Goal: Information Seeking & Learning: Learn about a topic

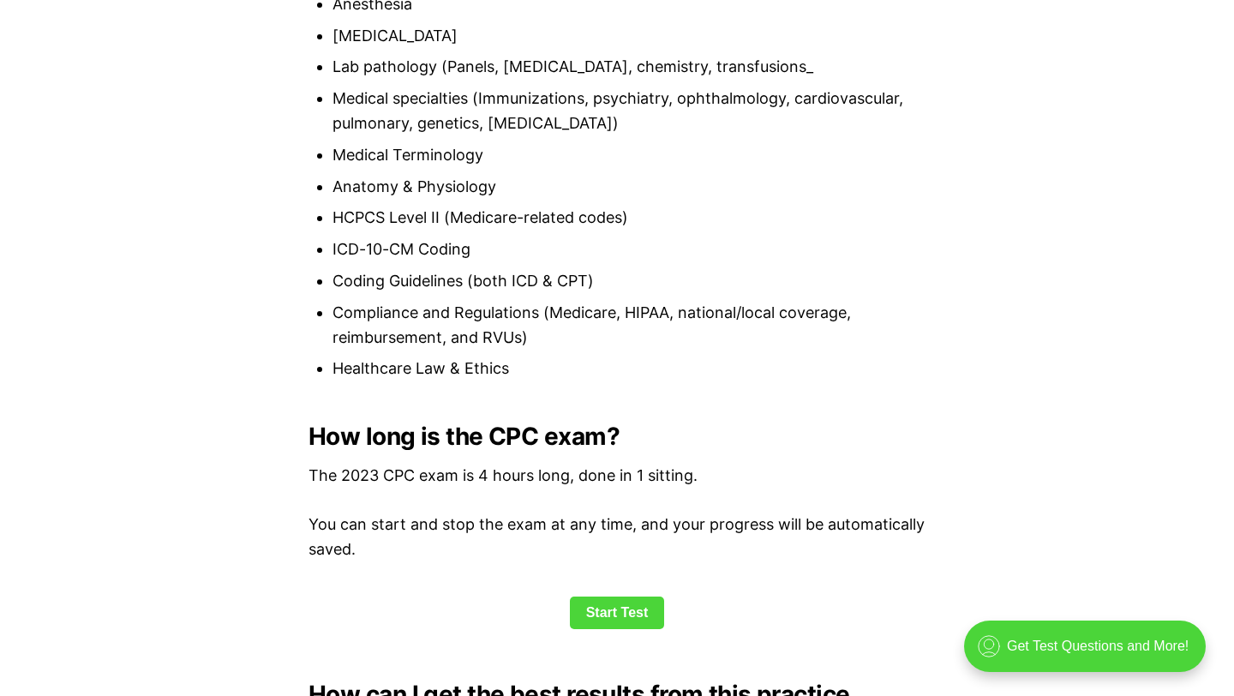
scroll to position [1942, 0]
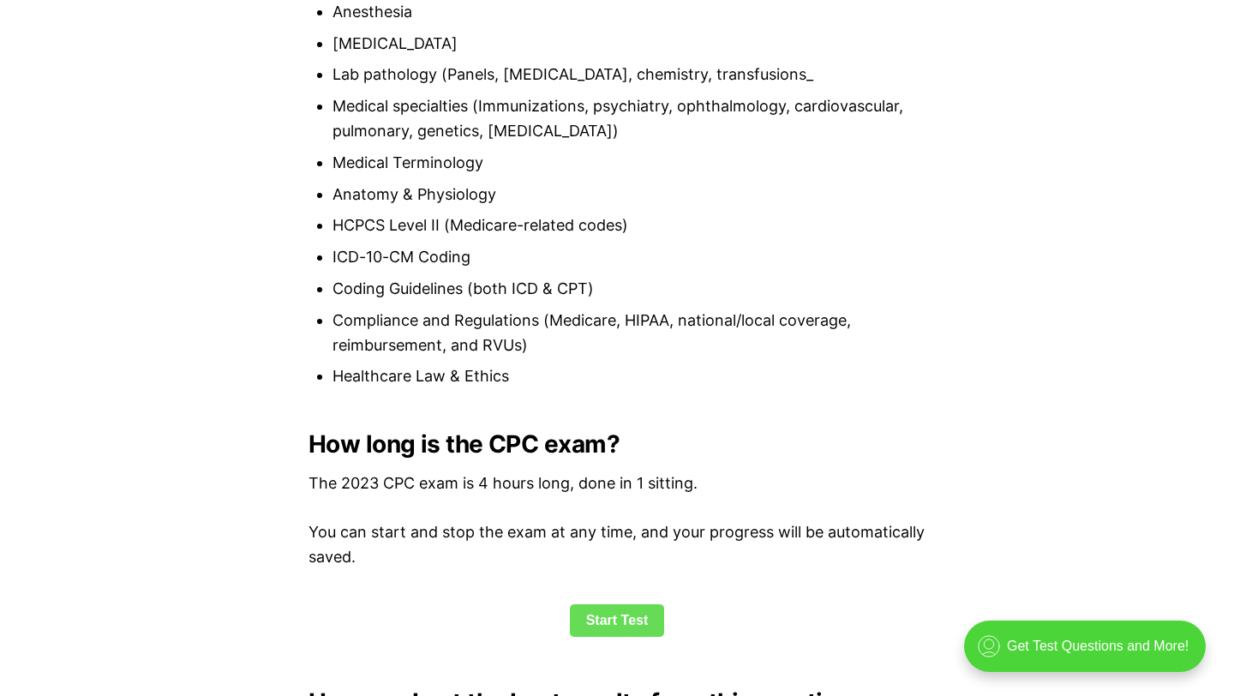
click at [617, 630] on link "Start Test" at bounding box center [617, 620] width 95 height 33
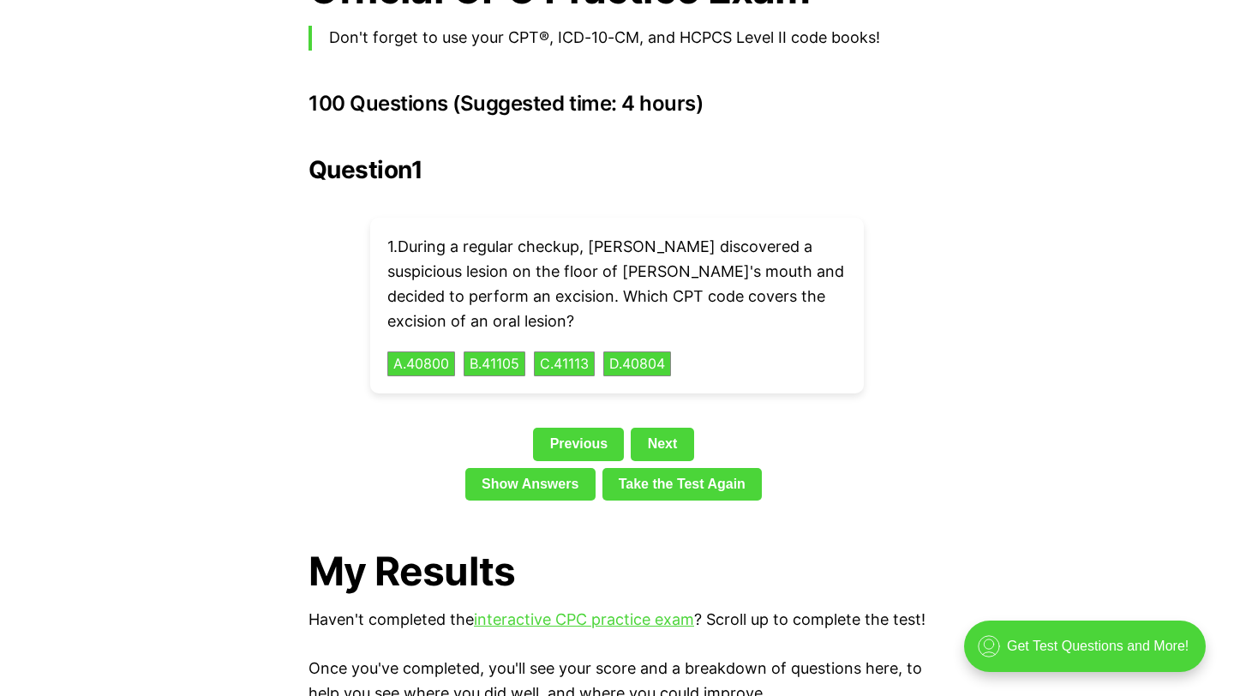
scroll to position [3807, 0]
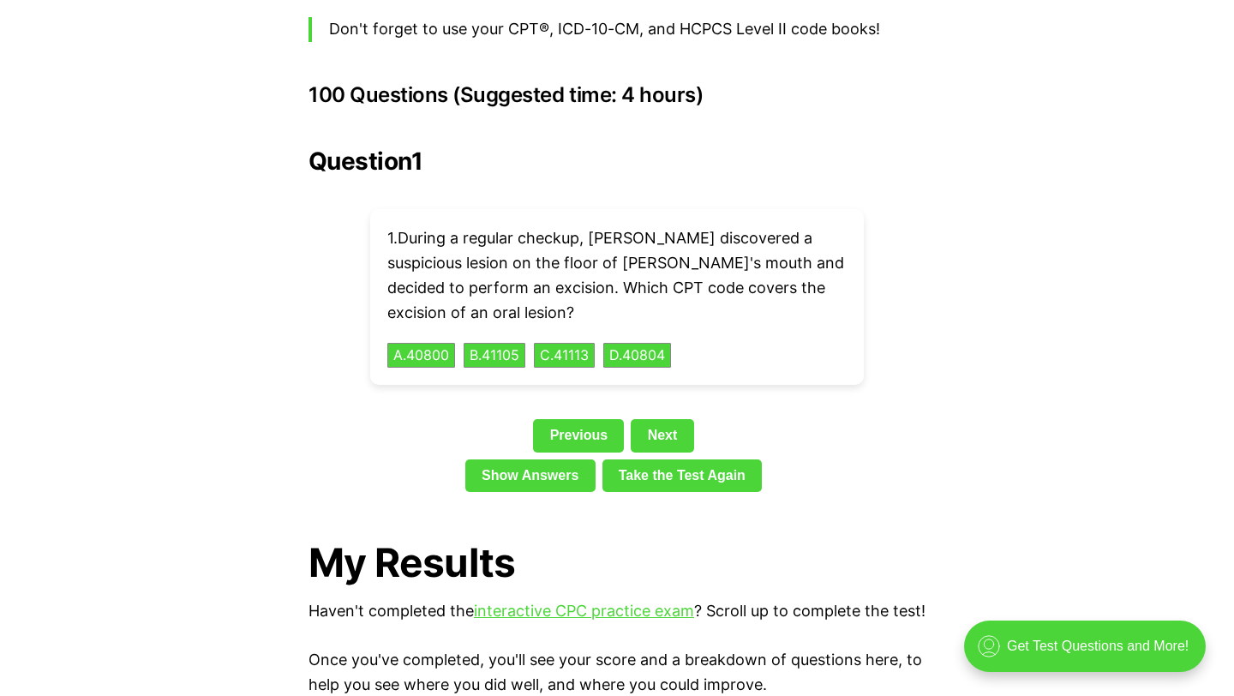
click at [461, 419] on div "Previous Next" at bounding box center [616, 438] width 617 height 39
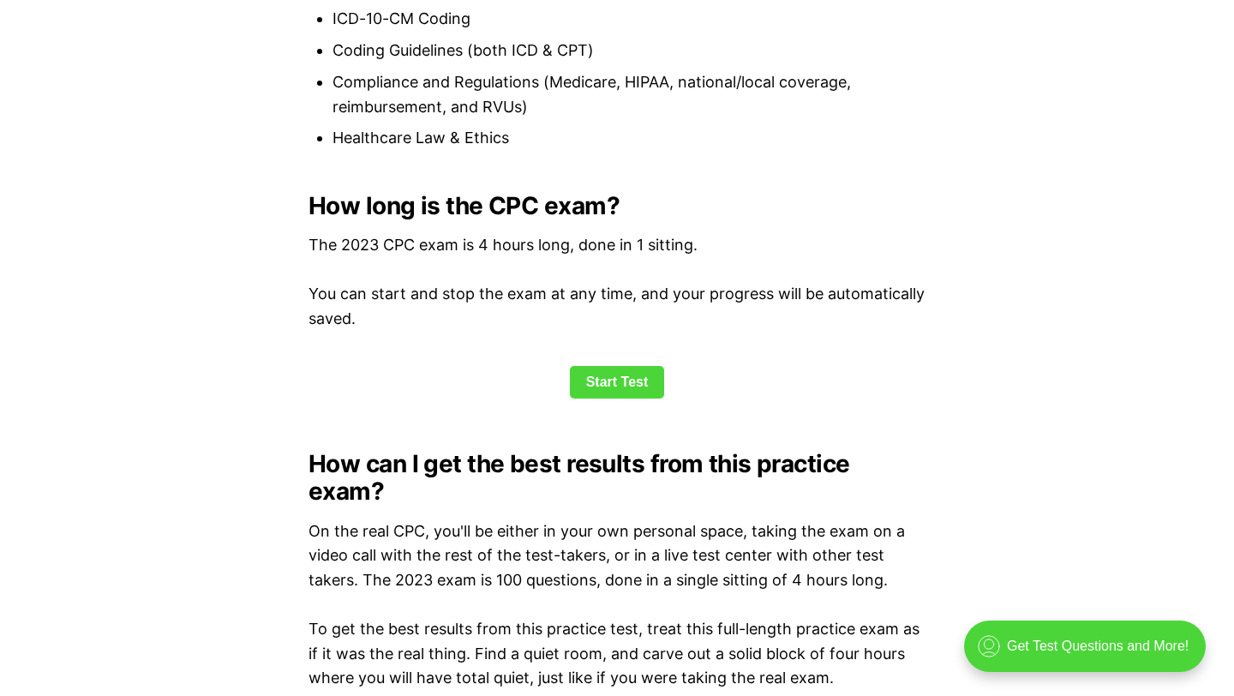
scroll to position [2179, 0]
click at [628, 387] on link "Start Test" at bounding box center [617, 383] width 95 height 33
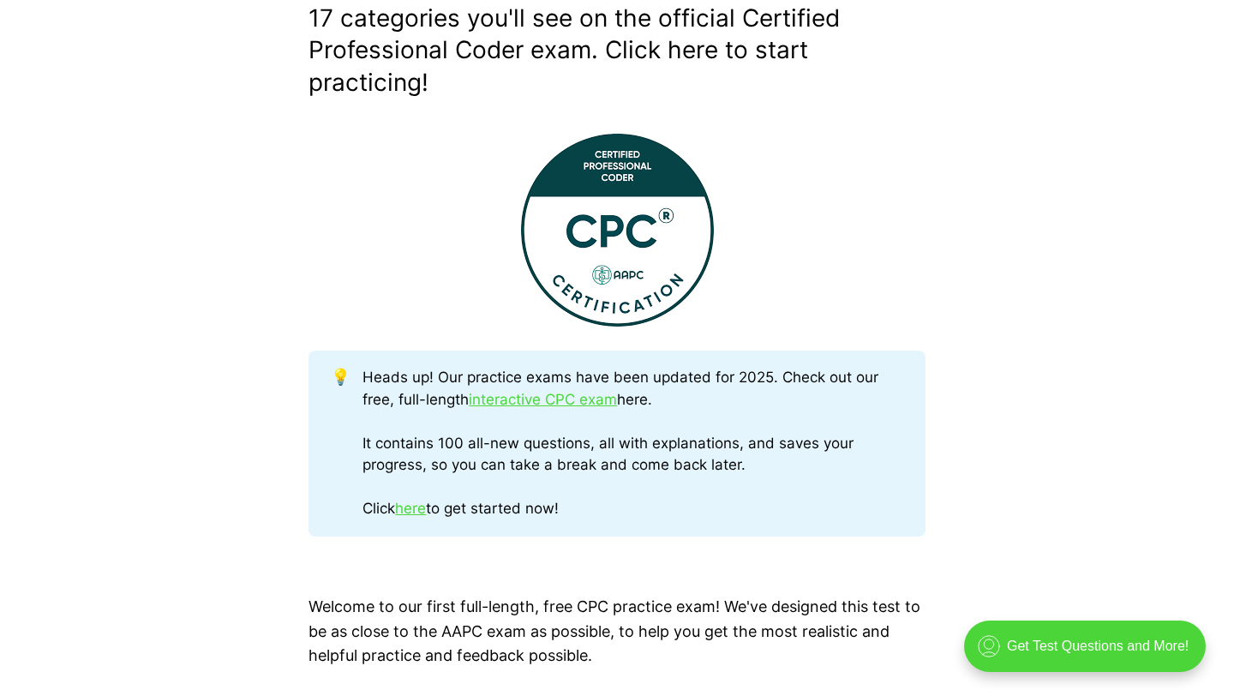
scroll to position [580, 0]
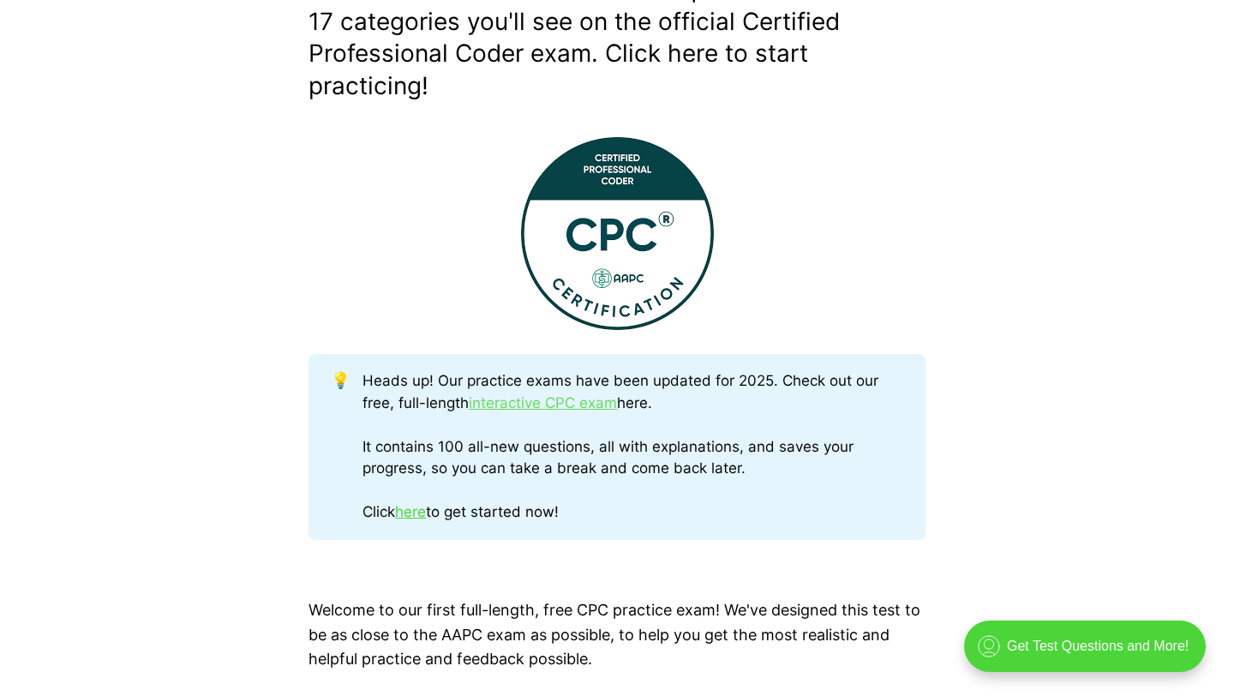
click at [522, 409] on link "interactive CPC exam" at bounding box center [543, 402] width 148 height 17
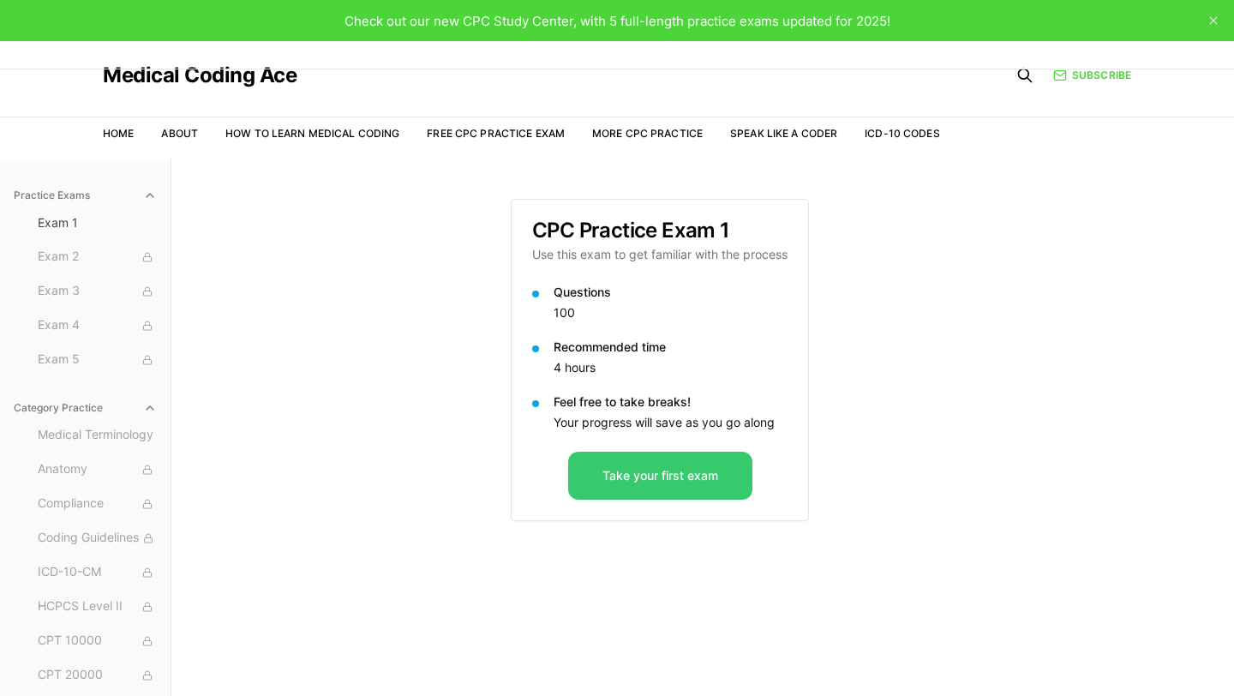
click at [642, 465] on button "Take your first exam" at bounding box center [660, 476] width 184 height 48
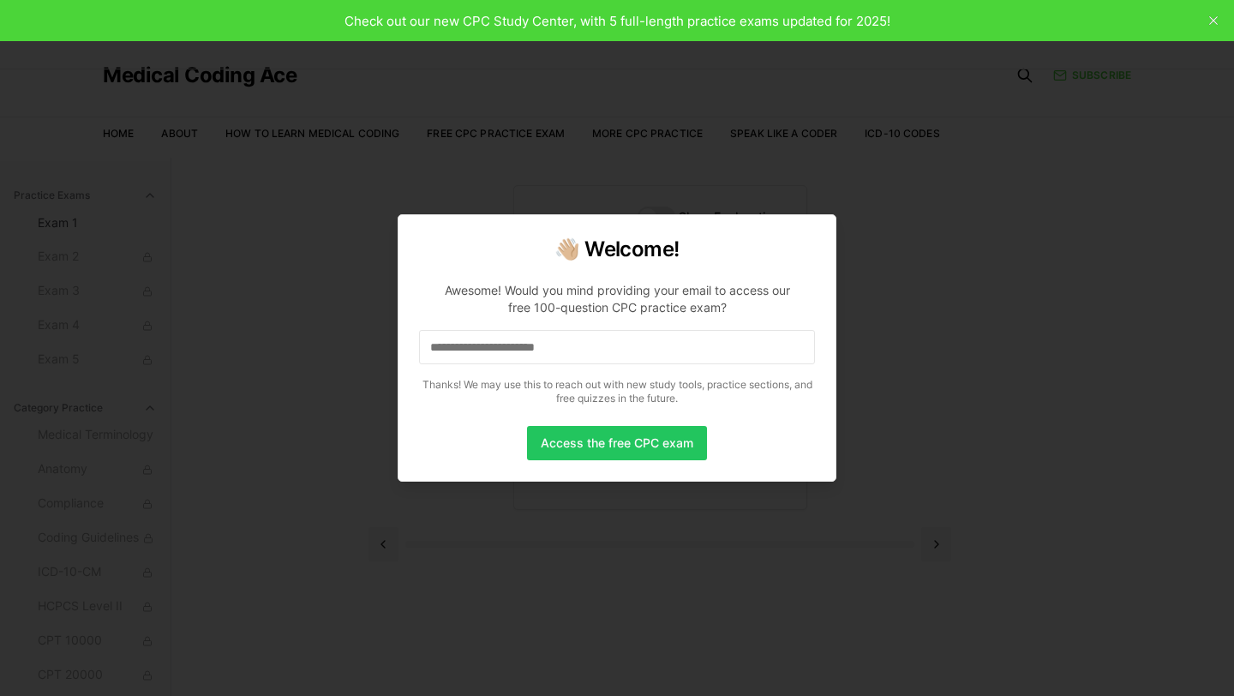
click at [559, 350] on input at bounding box center [617, 347] width 396 height 34
click at [500, 352] on input "*" at bounding box center [617, 347] width 396 height 34
click at [478, 364] on p "Awesome! Would you mind providing your email to access our free 100-question CP…" at bounding box center [617, 340] width 396 height 144
click at [463, 342] on input "**" at bounding box center [617, 347] width 396 height 34
click at [478, 347] on input "***" at bounding box center [617, 347] width 396 height 34
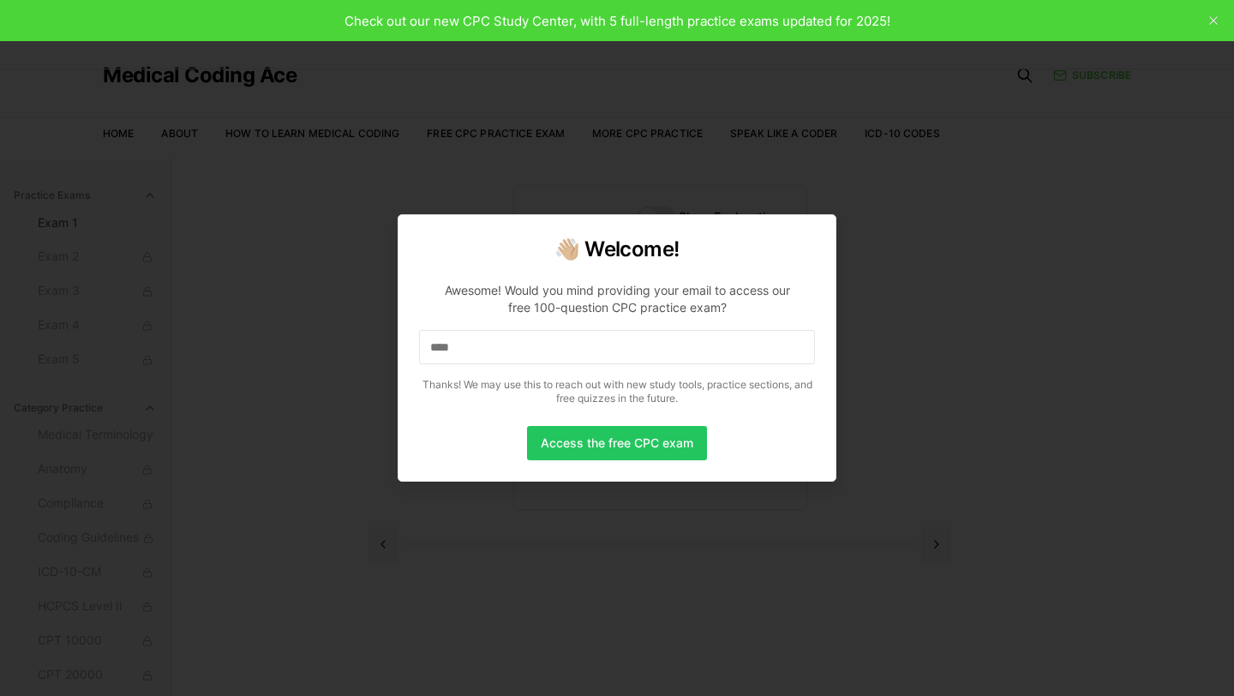
click at [477, 350] on input "****" at bounding box center [617, 347] width 396 height 34
click at [477, 350] on input "*****" at bounding box center [617, 347] width 396 height 34
click at [477, 350] on input "******" at bounding box center [617, 347] width 396 height 34
click at [496, 358] on input "*******" at bounding box center [617, 347] width 396 height 34
click at [496, 358] on input "********" at bounding box center [617, 347] width 396 height 34
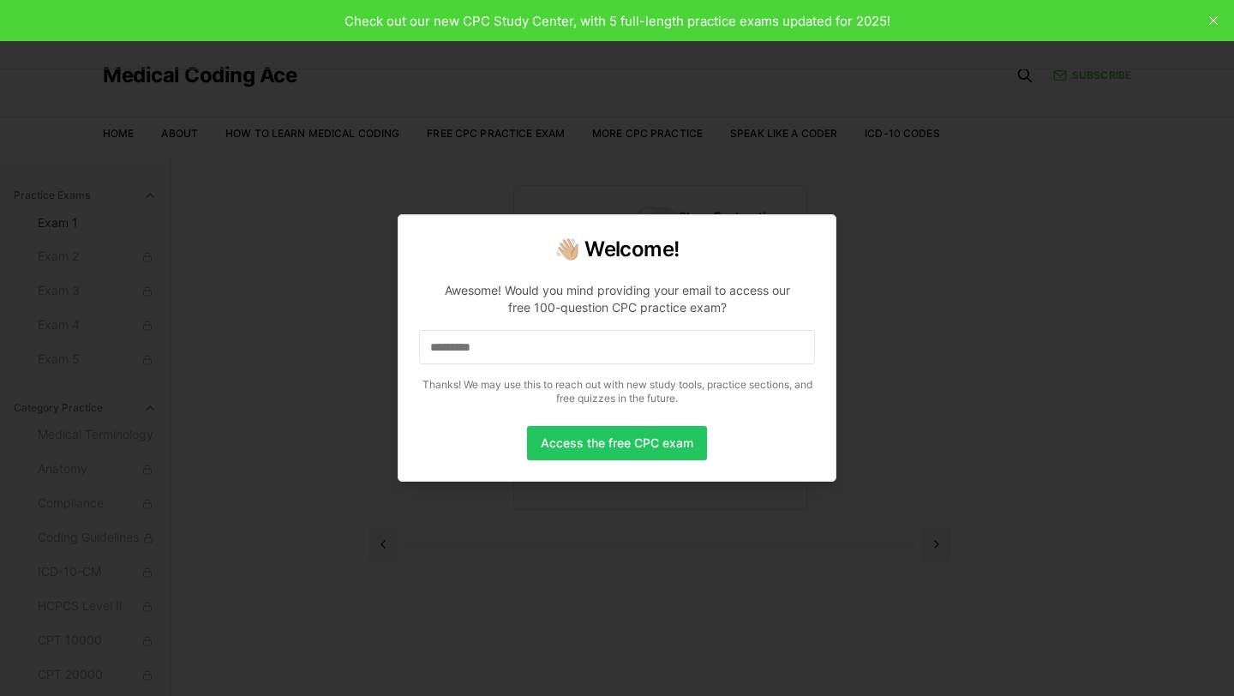
click at [497, 343] on input "*********" at bounding box center [617, 347] width 396 height 34
click at [497, 343] on input "**********" at bounding box center [617, 347] width 396 height 34
click at [524, 362] on input "**********" at bounding box center [617, 347] width 396 height 34
click at [571, 338] on input "**********" at bounding box center [617, 347] width 396 height 34
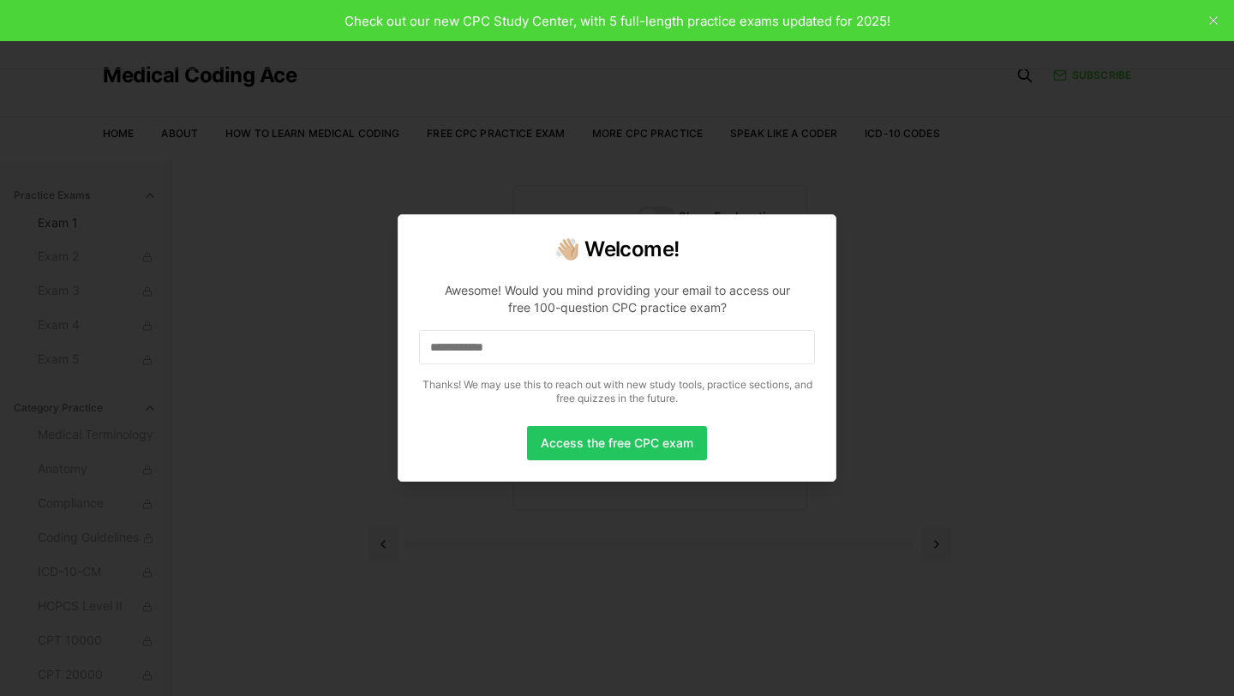
click at [571, 338] on input "**********" at bounding box center [617, 347] width 396 height 34
click at [532, 342] on input "**********" at bounding box center [617, 347] width 396 height 34
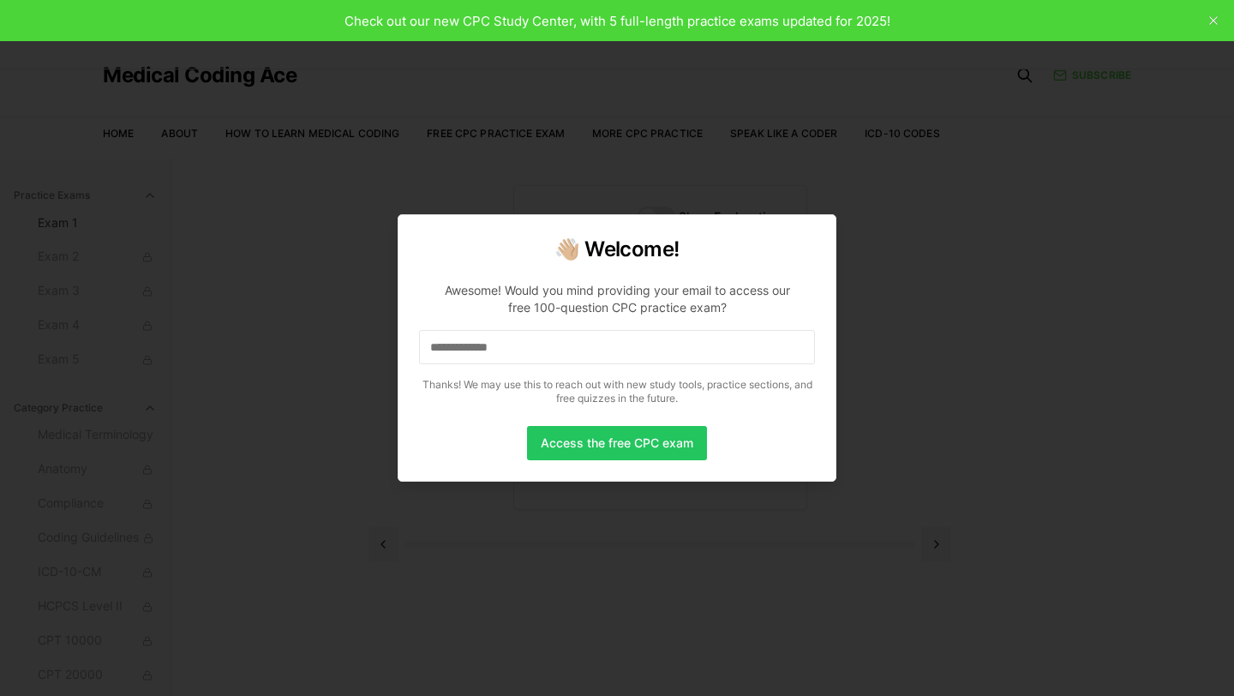
click at [564, 351] on input "**********" at bounding box center [617, 347] width 396 height 34
click at [550, 344] on input "**********" at bounding box center [617, 347] width 396 height 34
click at [542, 337] on input "**********" at bounding box center [617, 347] width 396 height 34
click at [530, 345] on input "**********" at bounding box center [617, 347] width 396 height 34
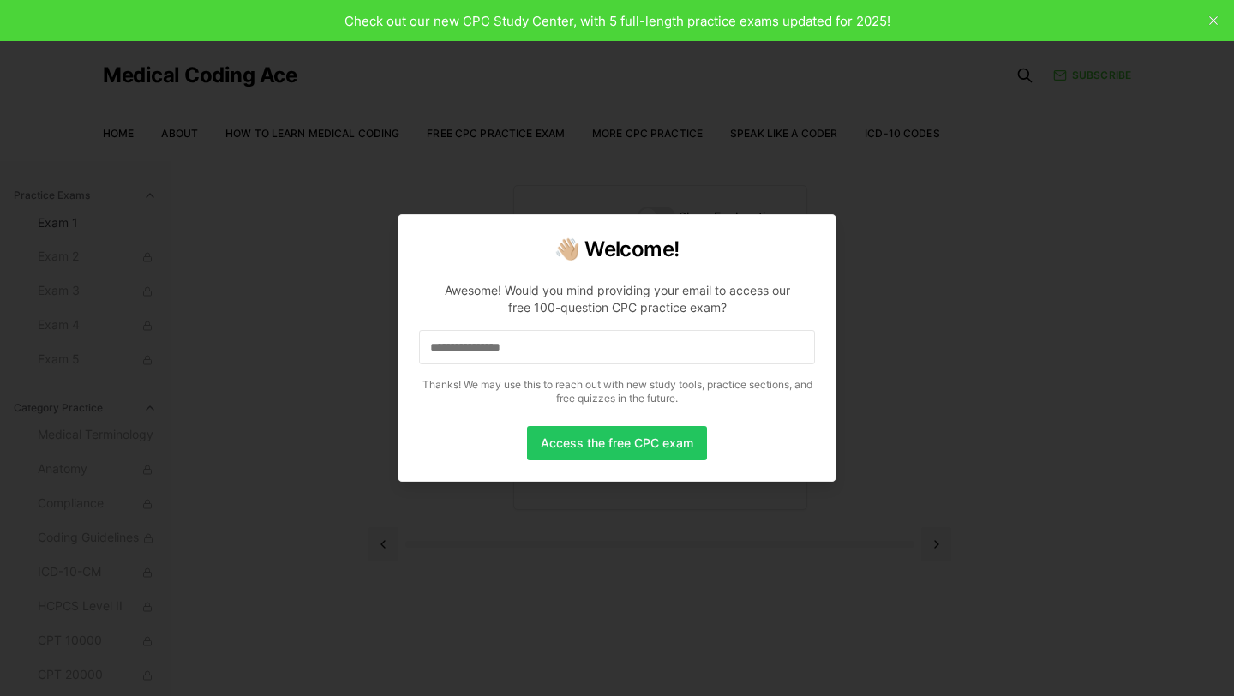
click at [576, 347] on input "**********" at bounding box center [617, 347] width 396 height 34
click at [596, 334] on input "**********" at bounding box center [617, 347] width 396 height 34
click at [584, 344] on input "**********" at bounding box center [617, 347] width 396 height 34
click at [585, 343] on input "**********" at bounding box center [617, 347] width 396 height 34
click at [585, 340] on input "**********" at bounding box center [617, 347] width 396 height 34
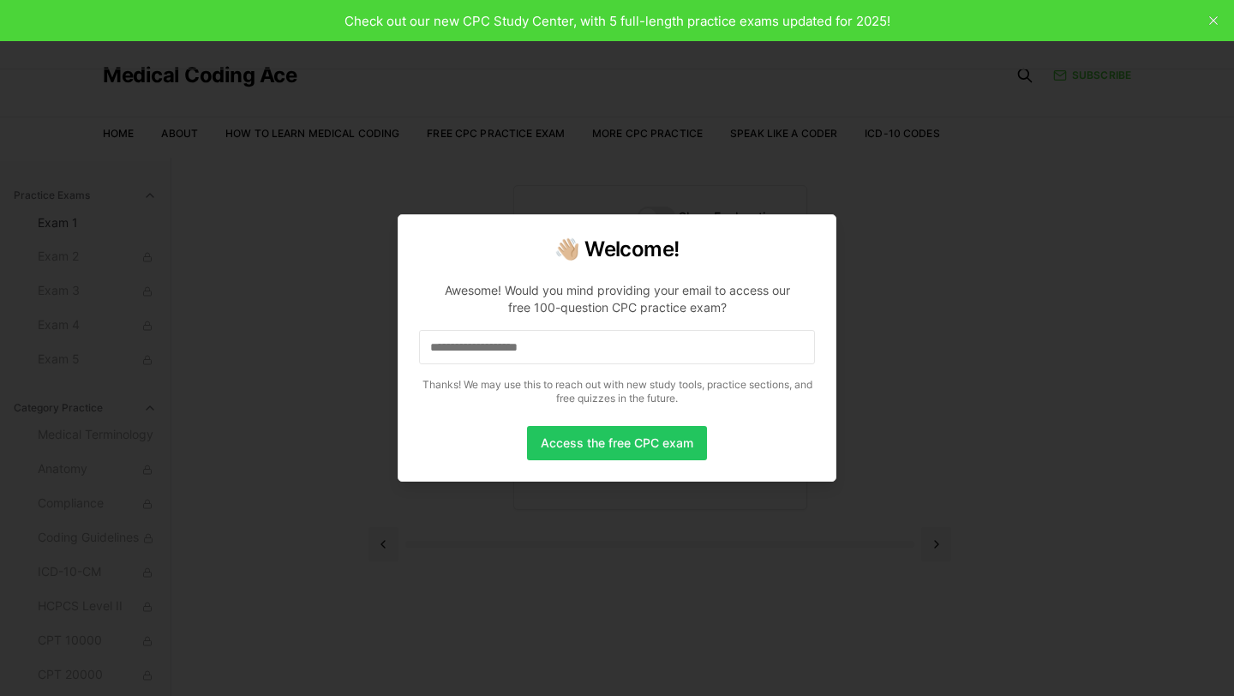
click at [585, 340] on input "**********" at bounding box center [617, 347] width 396 height 34
click at [588, 344] on input "**********" at bounding box center [617, 347] width 396 height 34
click at [614, 342] on input "**********" at bounding box center [617, 347] width 396 height 34
click at [605, 345] on input "**********" at bounding box center [617, 347] width 396 height 34
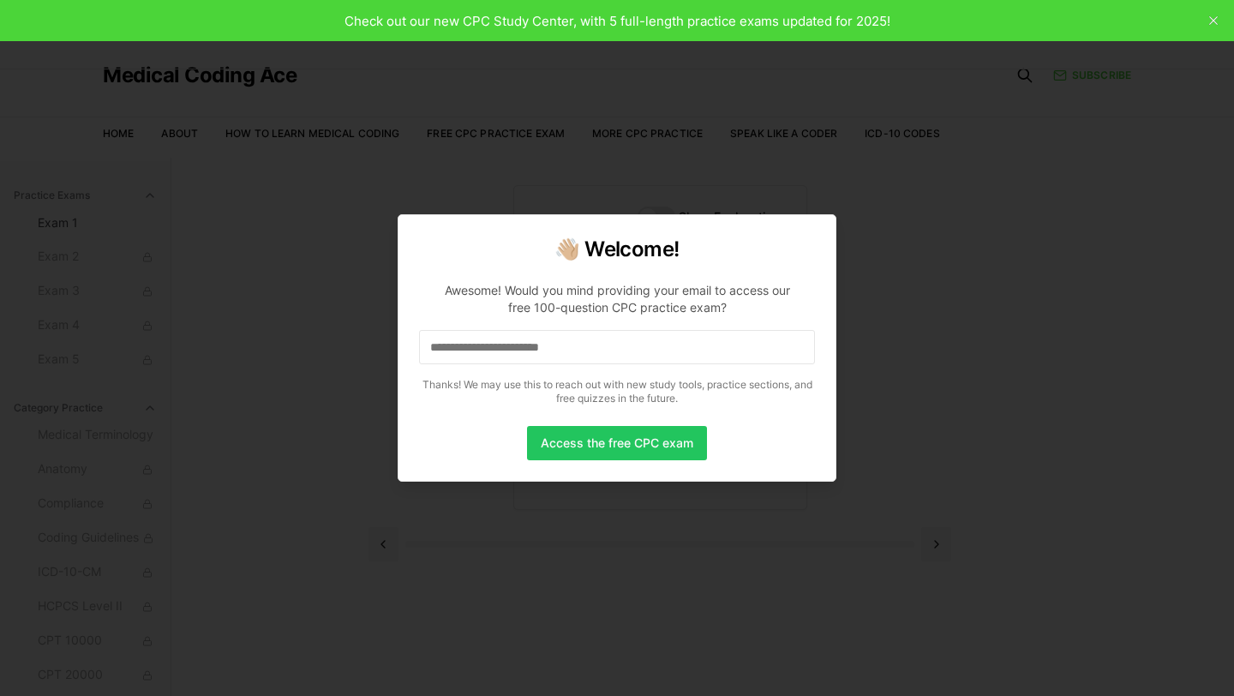
click at [605, 345] on input "**********" at bounding box center [617, 347] width 396 height 34
click at [634, 447] on button "Access the free CPC exam" at bounding box center [617, 443] width 180 height 34
click at [633, 343] on input "**********" at bounding box center [617, 347] width 396 height 34
click at [617, 451] on button "Access the free CPC exam" at bounding box center [617, 443] width 180 height 34
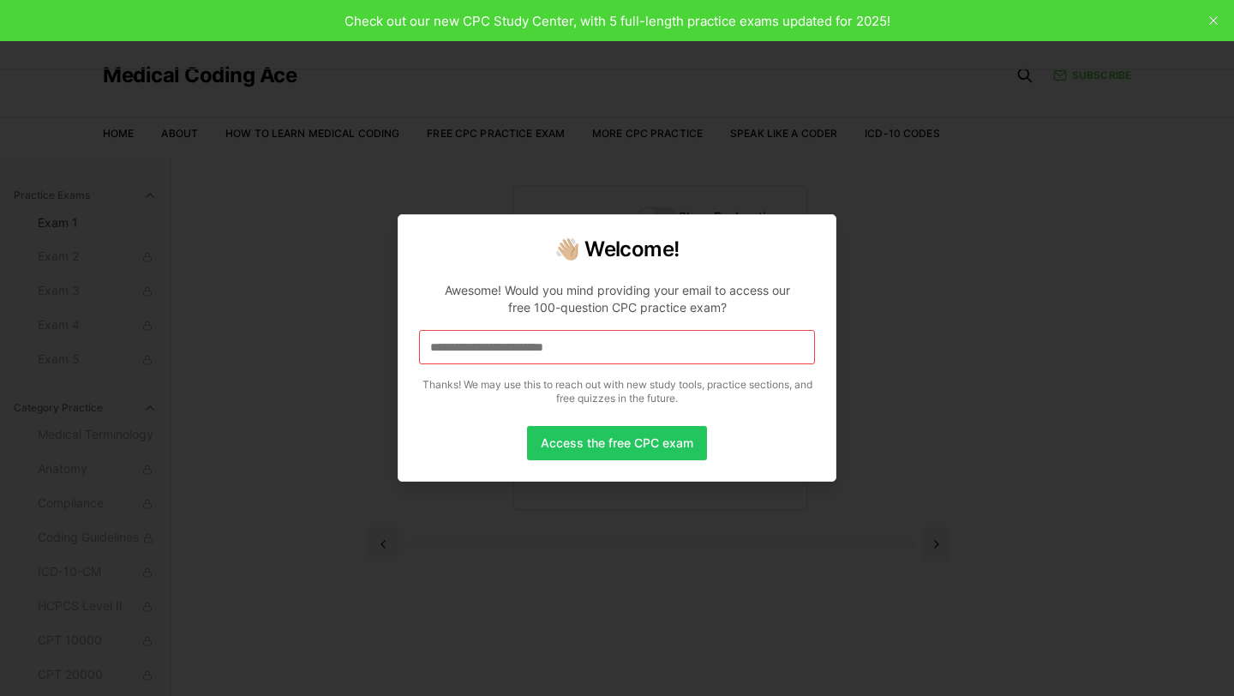
click at [1214, 24] on div at bounding box center [617, 348] width 1234 height 696
click at [1218, 23] on div at bounding box center [617, 348] width 1234 height 696
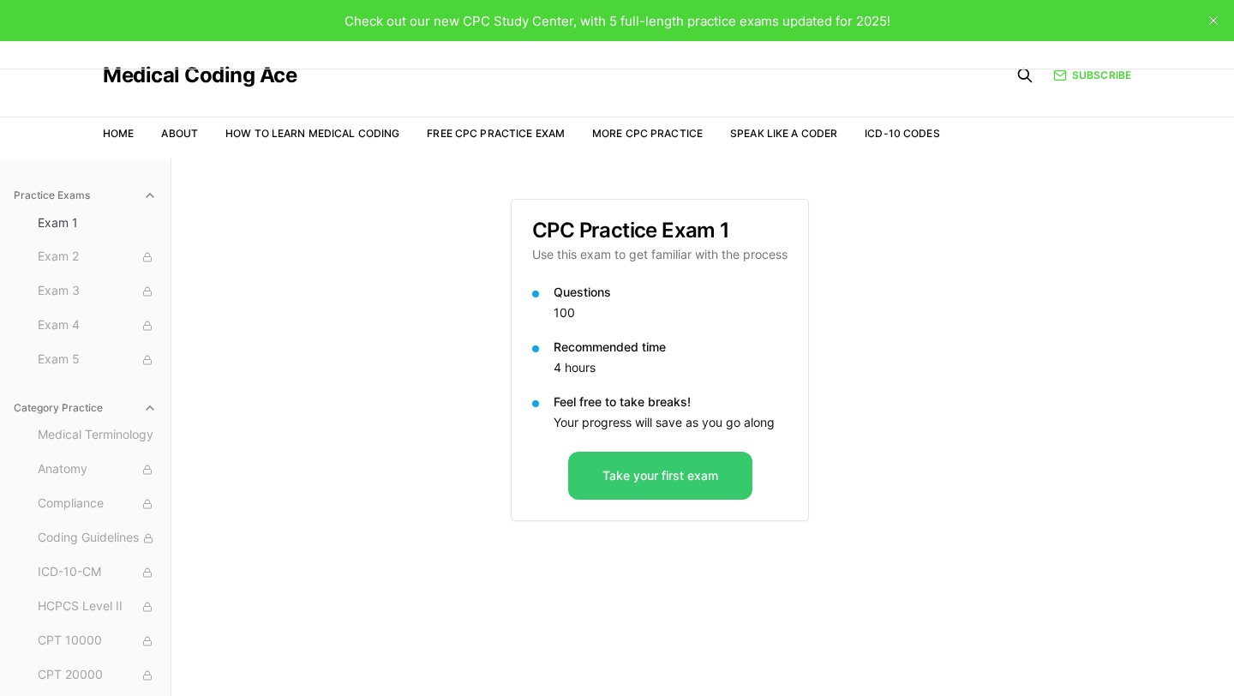
click at [671, 467] on button "Take your first exam" at bounding box center [660, 476] width 184 height 48
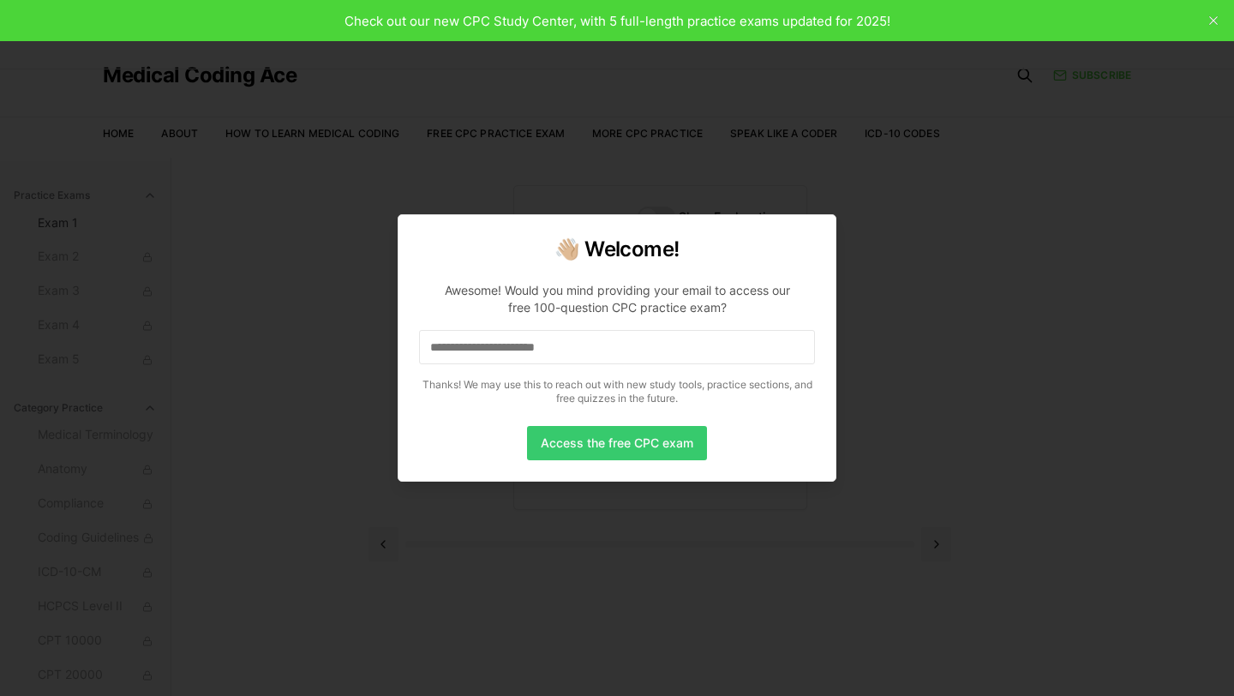
click at [598, 441] on button "Access the free CPC exam" at bounding box center [617, 443] width 180 height 34
click at [536, 341] on input at bounding box center [617, 347] width 396 height 34
click at [458, 105] on div at bounding box center [617, 348] width 1234 height 696
click at [1213, 18] on div at bounding box center [617, 348] width 1234 height 696
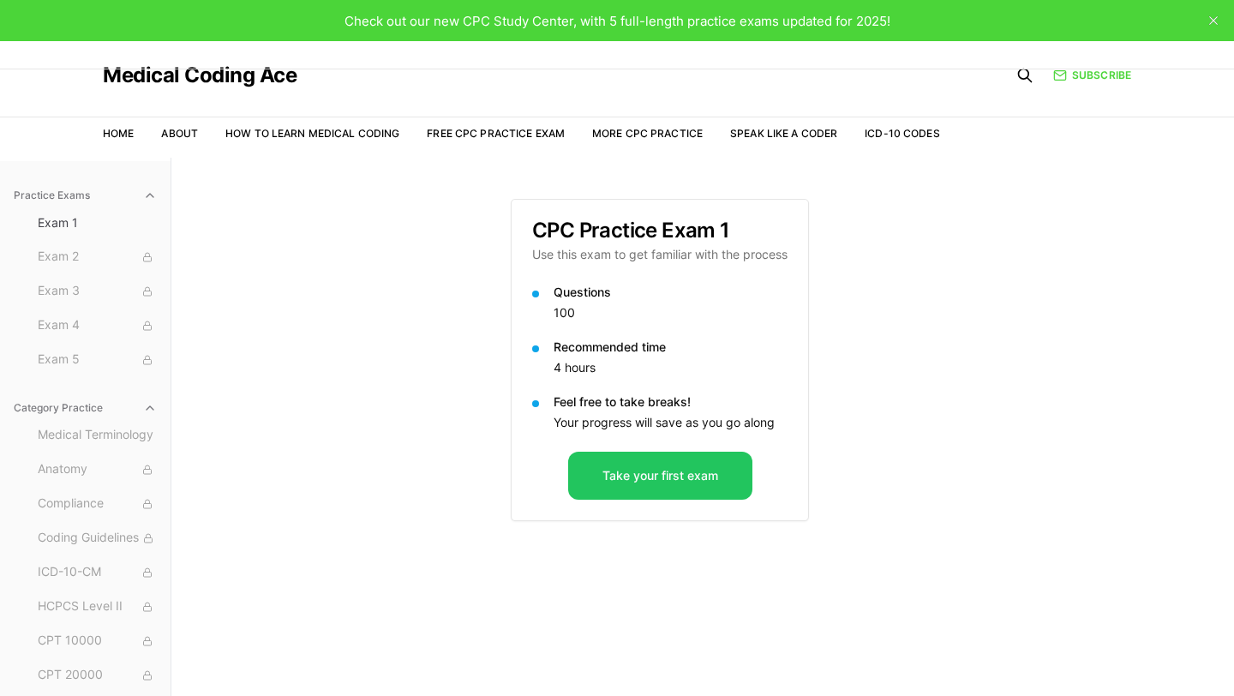
scroll to position [158, 0]
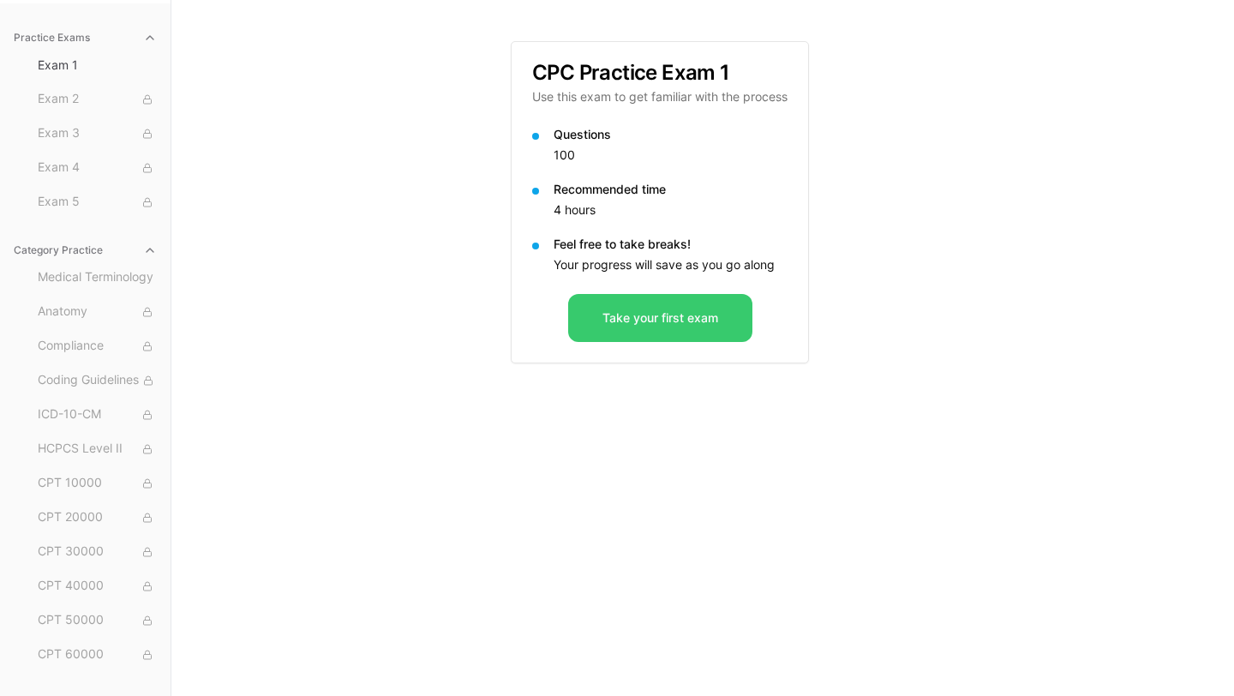
click at [674, 315] on button "Take your first exam" at bounding box center [660, 318] width 184 height 48
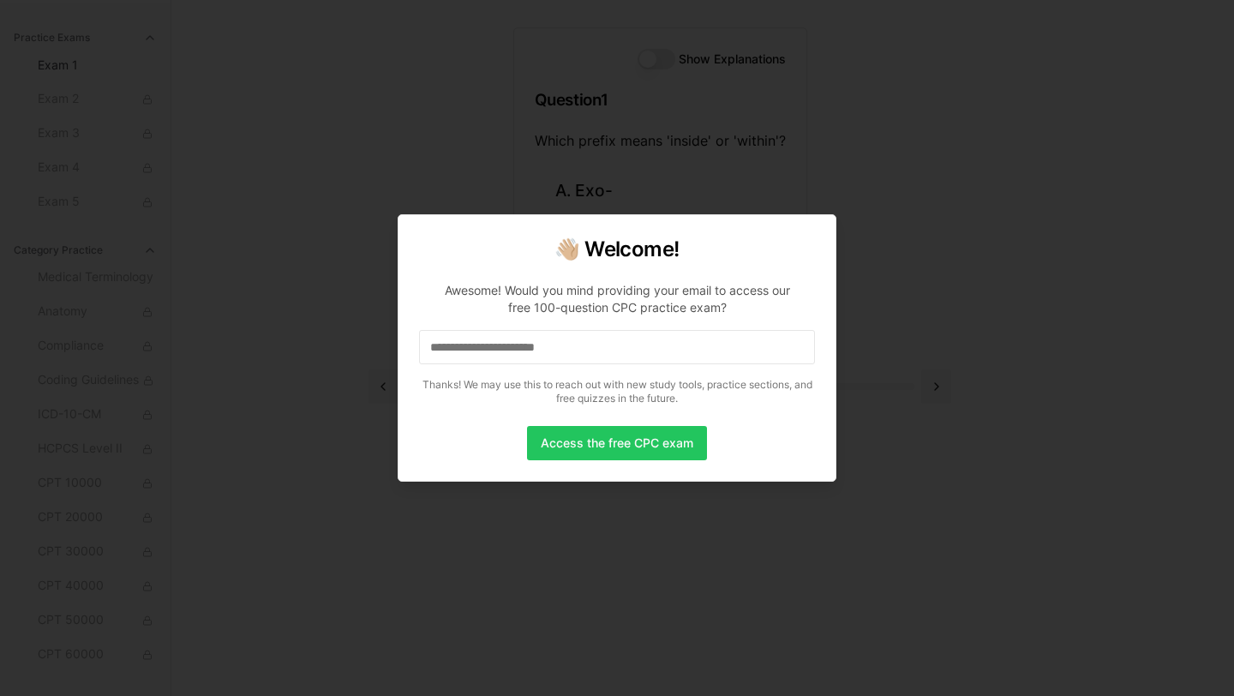
click at [647, 343] on input at bounding box center [617, 347] width 396 height 34
click at [600, 360] on input "*" at bounding box center [617, 347] width 396 height 34
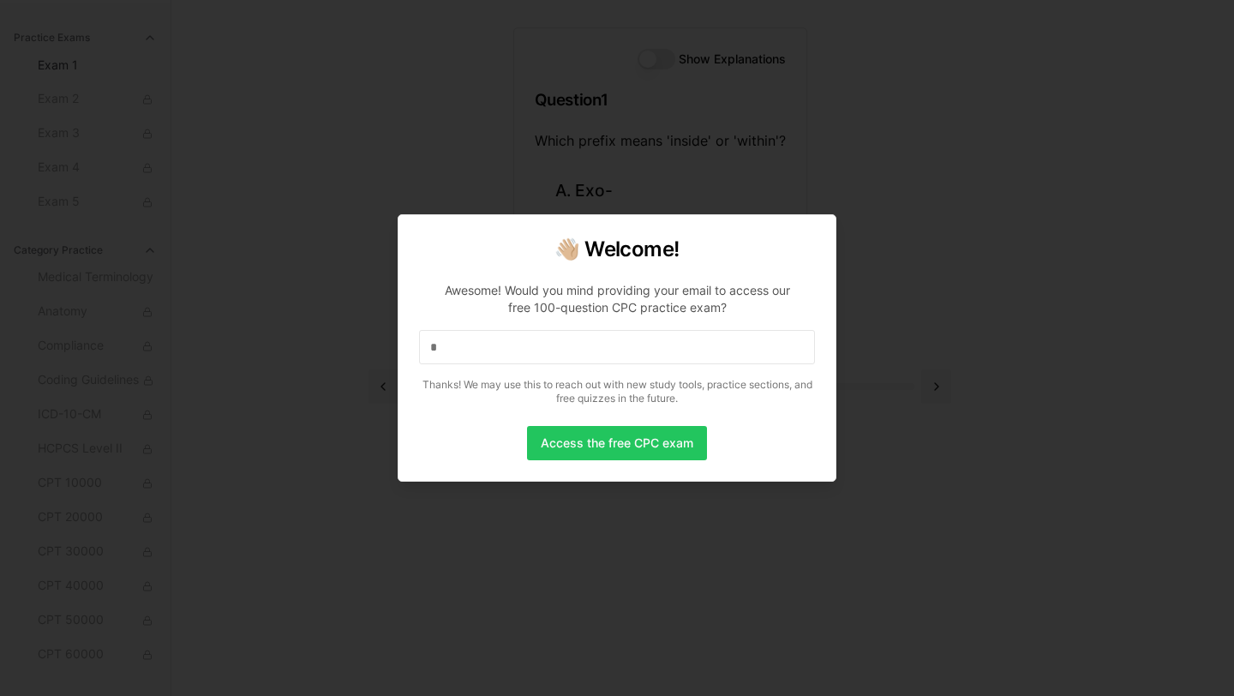
click at [600, 360] on input "*" at bounding box center [617, 347] width 396 height 34
click at [787, 282] on div "Awesome! Would you mind providing your email to access our free 100-question CP…" at bounding box center [617, 299] width 368 height 34
click at [626, 341] on input "*" at bounding box center [617, 347] width 396 height 34
click at [575, 357] on input "**" at bounding box center [617, 347] width 396 height 34
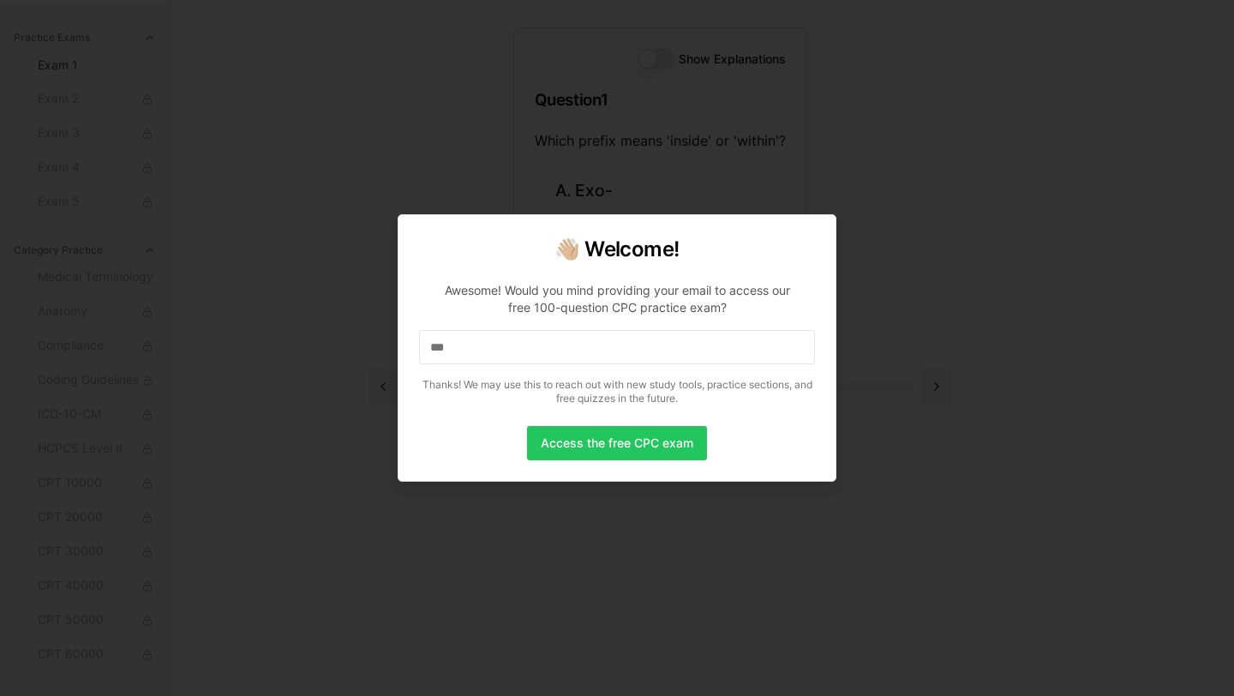
click at [575, 357] on input "***" at bounding box center [617, 347] width 396 height 34
click at [572, 357] on input "****" at bounding box center [617, 347] width 396 height 34
click at [572, 357] on input "*****" at bounding box center [617, 347] width 396 height 34
click at [572, 357] on input "******" at bounding box center [617, 347] width 396 height 34
click at [572, 357] on input "*******" at bounding box center [617, 347] width 396 height 34
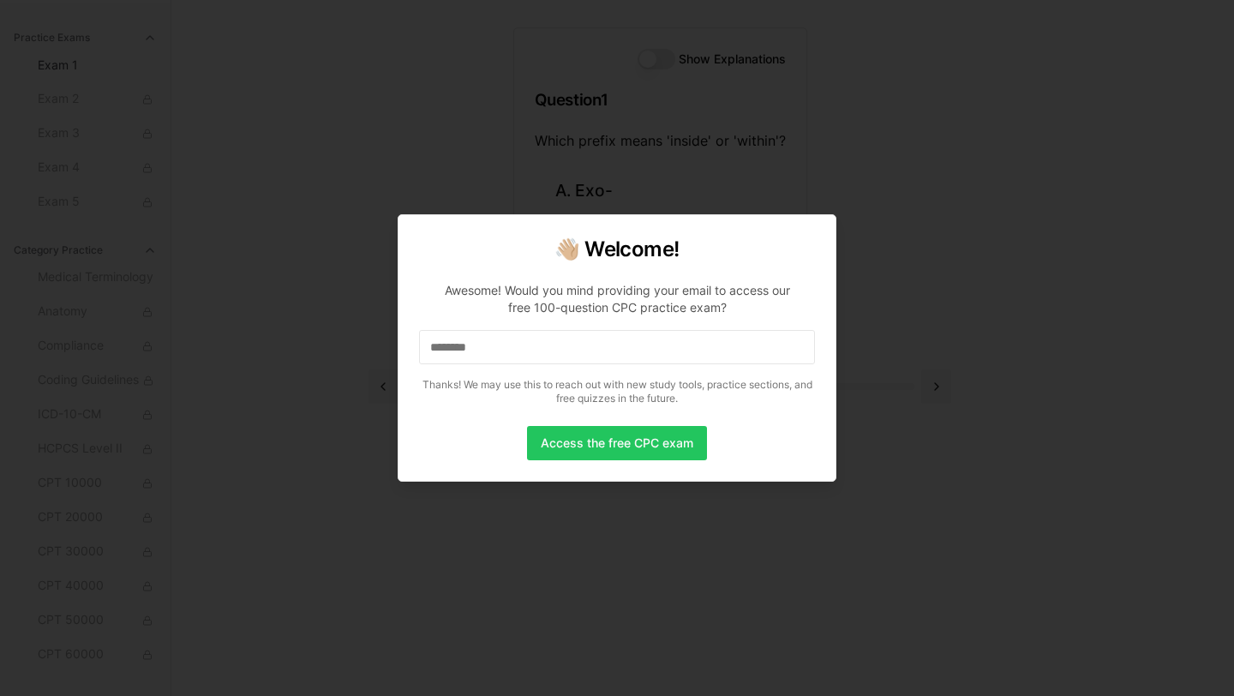
click at [572, 357] on input "********" at bounding box center [617, 347] width 396 height 34
click at [572, 357] on input "*********" at bounding box center [617, 347] width 396 height 34
click at [572, 357] on input "**********" at bounding box center [617, 347] width 396 height 34
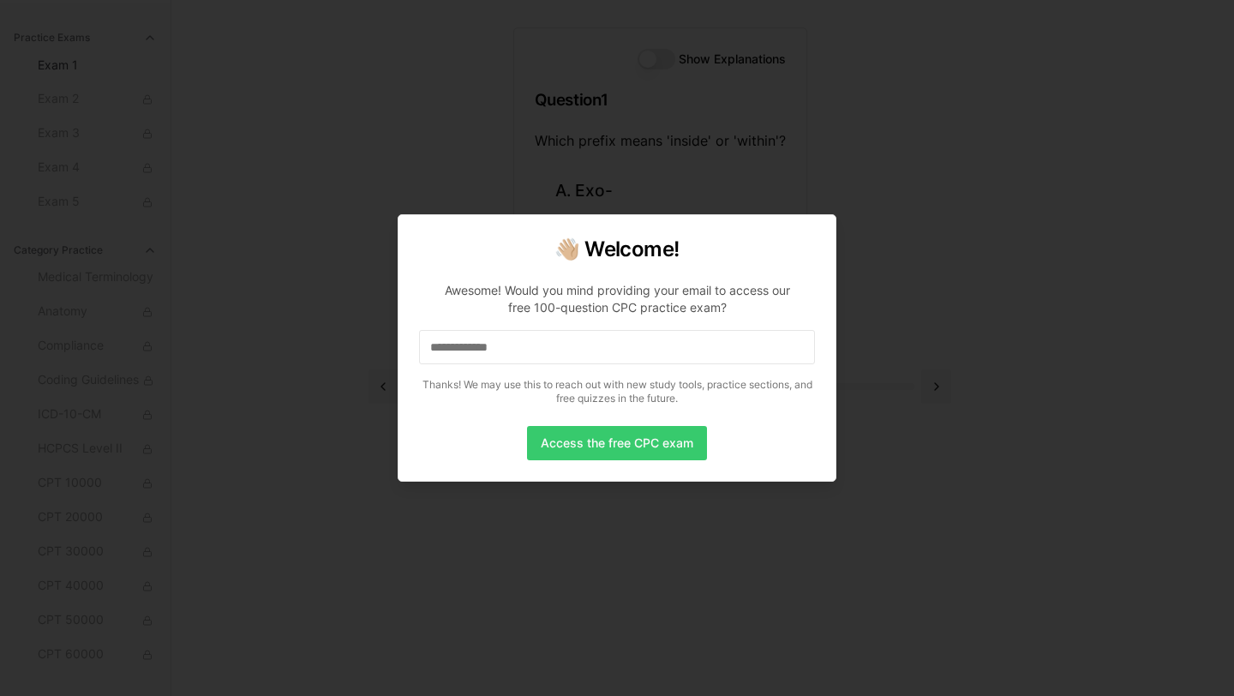
click at [626, 441] on button "Access the free CPC exam" at bounding box center [617, 443] width 180 height 34
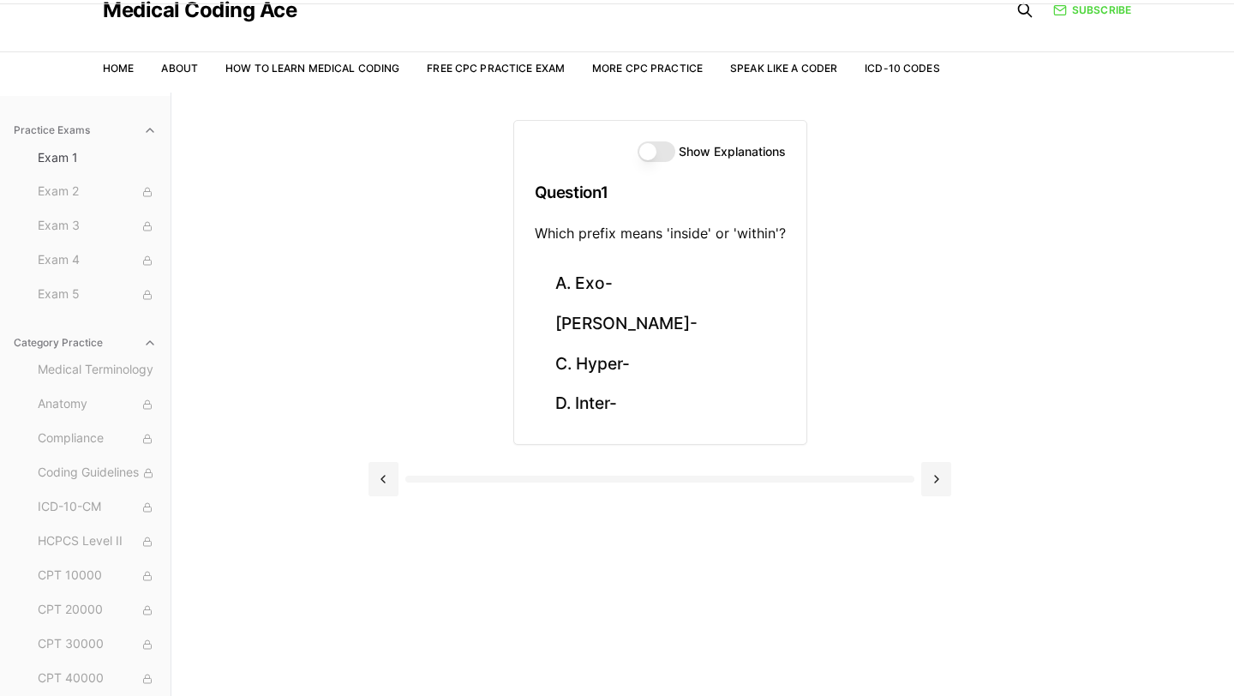
scroll to position [71, 0]
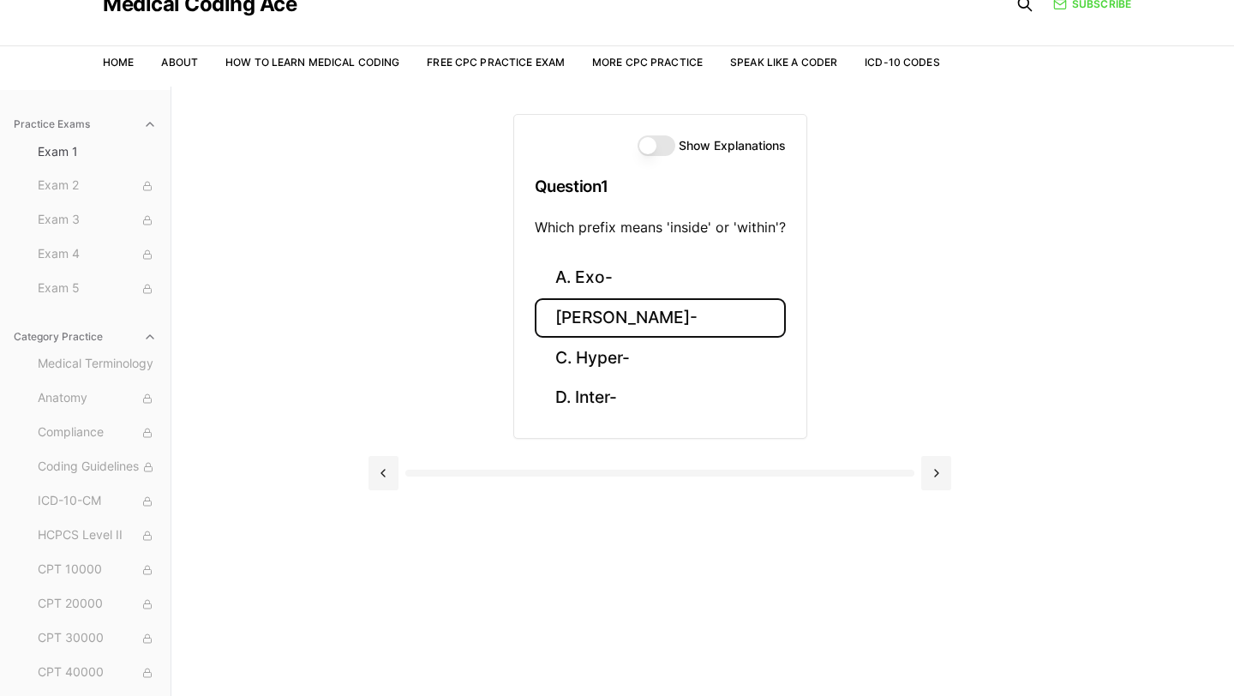
click at [622, 330] on button "[PERSON_NAME]-" at bounding box center [660, 318] width 251 height 40
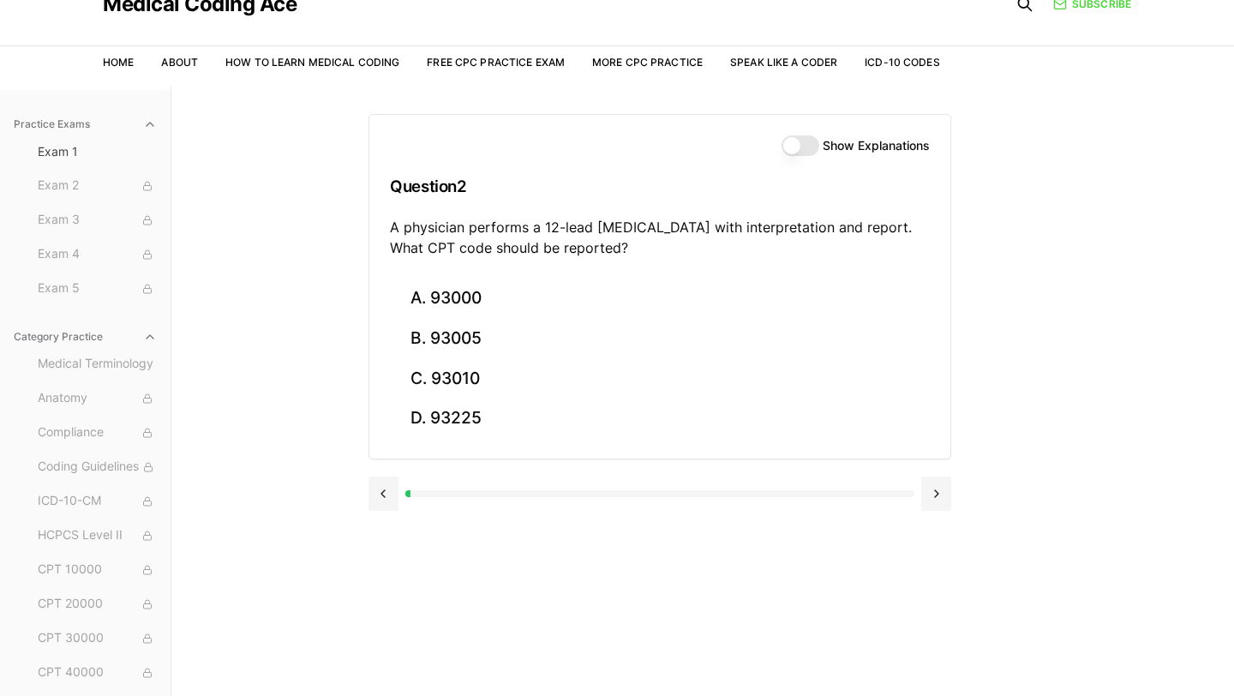
scroll to position [0, 0]
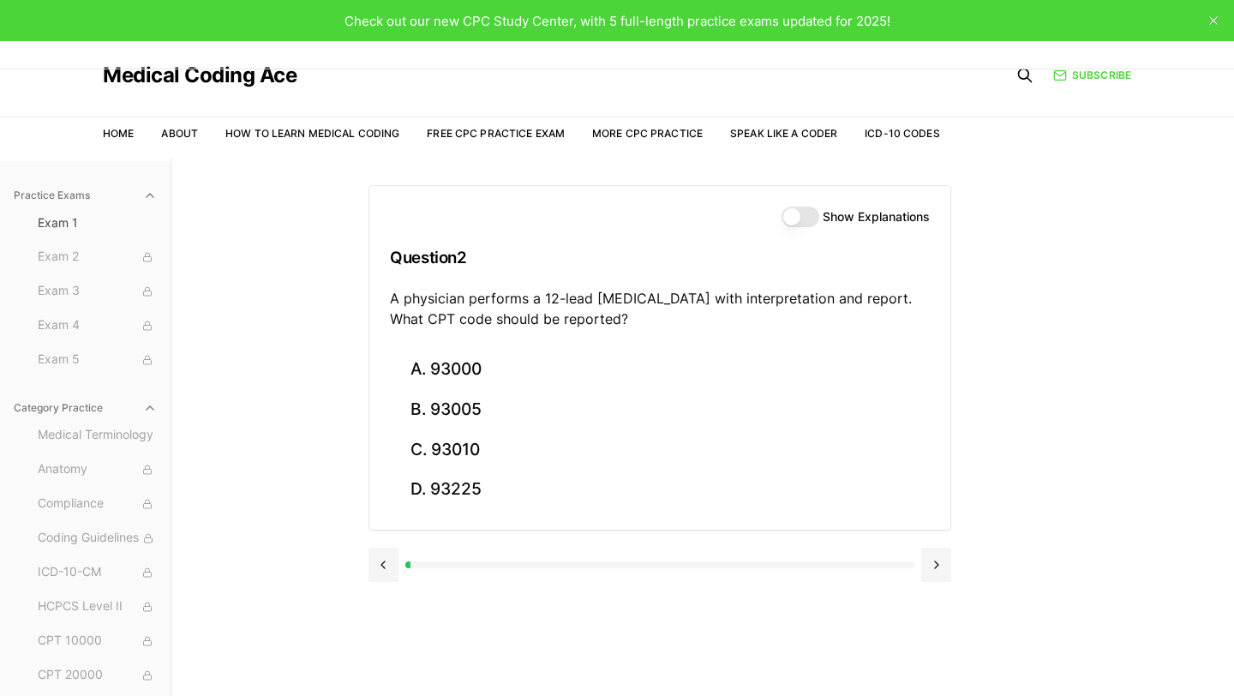
click at [1206, 23] on button "close" at bounding box center [1213, 20] width 27 height 27
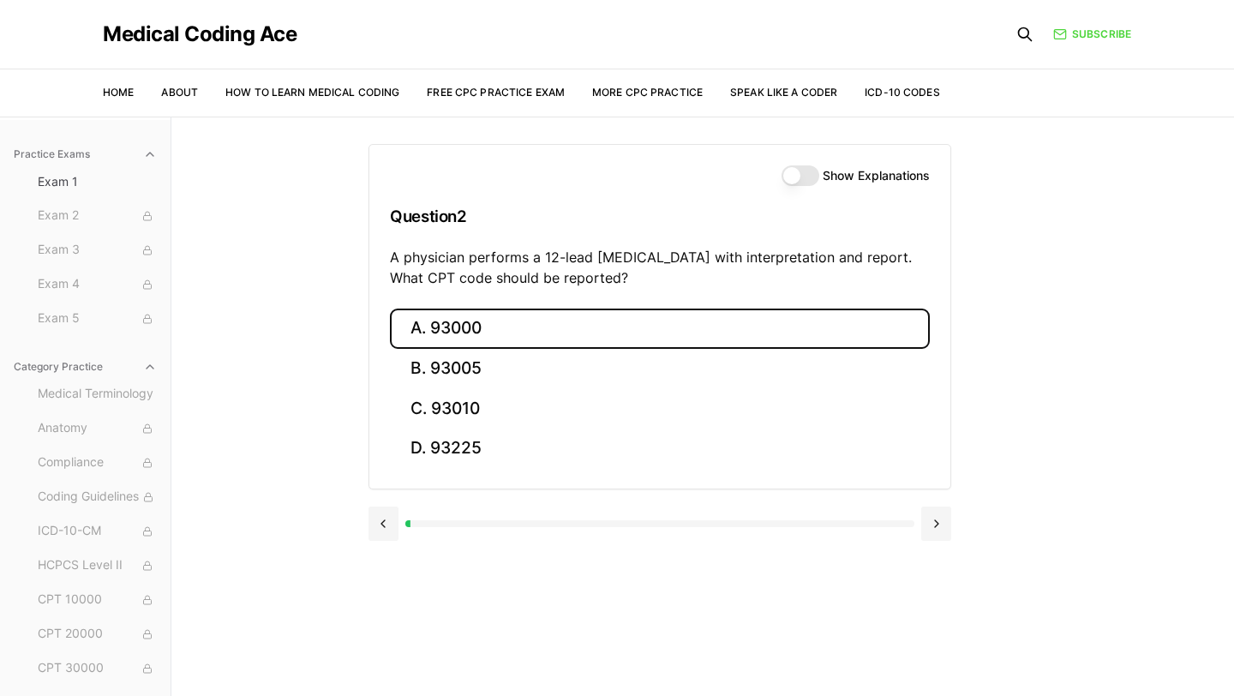
click at [489, 317] on button "A. 93000" at bounding box center [660, 328] width 540 height 40
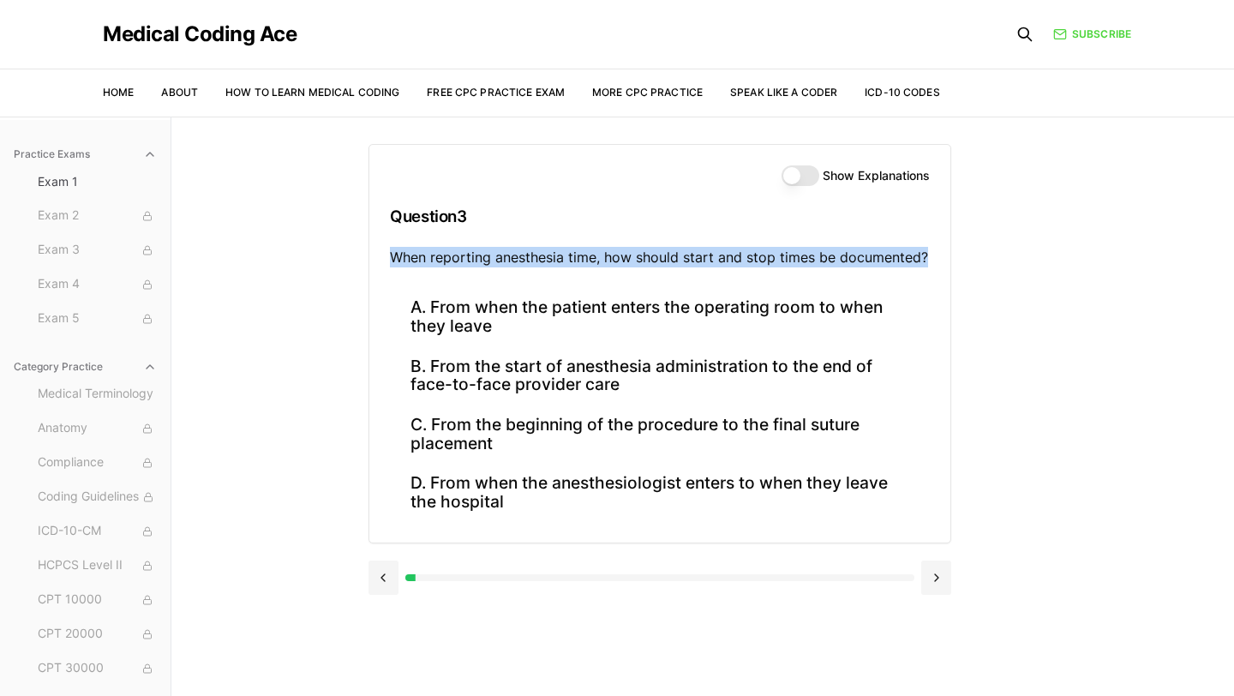
drag, startPoint x: 385, startPoint y: 250, endPoint x: 961, endPoint y: 263, distance: 576.0
click at [961, 263] on div "Show Explanations Question 3 When reporting anesthesia time, how should start a…" at bounding box center [702, 465] width 668 height 696
copy p "When reporting anesthesia time, how should start and stop times be documented?"
click at [330, 343] on div "Practice Exams Exam 1 Exam 2 Exam 3 Exam 4 Exam 5 Category Practice Medical Ter…" at bounding box center [617, 465] width 1234 height 696
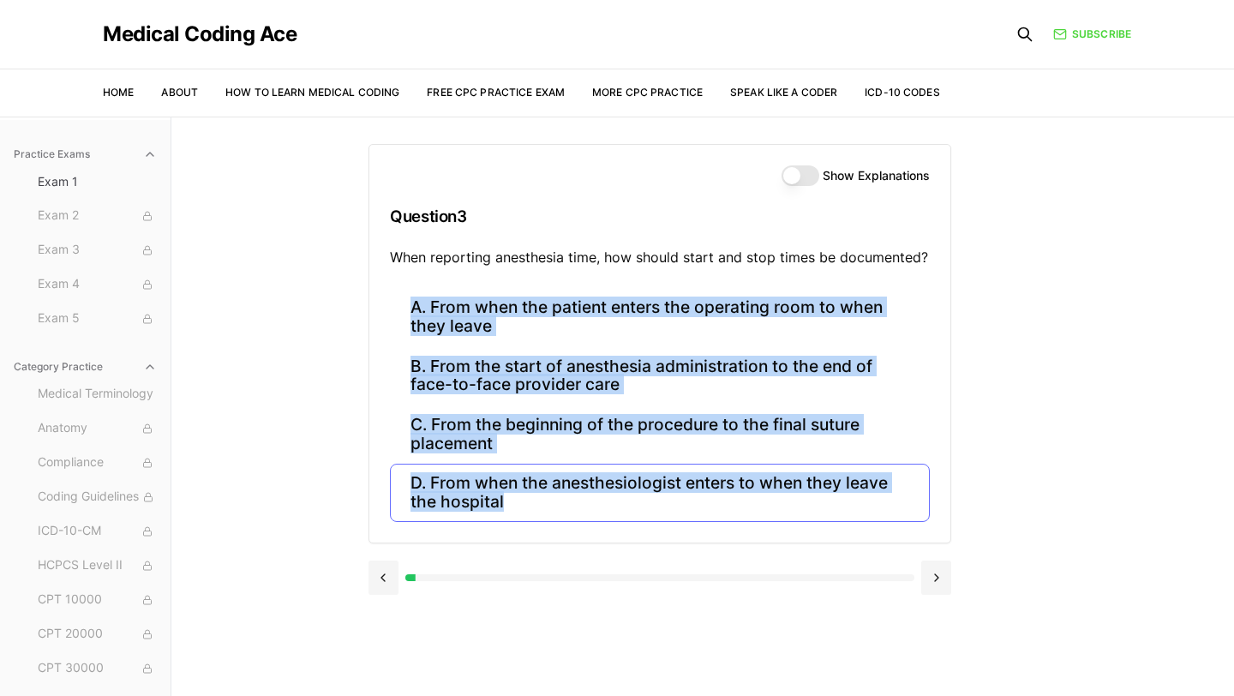
drag, startPoint x: 351, startPoint y: 272, endPoint x: 761, endPoint y: 516, distance: 476.4
click at [761, 516] on div "Practice Exams Exam 1 Exam 2 Exam 3 Exam 4 Exam 5 Category Practice Medical Ter…" at bounding box center [617, 465] width 1234 height 696
copy div "A. From when the patient enters the operating room to when they leave B. From t…"
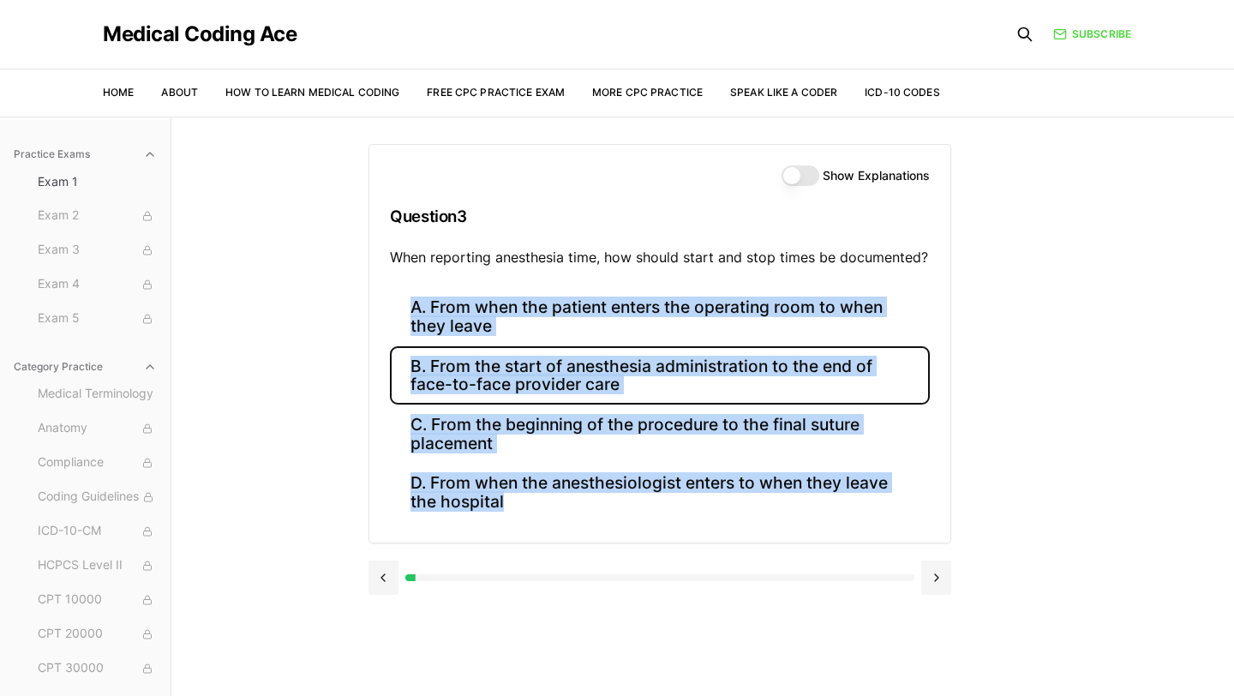
click at [458, 376] on button "B. From the start of anesthesia administration to the end of face-to-face provi…" at bounding box center [660, 375] width 540 height 58
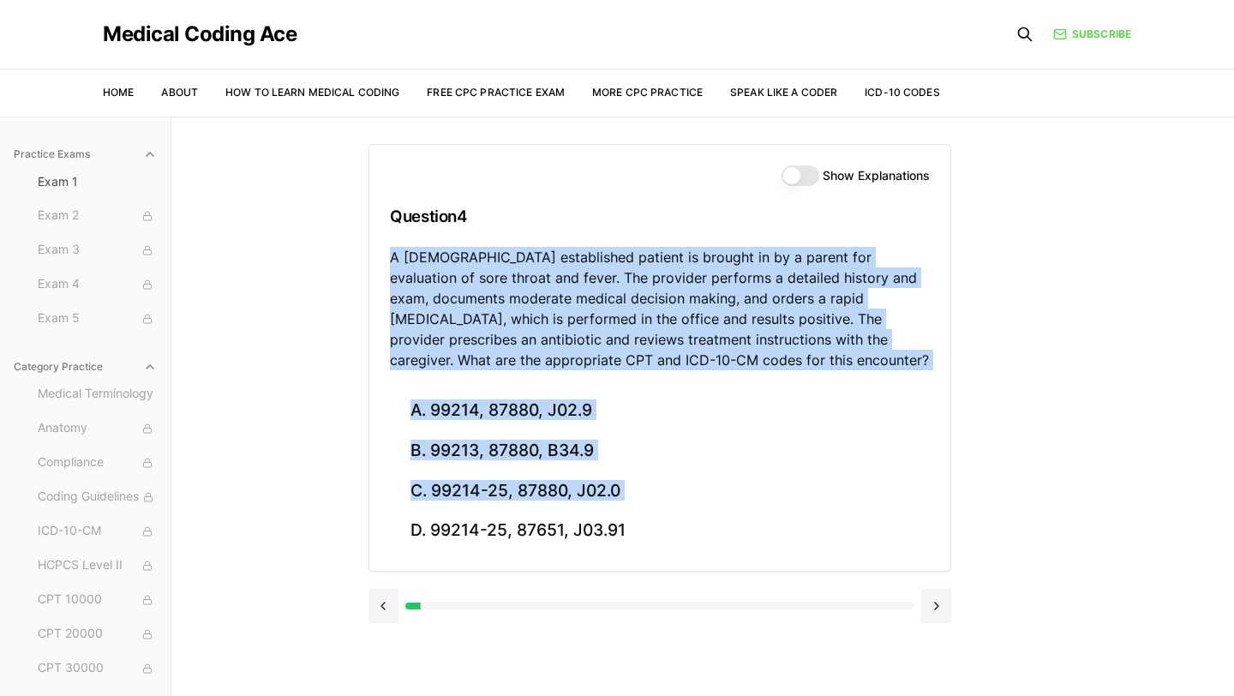
click at [320, 468] on div "Practice Exams Exam 1 Exam 2 Exam 3 Exam 4 Exam 5 Category Practice Medical Ter…" at bounding box center [617, 465] width 1234 height 696
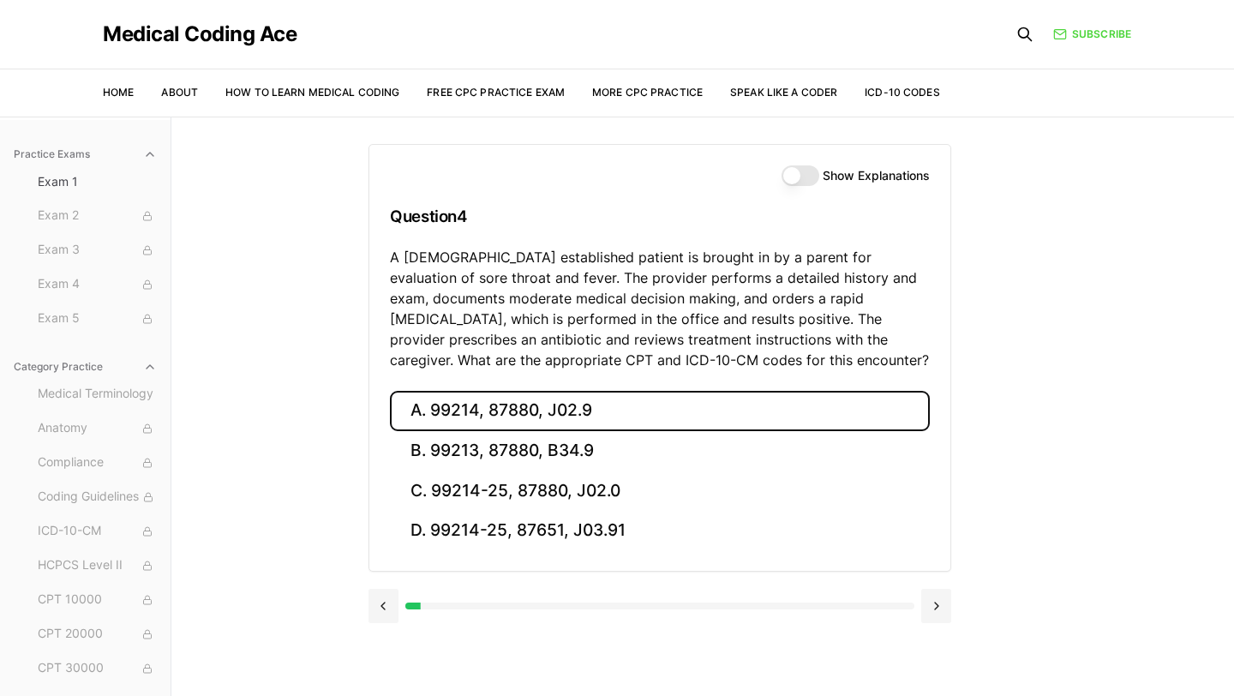
click at [577, 409] on button "A. 99214, 87880, J02.9" at bounding box center [660, 411] width 540 height 40
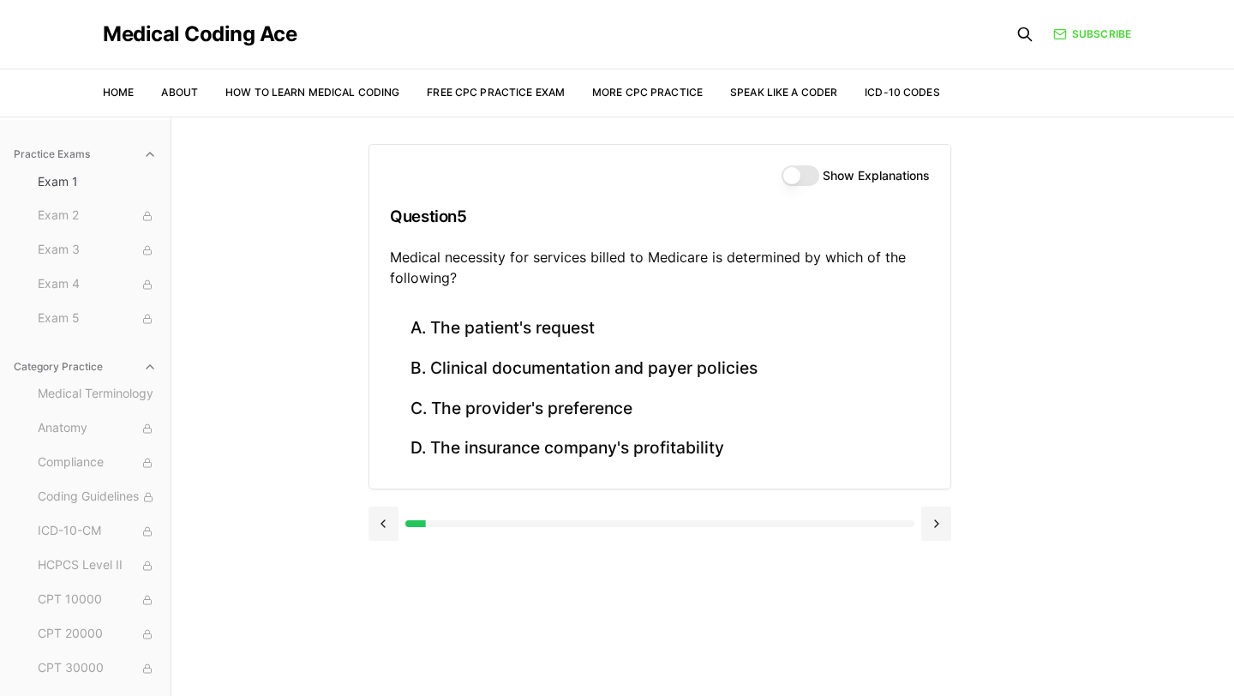
click at [810, 173] on button "Show Explanations" at bounding box center [800, 175] width 38 height 21
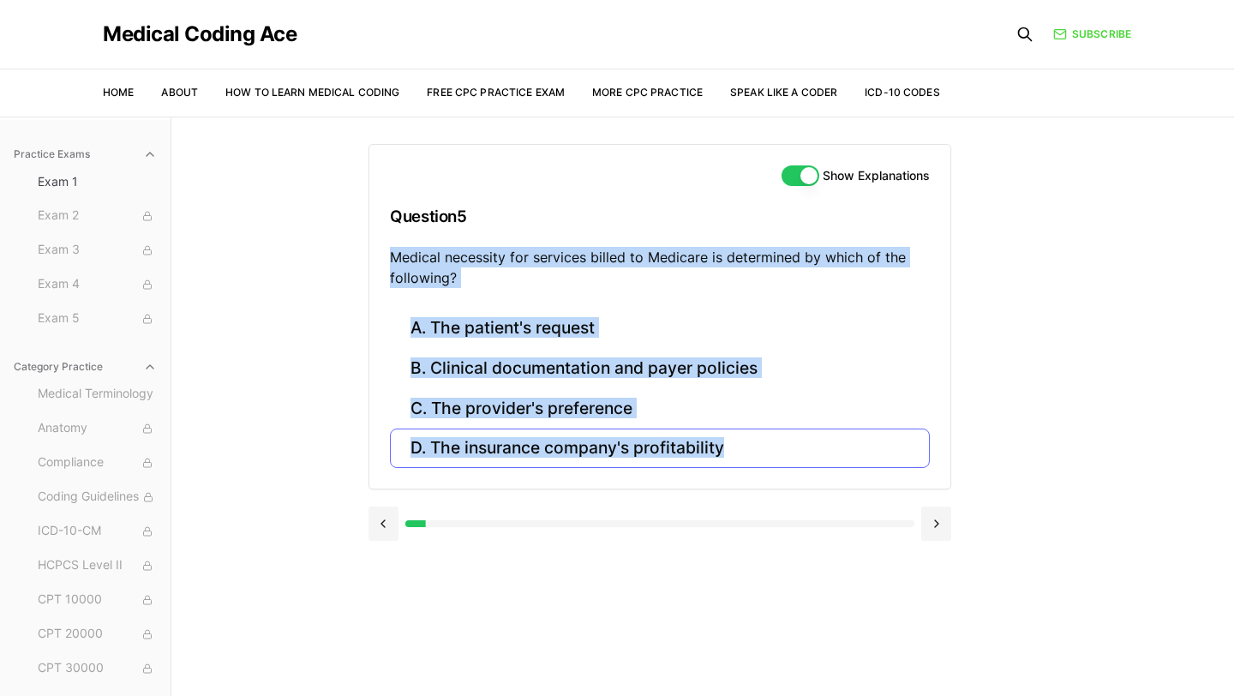
drag, startPoint x: 389, startPoint y: 256, endPoint x: 775, endPoint y: 463, distance: 438.2
click at [775, 463] on div "Show Explanations Question 5 Medical necessity for services billed to Medicare …" at bounding box center [659, 316] width 583 height 345
copy div "Medical necessity for services billed to Medicare is determined by which of the…"
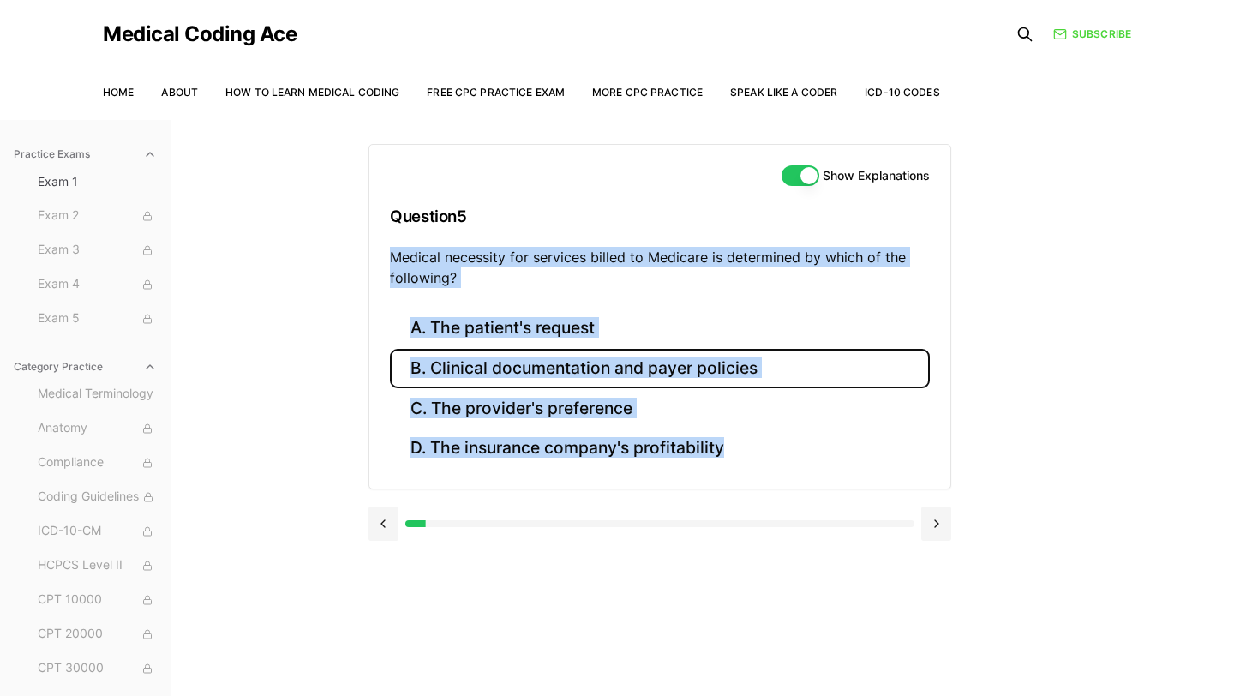
click at [502, 371] on button "B. Clinical documentation and payer policies" at bounding box center [660, 369] width 540 height 40
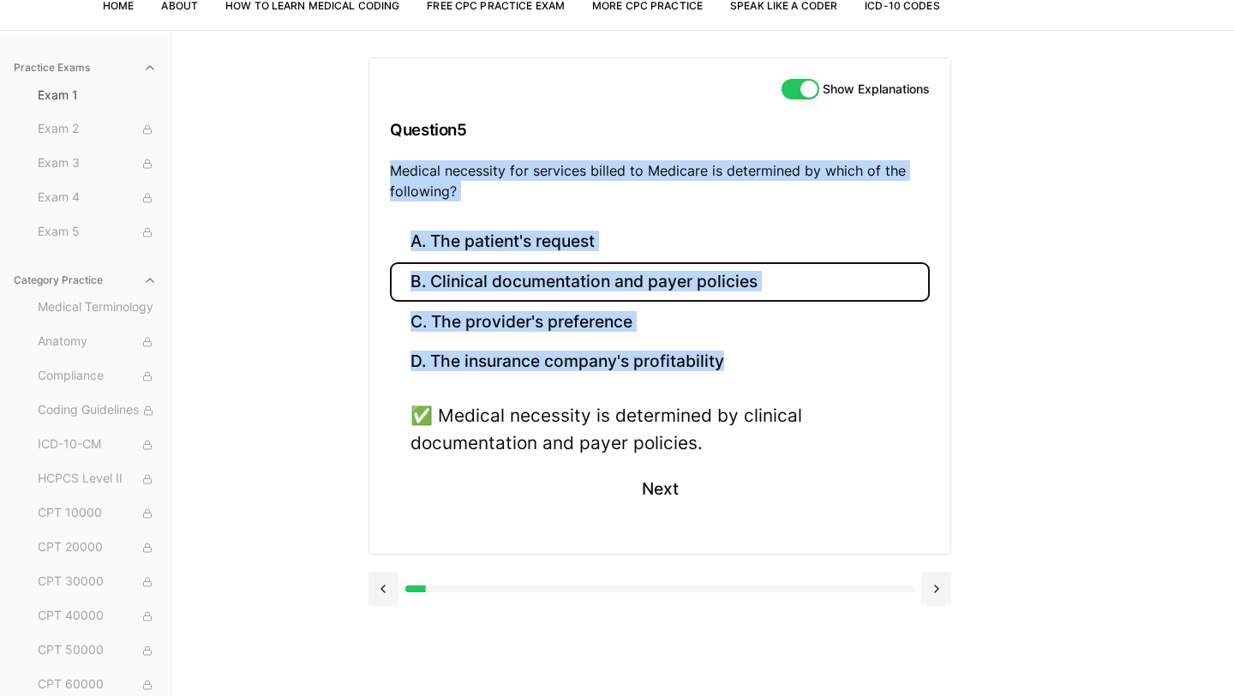
scroll to position [90, 0]
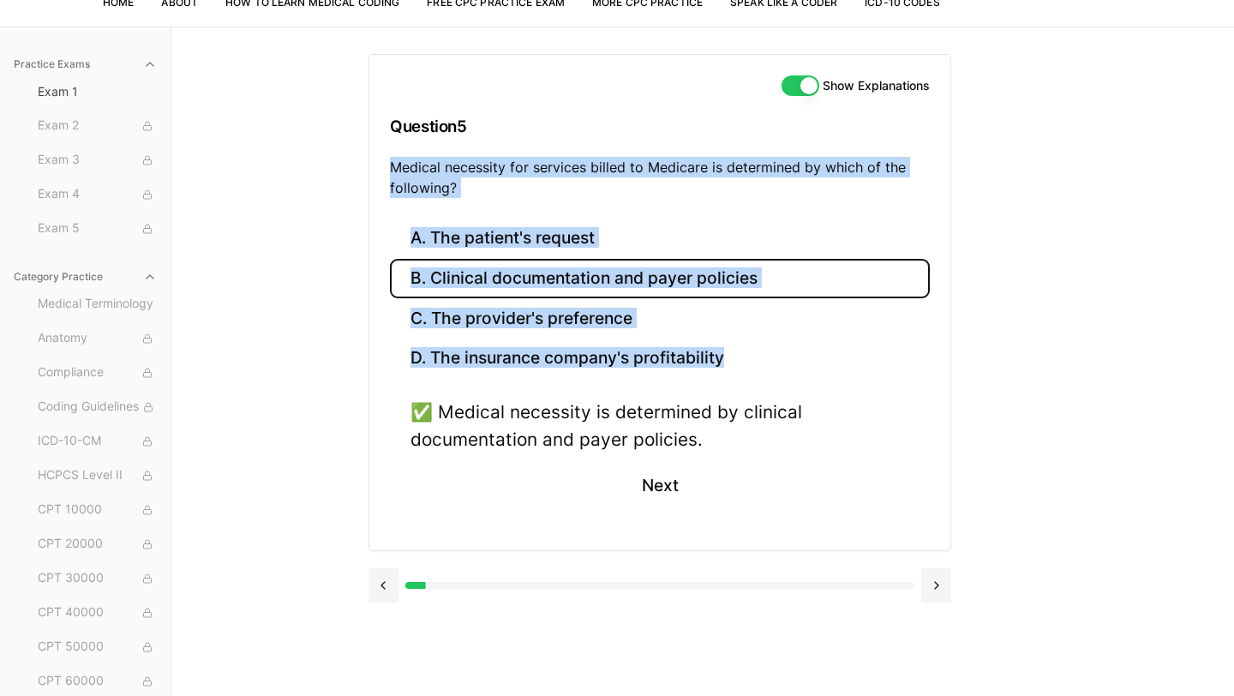
click at [298, 544] on div "Practice Exams Exam 1 Exam 2 Exam 3 Exam 4 Exam 5 Category Practice Medical Ter…" at bounding box center [617, 375] width 1234 height 696
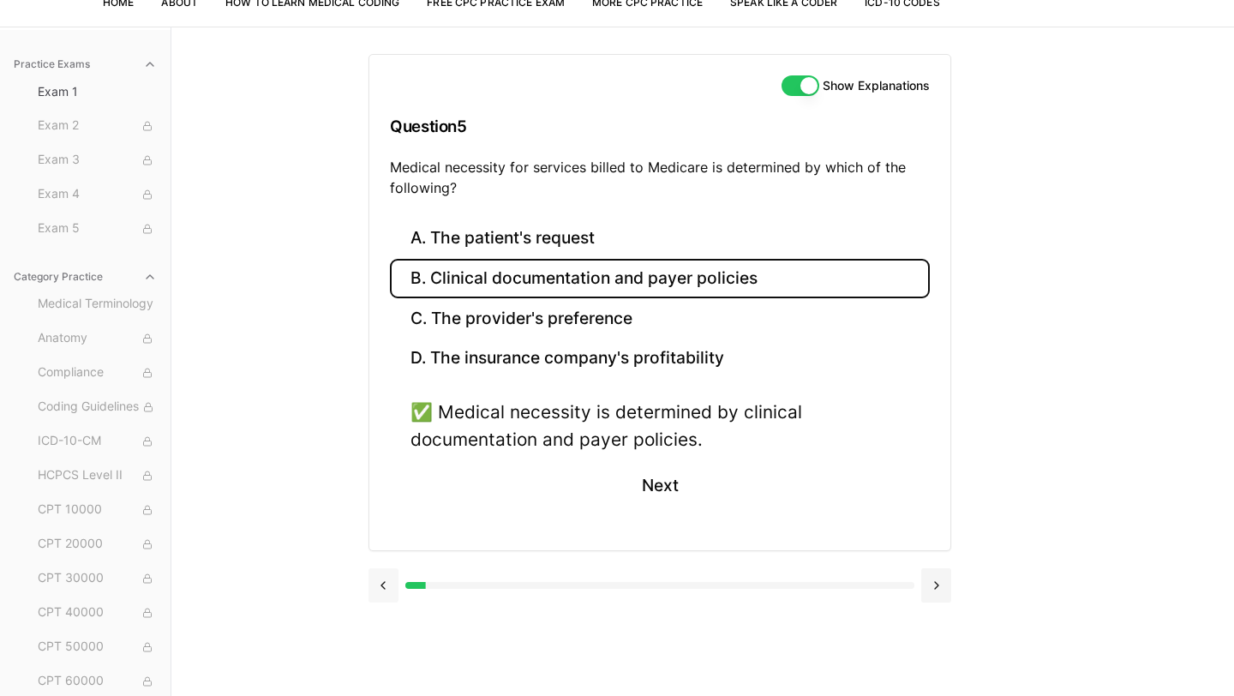
click at [387, 591] on button at bounding box center [383, 585] width 30 height 34
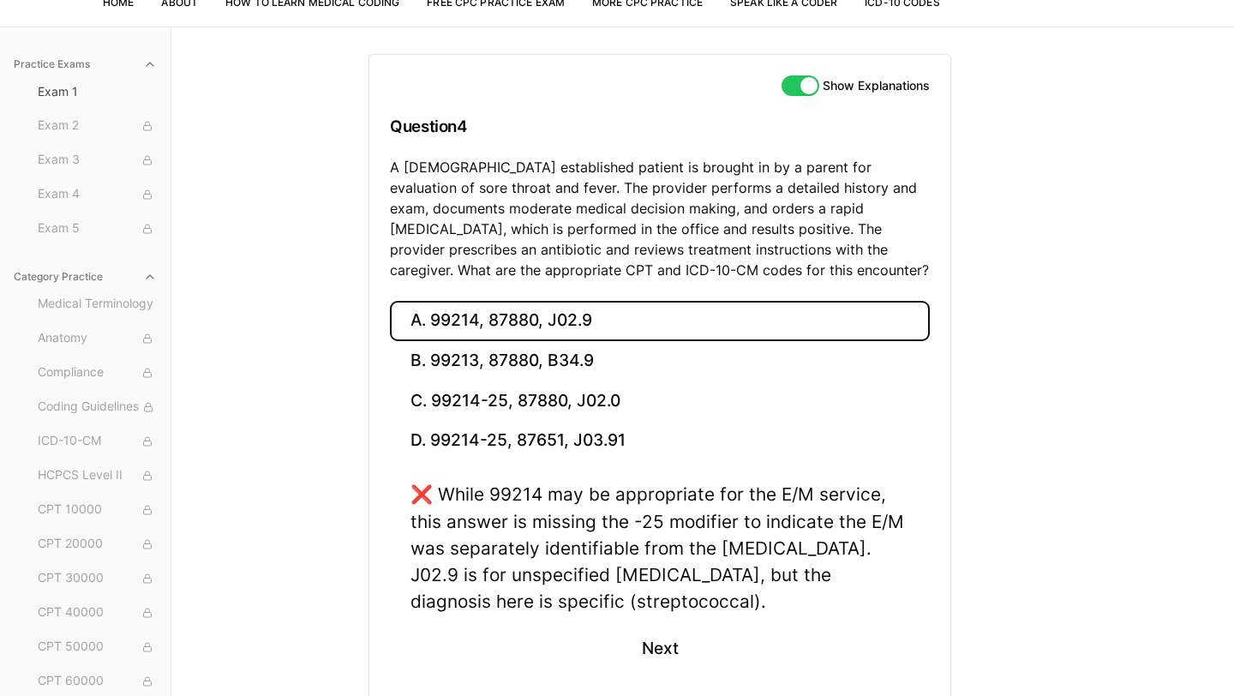
scroll to position [172, 0]
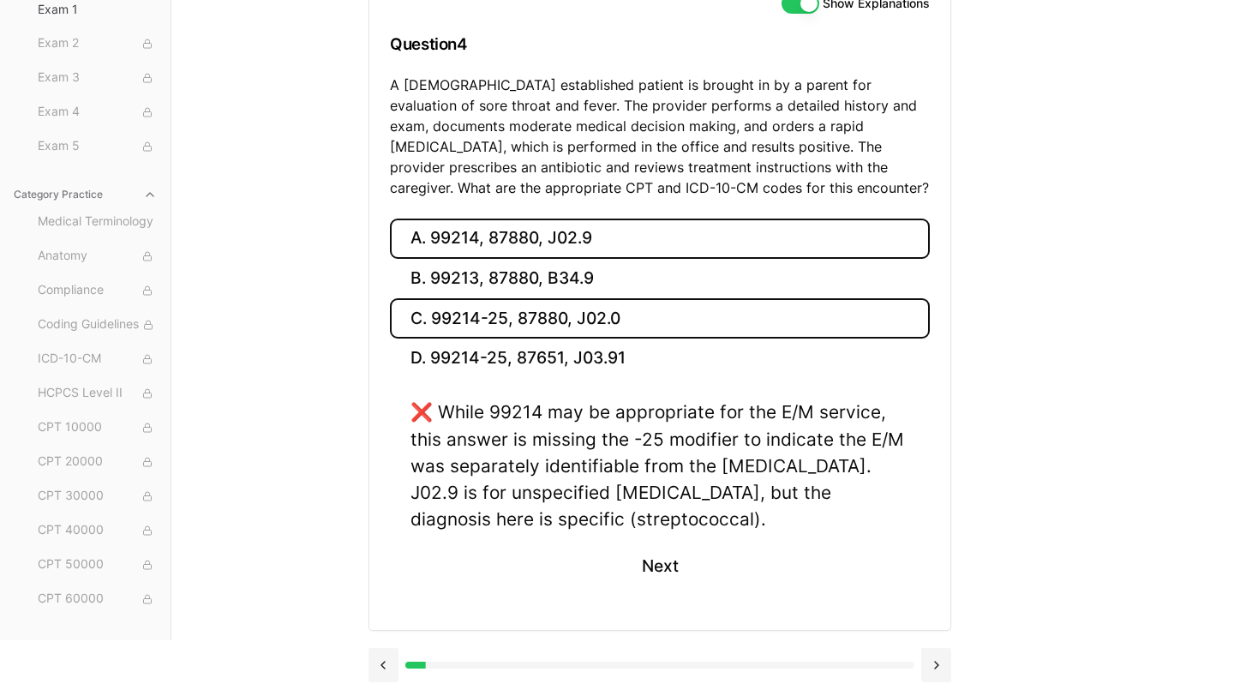
click at [563, 322] on button "C. 99214-25, 87880, J02.0" at bounding box center [660, 318] width 540 height 40
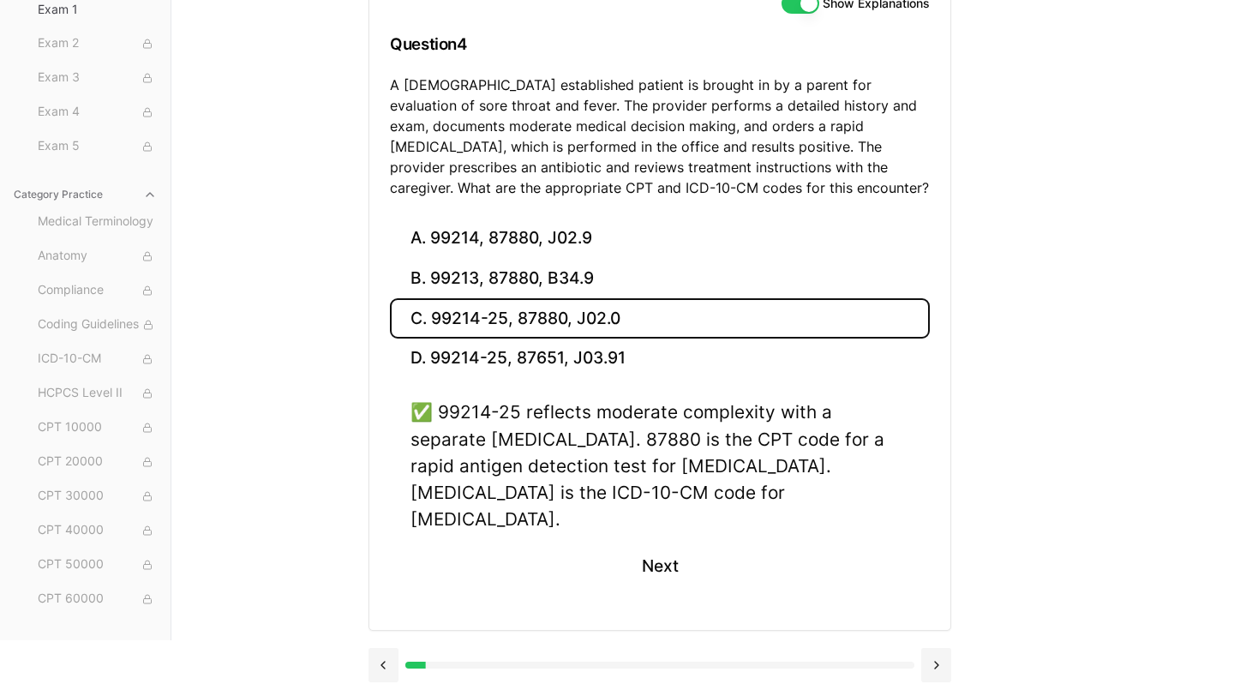
scroll to position [146, 0]
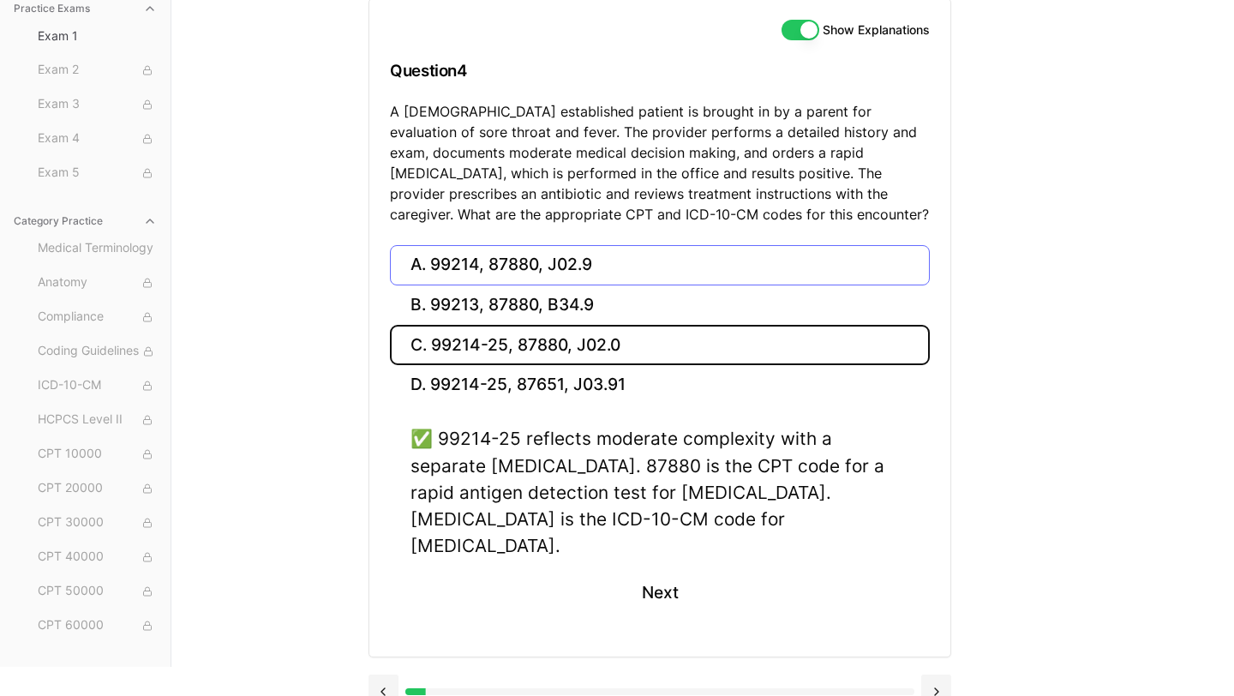
click at [553, 264] on button "A. 99214, 87880, J02.9" at bounding box center [660, 265] width 540 height 40
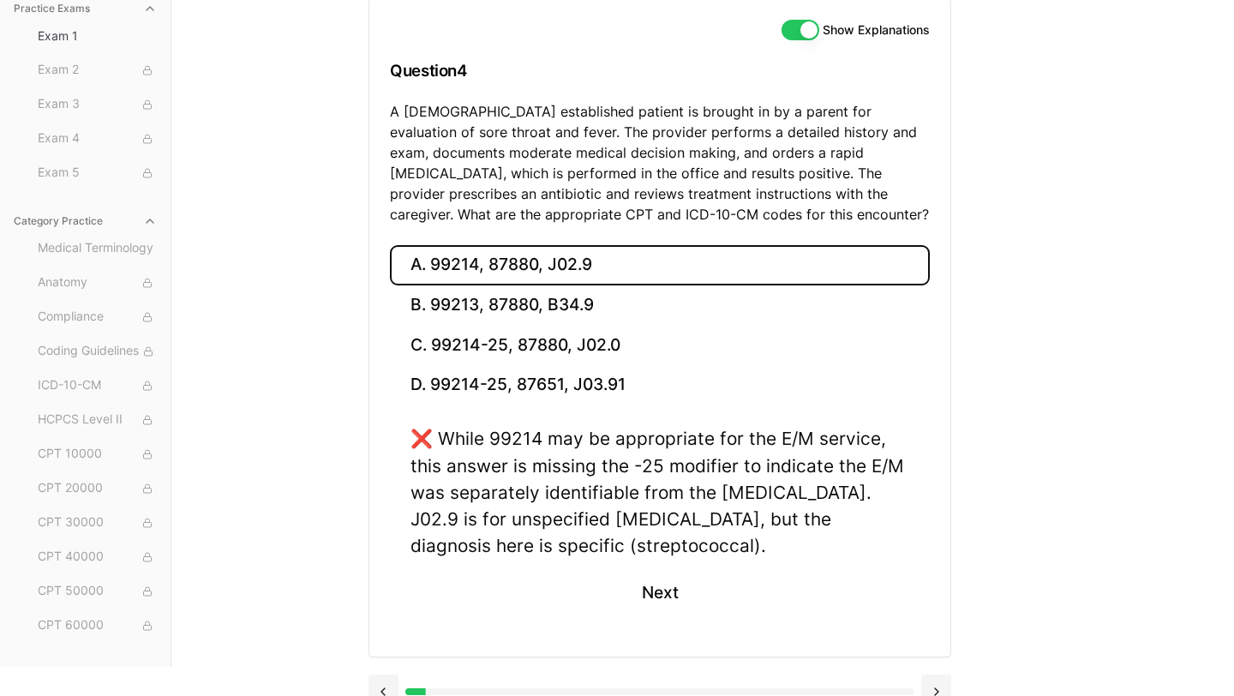
scroll to position [172, 0]
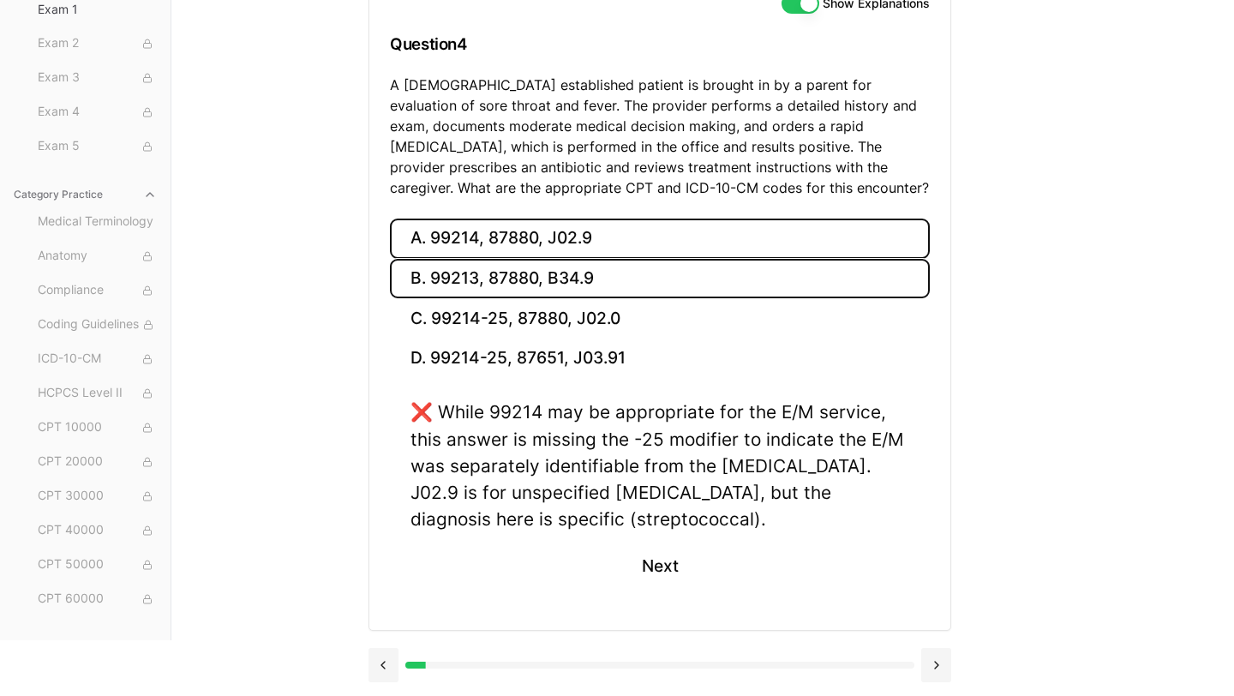
click at [554, 279] on button "B. 99213, 87880, B34.9" at bounding box center [660, 279] width 540 height 40
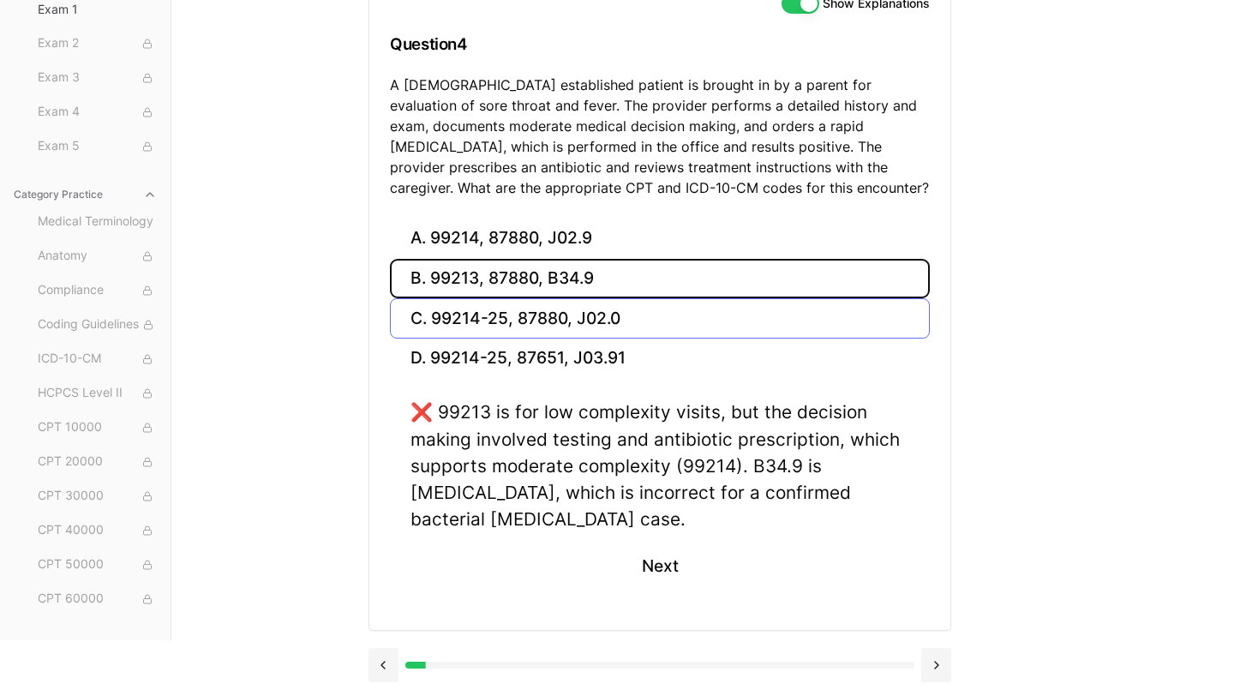
click at [572, 326] on button "C. 99214-25, 87880, J02.0" at bounding box center [660, 318] width 540 height 40
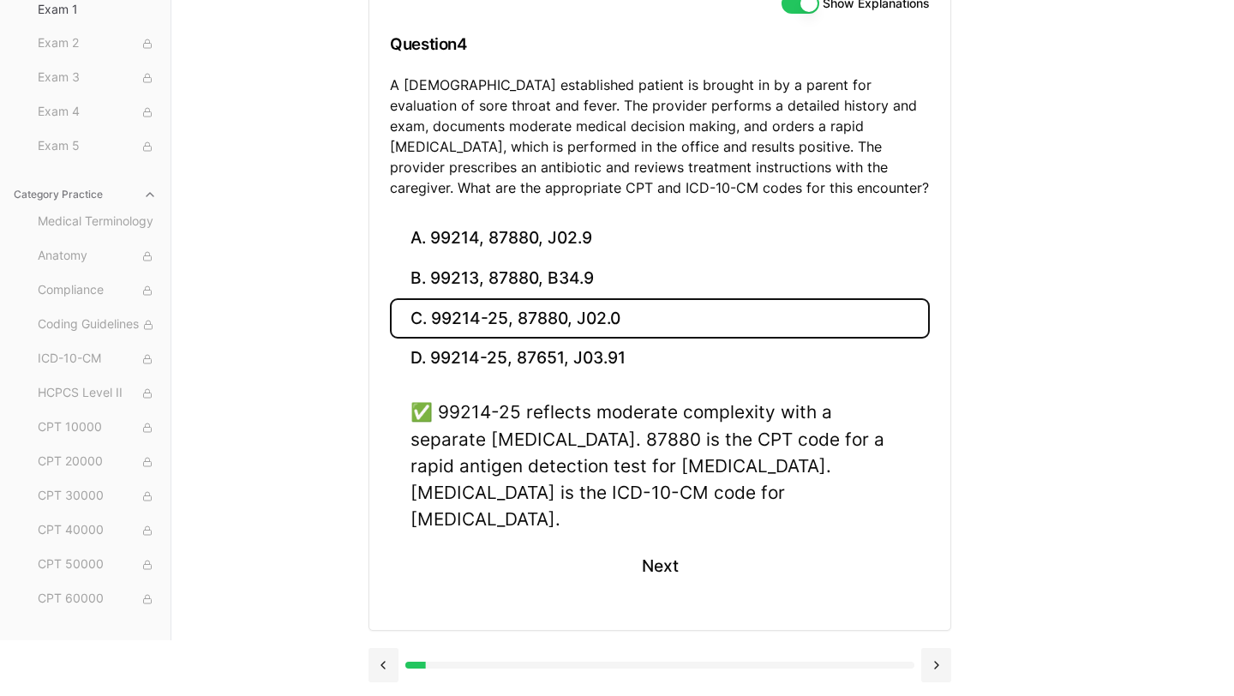
scroll to position [146, 0]
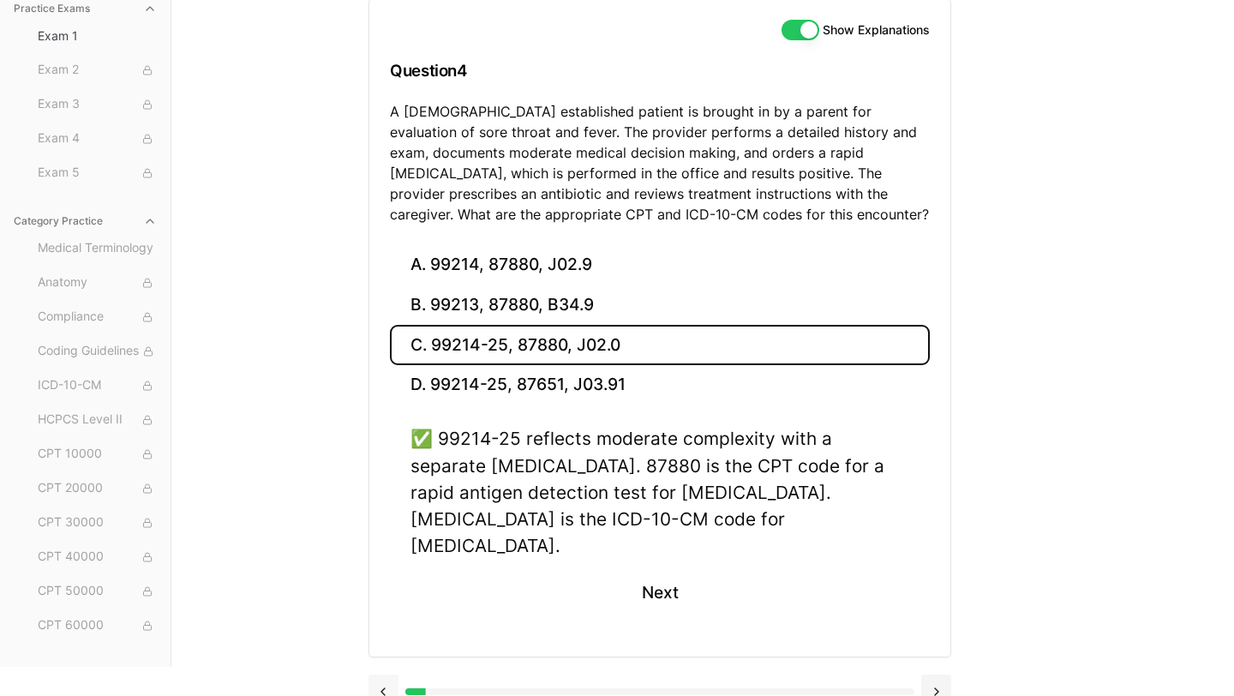
click at [393, 674] on button at bounding box center [383, 691] width 30 height 34
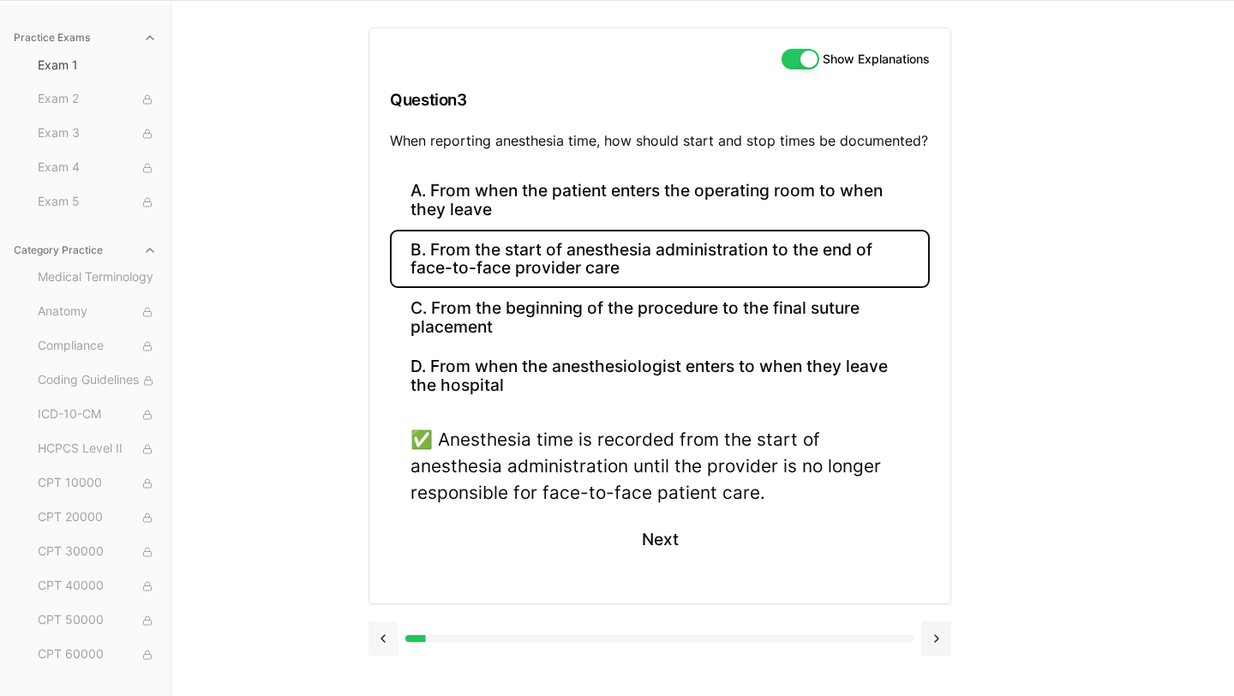
click at [387, 645] on button at bounding box center [383, 638] width 30 height 34
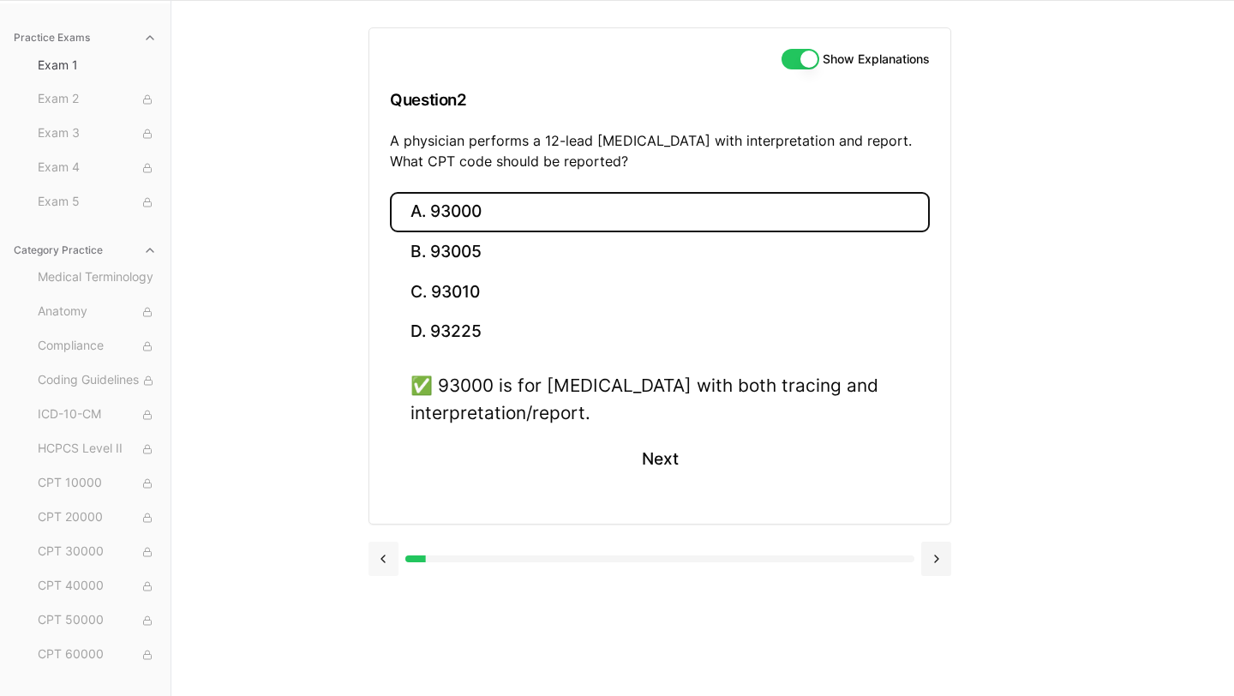
click at [384, 556] on button at bounding box center [383, 559] width 30 height 34
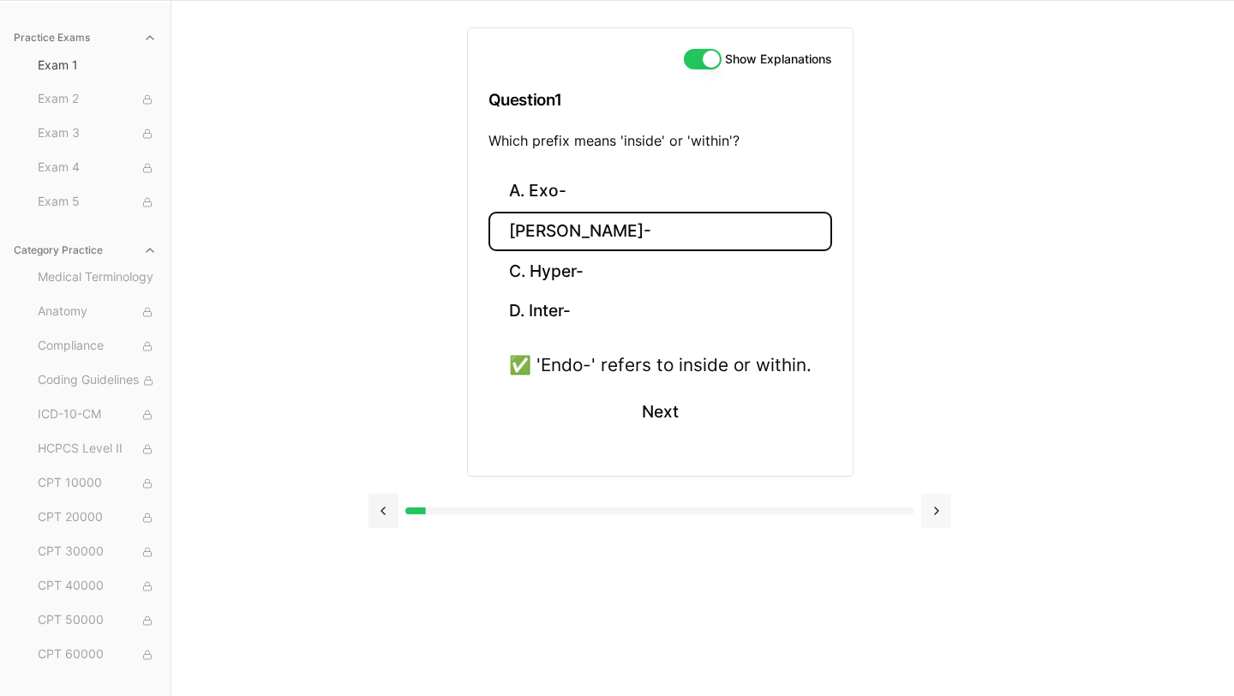
click at [928, 507] on button at bounding box center [936, 511] width 30 height 34
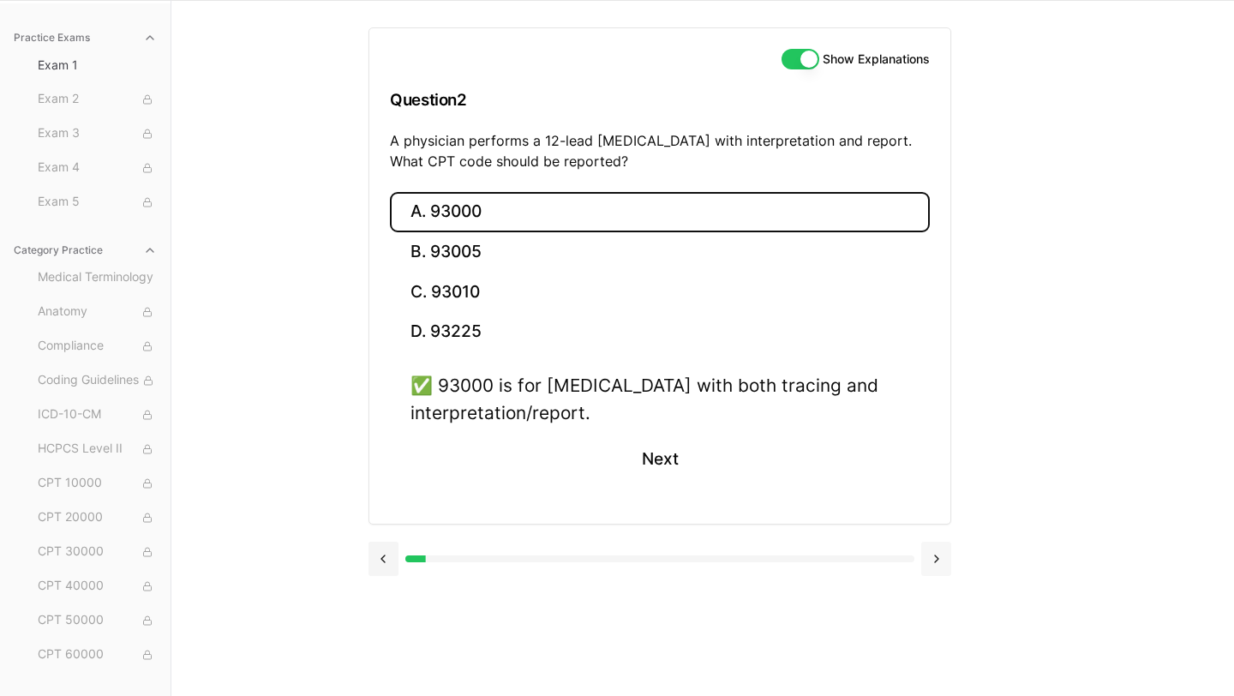
click at [936, 556] on button at bounding box center [936, 559] width 30 height 34
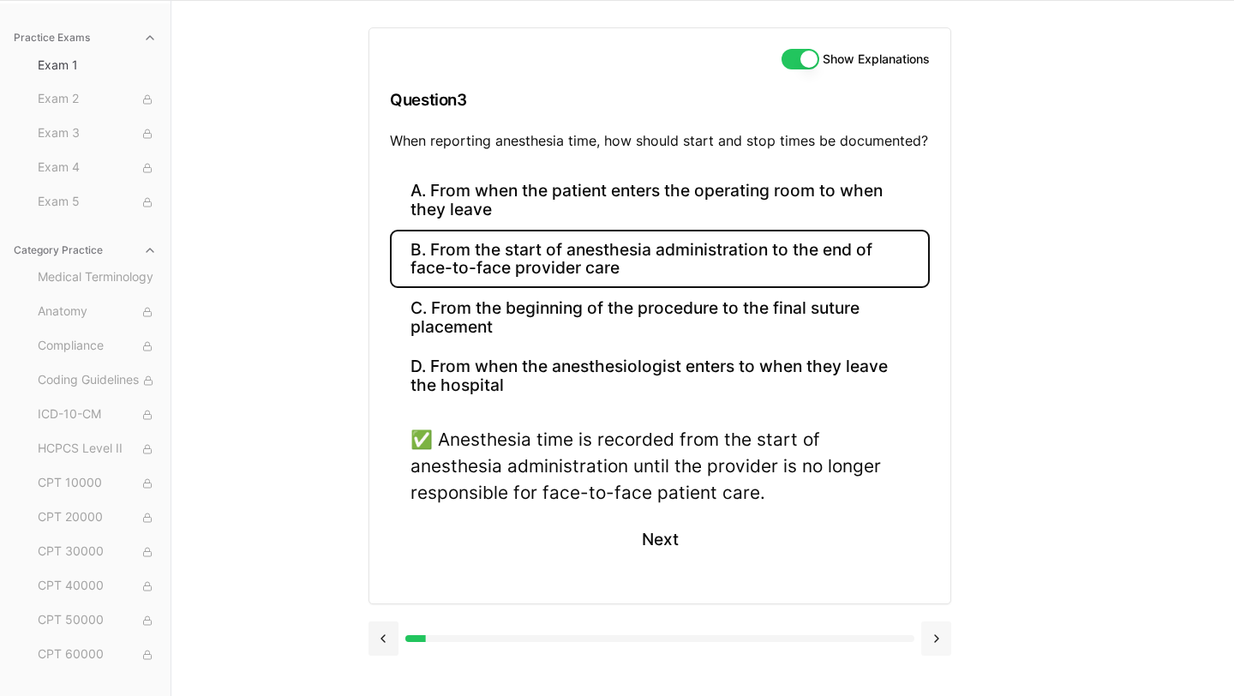
click at [931, 644] on button at bounding box center [936, 638] width 30 height 34
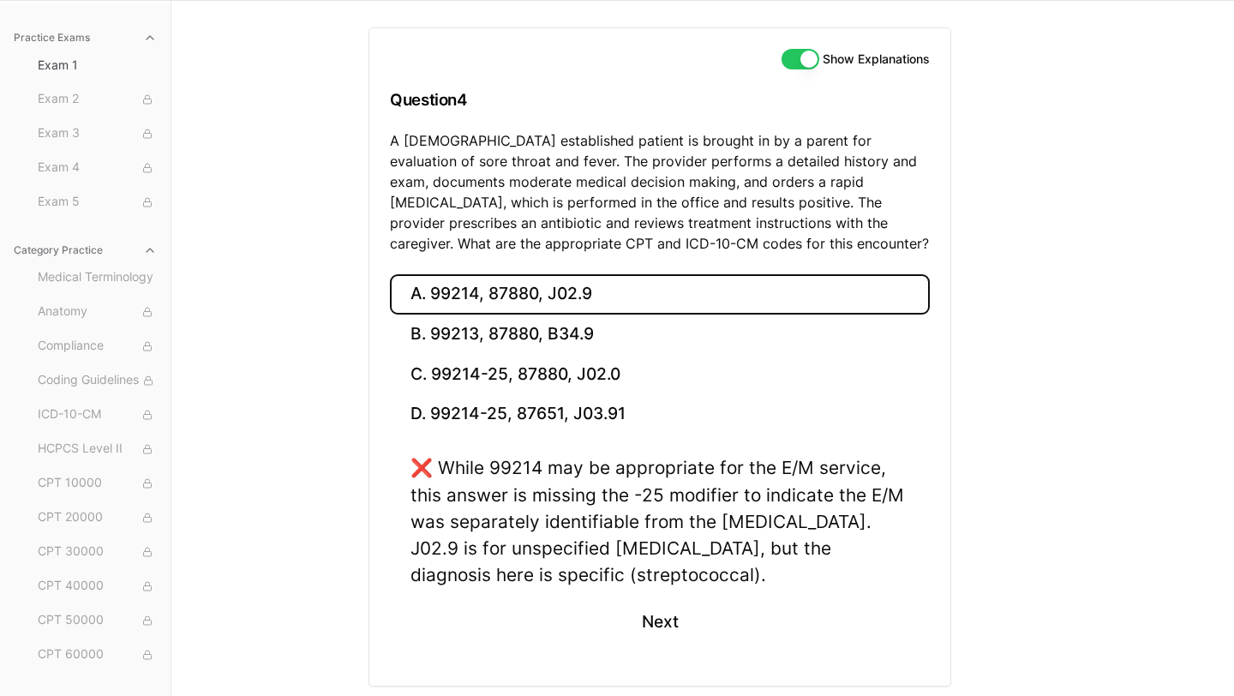
scroll to position [172, 0]
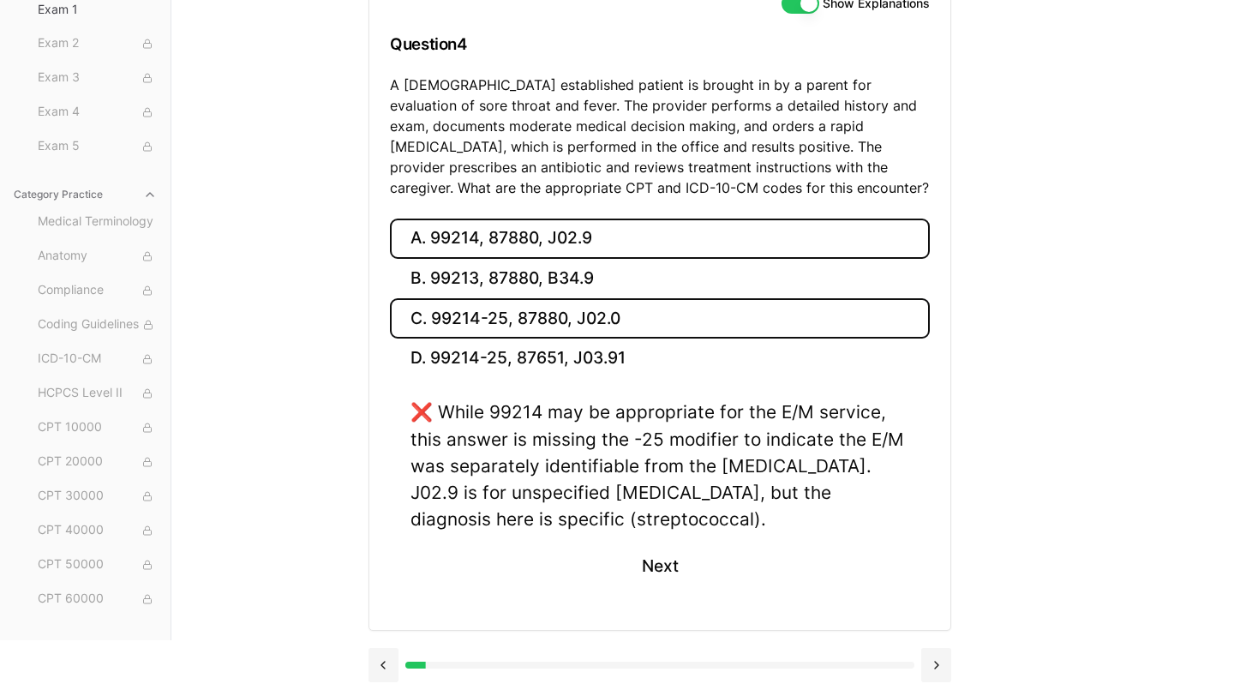
click at [679, 332] on button "C. 99214-25, 87880, J02.0" at bounding box center [660, 318] width 540 height 40
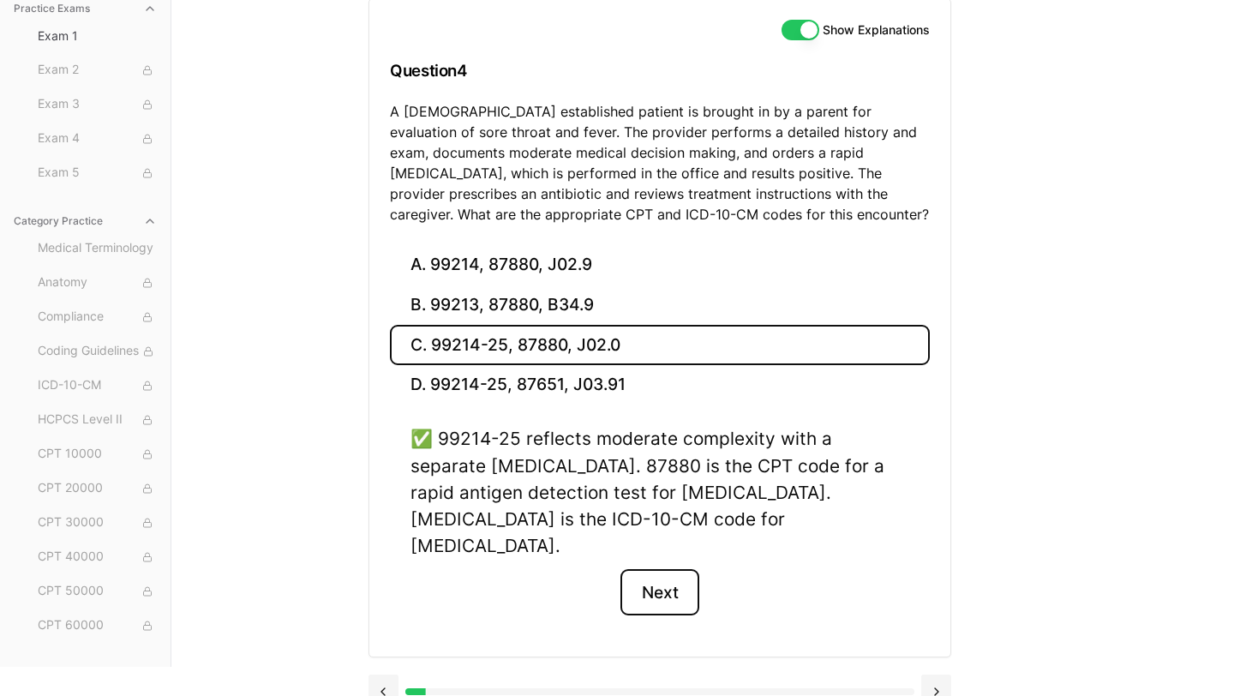
click at [667, 569] on button "Next" at bounding box center [659, 592] width 78 height 46
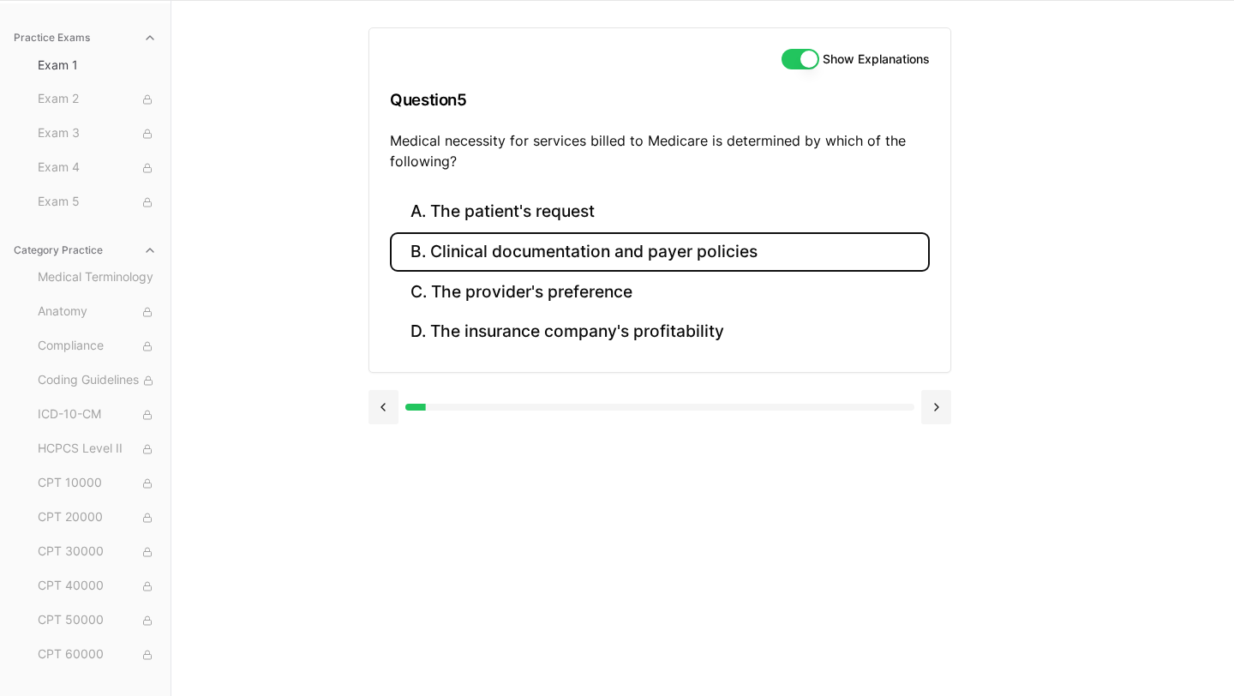
click at [609, 264] on button "B. Clinical documentation and payer policies" at bounding box center [660, 252] width 540 height 40
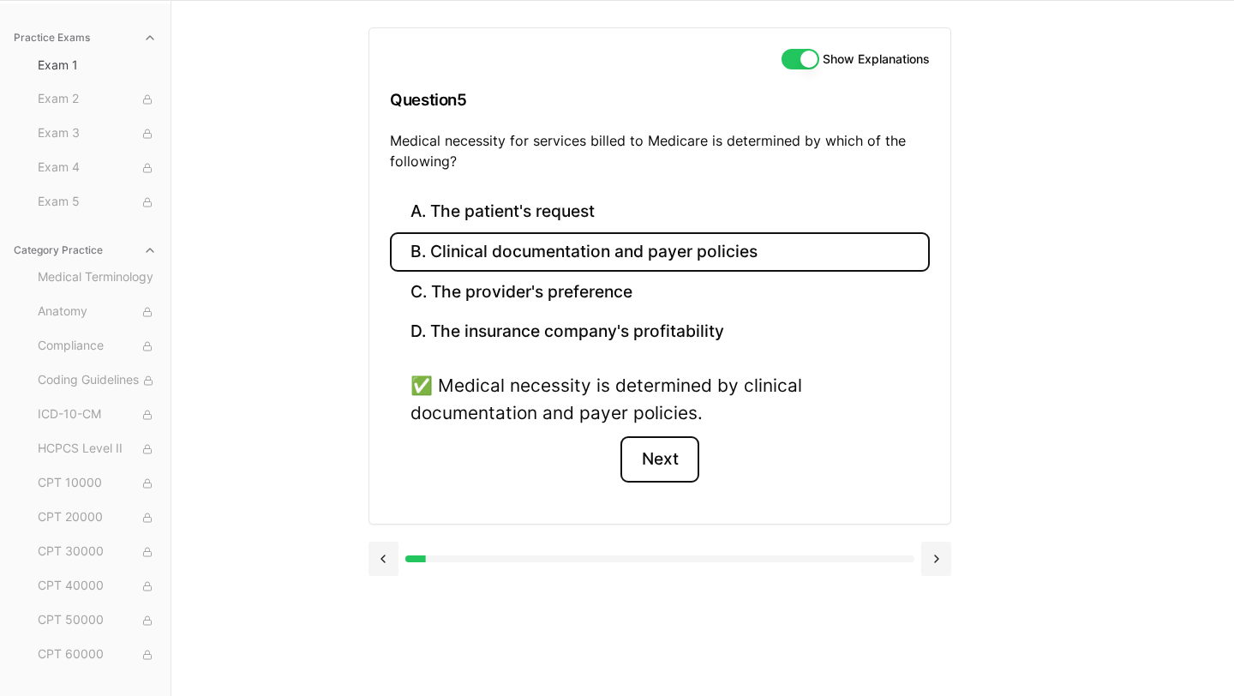
click at [665, 460] on button "Next" at bounding box center [659, 459] width 78 height 46
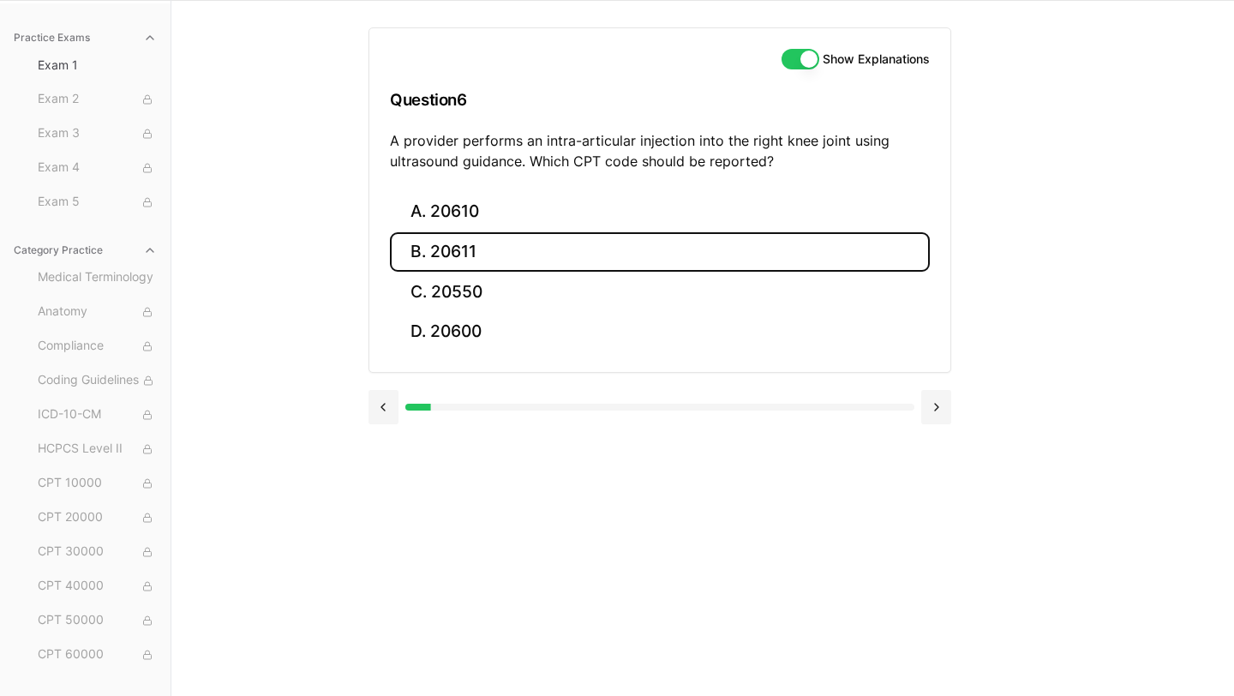
click at [509, 254] on button "B. 20611" at bounding box center [660, 252] width 540 height 40
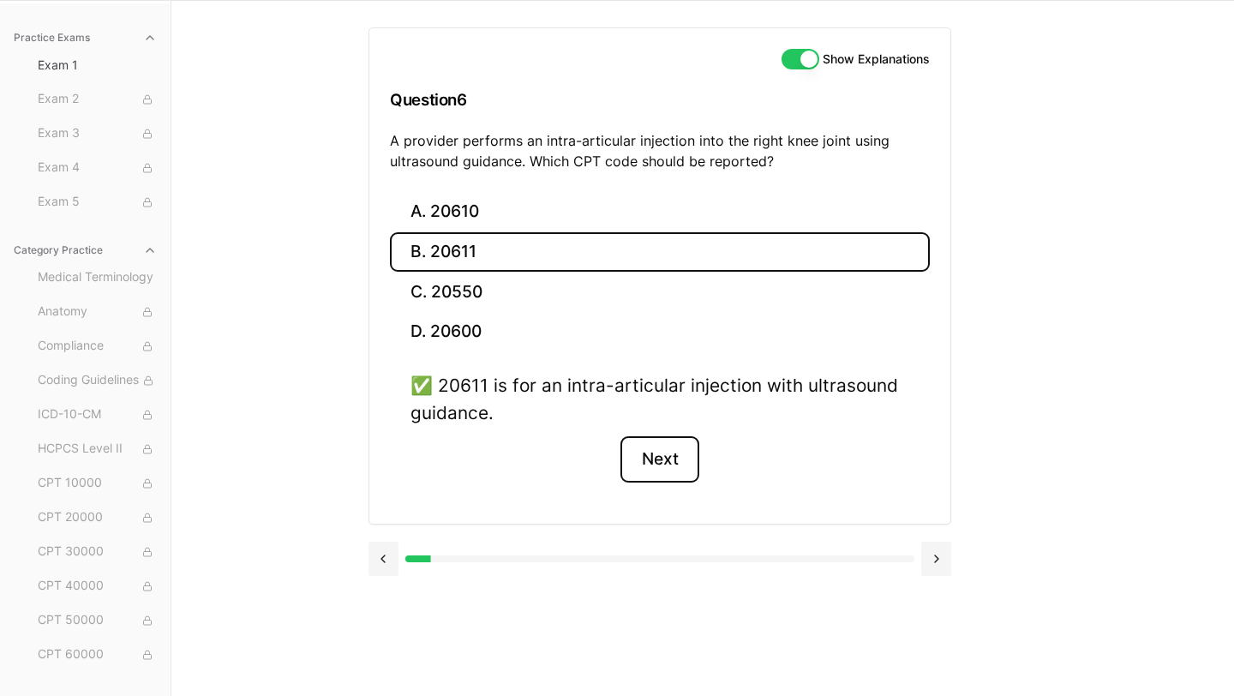
click at [667, 452] on button "Next" at bounding box center [659, 459] width 78 height 46
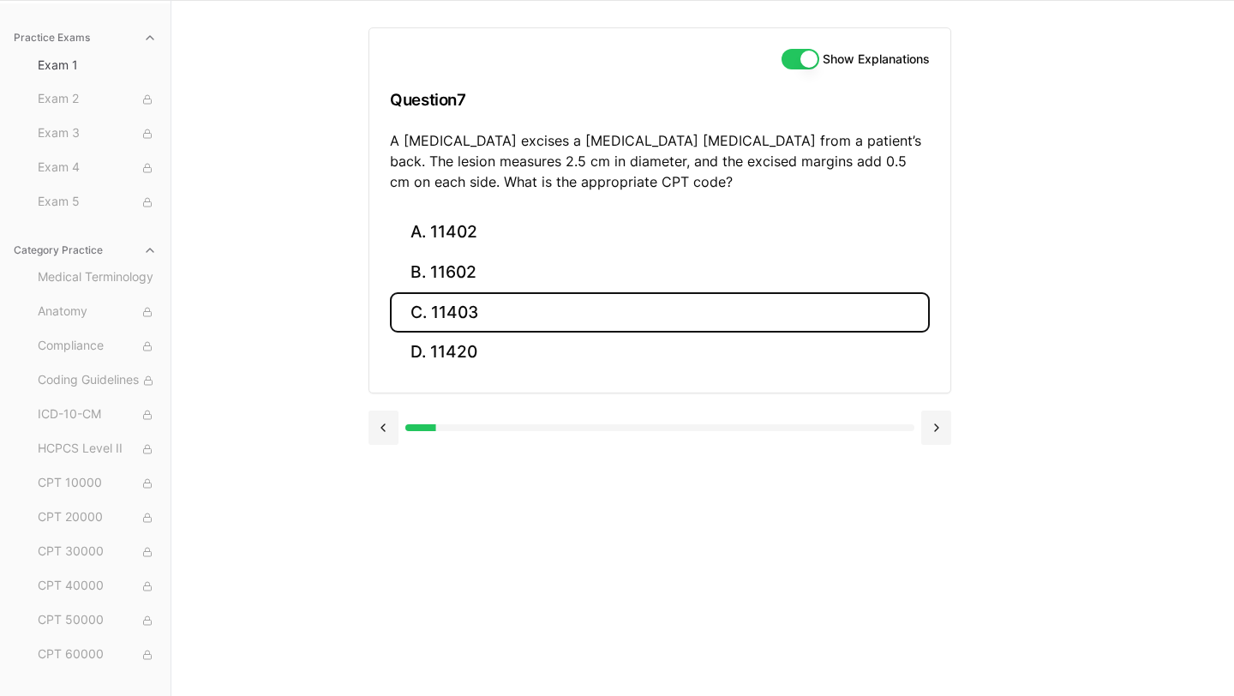
click at [469, 320] on button "C. 11403" at bounding box center [660, 312] width 540 height 40
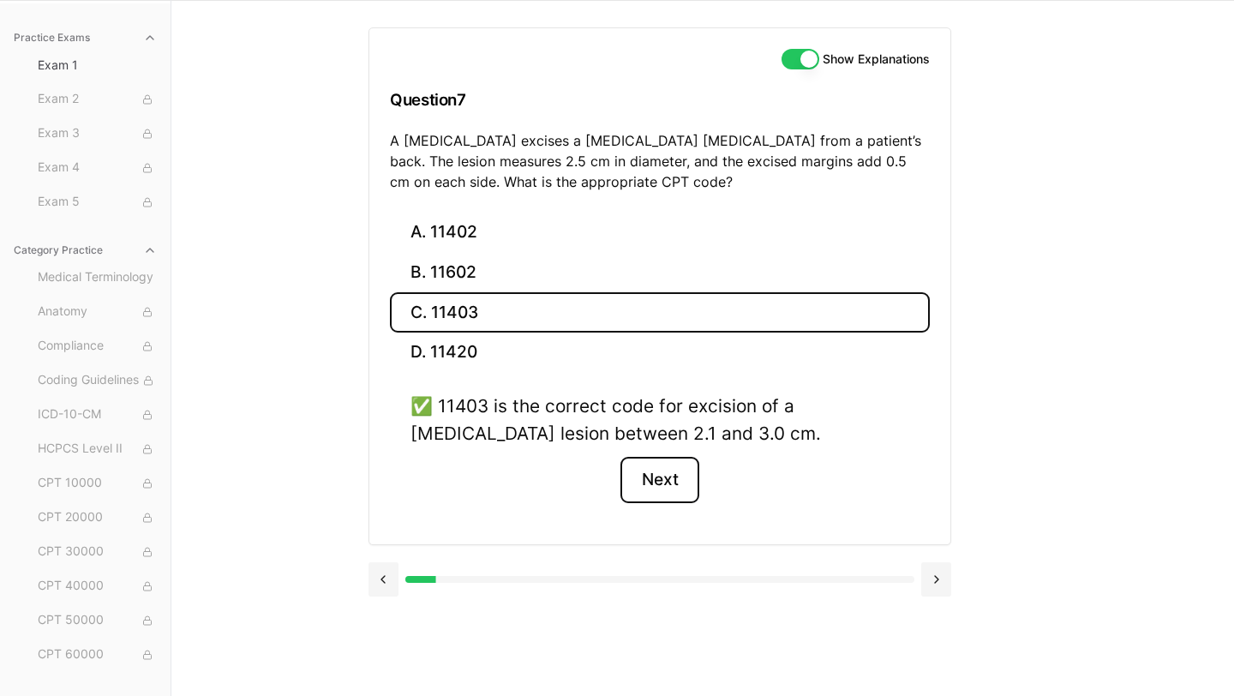
click at [666, 483] on button "Next" at bounding box center [659, 480] width 78 height 46
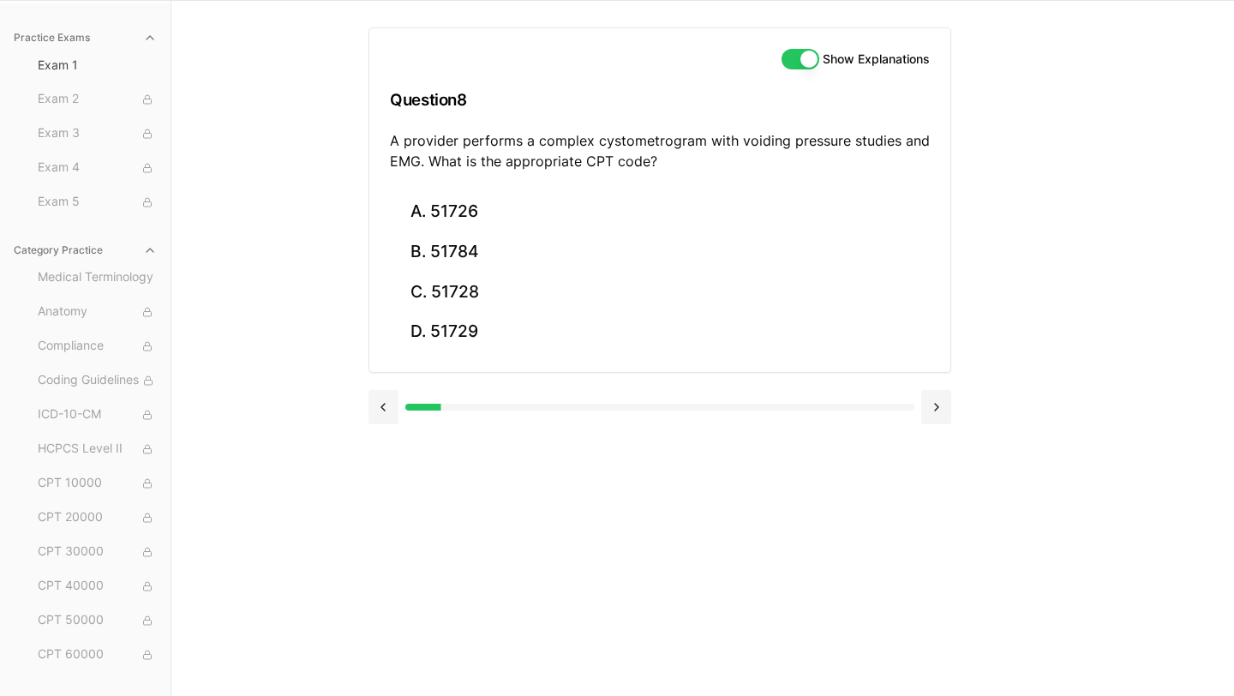
scroll to position [81, 0]
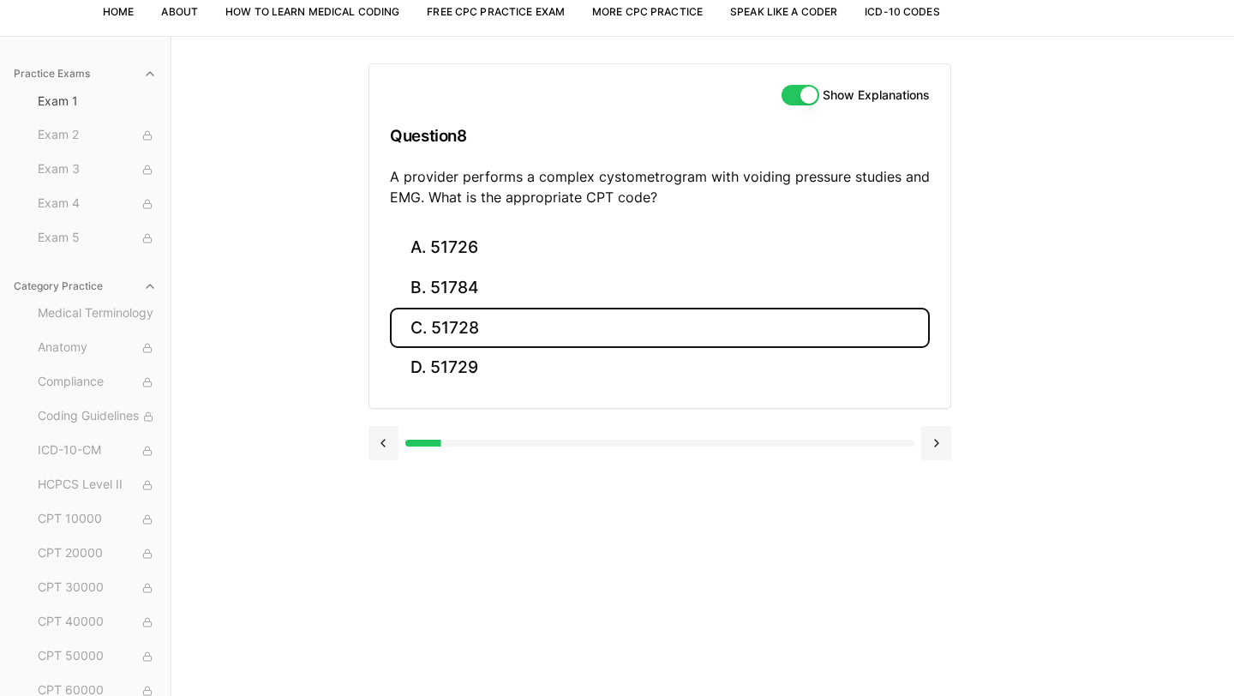
click at [573, 319] on button "C. 51728" at bounding box center [660, 328] width 540 height 40
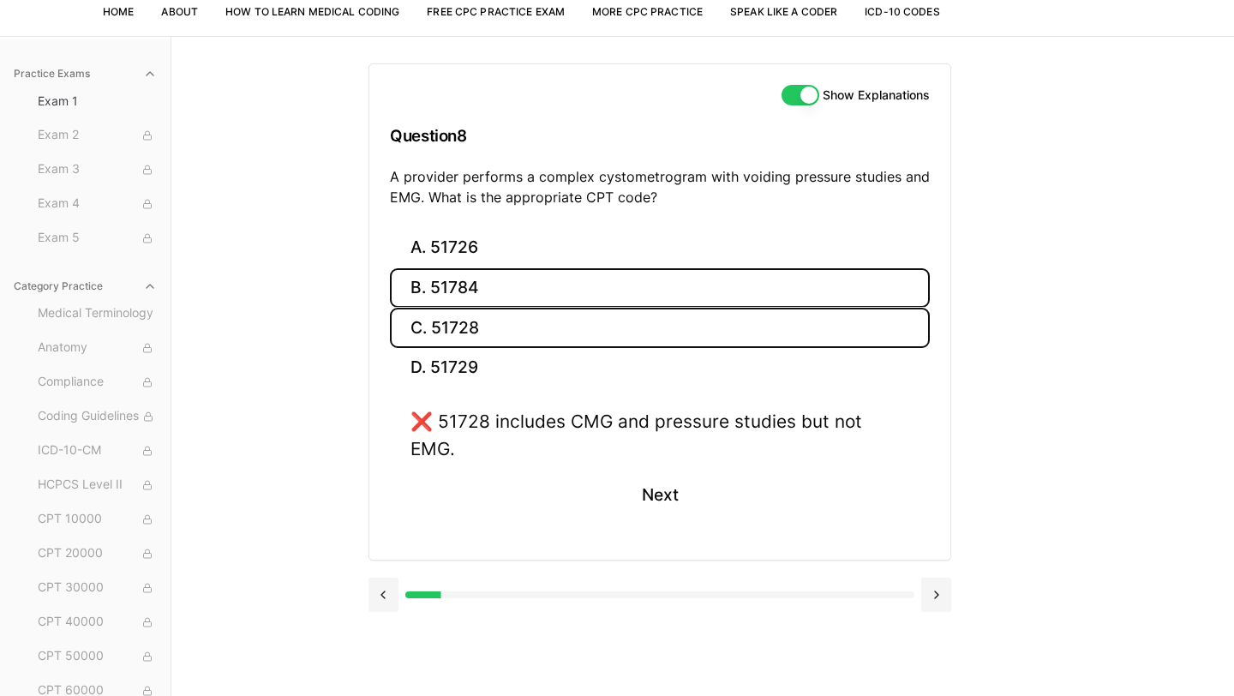
click at [513, 281] on button "B. 51784" at bounding box center [660, 288] width 540 height 40
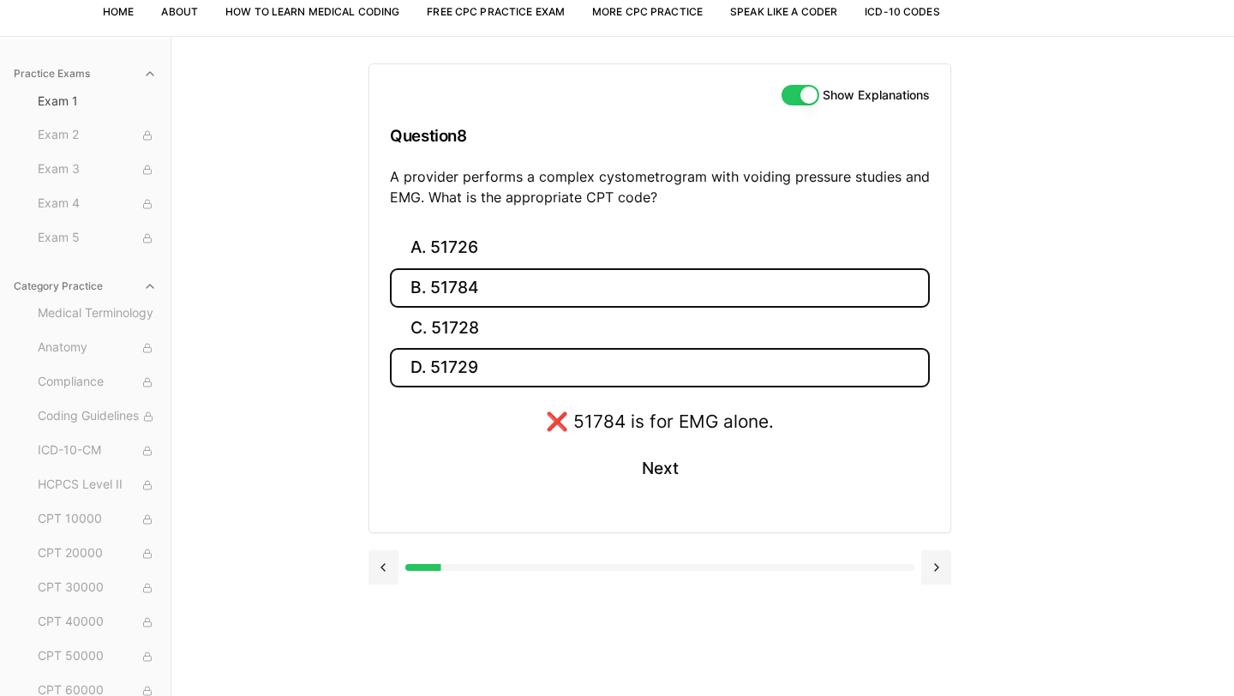
click at [506, 379] on button "D. 51729" at bounding box center [660, 368] width 540 height 40
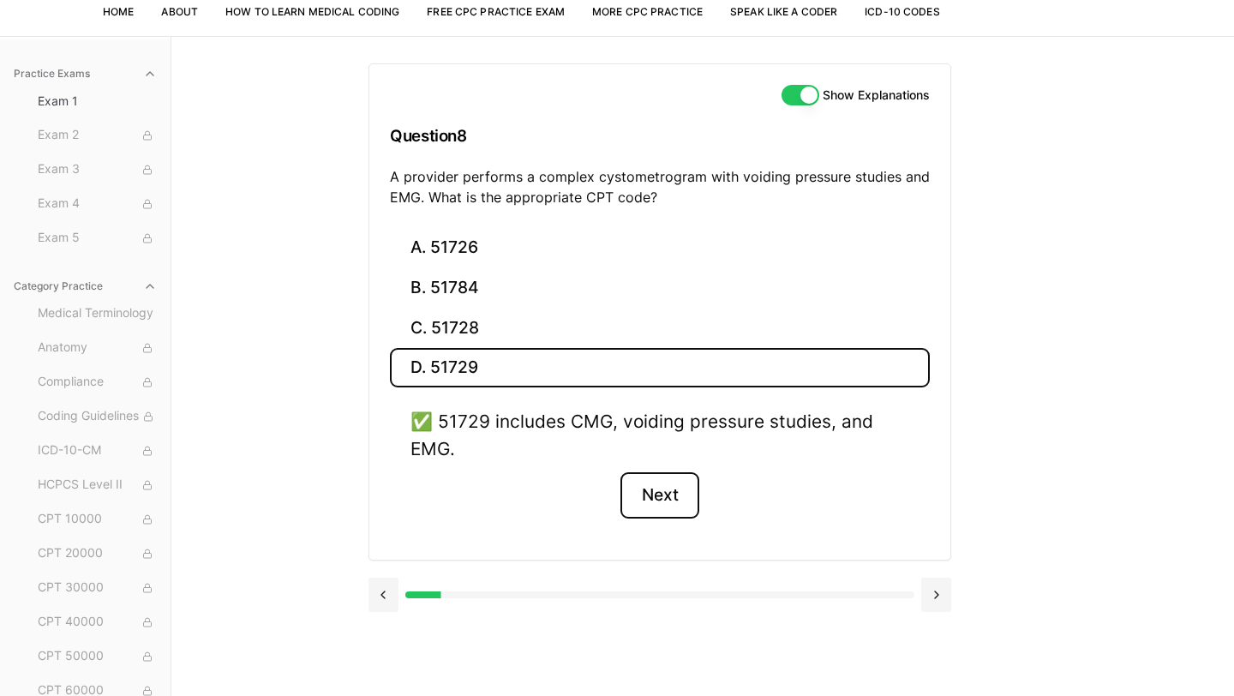
click at [666, 475] on button "Next" at bounding box center [659, 495] width 78 height 46
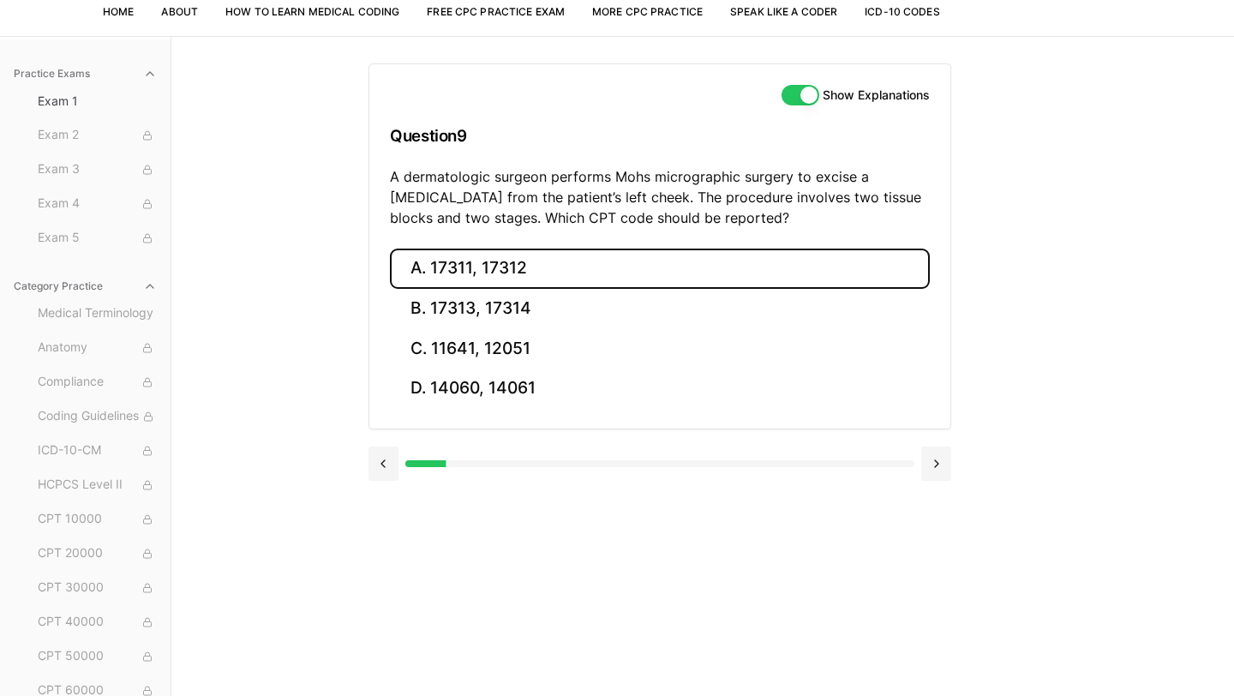
click at [549, 273] on button "A. 17311, 17312" at bounding box center [660, 268] width 540 height 40
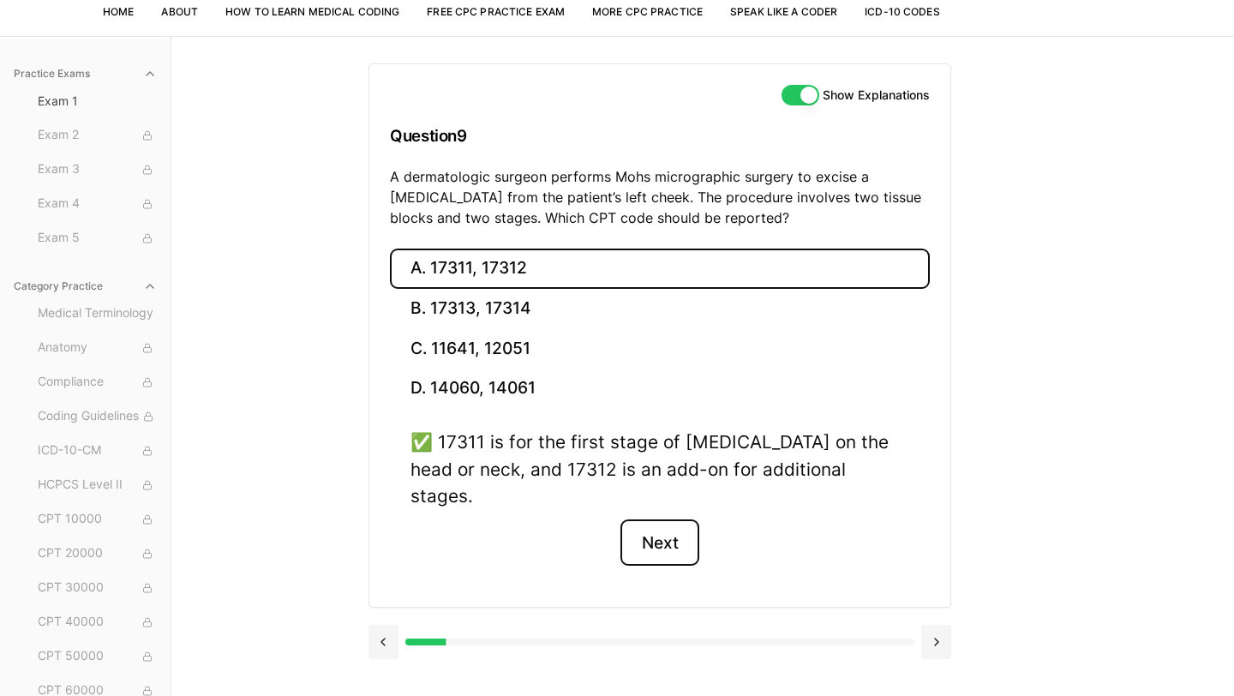
click at [673, 524] on button "Next" at bounding box center [659, 542] width 78 height 46
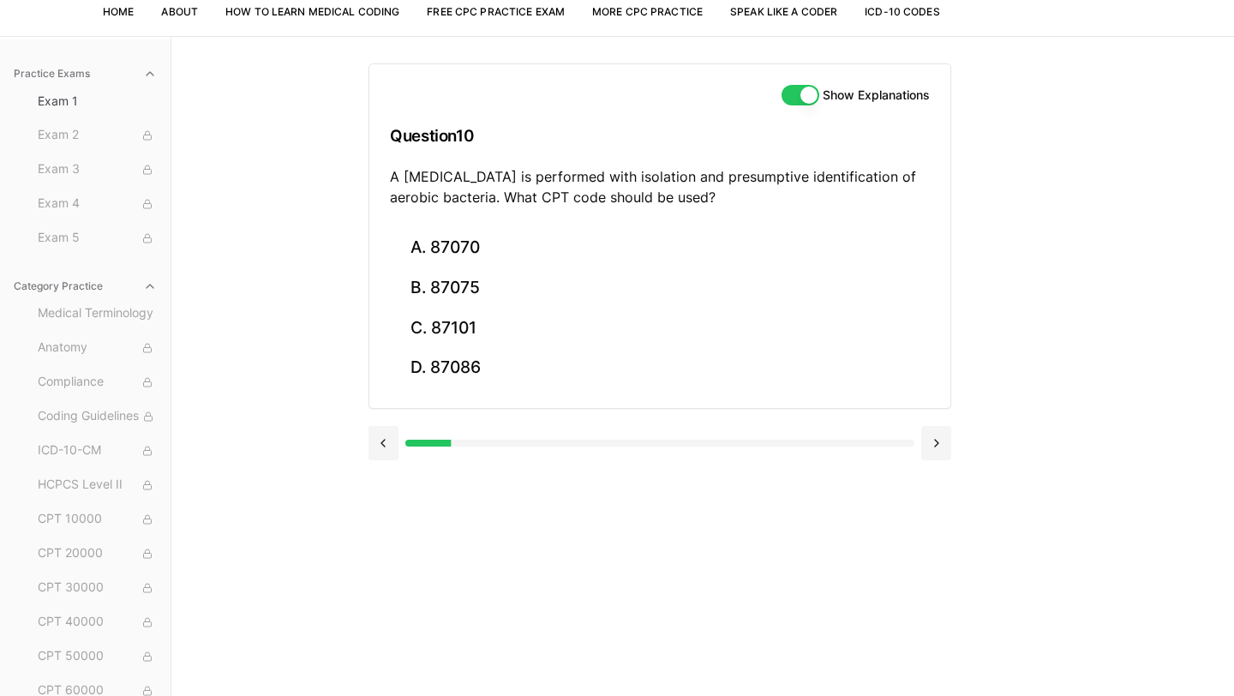
scroll to position [0, 0]
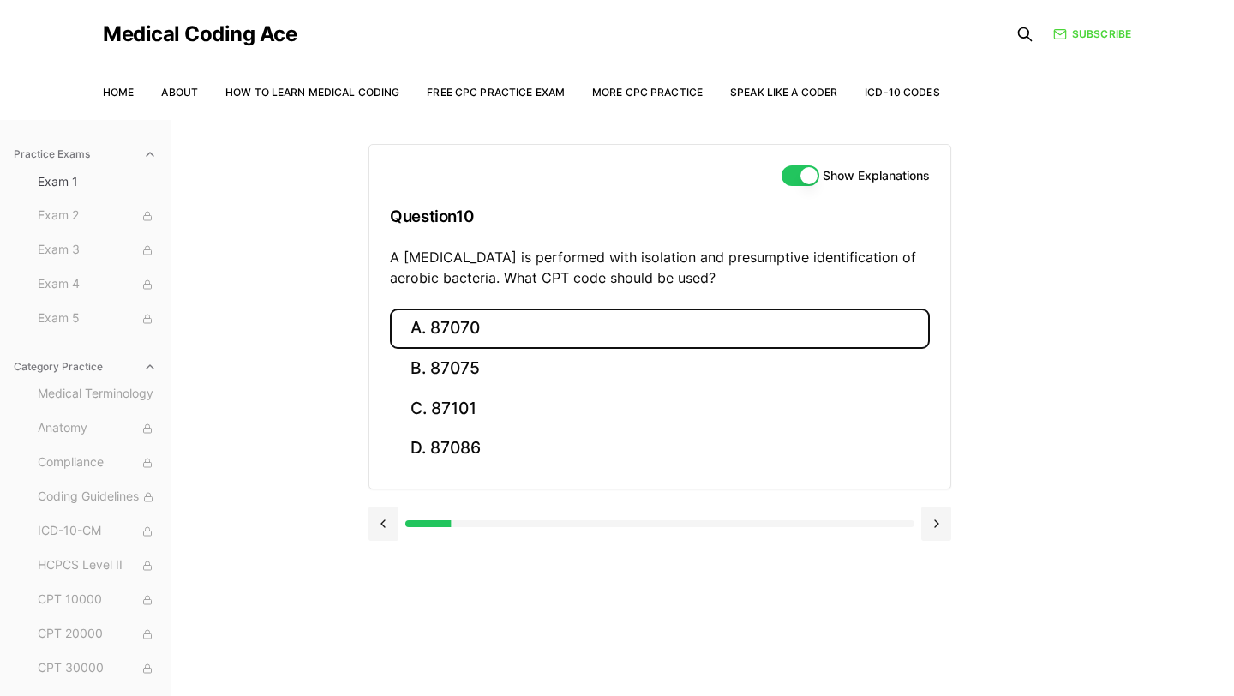
click at [530, 325] on button "A. 87070" at bounding box center [660, 328] width 540 height 40
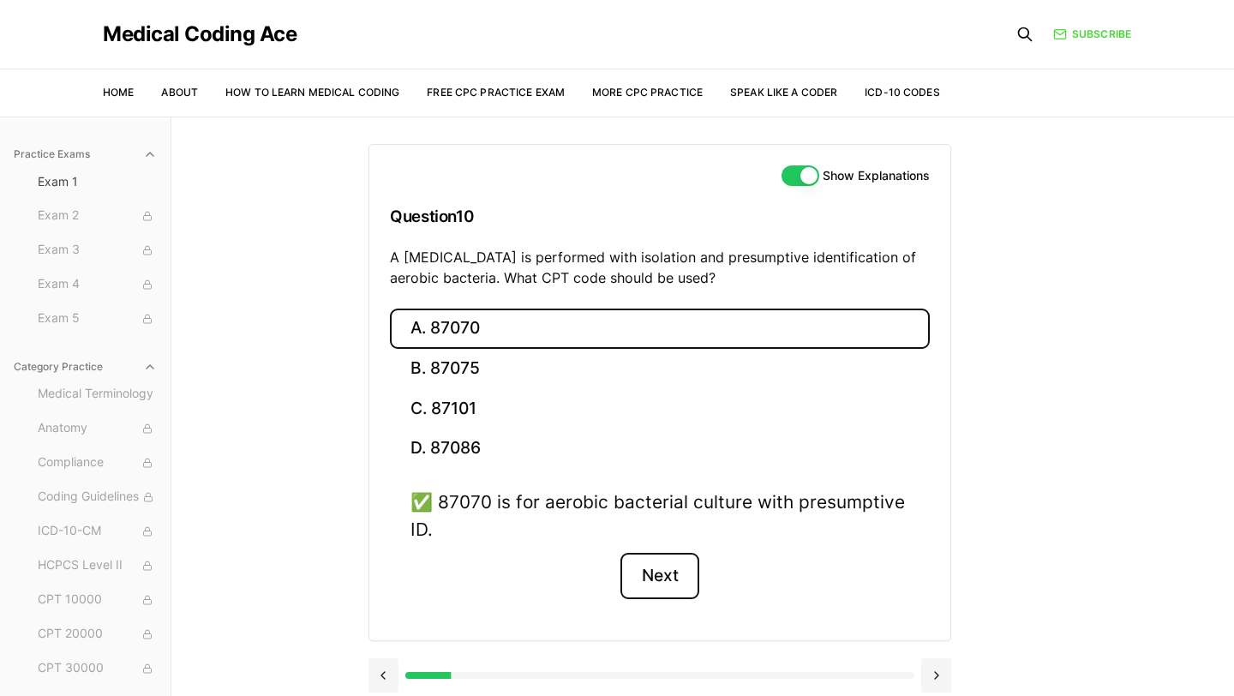
click at [656, 588] on button "Next" at bounding box center [659, 576] width 78 height 46
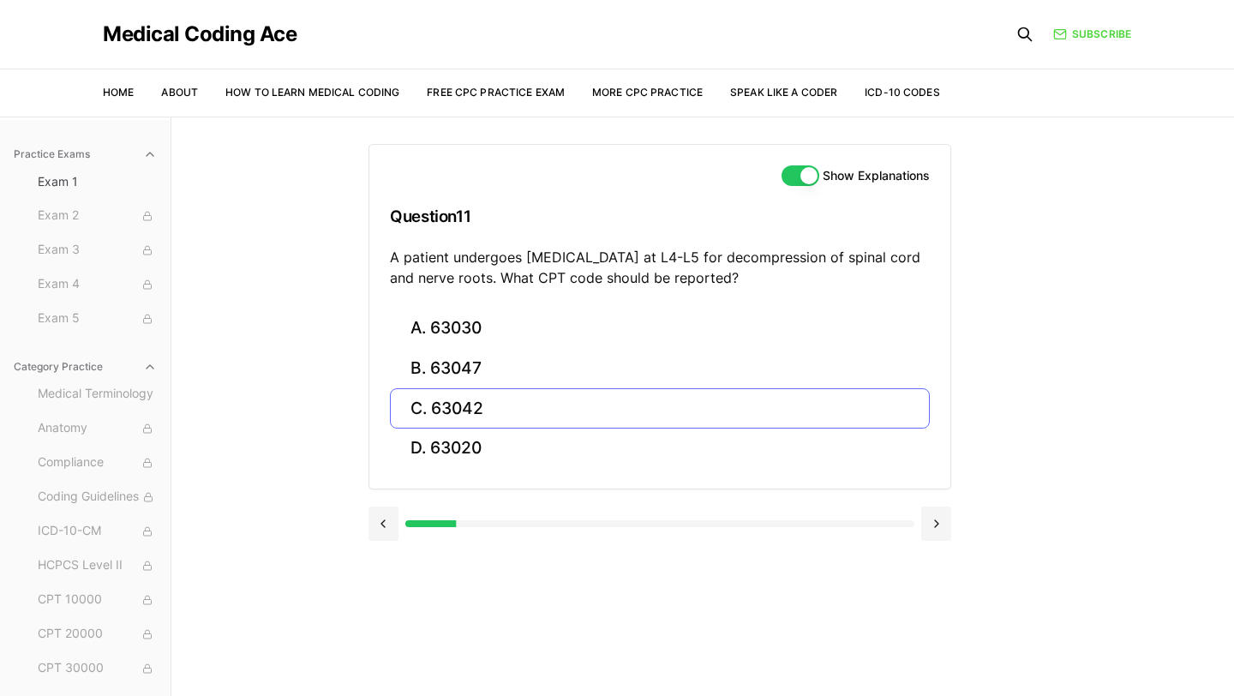
click at [489, 403] on button "C. 63042" at bounding box center [660, 408] width 540 height 40
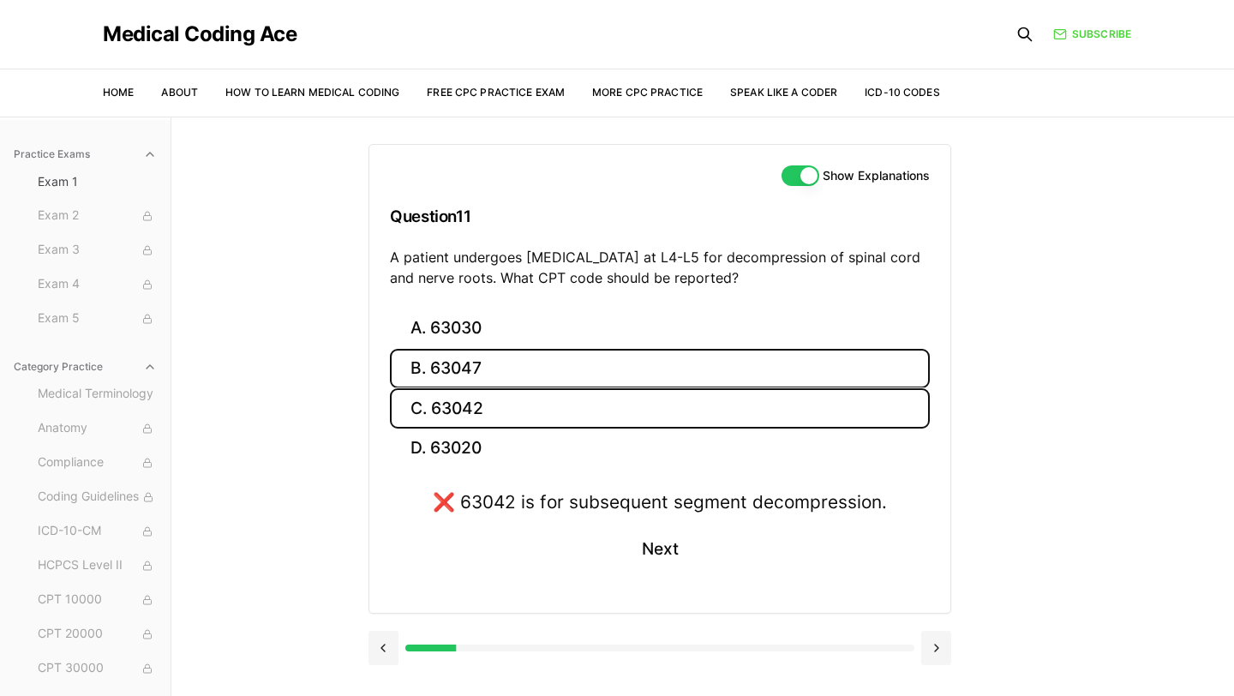
click at [500, 368] on button "B. 63047" at bounding box center [660, 369] width 540 height 40
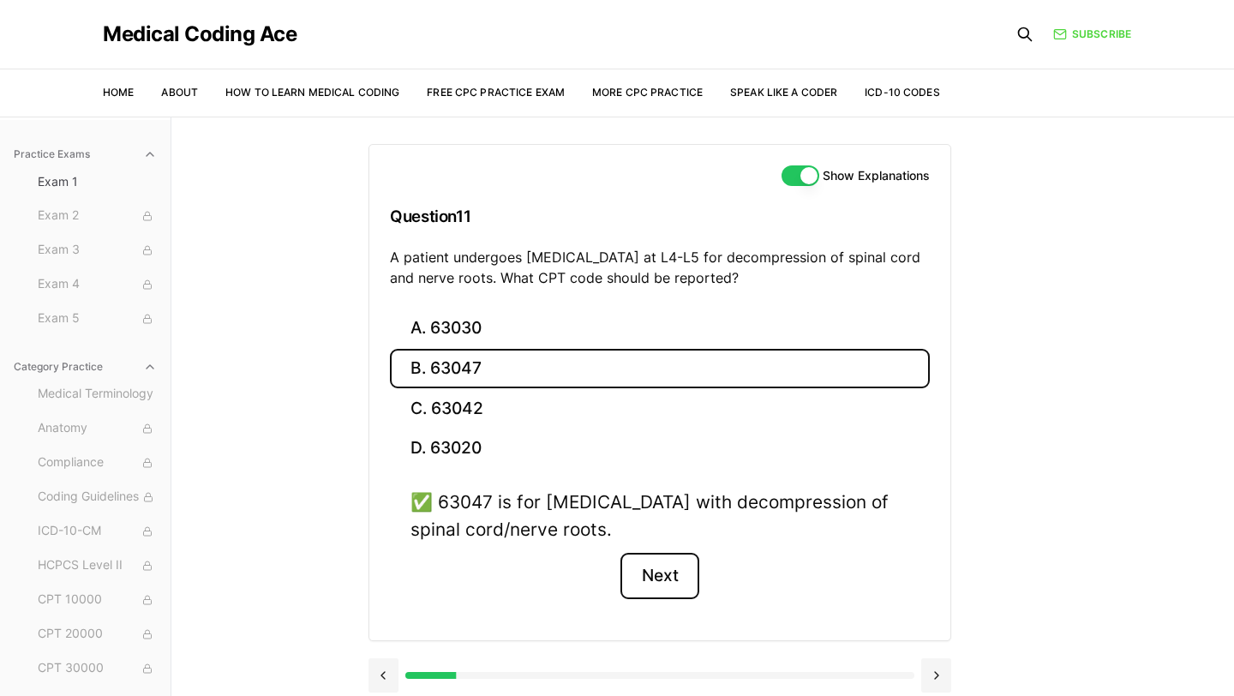
click at [677, 579] on button "Next" at bounding box center [659, 576] width 78 height 46
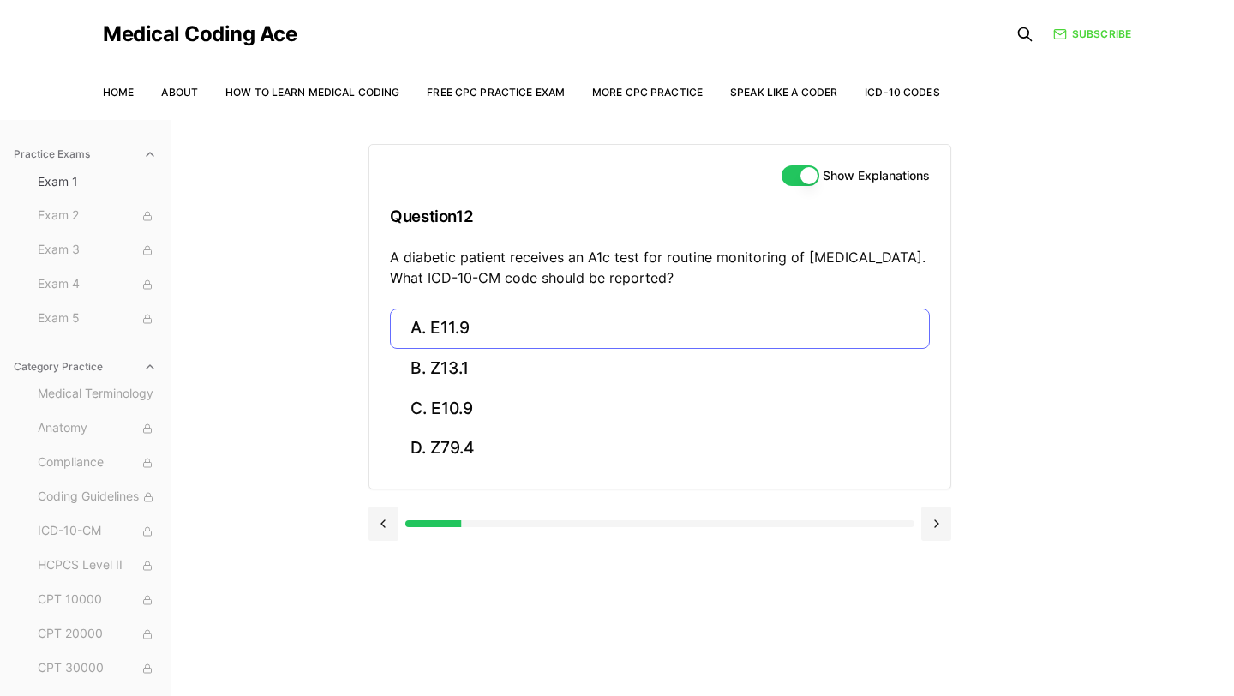
click at [543, 339] on button "A. E11.9" at bounding box center [660, 328] width 540 height 40
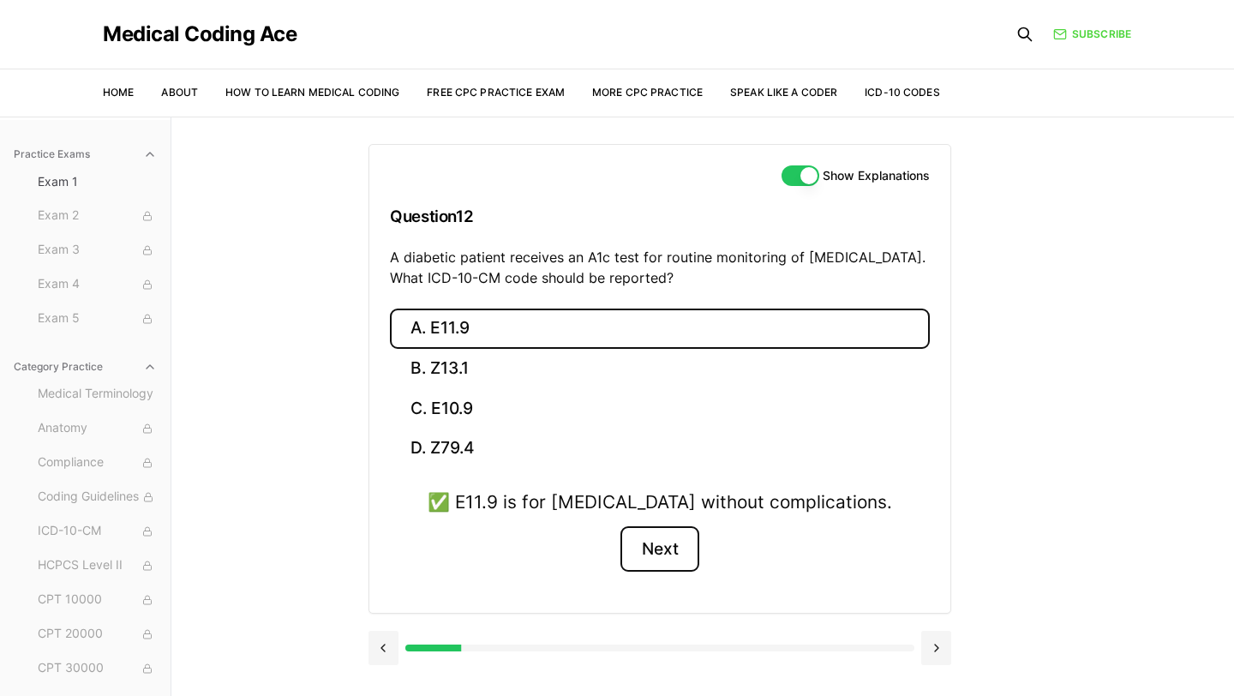
click at [667, 548] on button "Next" at bounding box center [659, 549] width 78 height 46
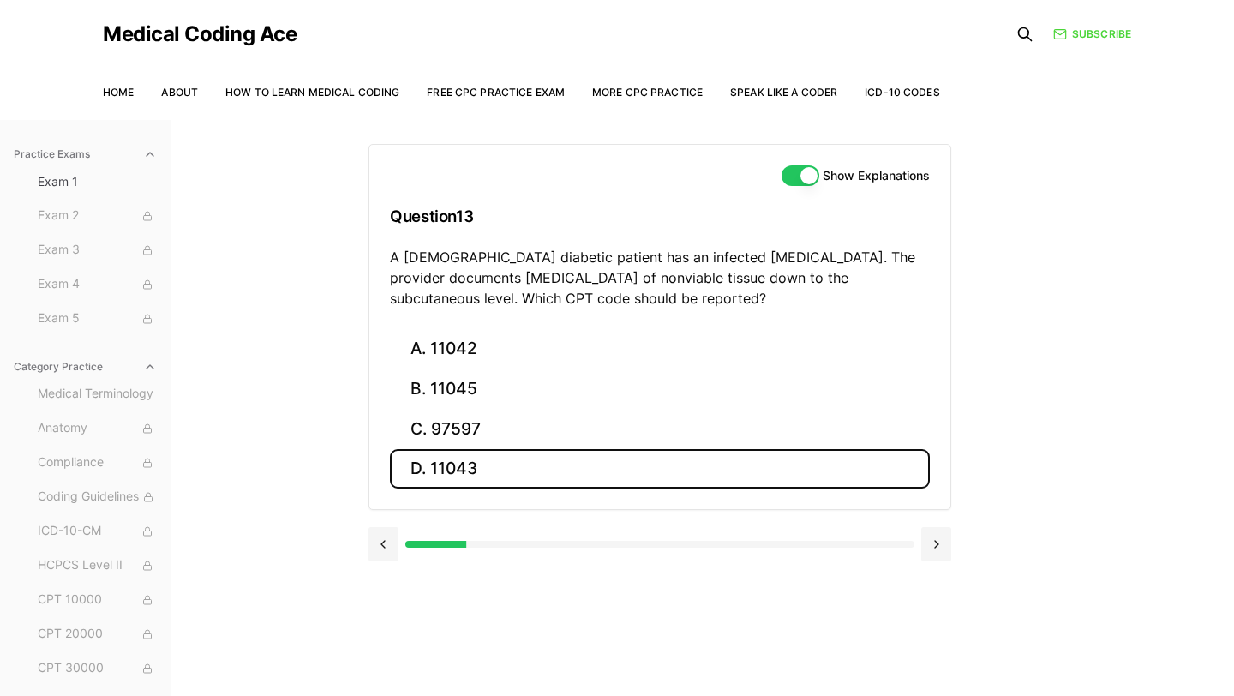
click at [538, 464] on button "D. 11043" at bounding box center [660, 469] width 540 height 40
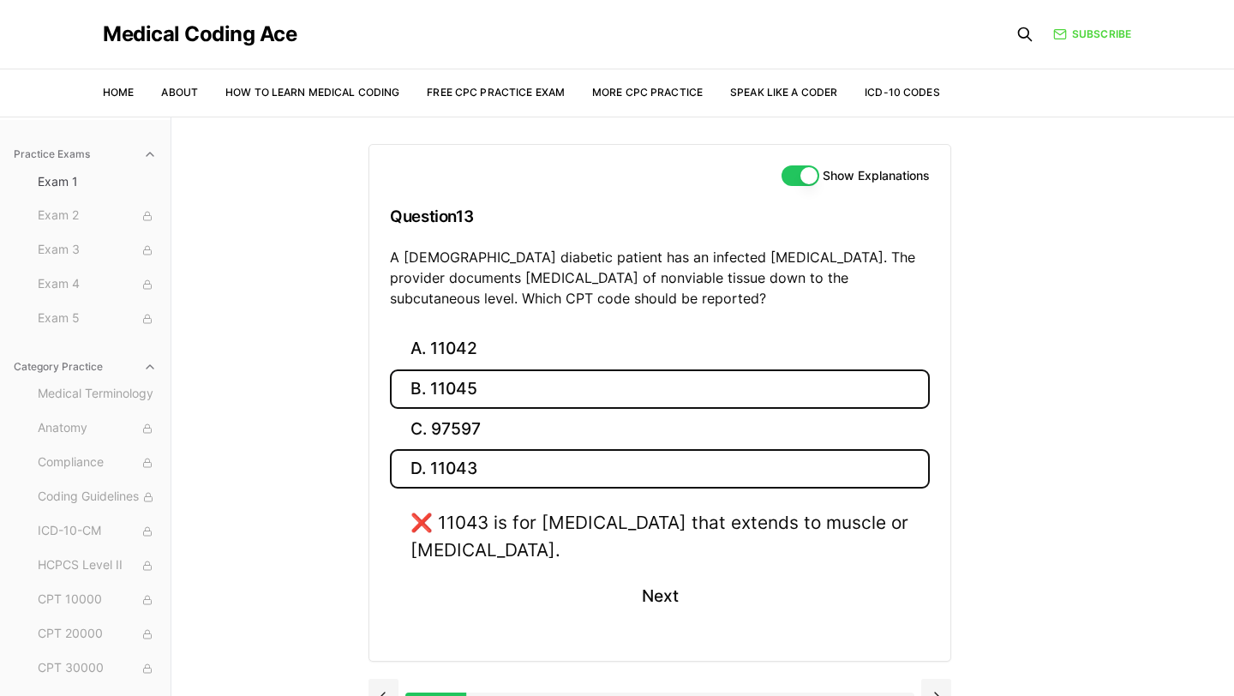
click at [476, 380] on button "B. 11045" at bounding box center [660, 389] width 540 height 40
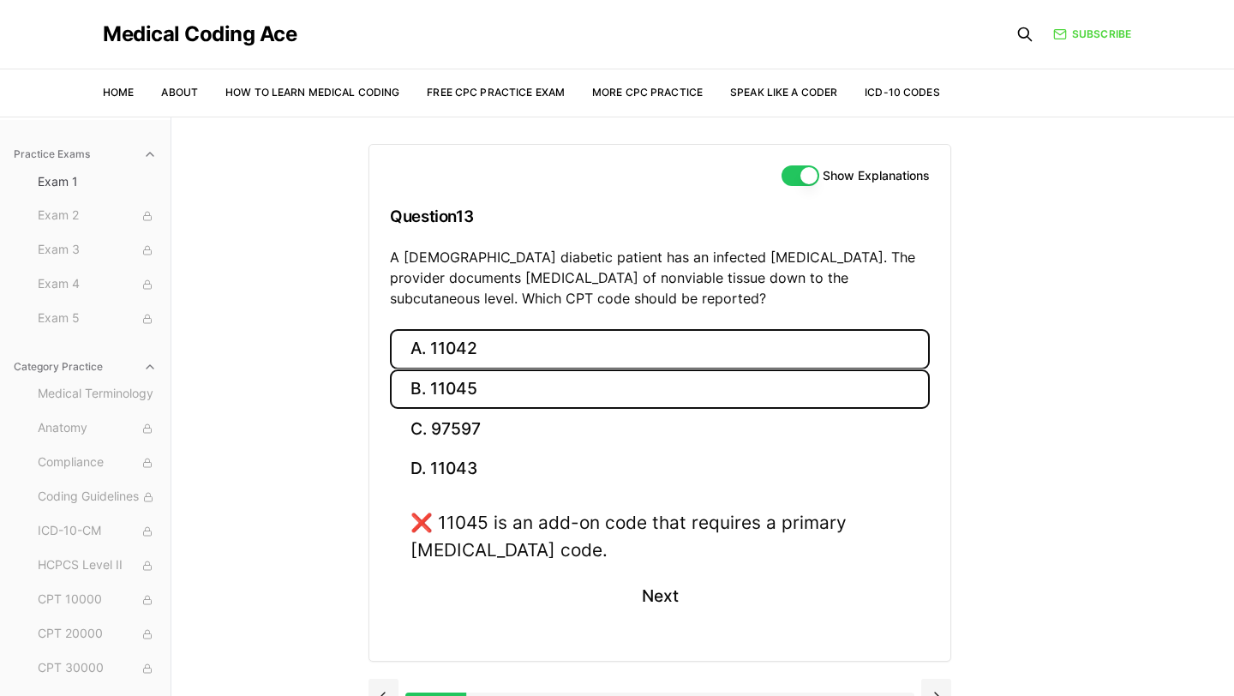
click at [467, 342] on button "A. 11042" at bounding box center [660, 349] width 540 height 40
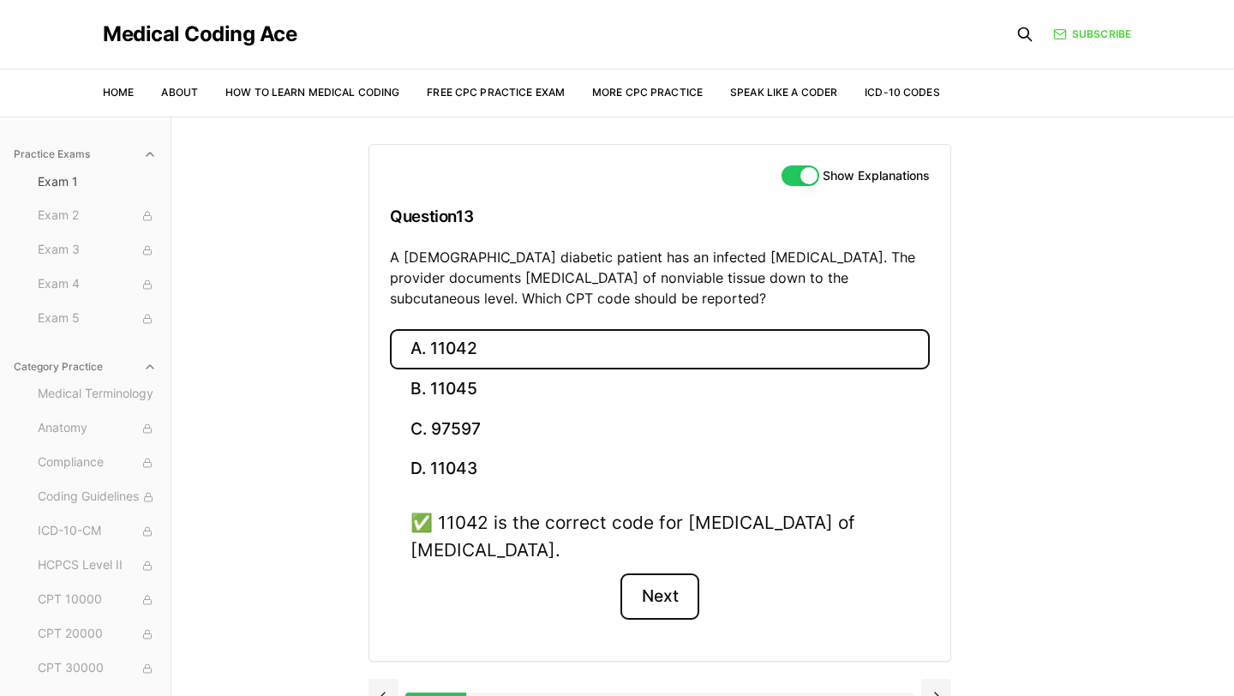
click at [670, 605] on button "Next" at bounding box center [659, 596] width 78 height 46
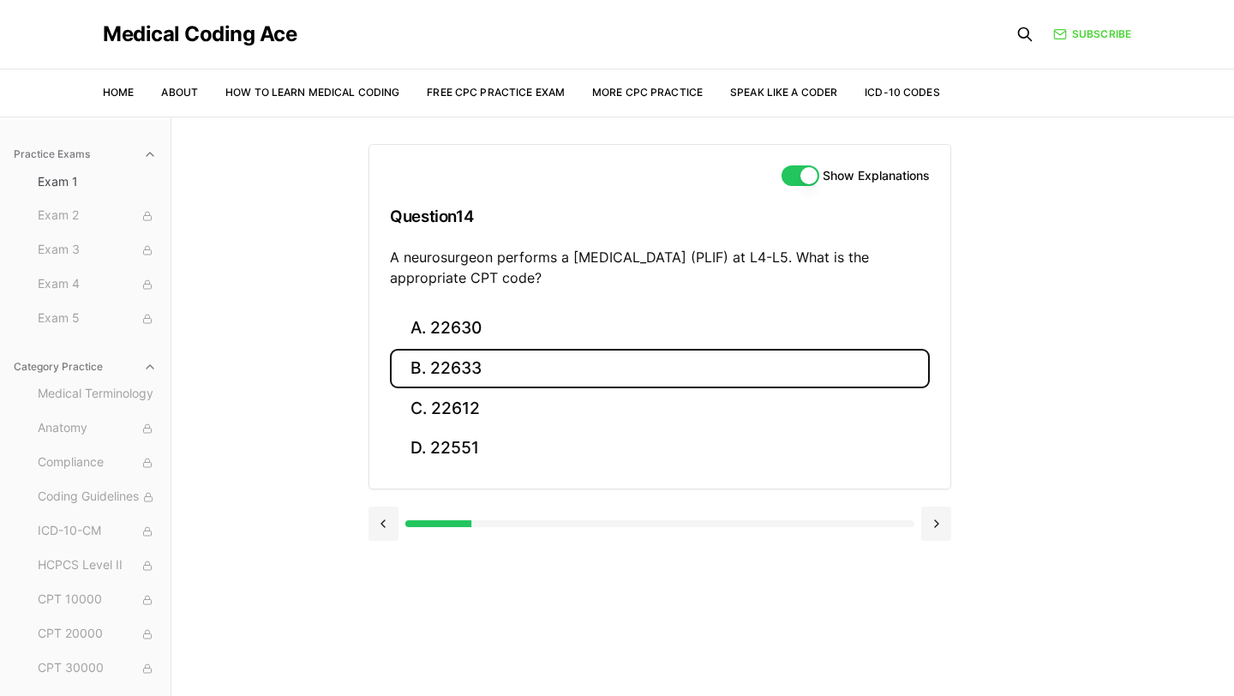
click at [494, 362] on button "B. 22633" at bounding box center [660, 369] width 540 height 40
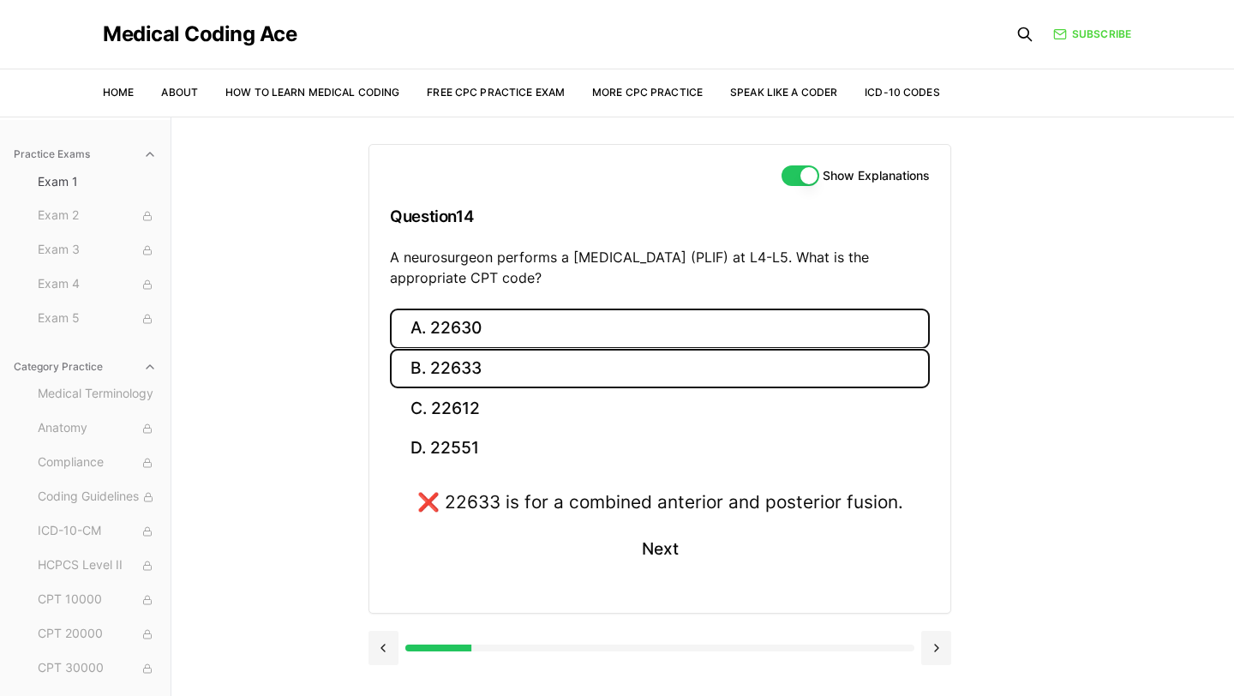
click at [542, 336] on button "A. 22630" at bounding box center [660, 328] width 540 height 40
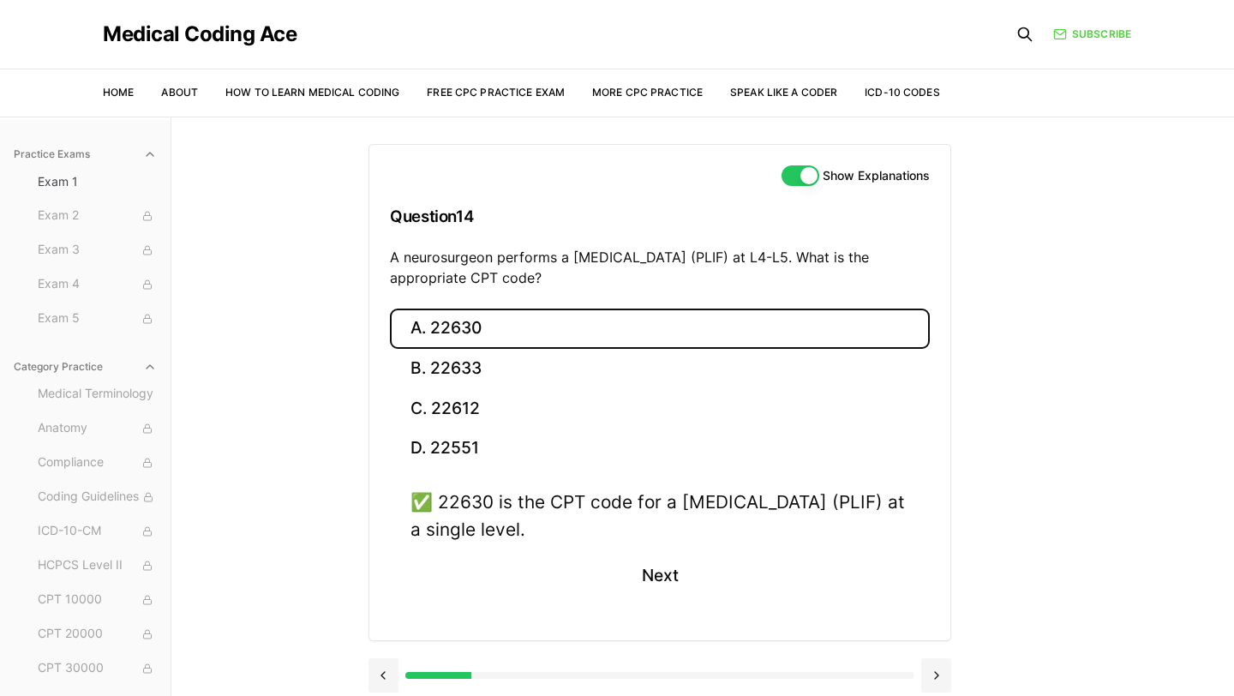
scroll to position [117, 0]
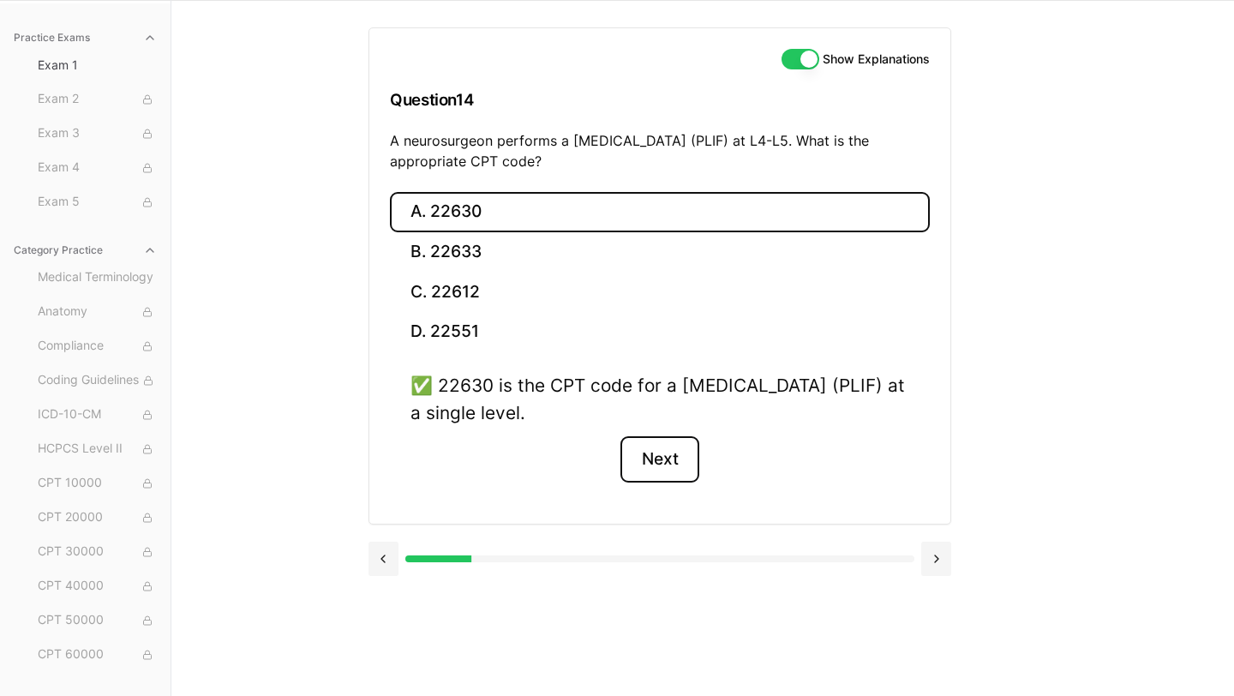
click at [662, 456] on button "Next" at bounding box center [659, 459] width 78 height 46
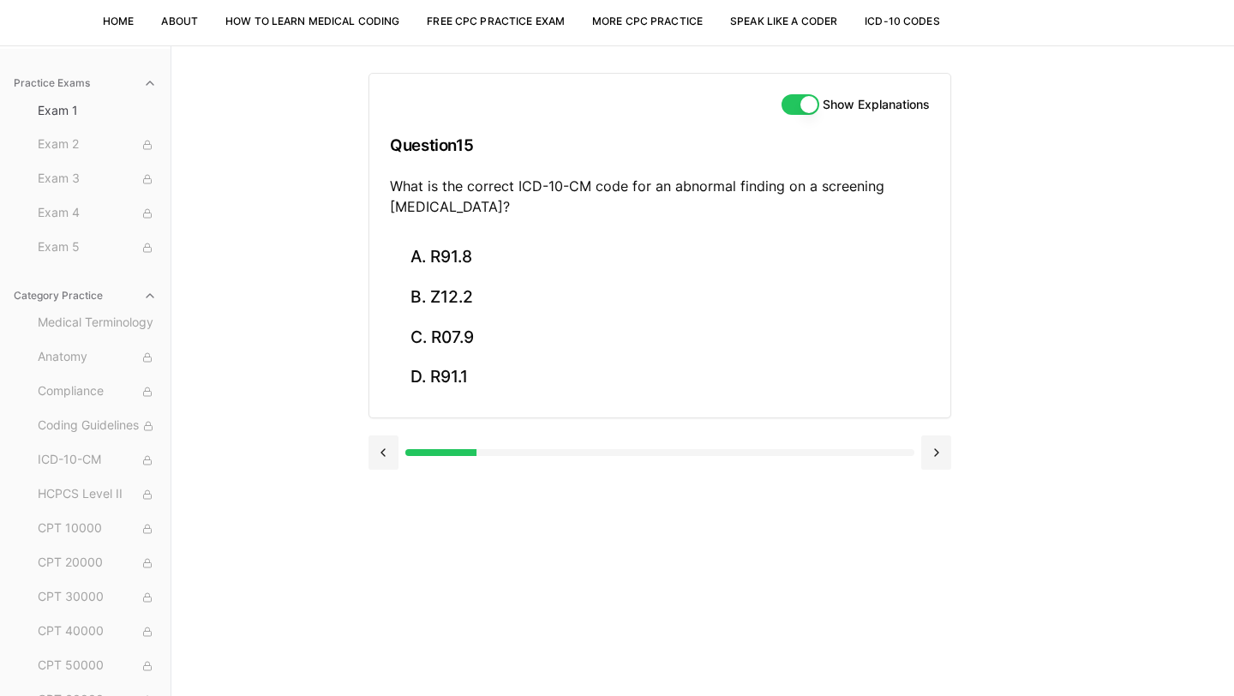
scroll to position [67, 0]
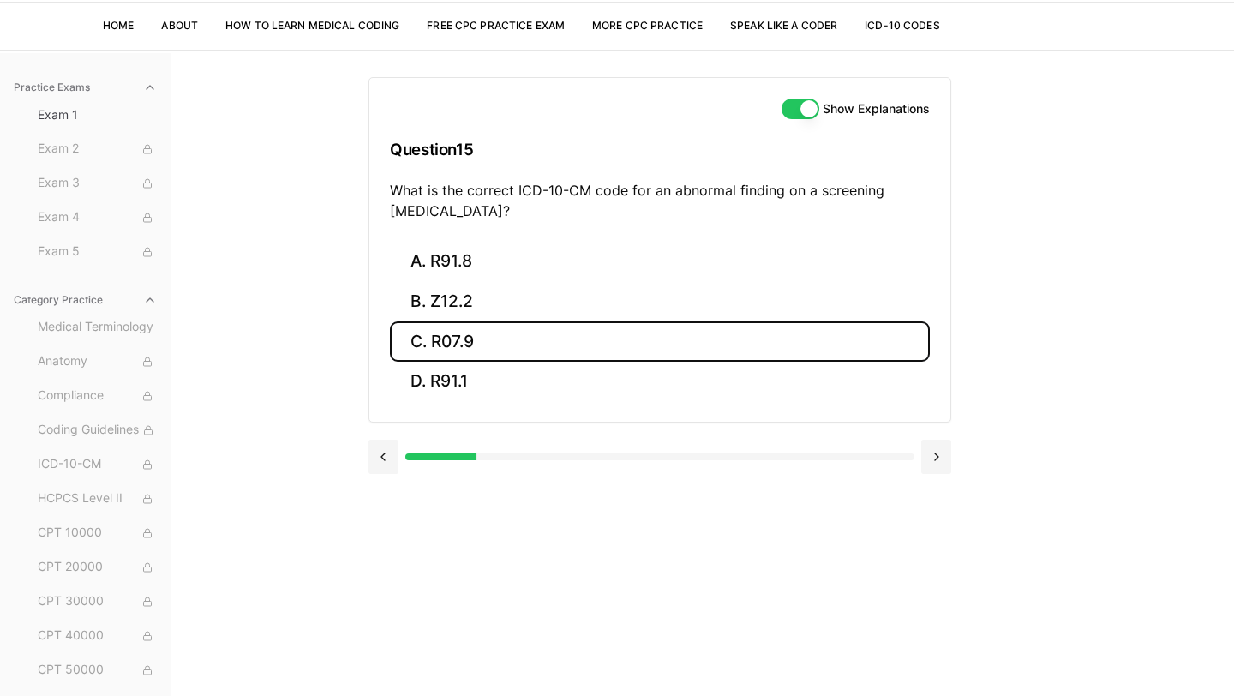
click at [488, 338] on button "C. R07.9" at bounding box center [660, 341] width 540 height 40
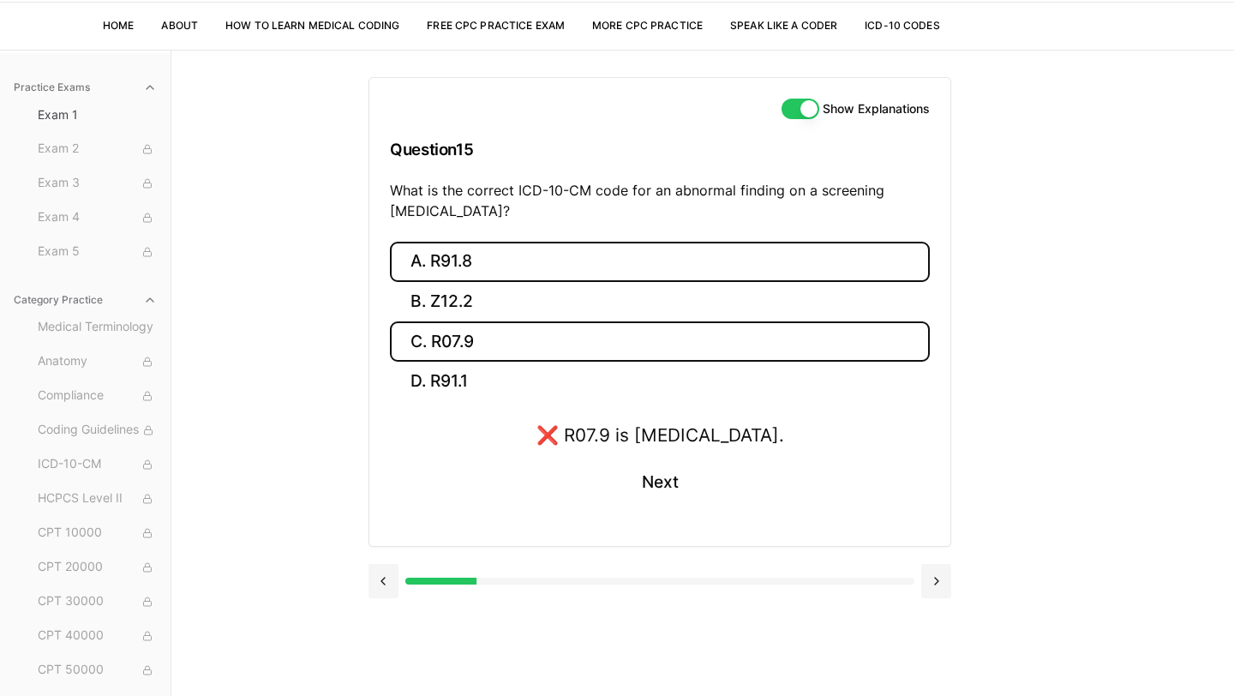
click at [467, 271] on button "A. R91.8" at bounding box center [660, 262] width 540 height 40
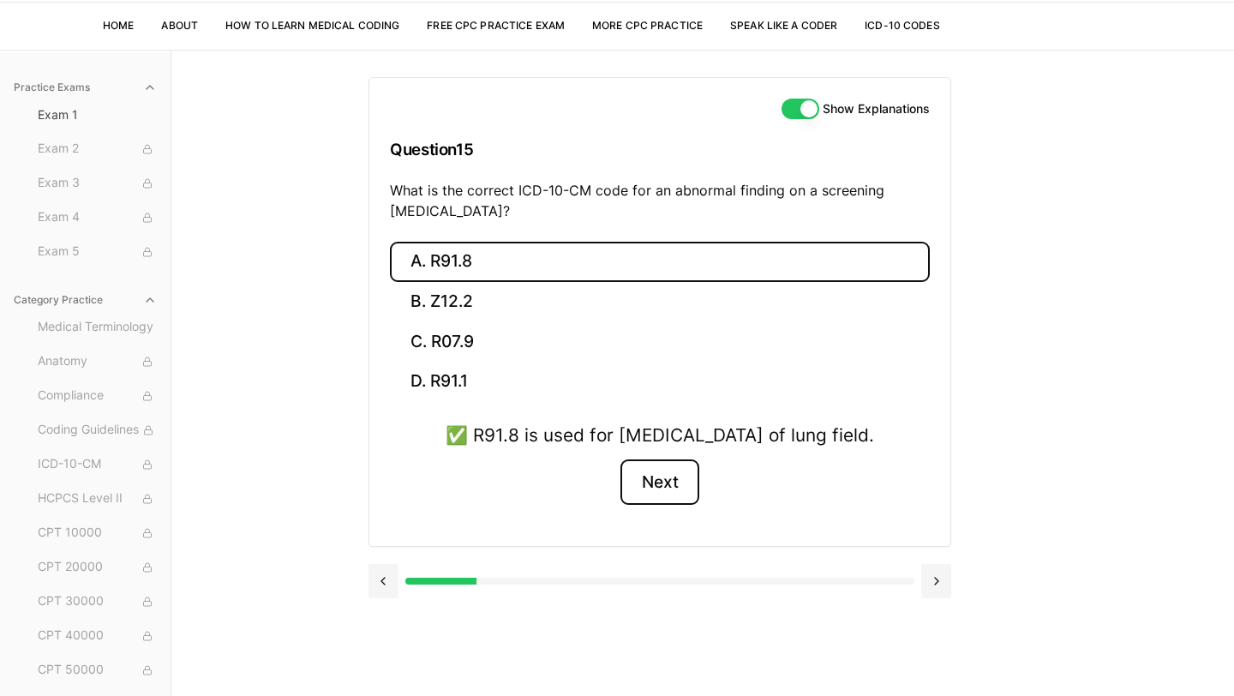
click at [664, 502] on button "Next" at bounding box center [659, 482] width 78 height 46
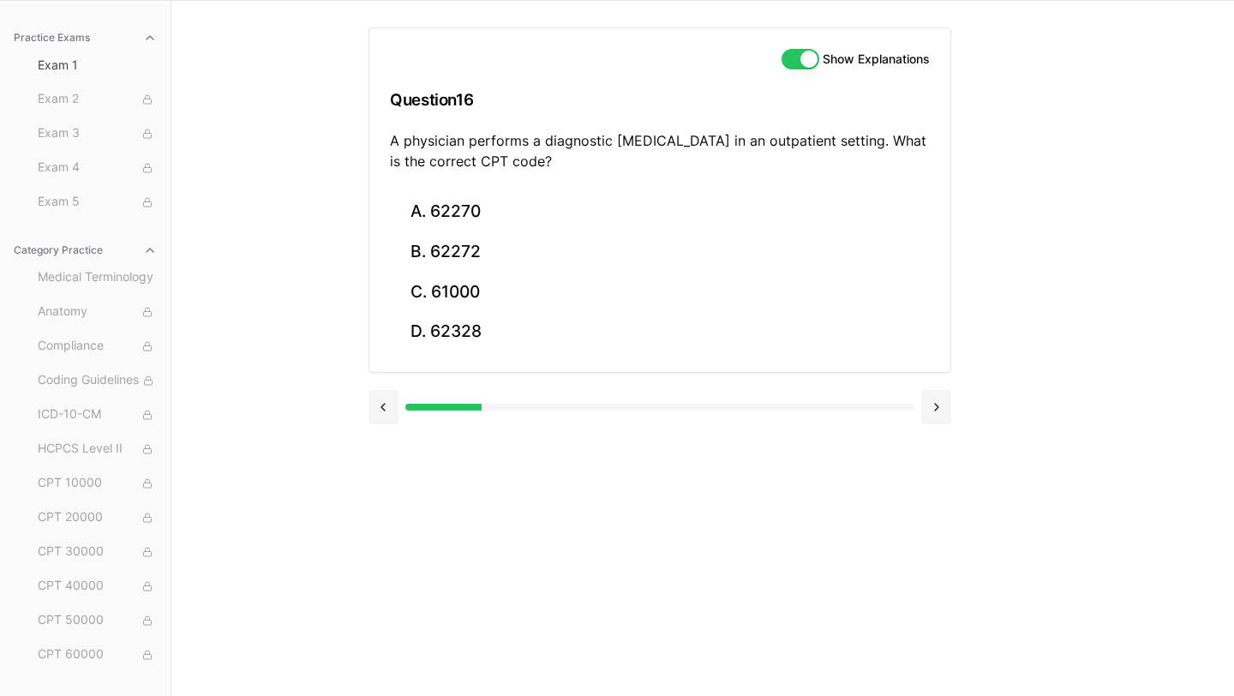
scroll to position [63, 0]
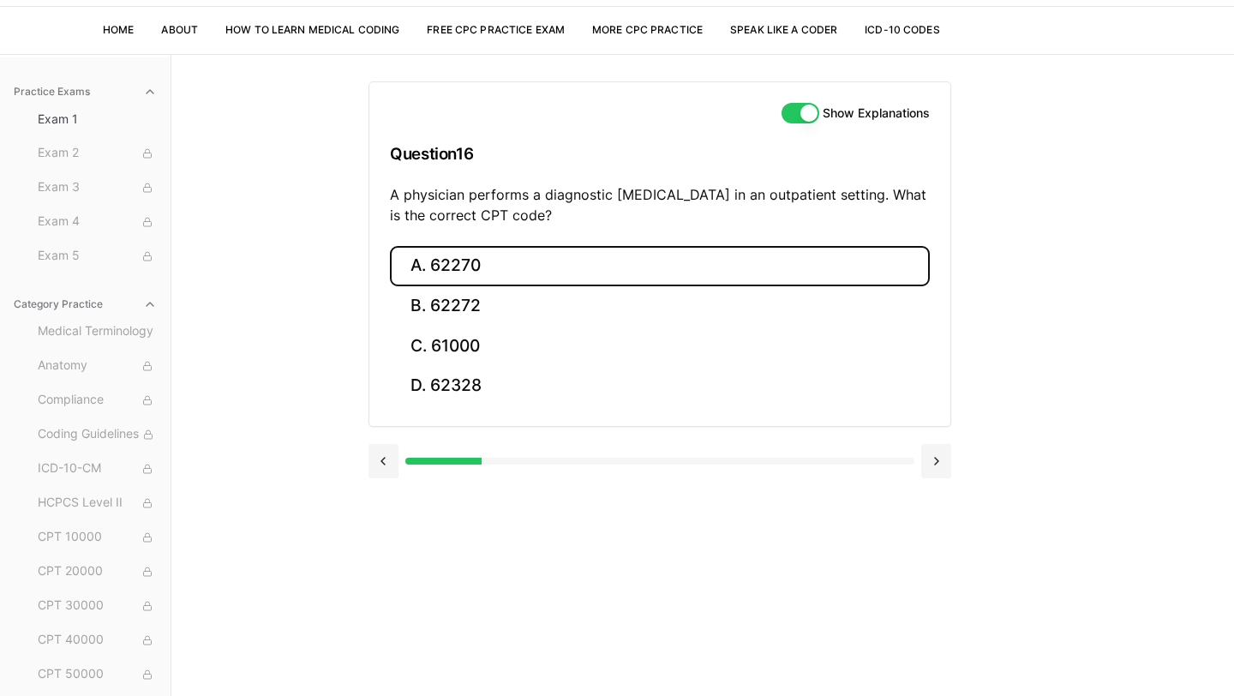
click at [506, 278] on button "A. 62270" at bounding box center [660, 266] width 540 height 40
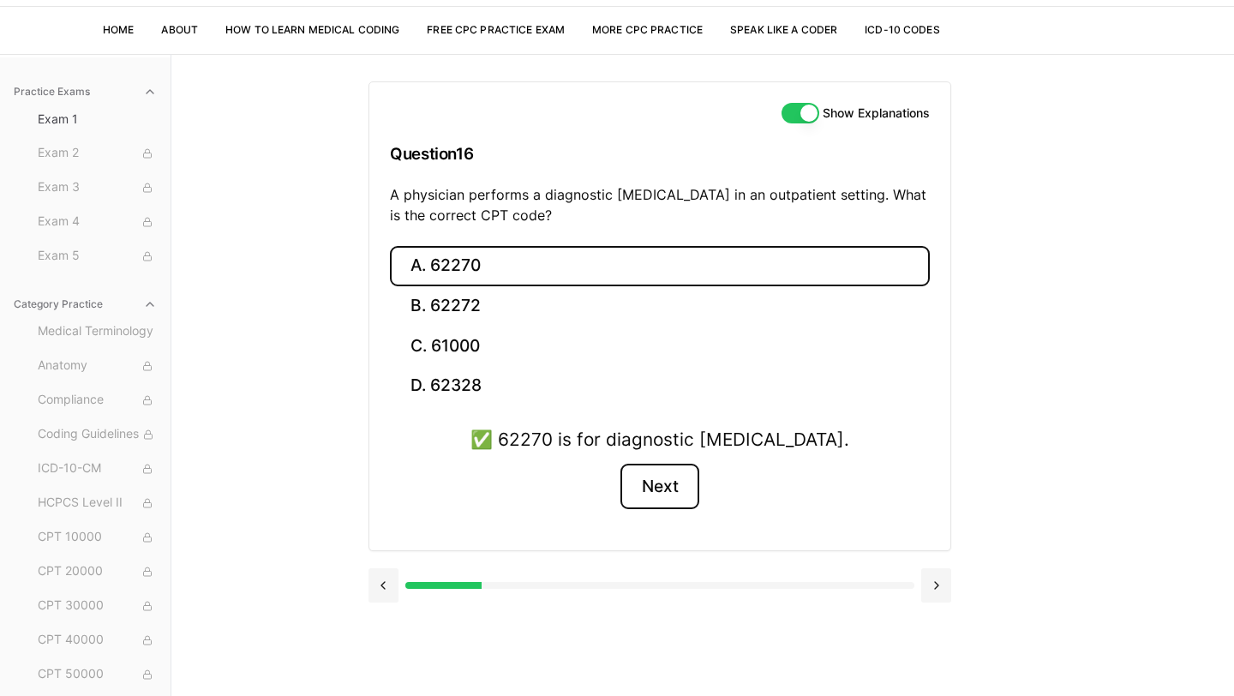
click at [675, 499] on button "Next" at bounding box center [659, 487] width 78 height 46
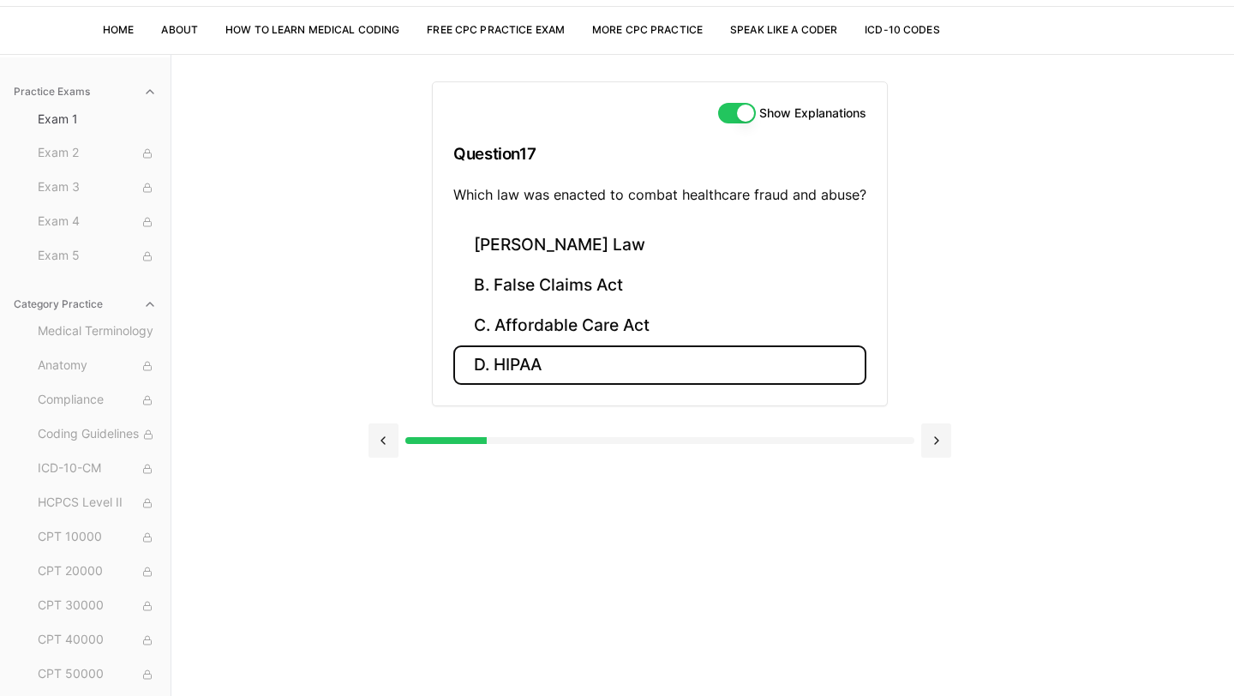
click at [554, 375] on button "D. HIPAA" at bounding box center [659, 365] width 413 height 40
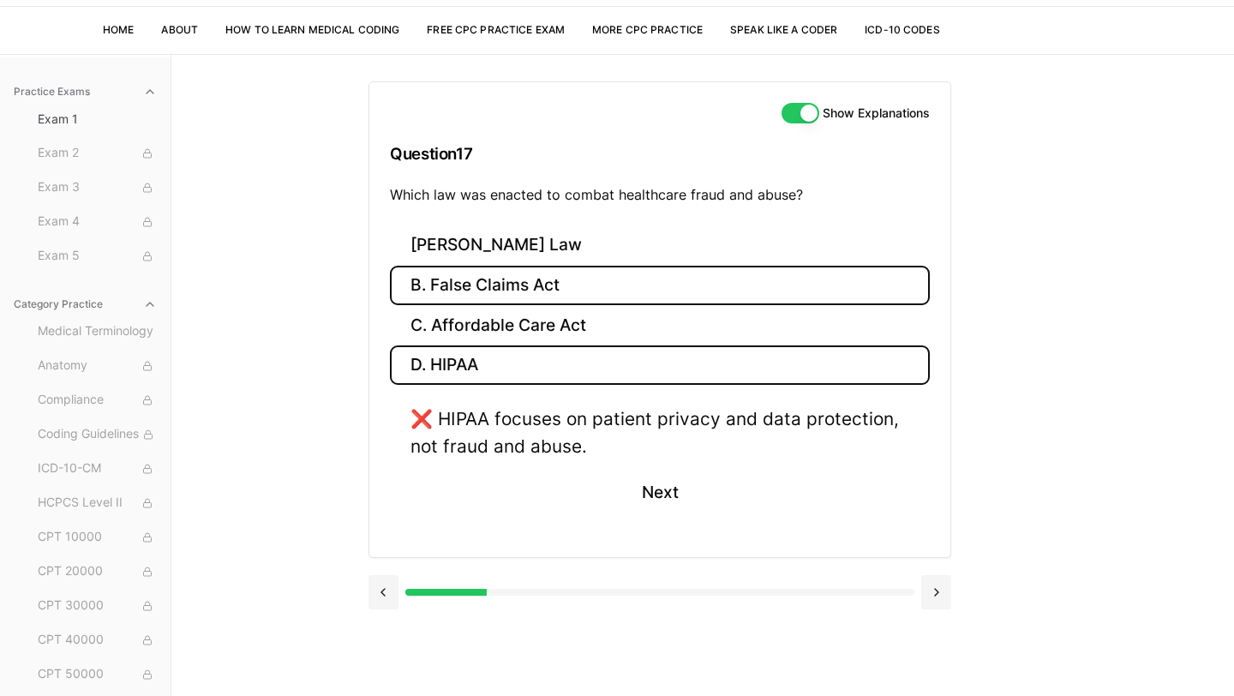
click at [544, 278] on button "B. False Claims Act" at bounding box center [660, 286] width 540 height 40
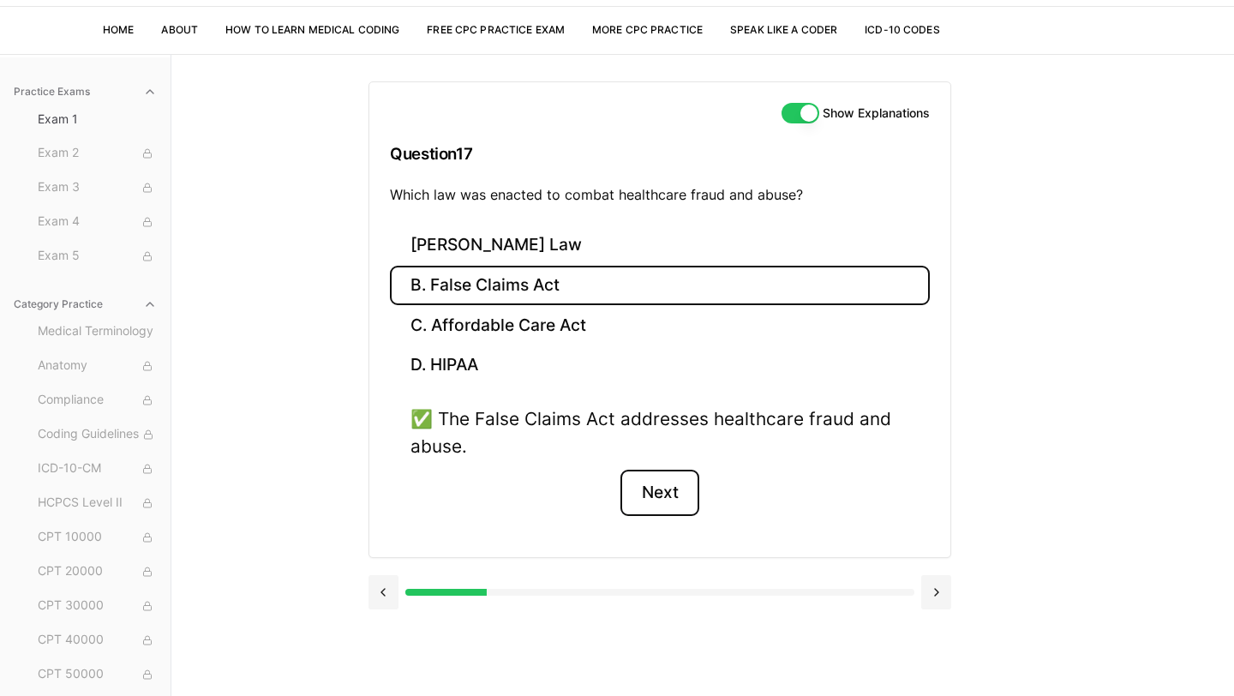
click at [661, 486] on button "Next" at bounding box center [659, 493] width 78 height 46
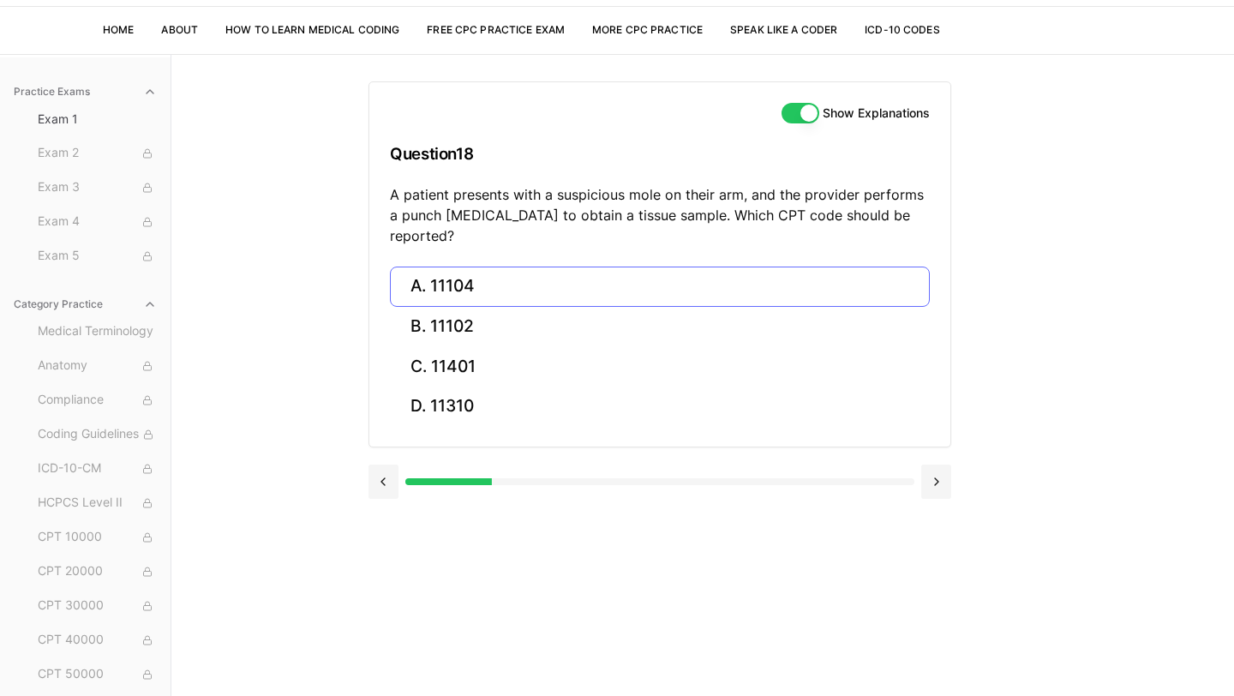
click at [492, 272] on button "A. 11104" at bounding box center [660, 286] width 540 height 40
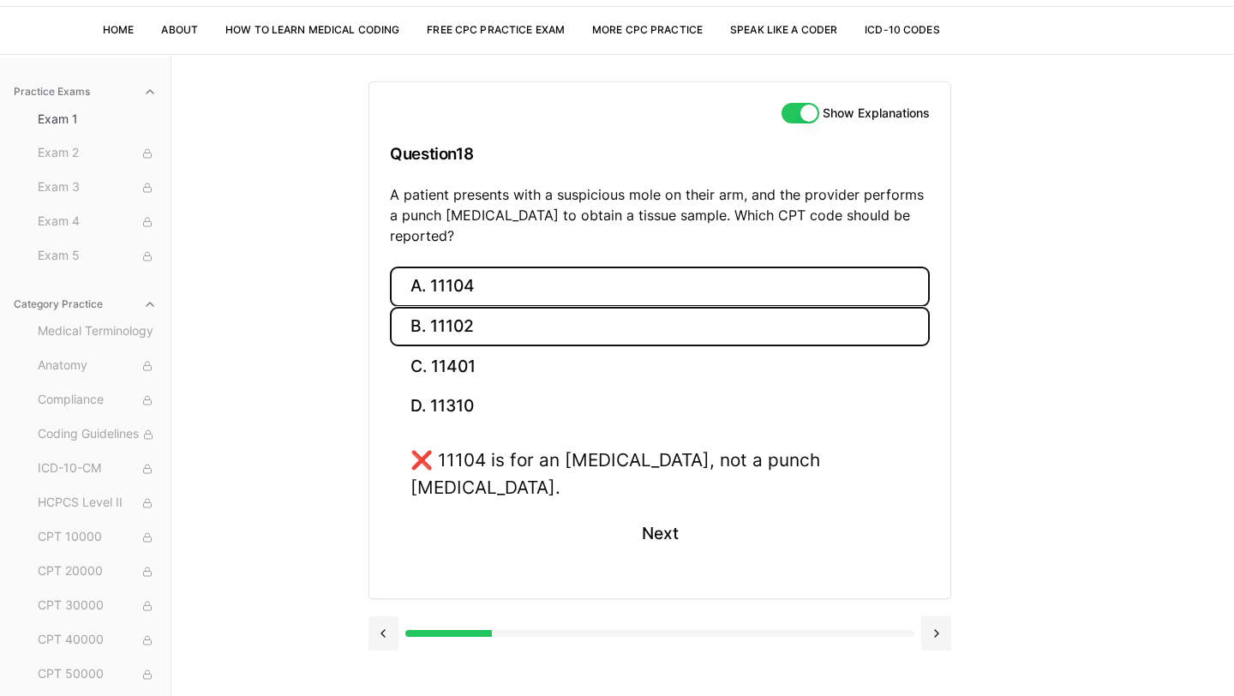
click at [452, 308] on button "B. 11102" at bounding box center [660, 327] width 540 height 40
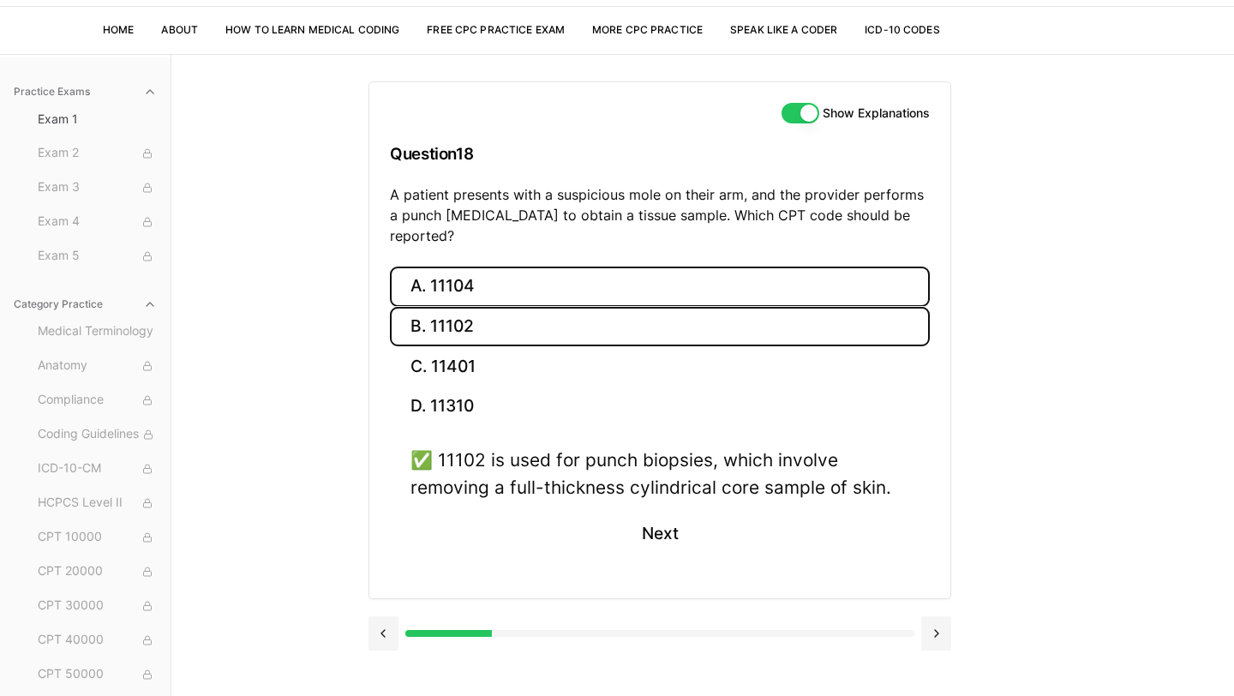
click at [485, 266] on button "A. 11104" at bounding box center [660, 286] width 540 height 40
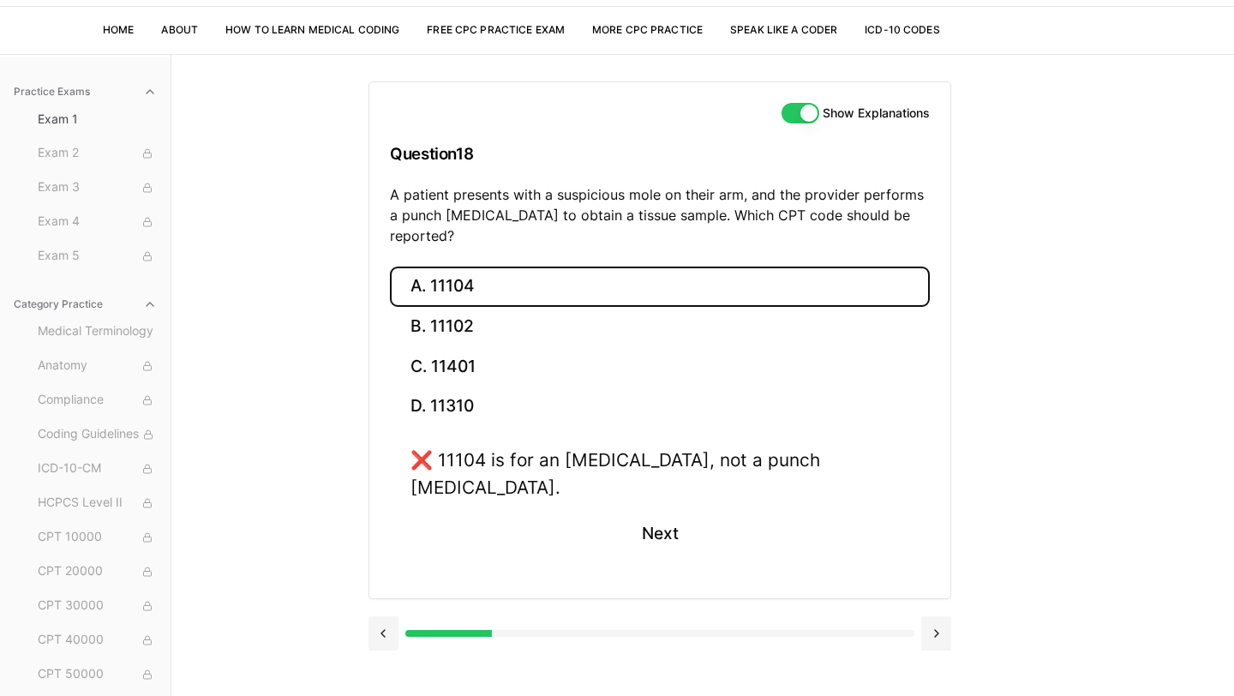
click at [490, 266] on button "A. 11104" at bounding box center [660, 286] width 540 height 40
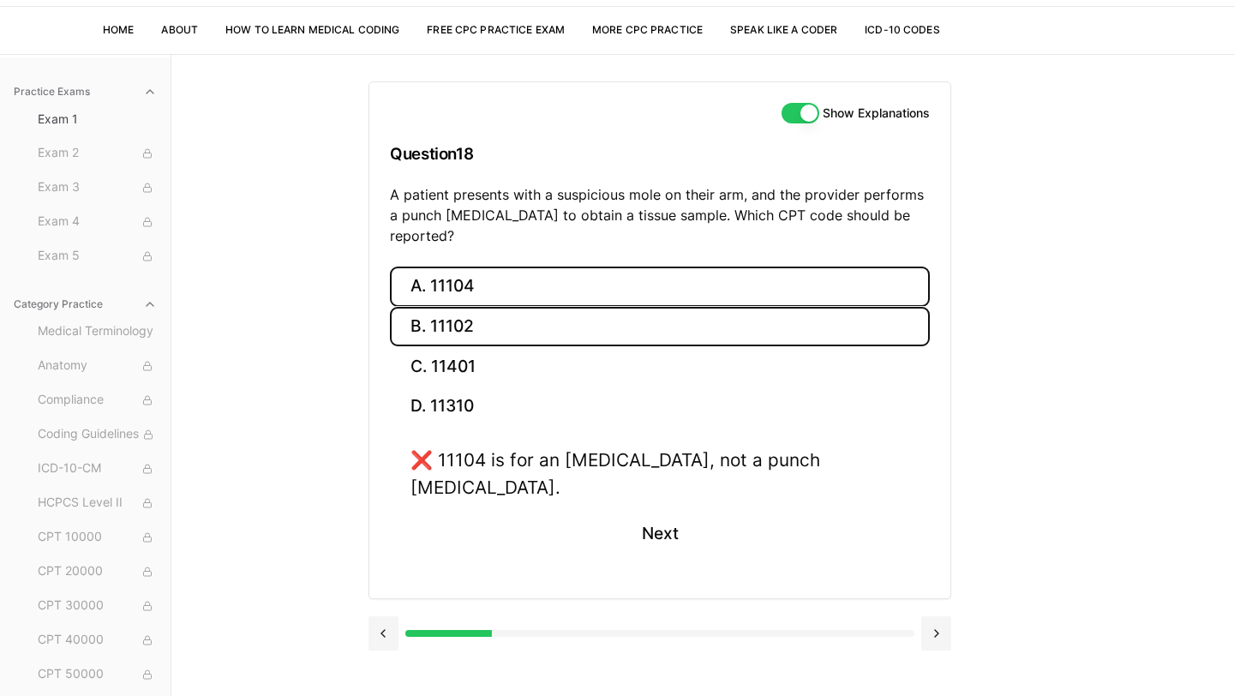
click at [478, 313] on button "B. 11102" at bounding box center [660, 327] width 540 height 40
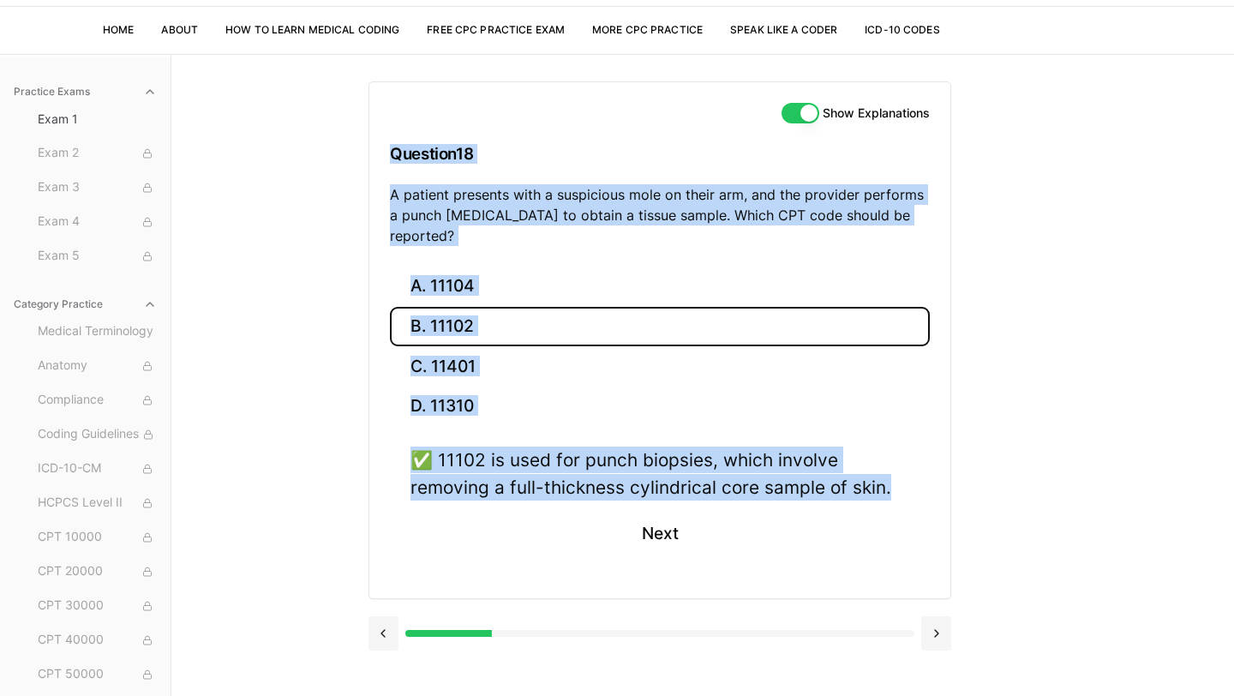
drag, startPoint x: 370, startPoint y: 140, endPoint x: 905, endPoint y: 479, distance: 633.3
click at [905, 479] on div "Show Explanations Question 18 A patient presents with a suspicious mole on thei…" at bounding box center [659, 340] width 583 height 518
copy div "Question 18 A patient presents with a suspicious mole on their arm, and the pro…"
click at [299, 512] on div "Practice Exams Exam 1 Exam 2 Exam 3 Exam 4 Exam 5 Category Practice Medical Ter…" at bounding box center [617, 402] width 1234 height 696
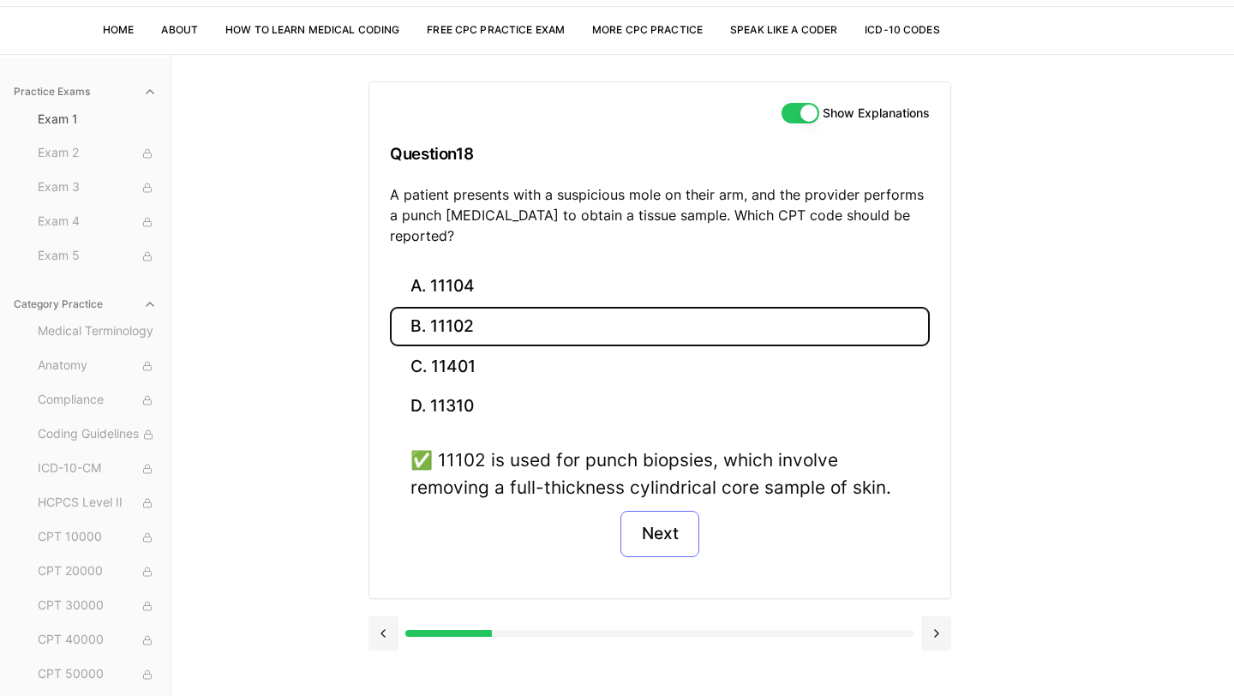
click at [658, 520] on button "Next" at bounding box center [659, 534] width 78 height 46
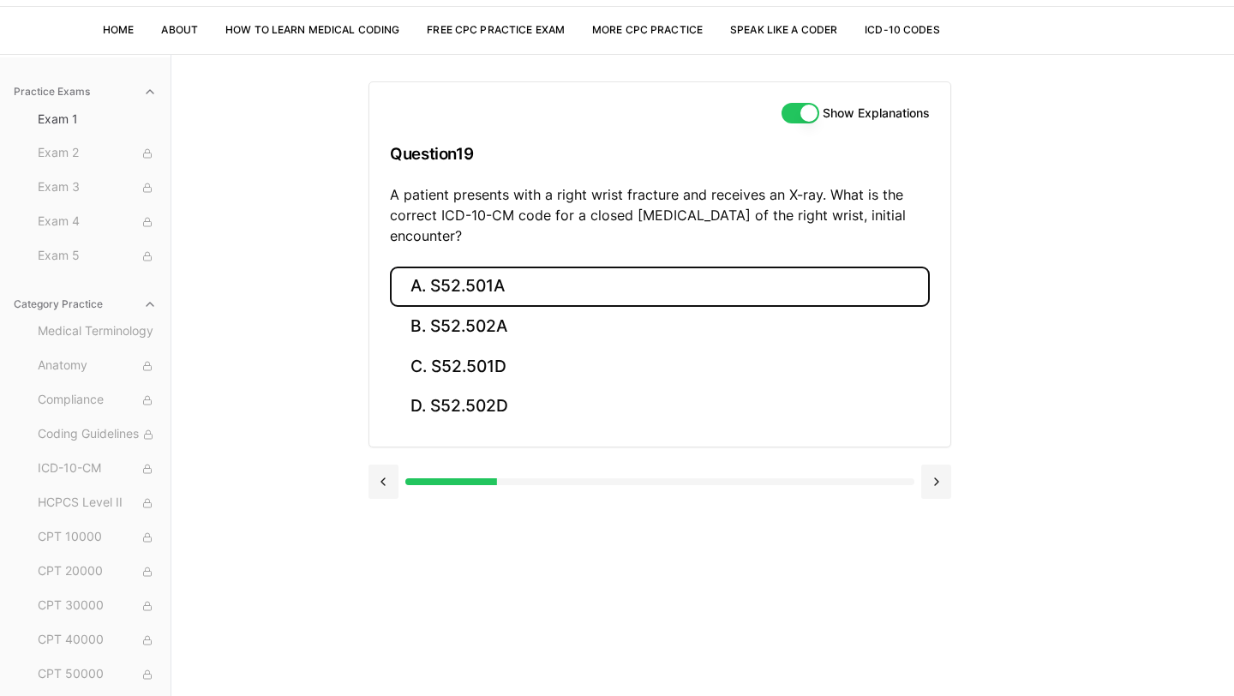
click at [518, 301] on button "A. S52.501A" at bounding box center [660, 286] width 540 height 40
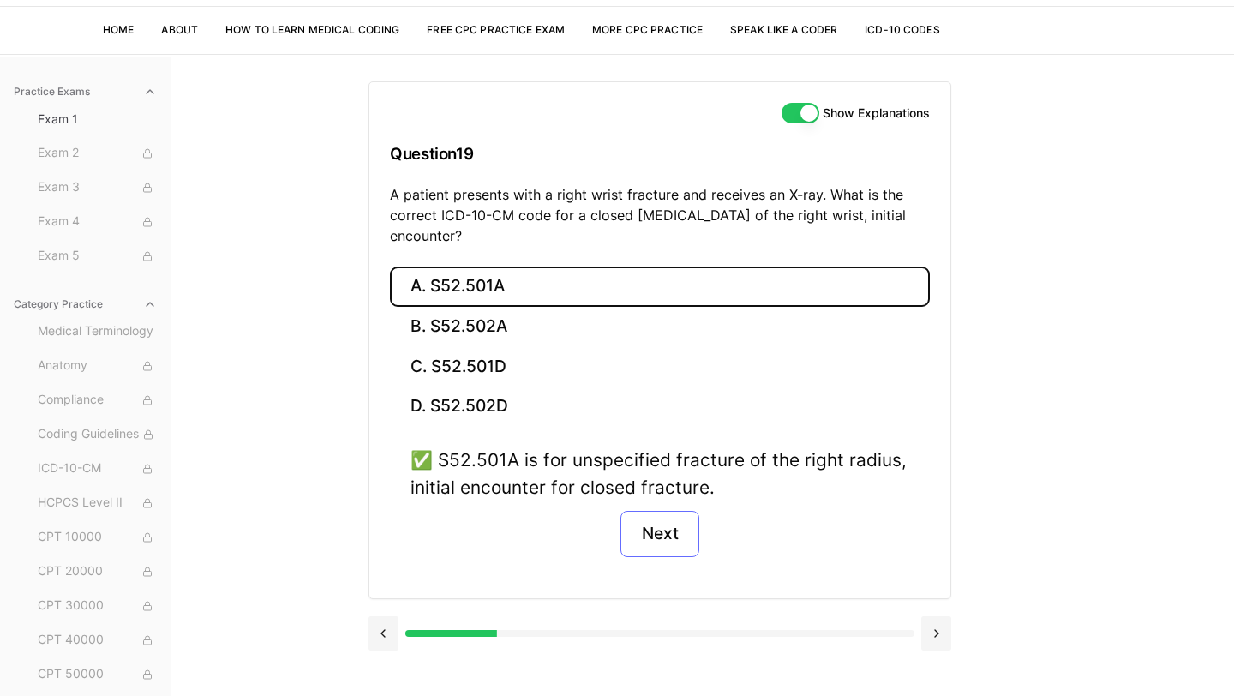
click at [655, 527] on button "Next" at bounding box center [659, 534] width 78 height 46
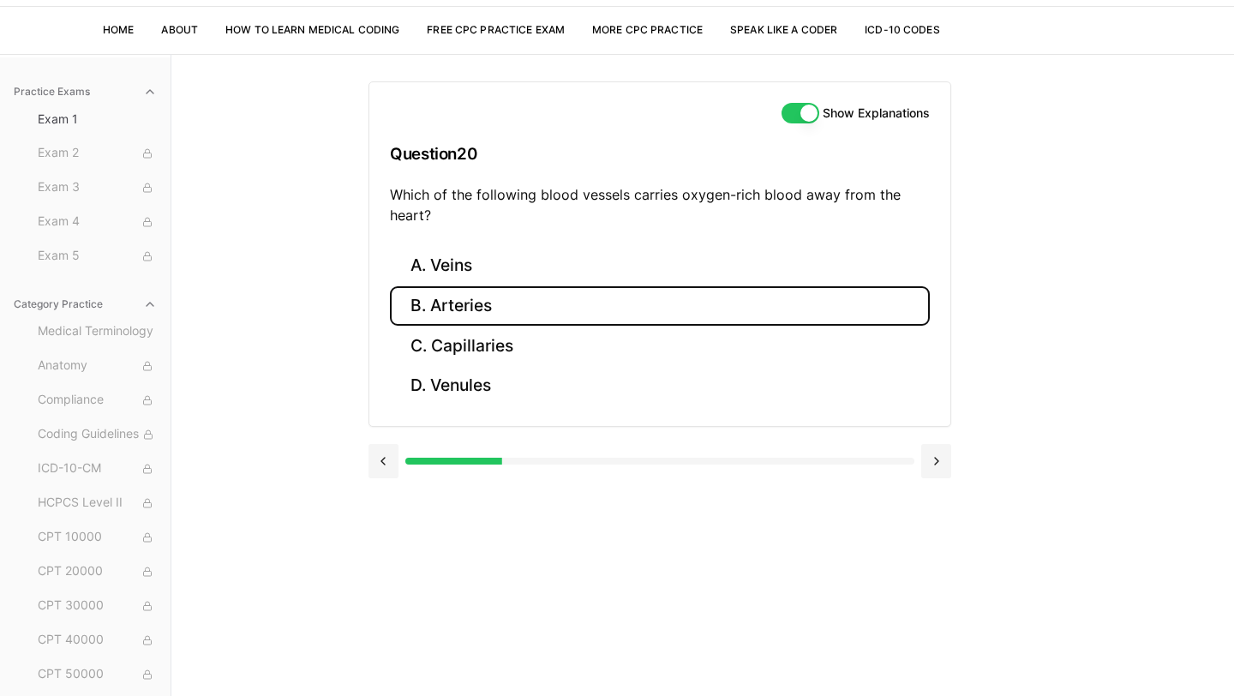
click at [514, 306] on button "B. Arteries" at bounding box center [660, 306] width 540 height 40
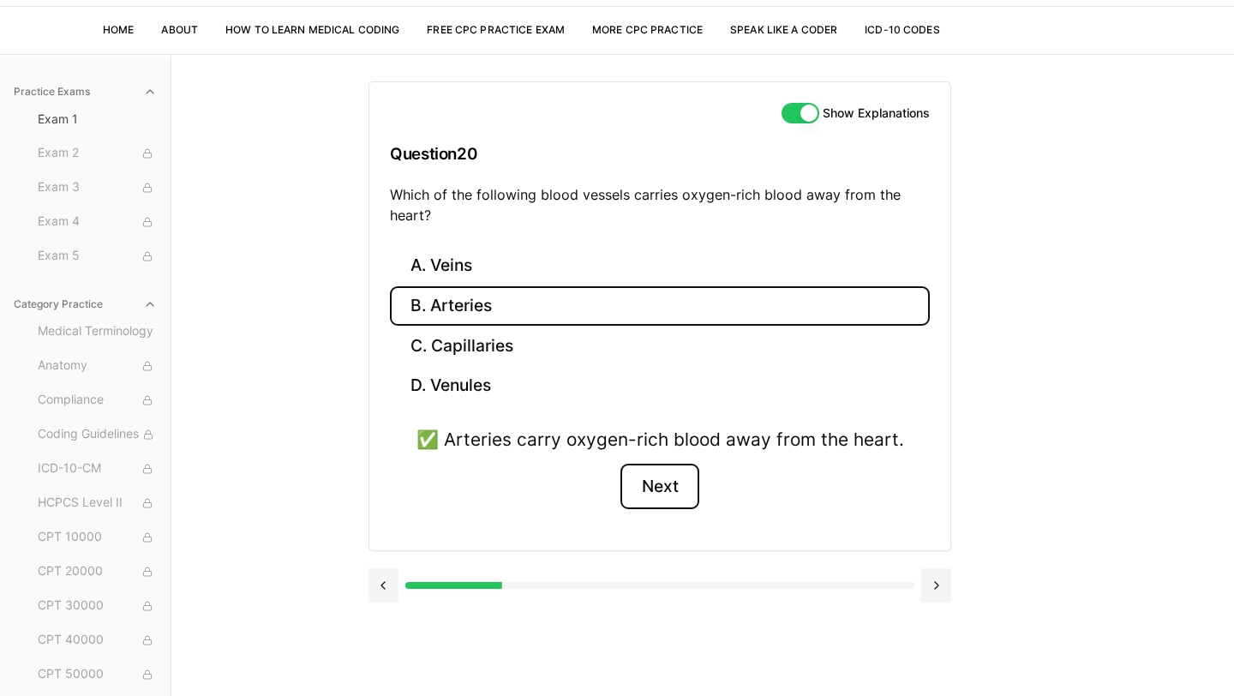
click at [677, 488] on button "Next" at bounding box center [659, 487] width 78 height 46
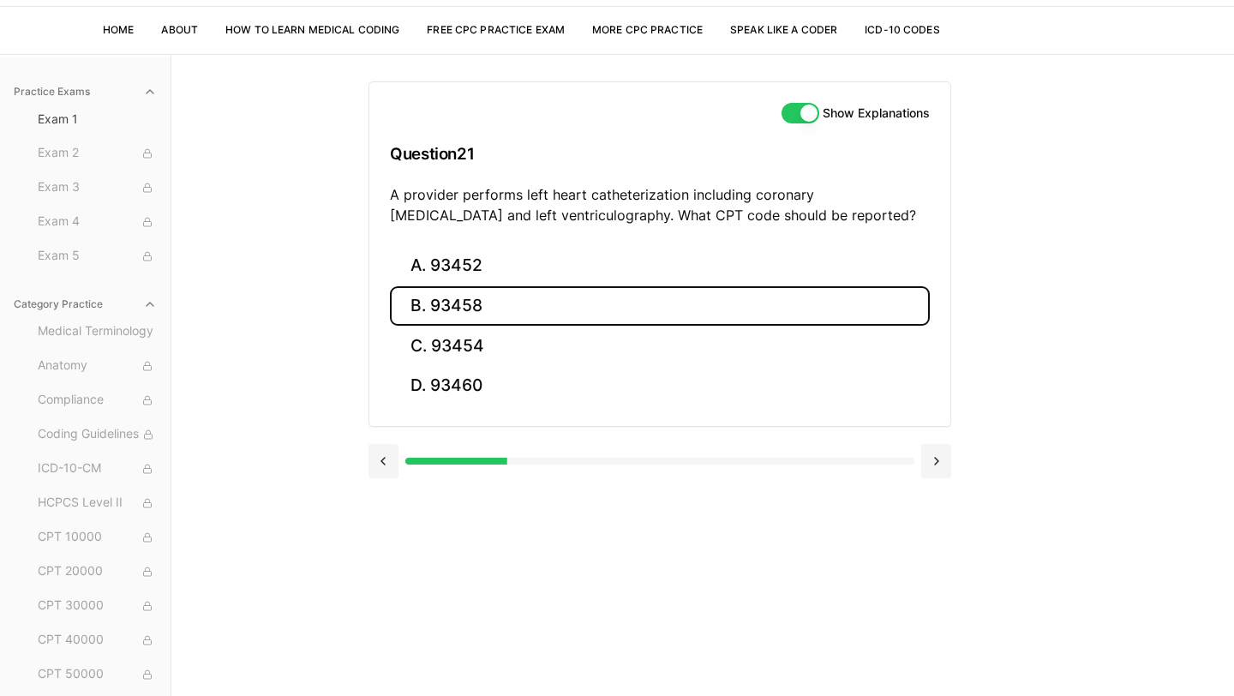
click at [554, 303] on button "B. 93458" at bounding box center [660, 306] width 540 height 40
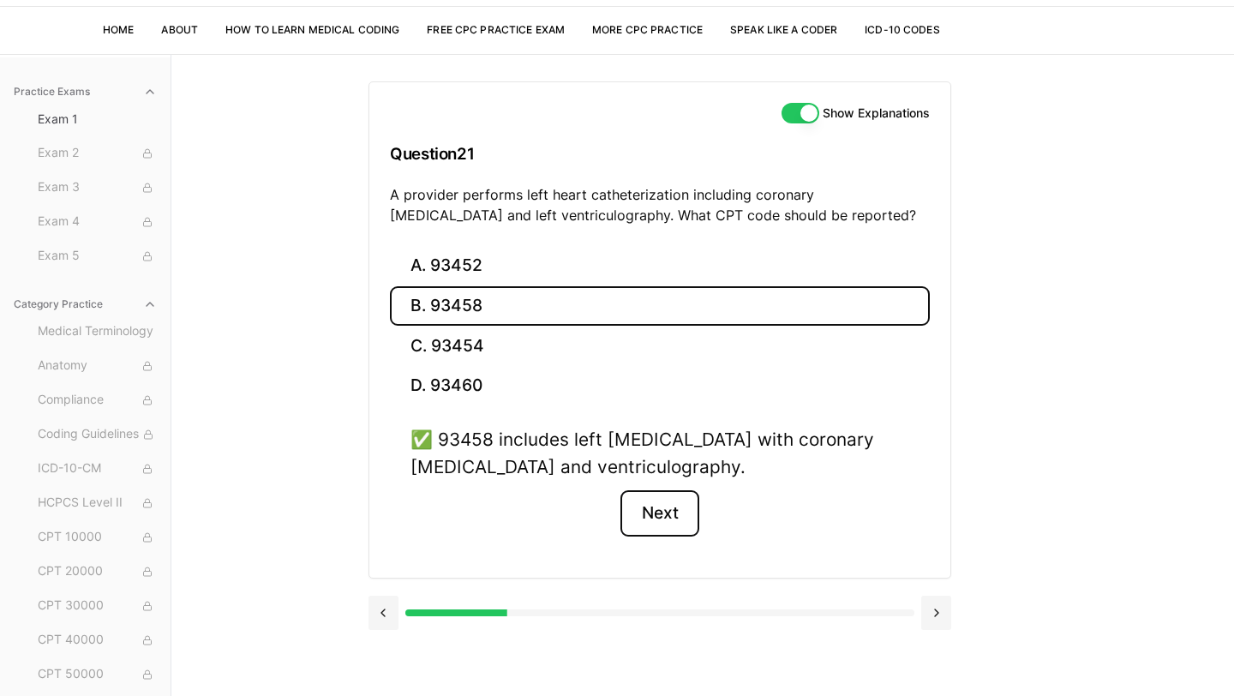
click at [659, 516] on button "Next" at bounding box center [659, 513] width 78 height 46
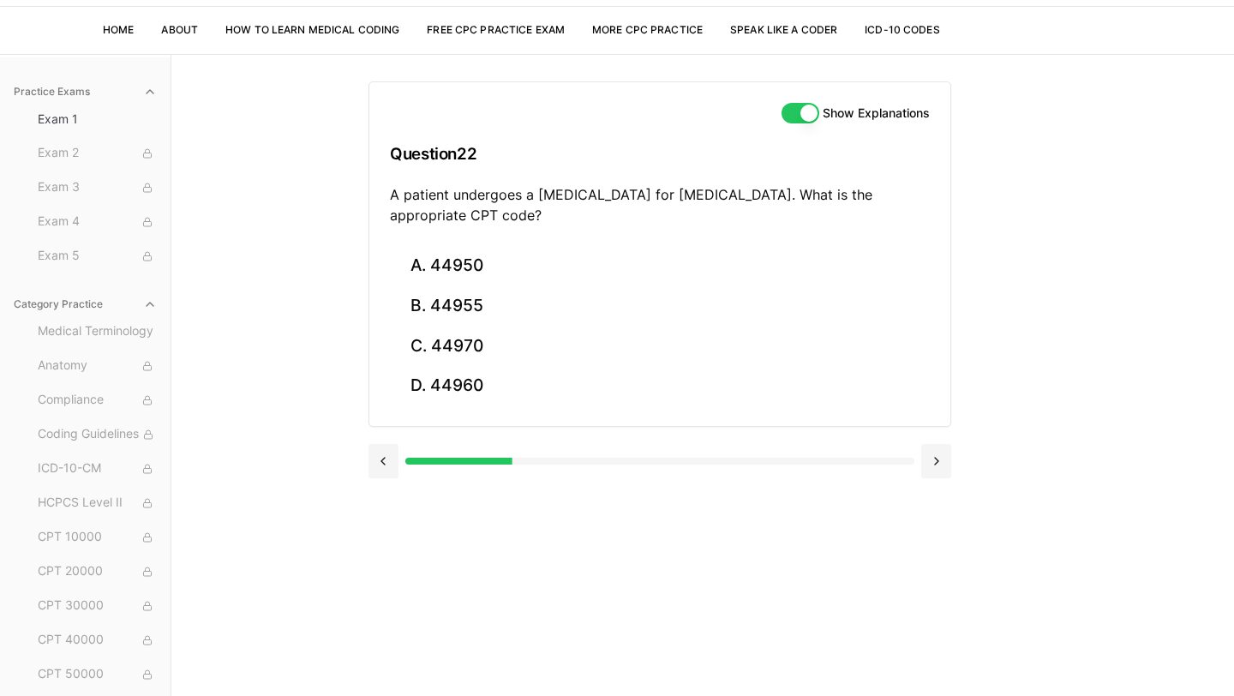
click at [1099, 278] on div "Practice Exams Exam 1 Exam 2 Exam 3 Exam 4 Exam 5 Category Practice Medical Ter…" at bounding box center [617, 402] width 1234 height 696
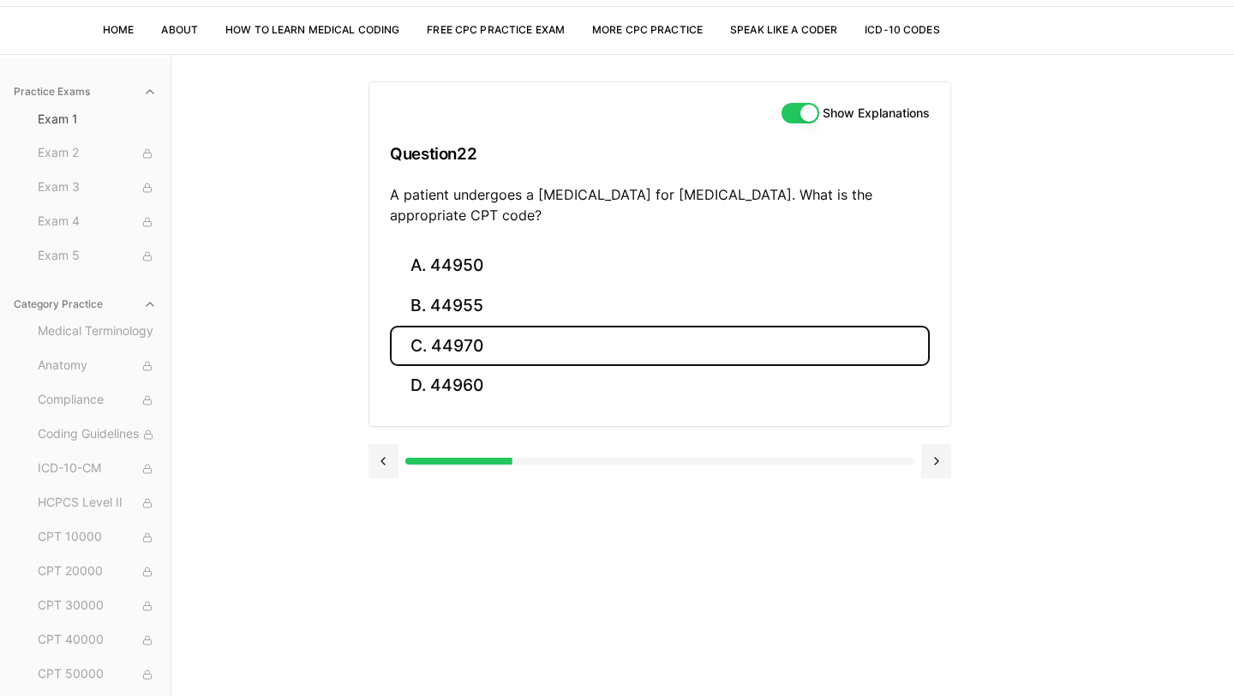
click at [487, 345] on button "C. 44970" at bounding box center [660, 346] width 540 height 40
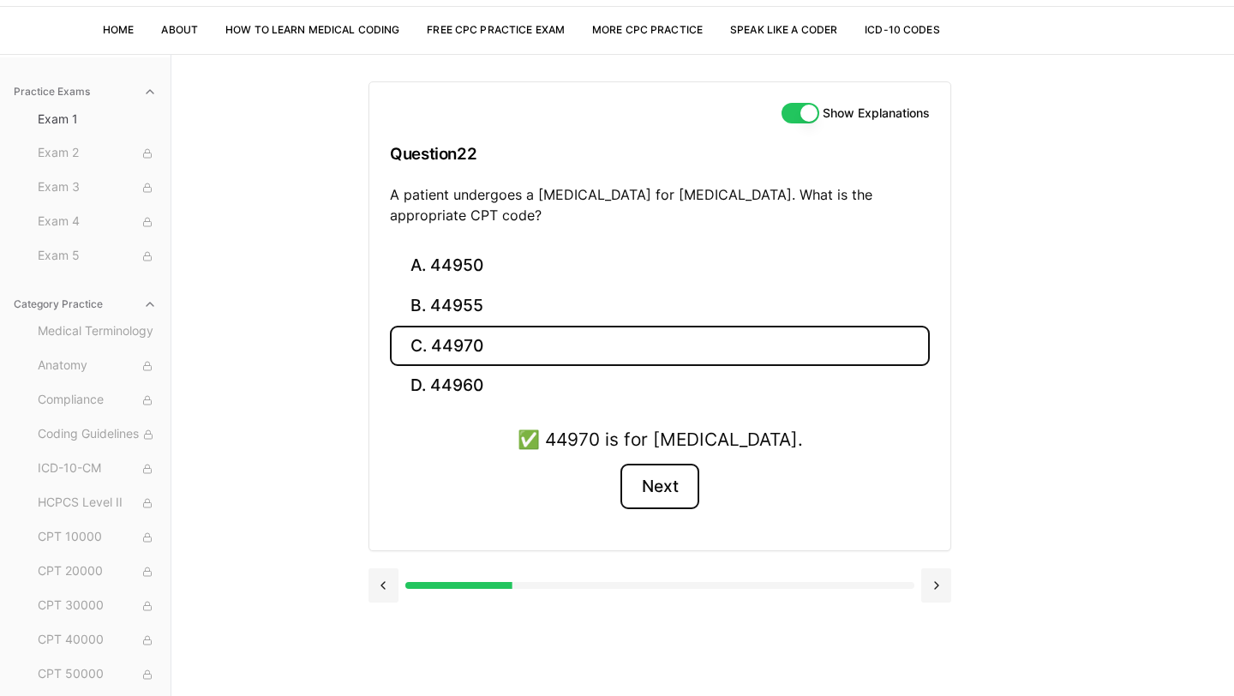
click at [674, 499] on button "Next" at bounding box center [659, 487] width 78 height 46
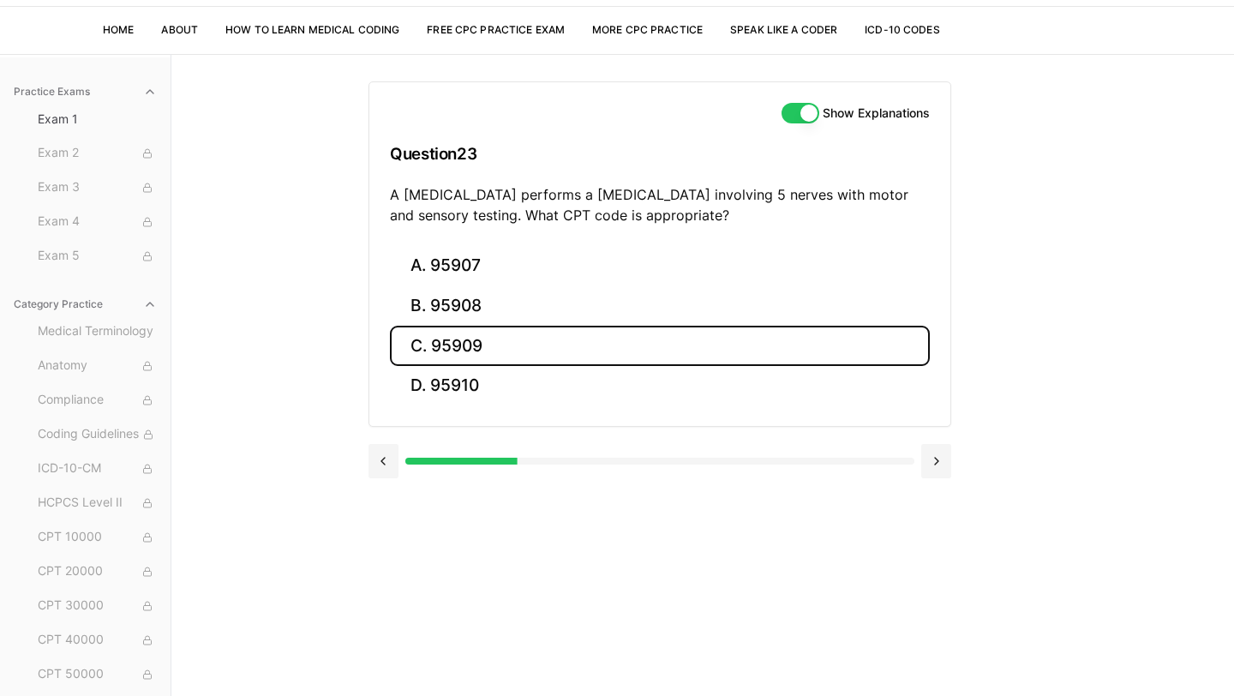
click at [497, 343] on button "C. 95909" at bounding box center [660, 346] width 540 height 40
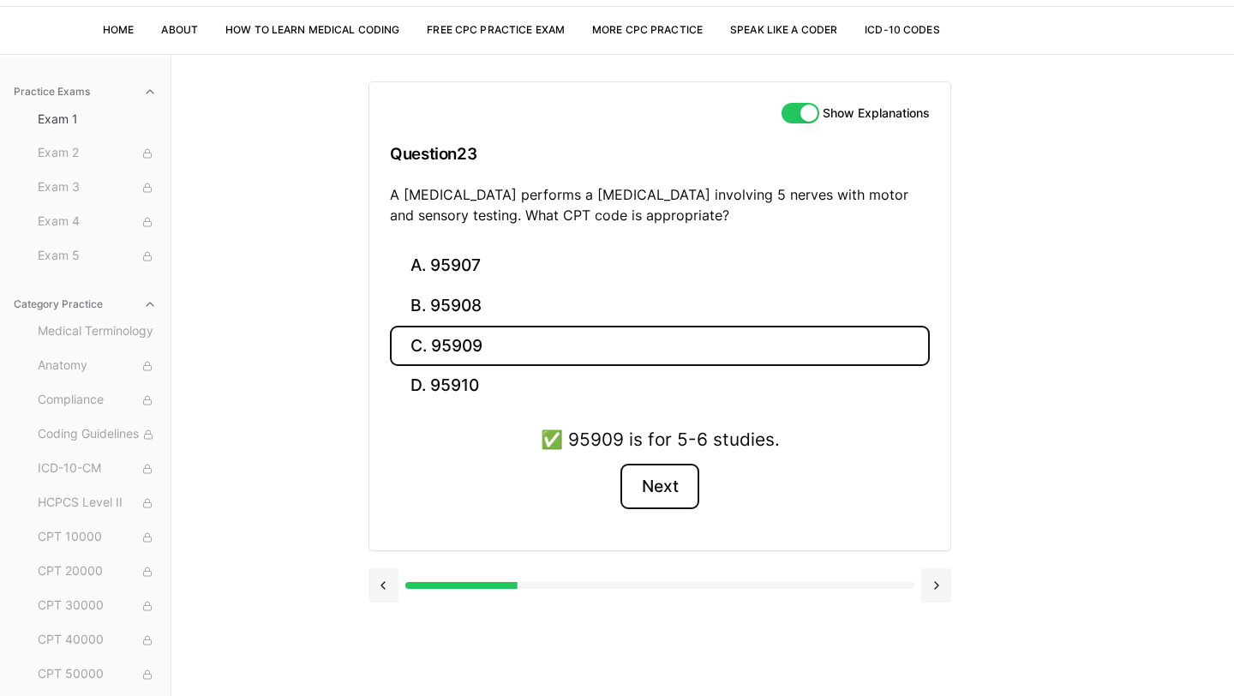
click at [684, 491] on button "Next" at bounding box center [659, 487] width 78 height 46
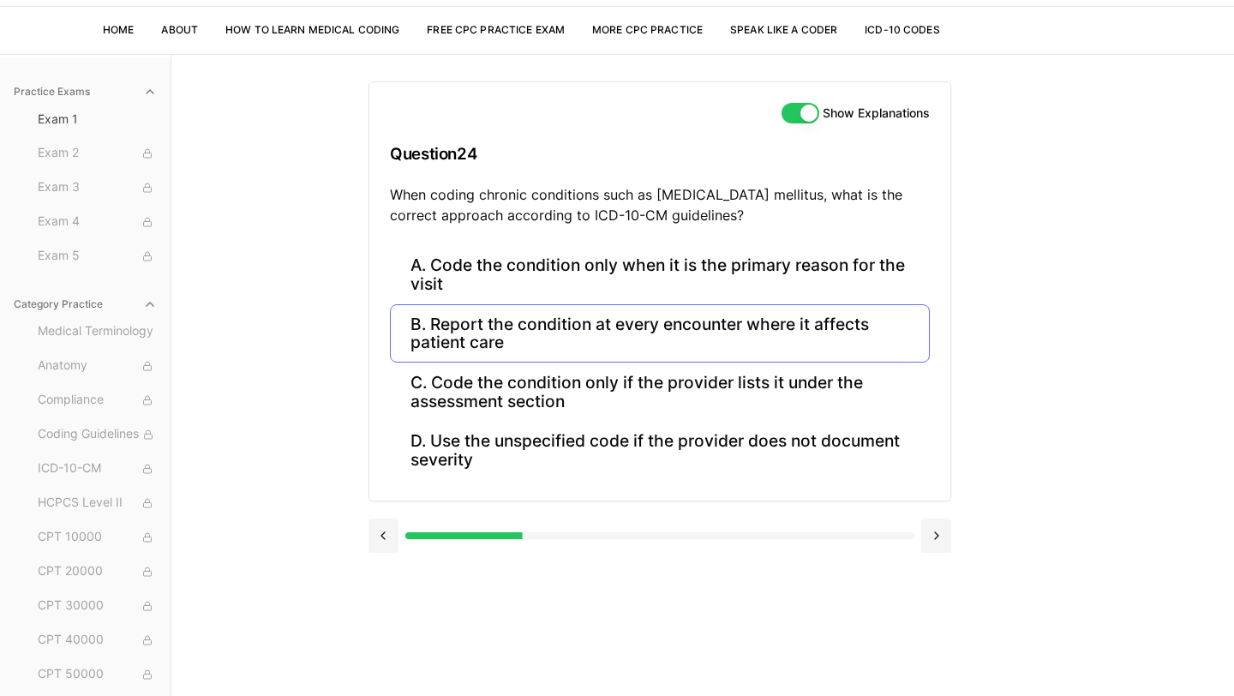
scroll to position [117, 0]
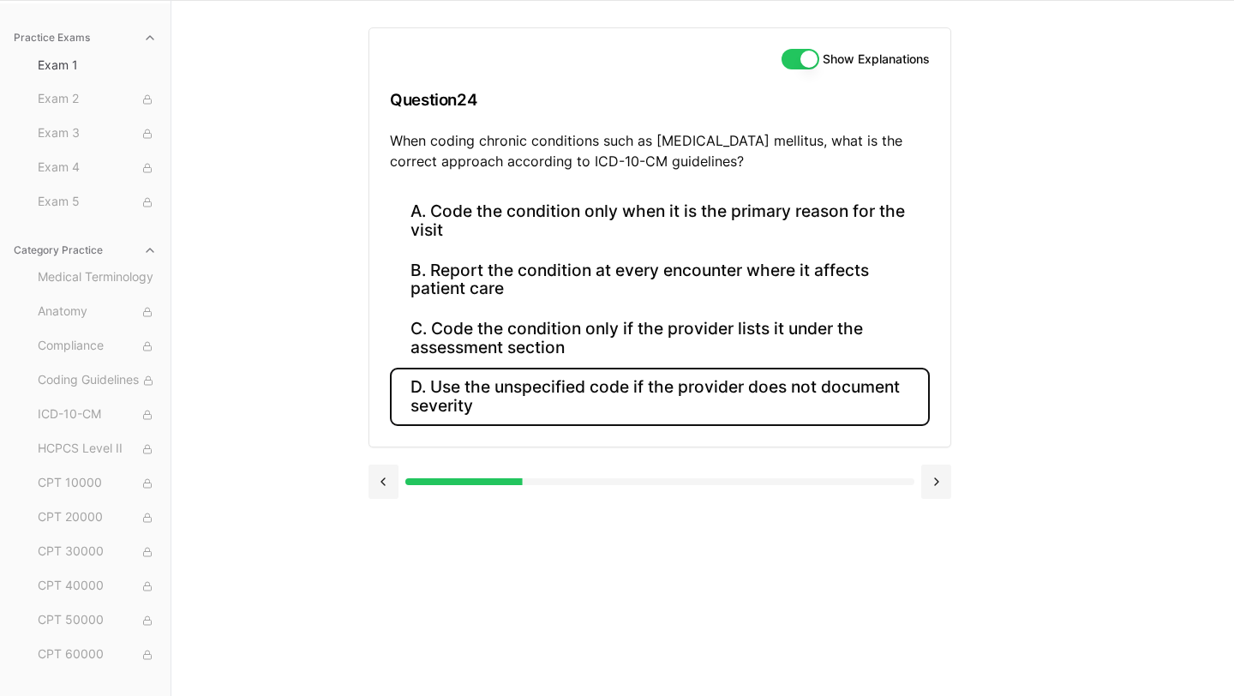
click at [666, 410] on button "D. Use the unspecified code if the provider does not document severity" at bounding box center [660, 397] width 540 height 58
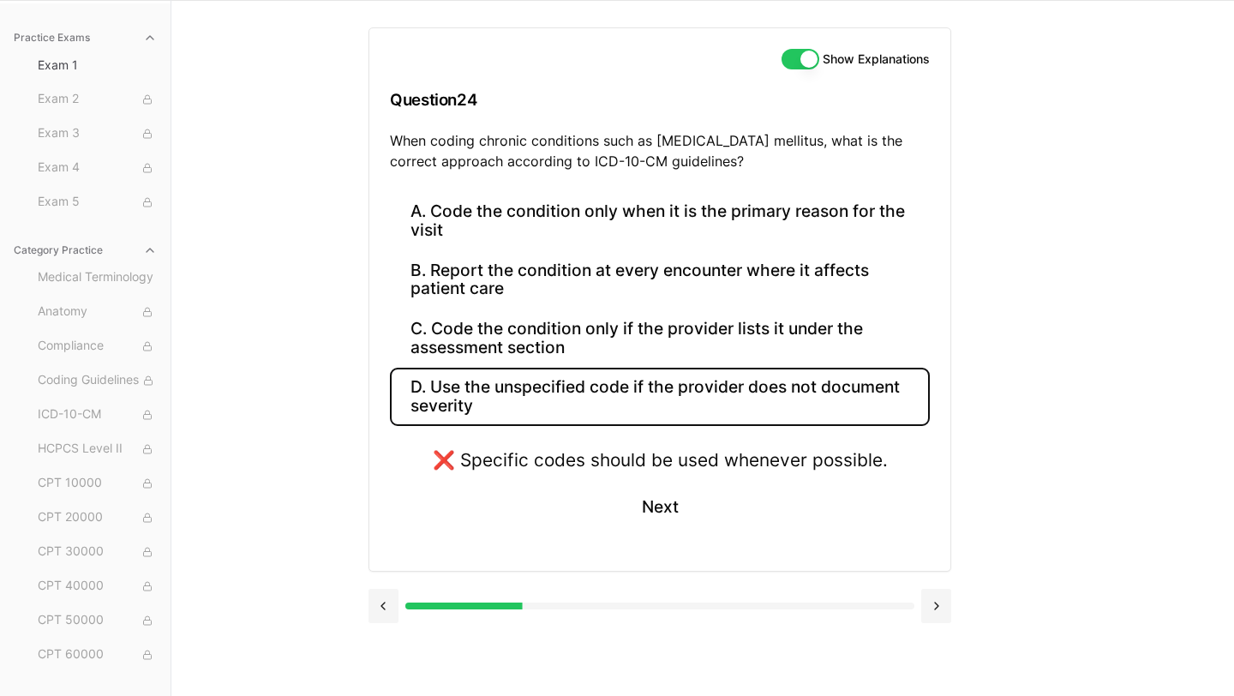
click at [666, 410] on button "D. Use the unspecified code if the provider does not document severity" at bounding box center [660, 397] width 540 height 58
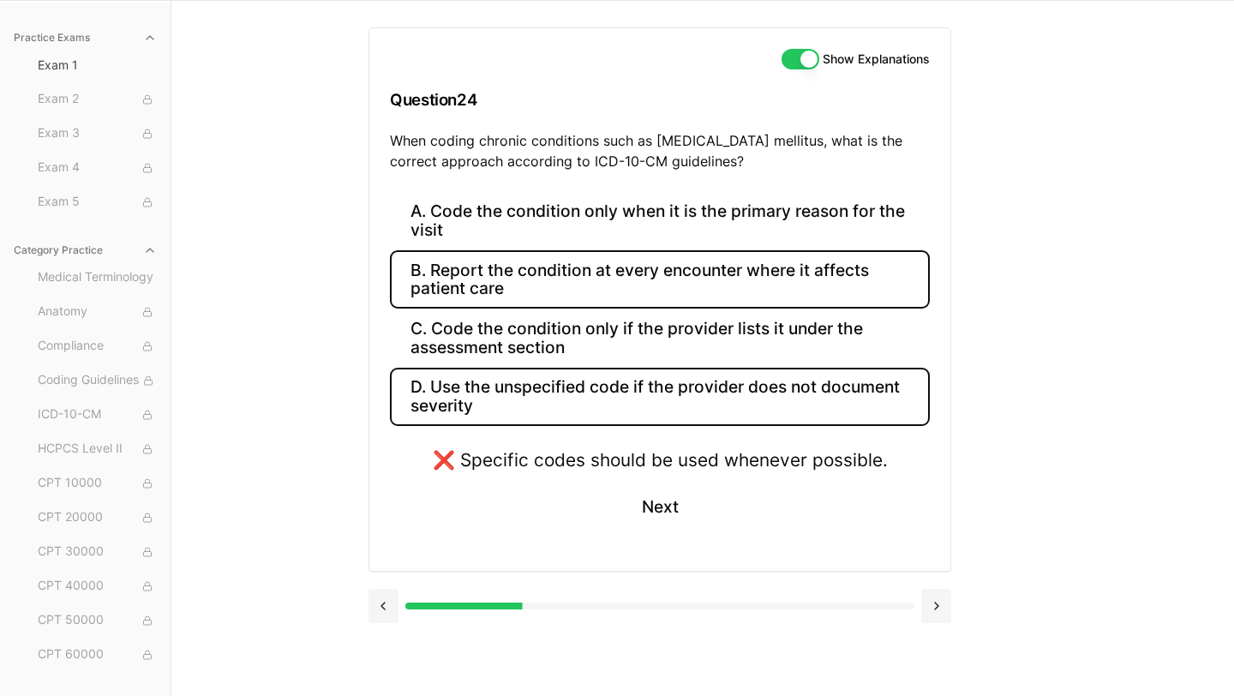
click at [665, 296] on button "B. Report the condition at every encounter where it affects patient care" at bounding box center [660, 279] width 540 height 58
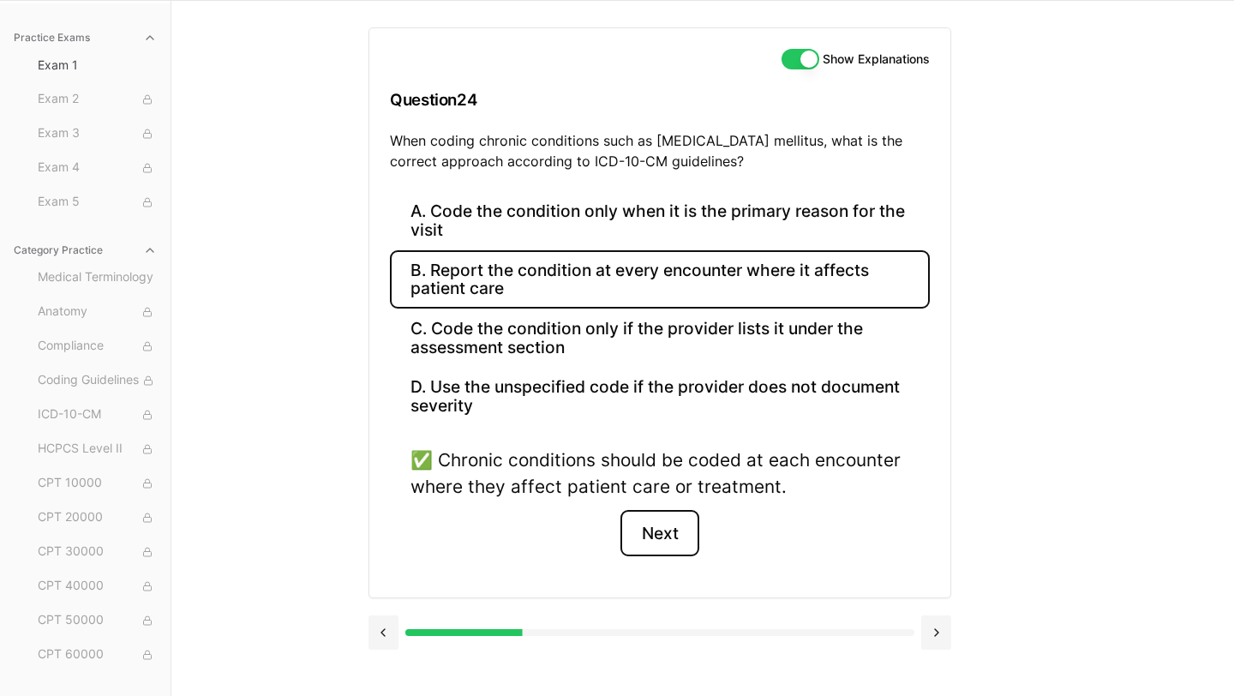
click at [674, 531] on button "Next" at bounding box center [659, 533] width 78 height 46
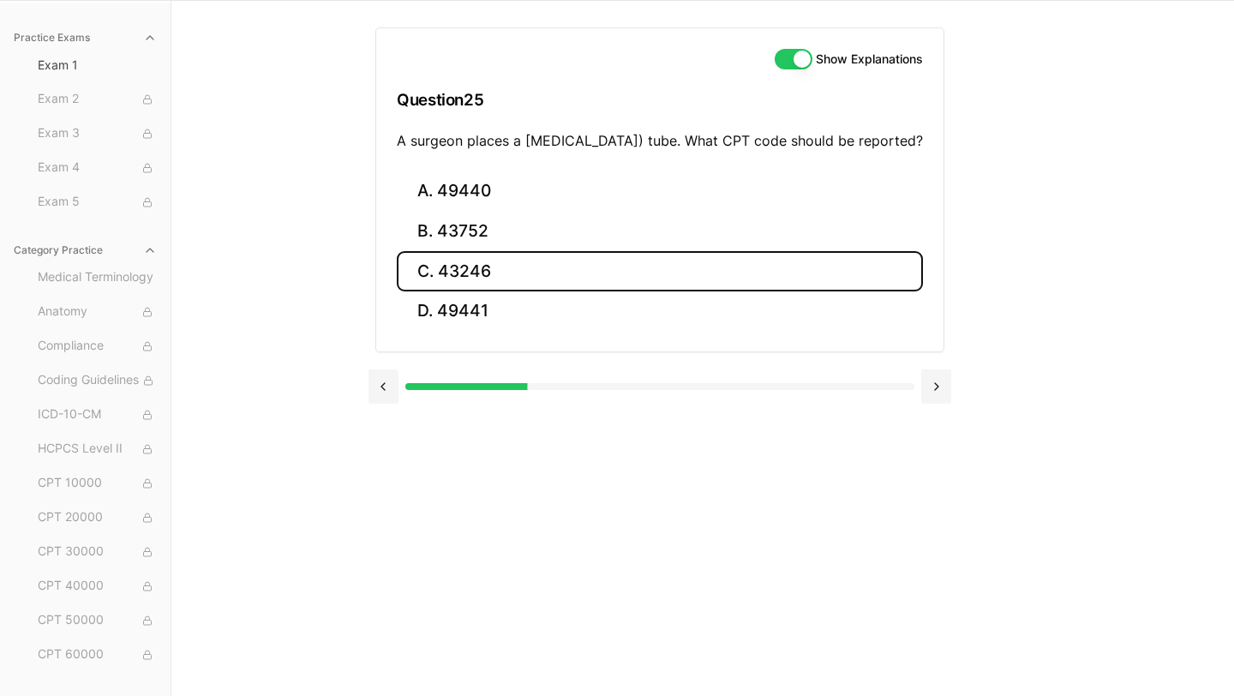
click at [557, 290] on button "C. 43246" at bounding box center [660, 271] width 526 height 40
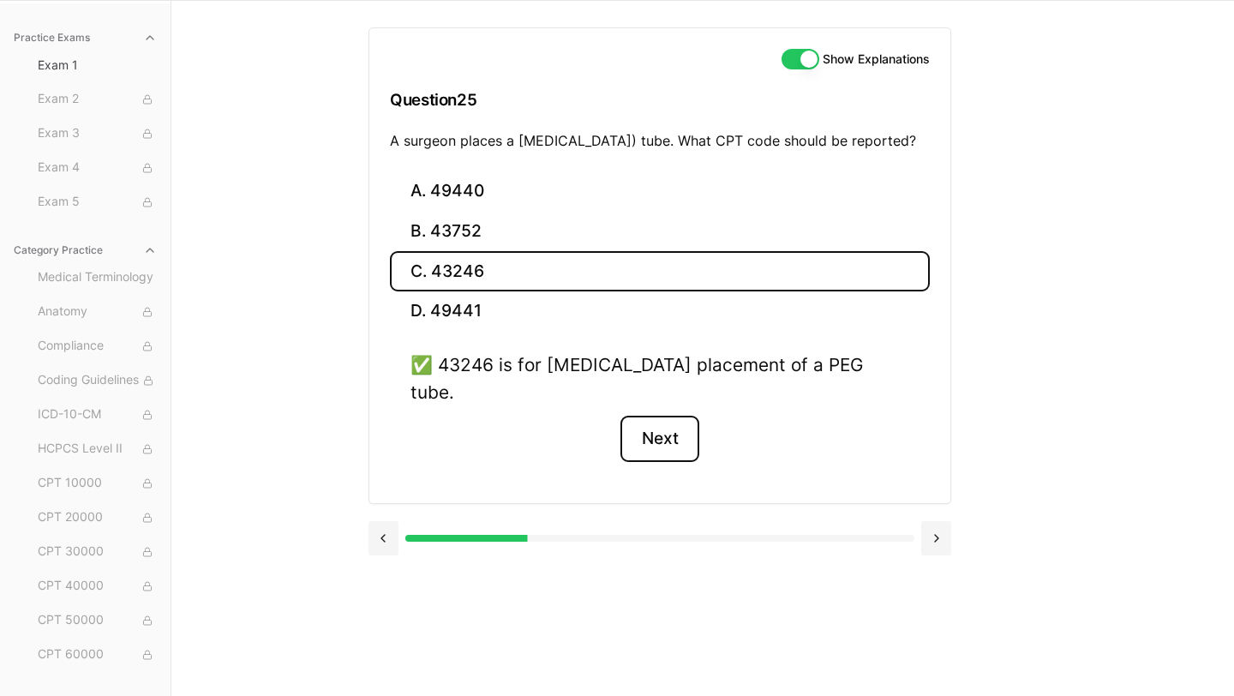
click at [668, 428] on button "Next" at bounding box center [659, 439] width 78 height 46
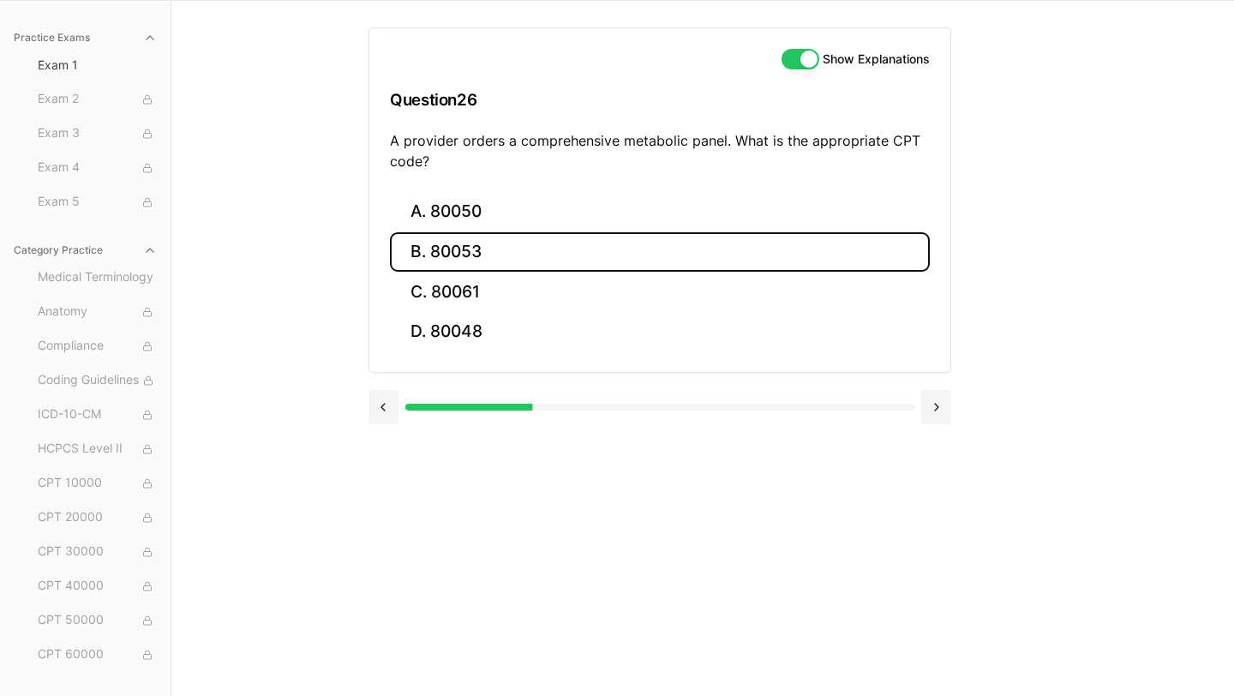
click at [495, 246] on button "B. 80053" at bounding box center [660, 252] width 540 height 40
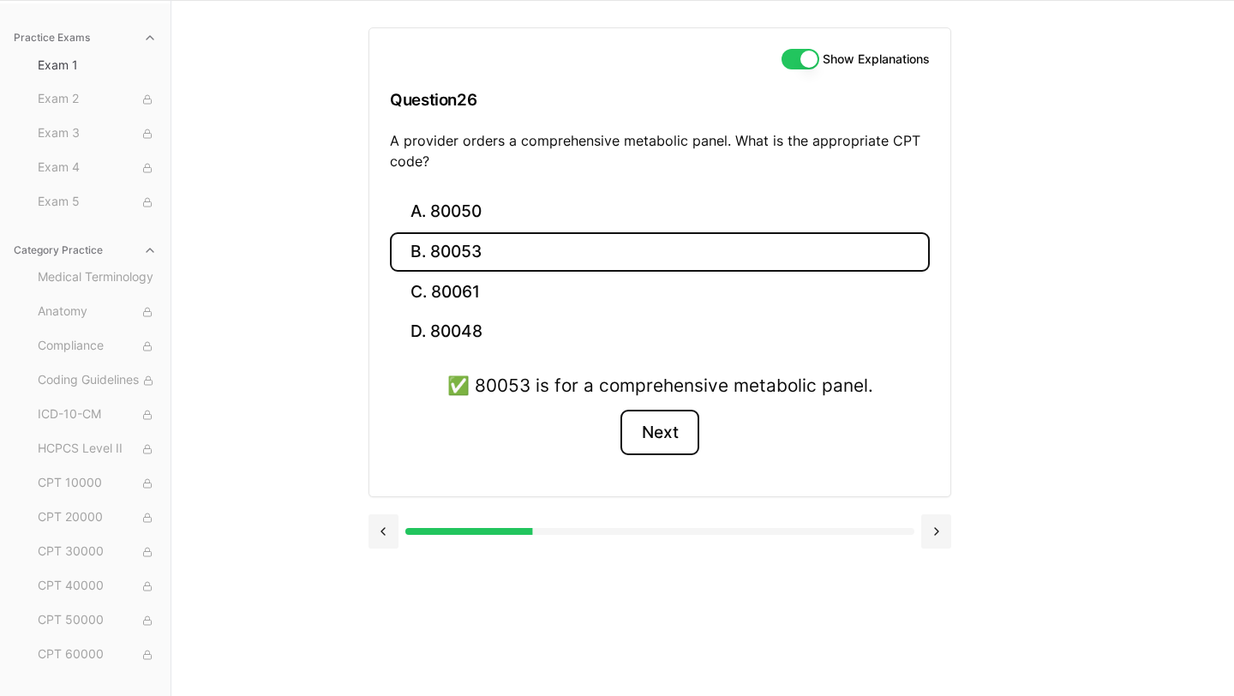
click at [661, 428] on button "Next" at bounding box center [659, 433] width 78 height 46
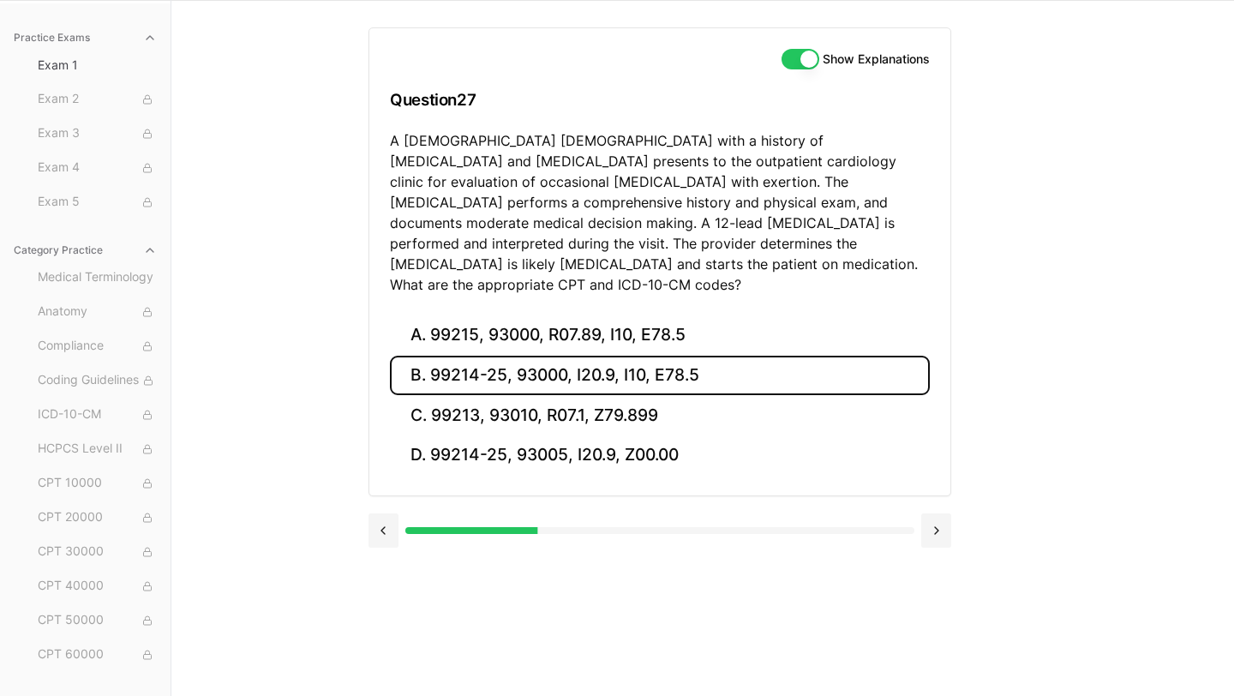
click at [568, 360] on button "B. 99214-25, 93000, I20.9, I10, E78.5" at bounding box center [660, 376] width 540 height 40
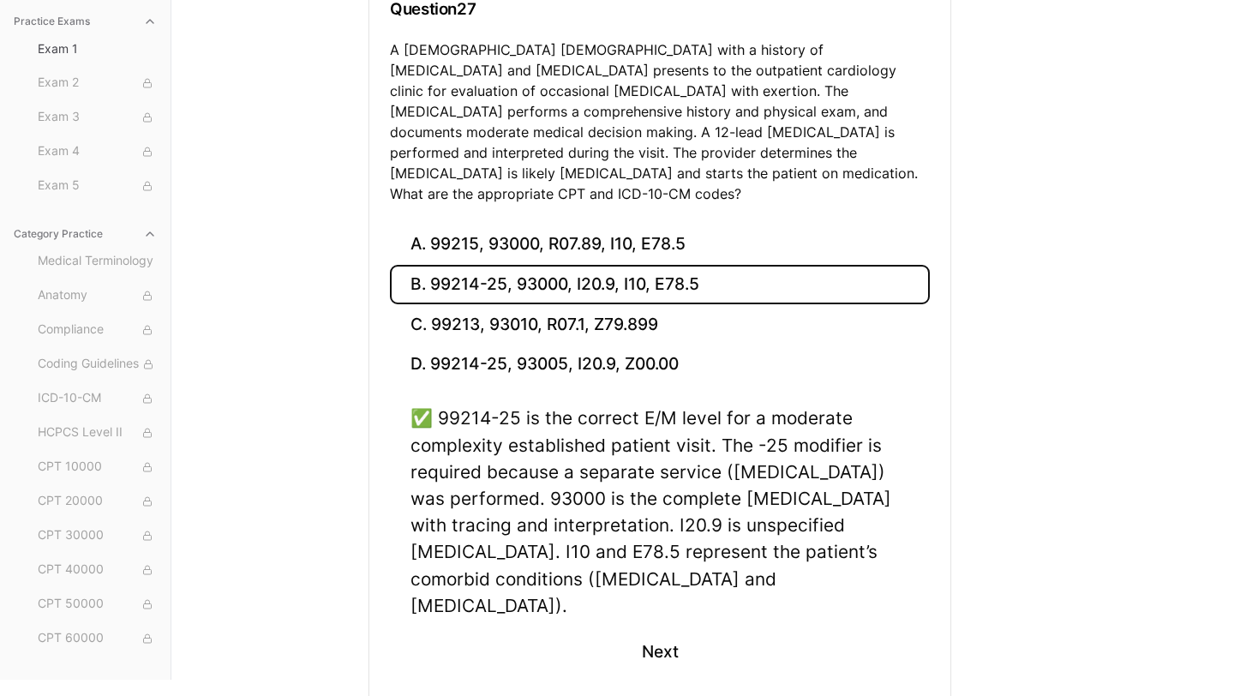
scroll to position [217, 0]
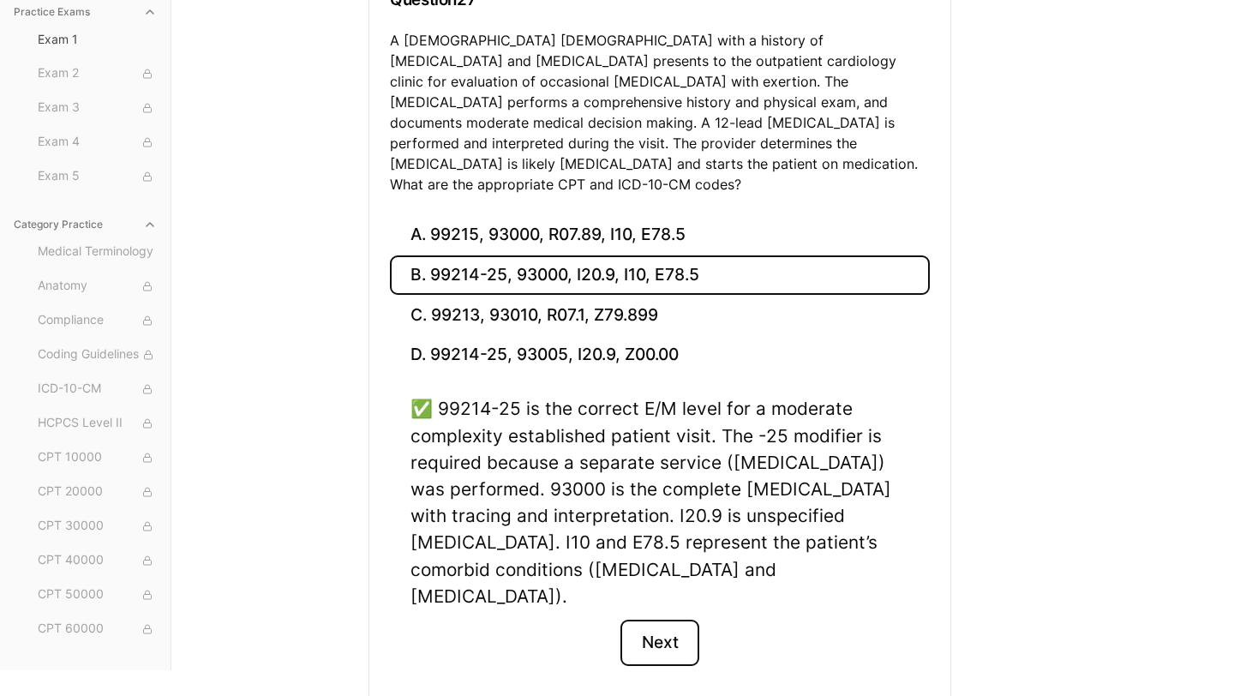
click at [659, 620] on button "Next" at bounding box center [659, 643] width 78 height 46
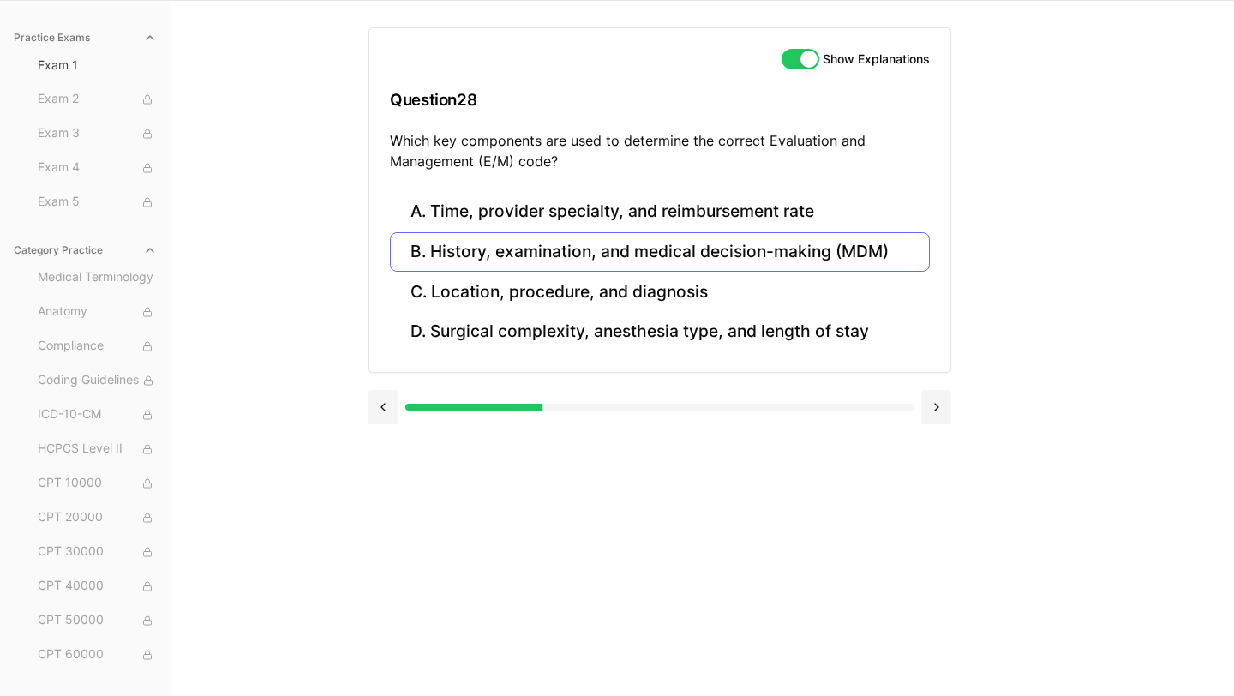
click at [455, 258] on button "B. History, examination, and medical decision-making (MDM)" at bounding box center [660, 252] width 540 height 40
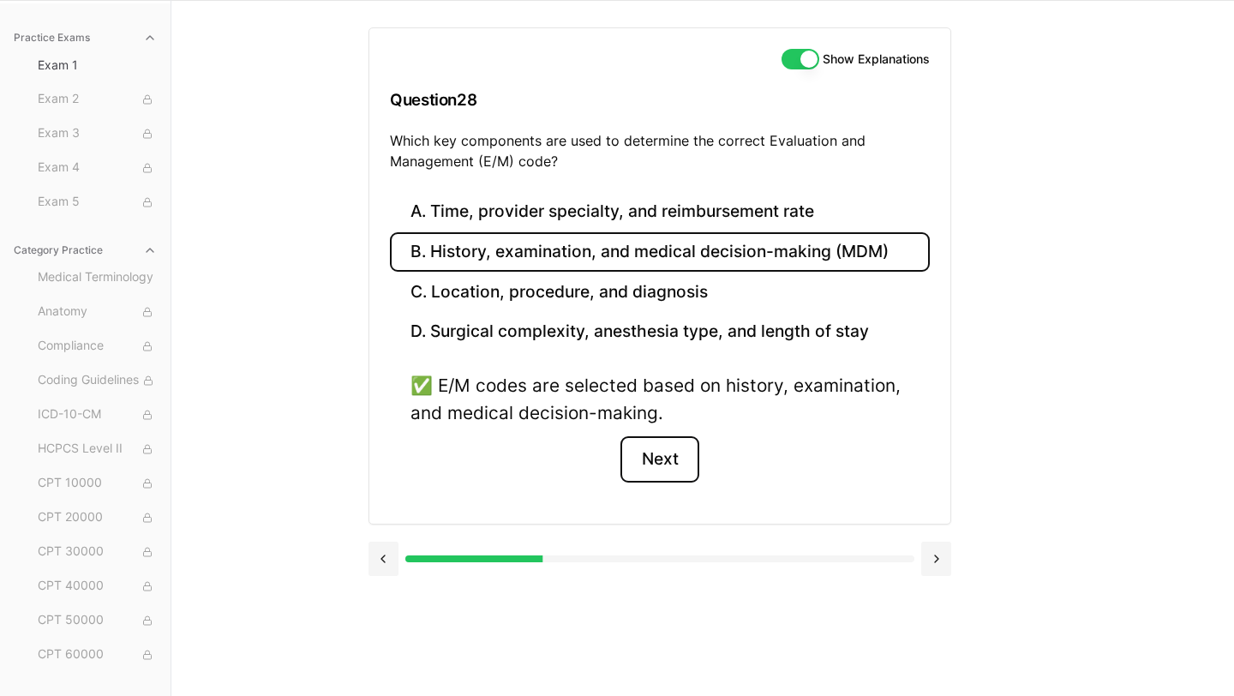
click at [663, 476] on button "Next" at bounding box center [659, 459] width 78 height 46
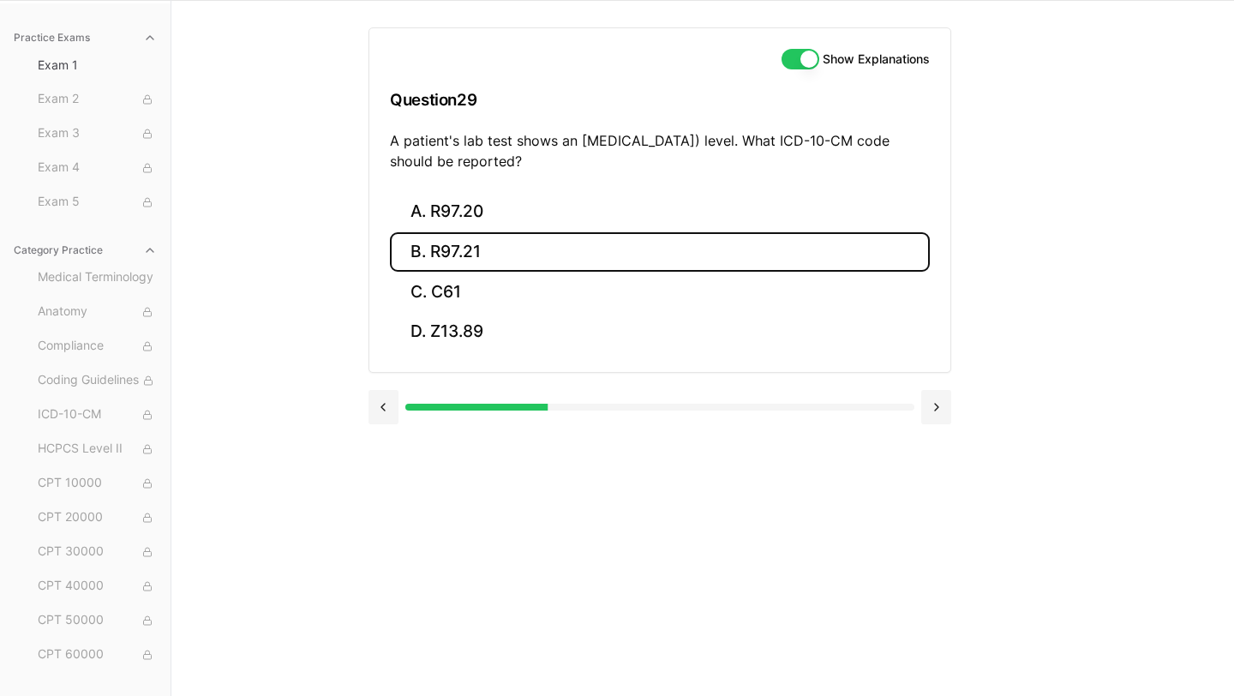
click at [572, 257] on button "B. R97.21" at bounding box center [660, 252] width 540 height 40
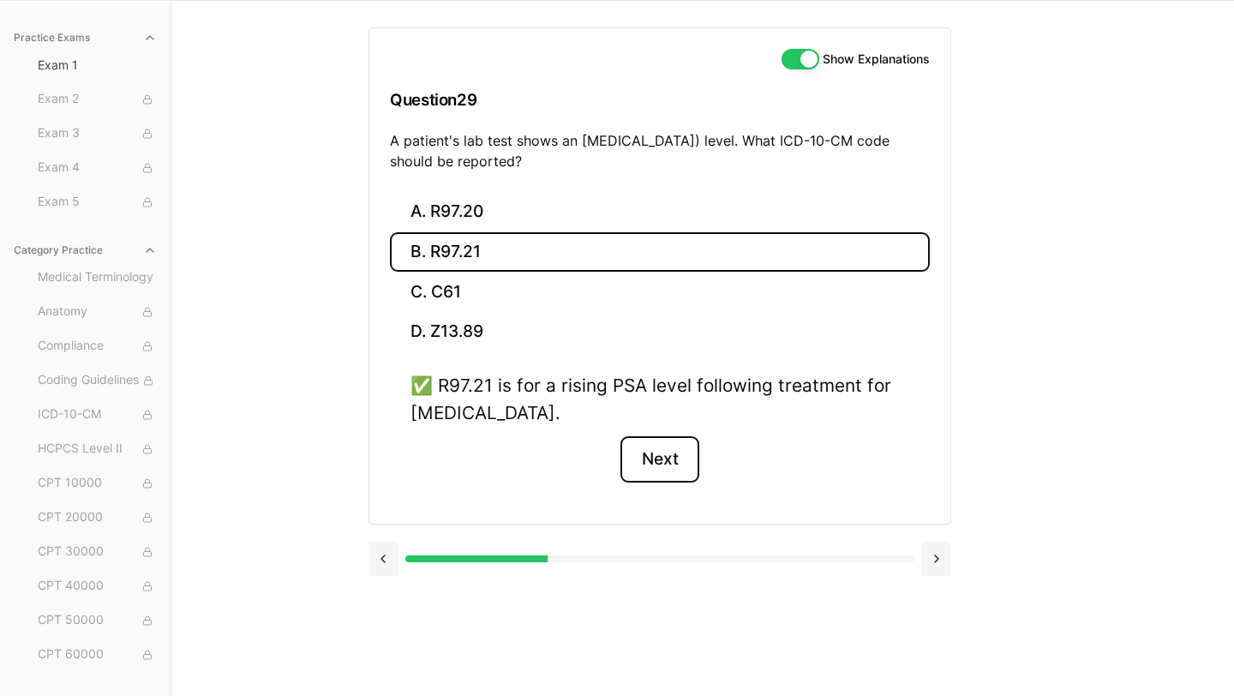
click at [660, 463] on button "Next" at bounding box center [659, 459] width 78 height 46
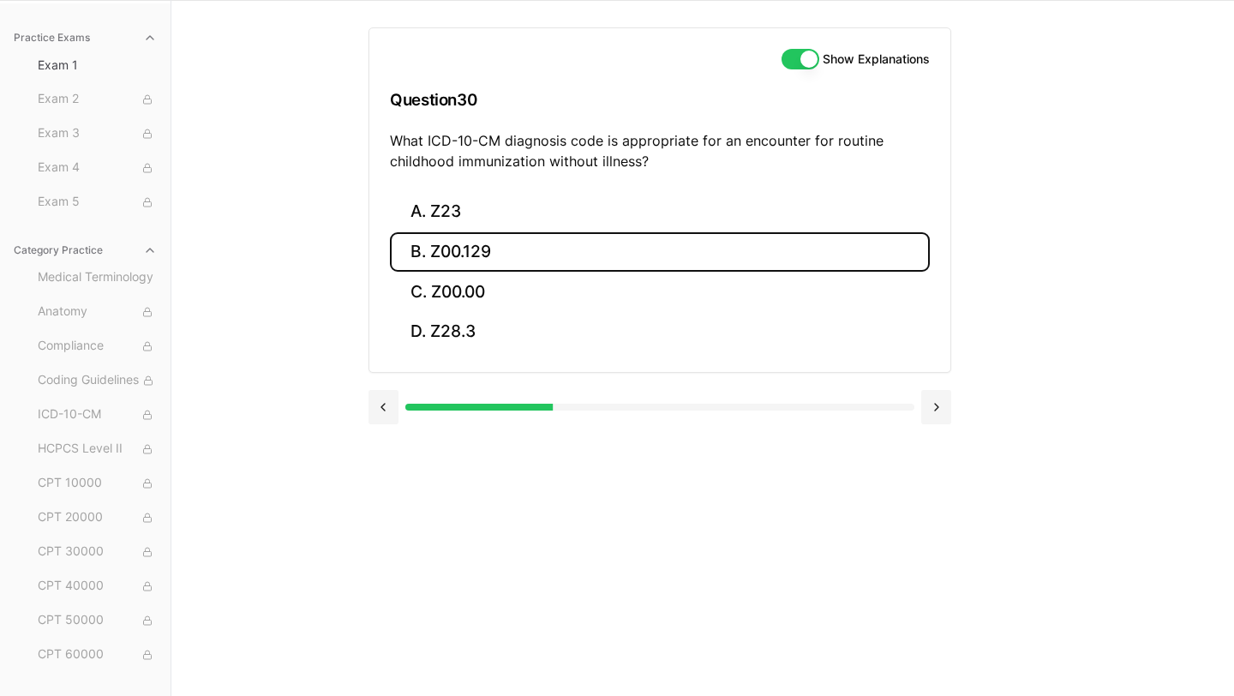
click at [531, 248] on button "B. Z00.129" at bounding box center [660, 252] width 540 height 40
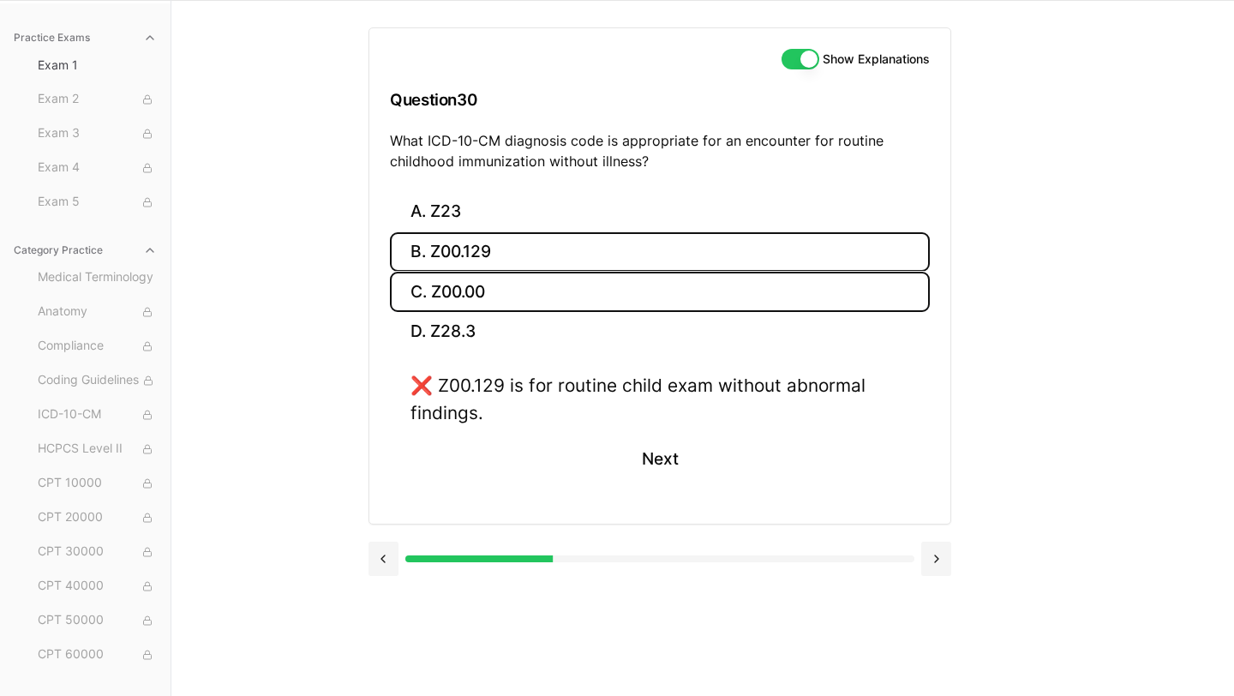
click at [551, 281] on button "C. Z00.00" at bounding box center [660, 292] width 540 height 40
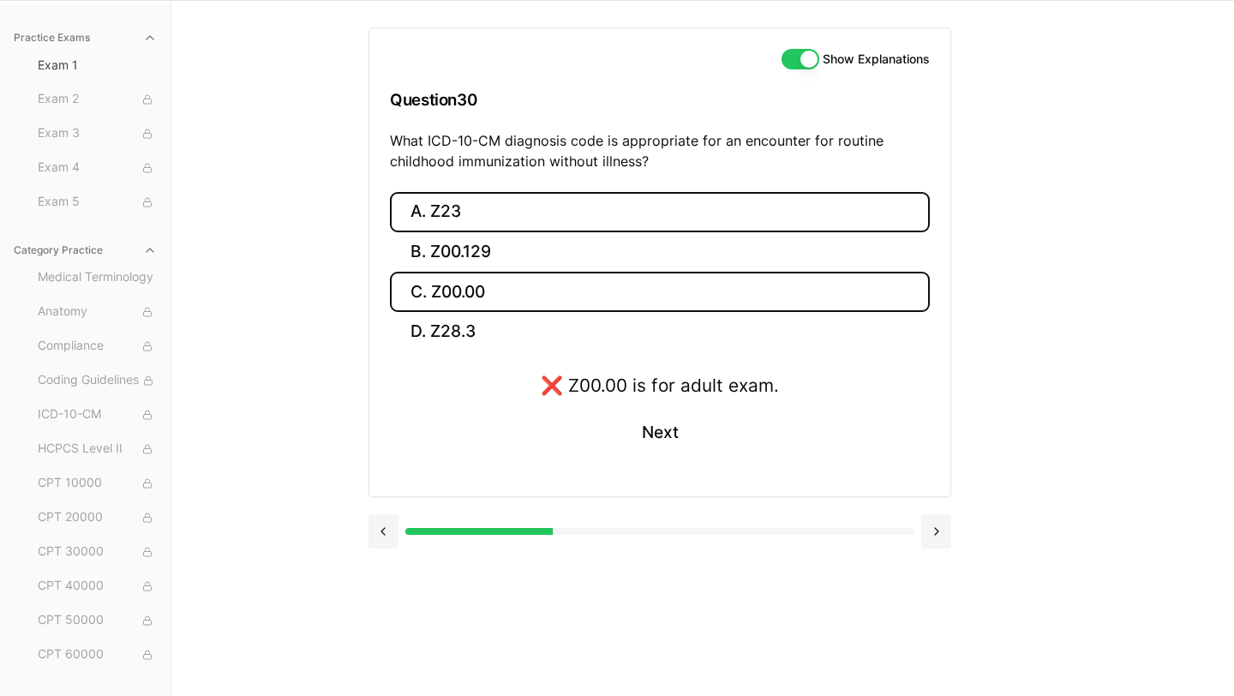
click at [500, 208] on button "A. Z23" at bounding box center [660, 212] width 540 height 40
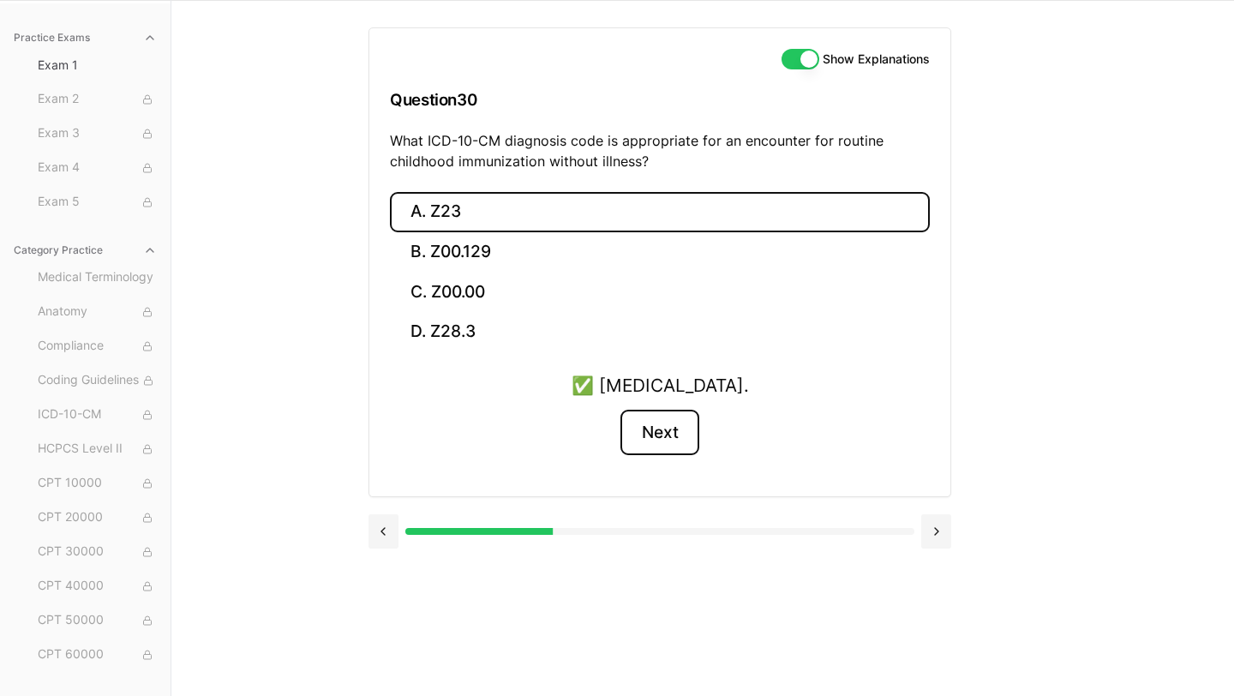
click at [662, 446] on button "Next" at bounding box center [659, 433] width 78 height 46
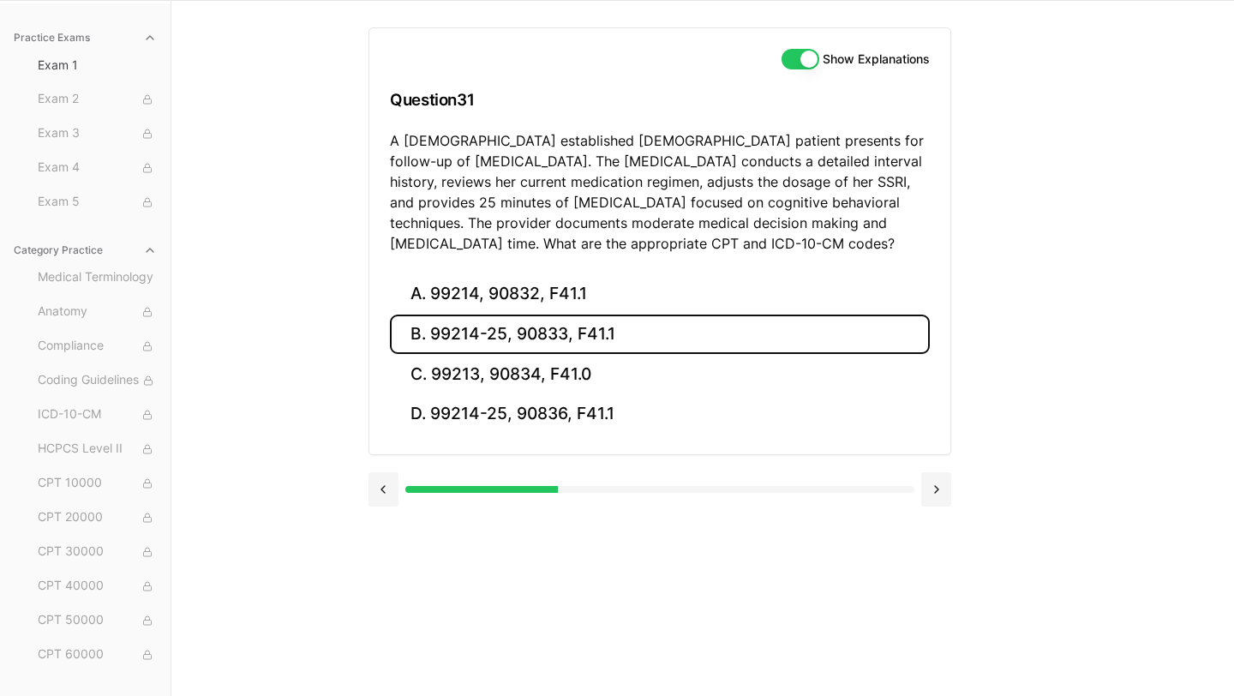
click at [627, 329] on button "B. 99214-25, 90833, F41.1" at bounding box center [660, 334] width 540 height 40
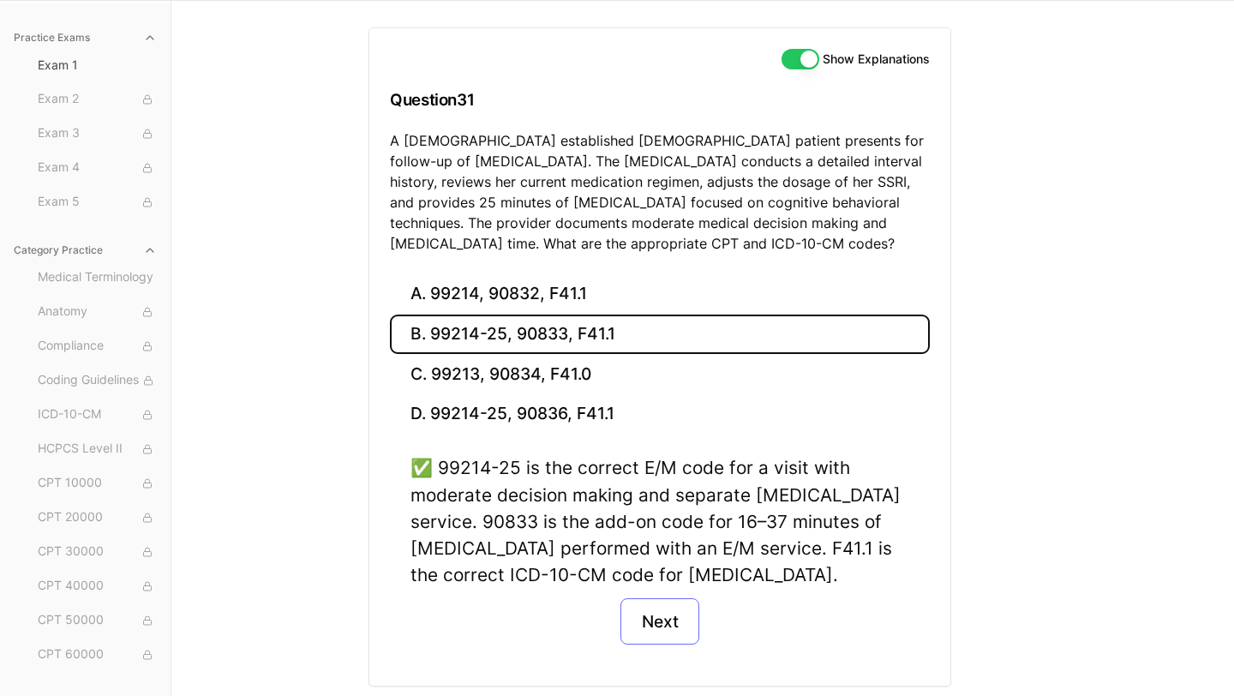
click at [662, 642] on button "Next" at bounding box center [659, 621] width 78 height 46
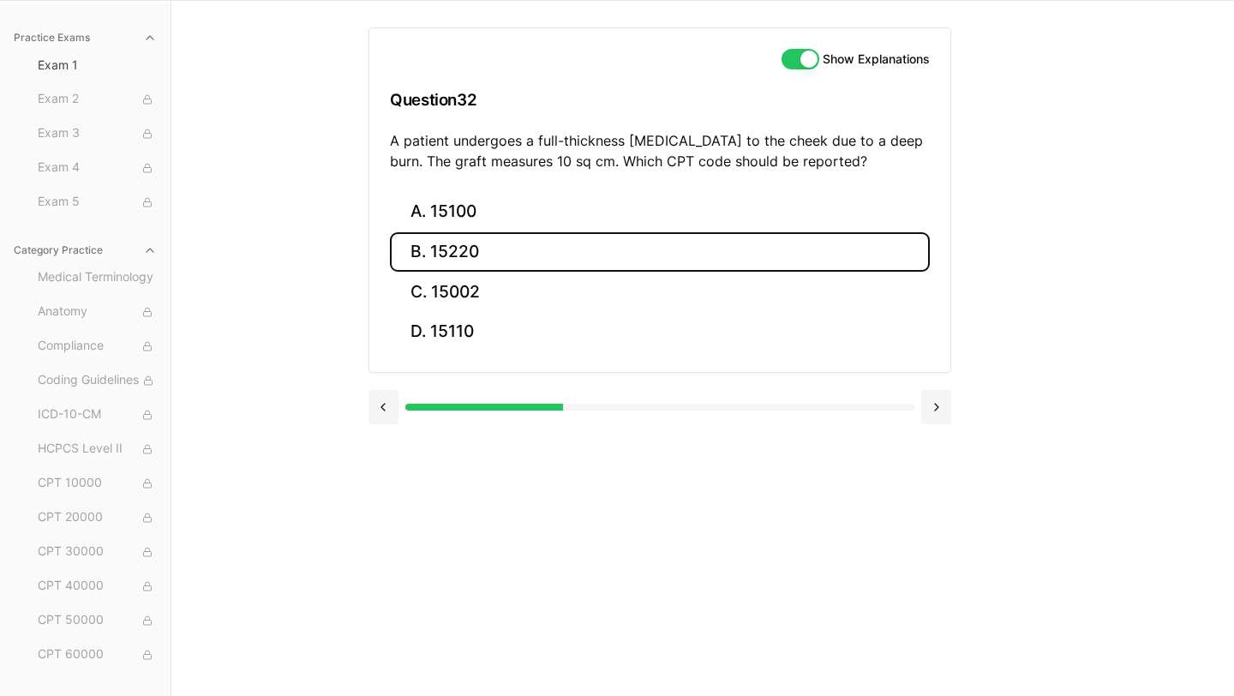
click at [498, 257] on button "B. 15220" at bounding box center [660, 252] width 540 height 40
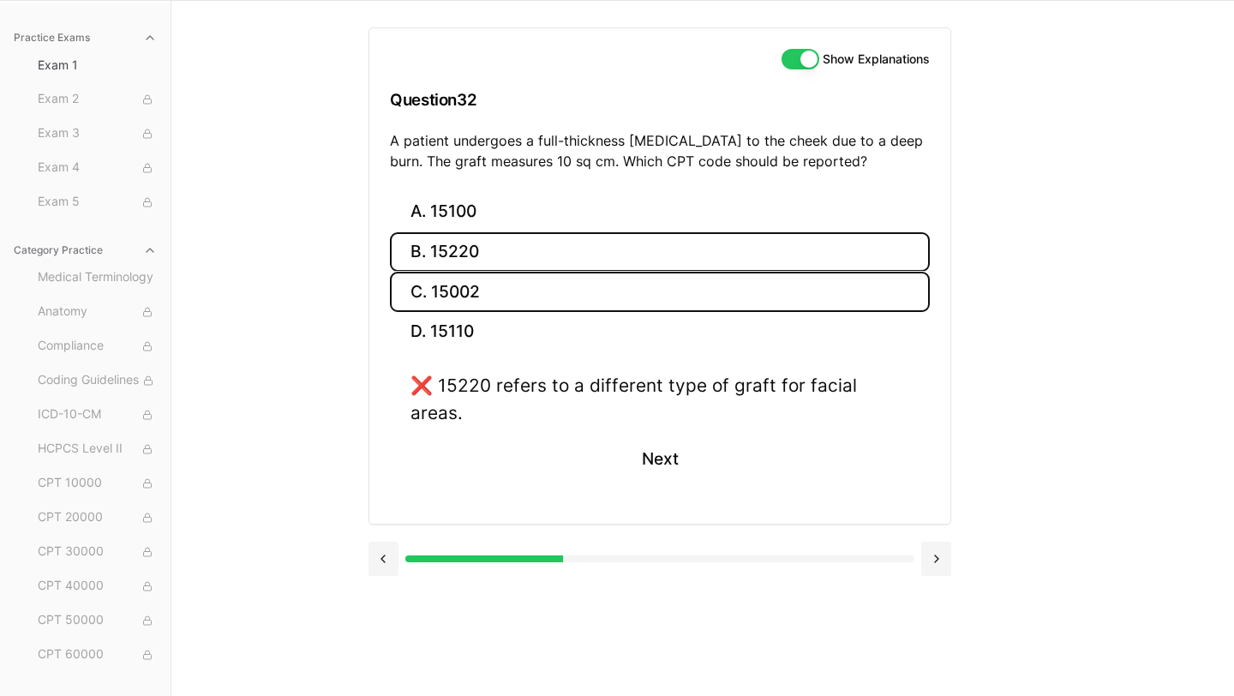
click at [503, 293] on button "C. 15002" at bounding box center [660, 292] width 540 height 40
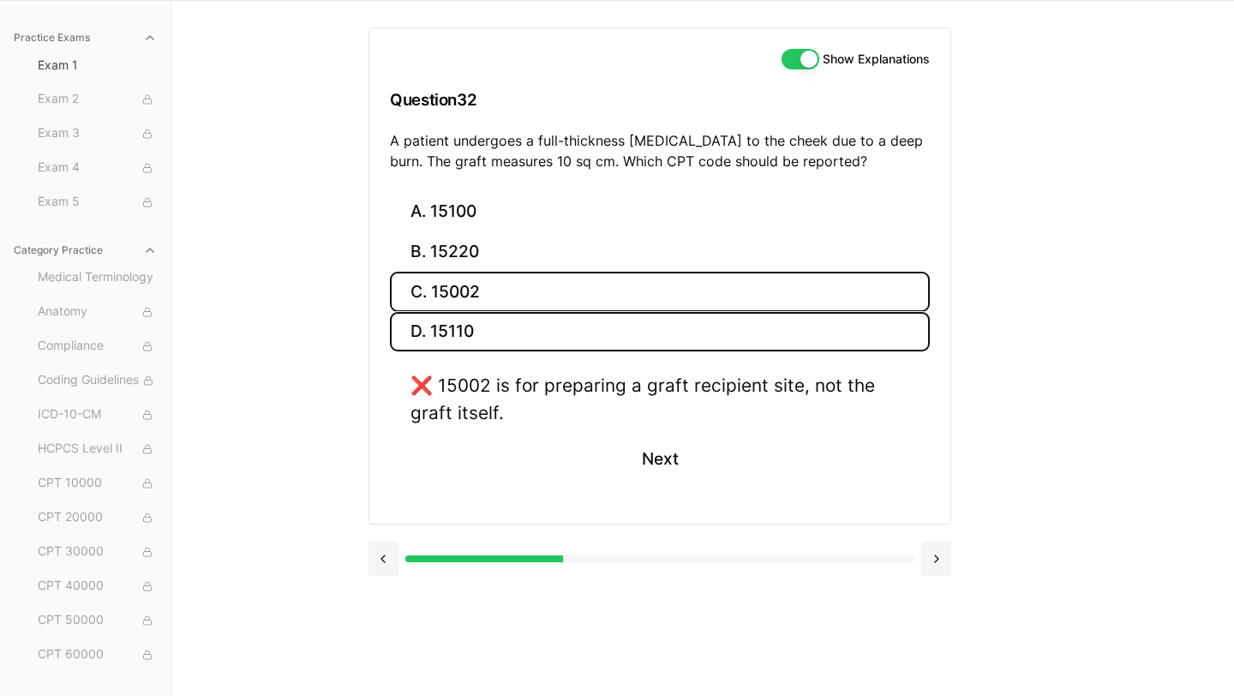
click at [500, 325] on button "D. 15110" at bounding box center [660, 332] width 540 height 40
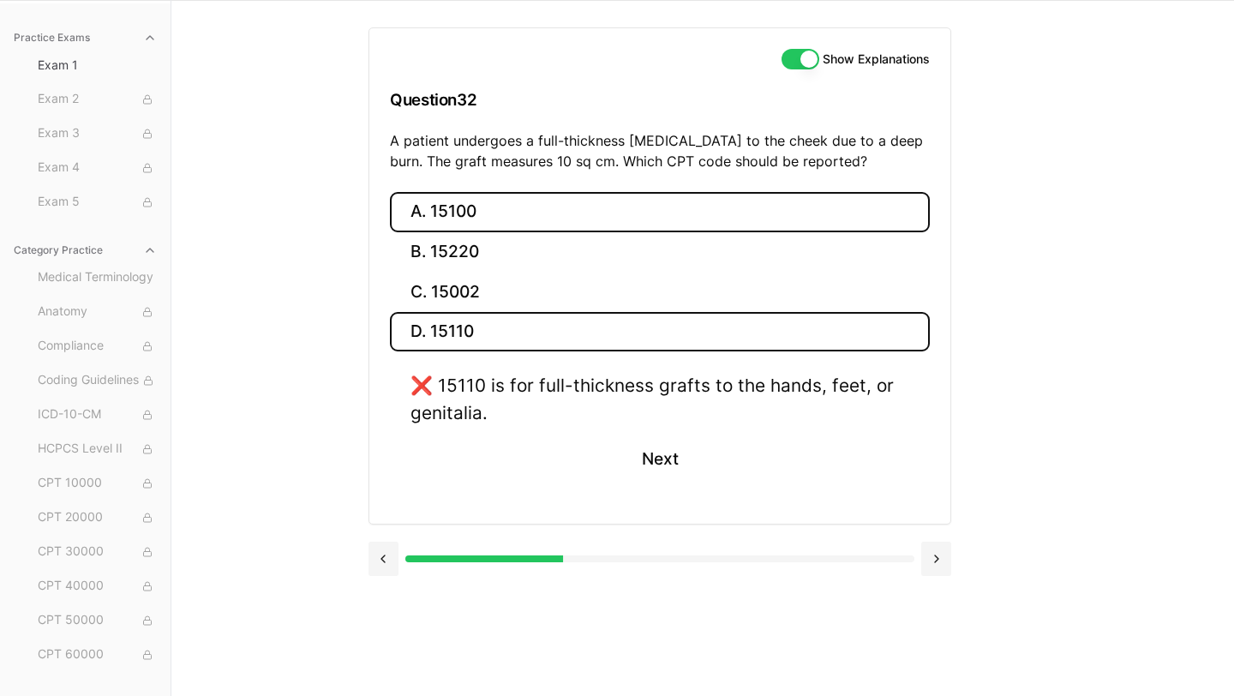
click at [508, 211] on button "A. 15100" at bounding box center [660, 212] width 540 height 40
click at [578, 329] on button "D. 15110" at bounding box center [660, 332] width 540 height 40
click at [530, 227] on button "A. 15100" at bounding box center [660, 212] width 540 height 40
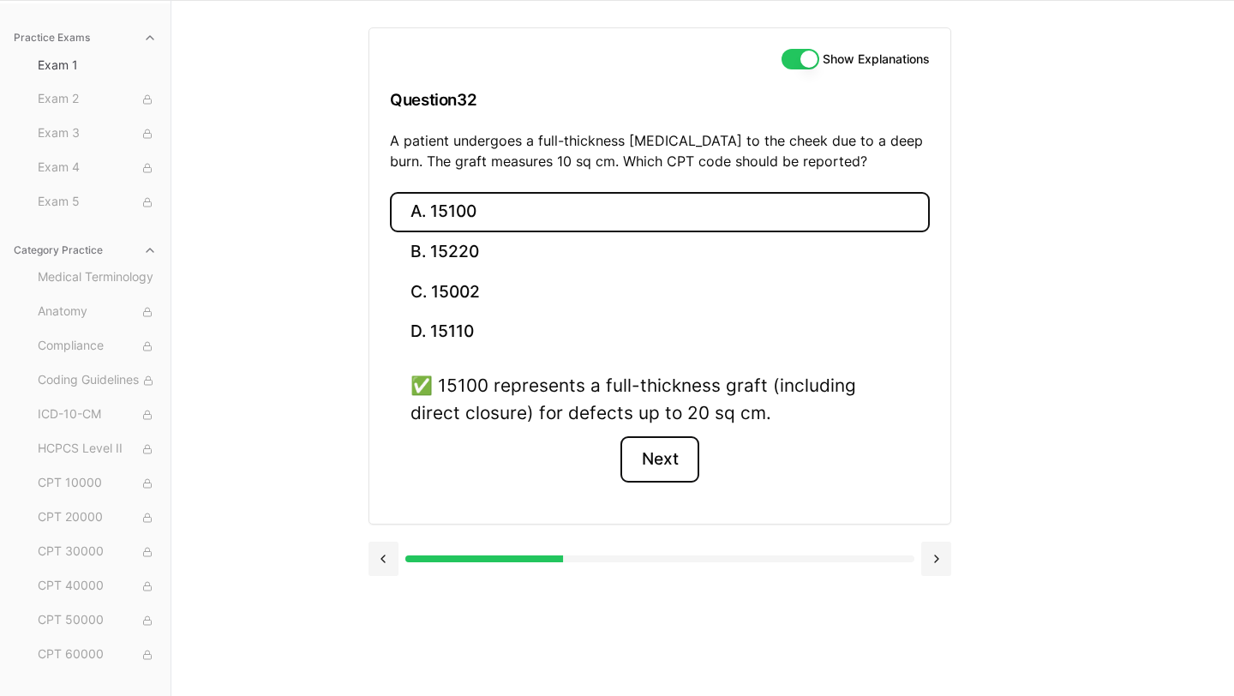
click at [657, 464] on button "Next" at bounding box center [659, 459] width 78 height 46
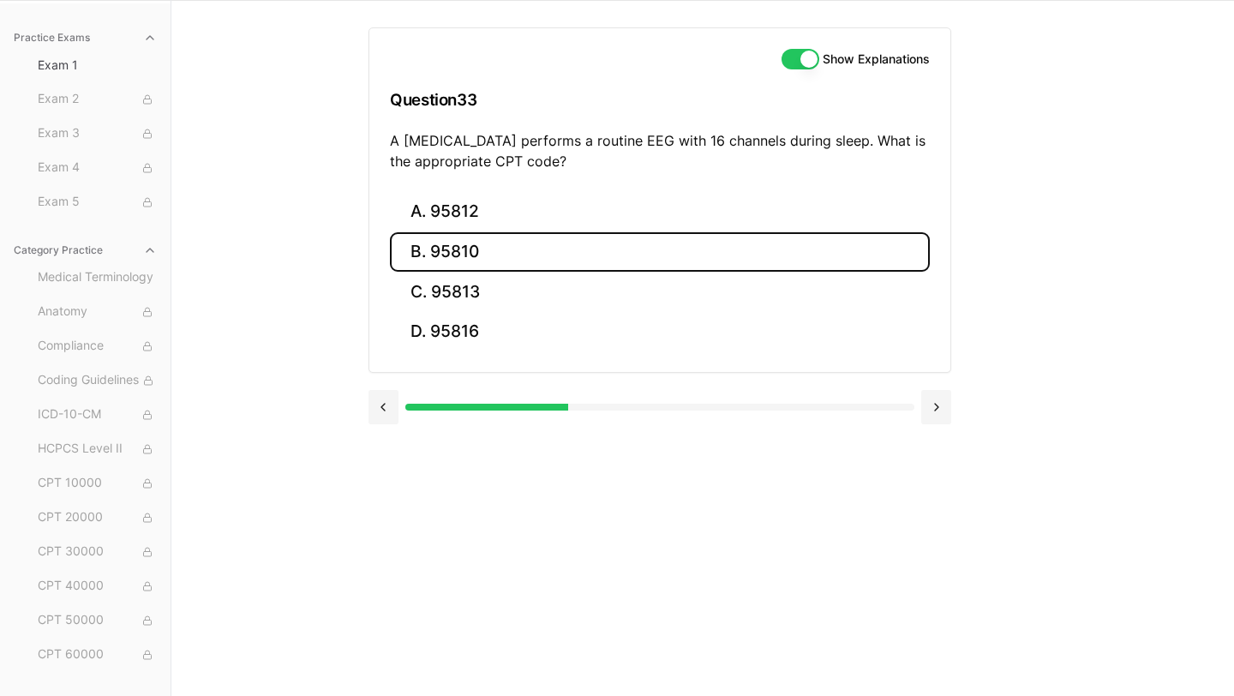
click at [563, 247] on button "B. 95810" at bounding box center [660, 252] width 540 height 40
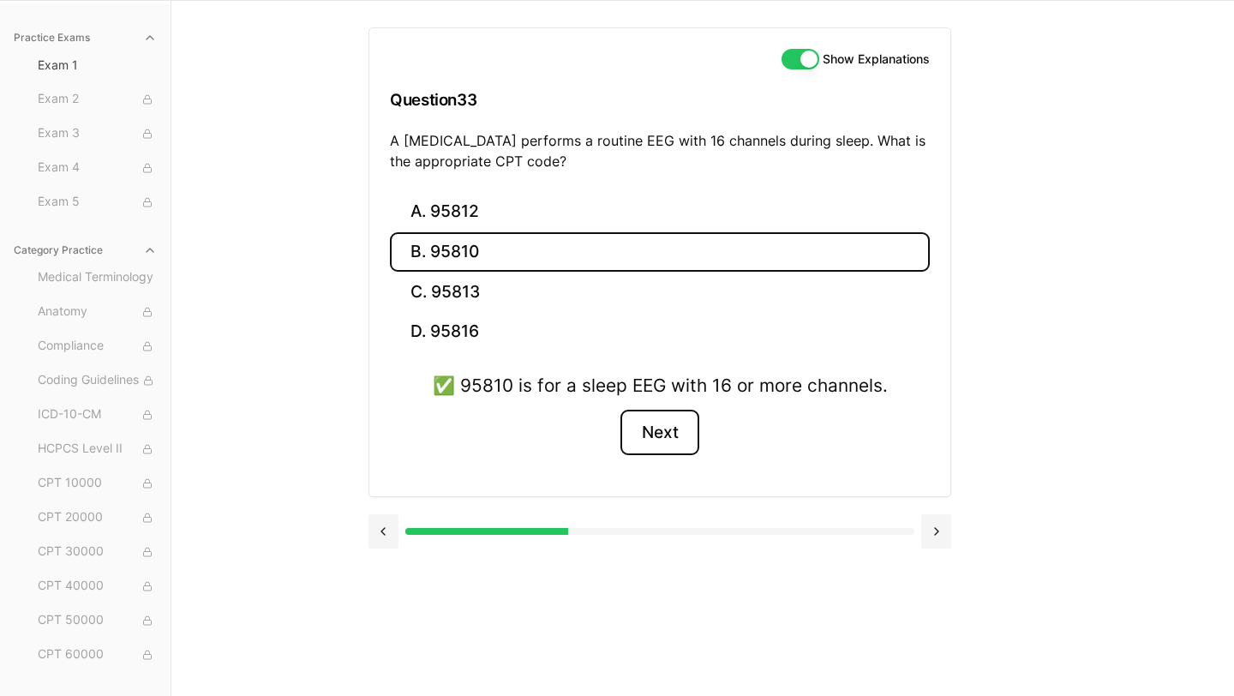
click at [667, 433] on button "Next" at bounding box center [659, 433] width 78 height 46
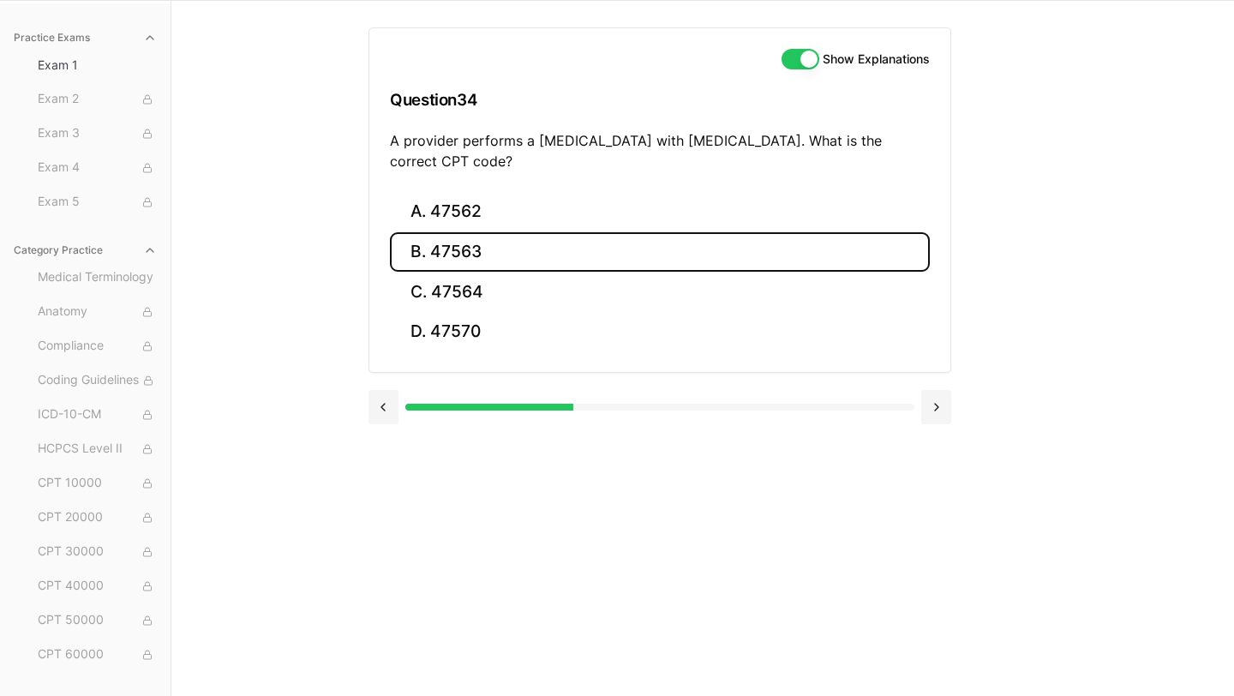
click at [474, 251] on button "B. 47563" at bounding box center [660, 252] width 540 height 40
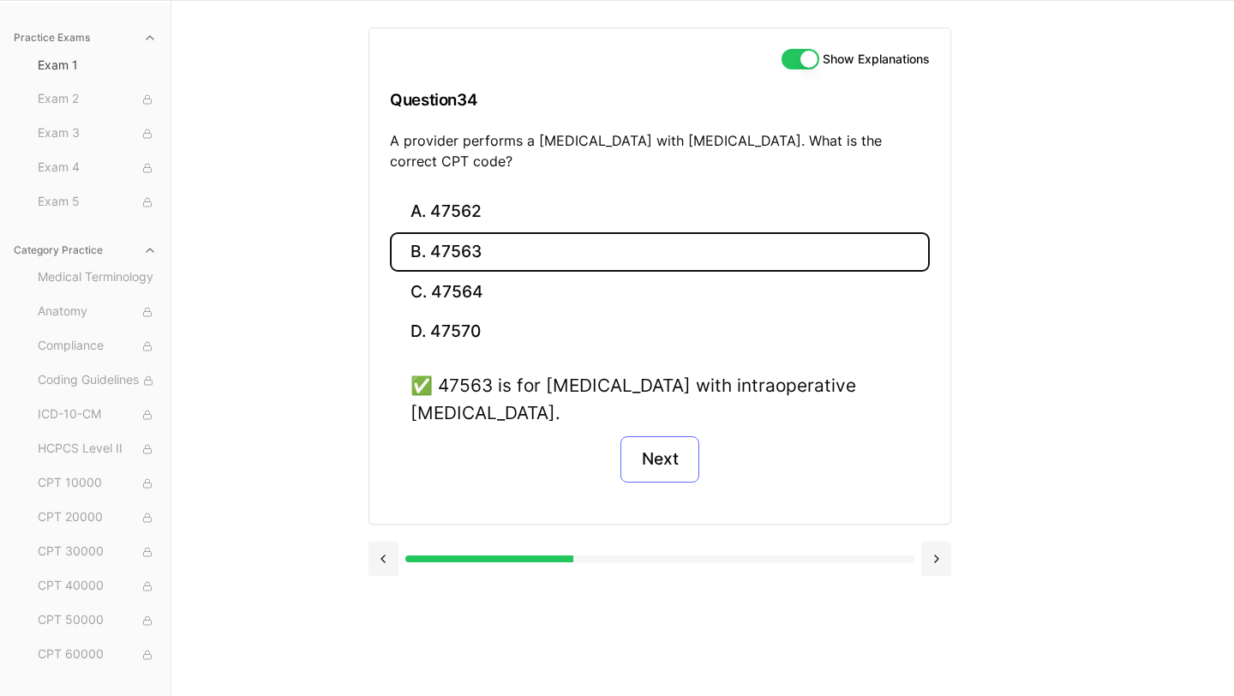
click at [673, 470] on button "Next" at bounding box center [659, 459] width 78 height 46
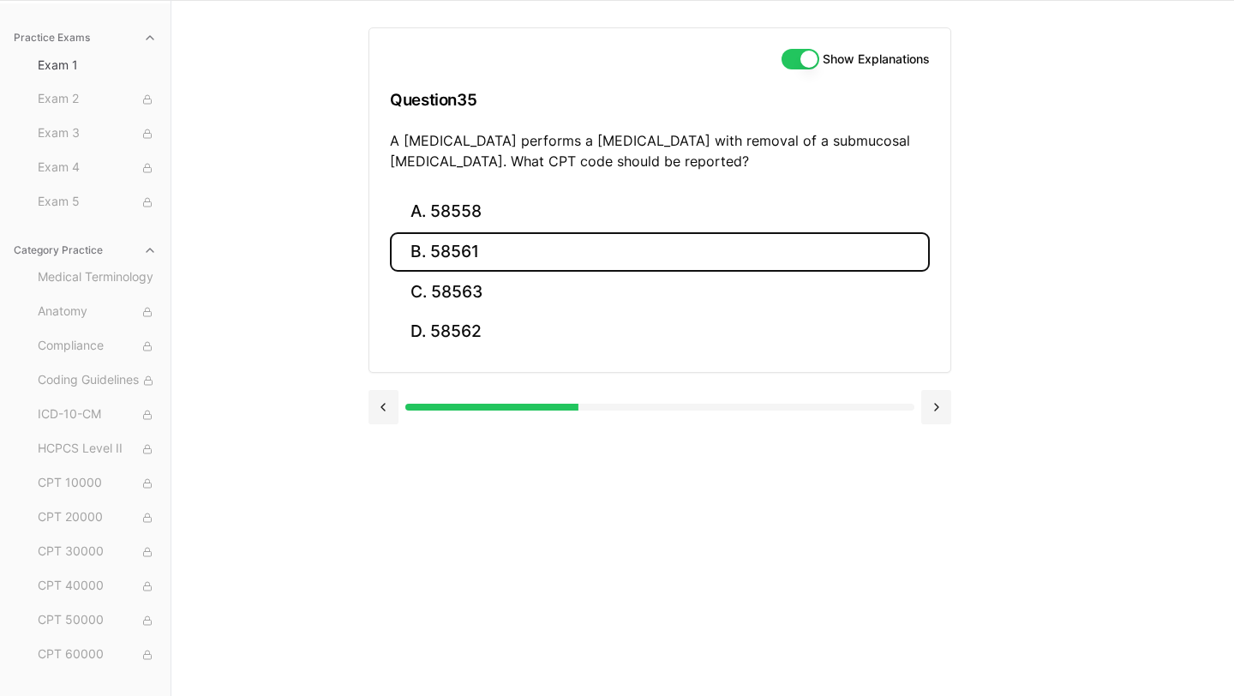
click at [562, 258] on button "B. 58561" at bounding box center [660, 252] width 540 height 40
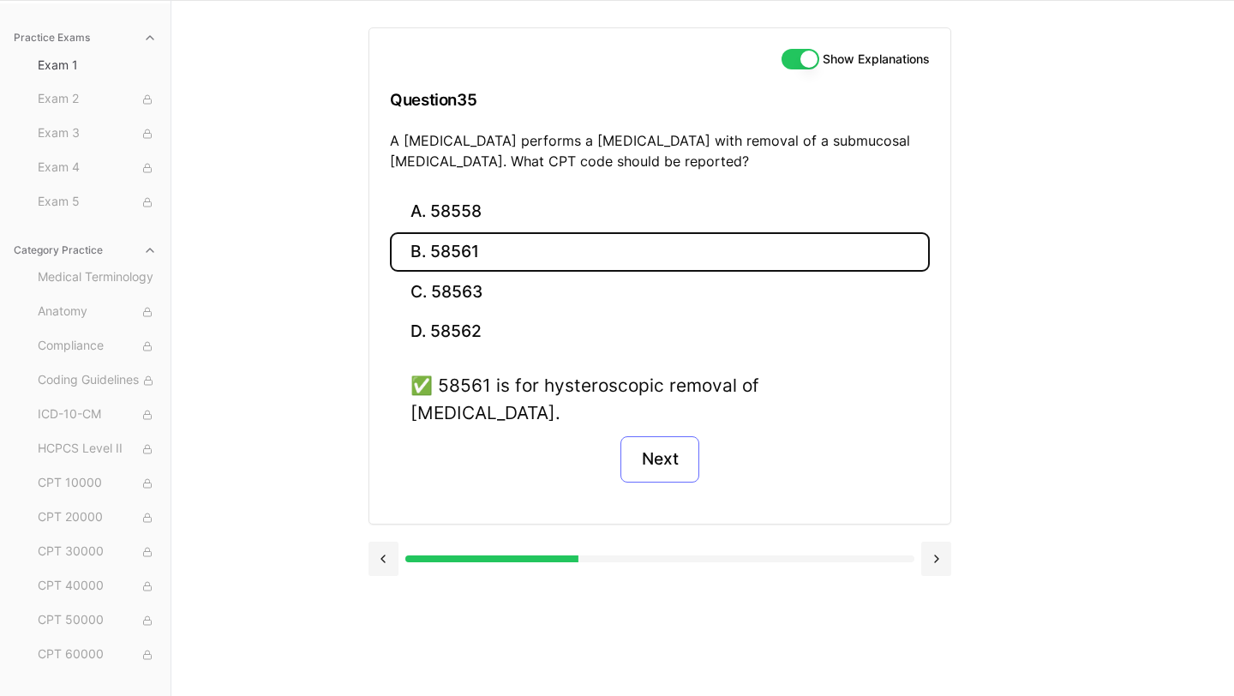
click at [658, 439] on button "Next" at bounding box center [659, 459] width 78 height 46
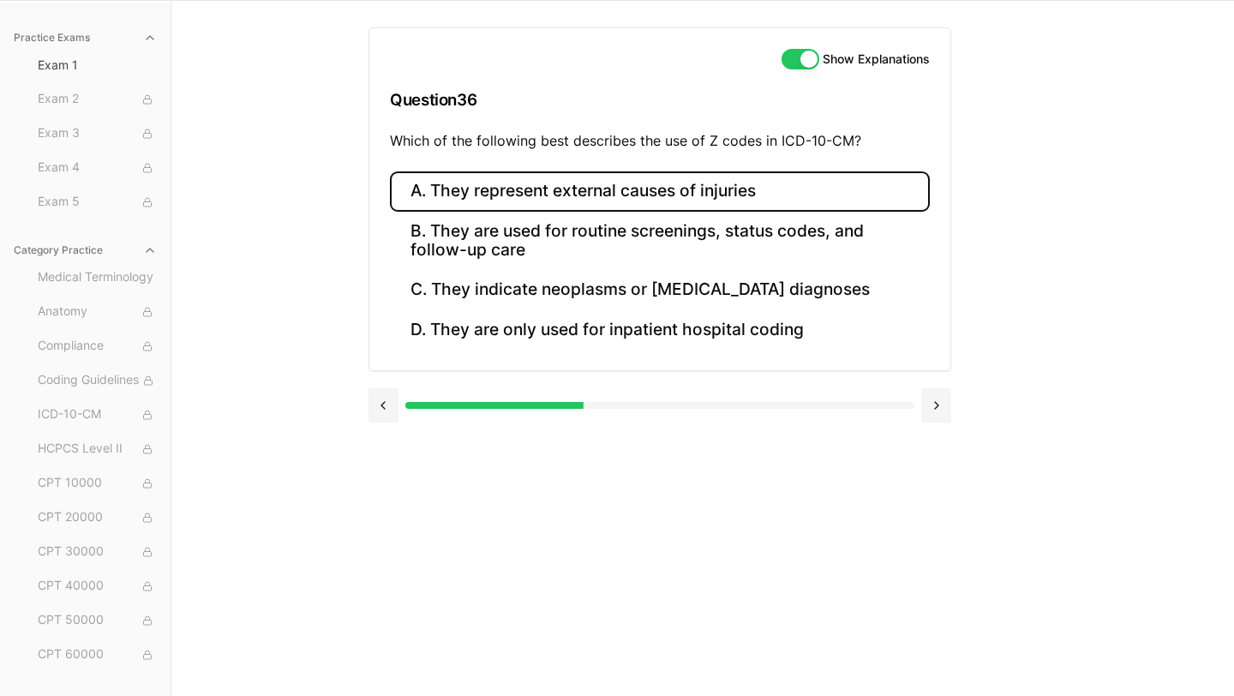
click at [530, 196] on button "A. They represent external causes of injuries" at bounding box center [660, 191] width 540 height 40
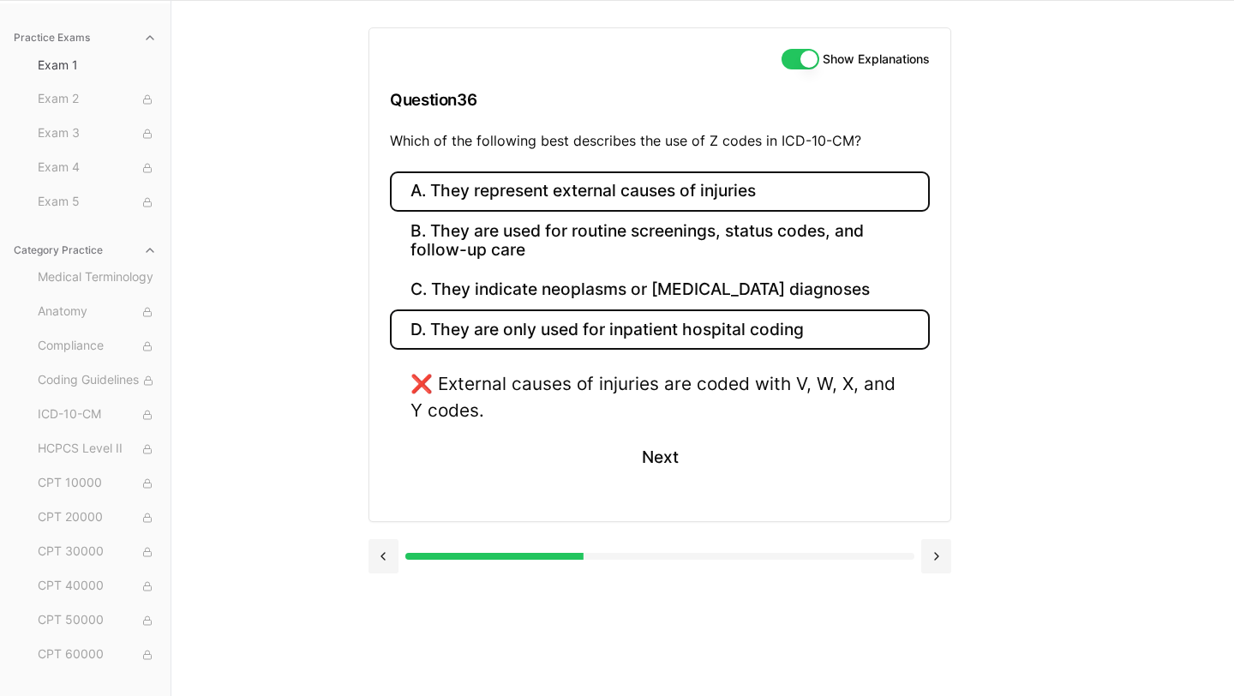
click at [672, 348] on button "D. They are only used for inpatient hospital coding" at bounding box center [660, 329] width 540 height 40
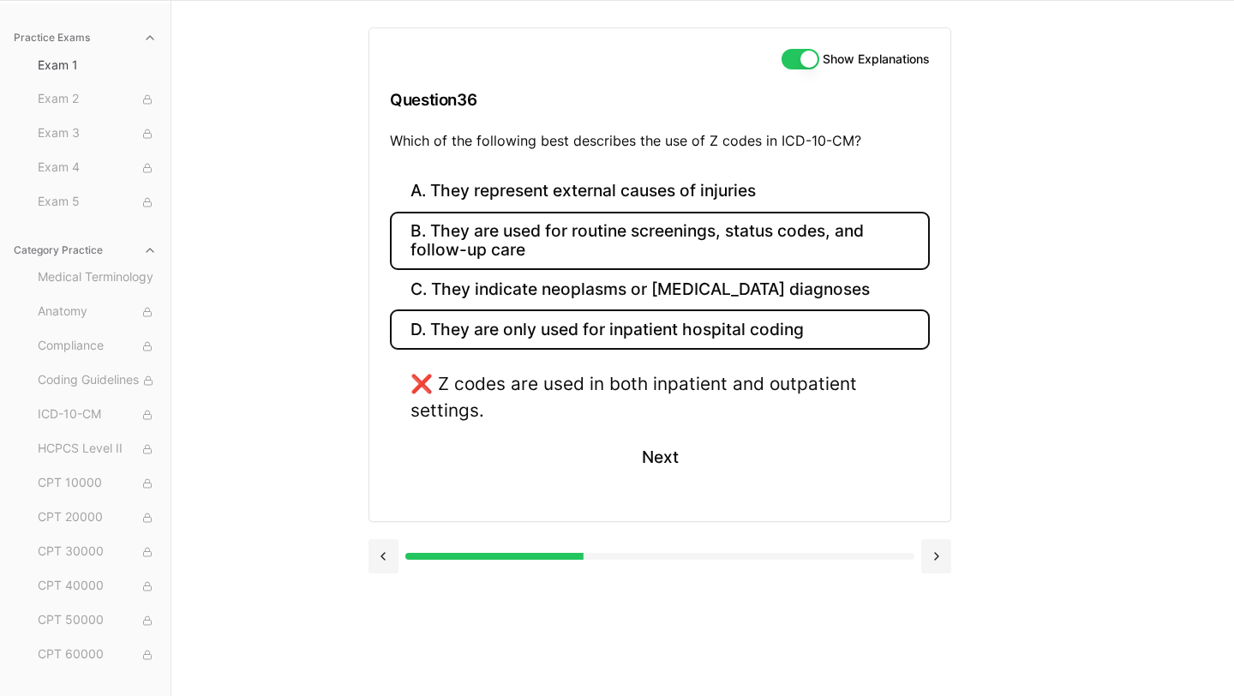
click at [615, 251] on button "B. They are used for routine screenings, status codes, and follow-up care" at bounding box center [660, 241] width 540 height 58
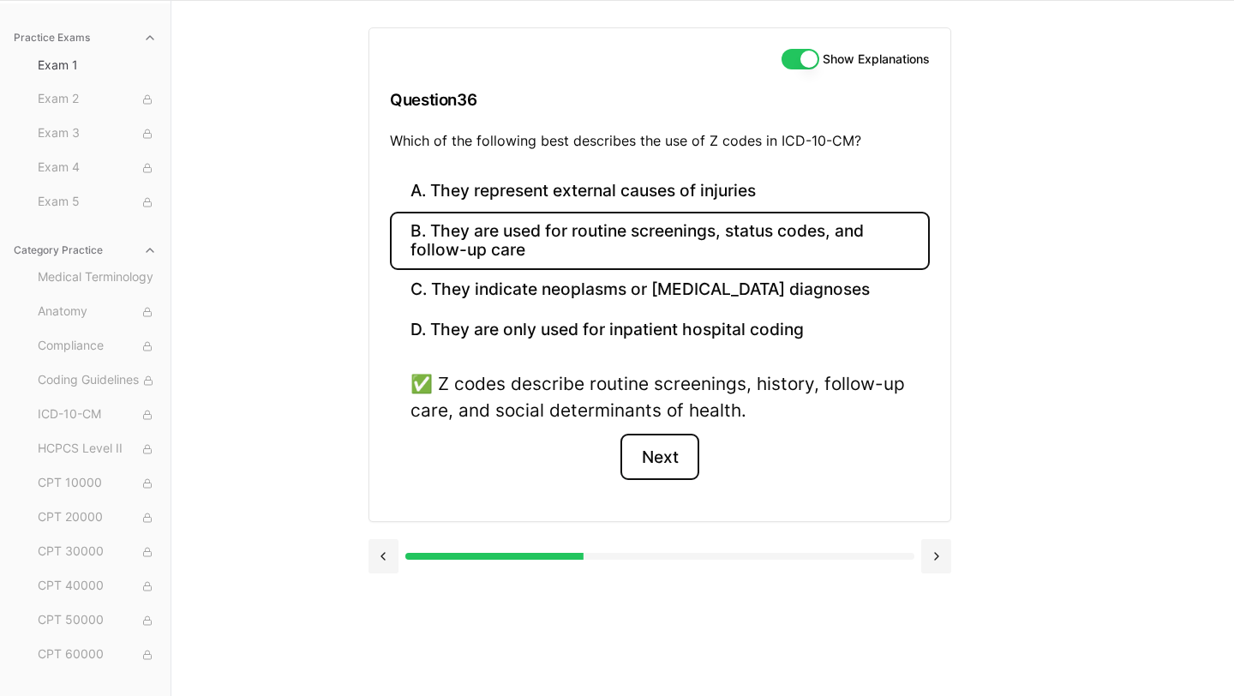
click at [658, 457] on button "Next" at bounding box center [659, 457] width 78 height 46
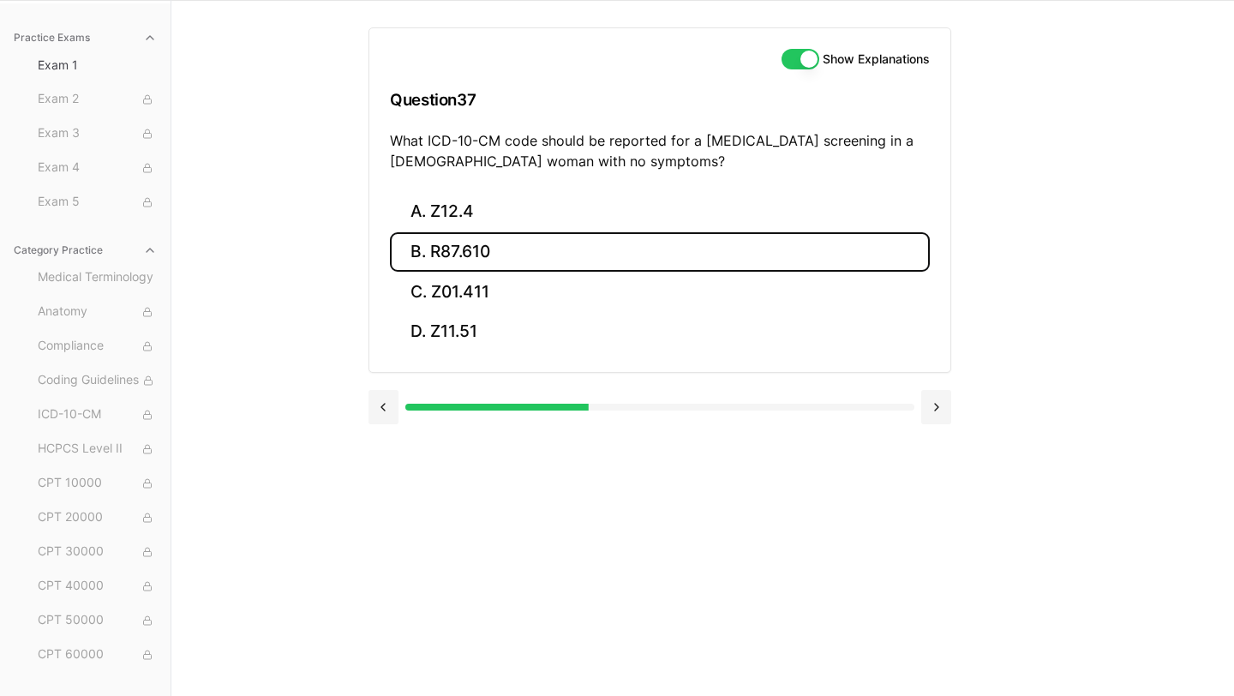
click at [509, 243] on button "B. R87.610" at bounding box center [660, 252] width 540 height 40
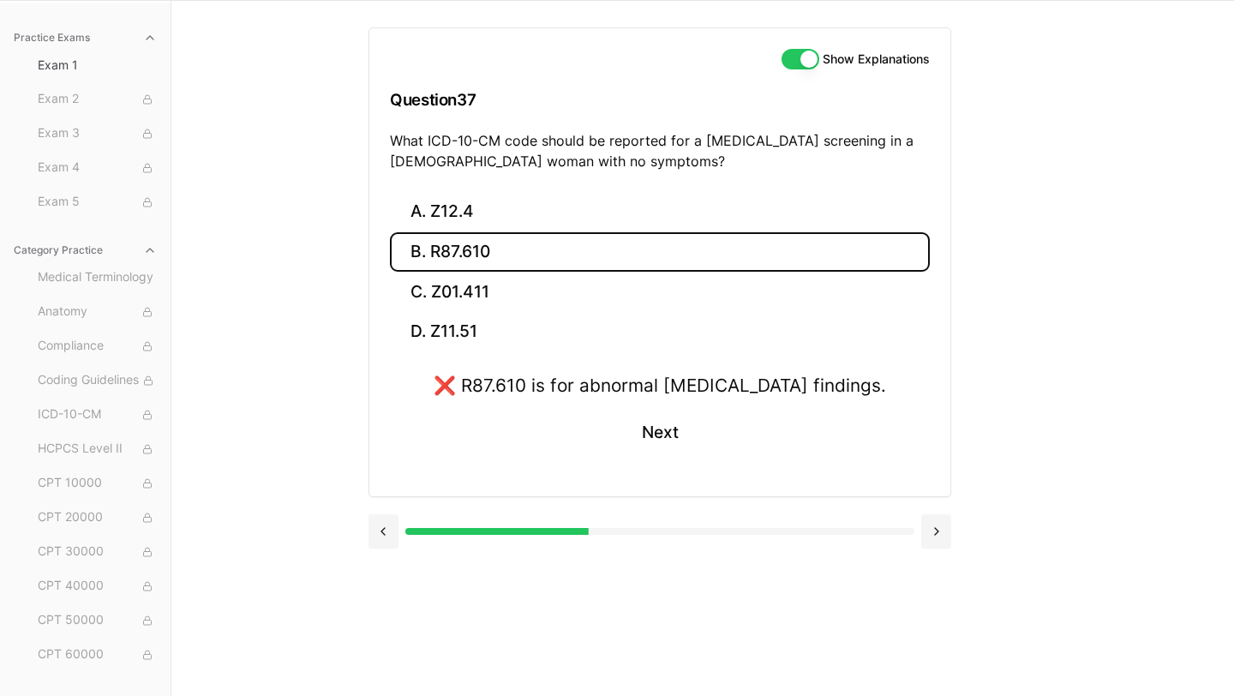
click at [509, 243] on button "B. R87.610" at bounding box center [660, 252] width 540 height 40
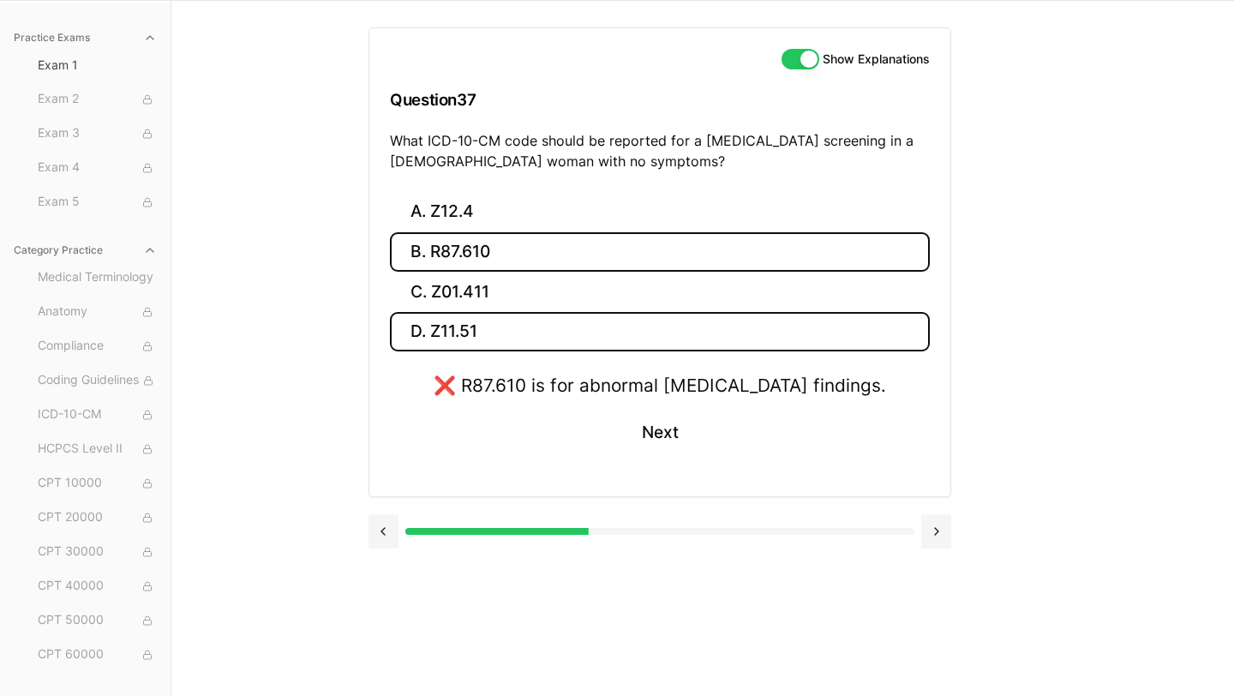
click at [513, 317] on button "D. Z11.51" at bounding box center [660, 332] width 540 height 40
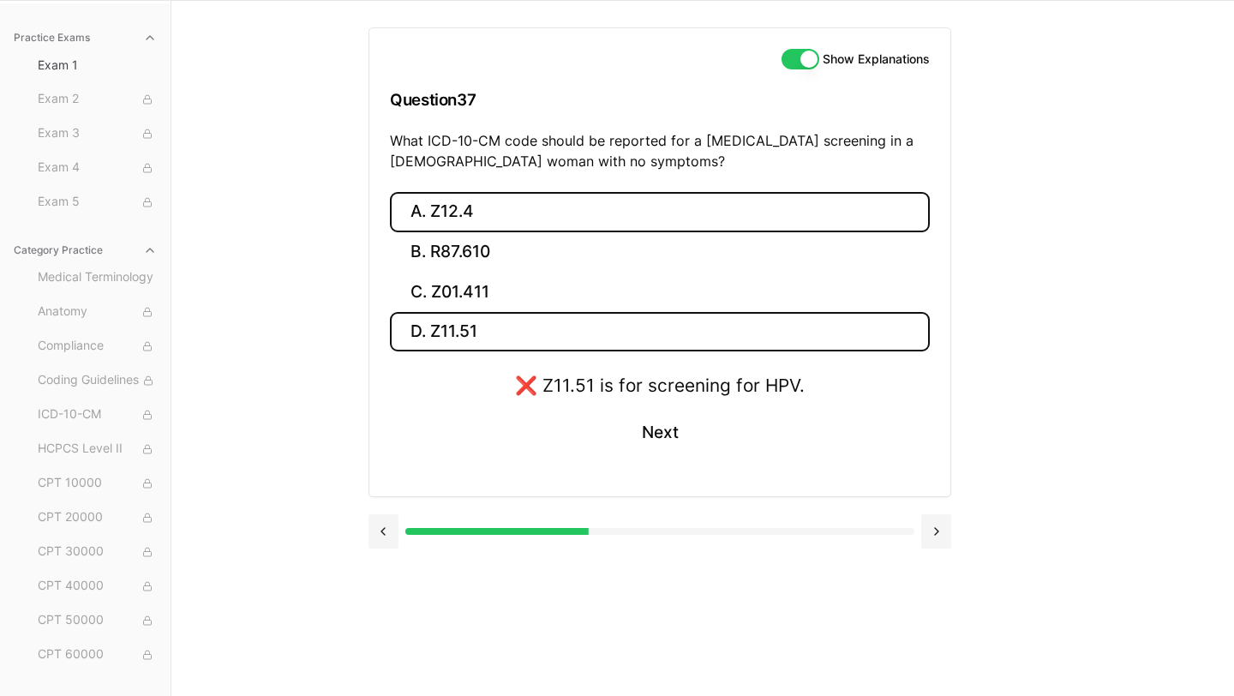
click at [488, 219] on button "A. Z12.4" at bounding box center [660, 212] width 540 height 40
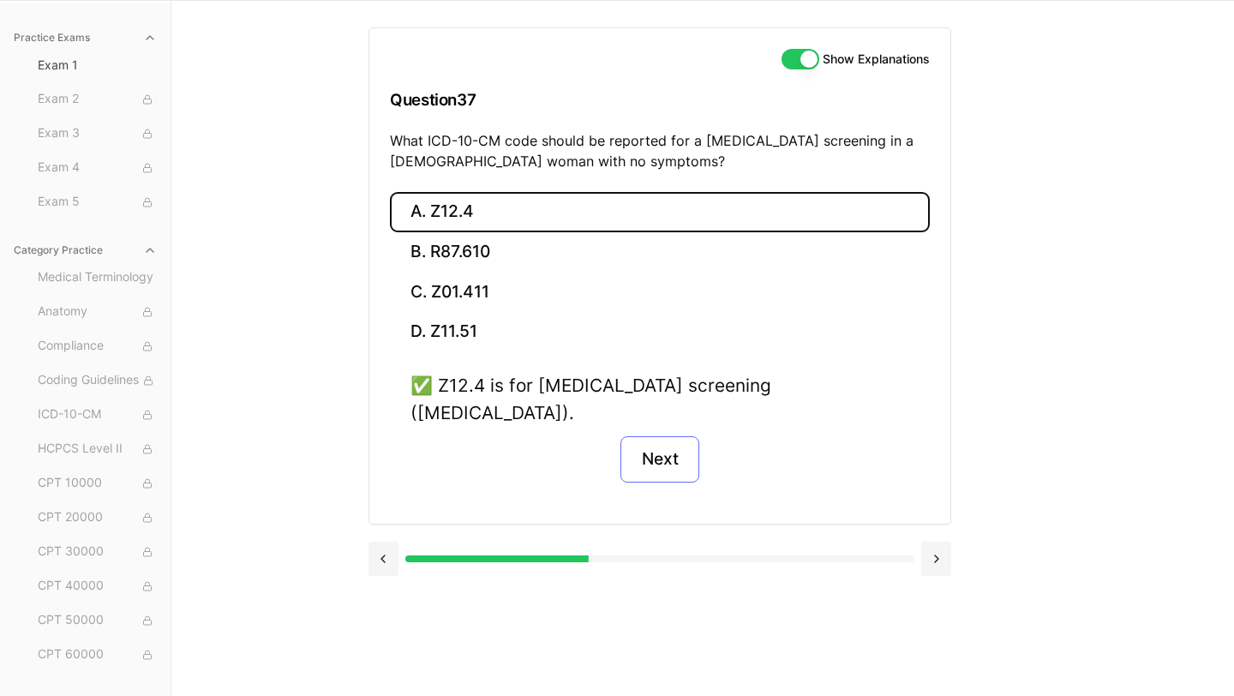
click at [647, 436] on button "Next" at bounding box center [659, 459] width 78 height 46
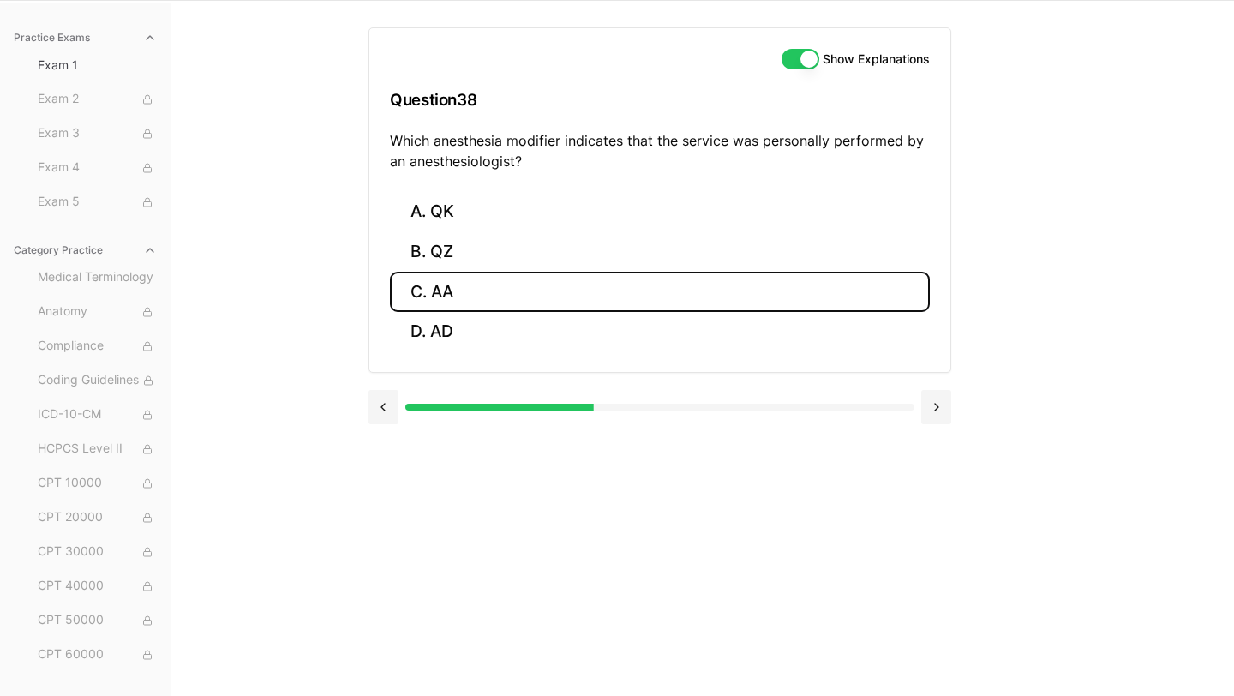
click at [483, 305] on button "C. AA" at bounding box center [660, 292] width 540 height 40
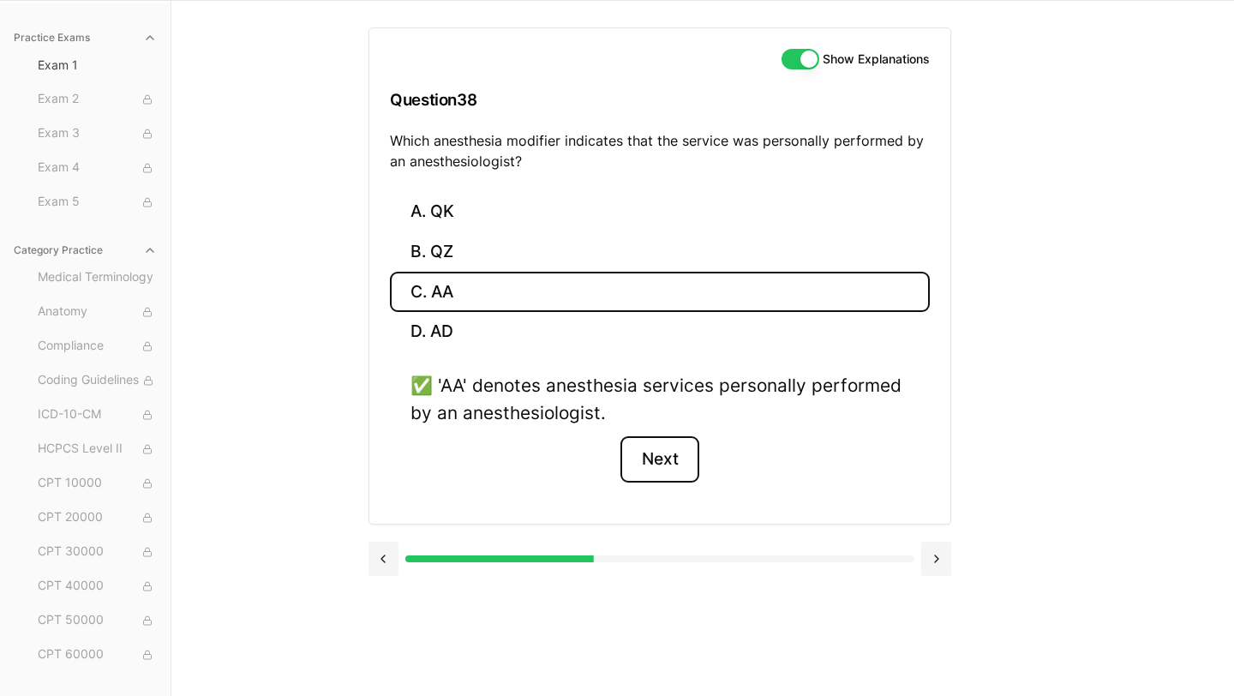
click at [644, 462] on button "Next" at bounding box center [659, 459] width 78 height 46
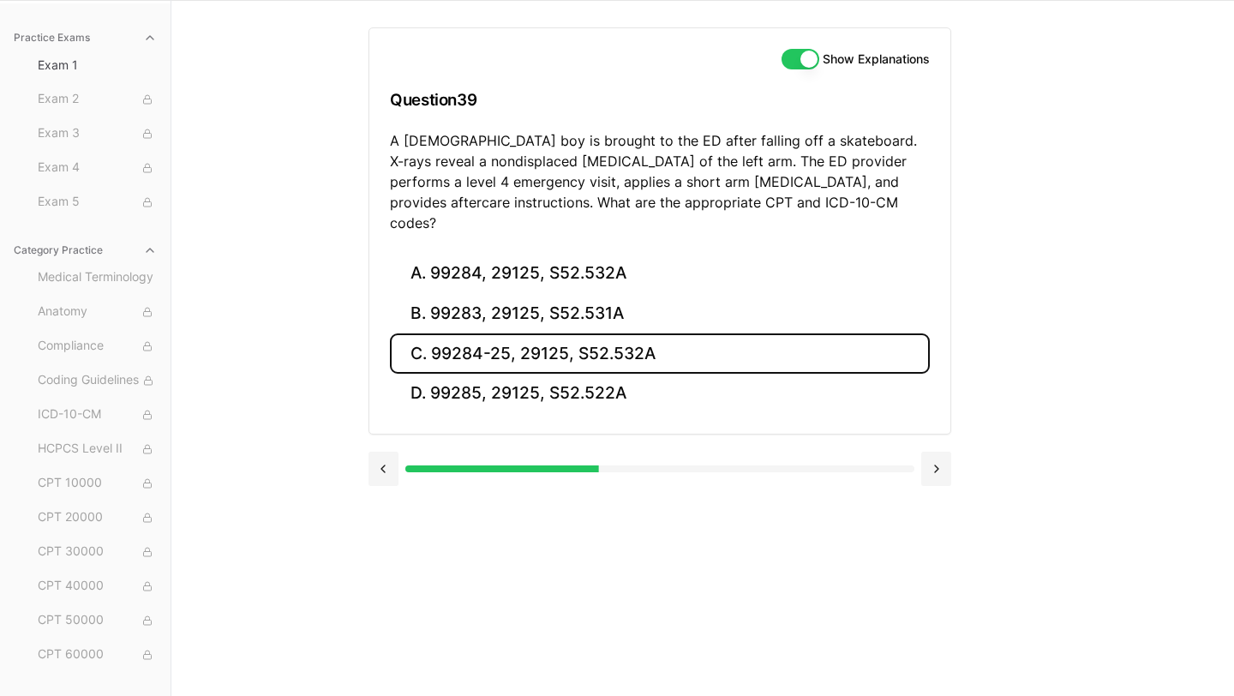
click at [494, 333] on button "C. 99284-25, 29125, S52.532A" at bounding box center [660, 353] width 540 height 40
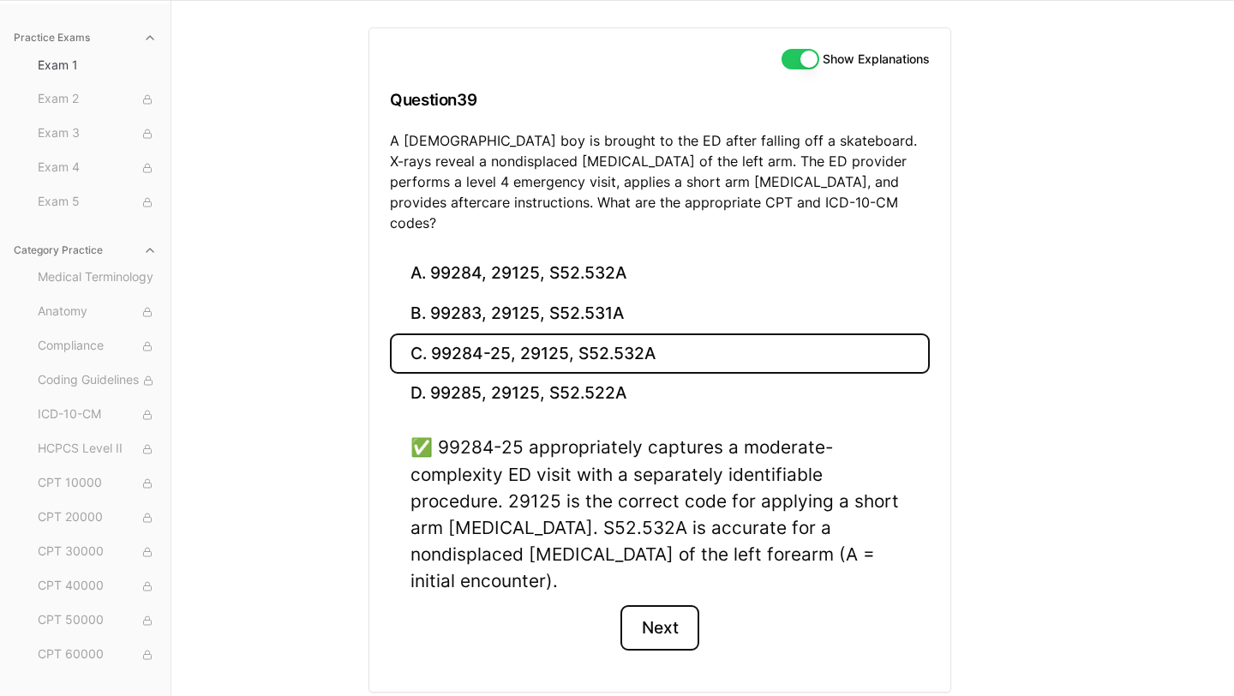
click at [645, 605] on button "Next" at bounding box center [659, 628] width 78 height 46
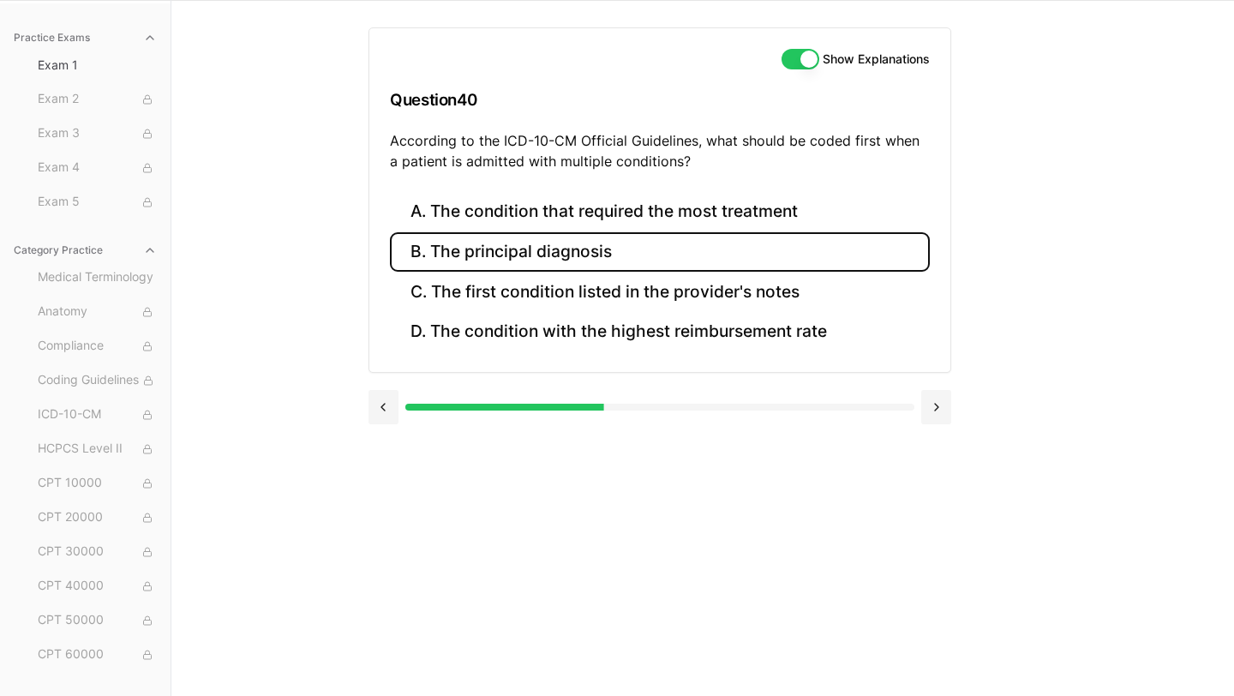
click at [589, 260] on button "B. The principal diagnosis" at bounding box center [660, 252] width 540 height 40
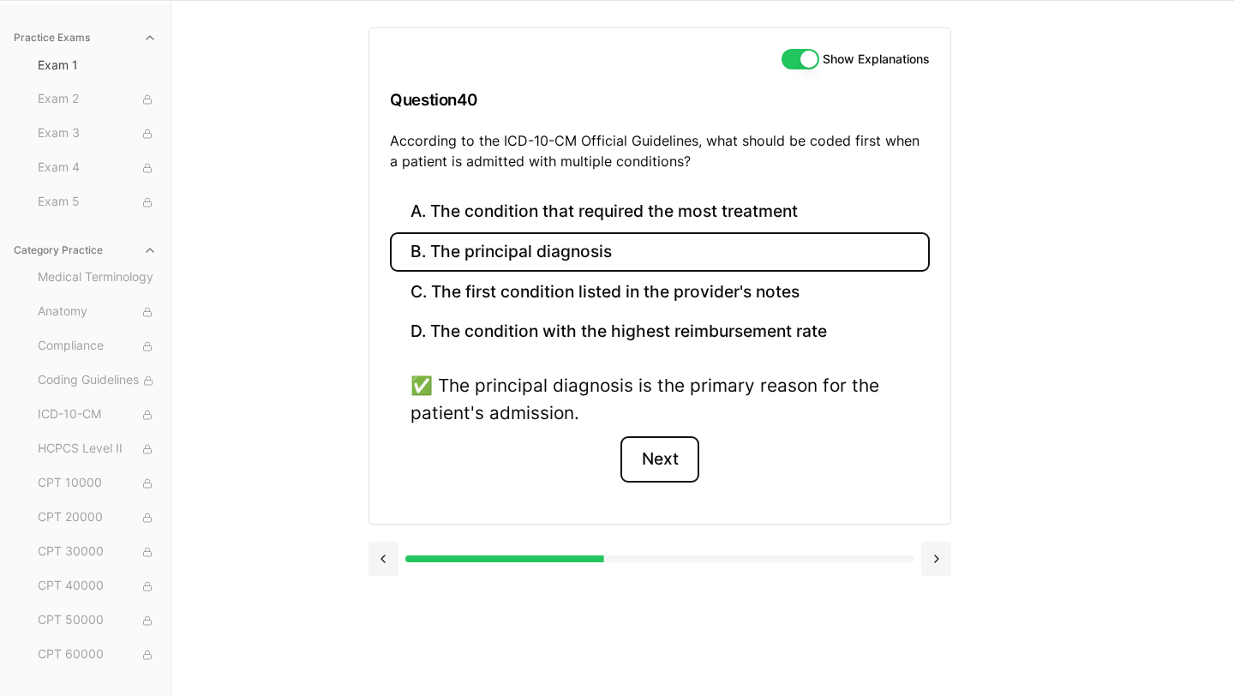
click at [649, 475] on button "Next" at bounding box center [659, 459] width 78 height 46
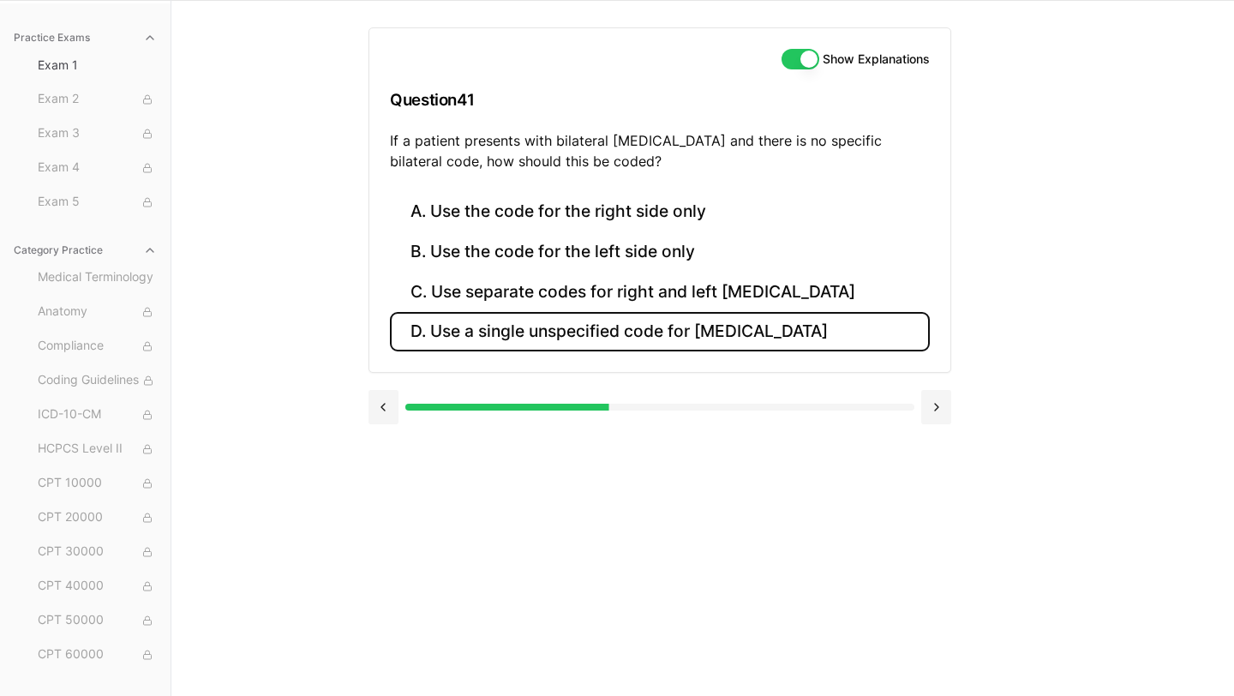
click at [595, 340] on button "D. Use a single unspecified code for otitis media" at bounding box center [660, 332] width 540 height 40
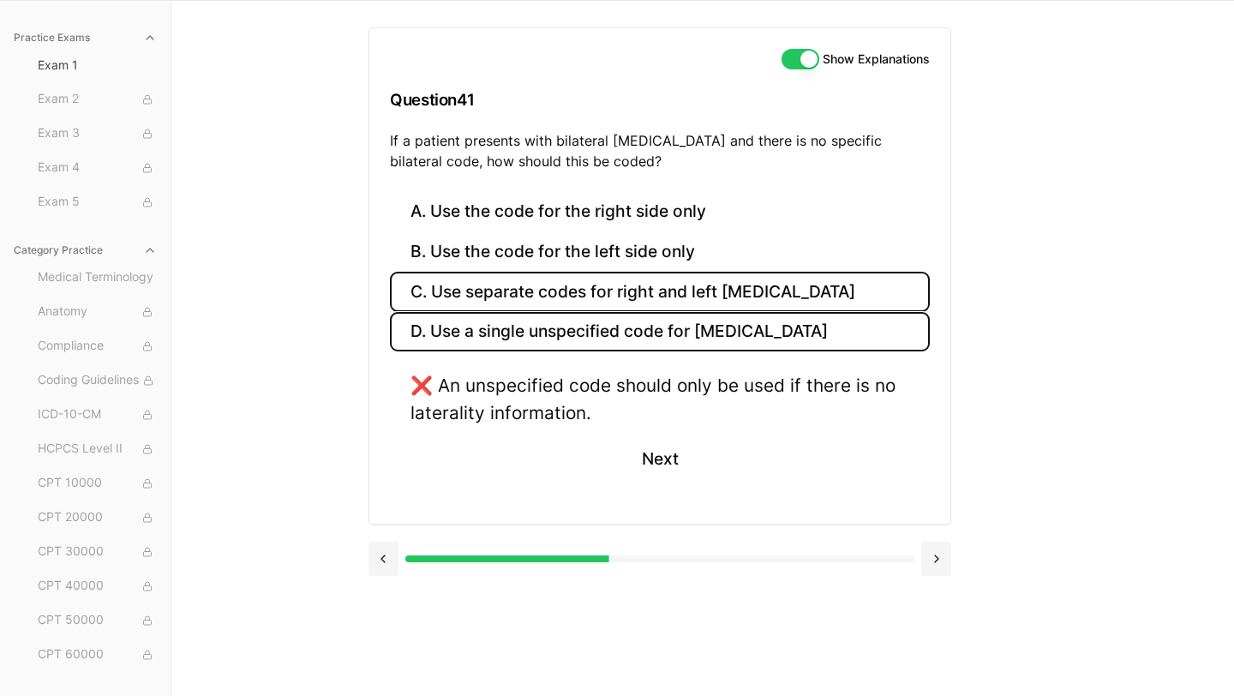
click at [606, 282] on button "C. Use separate codes for right and left otitis media" at bounding box center [660, 292] width 540 height 40
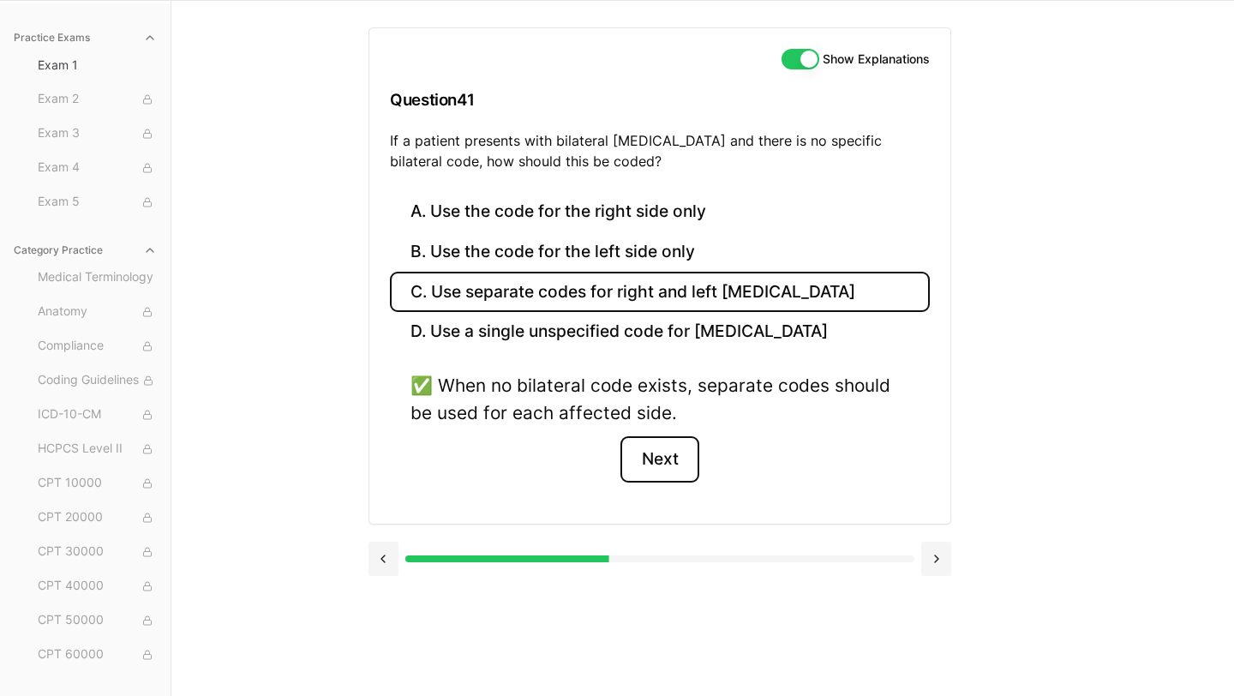
click at [662, 463] on button "Next" at bounding box center [659, 459] width 78 height 46
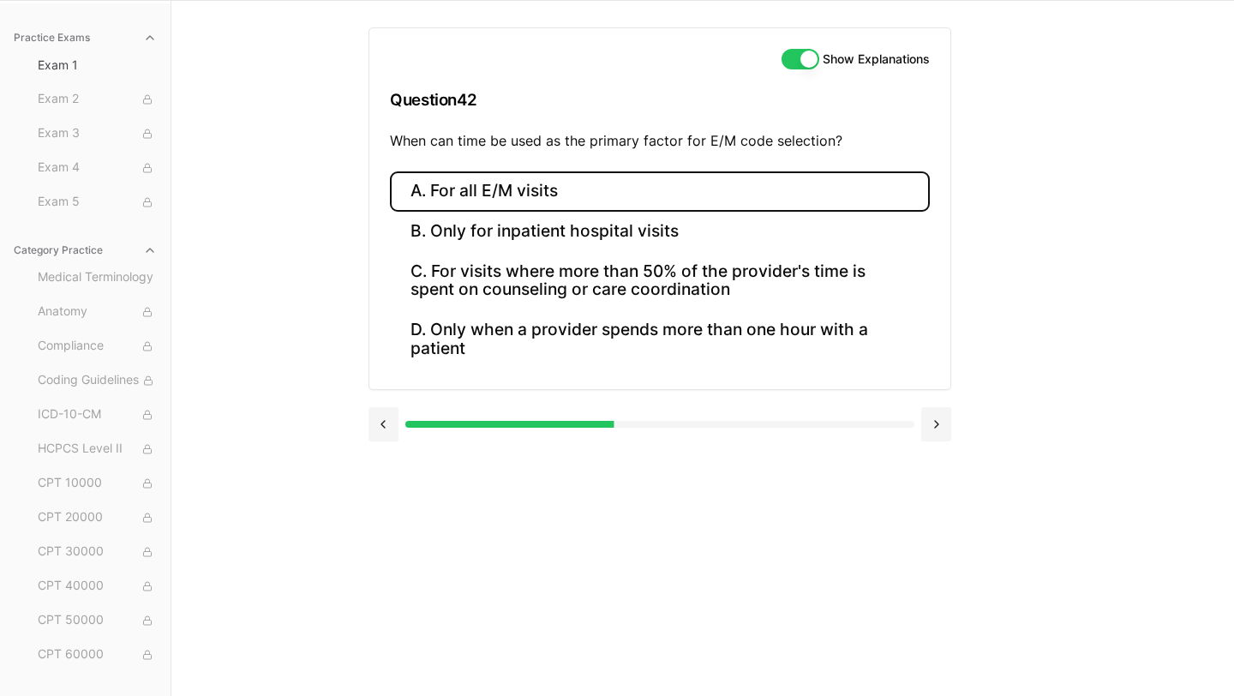
click at [529, 188] on button "A. For all E/M visits" at bounding box center [660, 191] width 540 height 40
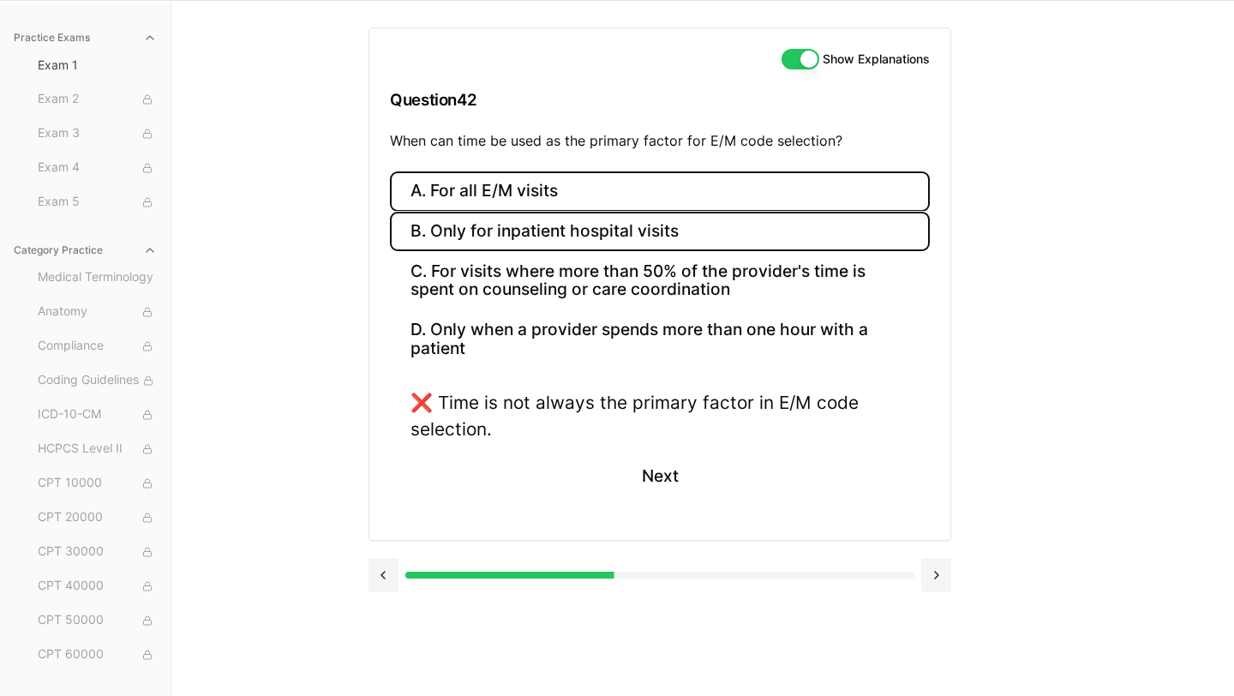
click at [560, 236] on button "B. Only for inpatient hospital visits" at bounding box center [660, 232] width 540 height 40
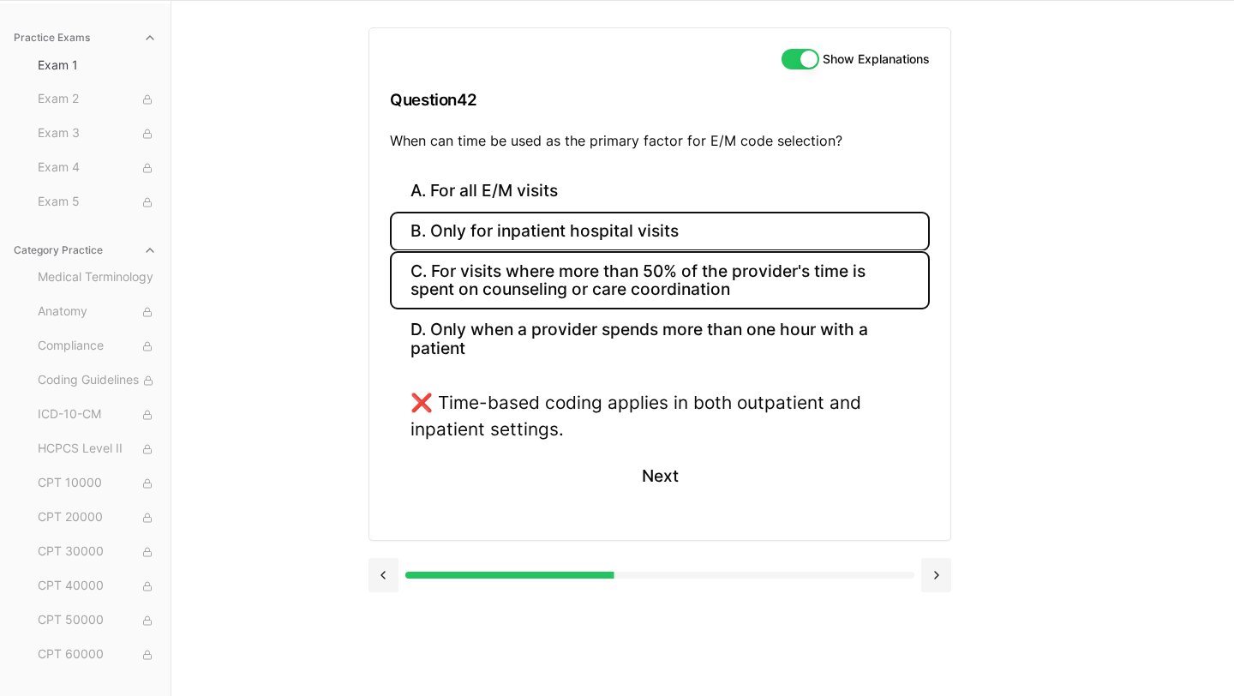
click at [565, 277] on button "C. For visits where more than 50% of the provider's time is spent on counseling…" at bounding box center [660, 280] width 540 height 58
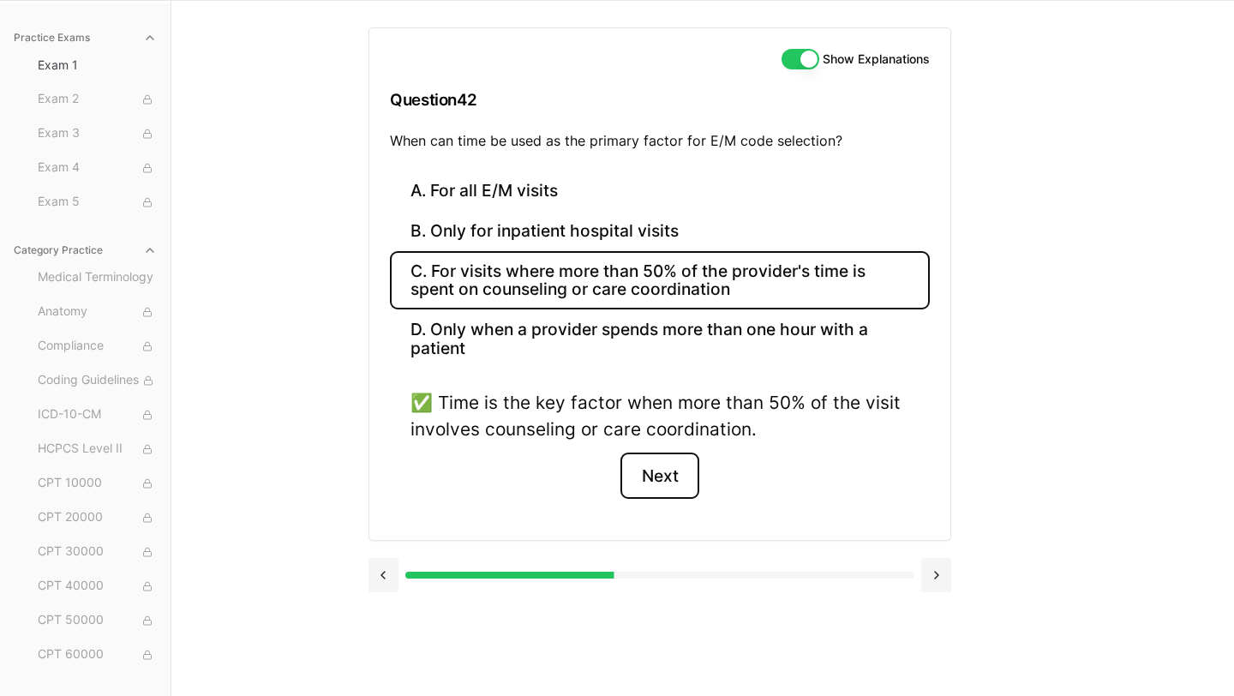
click at [654, 474] on button "Next" at bounding box center [659, 475] width 78 height 46
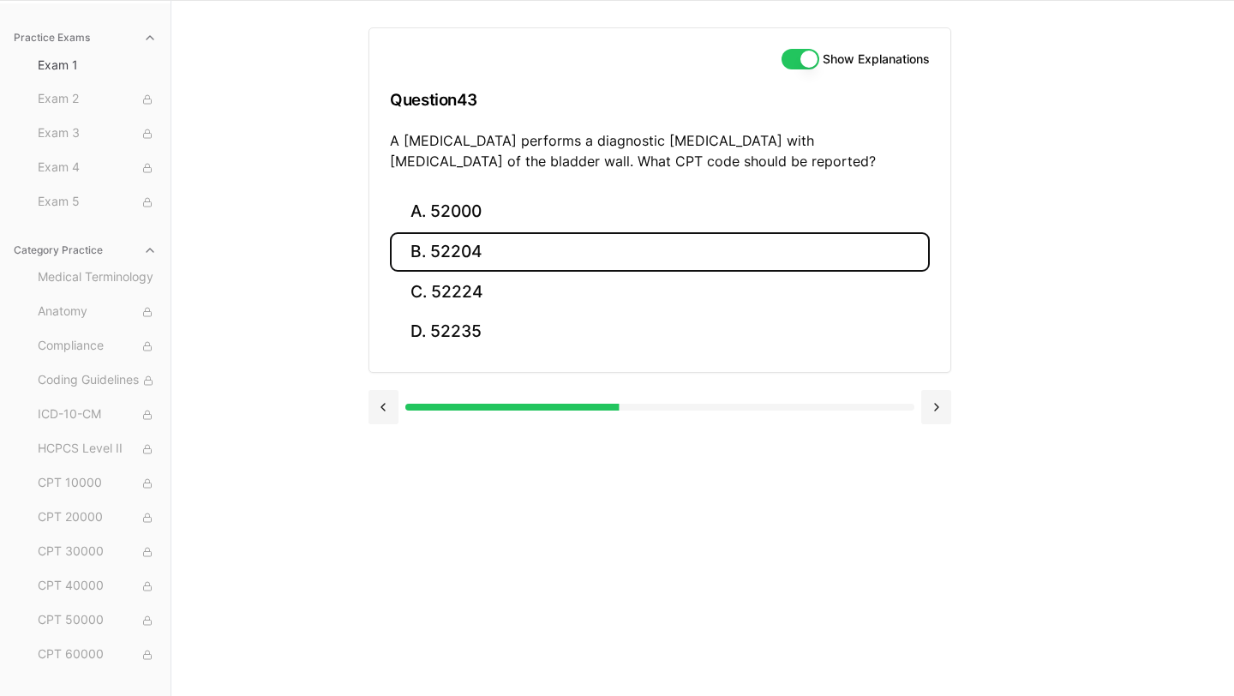
click at [518, 245] on button "B. 52204" at bounding box center [660, 252] width 540 height 40
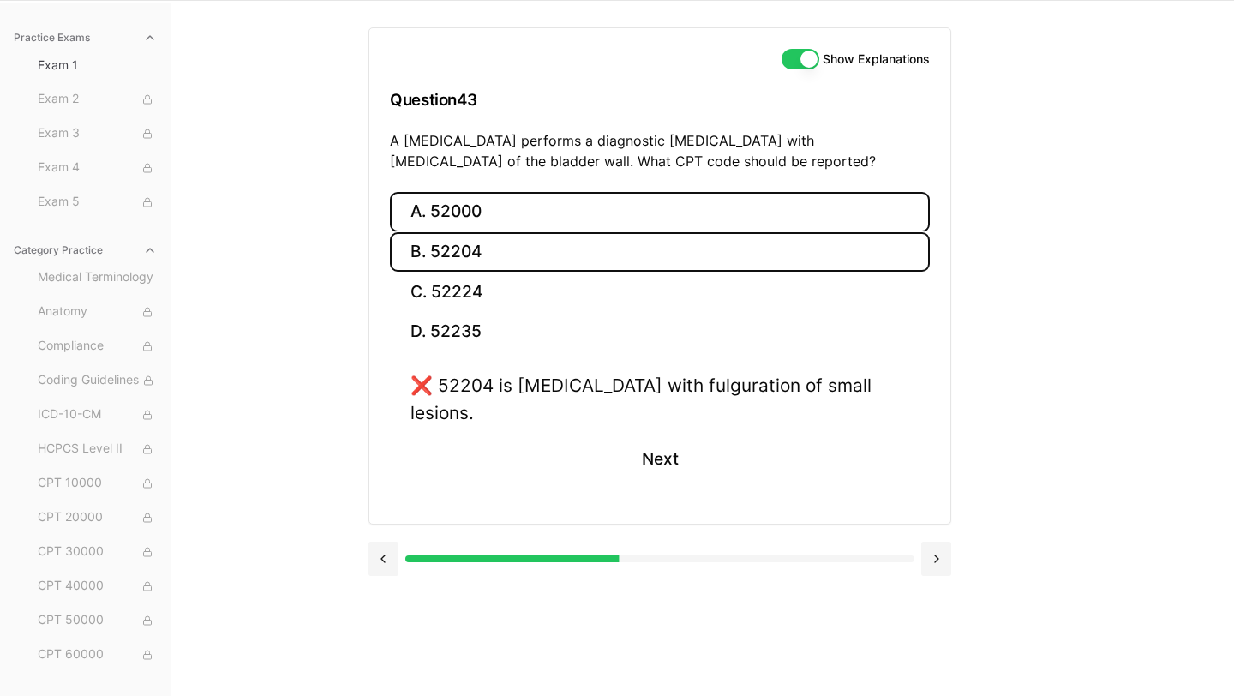
click at [497, 216] on button "A. 52000" at bounding box center [660, 212] width 540 height 40
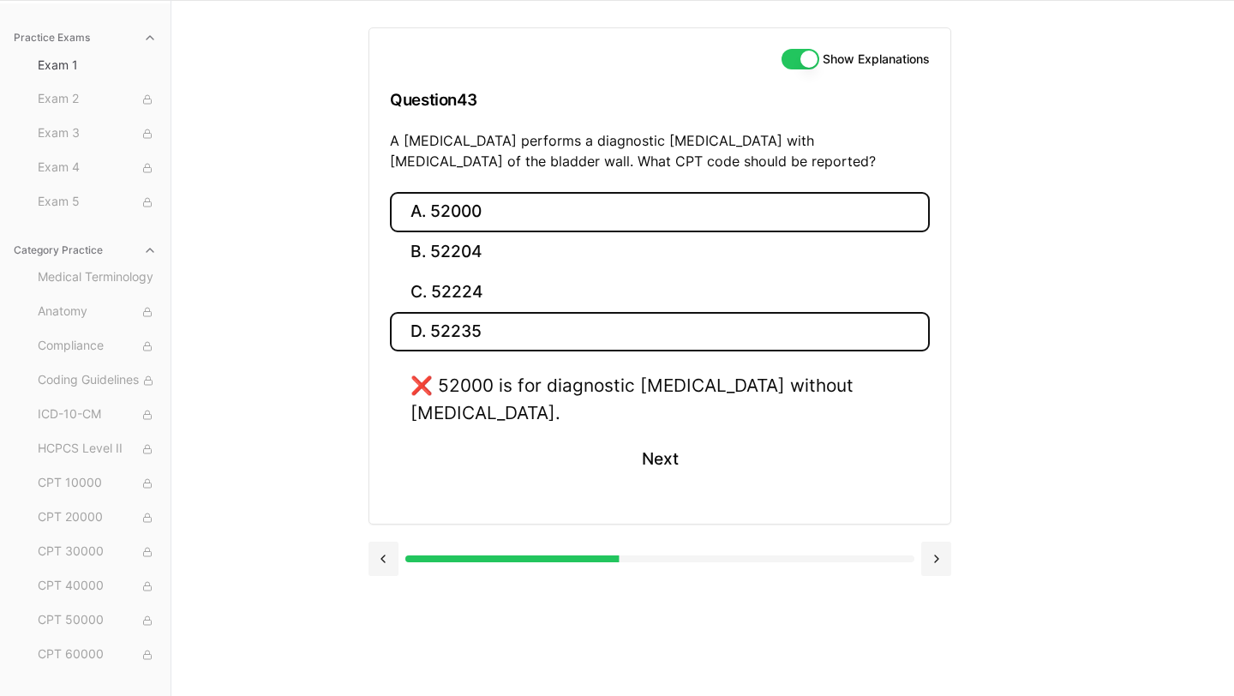
click at [497, 318] on button "D. 52235" at bounding box center [660, 332] width 540 height 40
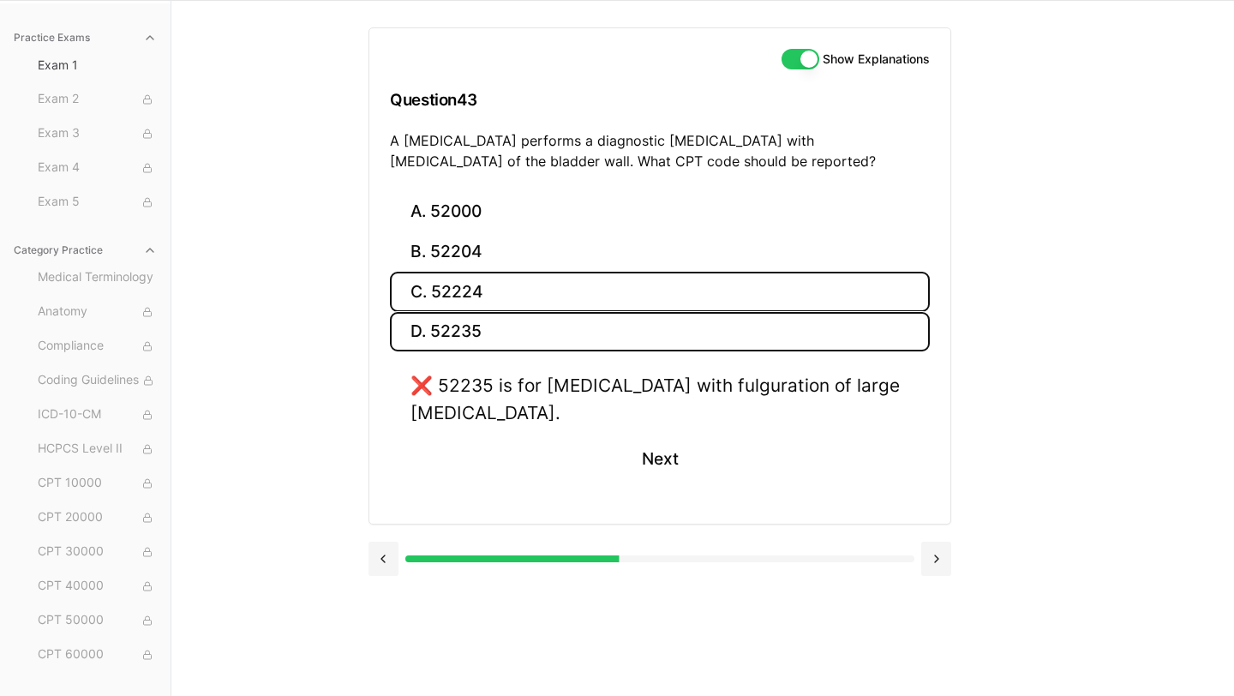
click at [482, 296] on button "C. 52224" at bounding box center [660, 292] width 540 height 40
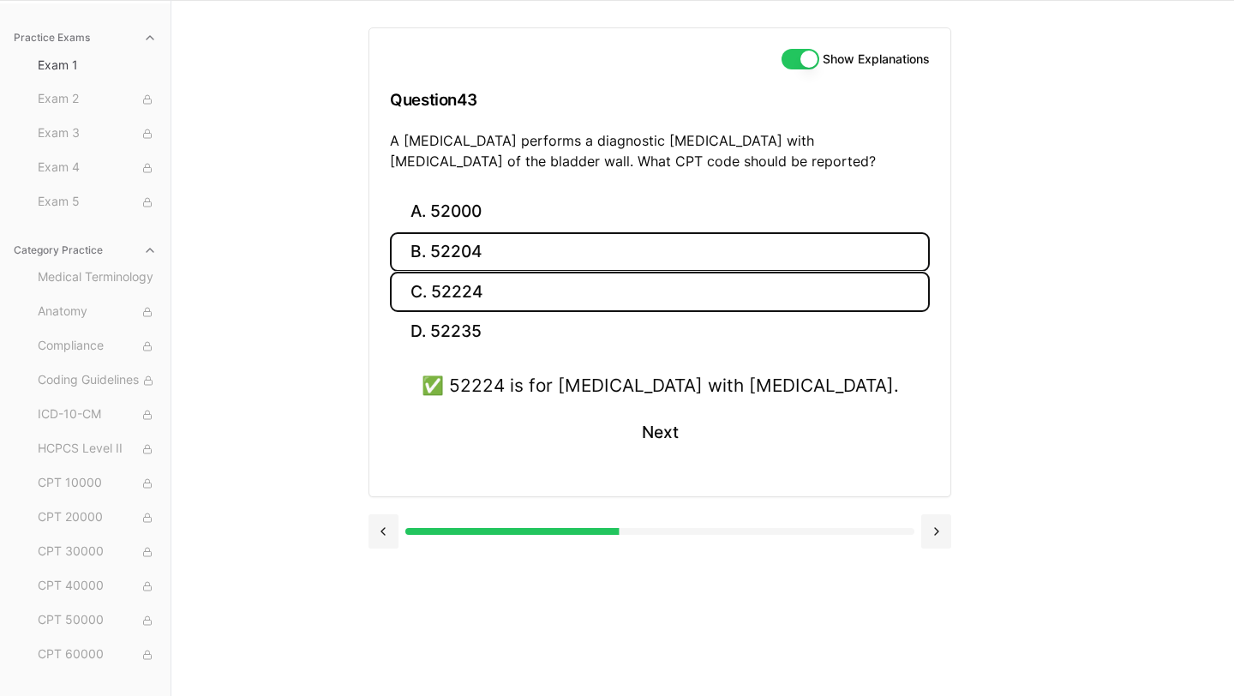
click at [625, 258] on button "B. 52204" at bounding box center [660, 252] width 540 height 40
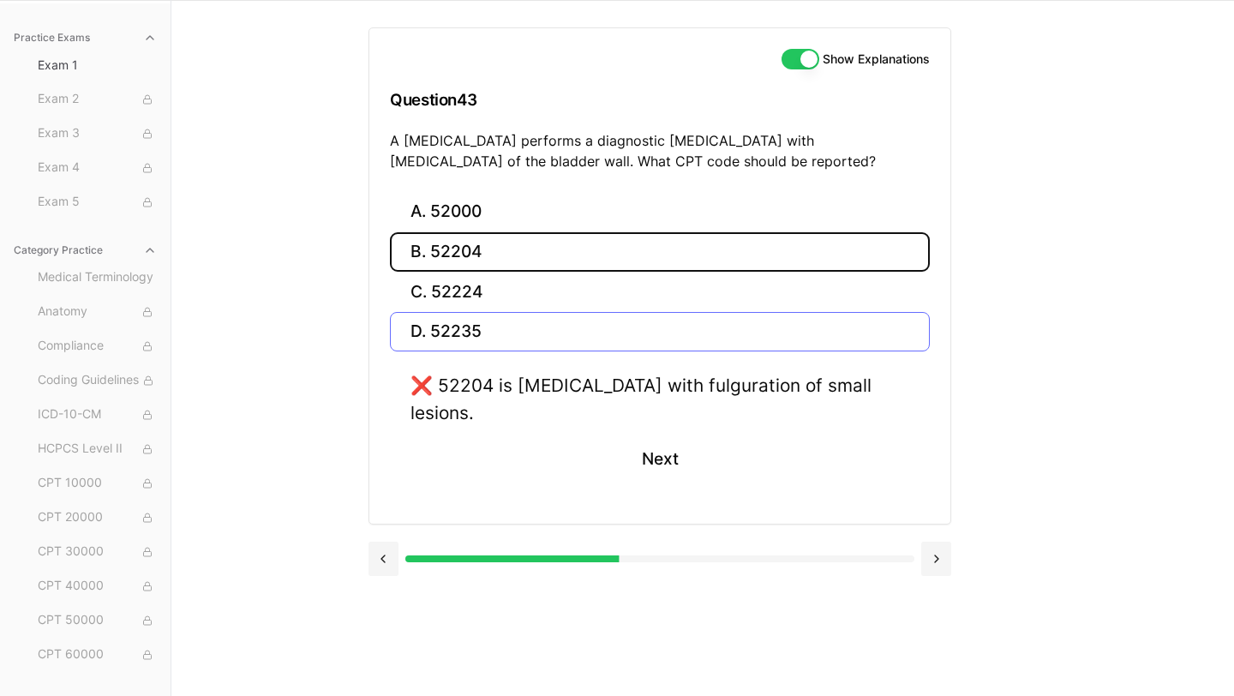
click at [512, 321] on button "D. 52235" at bounding box center [660, 332] width 540 height 40
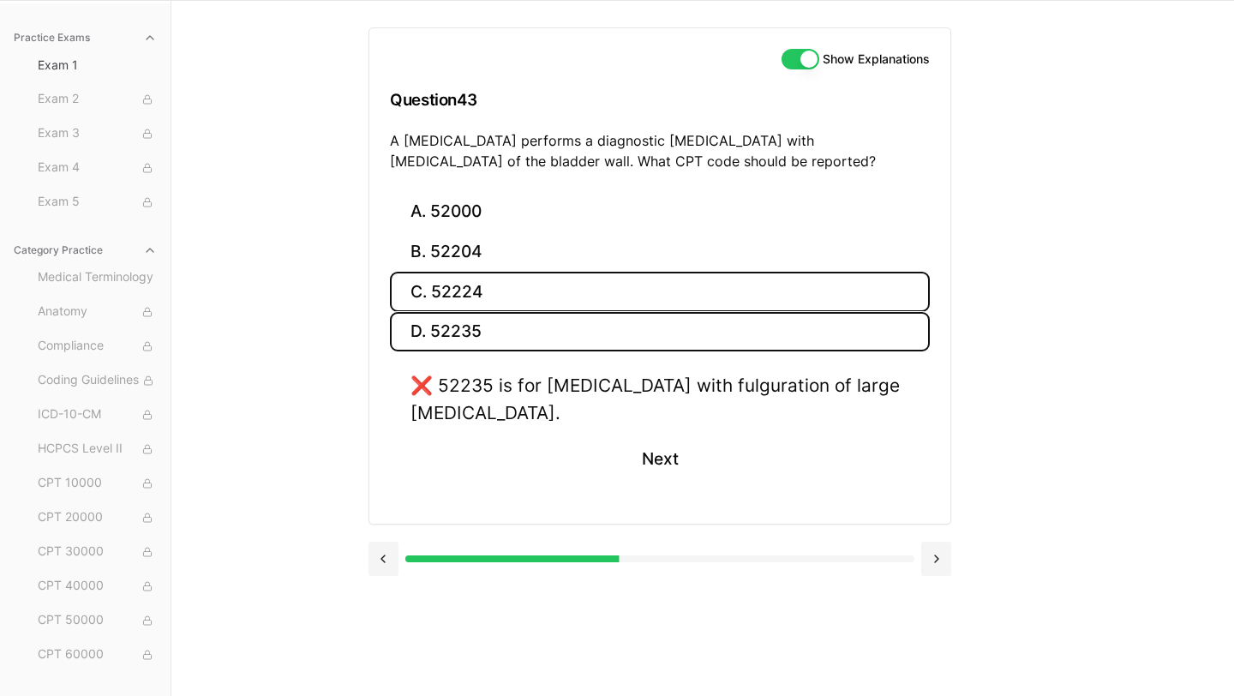
click at [519, 291] on button "C. 52224" at bounding box center [660, 292] width 540 height 40
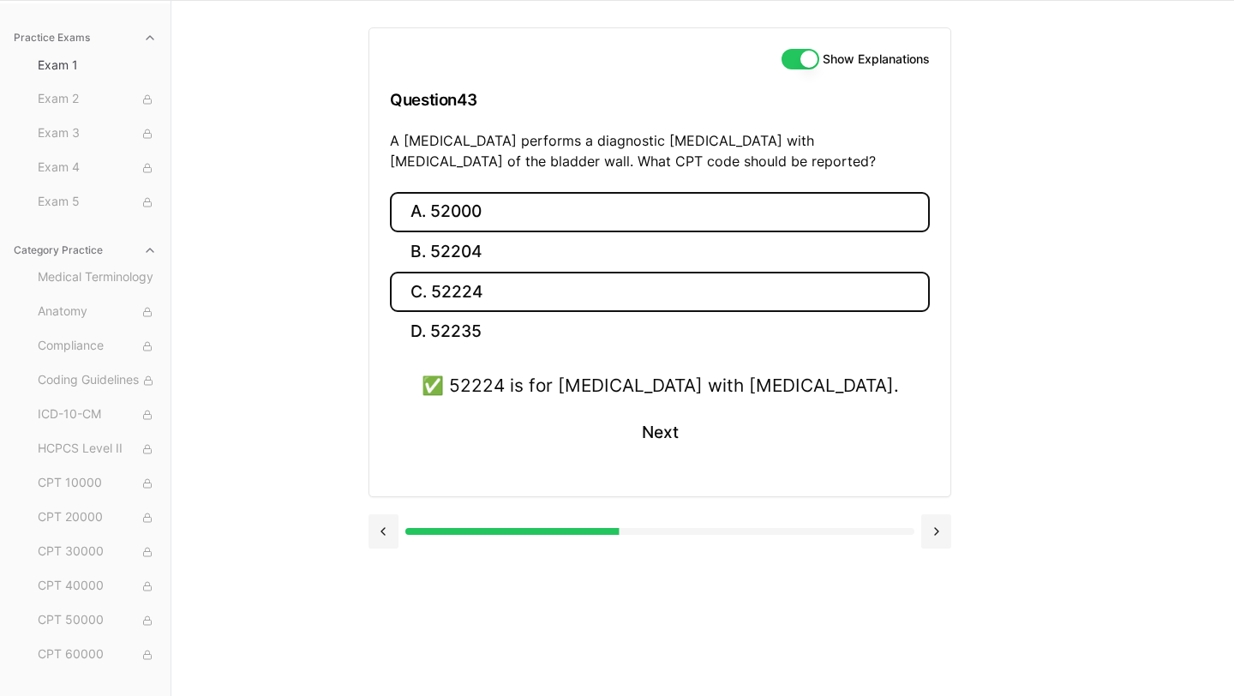
click at [513, 199] on button "A. 52000" at bounding box center [660, 212] width 540 height 40
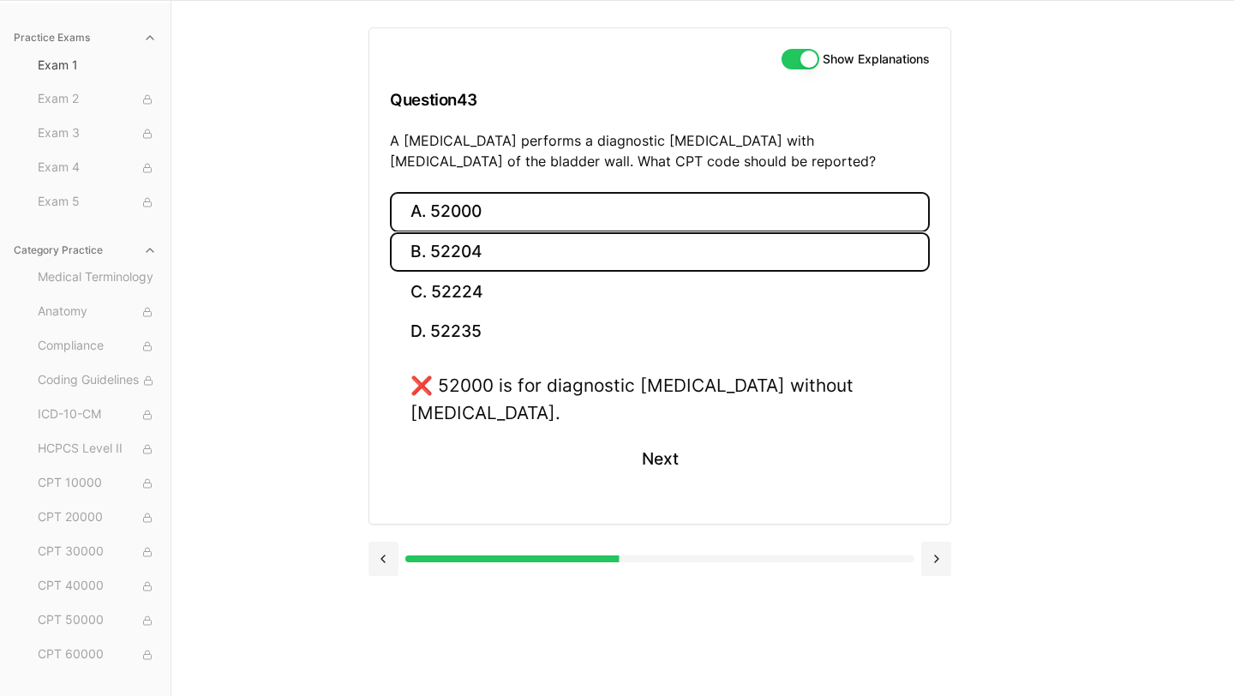
click at [507, 237] on button "B. 52204" at bounding box center [660, 252] width 540 height 40
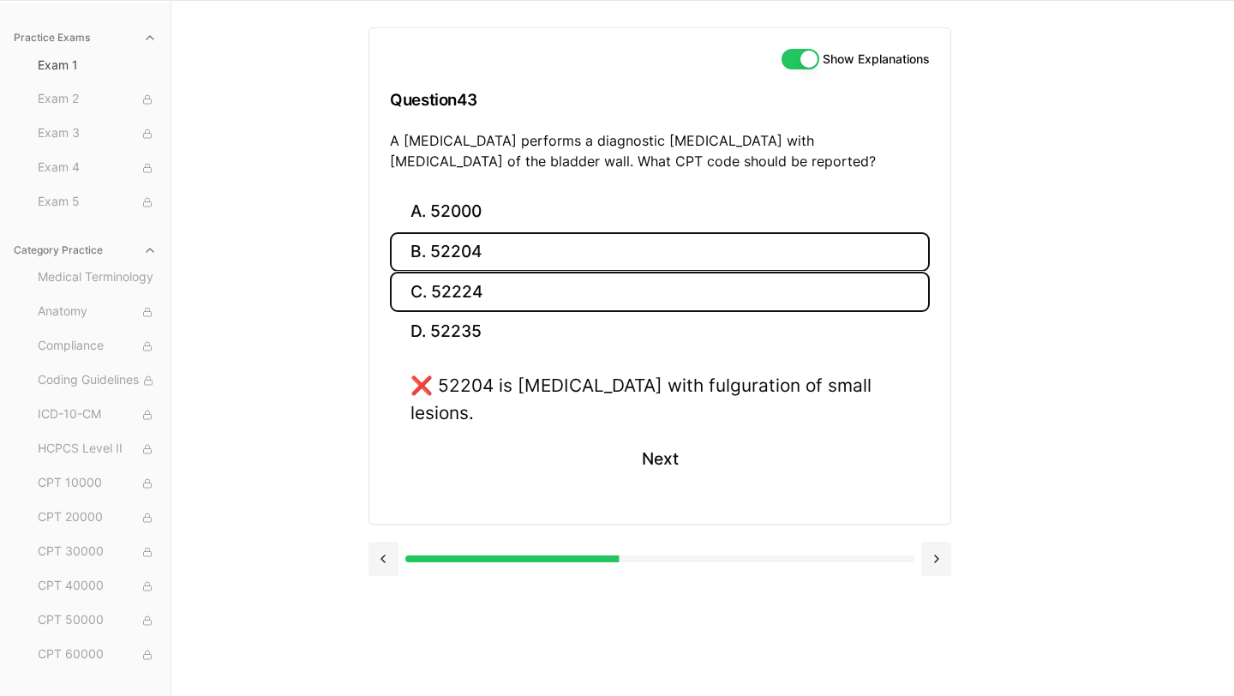
click at [525, 278] on button "C. 52224" at bounding box center [660, 292] width 540 height 40
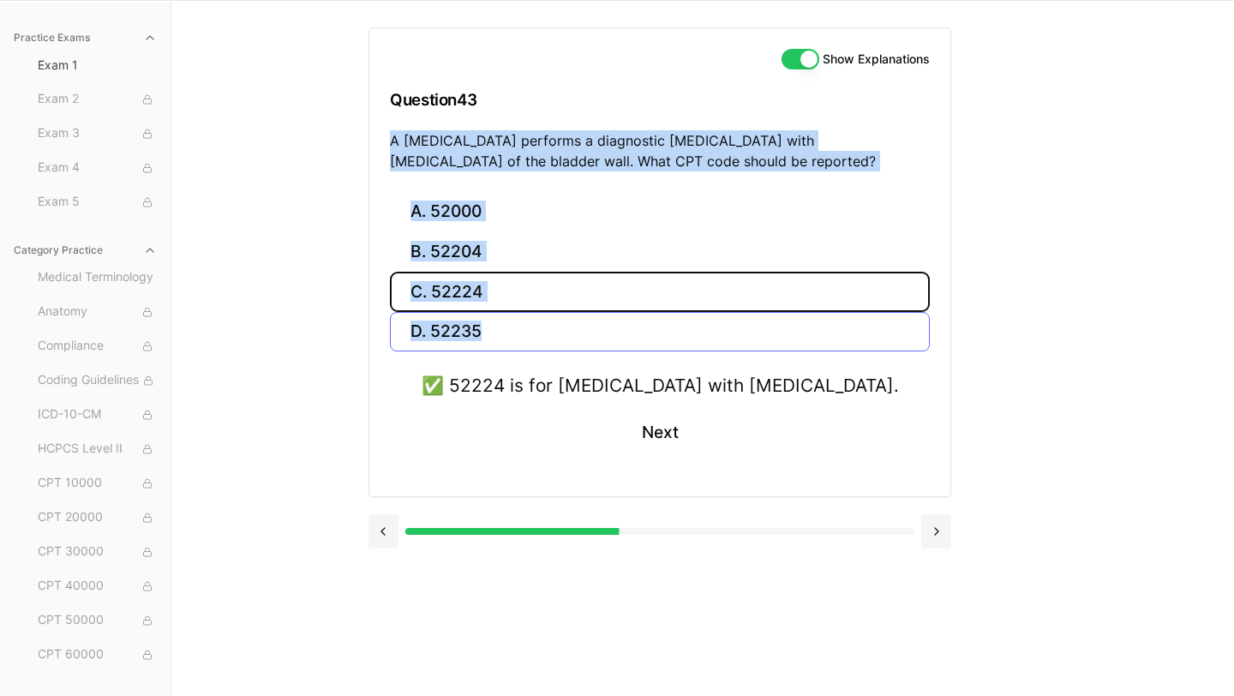
drag, startPoint x: 366, startPoint y: 133, endPoint x: 536, endPoint y: 332, distance: 262.6
click at [536, 332] on div "Practice Exams Exam 1 Exam 2 Exam 3 Exam 4 Exam 5 Category Practice Medical Ter…" at bounding box center [617, 348] width 1234 height 696
copy div "A urologist performs a diagnostic cystoscopy with biopsy of the bladder wall. W…"
click at [302, 116] on div "Practice Exams Exam 1 Exam 2 Exam 3 Exam 4 Exam 5 Category Practice Medical Ter…" at bounding box center [617, 348] width 1234 height 696
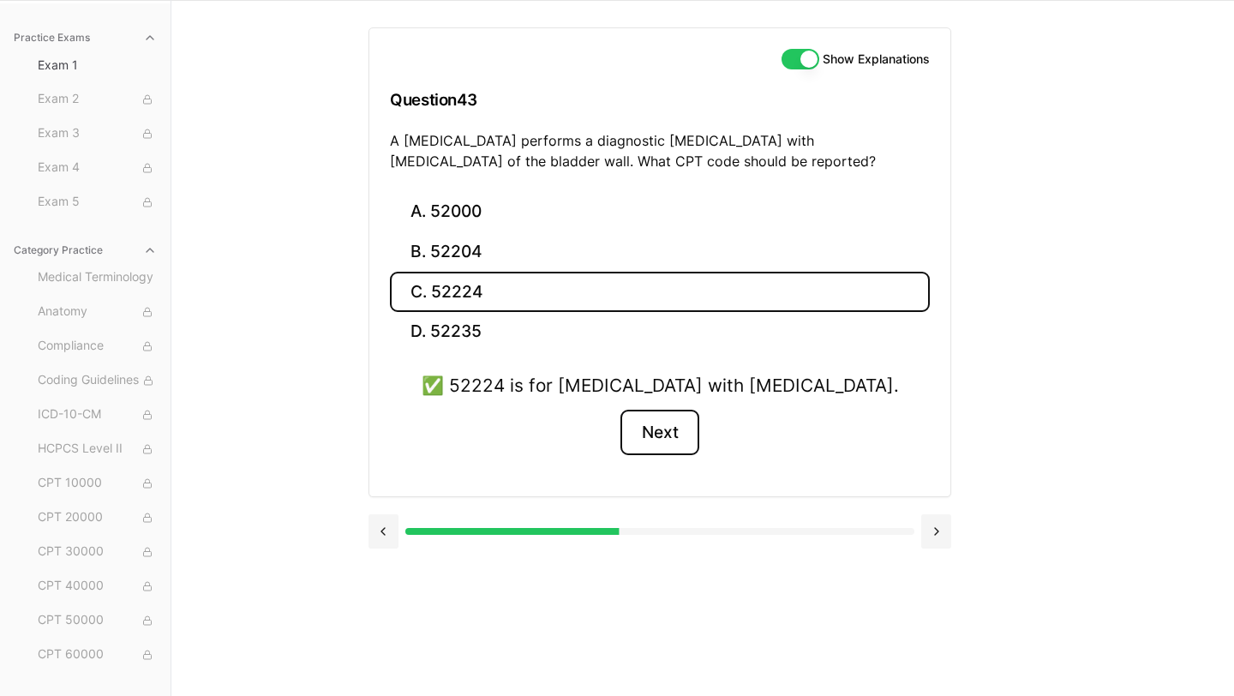
click at [661, 440] on button "Next" at bounding box center [659, 433] width 78 height 46
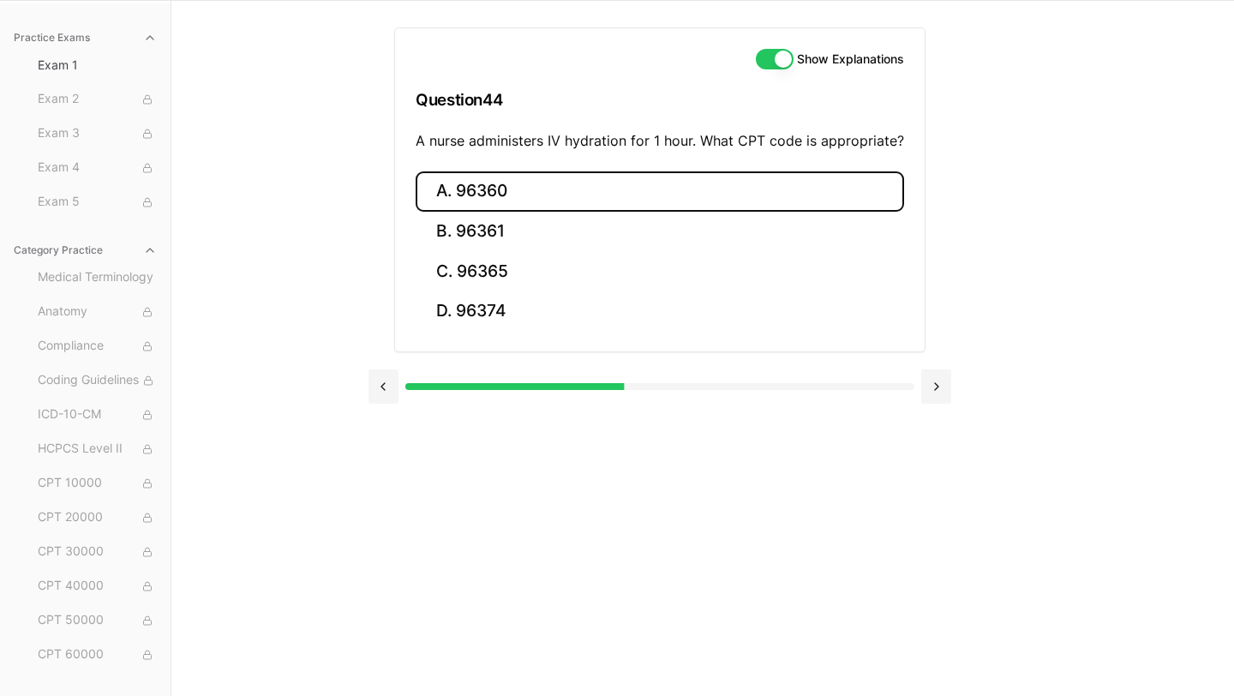
click at [544, 188] on button "A. 96360" at bounding box center [660, 191] width 488 height 40
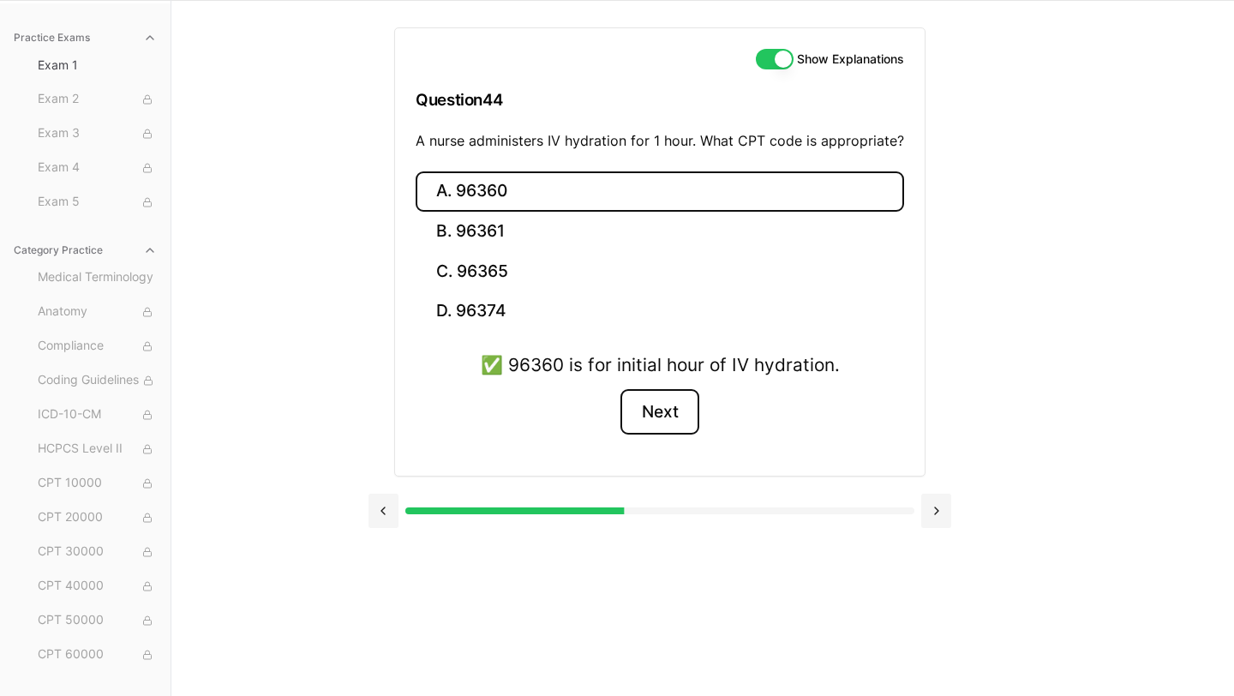
click at [660, 411] on button "Next" at bounding box center [659, 412] width 78 height 46
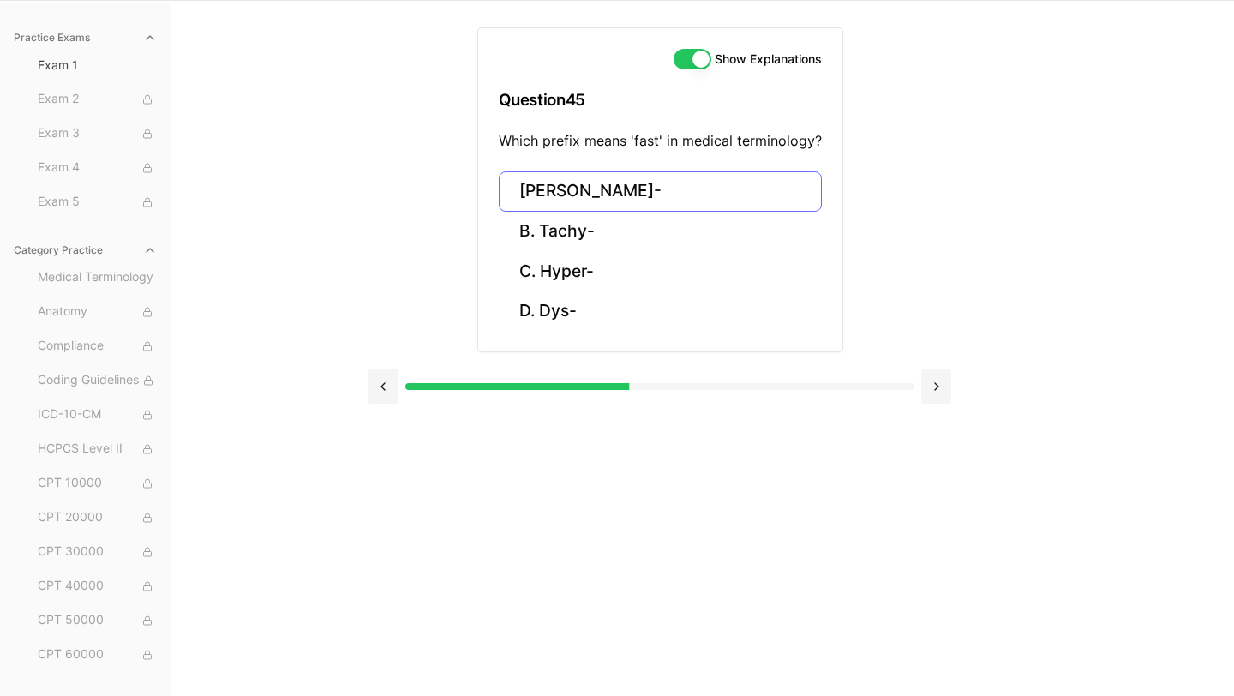
click at [605, 197] on button "A. Brady-" at bounding box center [660, 191] width 323 height 40
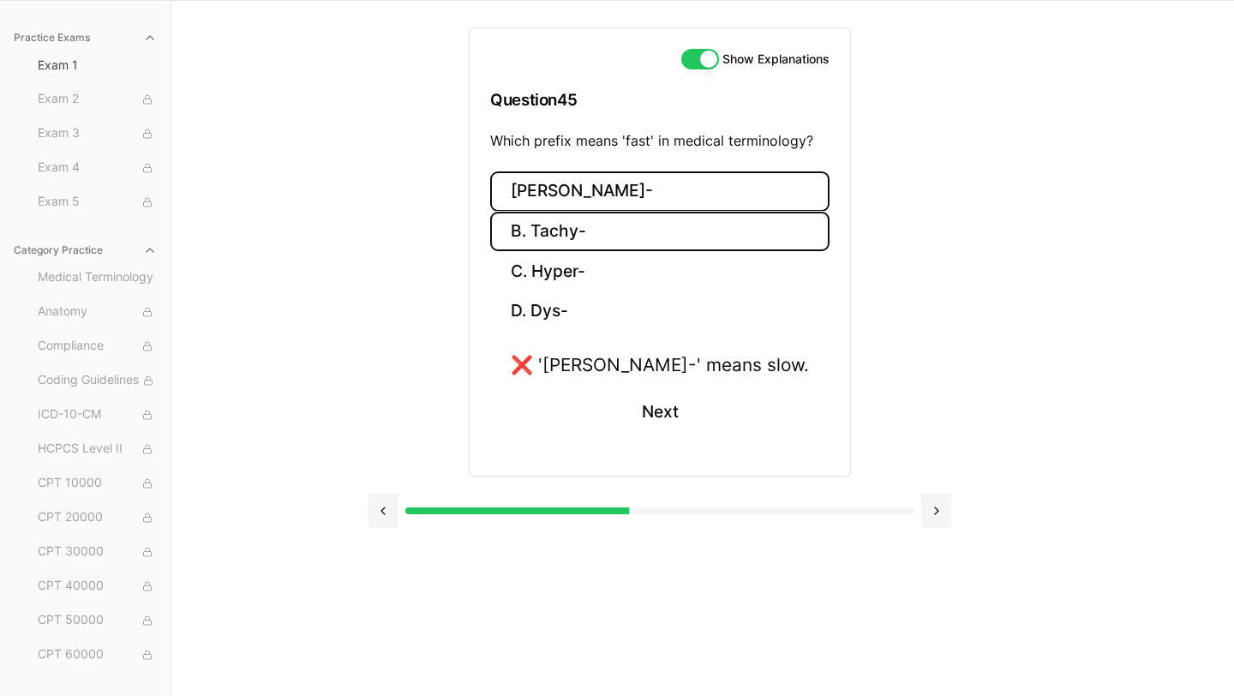
click at [600, 224] on button "B. Tachy-" at bounding box center [659, 232] width 339 height 40
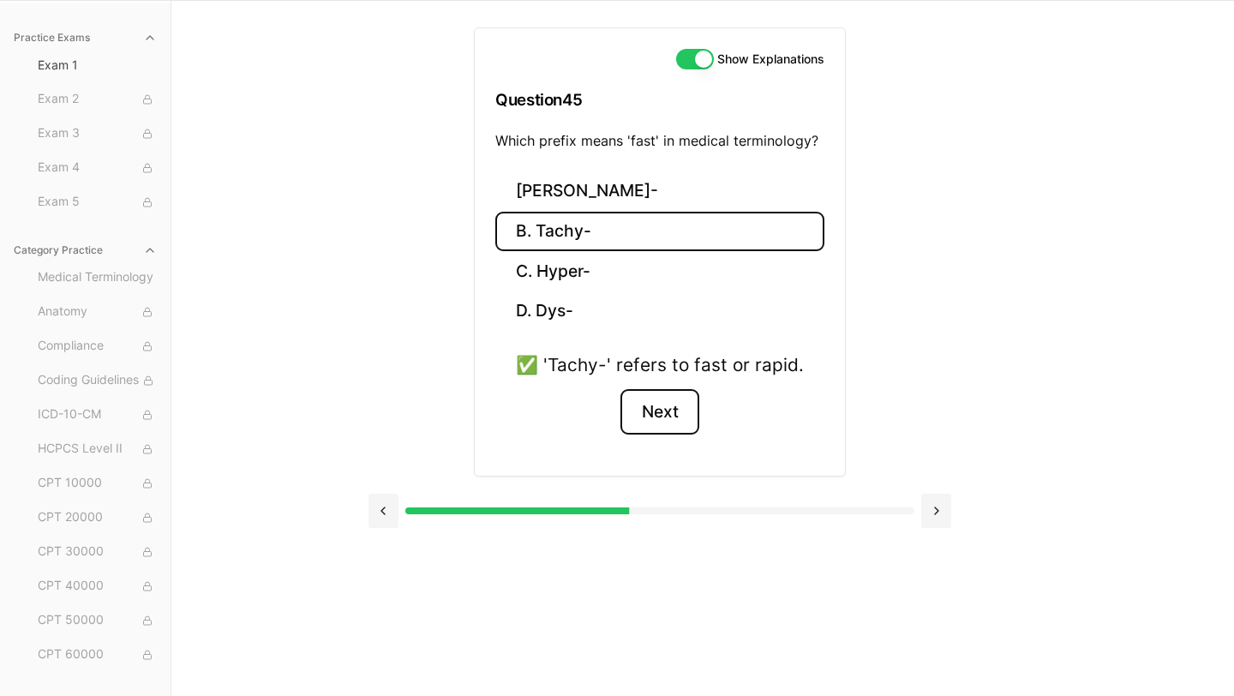
click at [662, 403] on button "Next" at bounding box center [659, 412] width 78 height 46
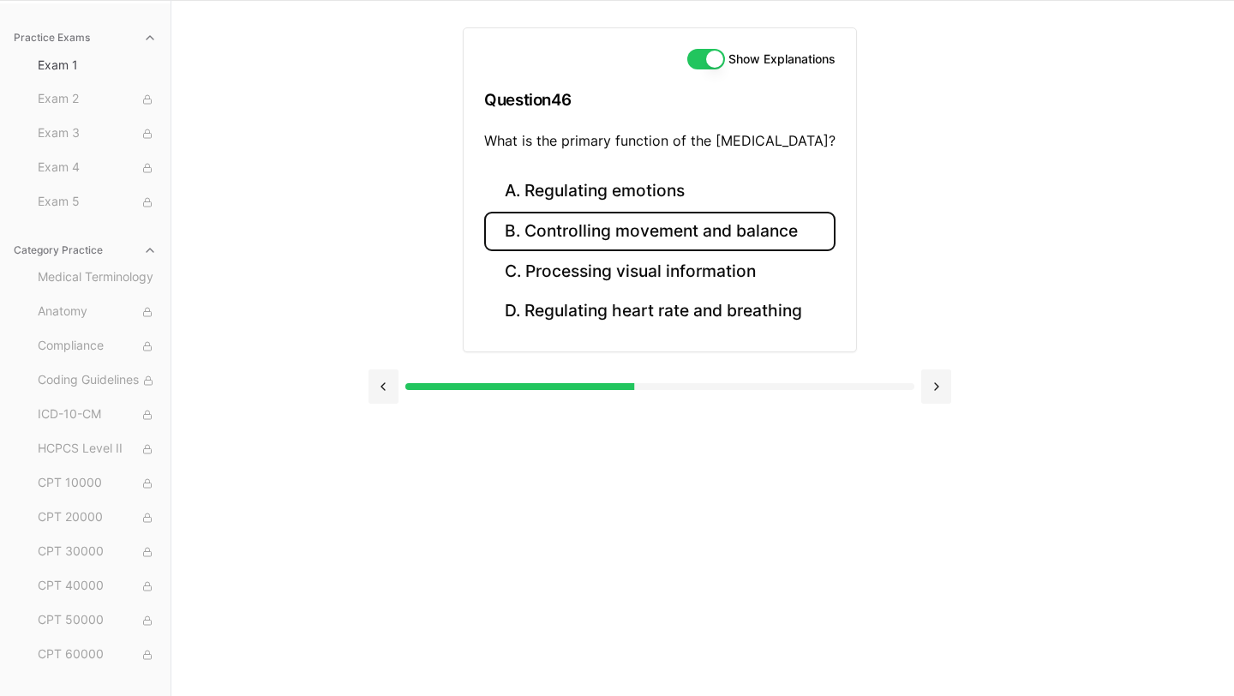
click at [661, 238] on button "B. Controlling movement and balance" at bounding box center [659, 232] width 351 height 40
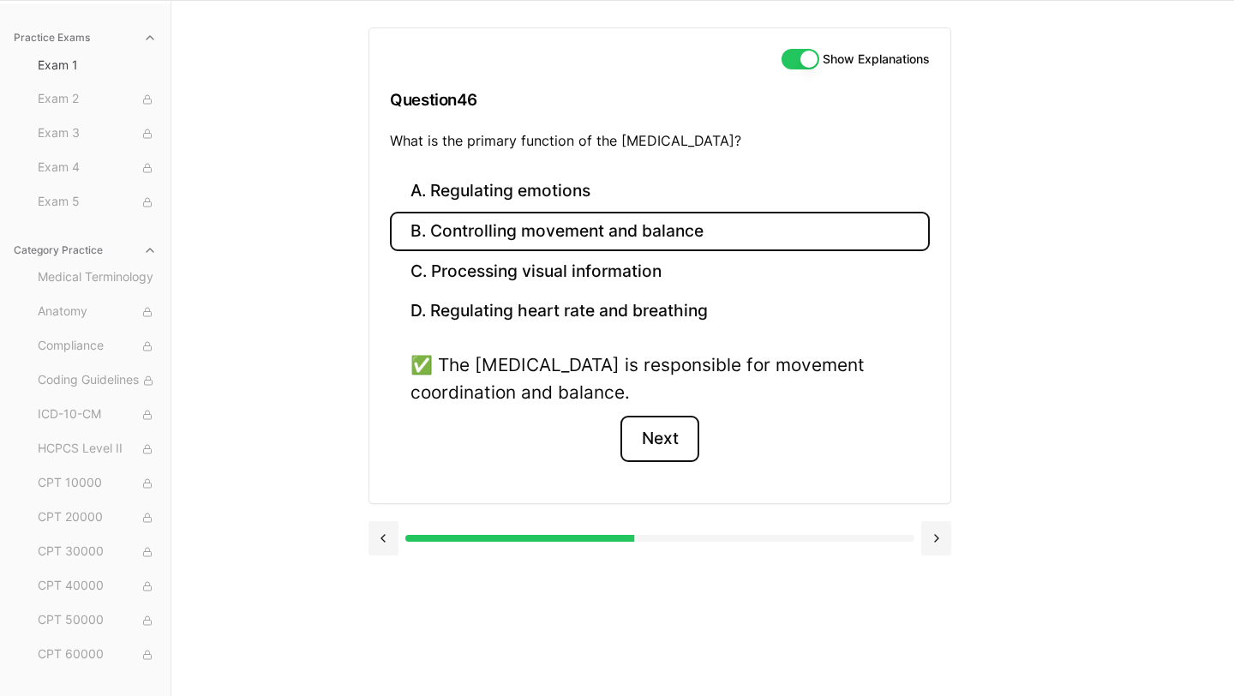
click at [669, 431] on button "Next" at bounding box center [659, 439] width 78 height 46
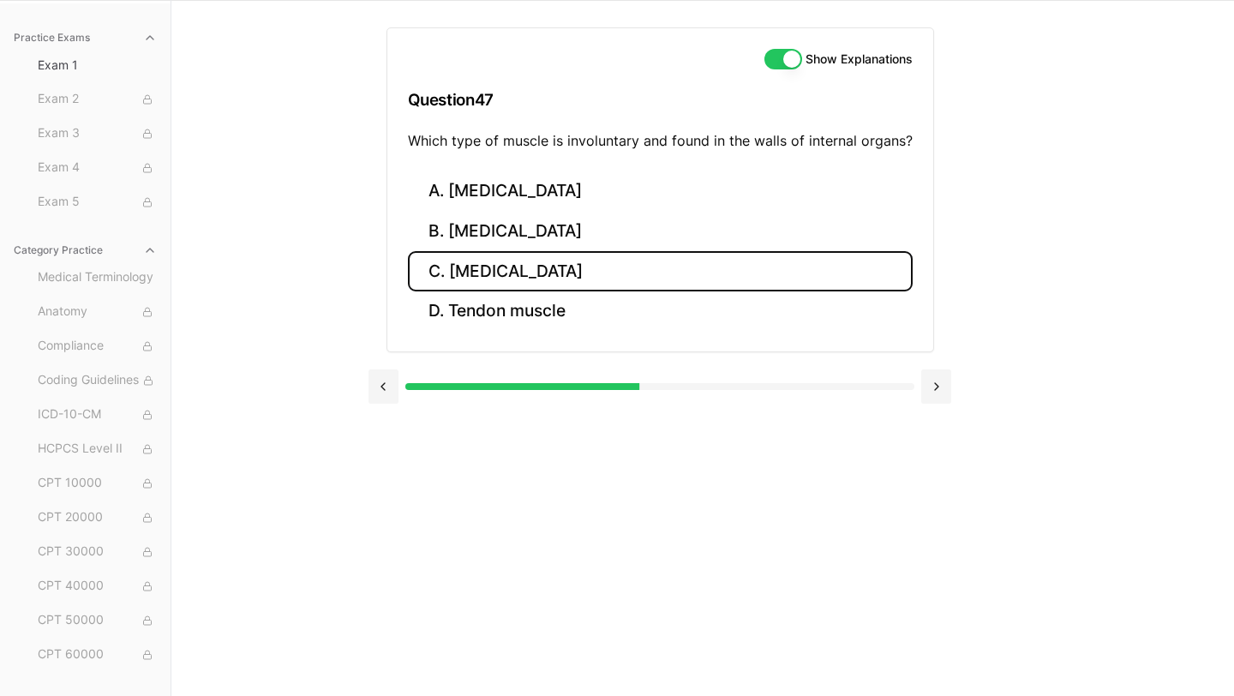
click at [558, 283] on button "C. Smooth muscle" at bounding box center [660, 271] width 505 height 40
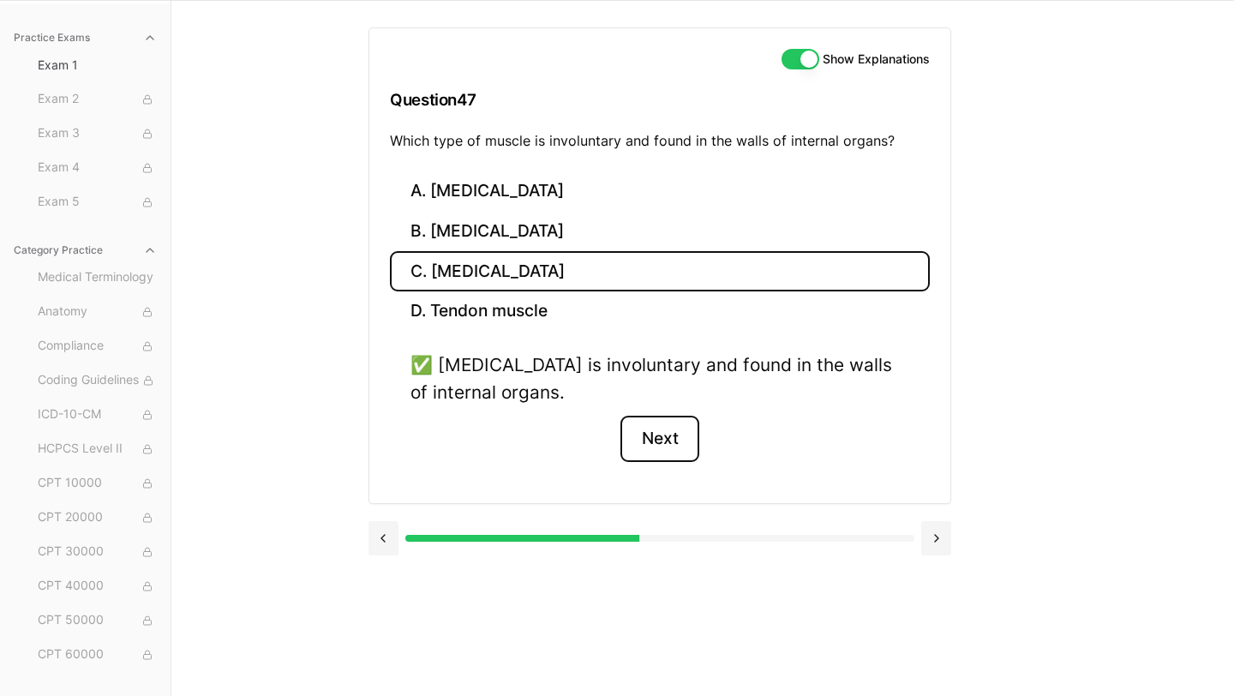
click at [647, 430] on button "Next" at bounding box center [659, 439] width 78 height 46
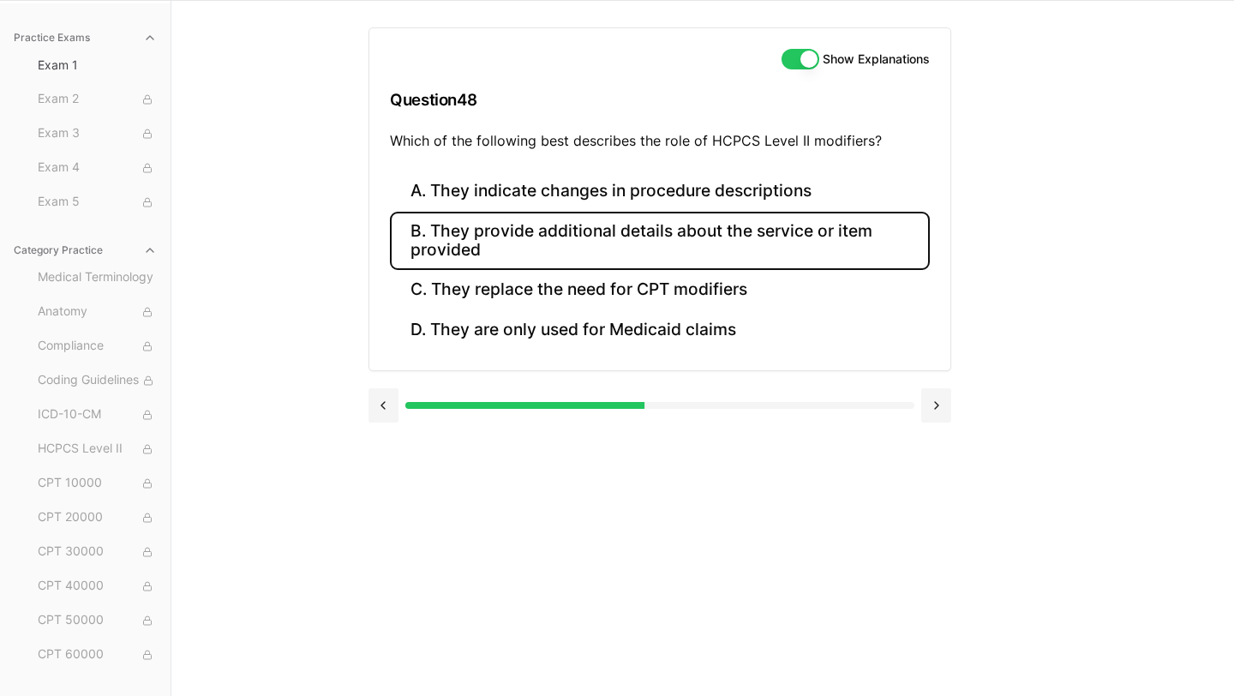
click at [595, 247] on button "B. They provide additional details about the service or item provided" at bounding box center [660, 241] width 540 height 58
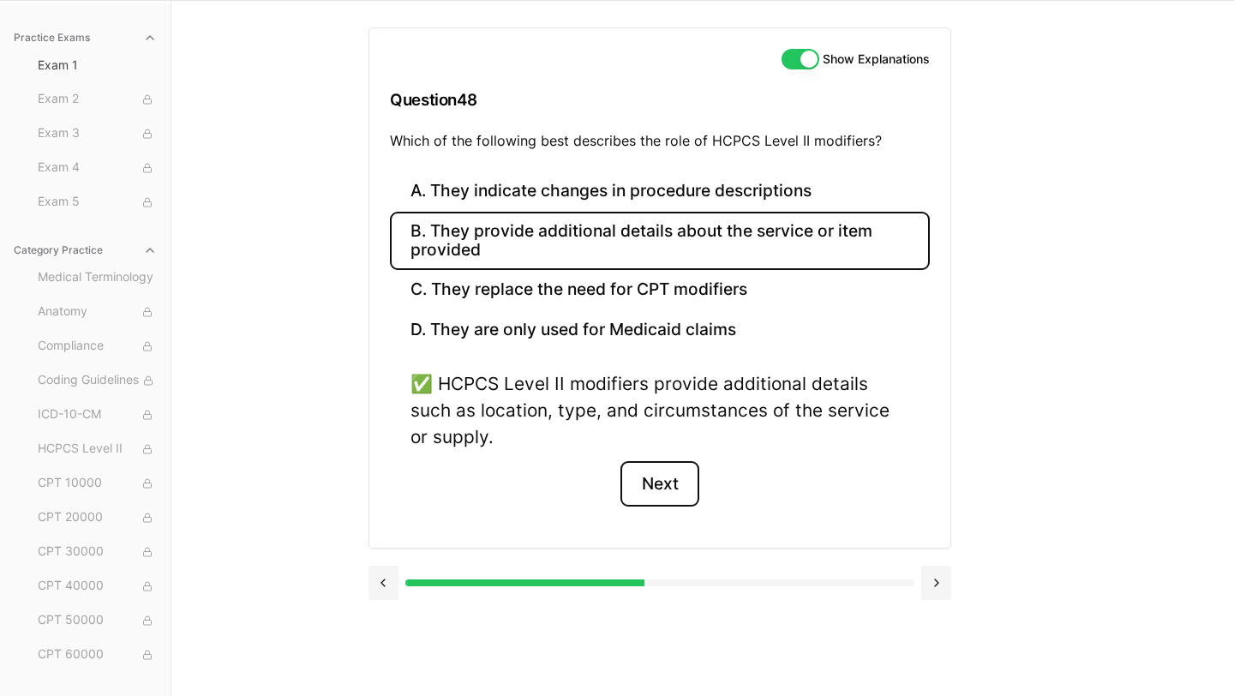
click at [660, 479] on button "Next" at bounding box center [659, 484] width 78 height 46
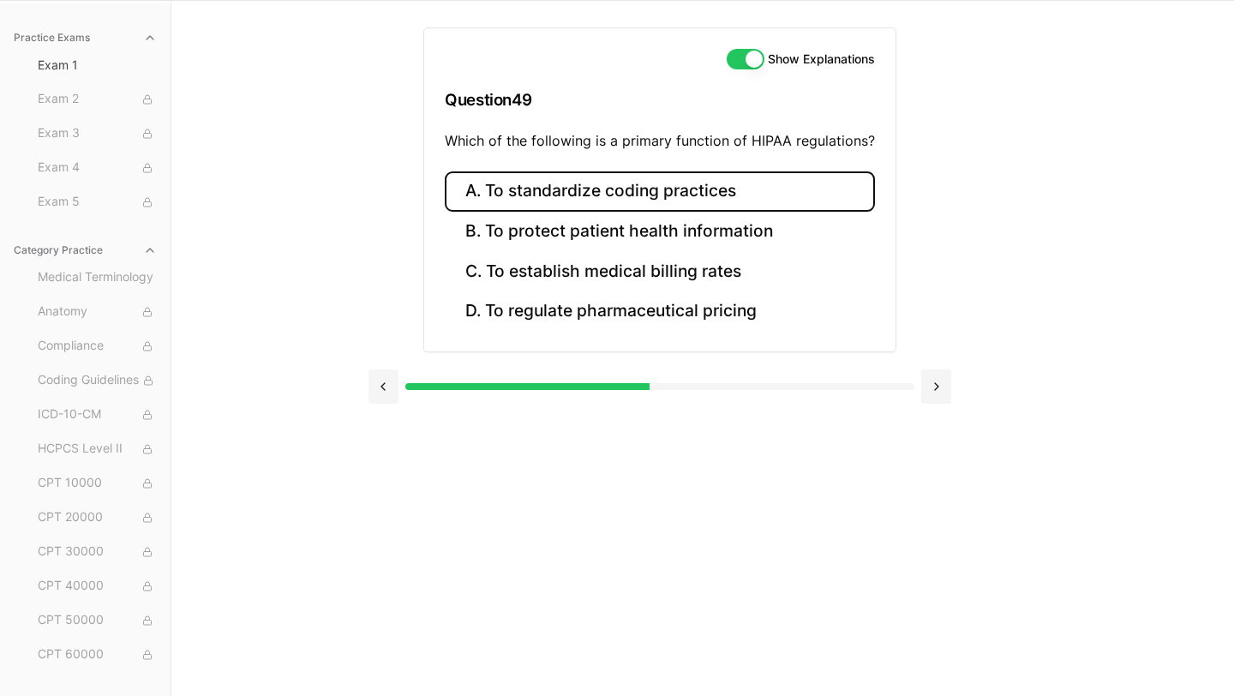
click at [566, 188] on button "A. To standardize coding practices" at bounding box center [660, 191] width 430 height 40
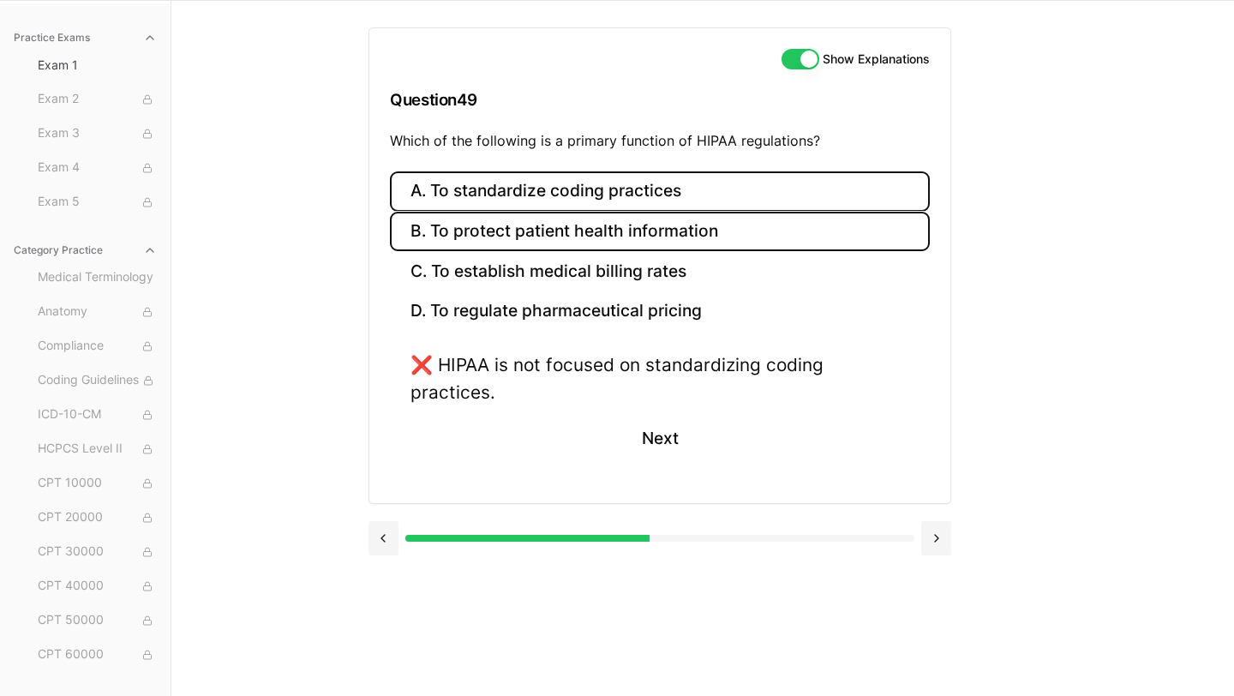
click at [573, 220] on button "B. To protect patient health information" at bounding box center [660, 232] width 540 height 40
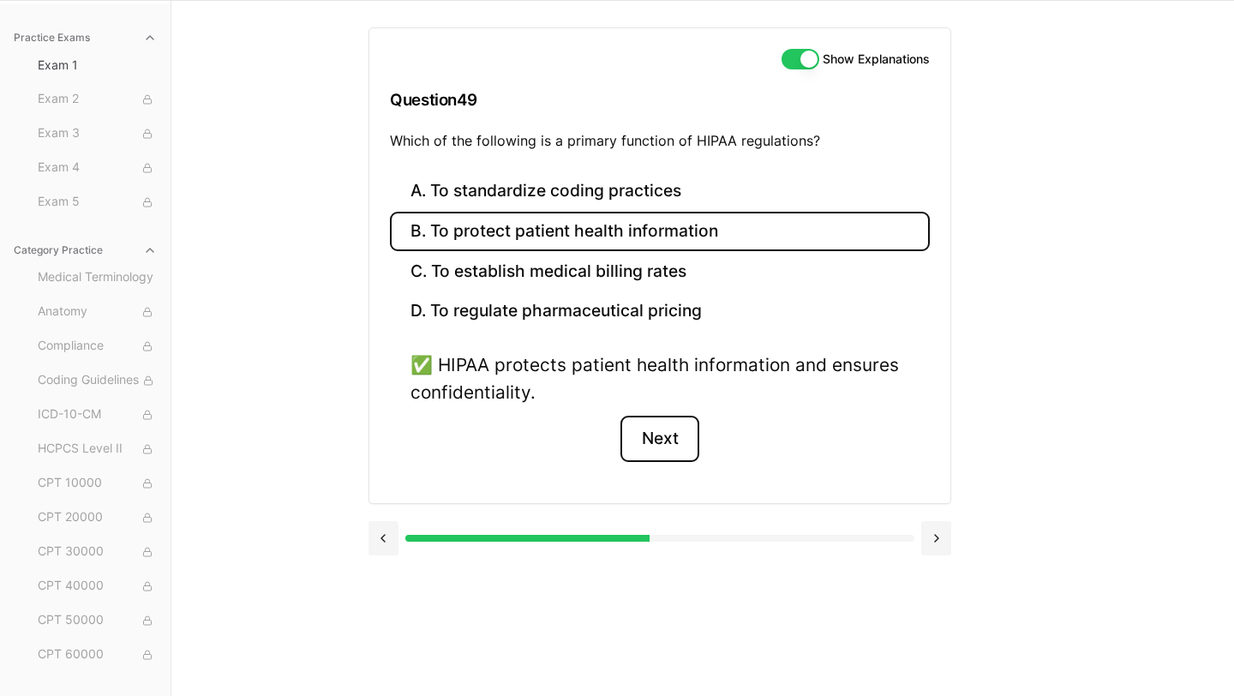
click at [671, 428] on button "Next" at bounding box center [659, 439] width 78 height 46
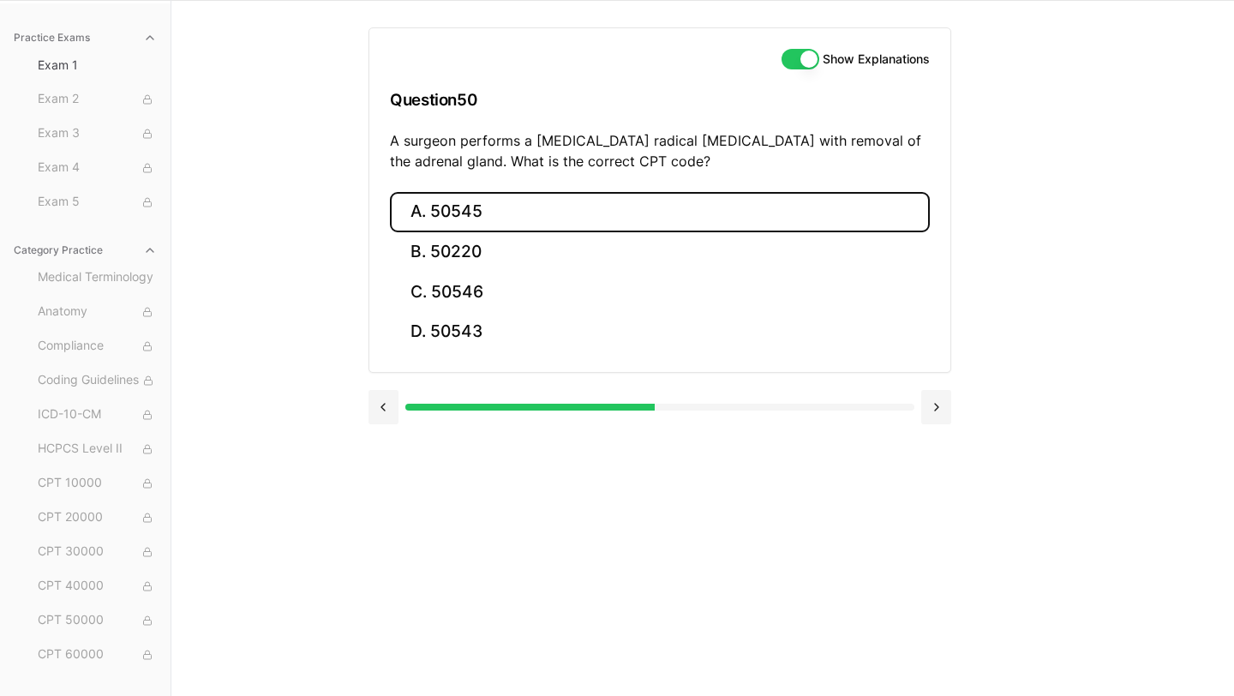
click at [547, 217] on button "A. 50545" at bounding box center [660, 212] width 540 height 40
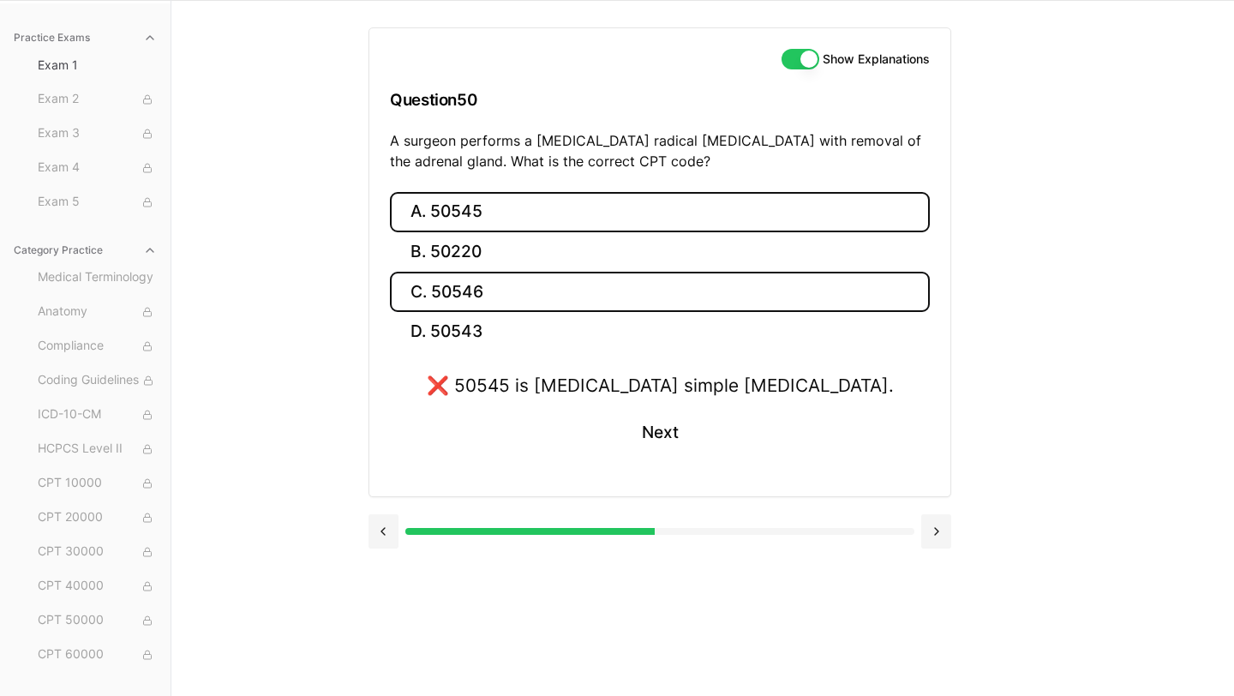
click at [531, 293] on button "C. 50546" at bounding box center [660, 292] width 540 height 40
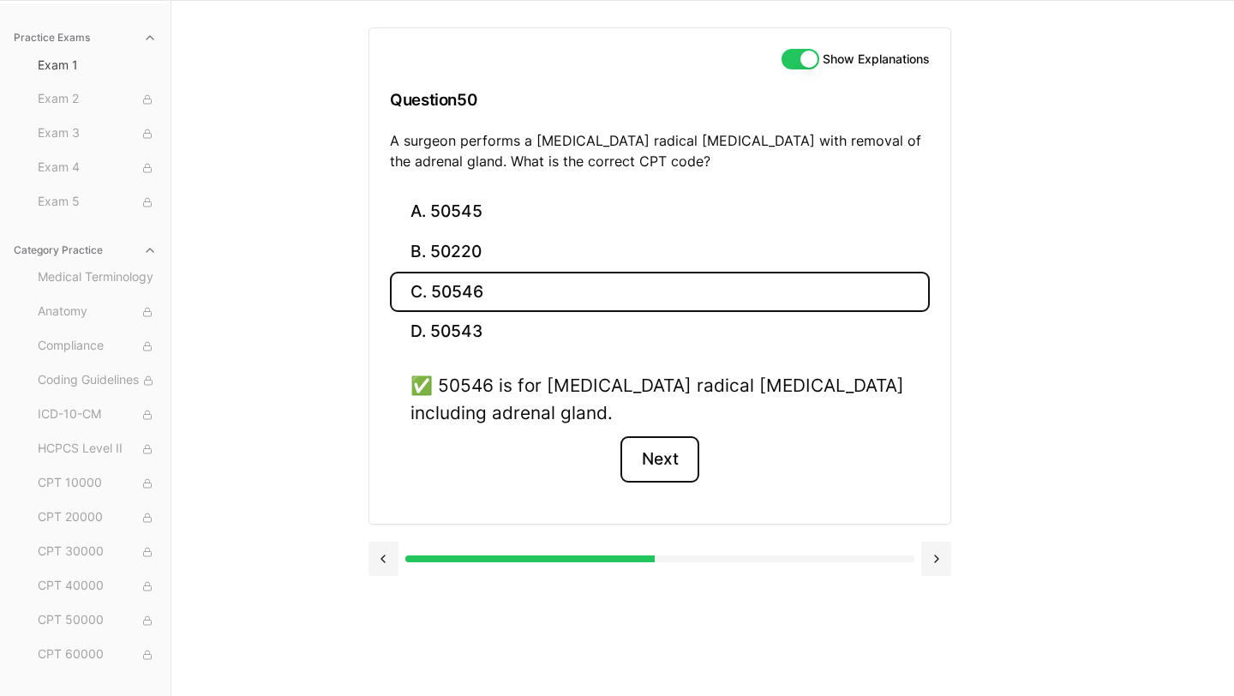
click at [663, 458] on button "Next" at bounding box center [659, 459] width 78 height 46
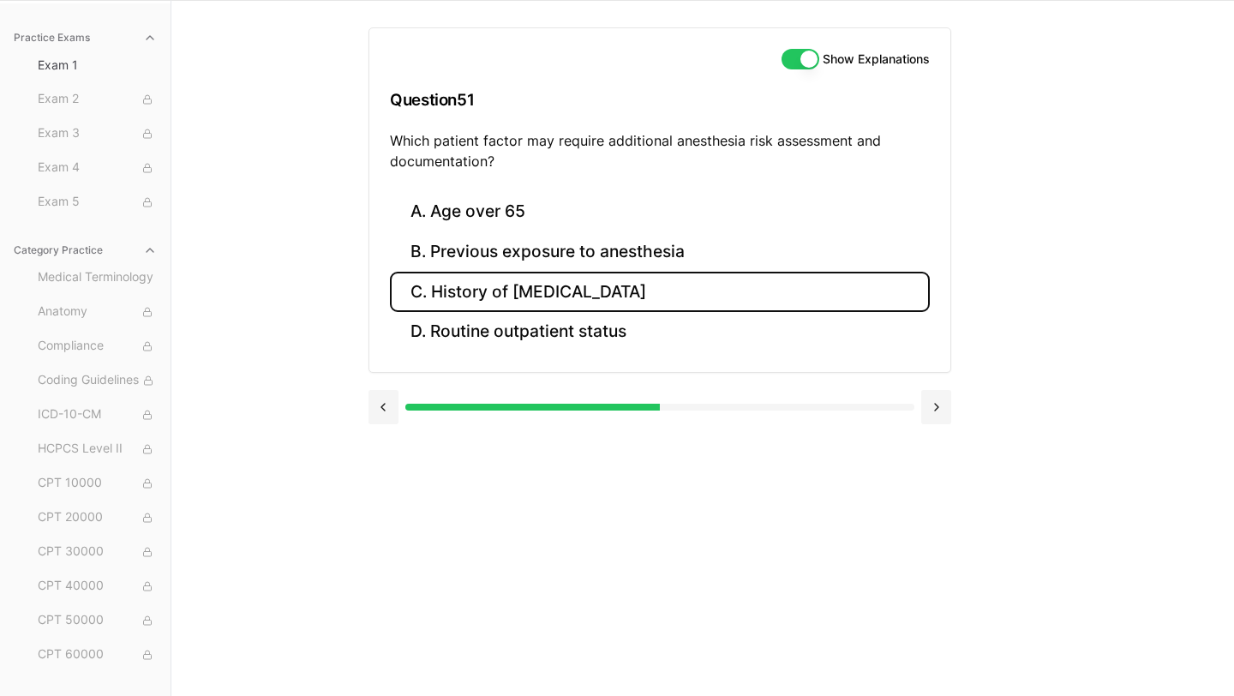
click at [542, 292] on button "C. History of obstructive sleep apnea" at bounding box center [660, 292] width 540 height 40
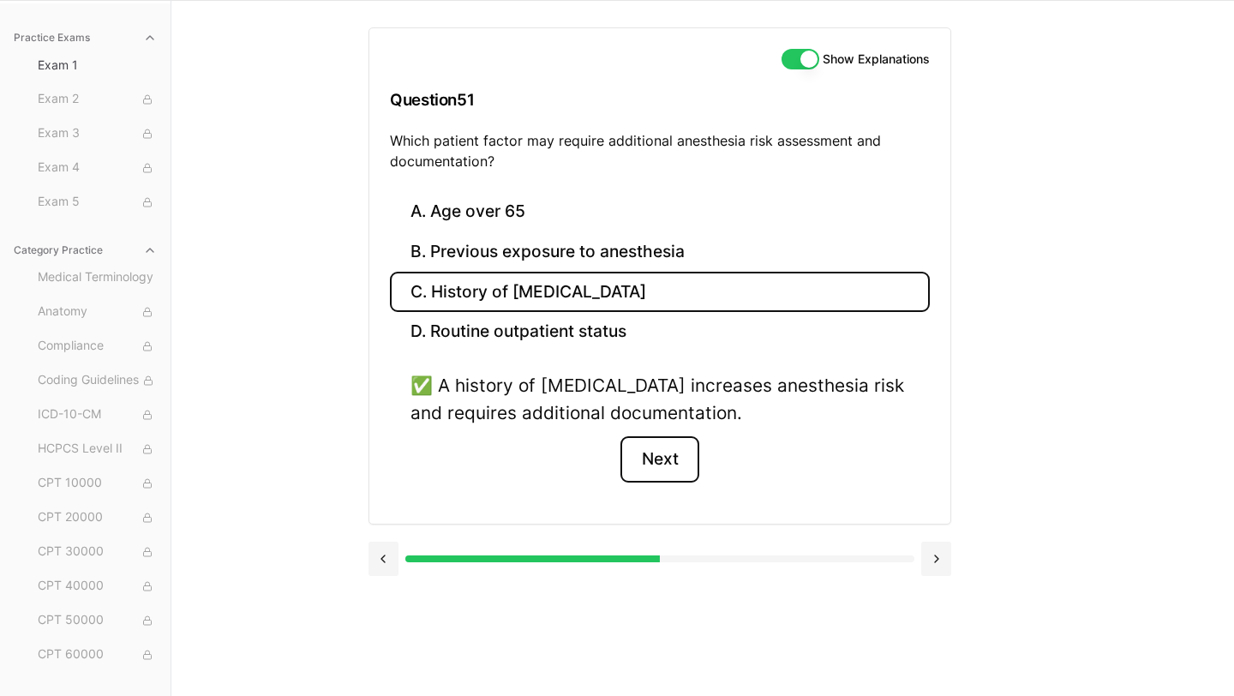
click at [674, 454] on button "Next" at bounding box center [659, 459] width 78 height 46
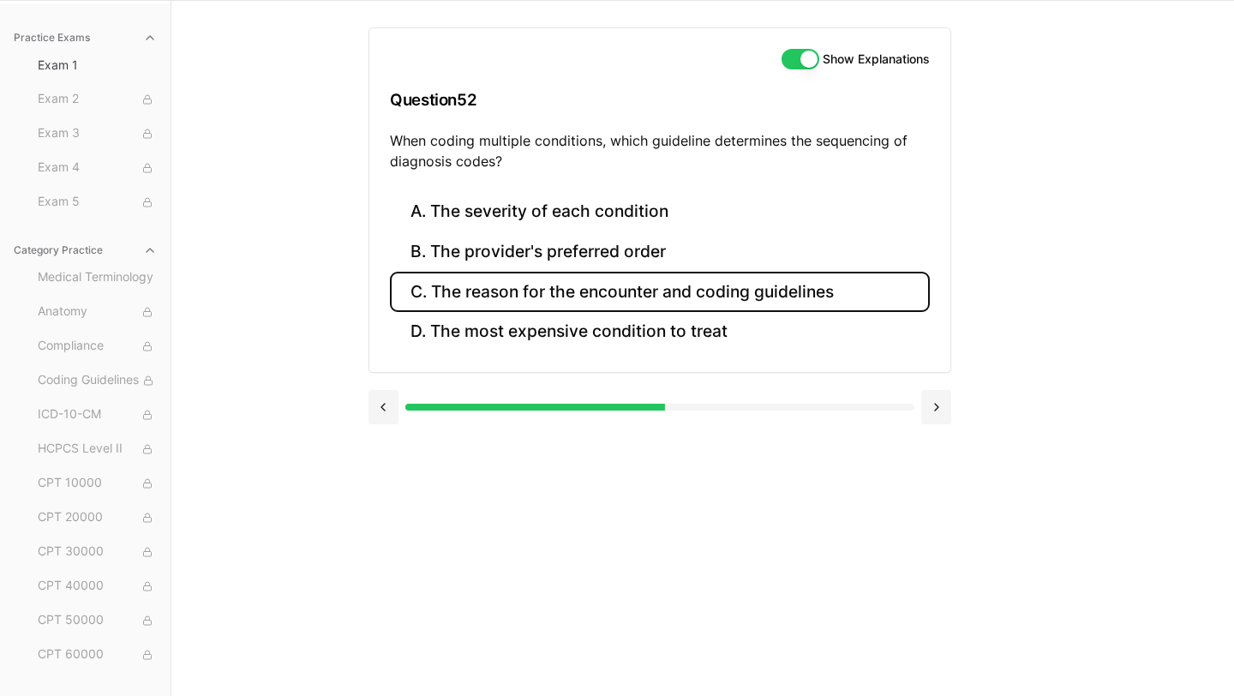
click at [535, 298] on button "C. The reason for the encounter and coding guidelines" at bounding box center [660, 292] width 540 height 40
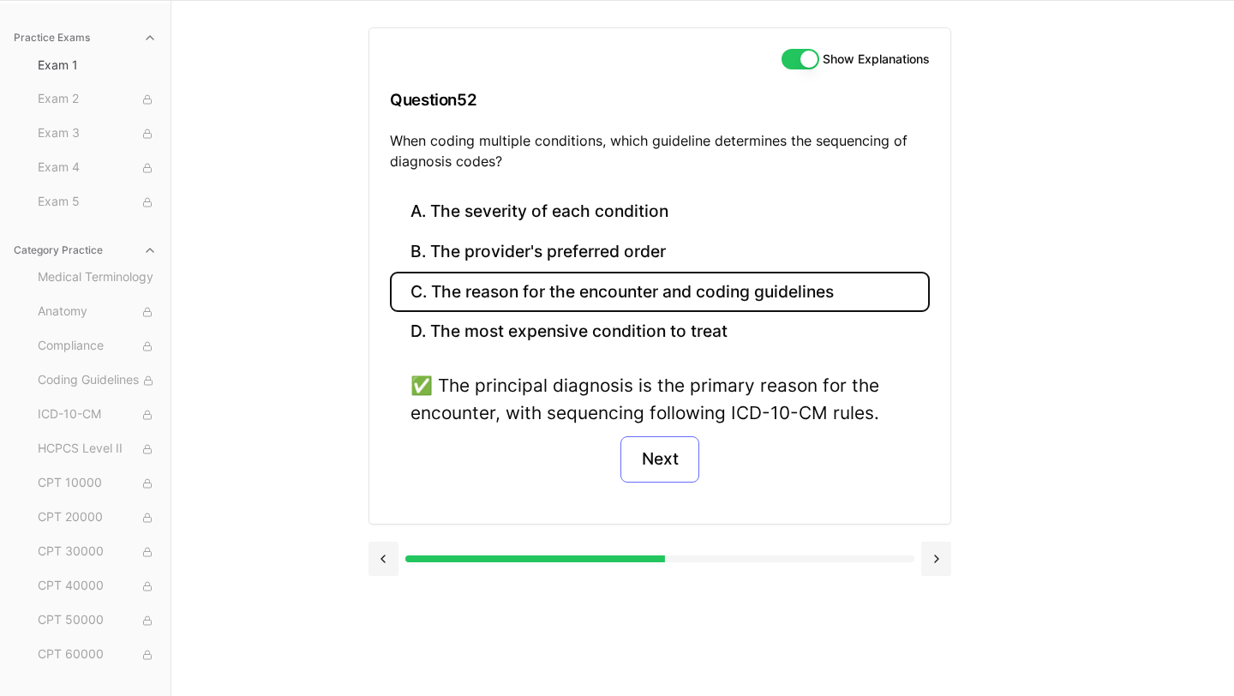
click at [649, 461] on button "Next" at bounding box center [659, 459] width 78 height 46
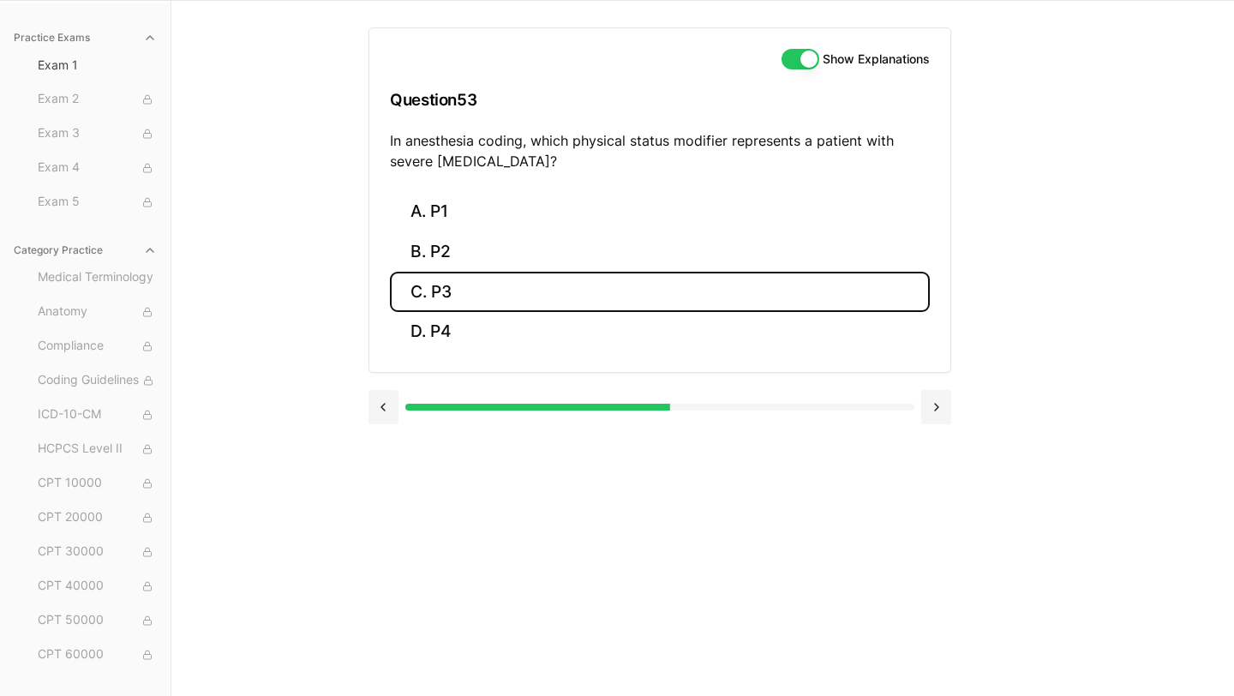
click at [518, 292] on button "C. P3" at bounding box center [660, 292] width 540 height 40
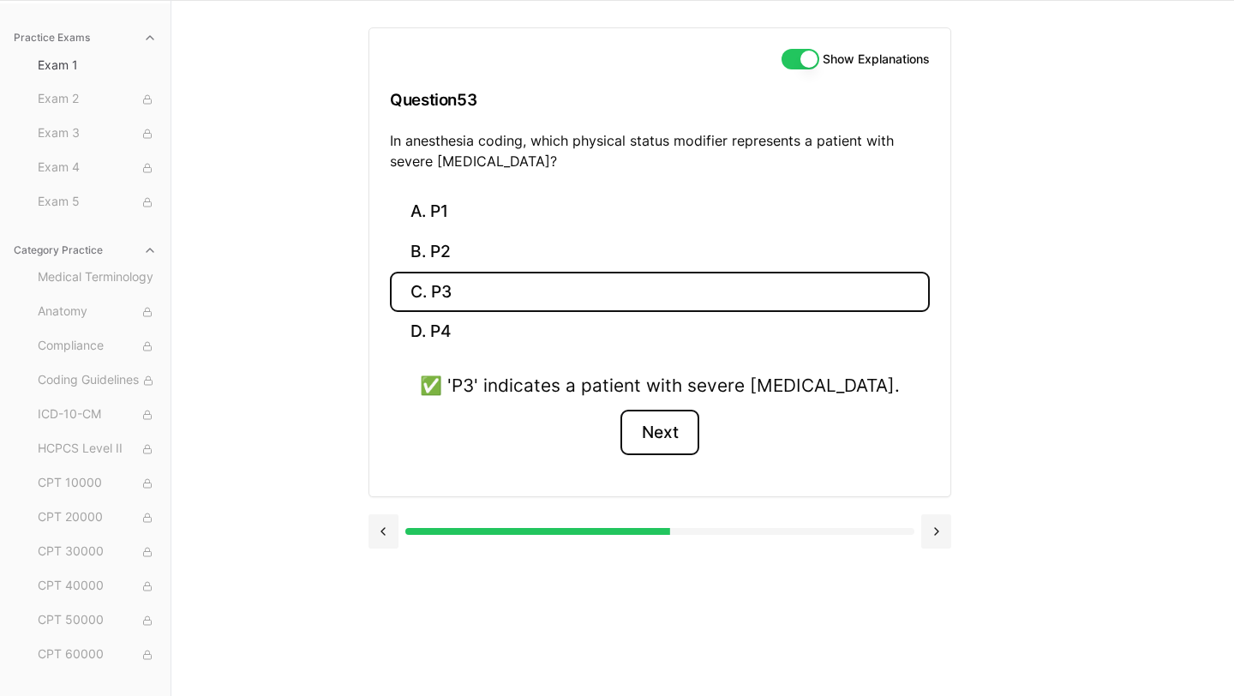
click at [650, 421] on button "Next" at bounding box center [659, 433] width 78 height 46
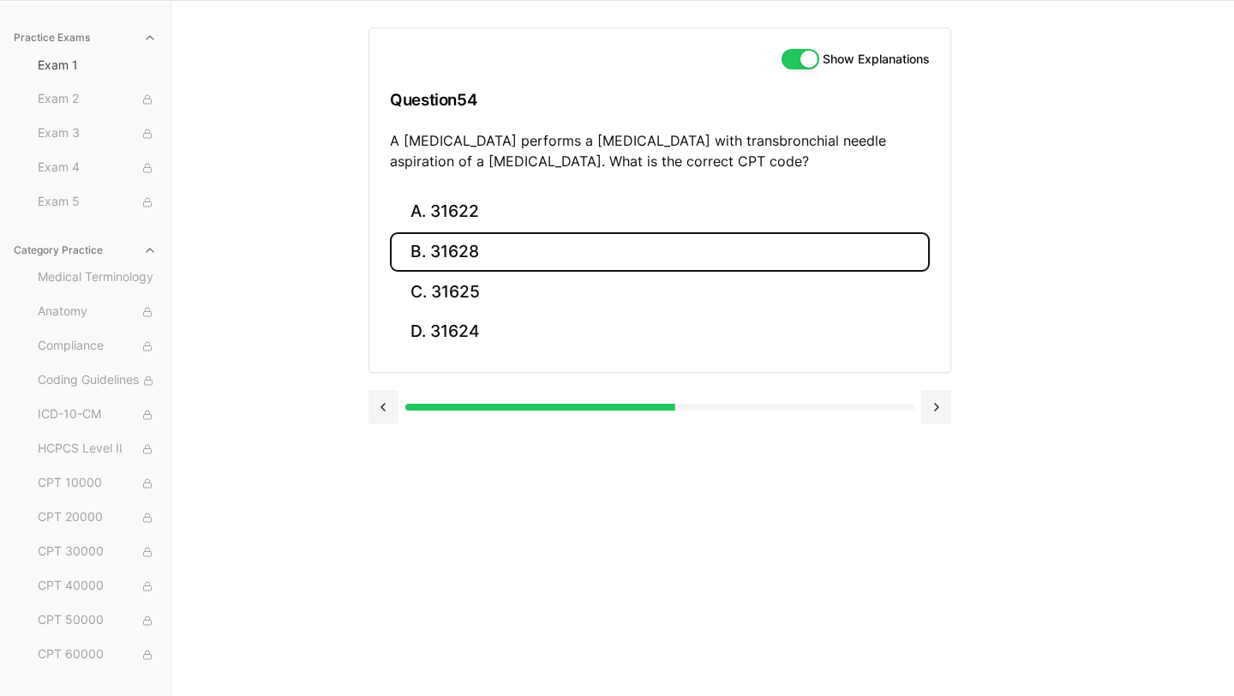
click at [557, 260] on button "B. 31628" at bounding box center [660, 252] width 540 height 40
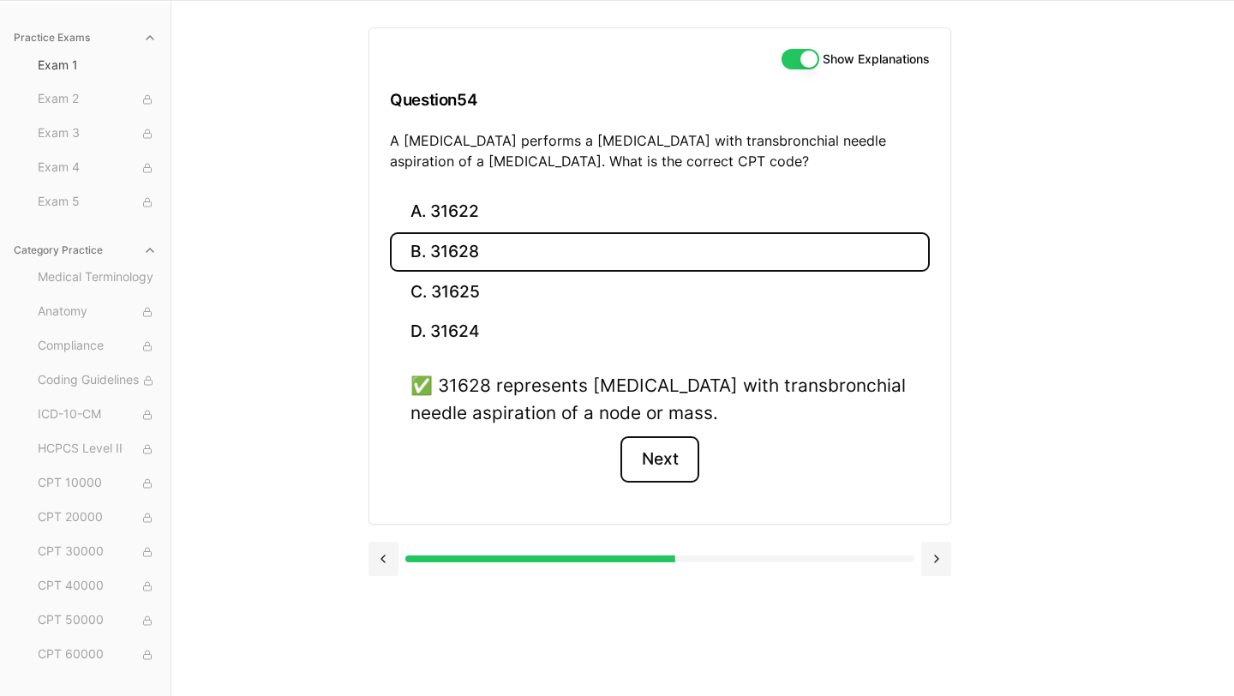
click at [656, 450] on button "Next" at bounding box center [659, 459] width 78 height 46
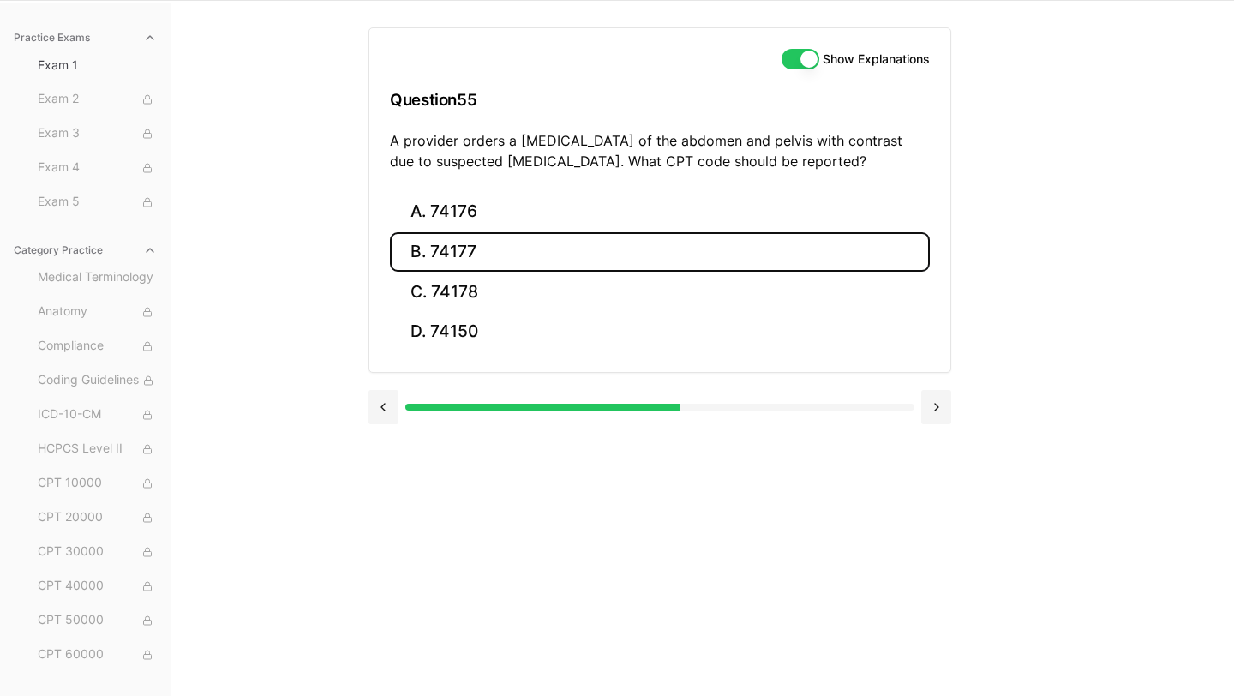
click at [496, 256] on button "B. 74177" at bounding box center [660, 252] width 540 height 40
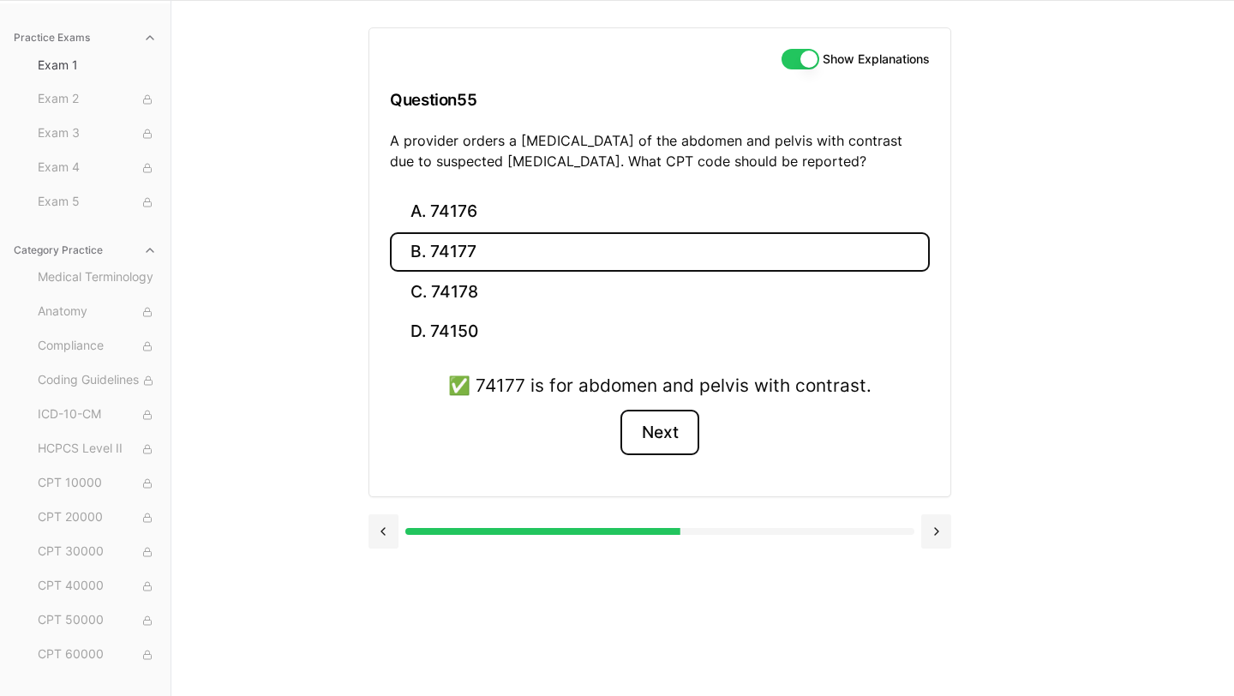
click at [695, 432] on button "Next" at bounding box center [659, 433] width 78 height 46
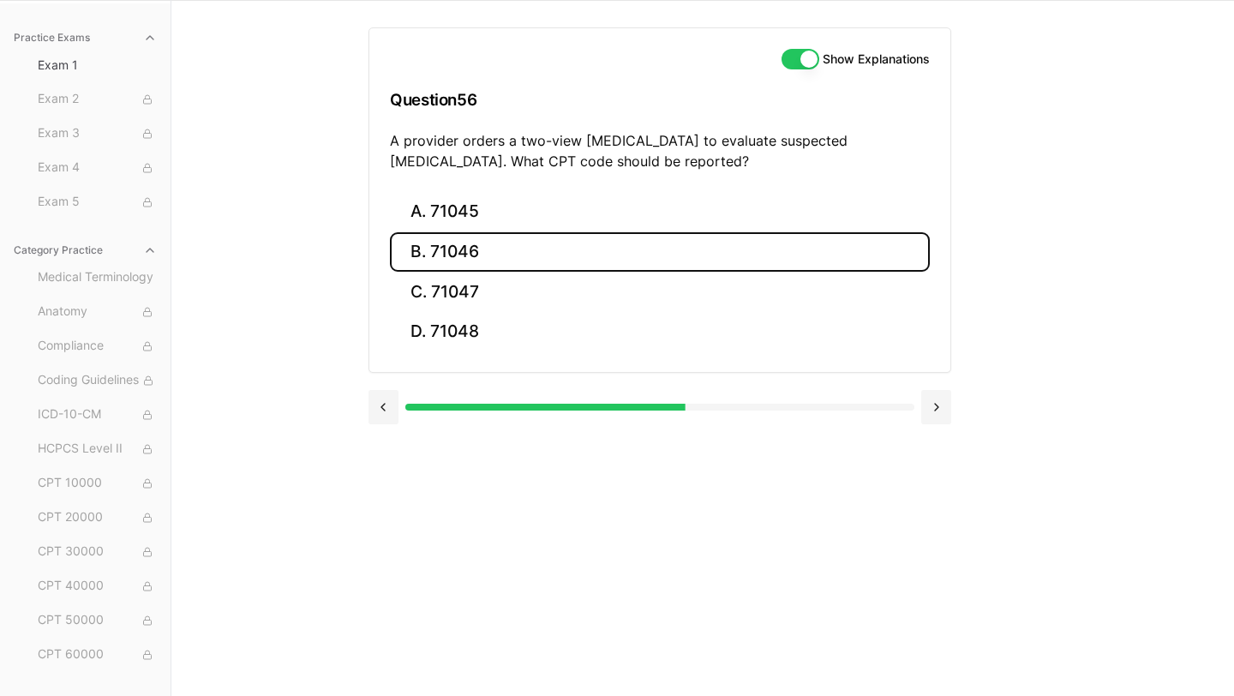
click at [555, 260] on button "B. 71046" at bounding box center [660, 252] width 540 height 40
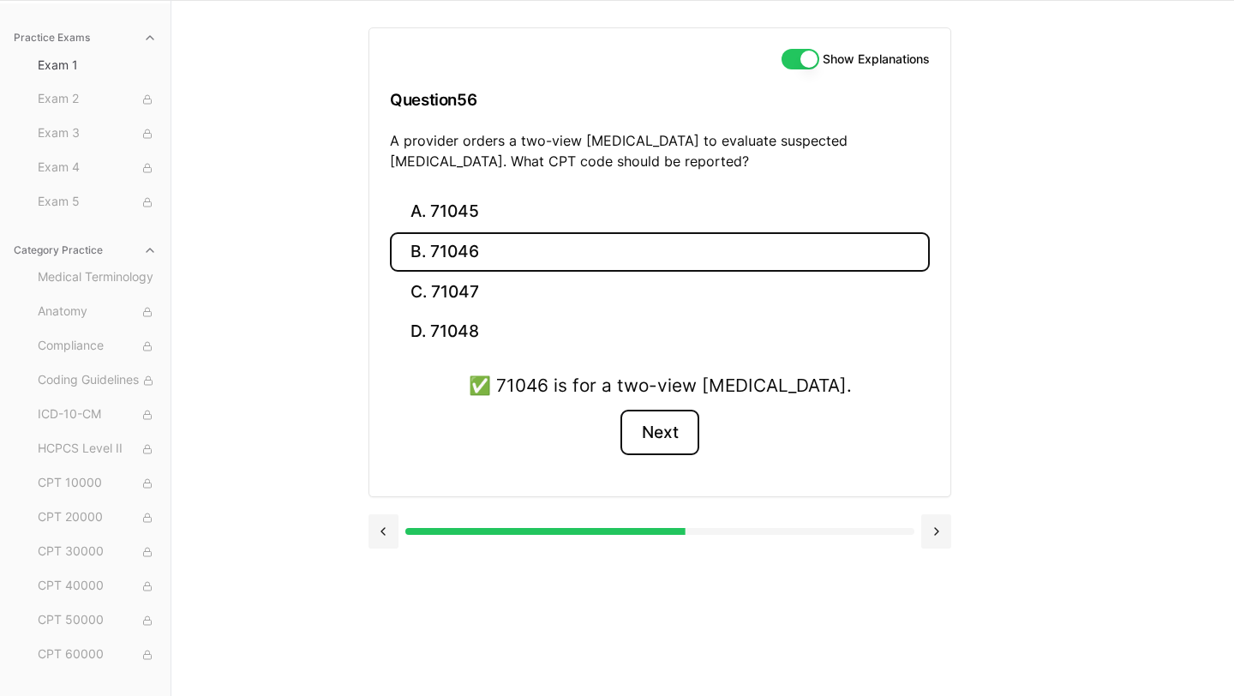
click at [647, 431] on button "Next" at bounding box center [659, 433] width 78 height 46
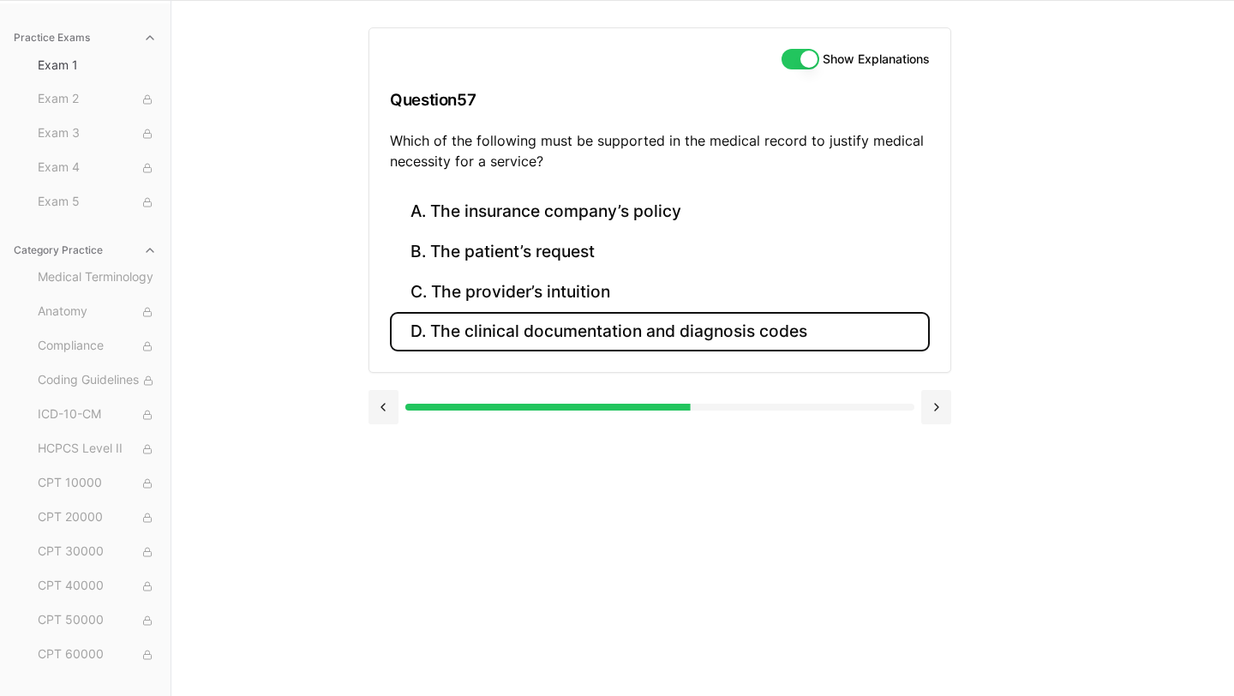
click at [564, 338] on button "D. The clinical documentation and diagnosis codes" at bounding box center [660, 332] width 540 height 40
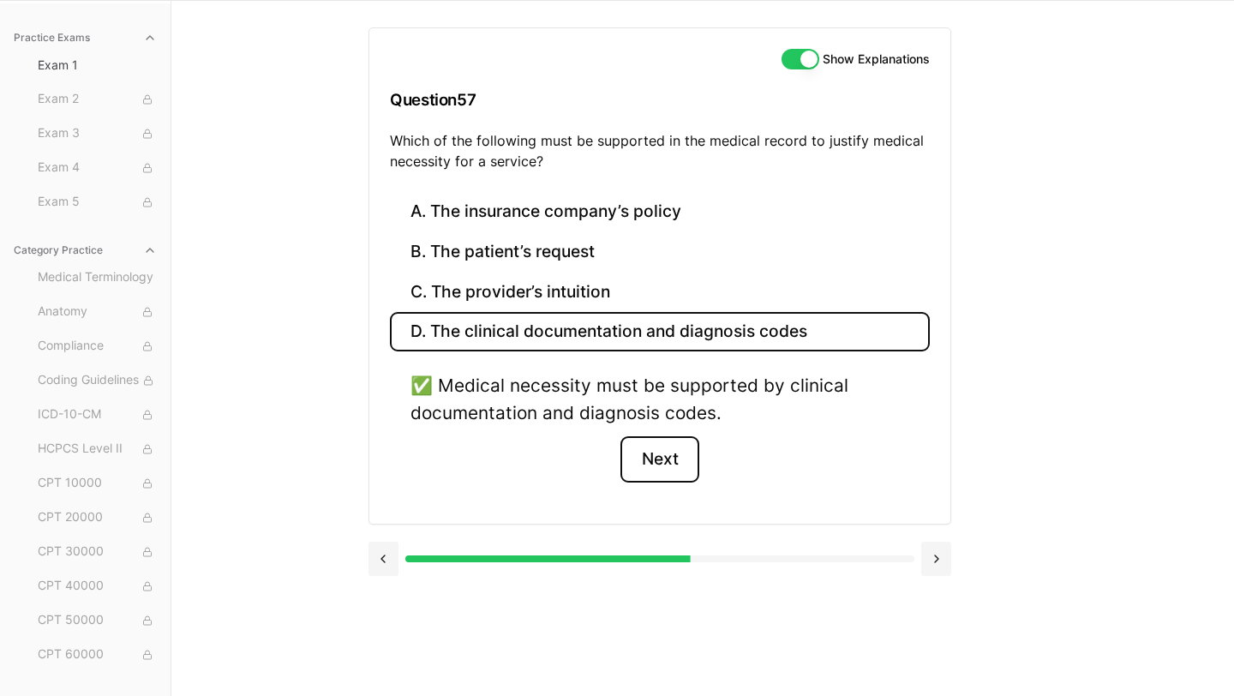
click at [659, 458] on button "Next" at bounding box center [659, 459] width 78 height 46
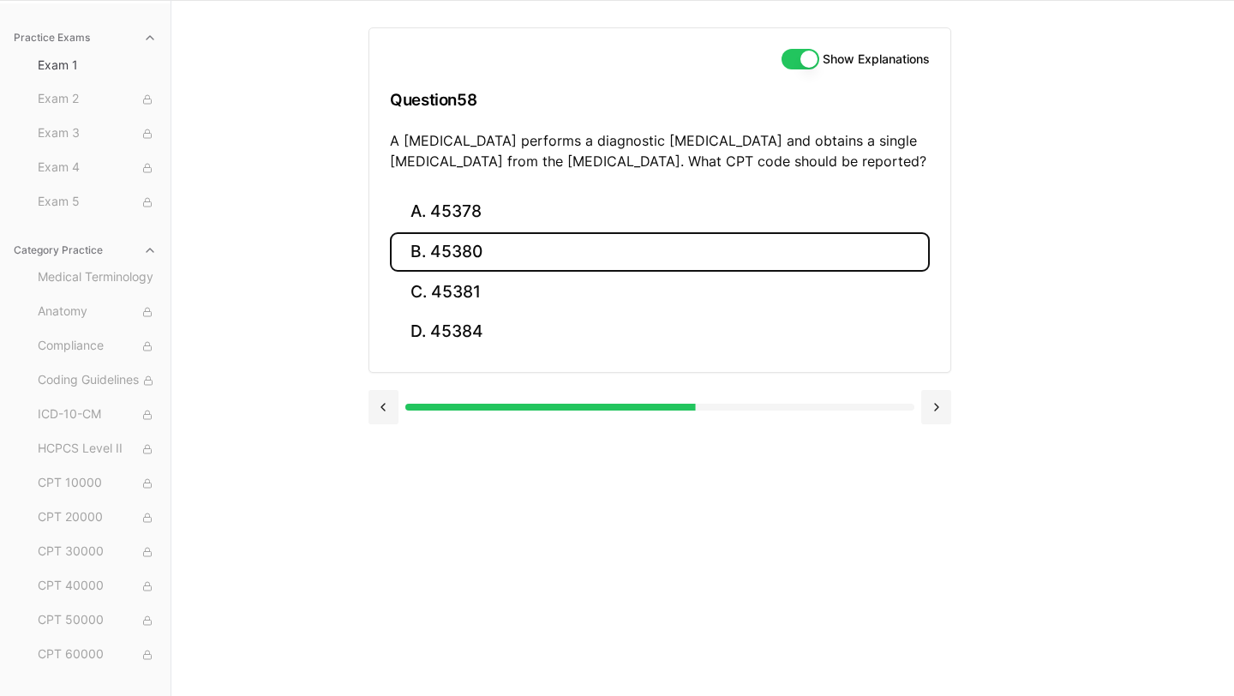
click at [540, 259] on button "B. 45380" at bounding box center [660, 252] width 540 height 40
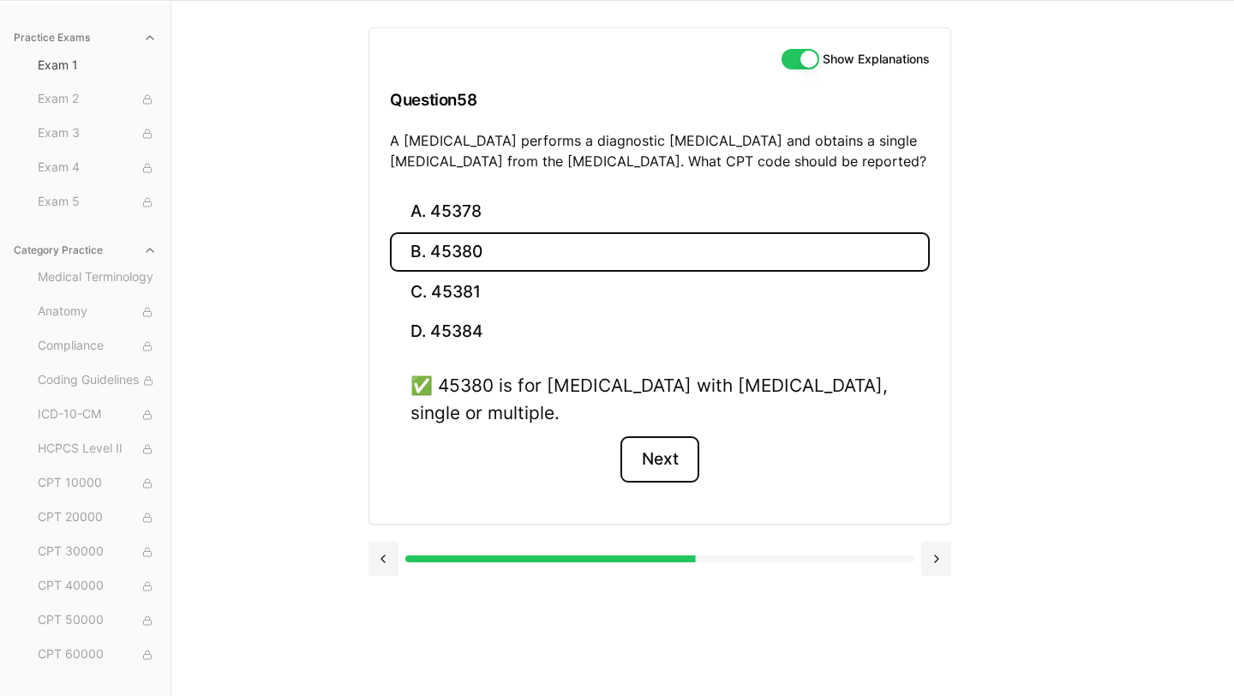
click at [646, 436] on button "Next" at bounding box center [659, 459] width 78 height 46
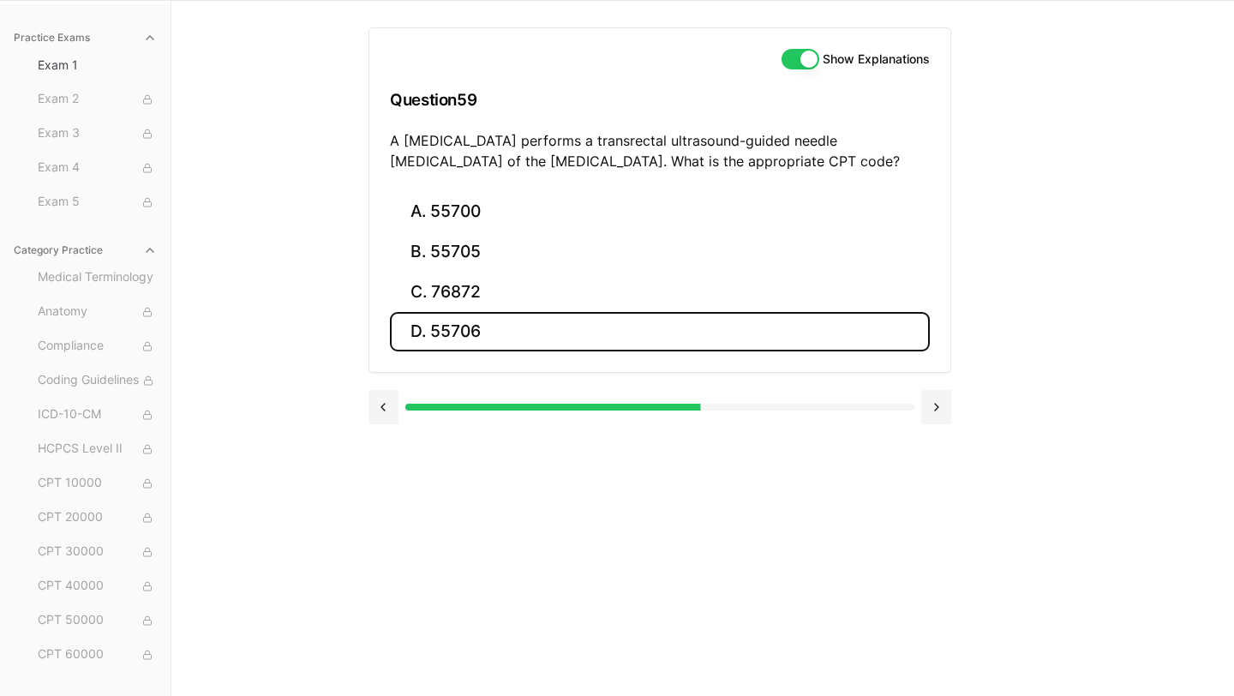
click at [574, 327] on button "D. 55706" at bounding box center [660, 332] width 540 height 40
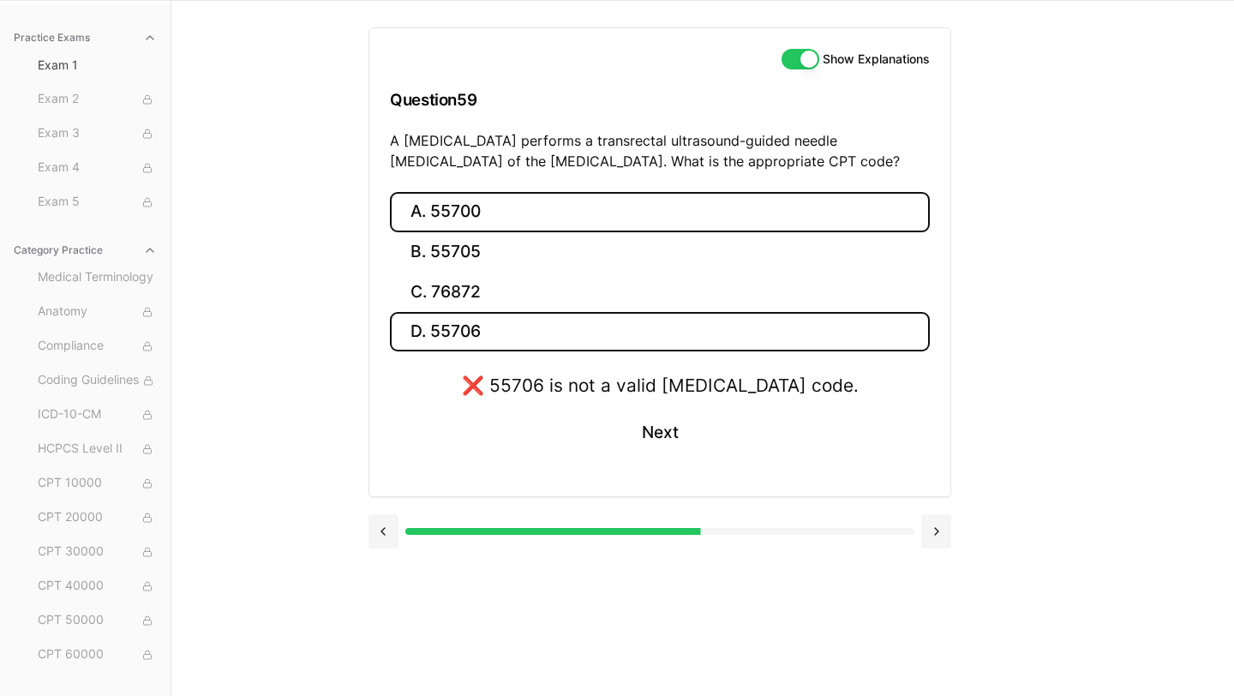
click at [524, 215] on button "A. 55700" at bounding box center [660, 212] width 540 height 40
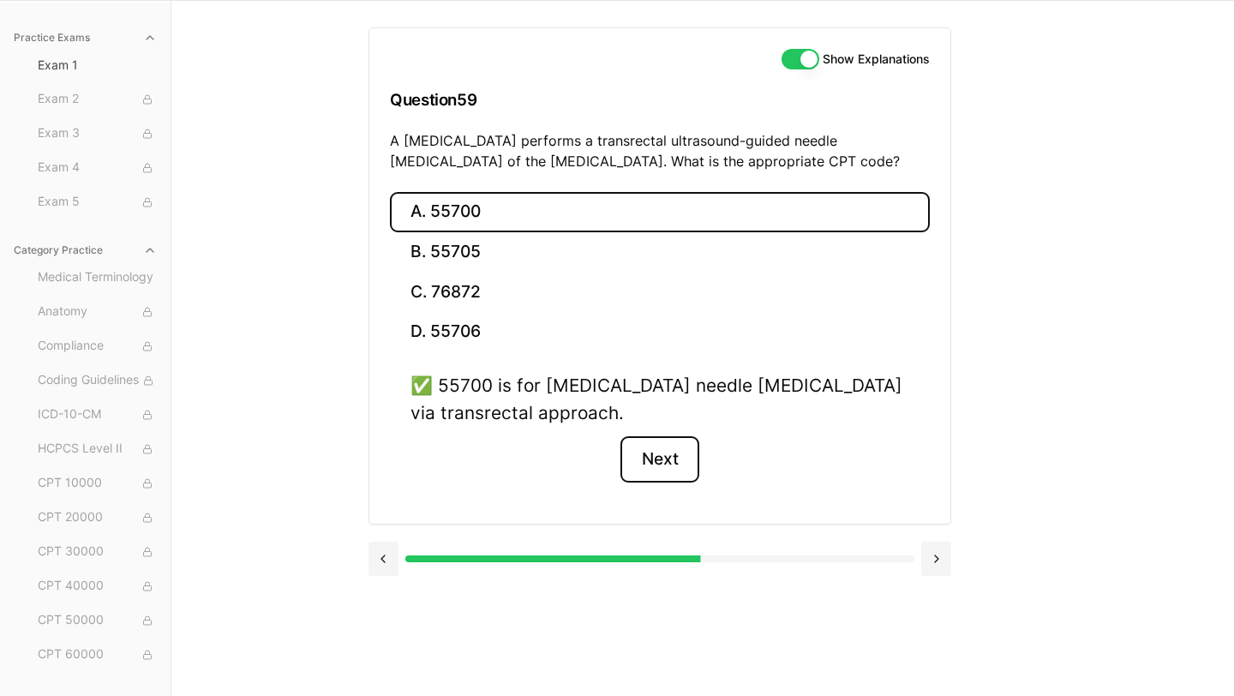
click at [677, 458] on button "Next" at bounding box center [659, 459] width 78 height 46
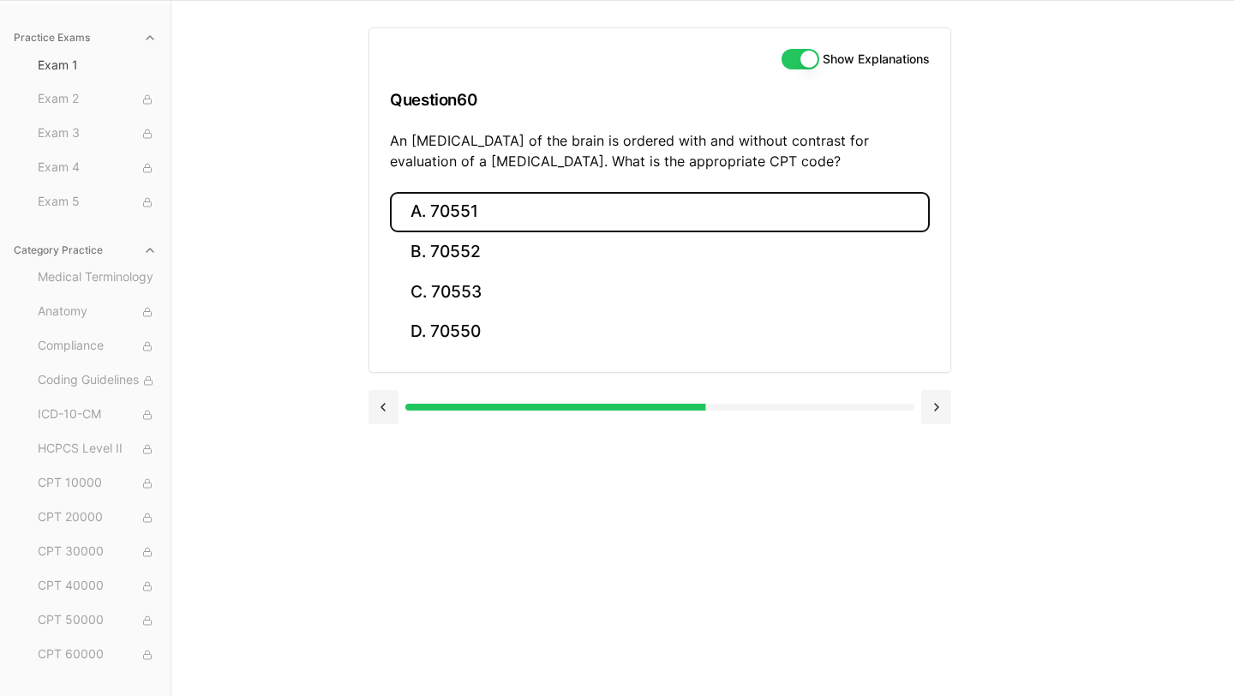
click at [522, 208] on button "A. 70551" at bounding box center [660, 212] width 540 height 40
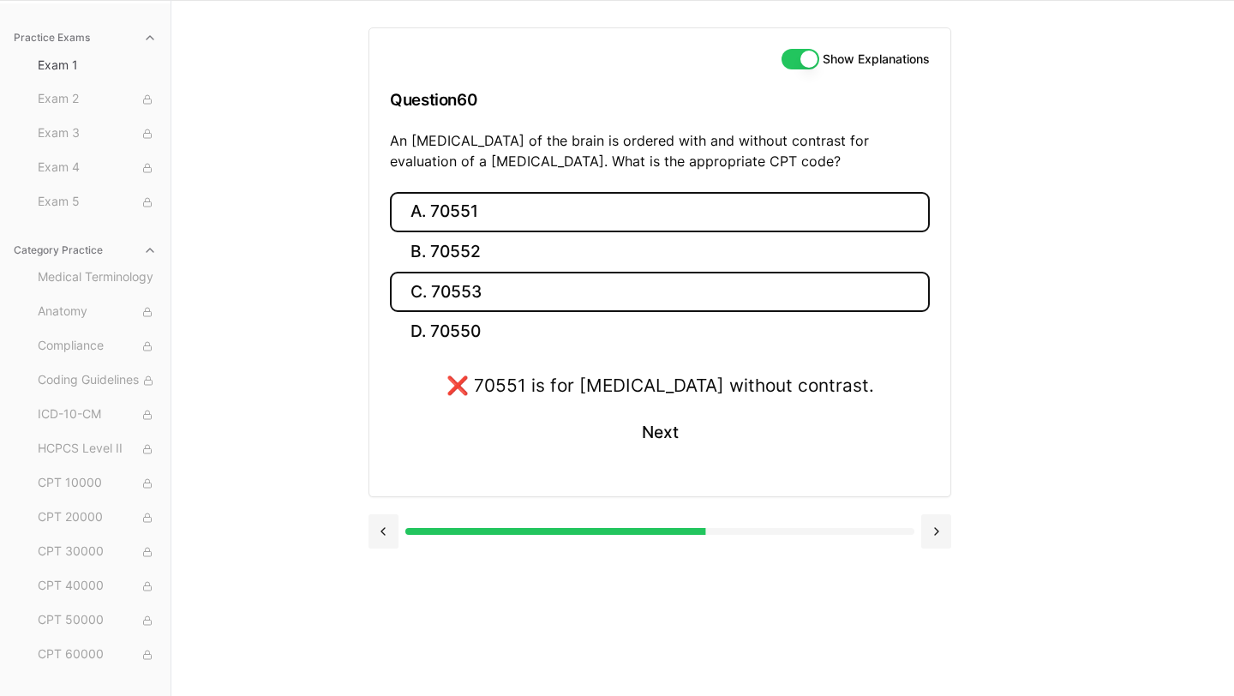
click at [544, 308] on button "C. 70553" at bounding box center [660, 292] width 540 height 40
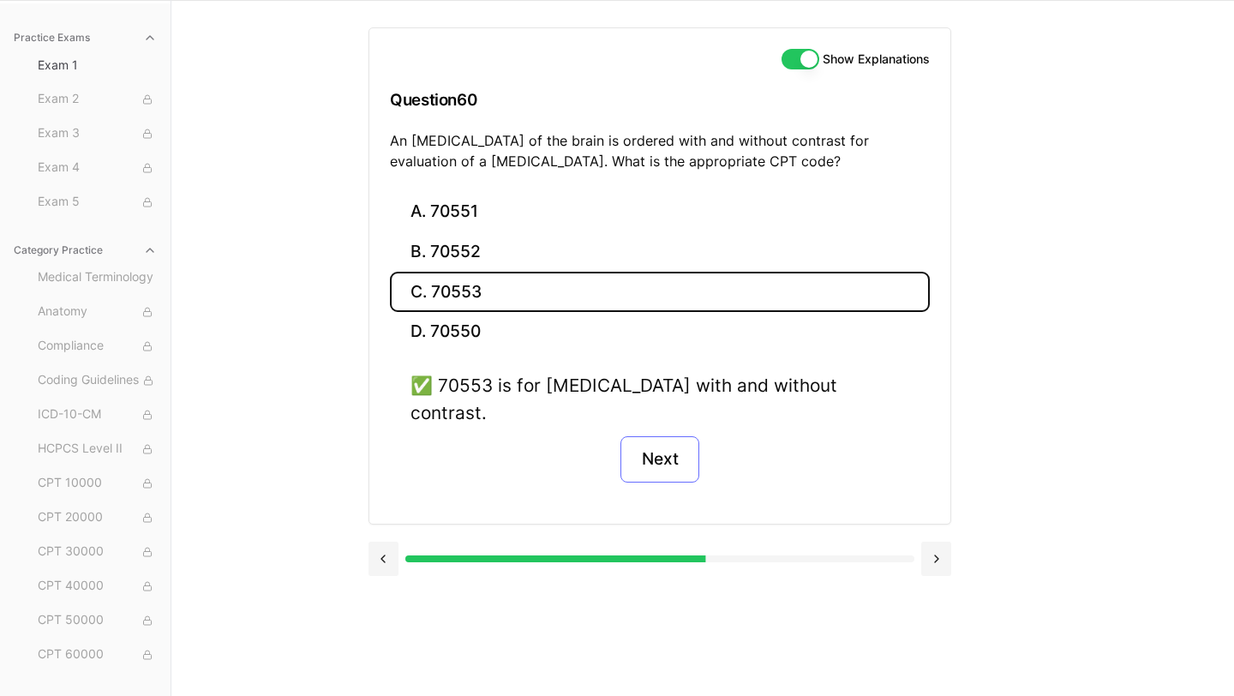
click at [644, 446] on button "Next" at bounding box center [659, 459] width 78 height 46
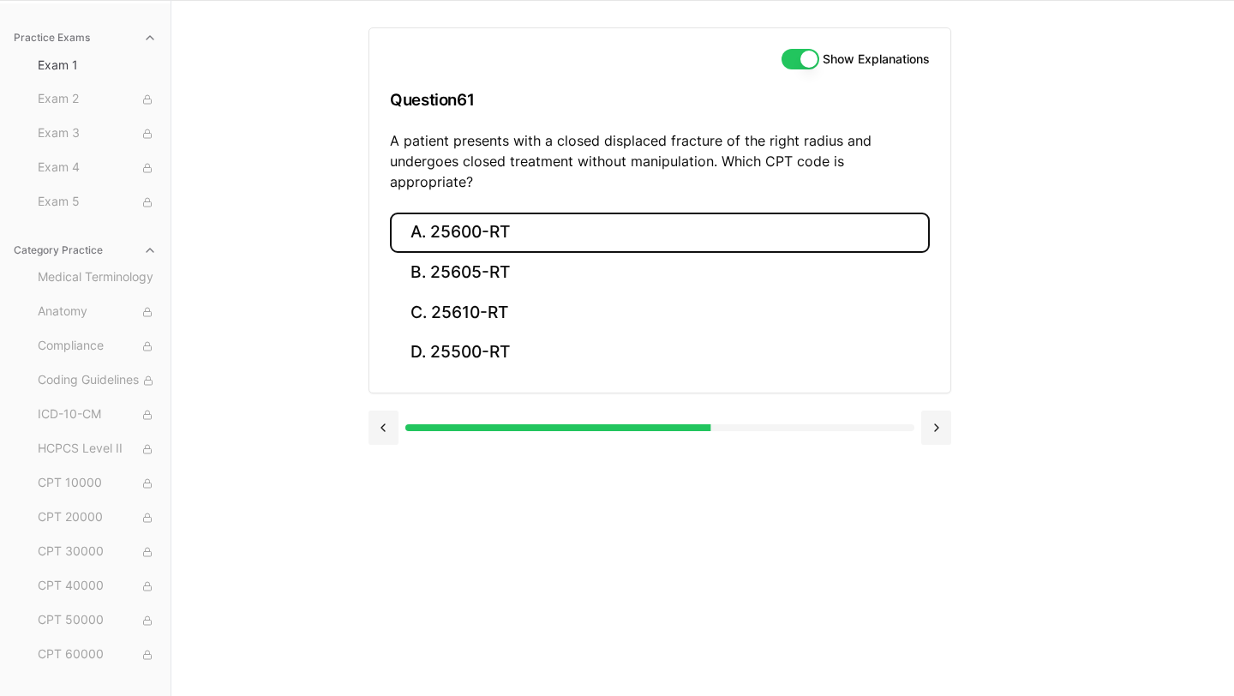
click at [529, 213] on button "A. 25600-RT" at bounding box center [660, 233] width 540 height 40
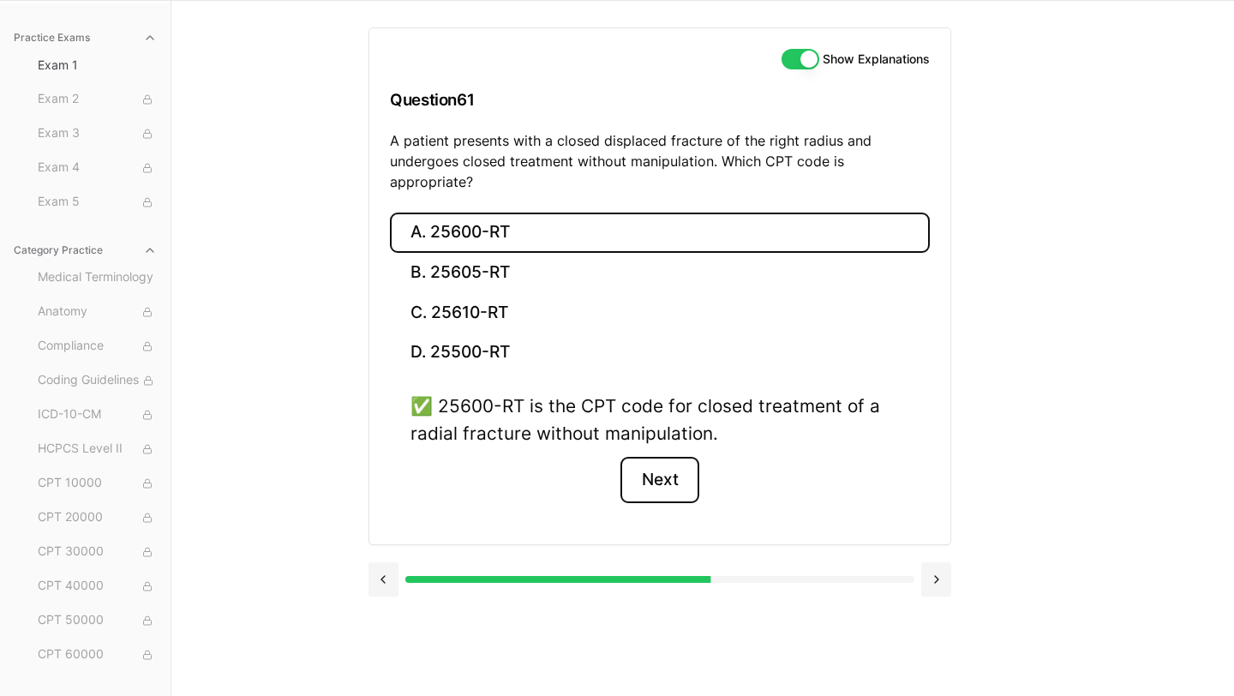
click at [662, 457] on button "Next" at bounding box center [659, 480] width 78 height 46
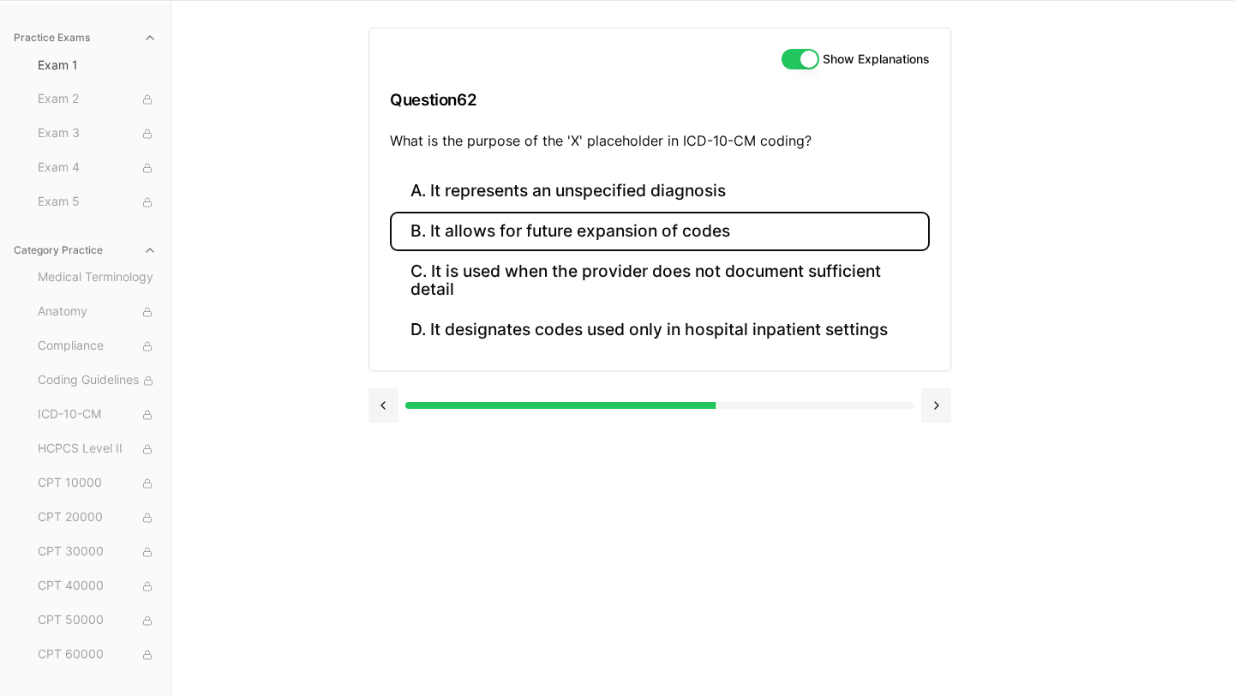
click at [599, 231] on button "B. It allows for future expansion of codes" at bounding box center [660, 232] width 540 height 40
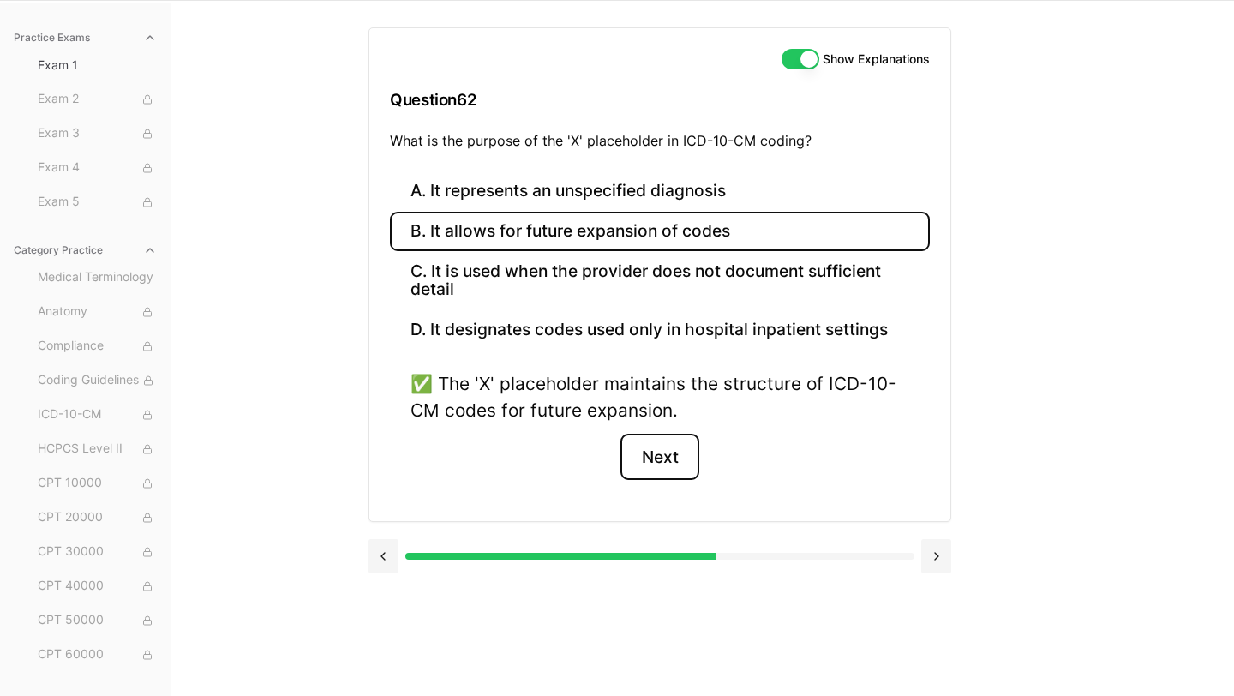
click at [662, 448] on button "Next" at bounding box center [659, 457] width 78 height 46
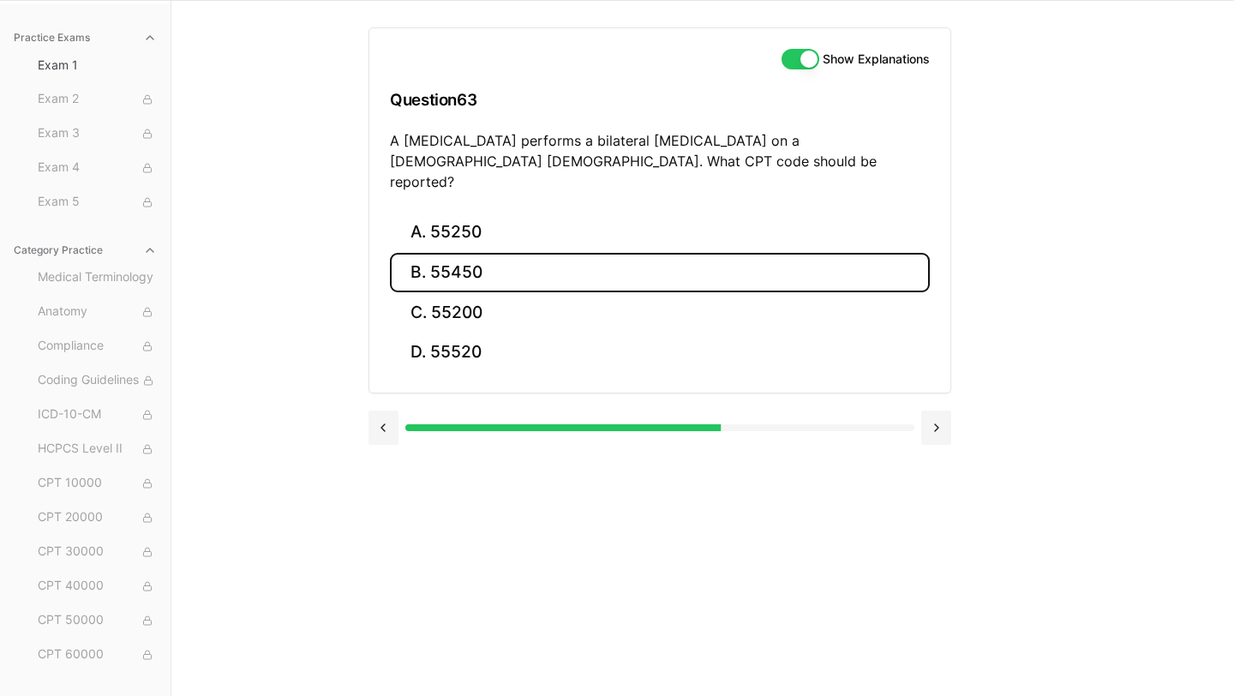
click at [500, 253] on button "B. 55450" at bounding box center [660, 273] width 540 height 40
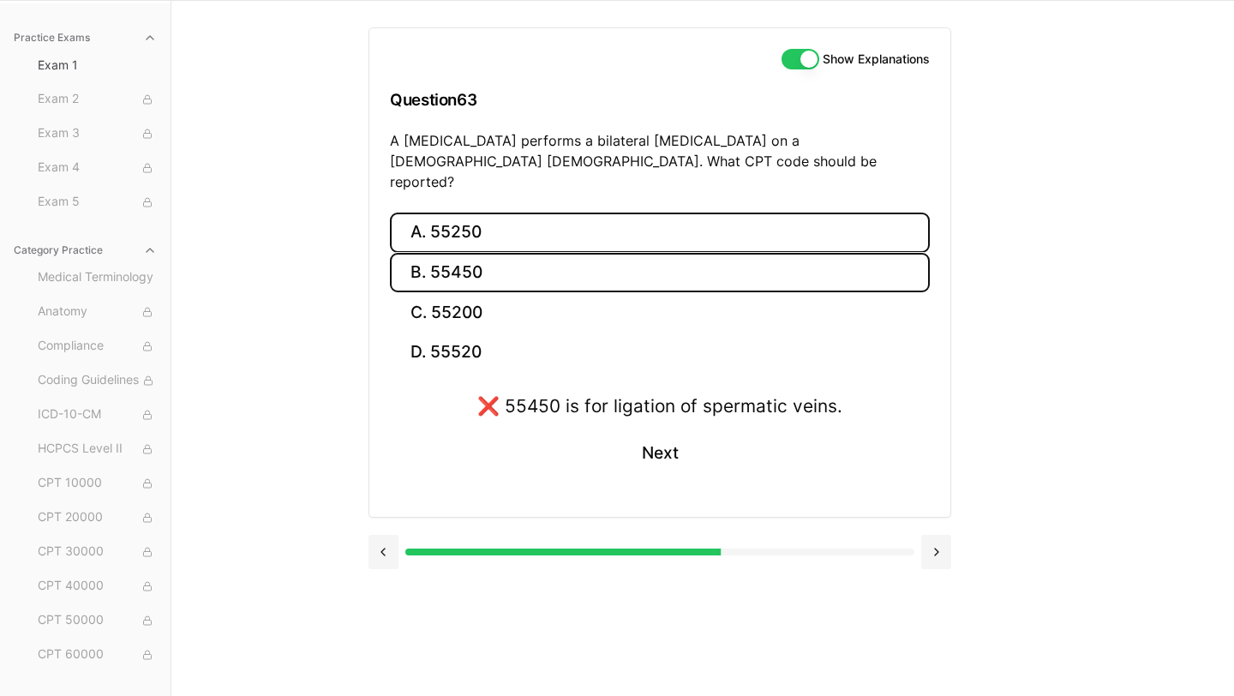
click at [485, 215] on button "A. 55250" at bounding box center [660, 233] width 540 height 40
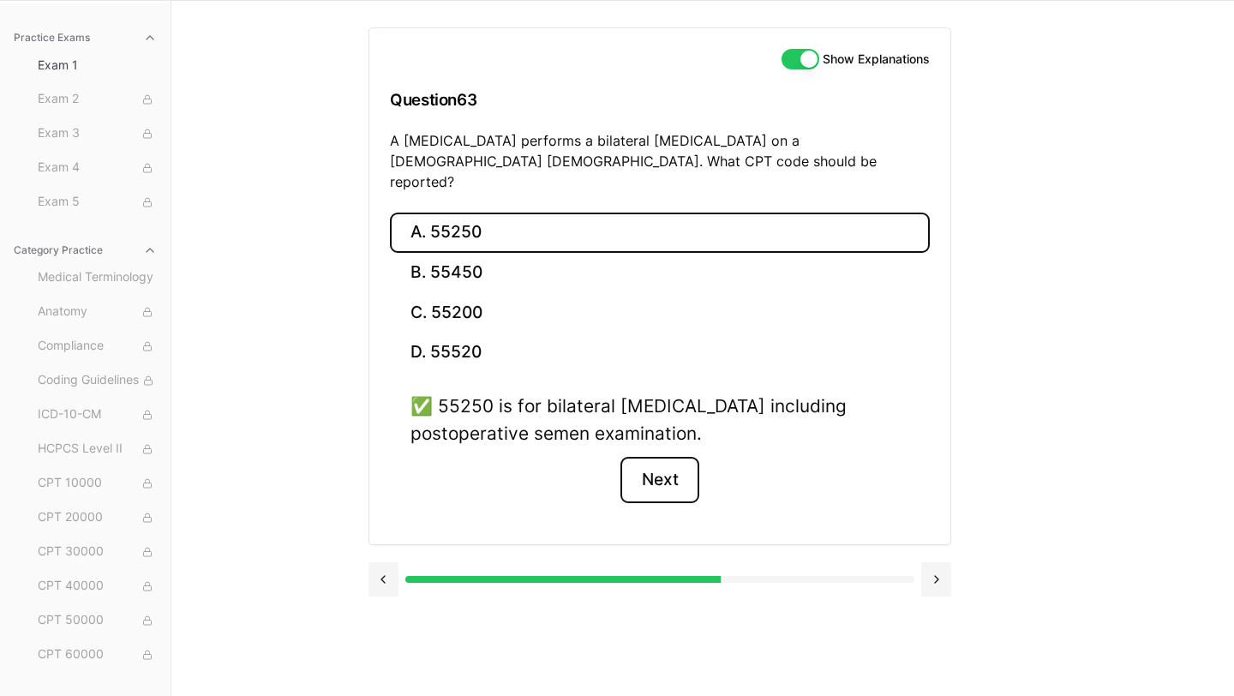
click at [650, 459] on button "Next" at bounding box center [659, 480] width 78 height 46
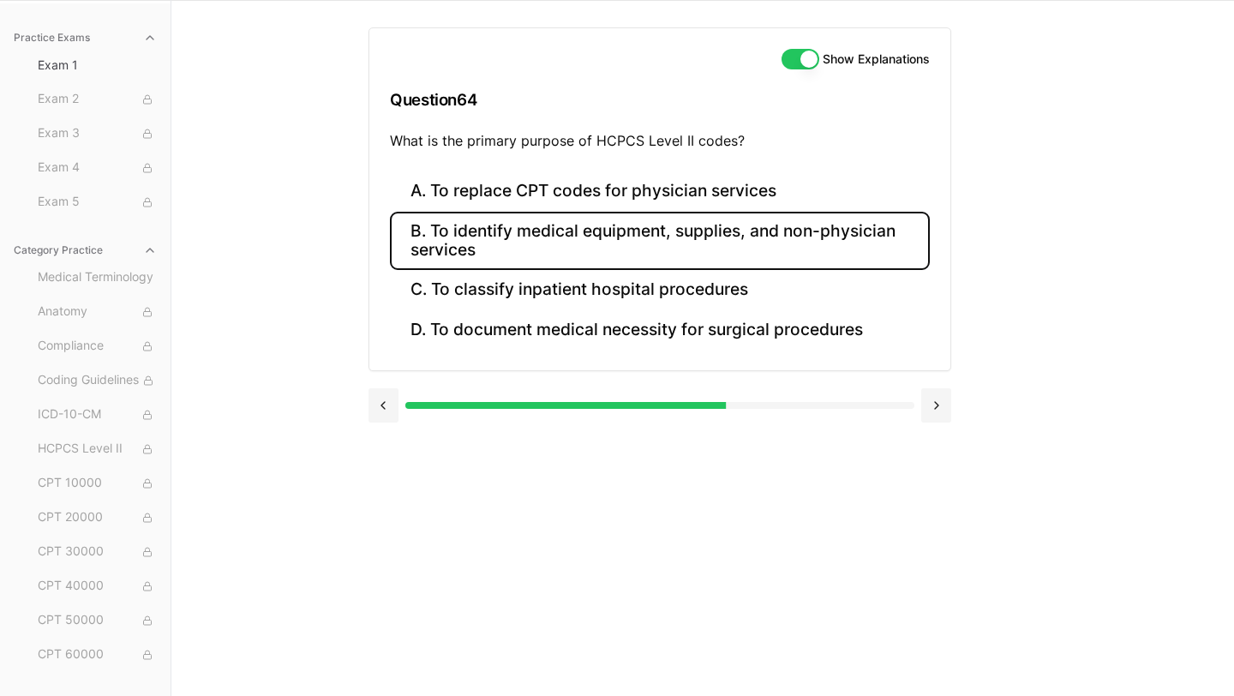
click at [634, 235] on button "B. To identify medical equipment, supplies, and non-physician services" at bounding box center [660, 241] width 540 height 58
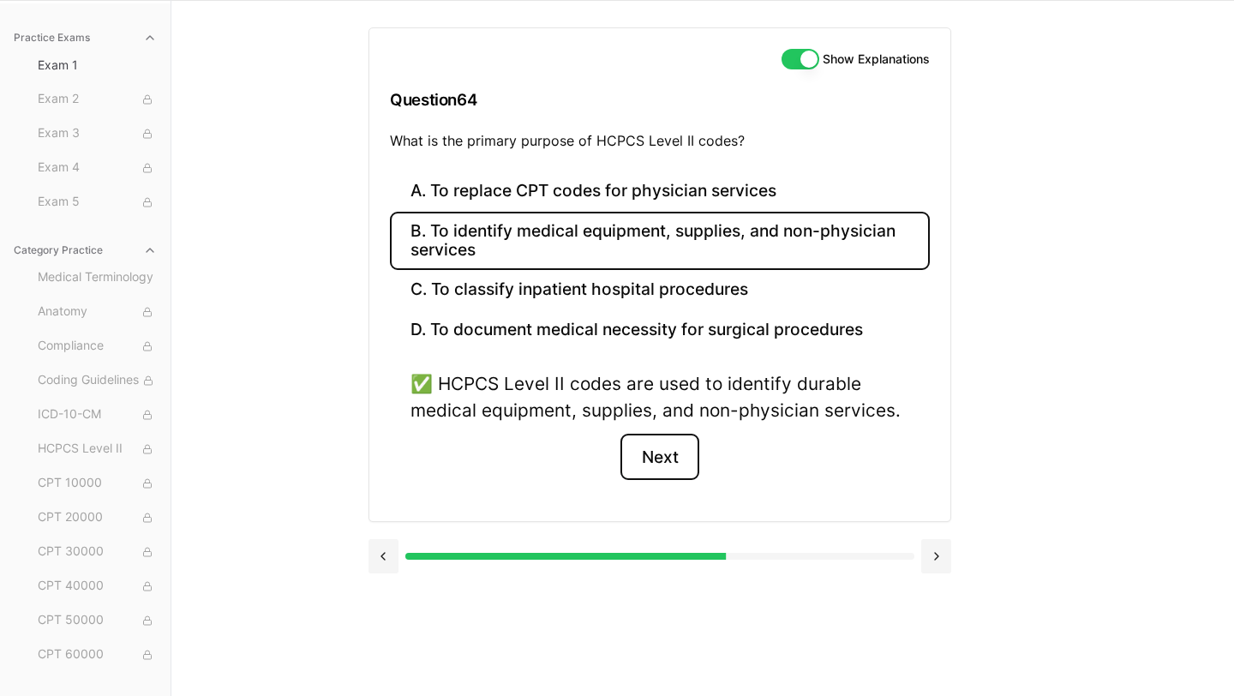
click at [654, 462] on button "Next" at bounding box center [659, 457] width 78 height 46
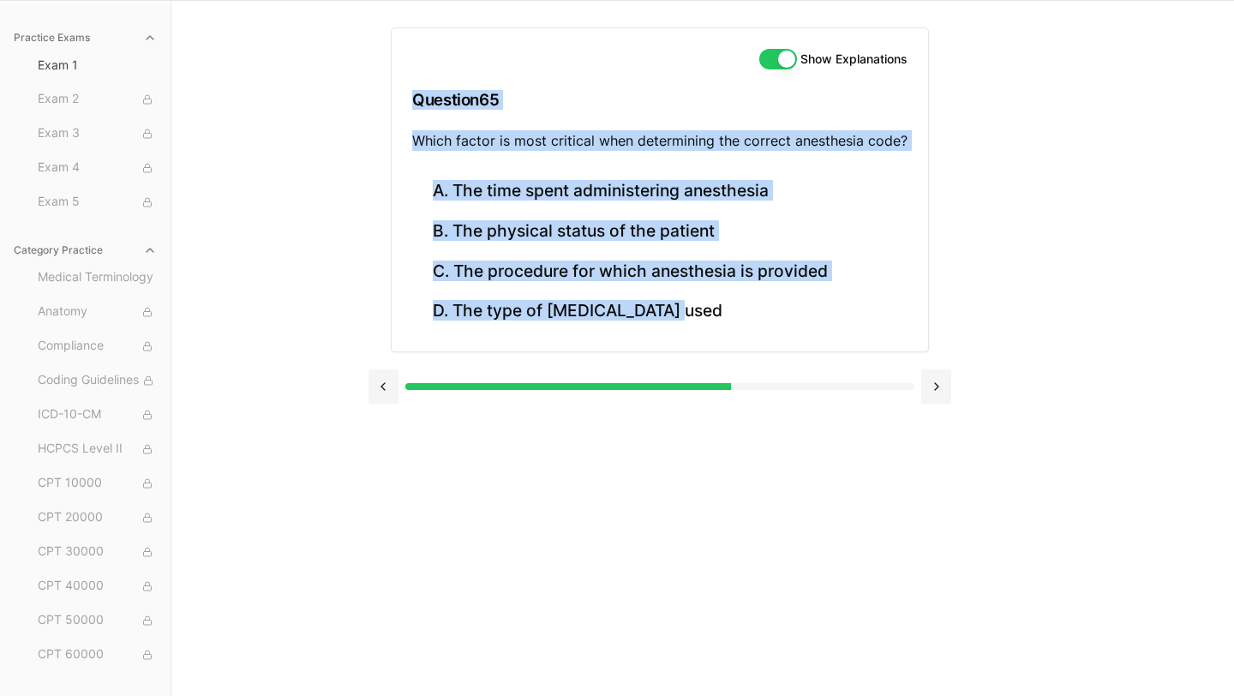
drag, startPoint x: 366, startPoint y: 80, endPoint x: 762, endPoint y: 351, distance: 480.1
click at [762, 351] on div "Practice Exams Exam 1 Exam 2 Exam 3 Exam 4 Exam 5 Category Practice Medical Ter…" at bounding box center [617, 348] width 1234 height 696
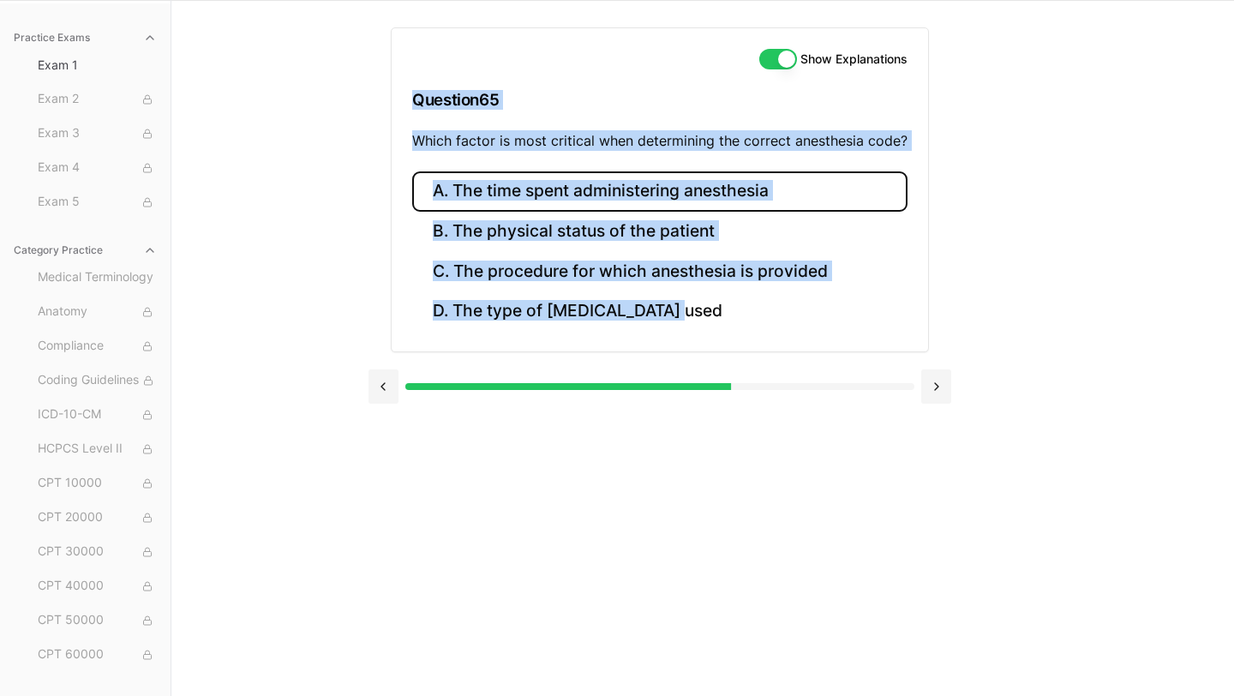
click at [557, 190] on button "A. The time spent administering anesthesia" at bounding box center [659, 191] width 495 height 40
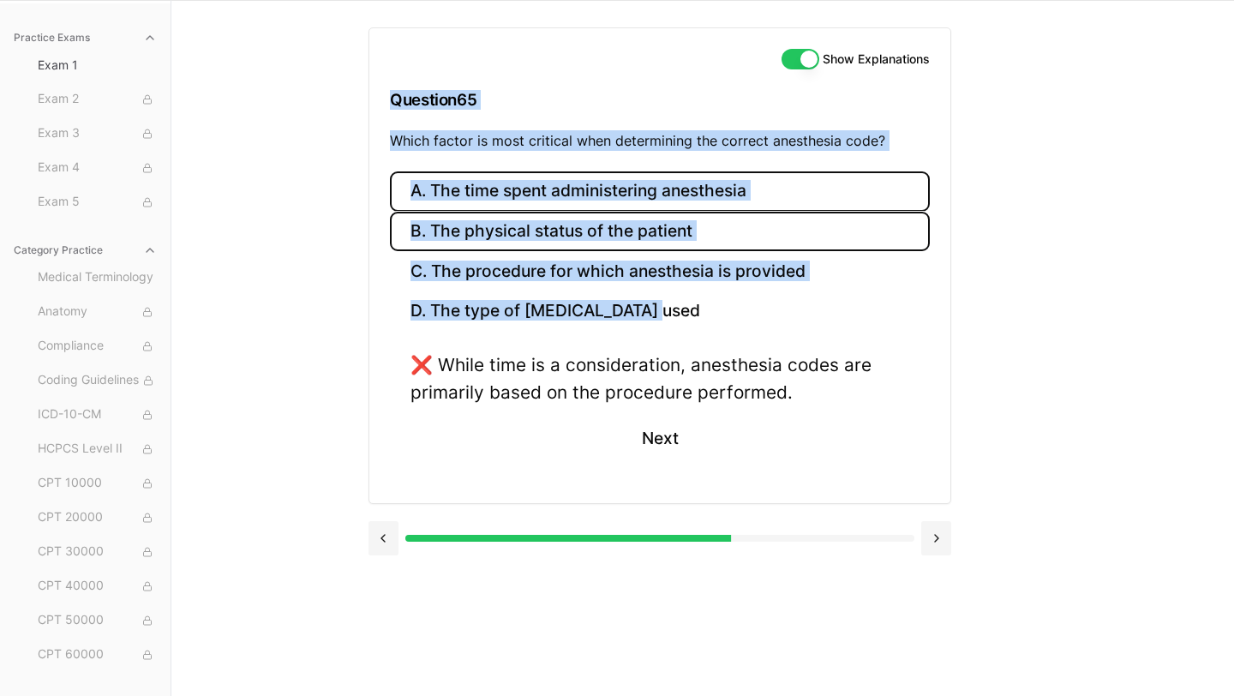
click at [563, 230] on button "B. The physical status of the patient" at bounding box center [660, 232] width 540 height 40
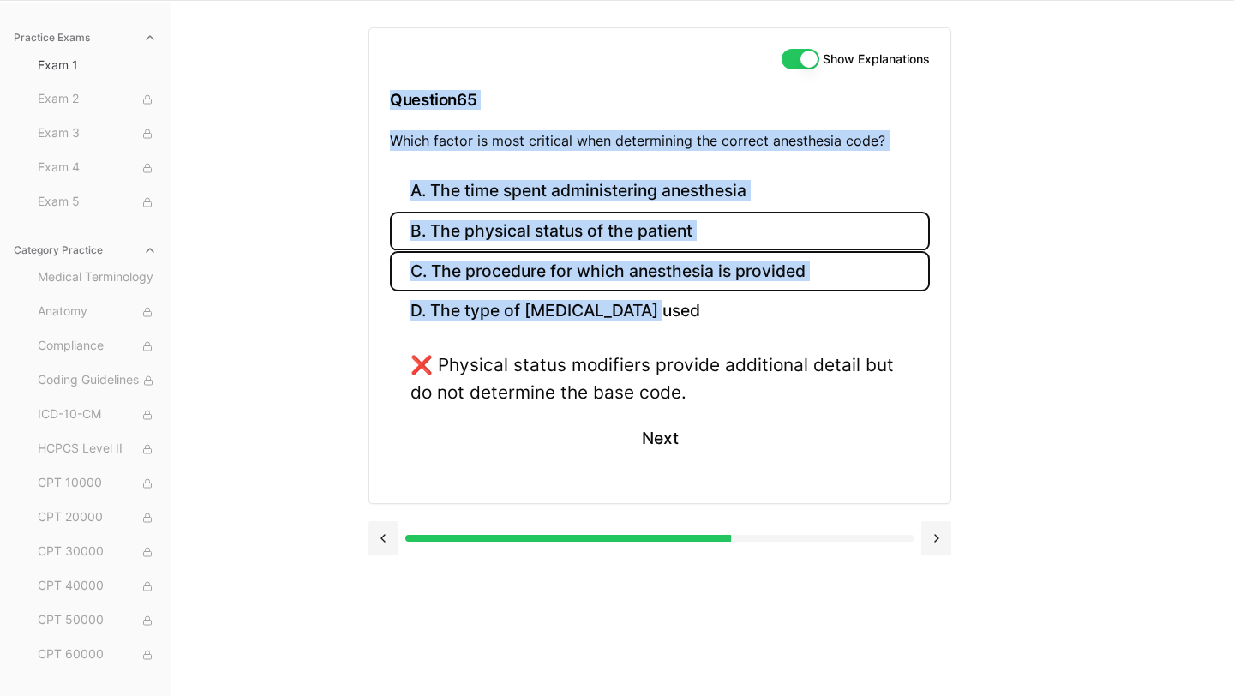
click at [572, 270] on button "C. The procedure for which anesthesia is provided" at bounding box center [660, 271] width 540 height 40
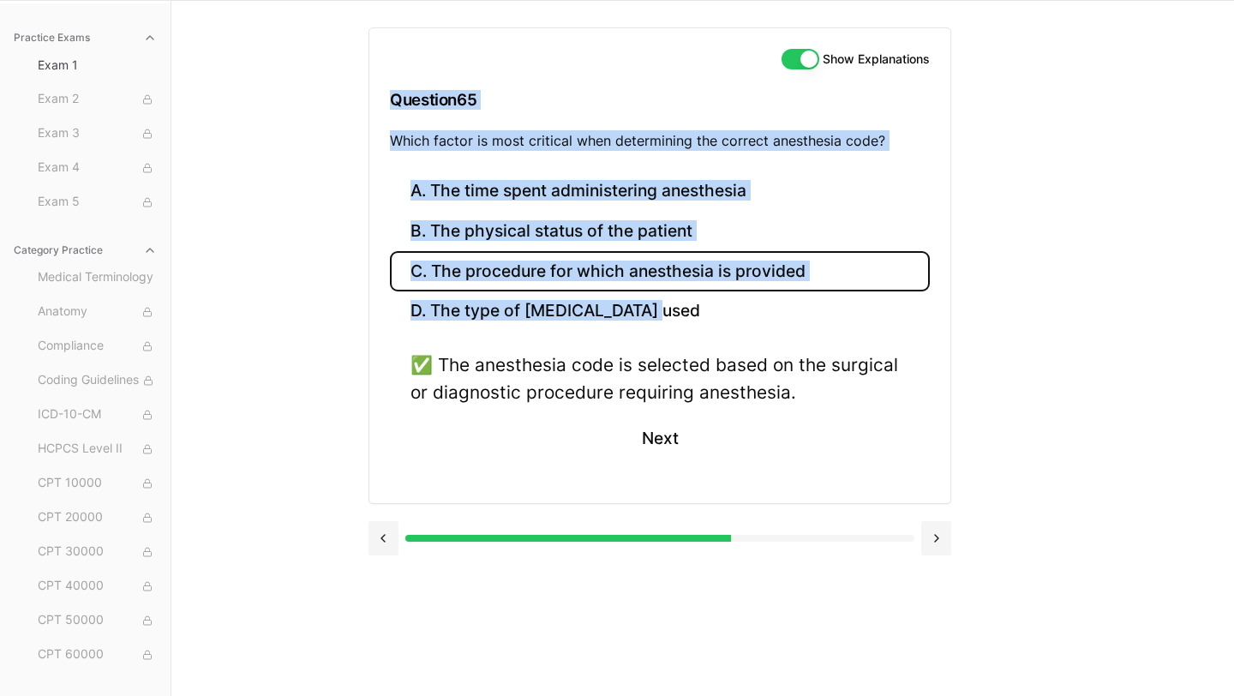
click at [1109, 260] on div "Practice Exams Exam 1 Exam 2 Exam 3 Exam 4 Exam 5 Category Practice Medical Ter…" at bounding box center [617, 348] width 1234 height 696
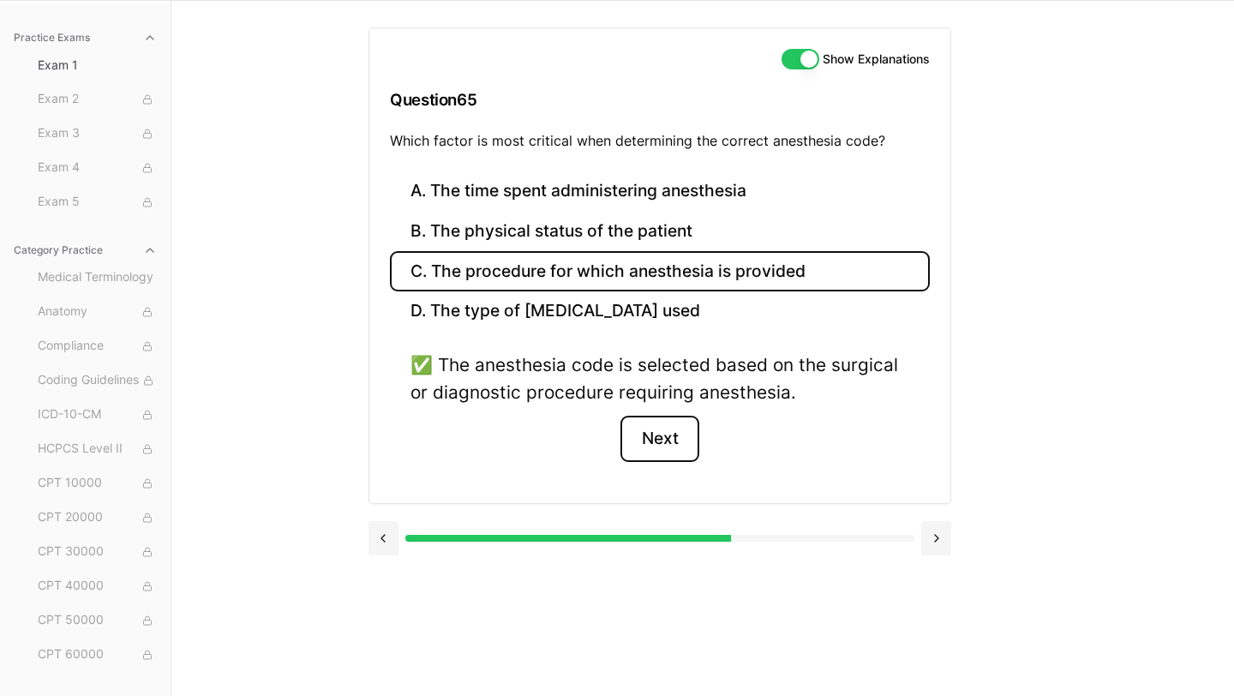
click at [658, 432] on button "Next" at bounding box center [659, 439] width 78 height 46
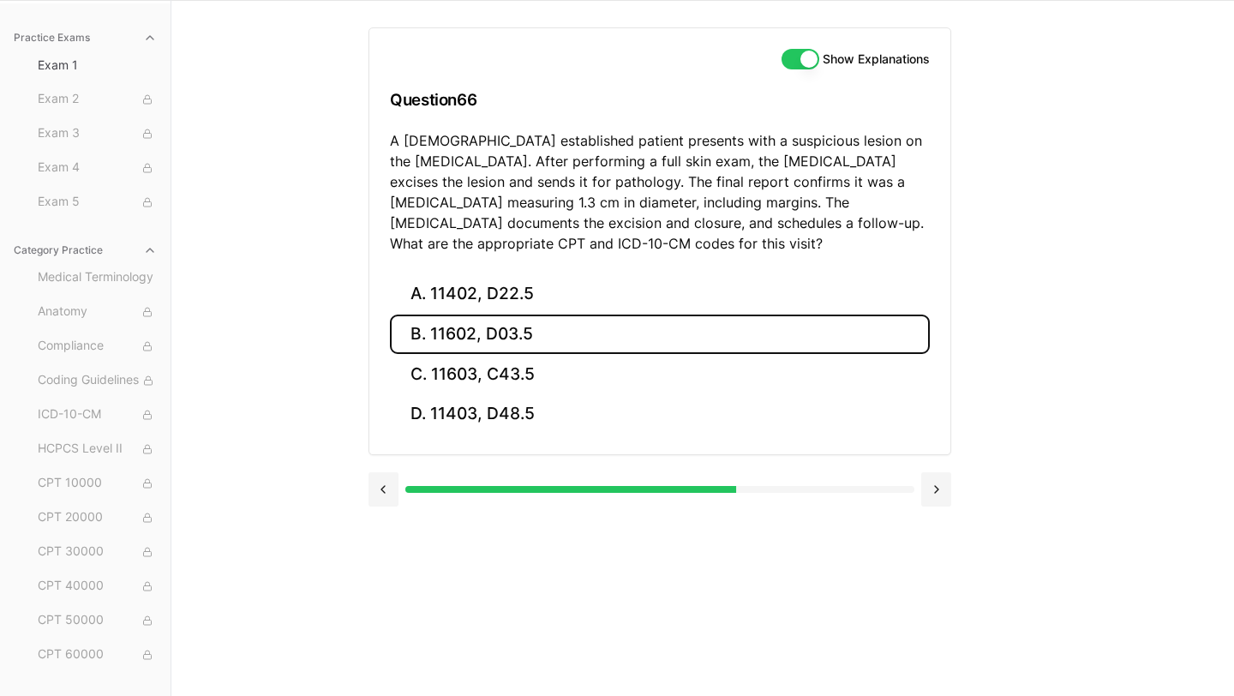
click at [554, 335] on button "B. 11602, D03.5" at bounding box center [660, 334] width 540 height 40
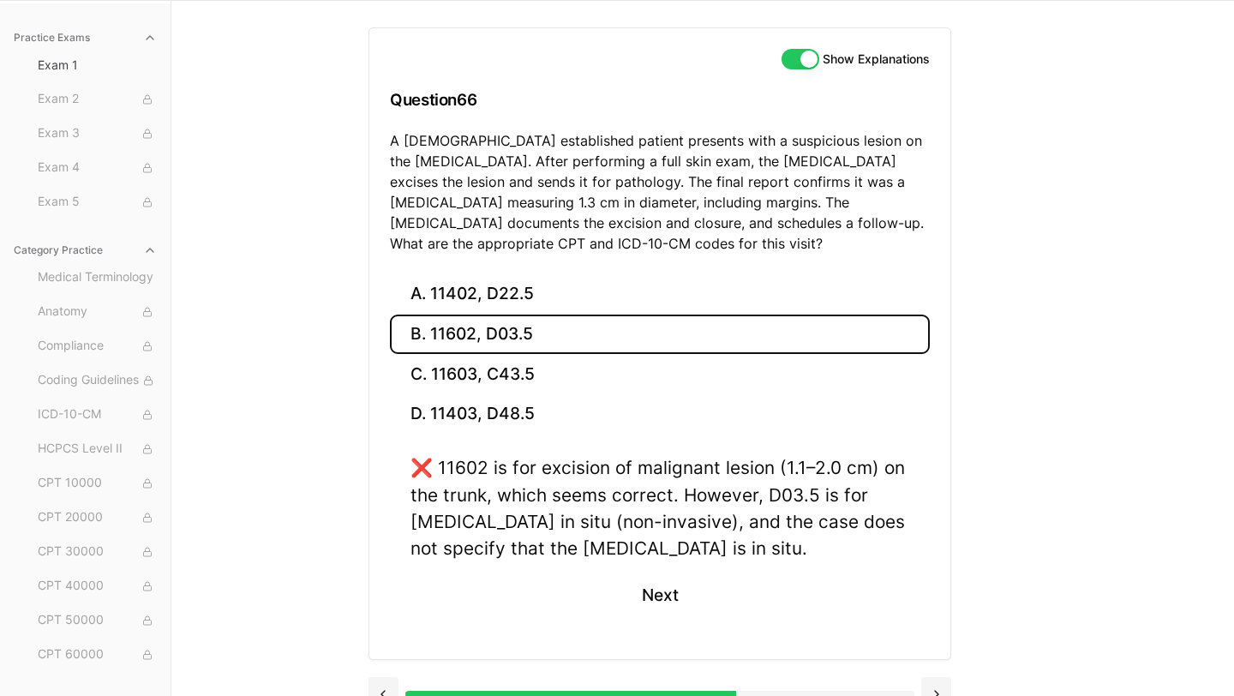
click at [337, 368] on div "Practice Exams Exam 1 Exam 2 Exam 3 Exam 4 Exam 5 Category Practice Medical Ter…" at bounding box center [617, 348] width 1234 height 696
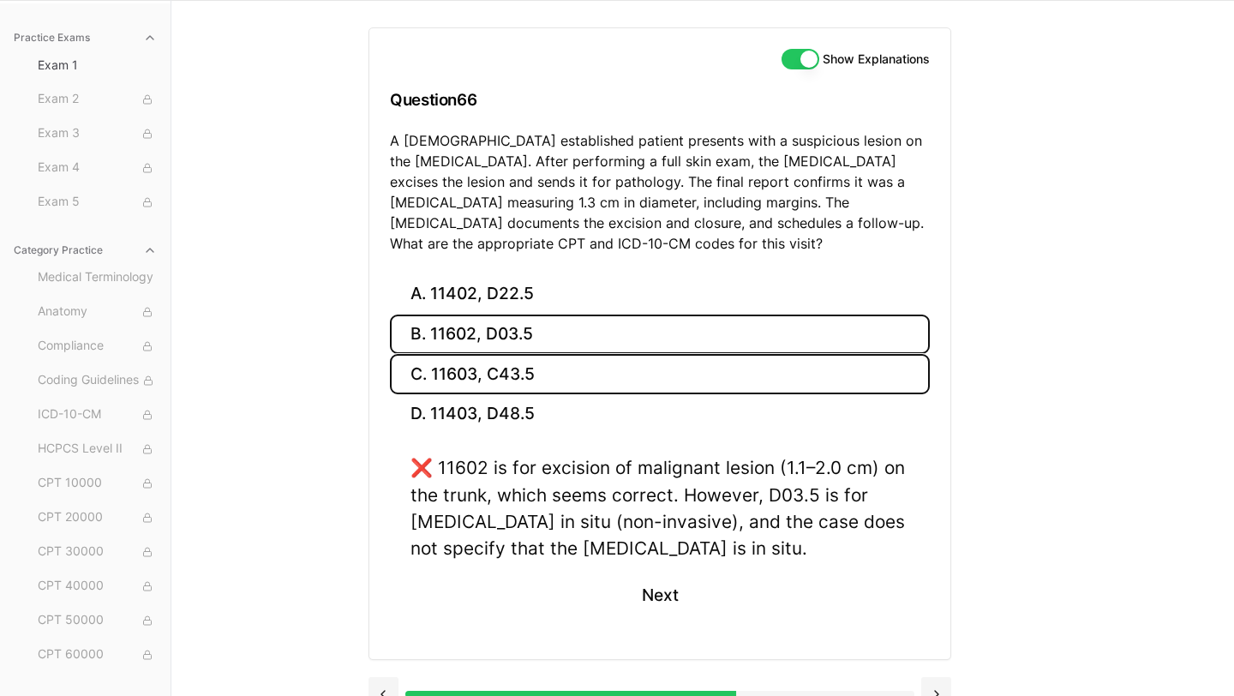
click at [497, 362] on button "C. 11603, C43.5" at bounding box center [660, 374] width 540 height 40
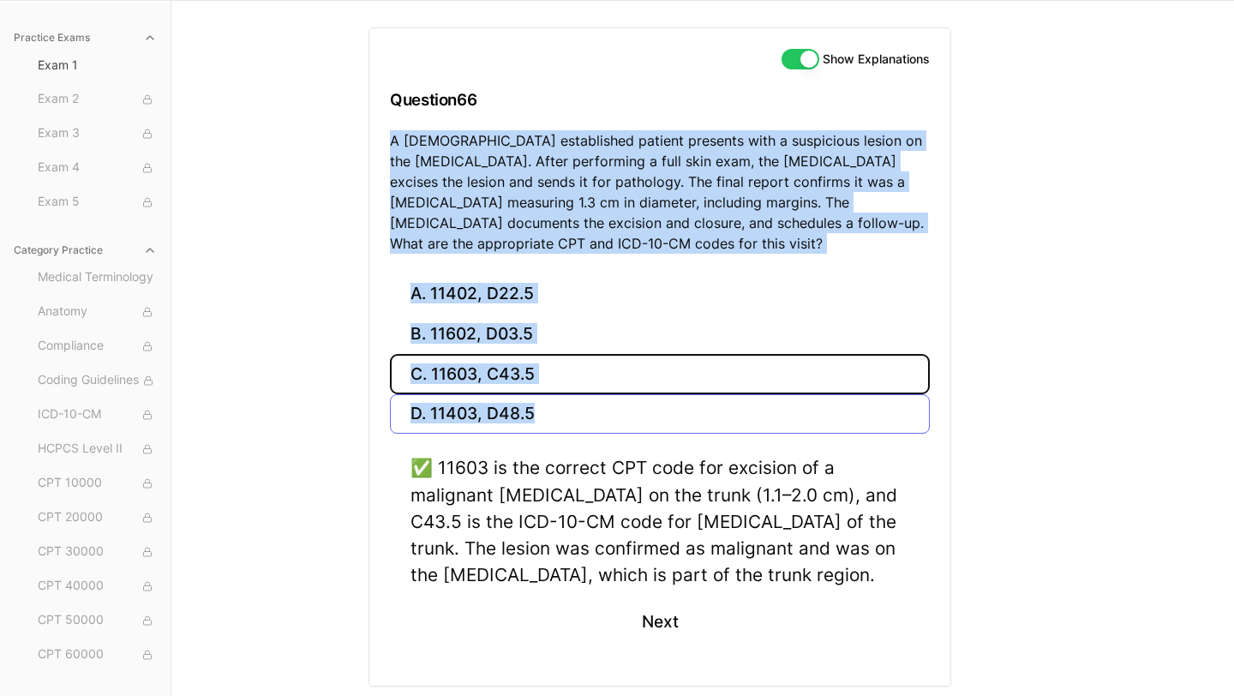
drag, startPoint x: 389, startPoint y: 138, endPoint x: 587, endPoint y: 425, distance: 348.7
click at [587, 425] on div "Show Explanations Question 66 A 56-year-old established patient presents with a…" at bounding box center [659, 356] width 583 height 659
copy div "A 56-year-old established patient presents with a suspicious lesion on the uppe…"
click at [308, 348] on div "Practice Exams Exam 1 Exam 2 Exam 3 Exam 4 Exam 5 Category Practice Medical Ter…" at bounding box center [617, 348] width 1234 height 696
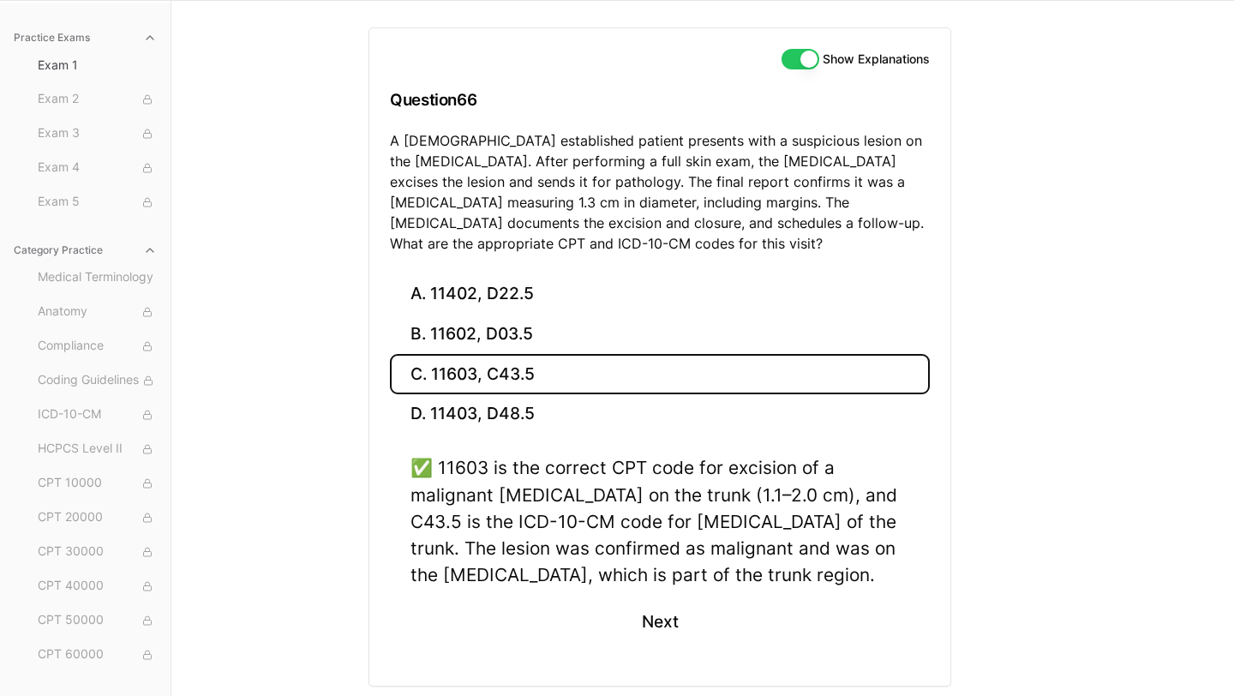
scroll to position [172, 0]
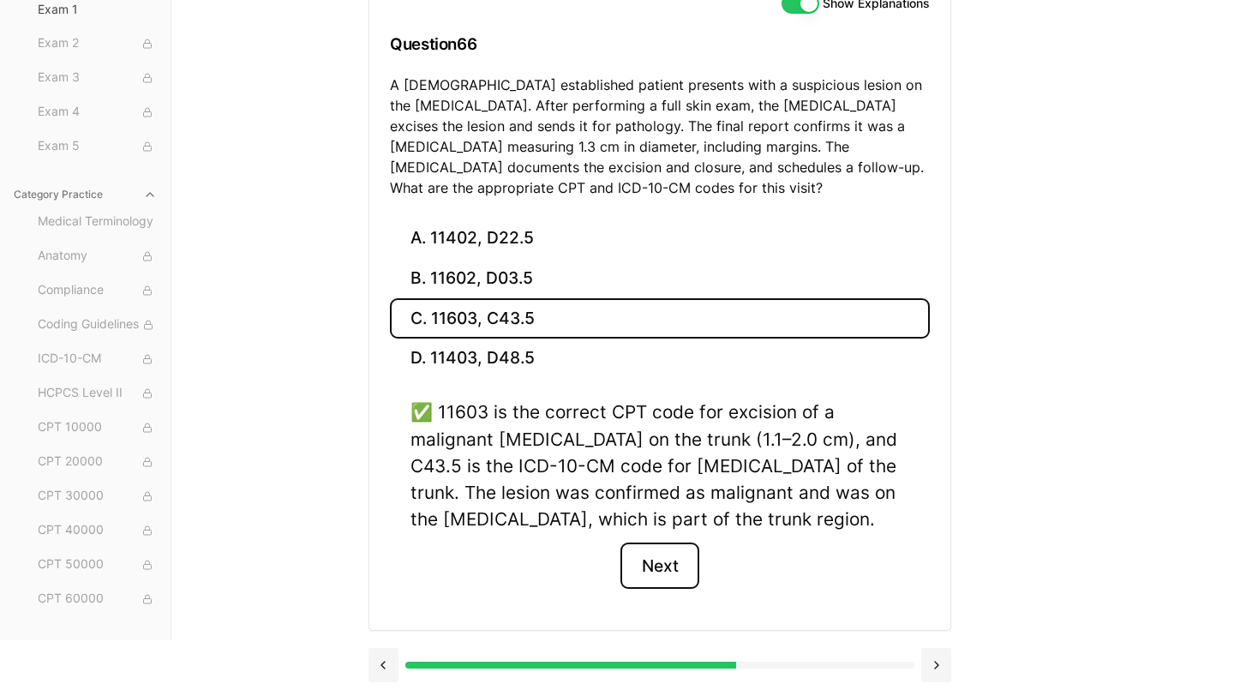
click at [677, 568] on button "Next" at bounding box center [659, 565] width 78 height 46
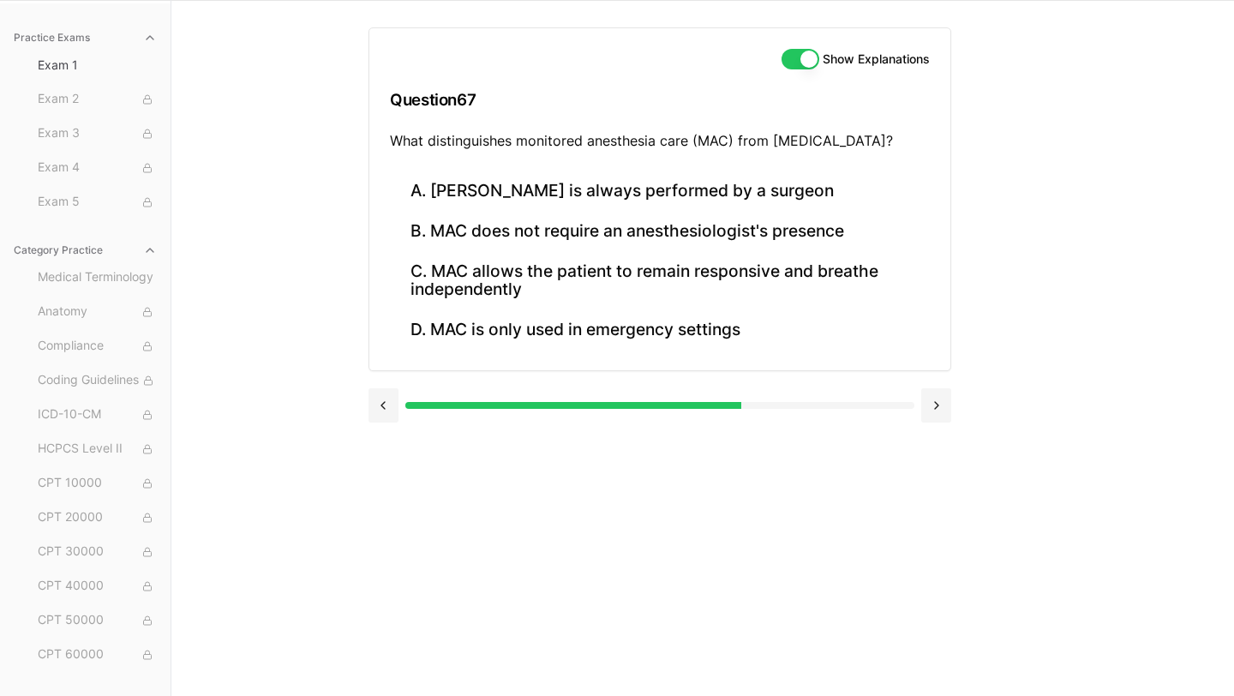
scroll to position [0, 0]
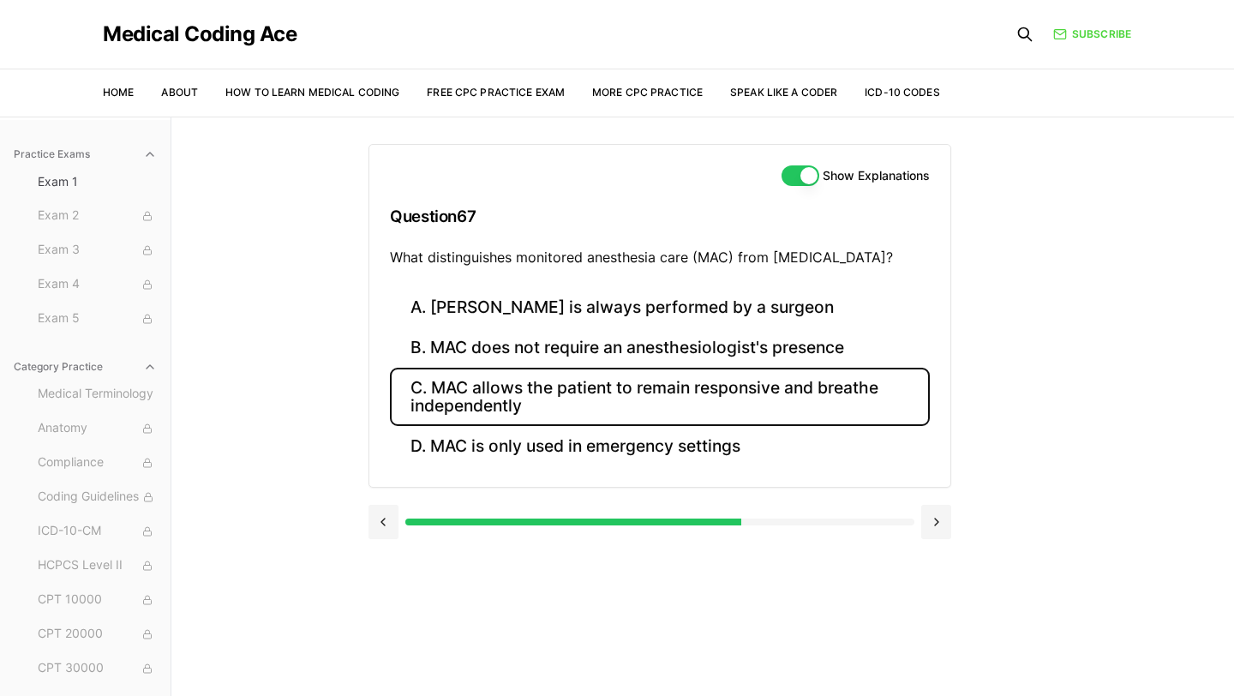
click at [650, 404] on button "C. MAC allows the patient to remain responsive and breathe independently" at bounding box center [660, 397] width 540 height 58
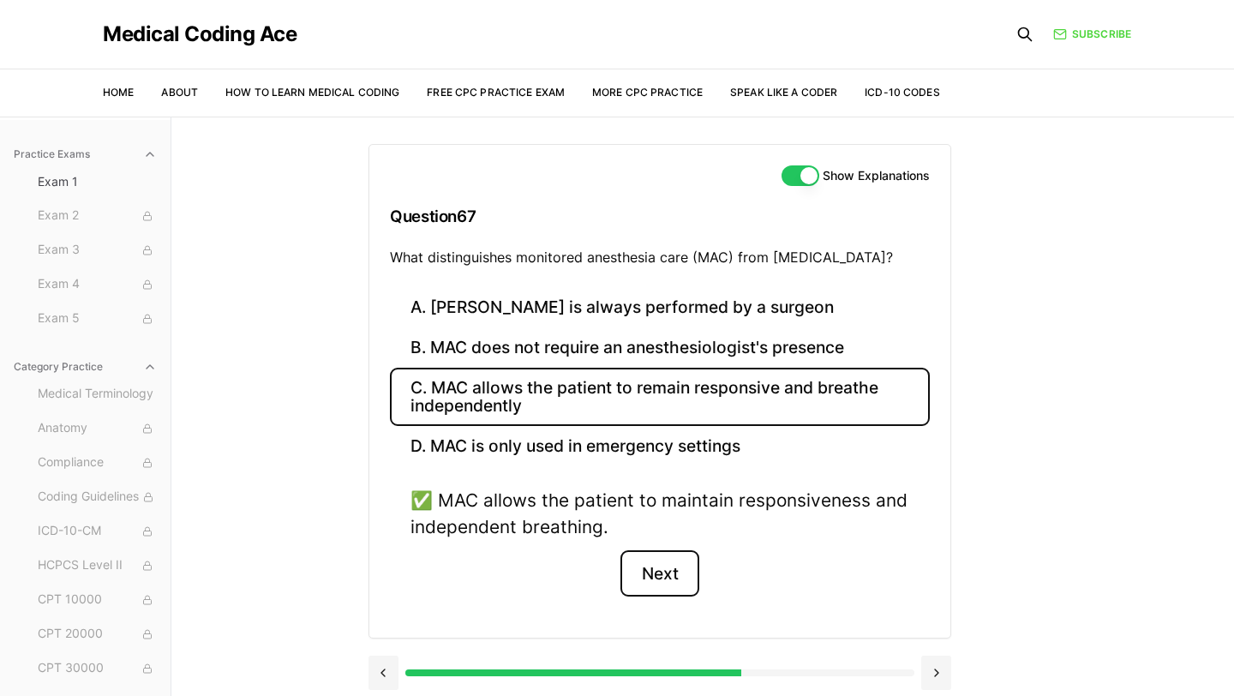
click at [656, 583] on button "Next" at bounding box center [659, 573] width 78 height 46
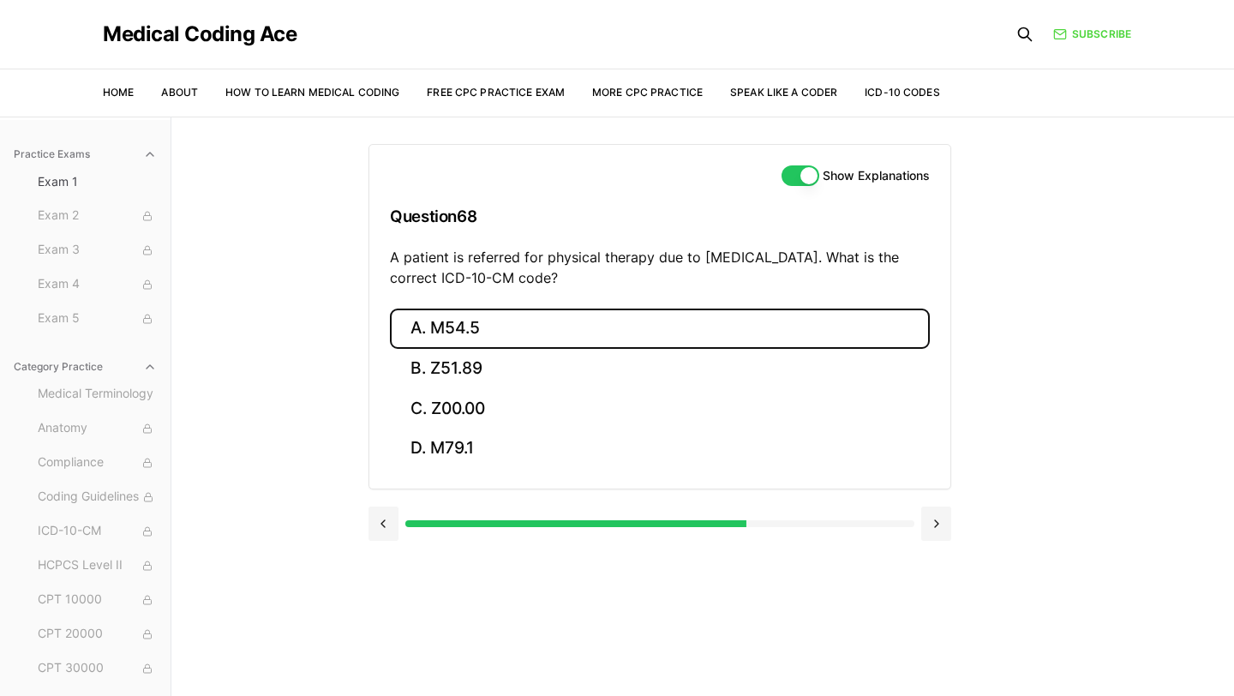
click at [500, 335] on button "A. M54.5" at bounding box center [660, 328] width 540 height 40
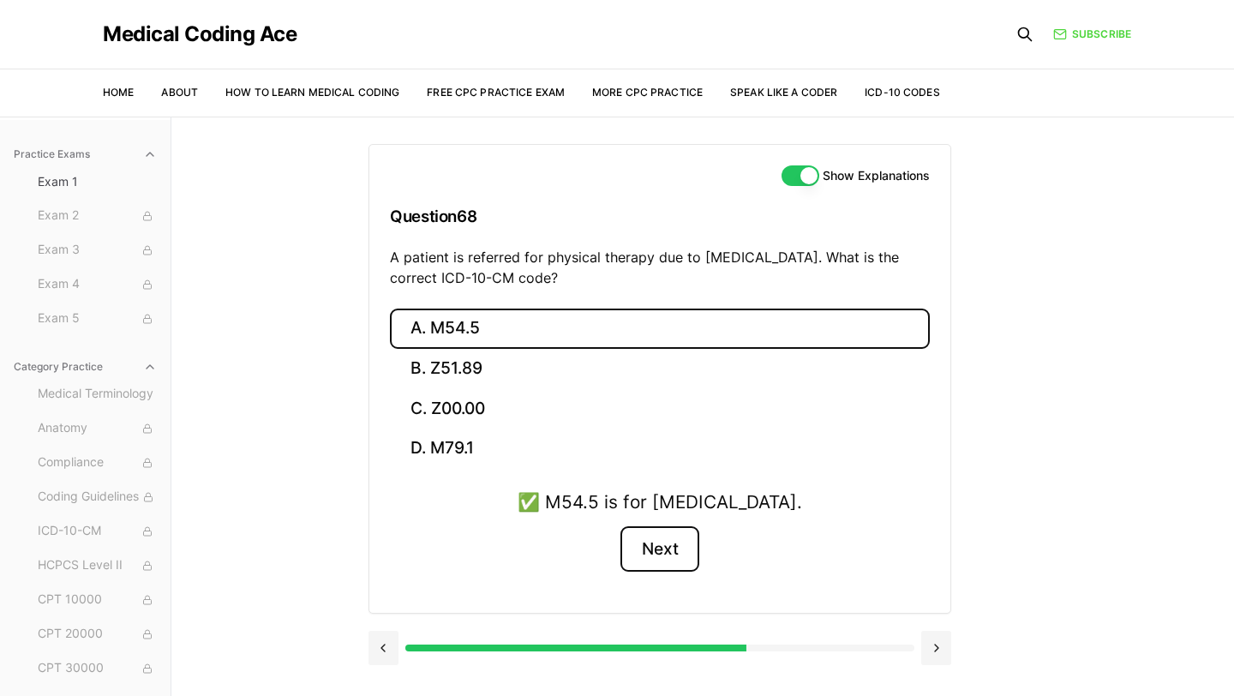
click at [669, 556] on button "Next" at bounding box center [659, 549] width 78 height 46
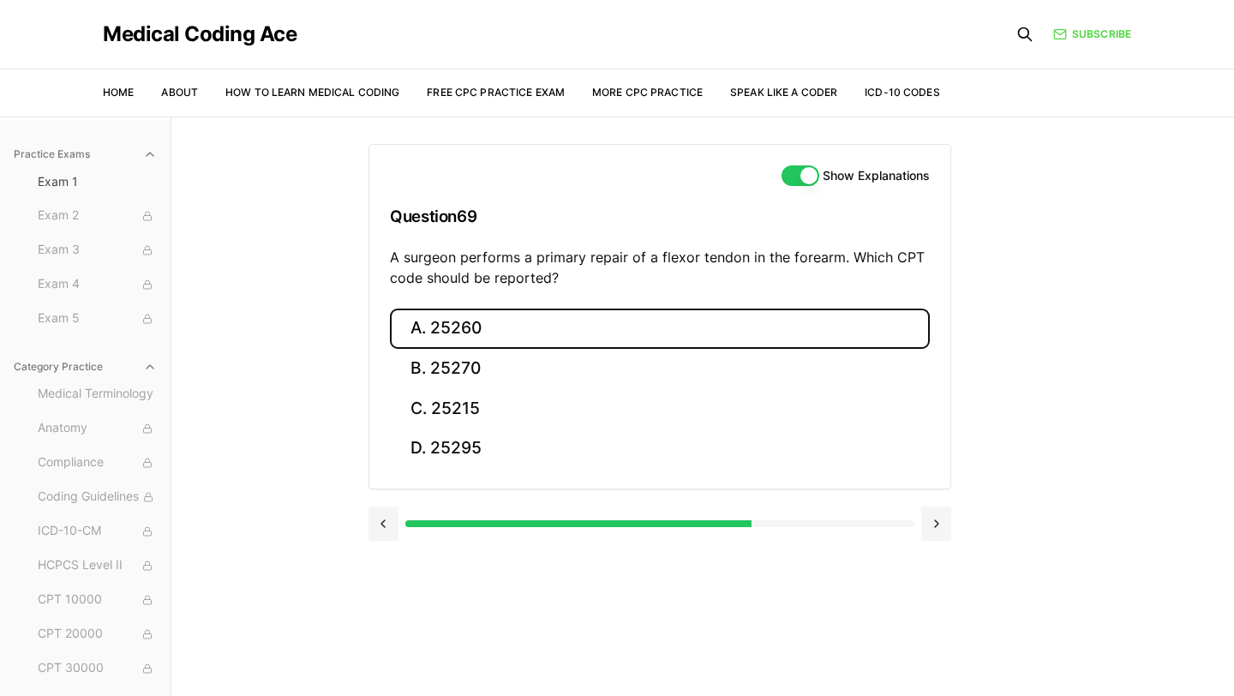
click at [507, 328] on button "A. 25260" at bounding box center [660, 328] width 540 height 40
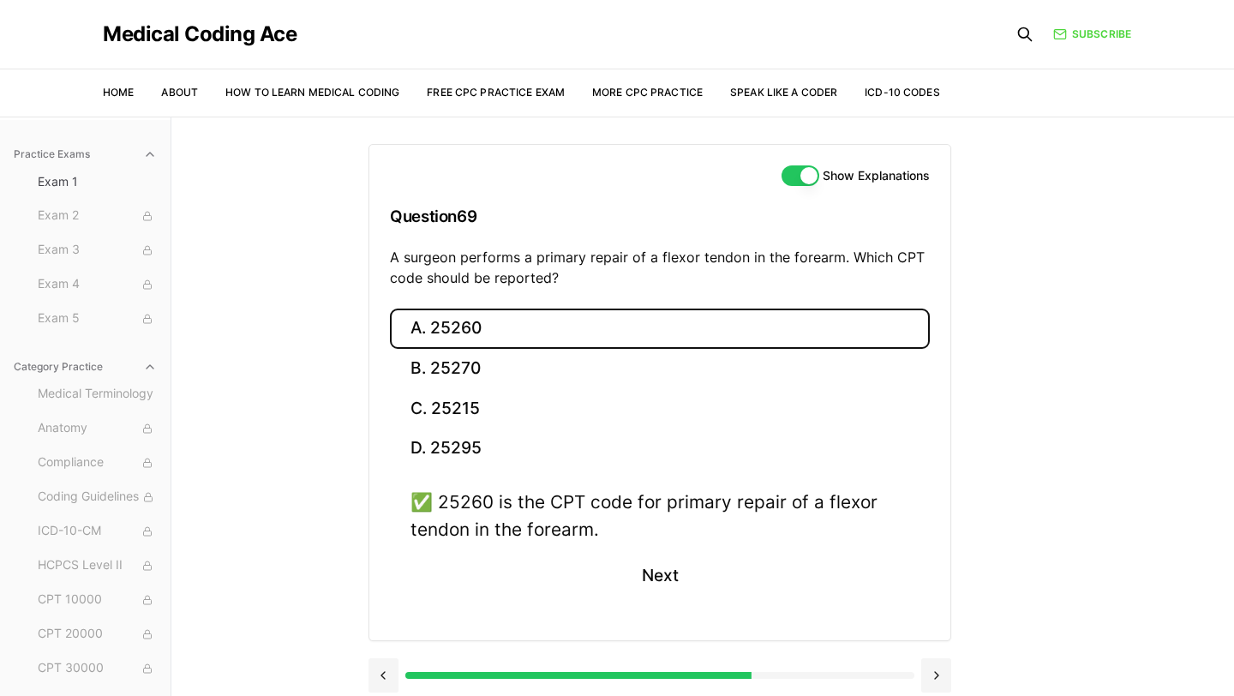
click at [660, 599] on div "✅ 25260 is the CPT code for primary repair of a flexor tendon in the forearm. N…" at bounding box center [660, 553] width 540 height 130
click at [644, 560] on button "Next" at bounding box center [659, 576] width 78 height 46
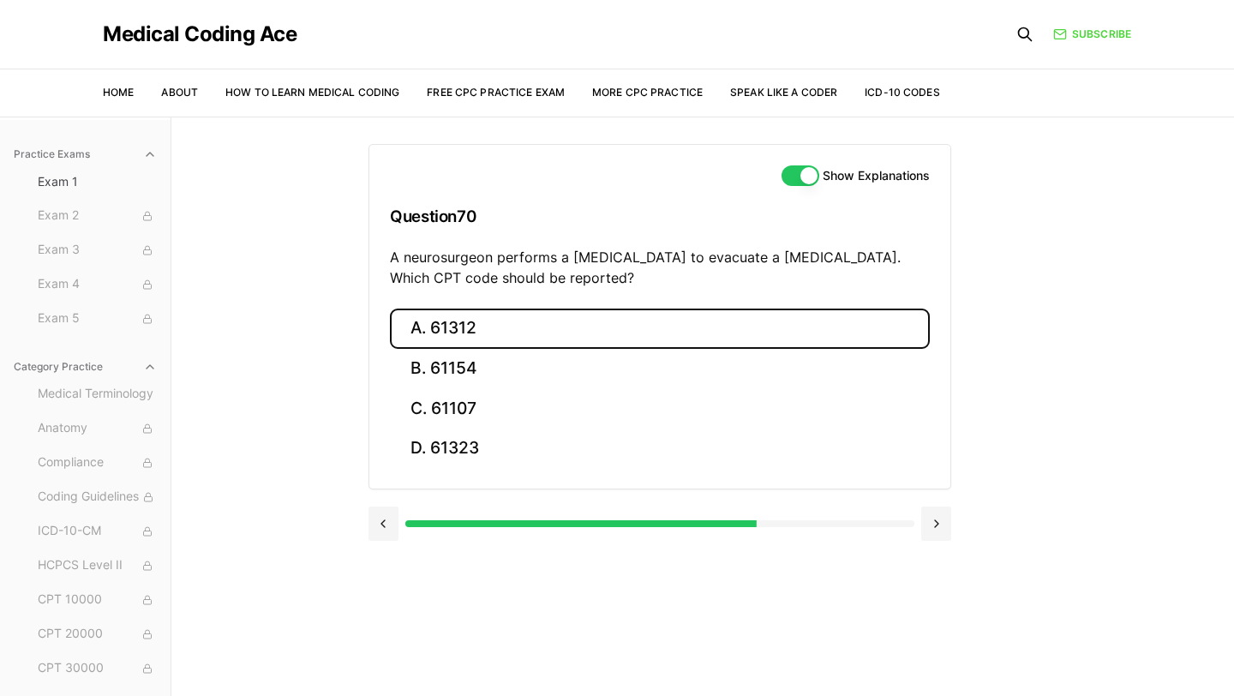
click at [500, 311] on button "A. 61312" at bounding box center [660, 328] width 540 height 40
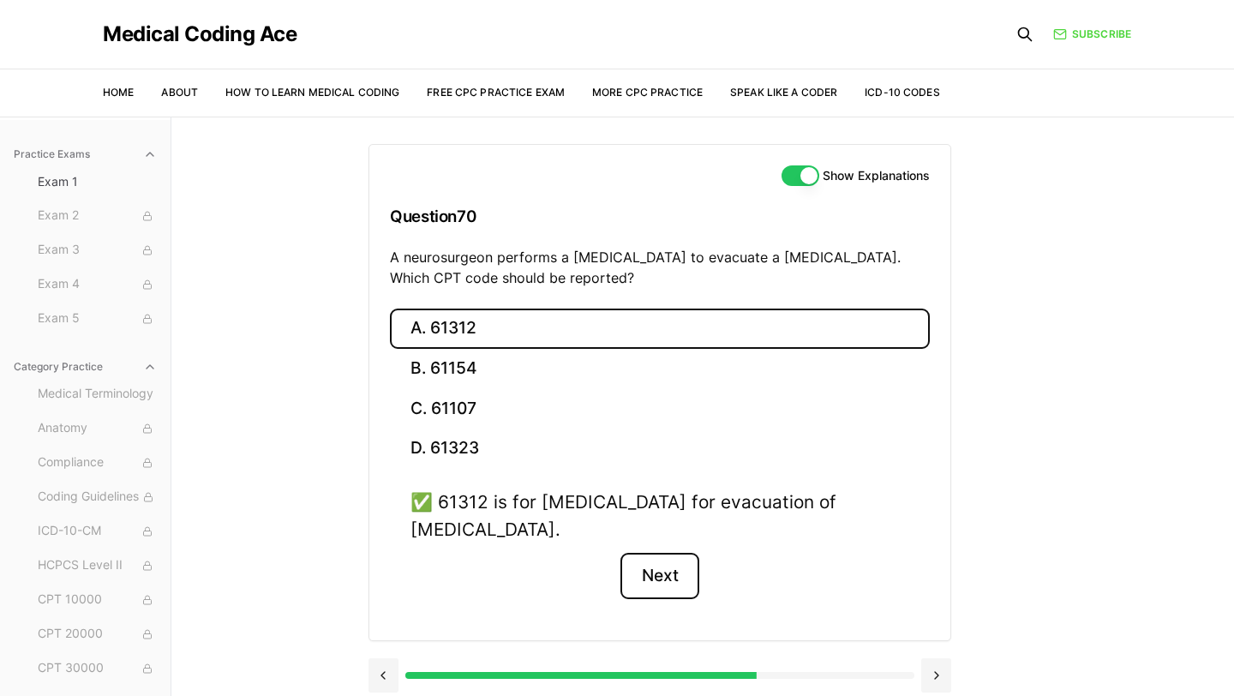
click at [687, 575] on button "Next" at bounding box center [659, 576] width 78 height 46
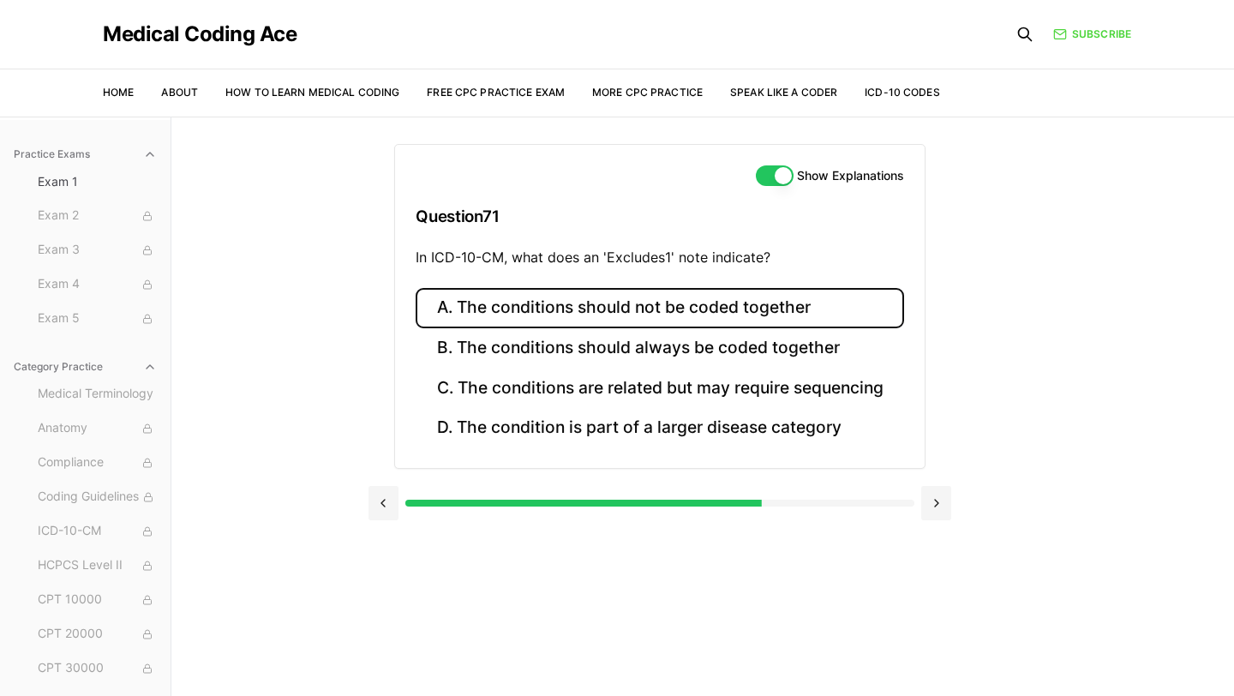
click at [646, 296] on button "A. The conditions should not be coded together" at bounding box center [660, 308] width 488 height 40
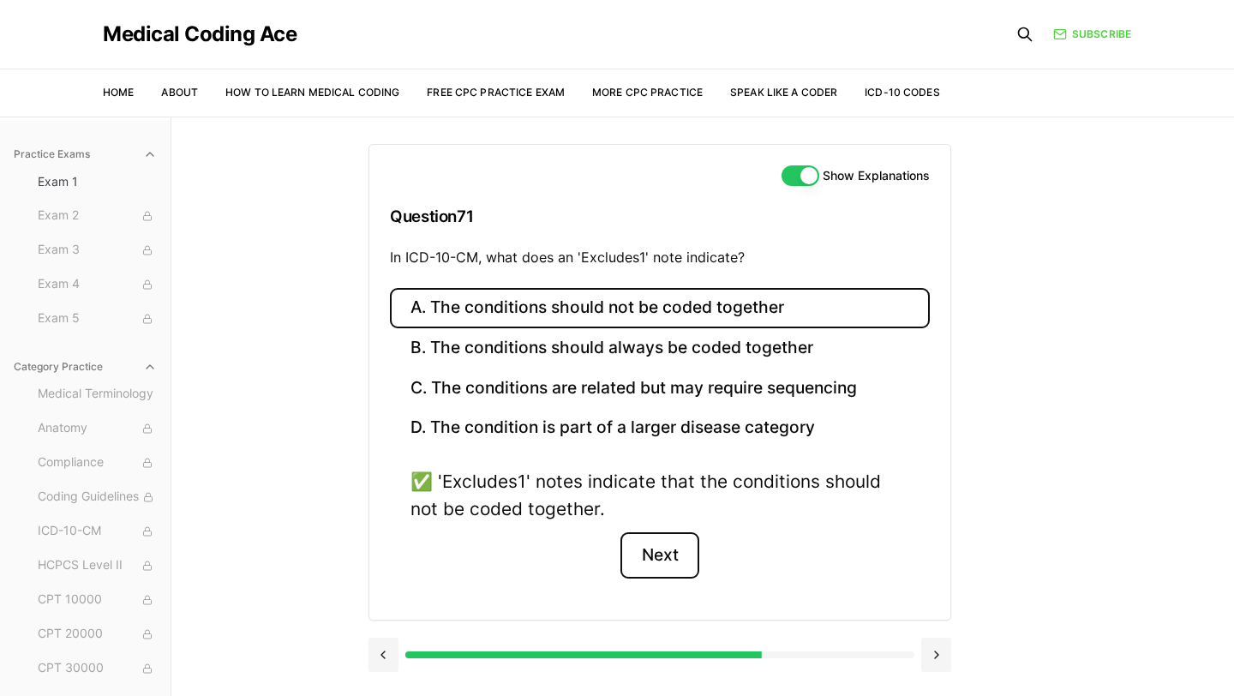
click at [662, 554] on button "Next" at bounding box center [659, 555] width 78 height 46
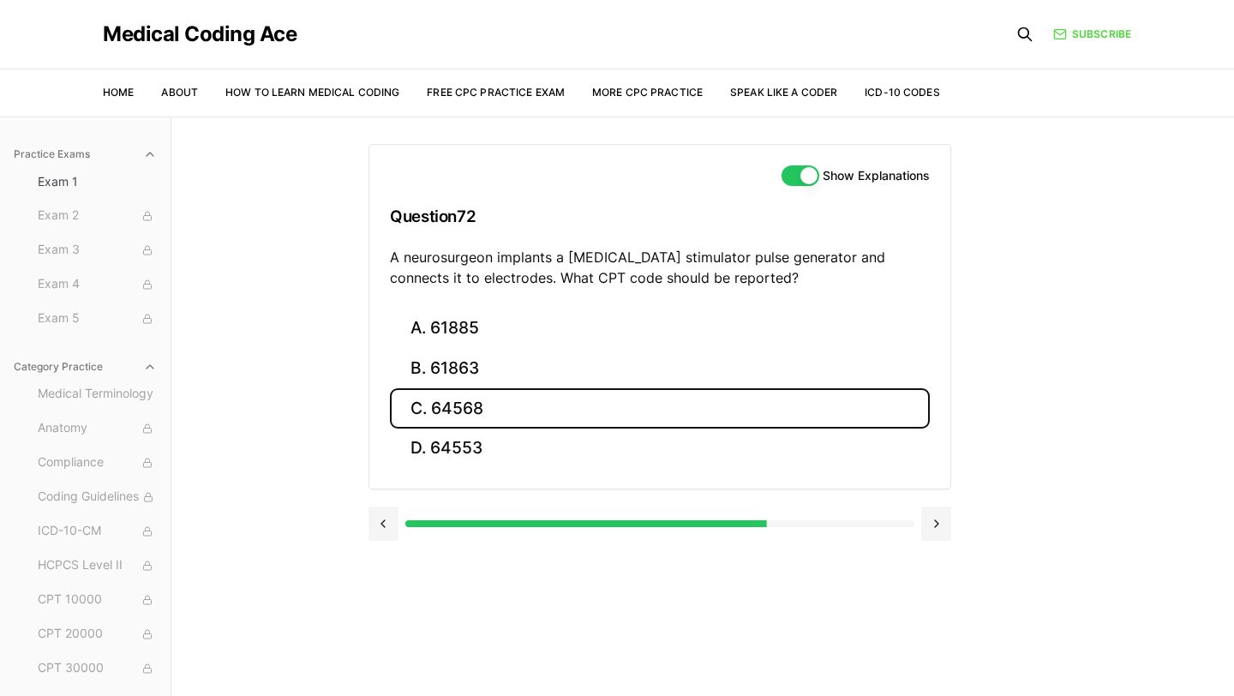
click at [562, 413] on button "C. 64568" at bounding box center [660, 408] width 540 height 40
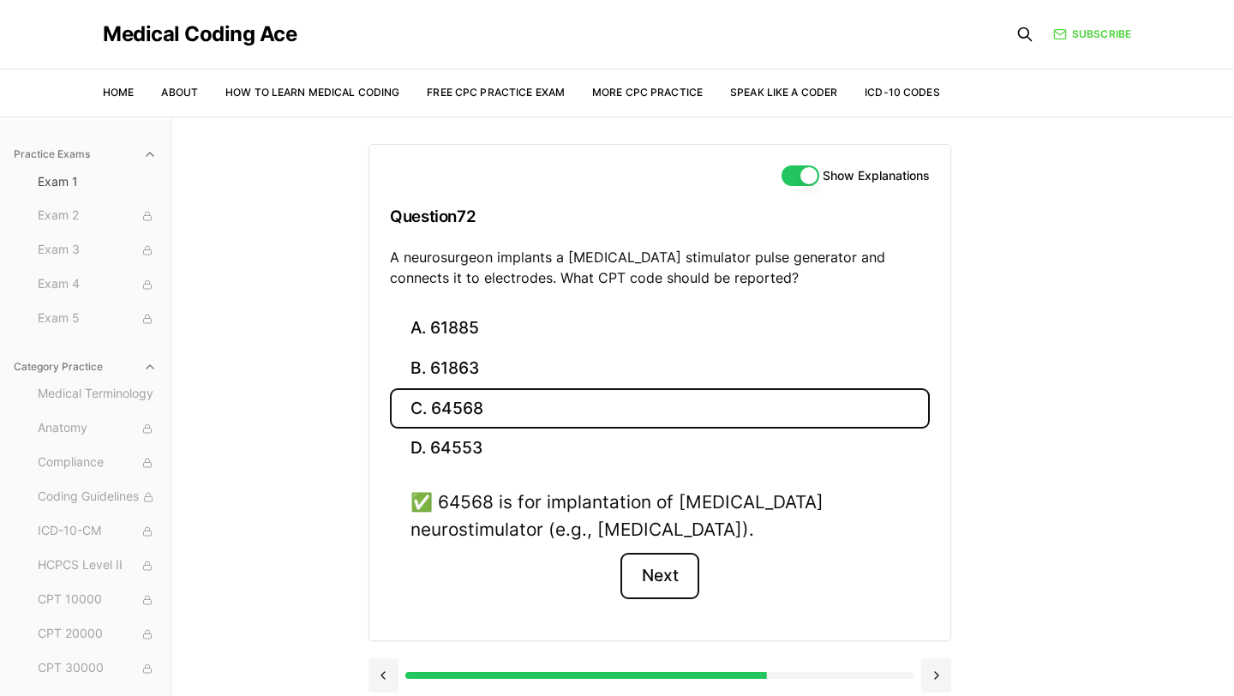
click at [642, 573] on button "Next" at bounding box center [659, 576] width 78 height 46
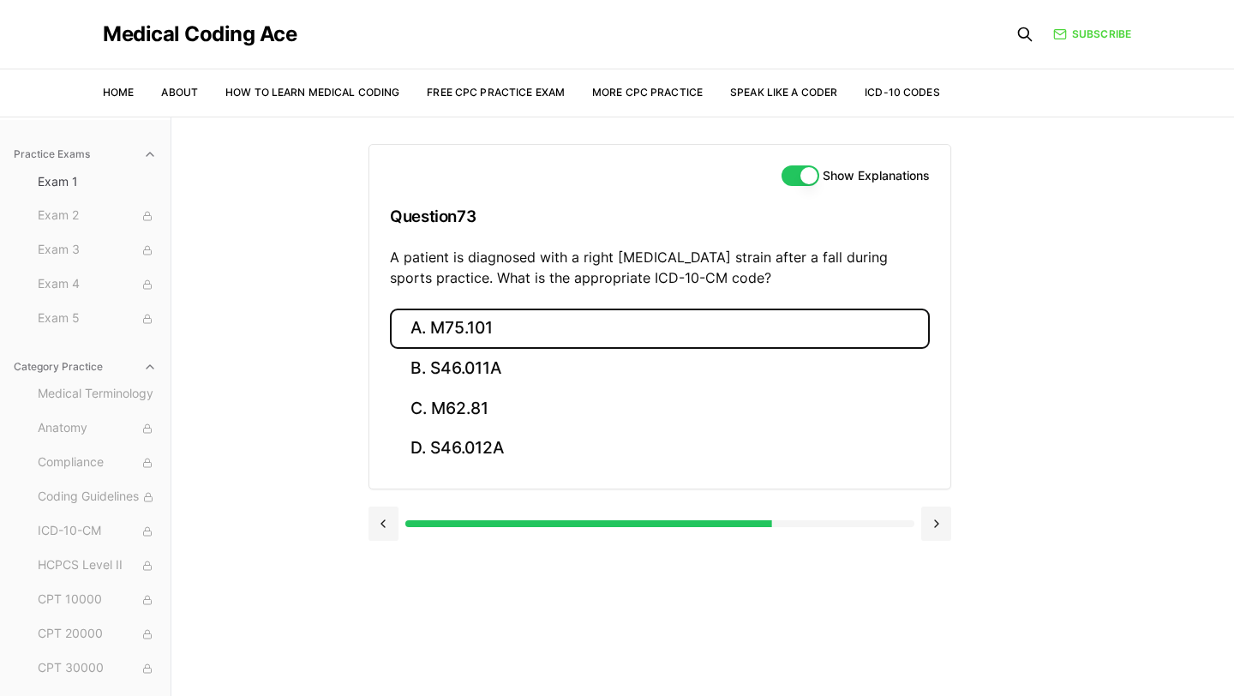
click at [500, 330] on button "A. M75.101" at bounding box center [660, 328] width 540 height 40
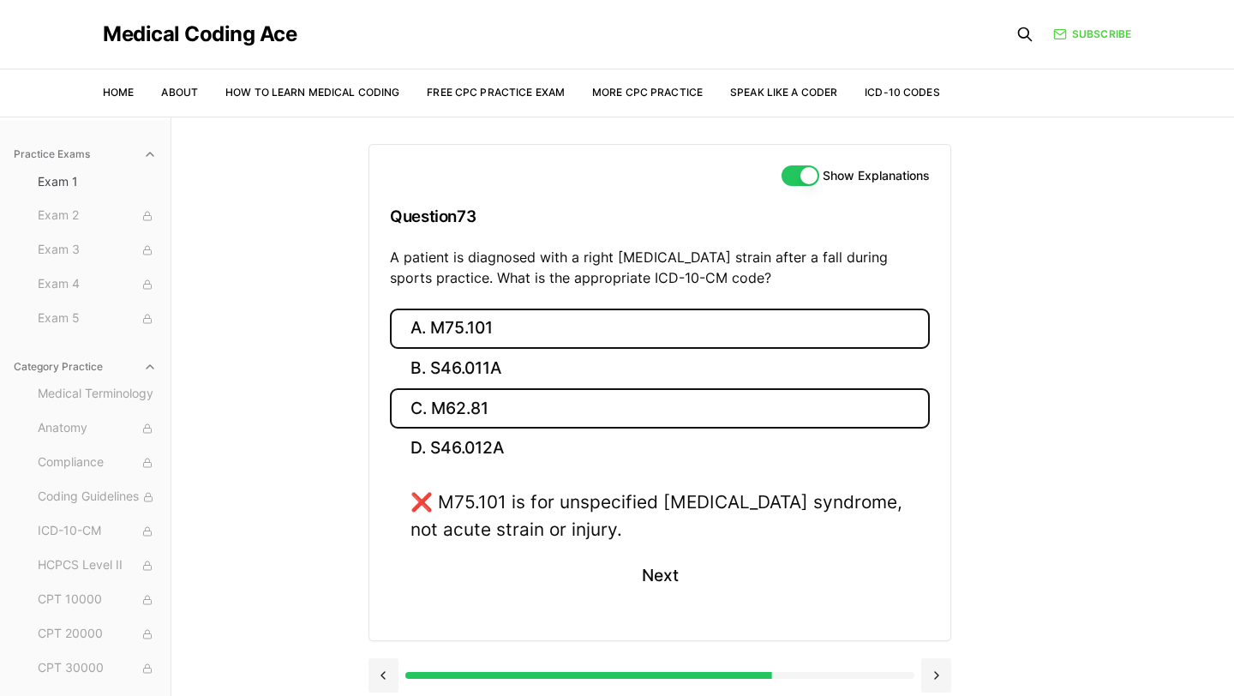
click at [506, 416] on button "C. M62.81" at bounding box center [660, 408] width 540 height 40
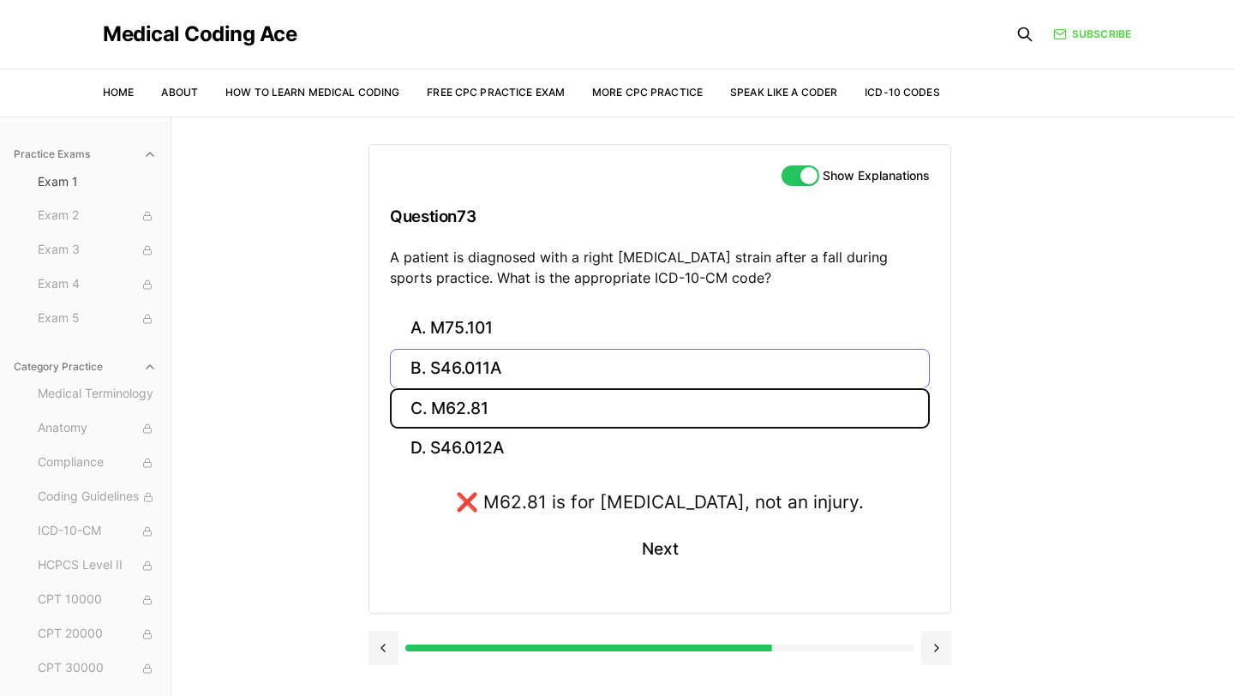
click at [495, 367] on button "B. S46.011A" at bounding box center [660, 369] width 540 height 40
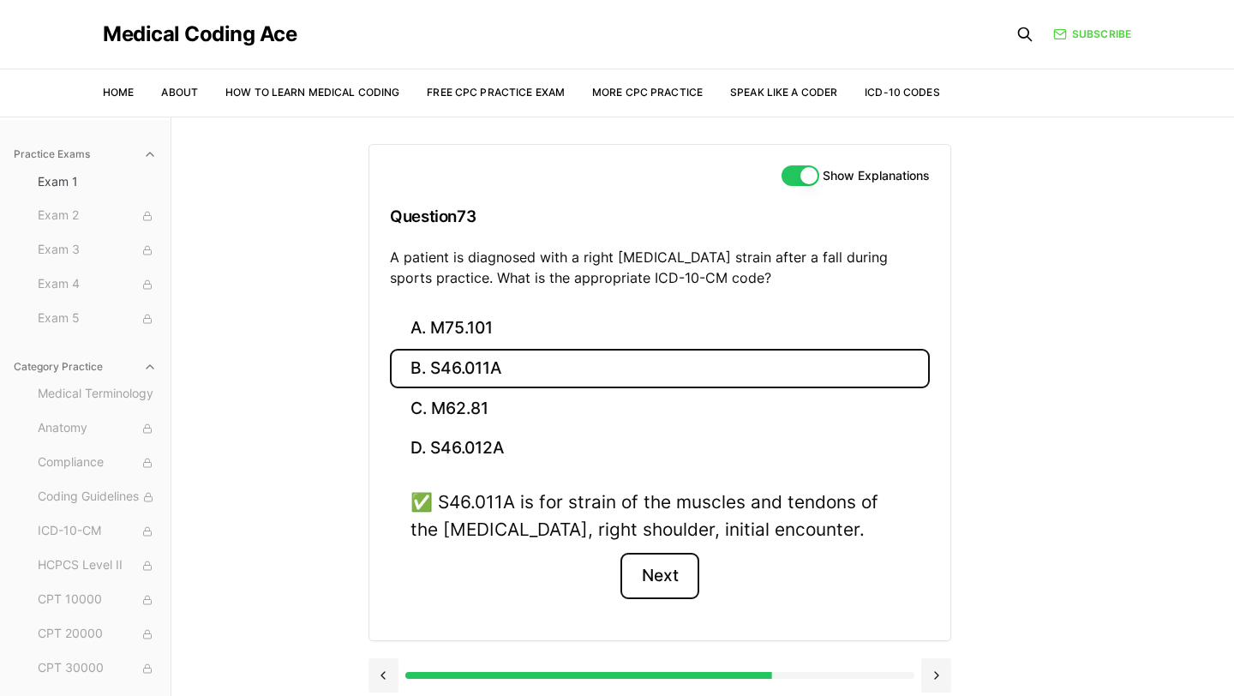
click at [653, 577] on button "Next" at bounding box center [659, 576] width 78 height 46
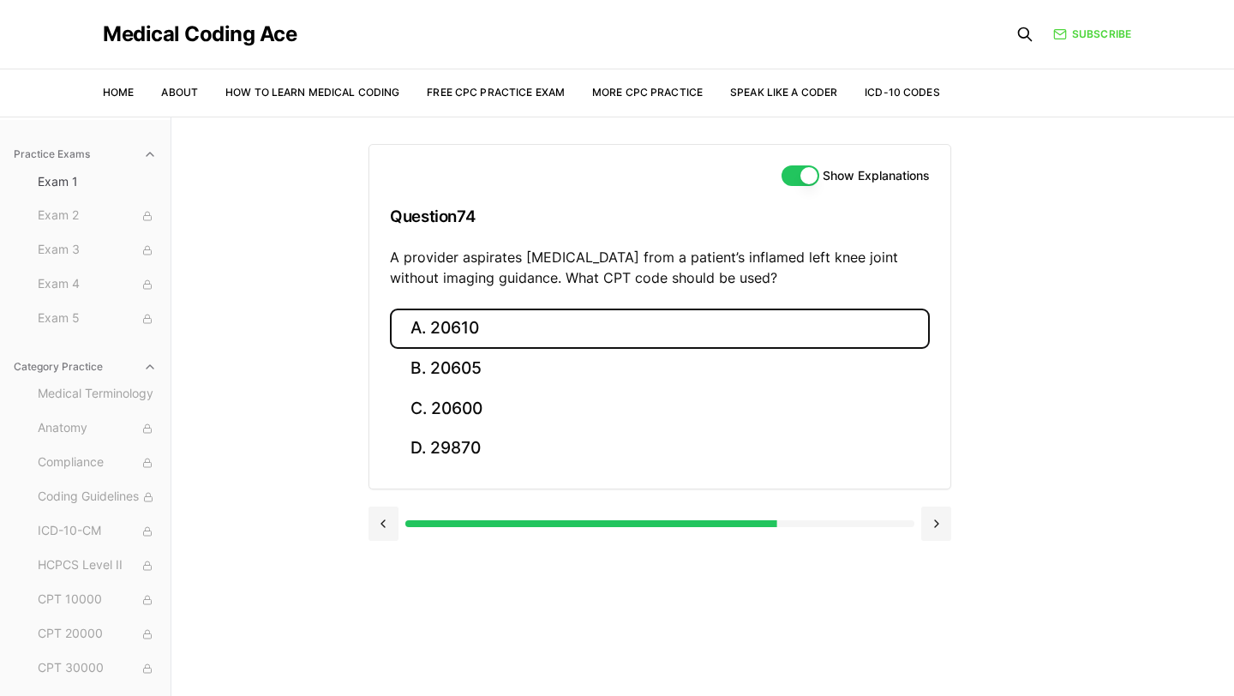
click at [505, 332] on button "A. 20610" at bounding box center [660, 328] width 540 height 40
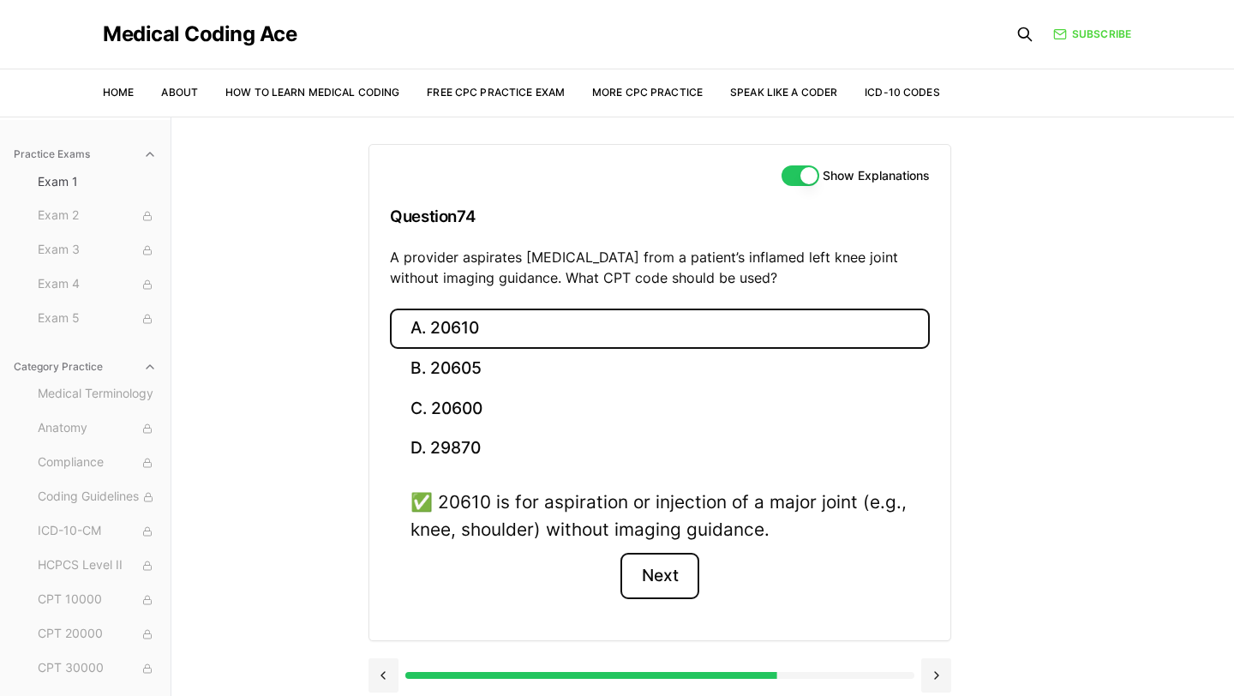
click at [662, 577] on button "Next" at bounding box center [659, 576] width 78 height 46
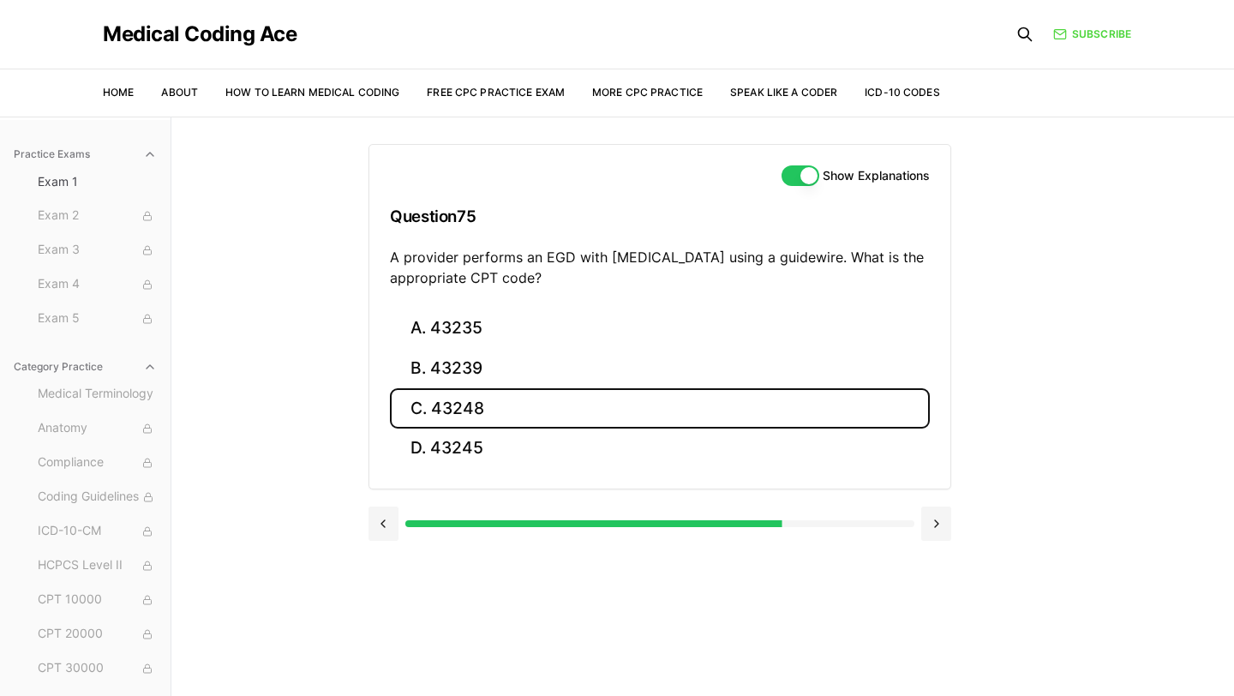
click at [557, 416] on button "C. 43248" at bounding box center [660, 408] width 540 height 40
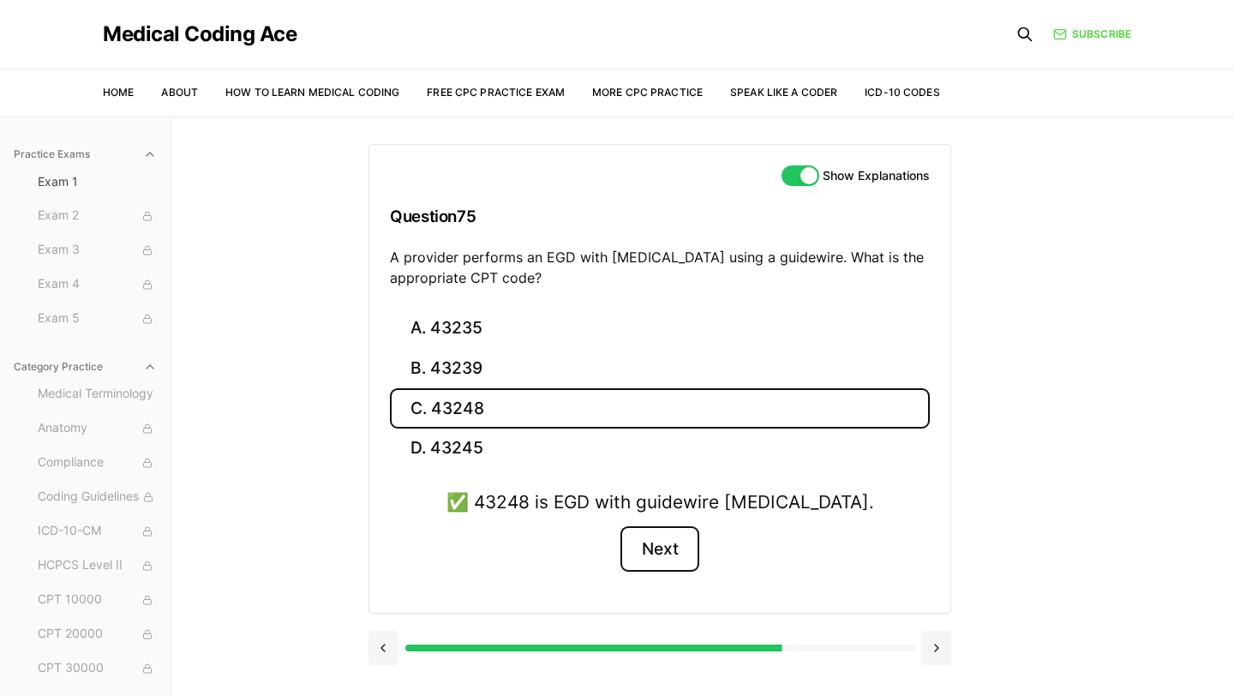
click at [679, 567] on button "Next" at bounding box center [659, 549] width 78 height 46
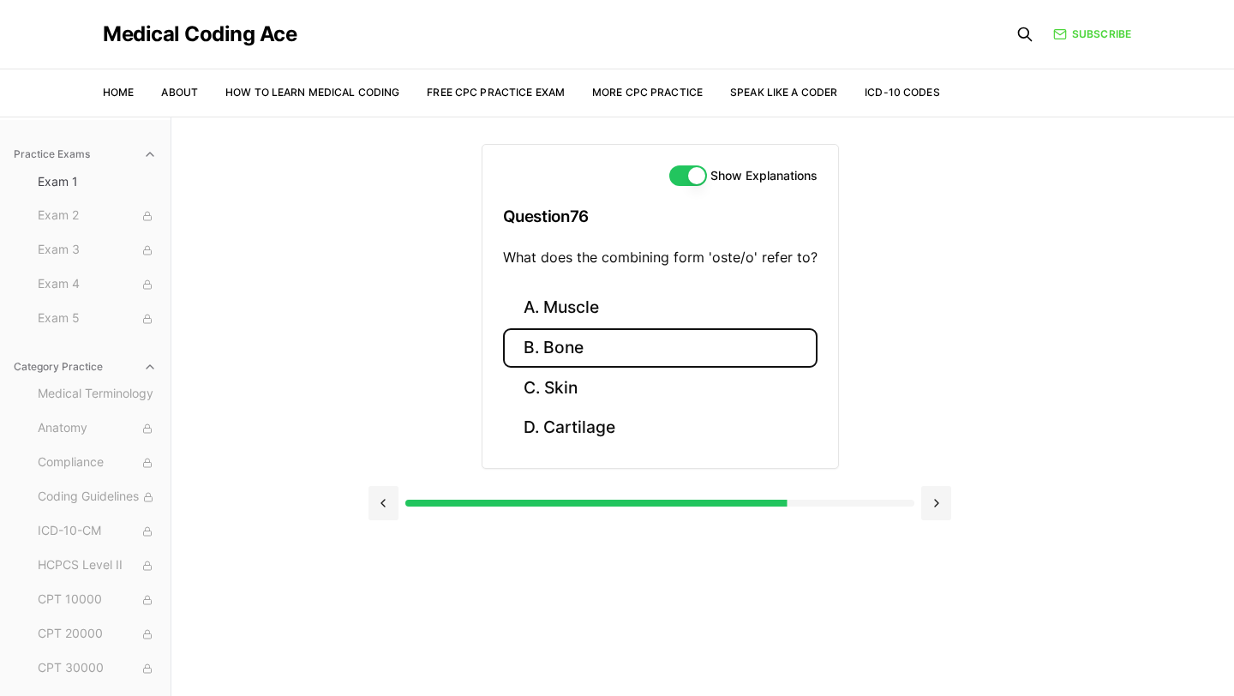
click at [593, 350] on button "B. Bone" at bounding box center [660, 348] width 314 height 40
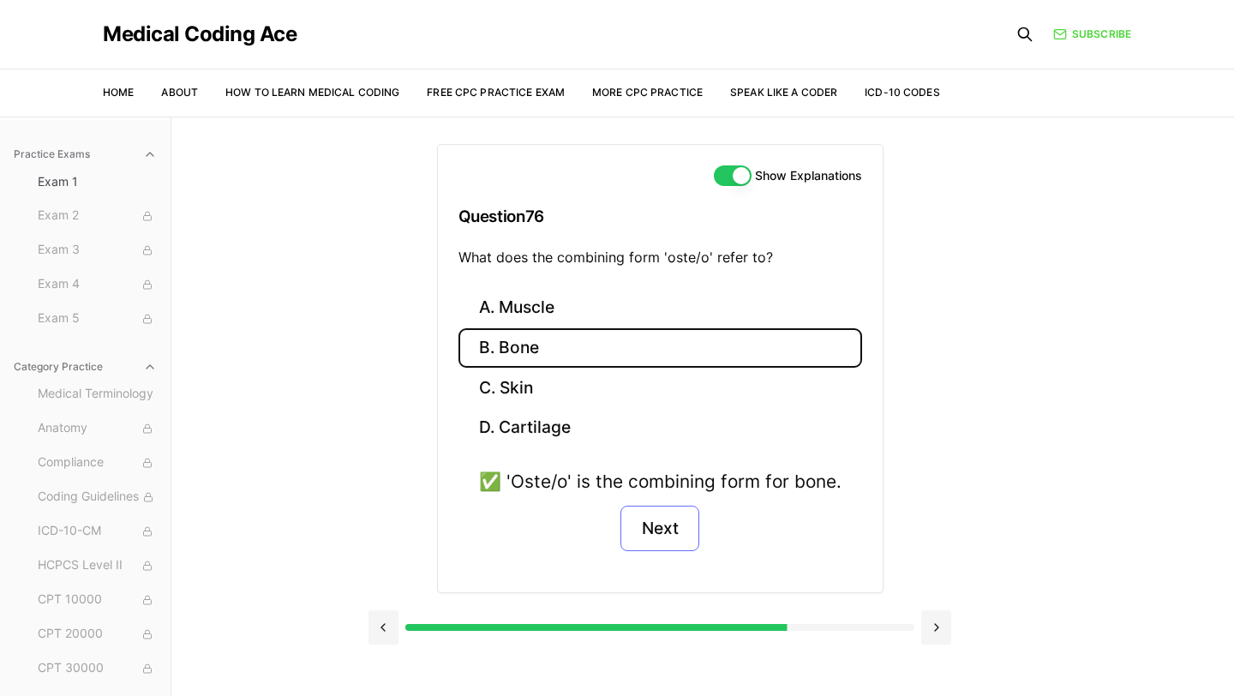
click at [662, 536] on button "Next" at bounding box center [659, 529] width 78 height 46
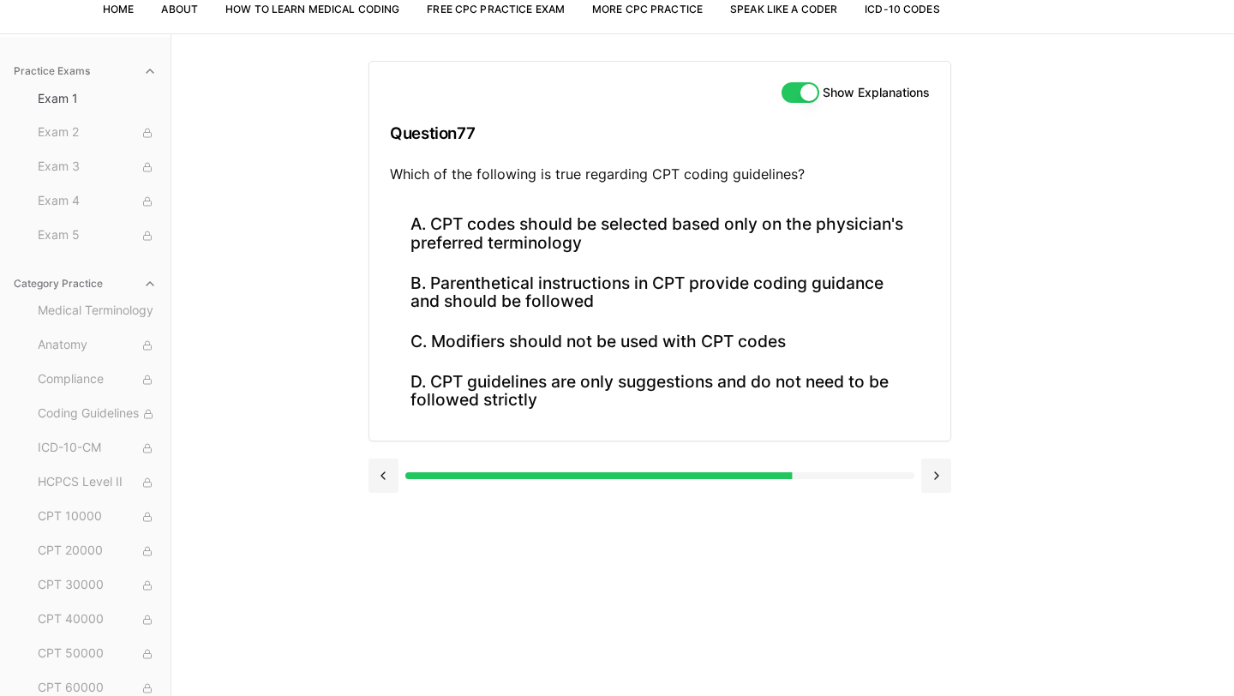
scroll to position [84, 0]
click at [579, 287] on button "B. Parenthetical instructions in CPT provide coding guidance and should be foll…" at bounding box center [660, 291] width 540 height 58
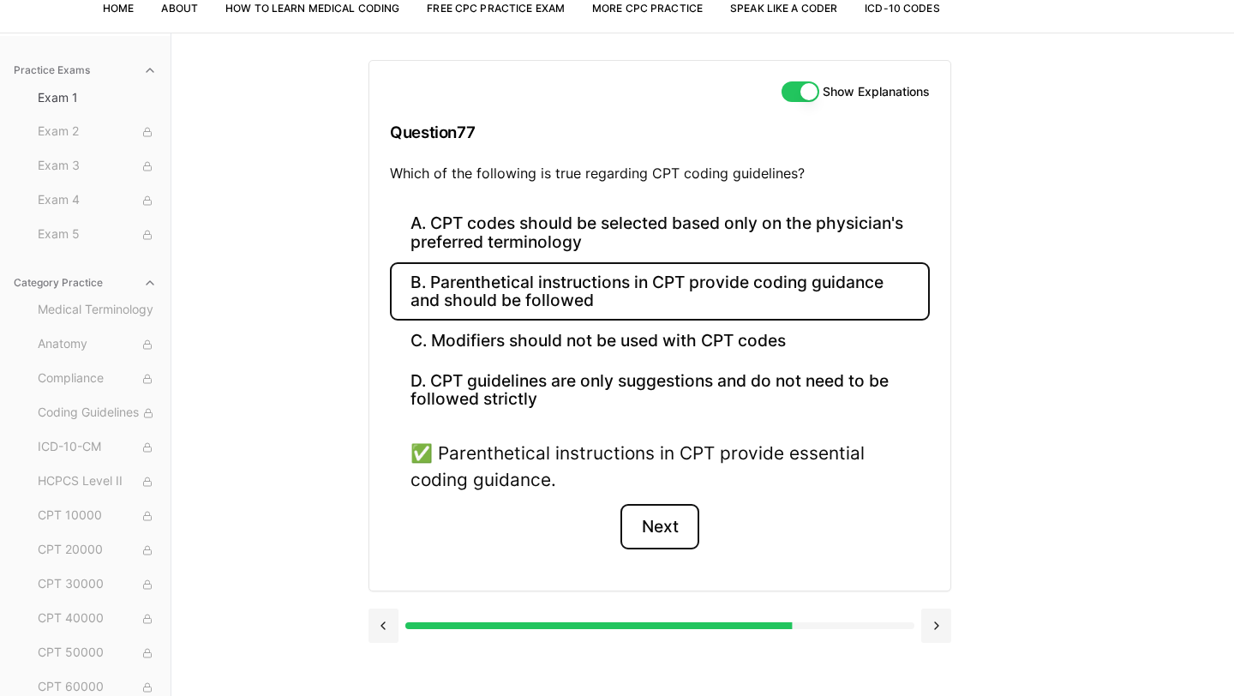
click at [664, 512] on button "Next" at bounding box center [659, 527] width 78 height 46
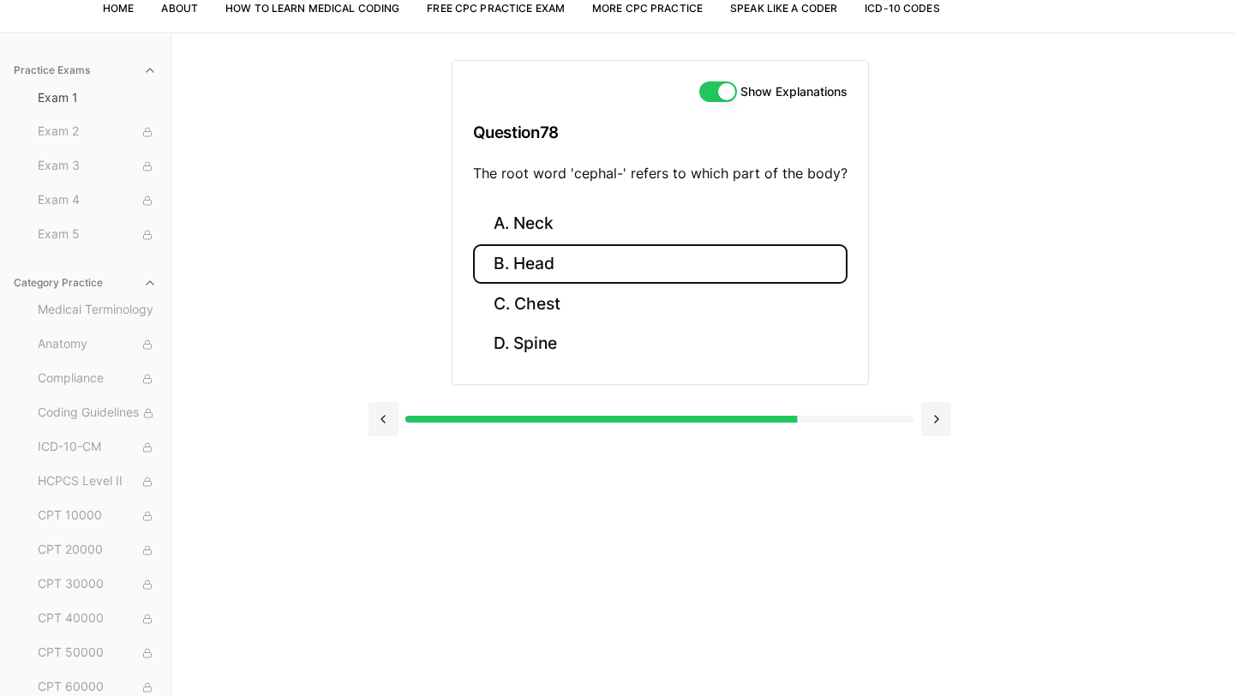
click at [554, 271] on button "B. Head" at bounding box center [660, 264] width 374 height 40
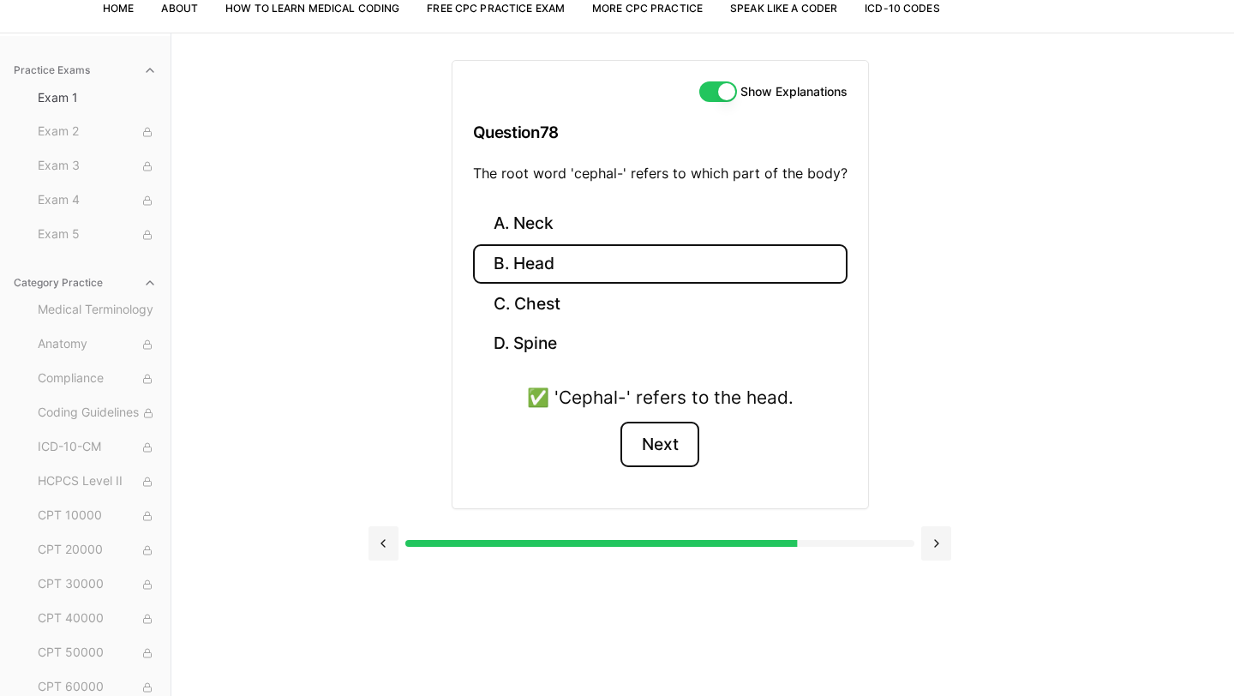
click at [664, 454] on button "Next" at bounding box center [659, 445] width 78 height 46
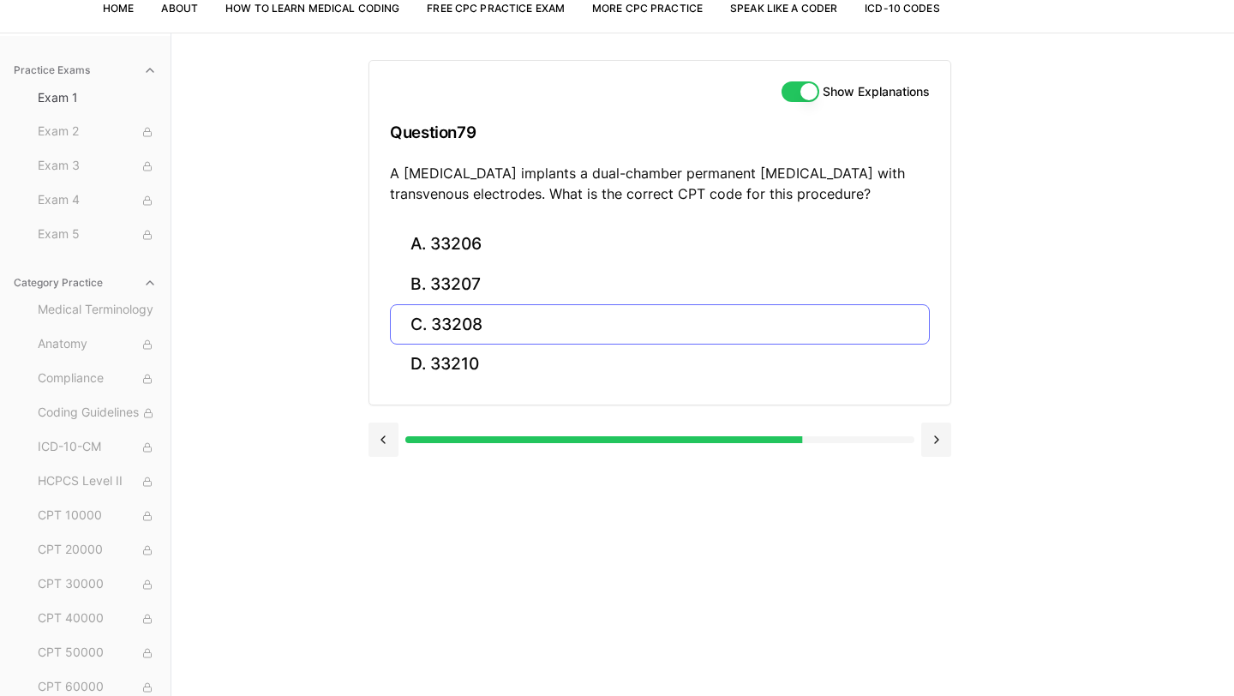
click at [506, 331] on button "C. 33208" at bounding box center [660, 324] width 540 height 40
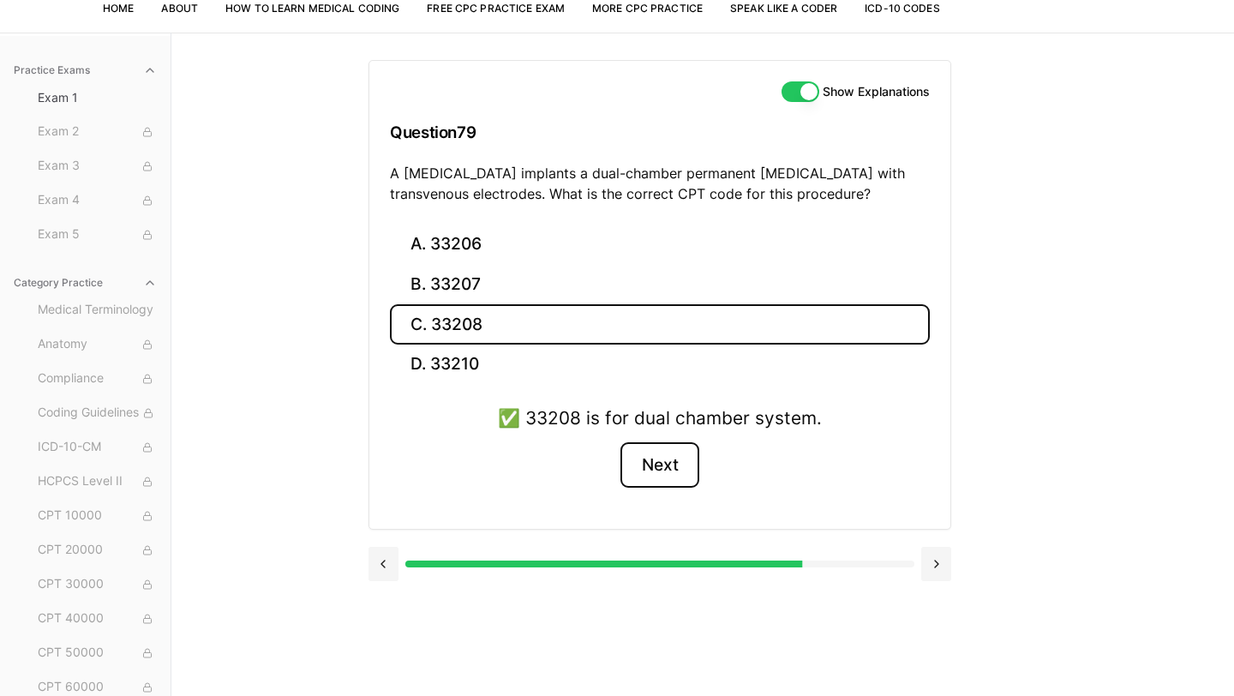
click at [659, 443] on button "Next" at bounding box center [659, 465] width 78 height 46
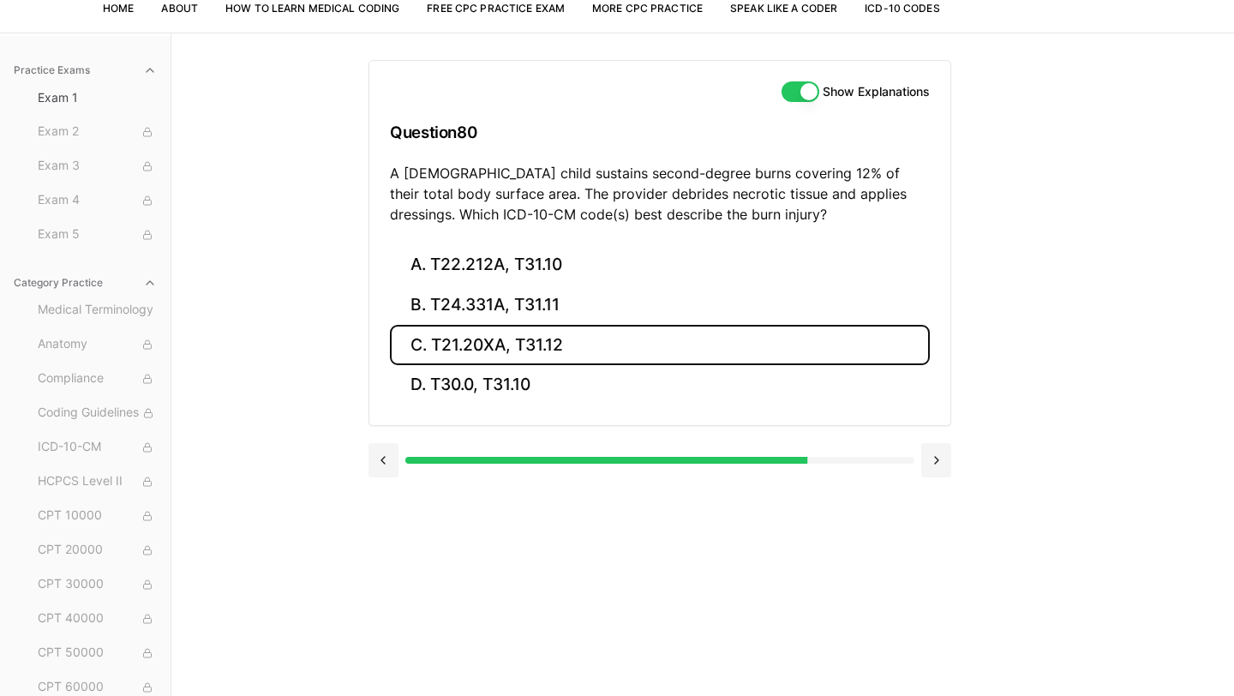
click at [575, 348] on button "C. T21.20XA, T31.12" at bounding box center [660, 345] width 540 height 40
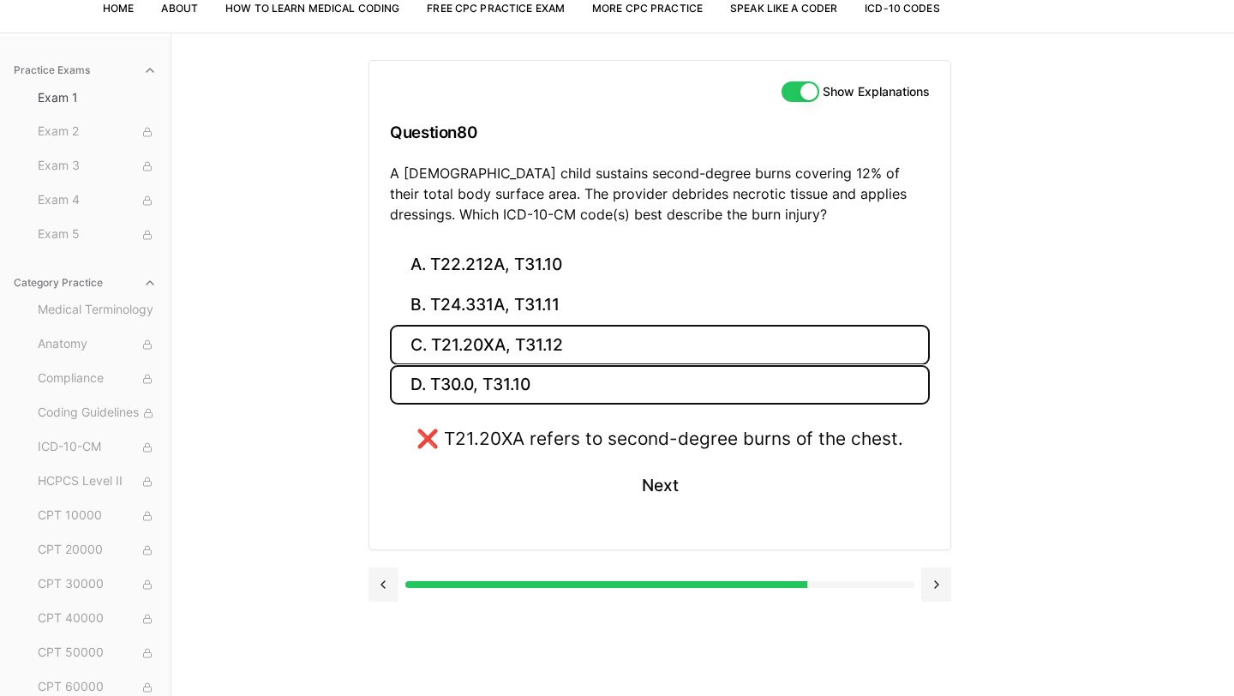
click at [549, 386] on button "D. T30.0, T31.10" at bounding box center [660, 385] width 540 height 40
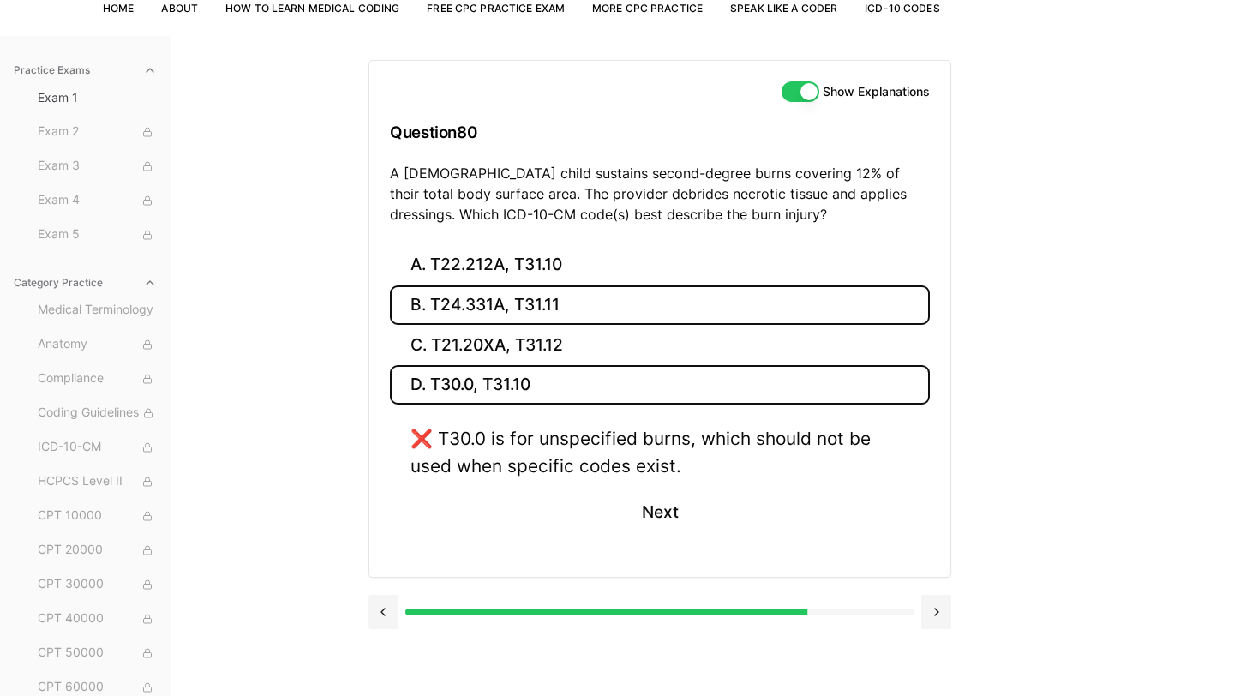
click at [530, 302] on button "B. T24.331A, T31.11" at bounding box center [660, 305] width 540 height 40
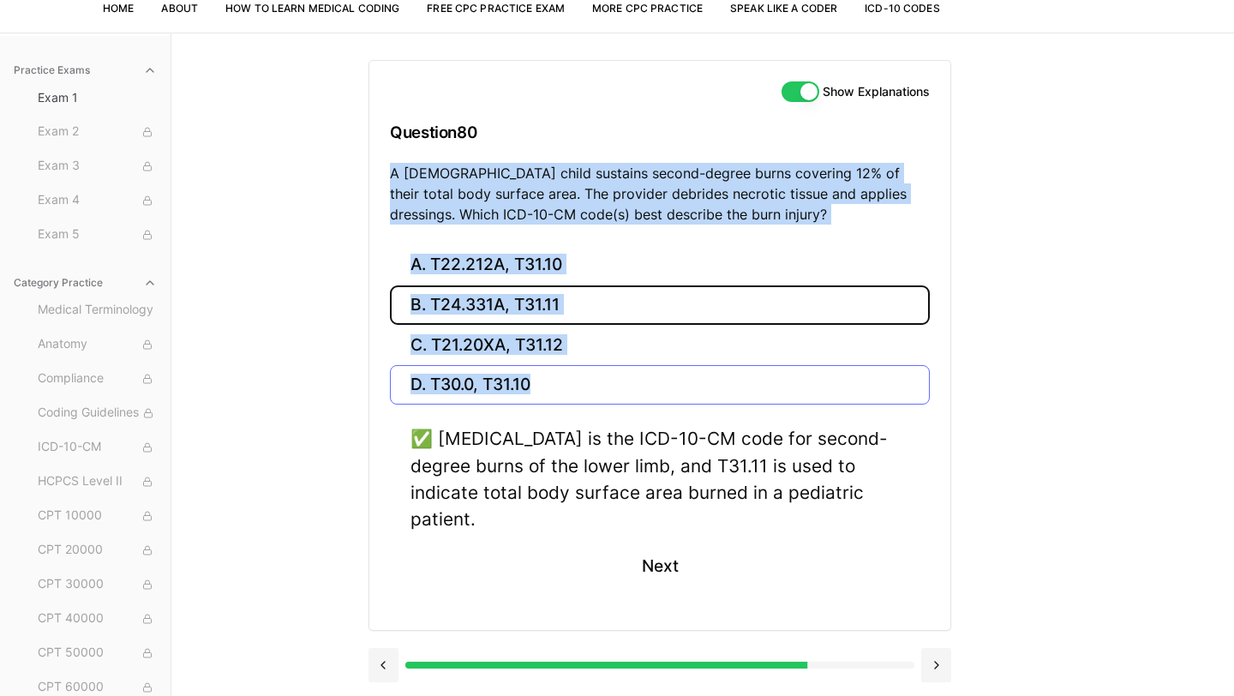
drag, startPoint x: 383, startPoint y: 162, endPoint x: 558, endPoint y: 386, distance: 283.9
click at [558, 386] on div "Show Explanations Question 80 A 4-year-old child sustains second-degree burns c…" at bounding box center [659, 345] width 583 height 571
copy div "A 4-year-old child sustains second-degree burns covering 12% of their total bod…"
click at [329, 253] on div "Practice Exams Exam 1 Exam 2 Exam 3 Exam 4 Exam 5 Category Practice Medical Ter…" at bounding box center [617, 381] width 1234 height 696
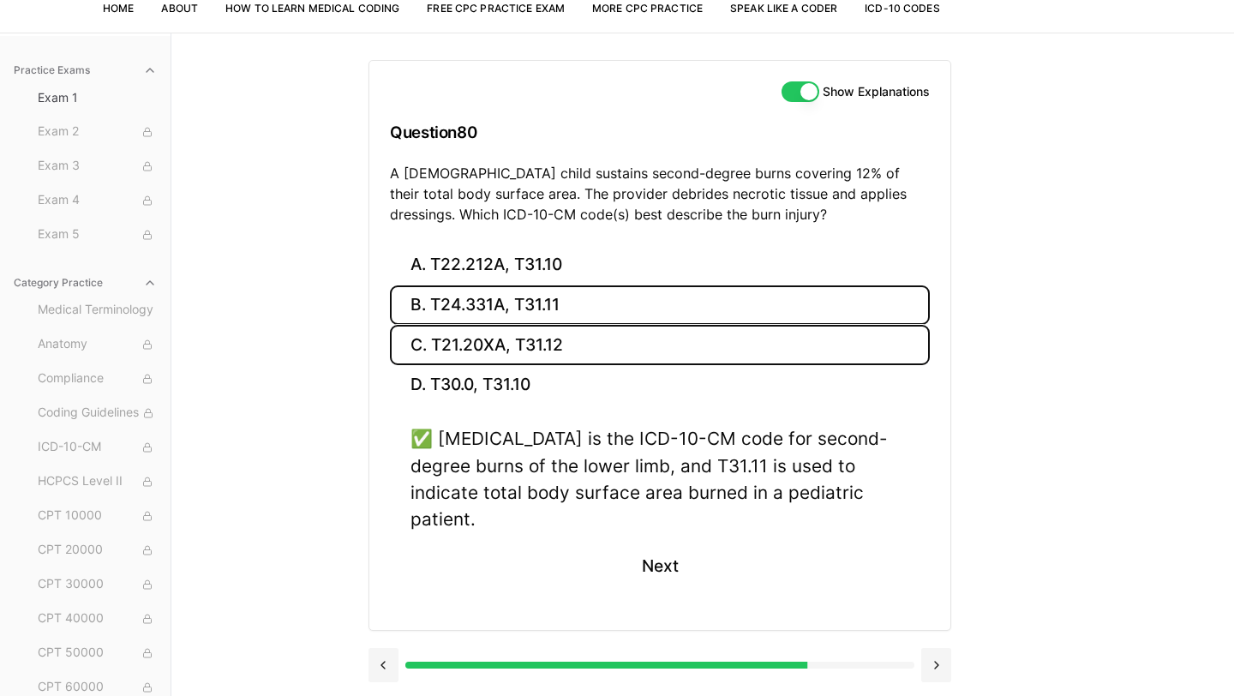
click at [542, 341] on button "C. T21.20XA, T31.12" at bounding box center [660, 345] width 540 height 40
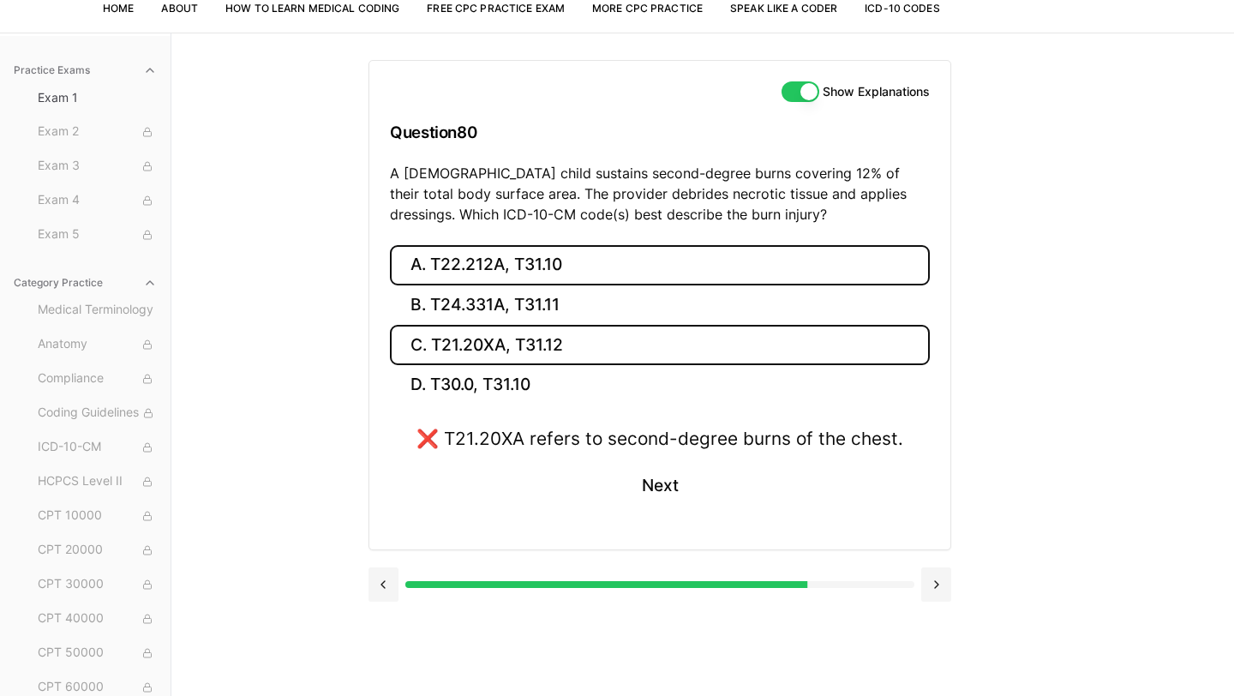
click at [545, 281] on button "A. T22.212A, T31.10" at bounding box center [660, 265] width 540 height 40
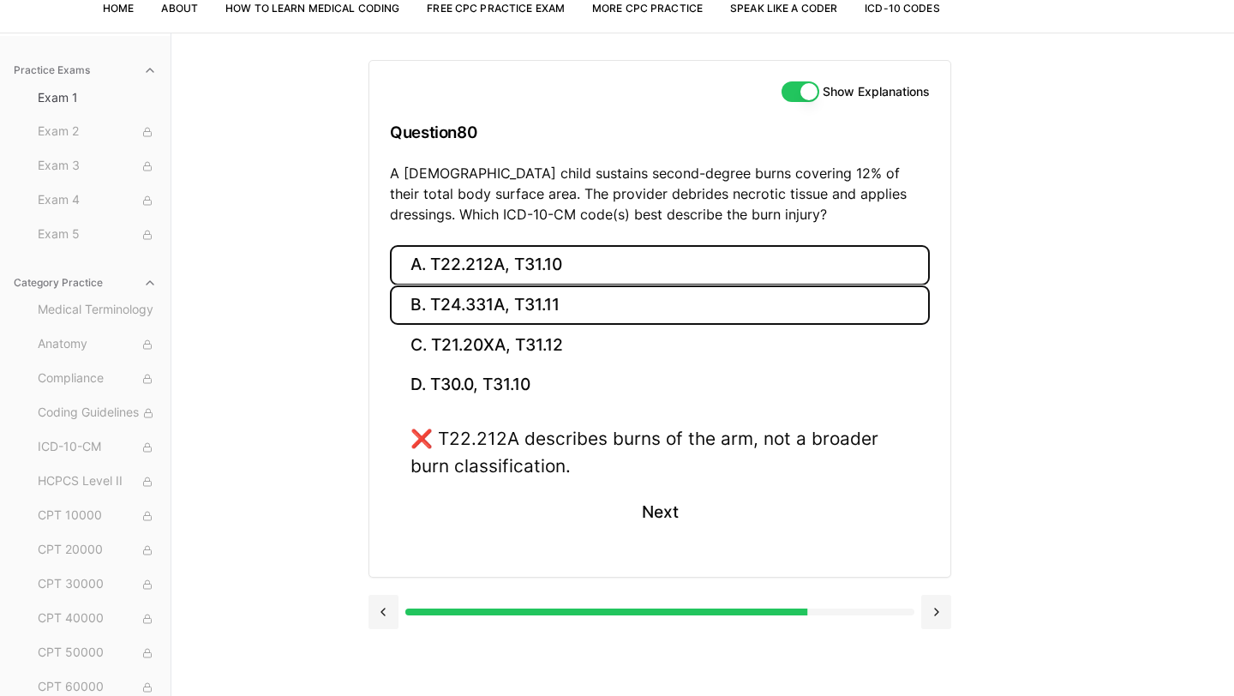
click at [542, 323] on button "B. T24.331A, T31.11" at bounding box center [660, 305] width 540 height 40
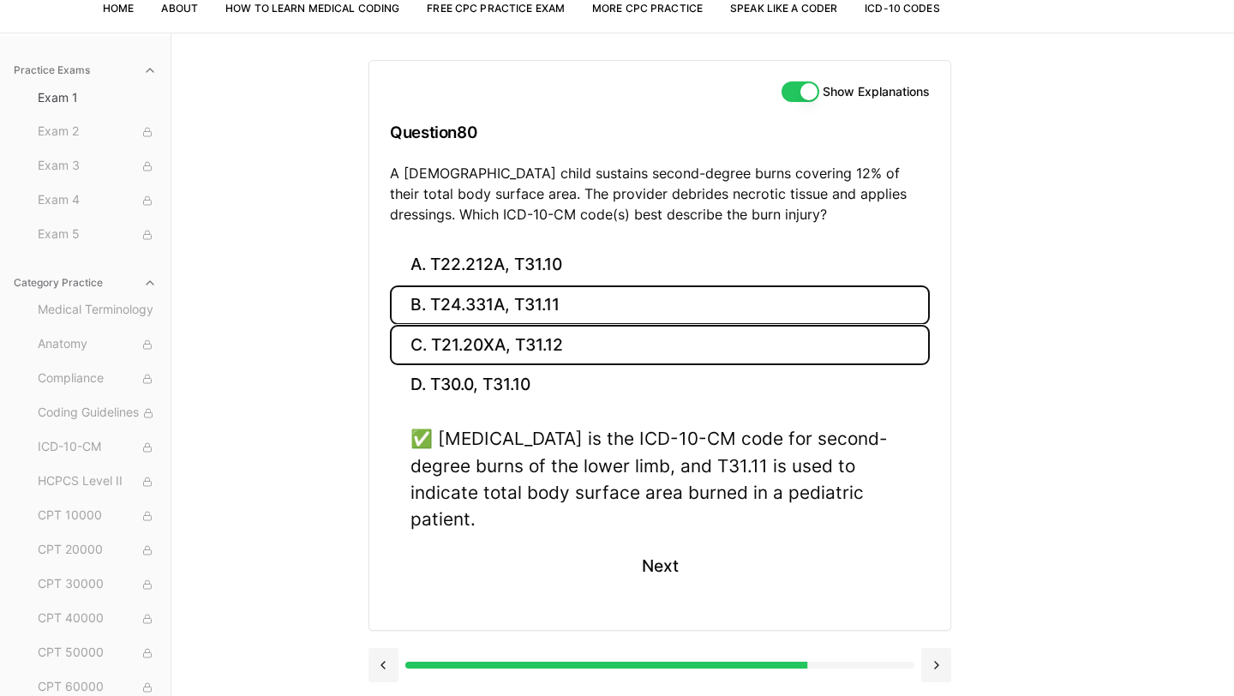
click at [548, 342] on button "C. T21.20XA, T31.12" at bounding box center [660, 345] width 540 height 40
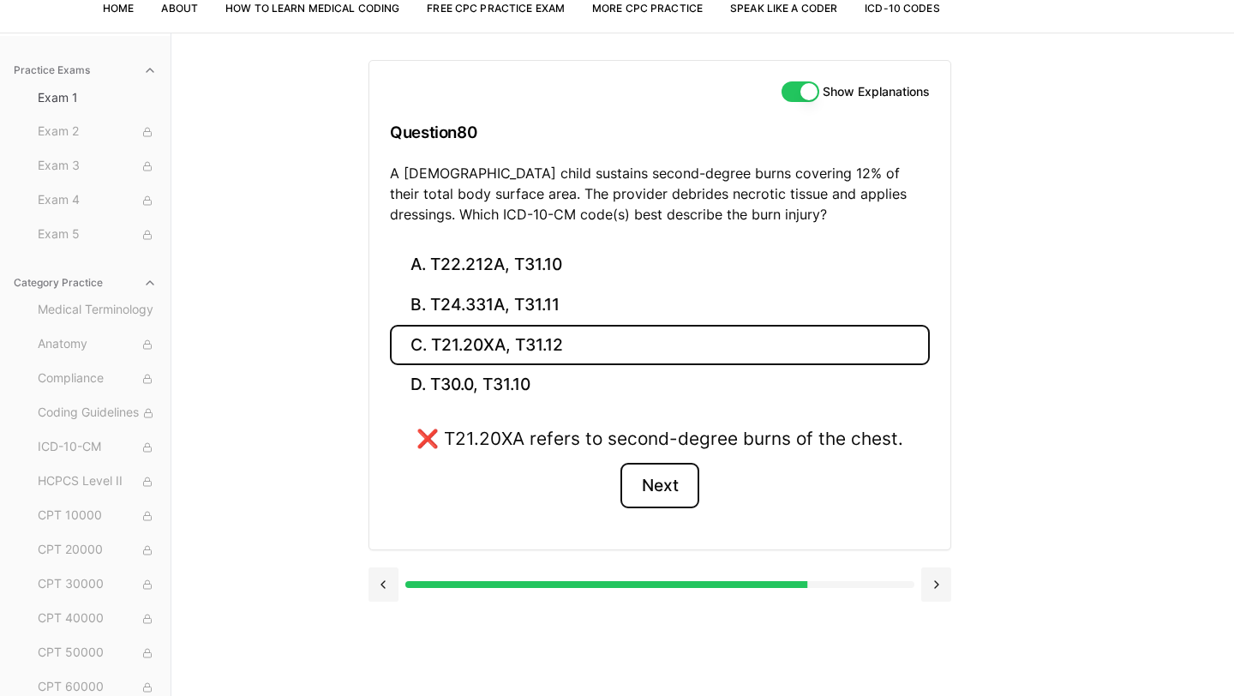
click at [658, 492] on button "Next" at bounding box center [659, 486] width 78 height 46
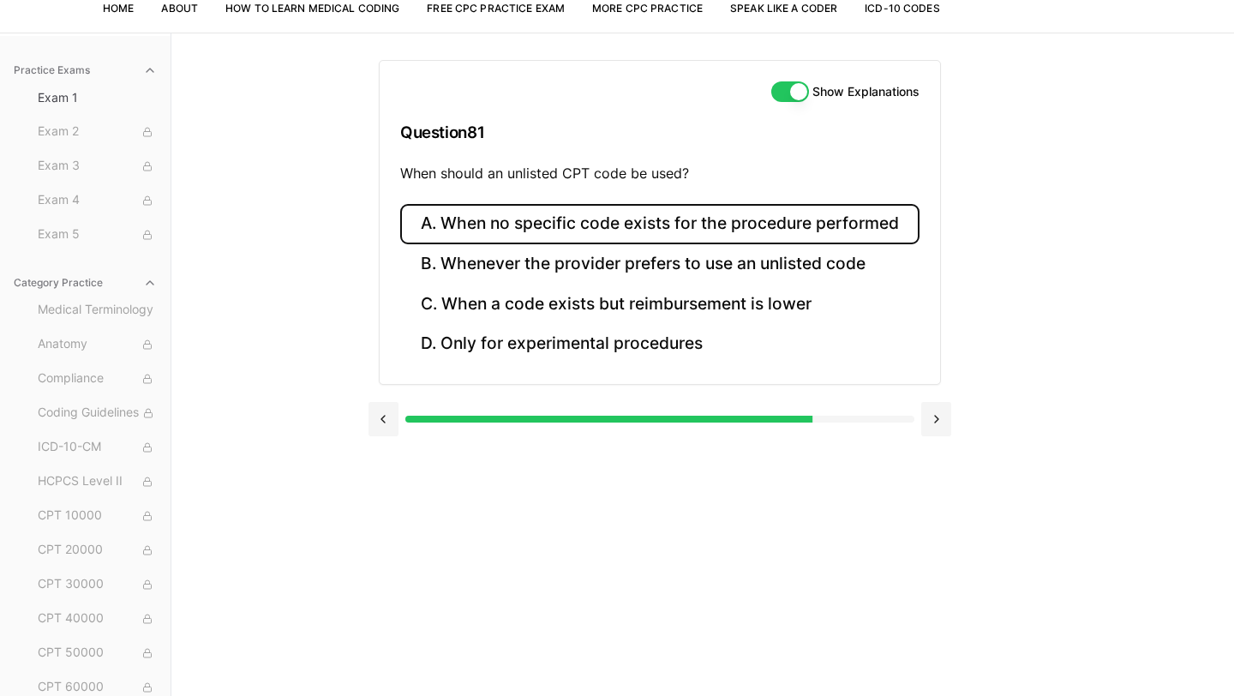
click at [555, 220] on button "A. When no specific code exists for the procedure performed" at bounding box center [659, 224] width 519 height 40
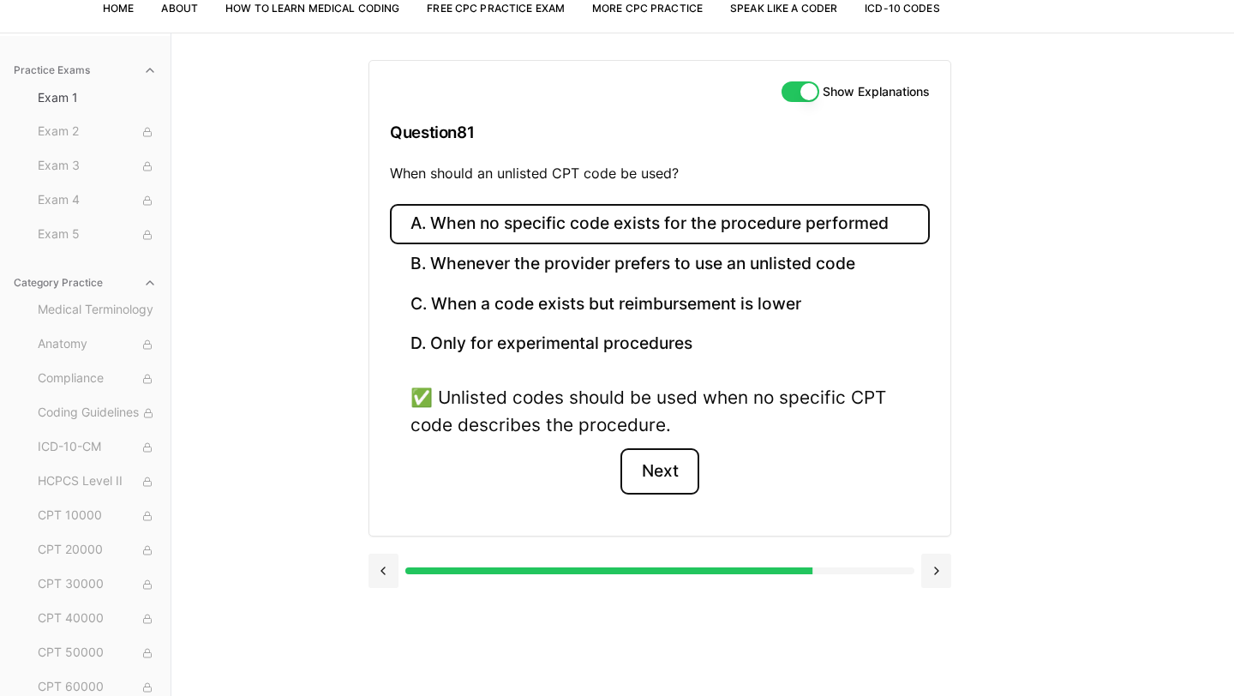
click at [660, 488] on button "Next" at bounding box center [659, 471] width 78 height 46
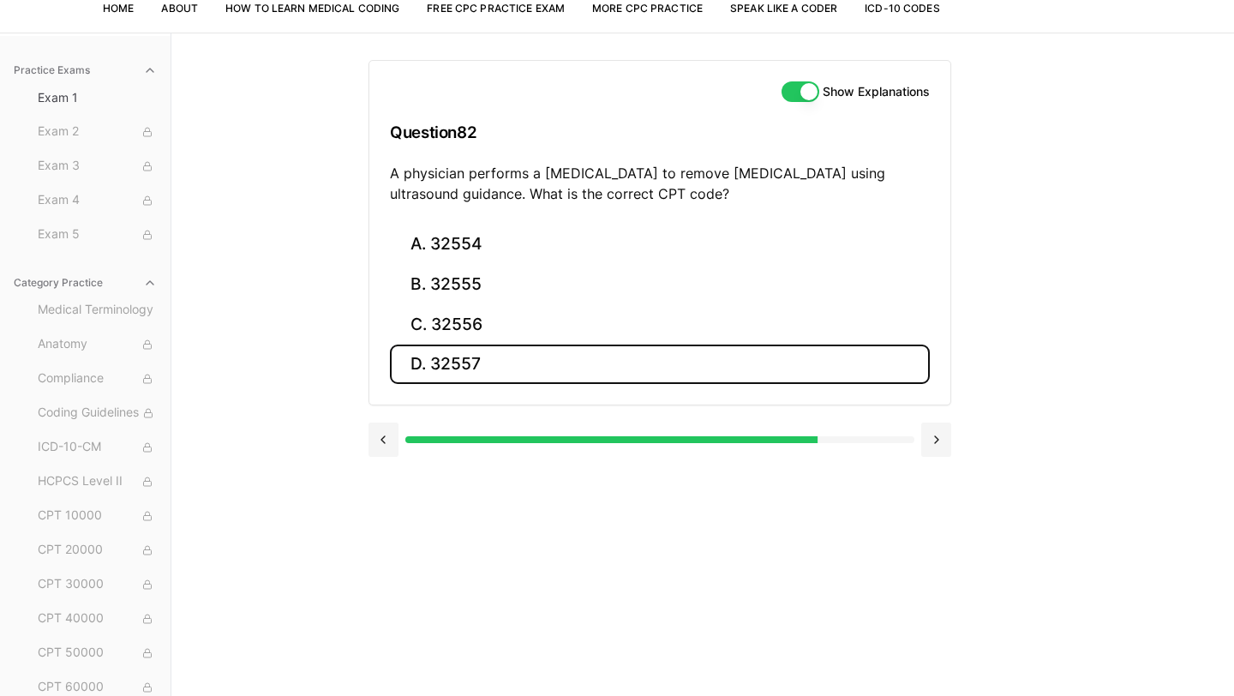
click at [506, 357] on button "D. 32557" at bounding box center [660, 364] width 540 height 40
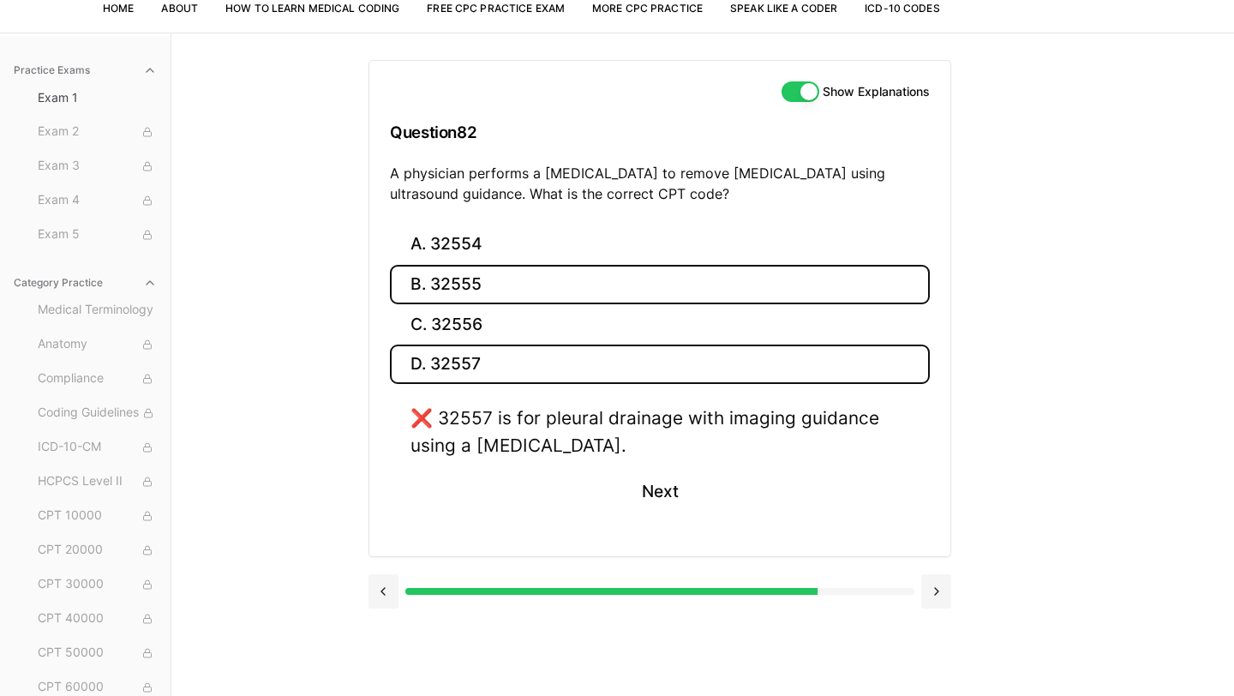
click at [497, 285] on button "B. 32555" at bounding box center [660, 285] width 540 height 40
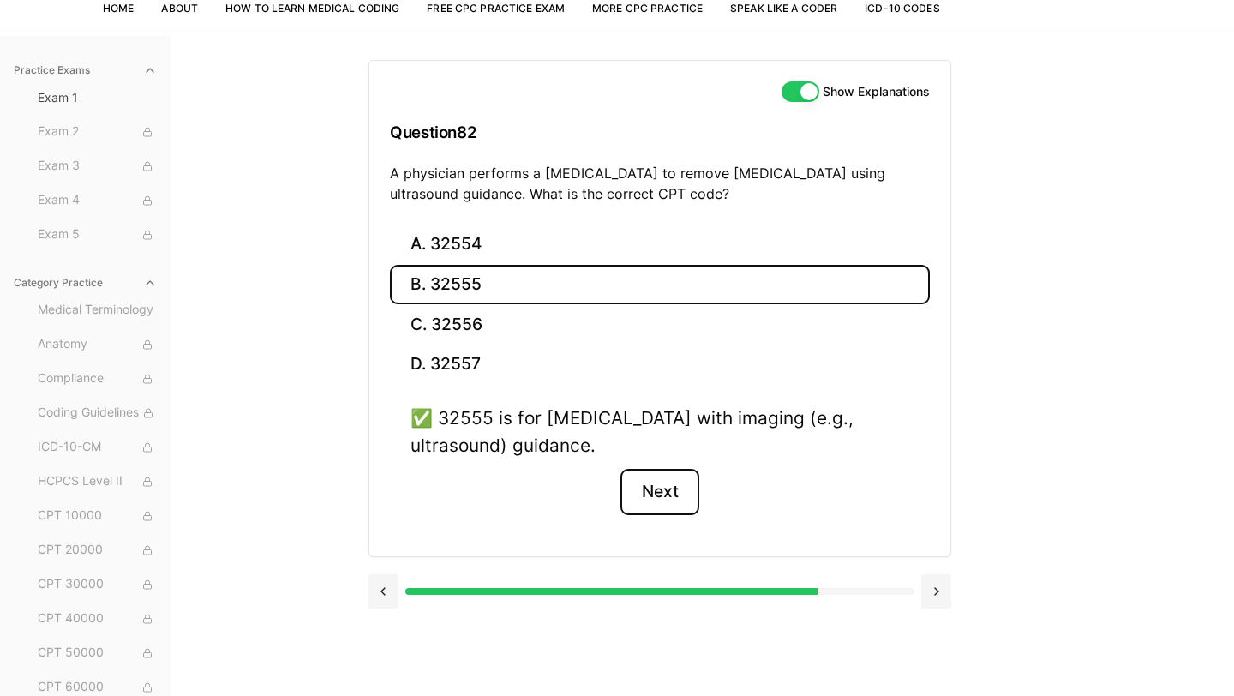
click at [650, 482] on button "Next" at bounding box center [659, 492] width 78 height 46
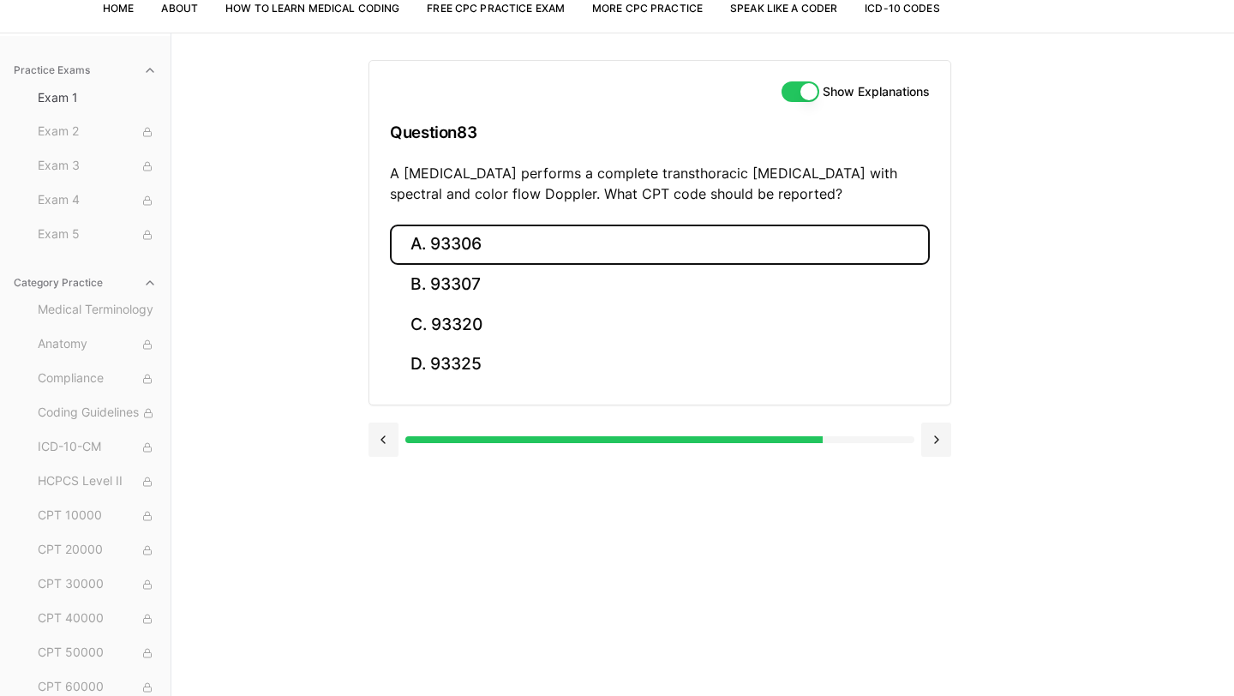
click at [495, 254] on button "A. 93306" at bounding box center [660, 244] width 540 height 40
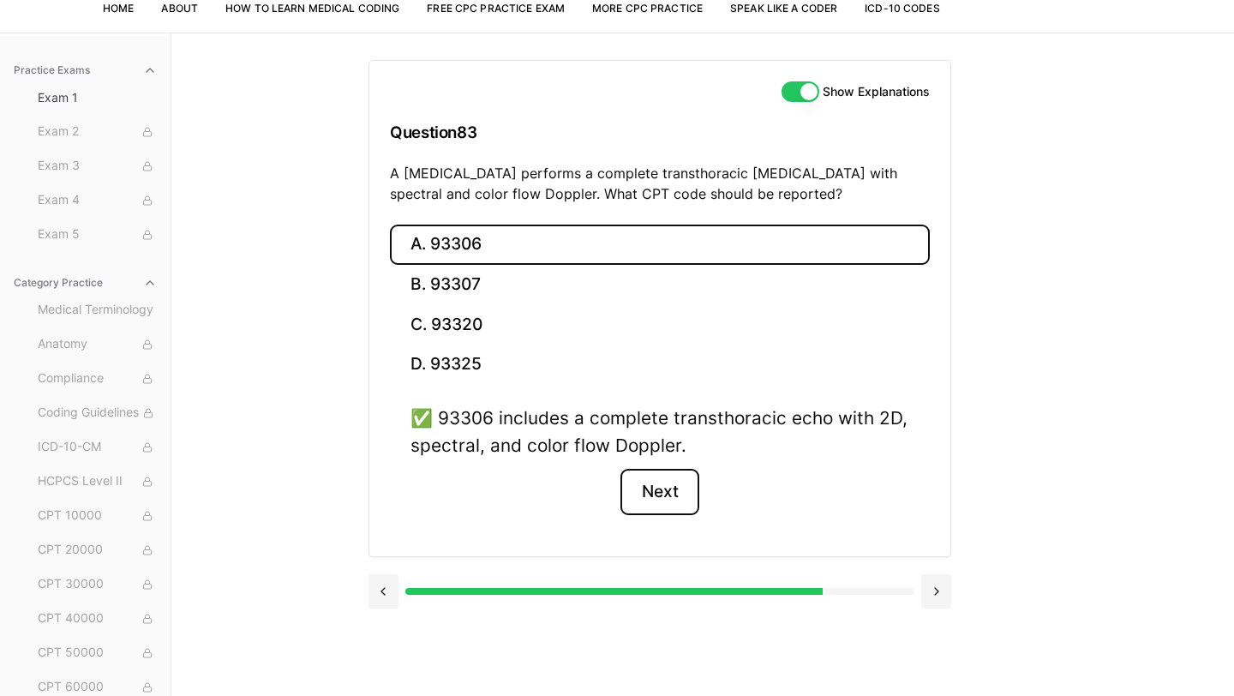
click at [667, 489] on button "Next" at bounding box center [659, 492] width 78 height 46
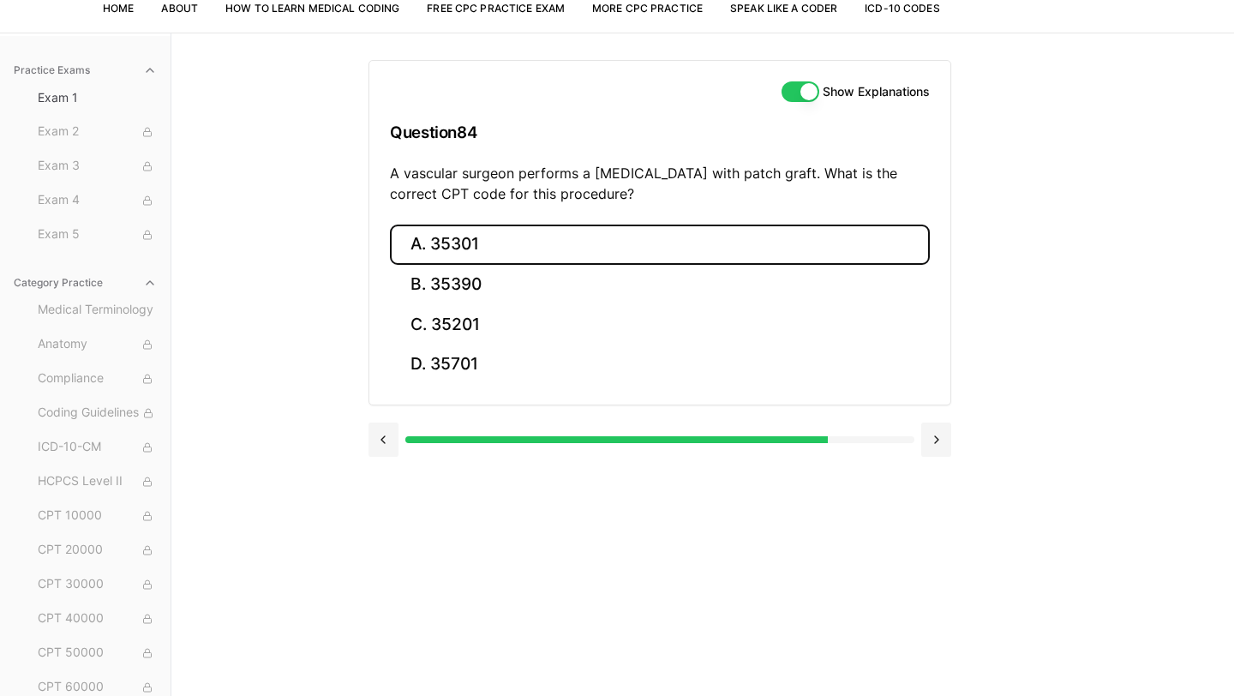
click at [533, 244] on button "A. 35301" at bounding box center [660, 244] width 540 height 40
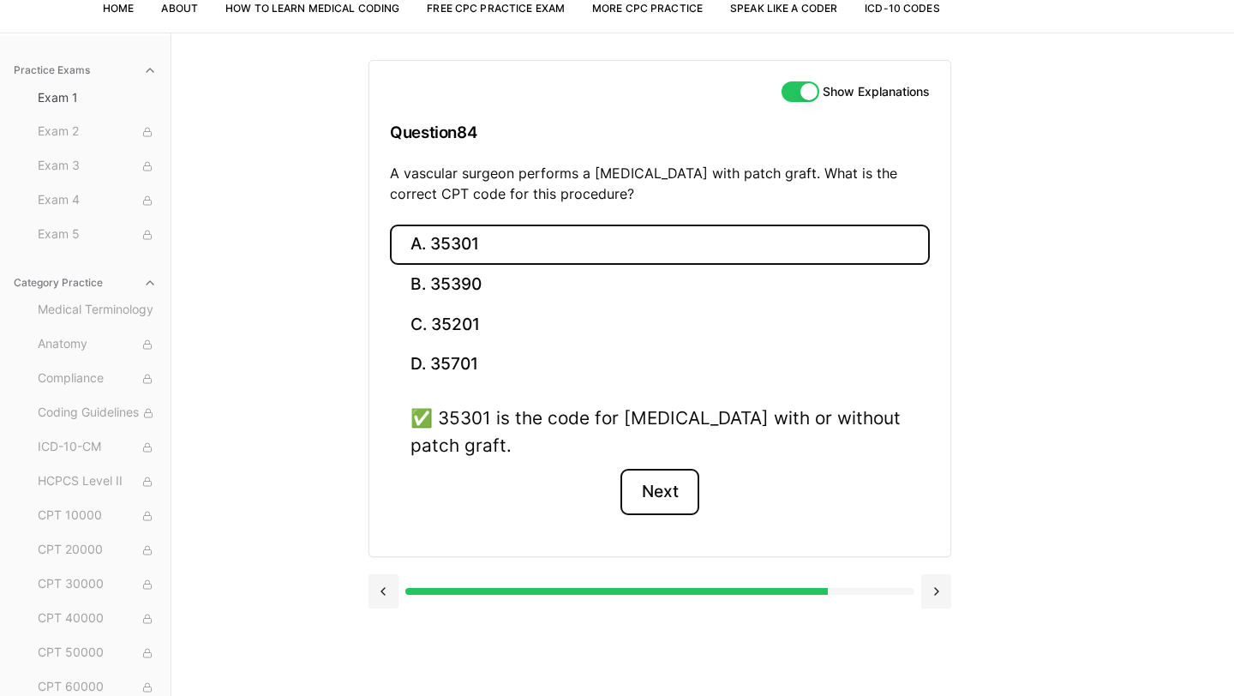
click at [672, 502] on button "Next" at bounding box center [659, 492] width 78 height 46
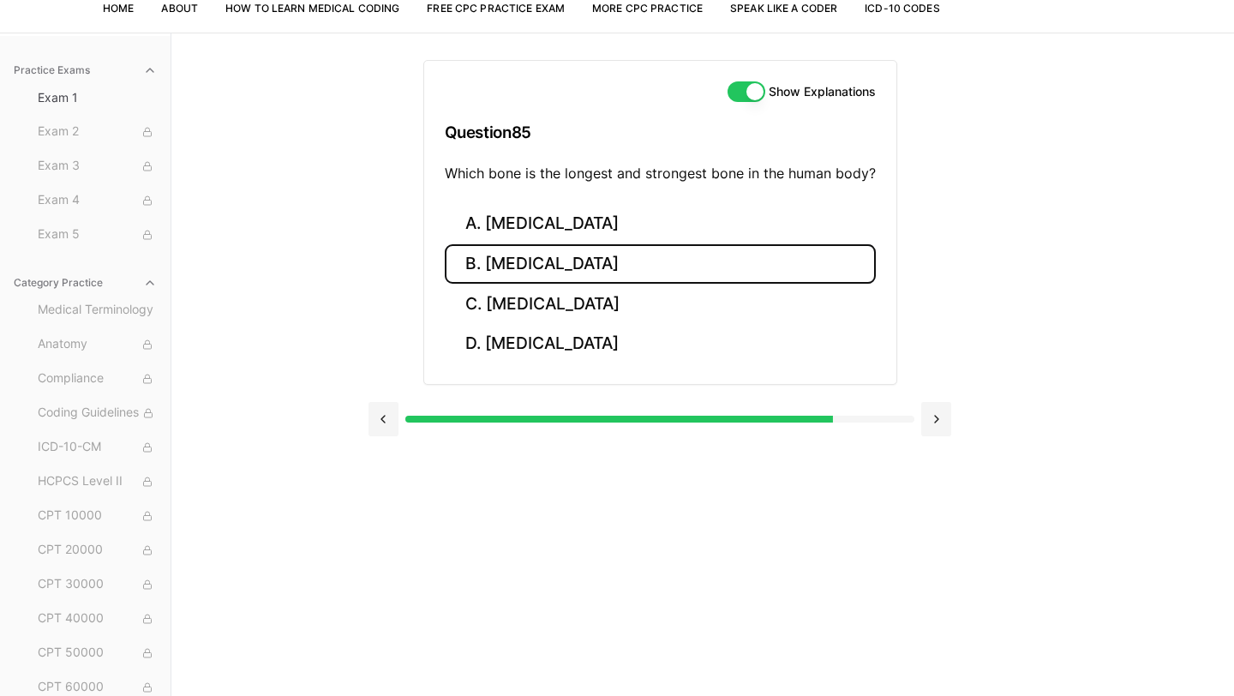
click at [691, 255] on button "B. Femur" at bounding box center [660, 264] width 431 height 40
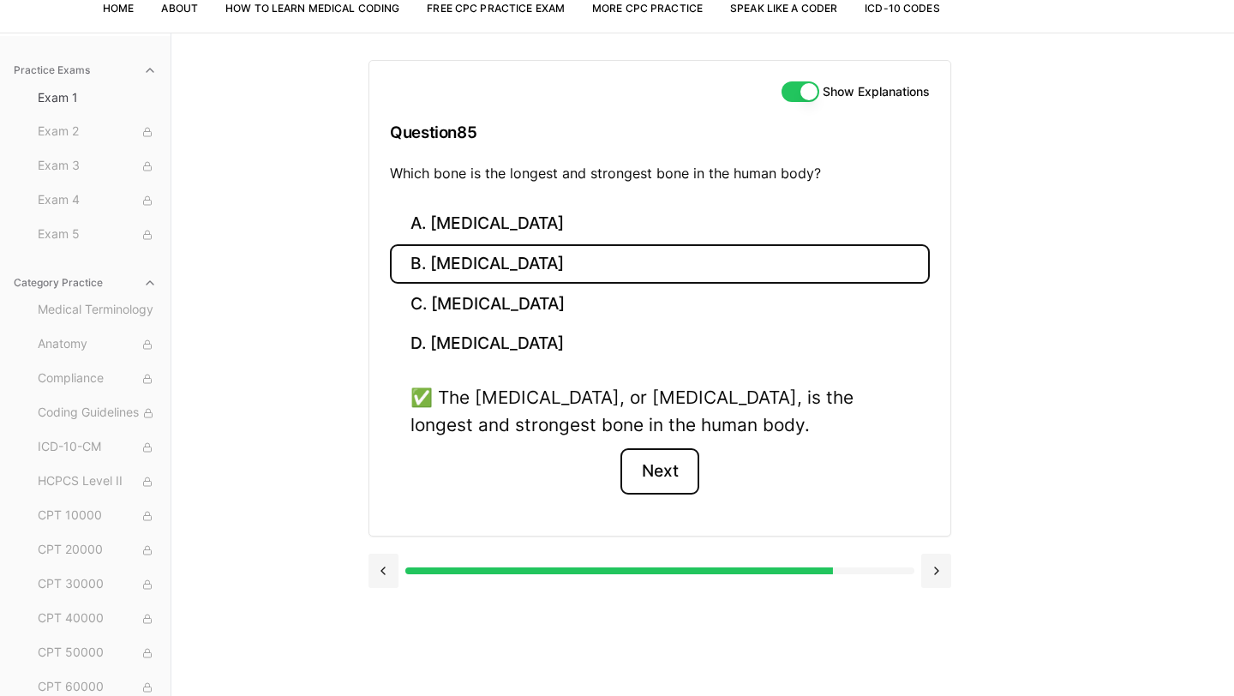
click at [662, 475] on button "Next" at bounding box center [659, 471] width 78 height 46
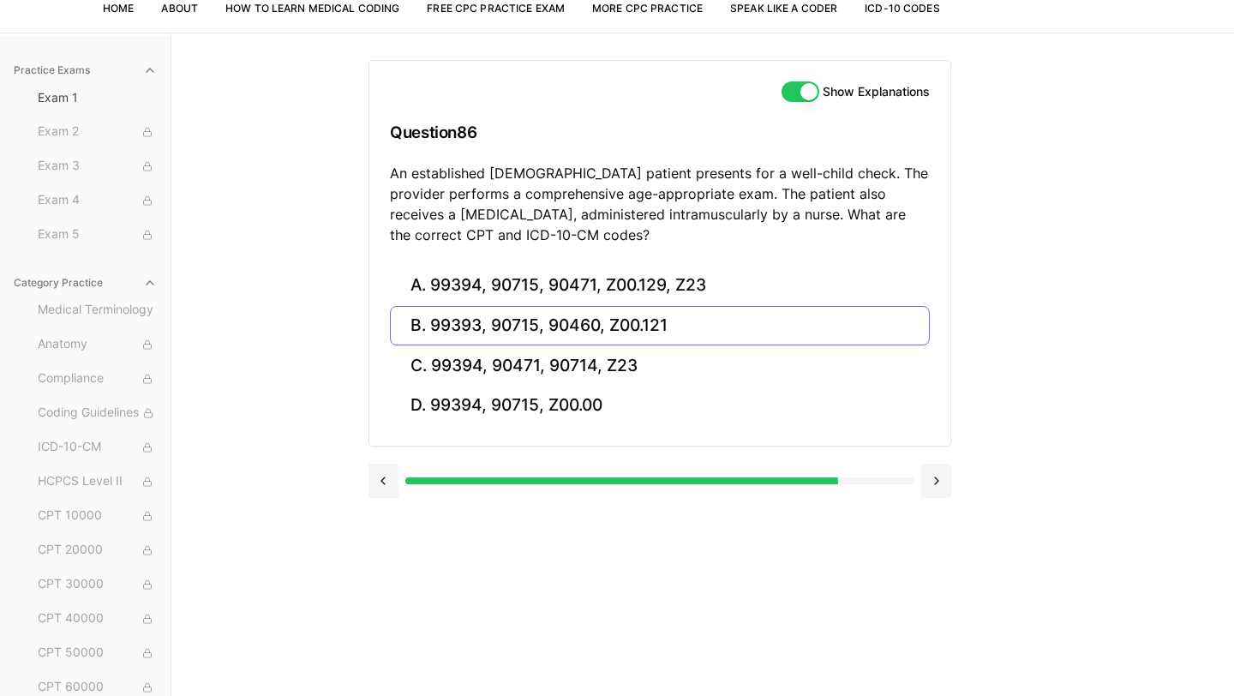
click at [522, 318] on button "B. 99393, 90715, 90460, Z00.121" at bounding box center [660, 326] width 540 height 40
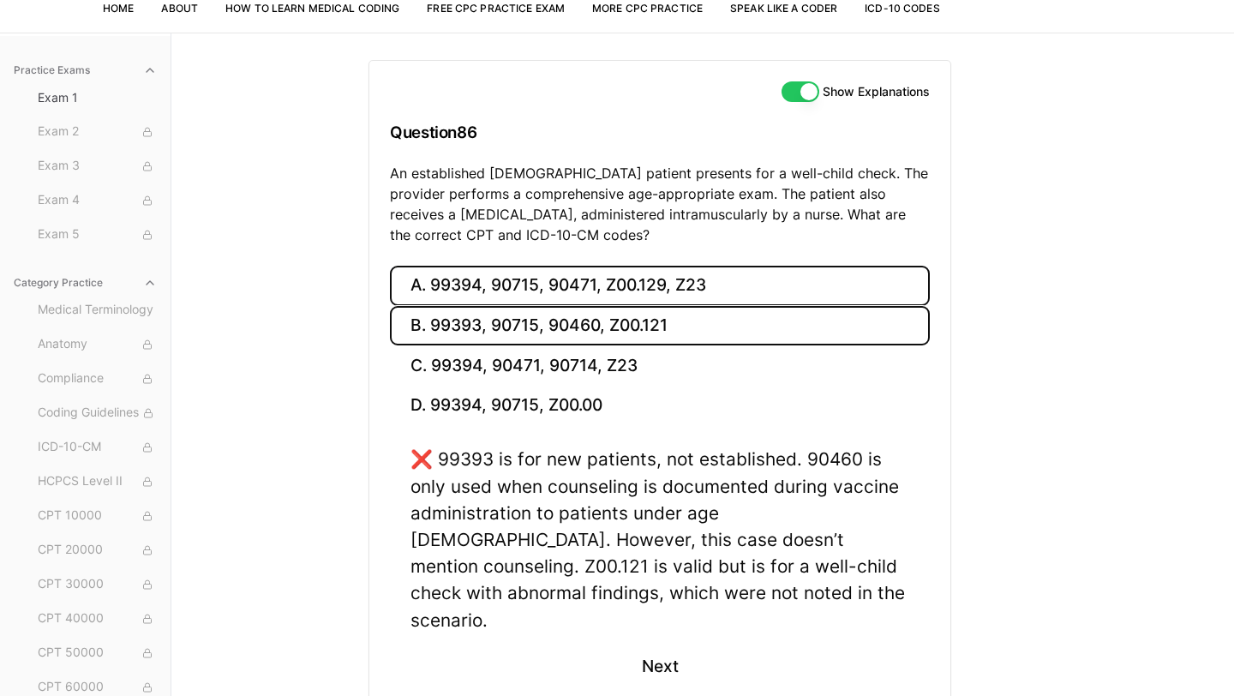
click at [602, 288] on button "A. 99394, 90715, 90471, Z00.129, Z23" at bounding box center [660, 286] width 540 height 40
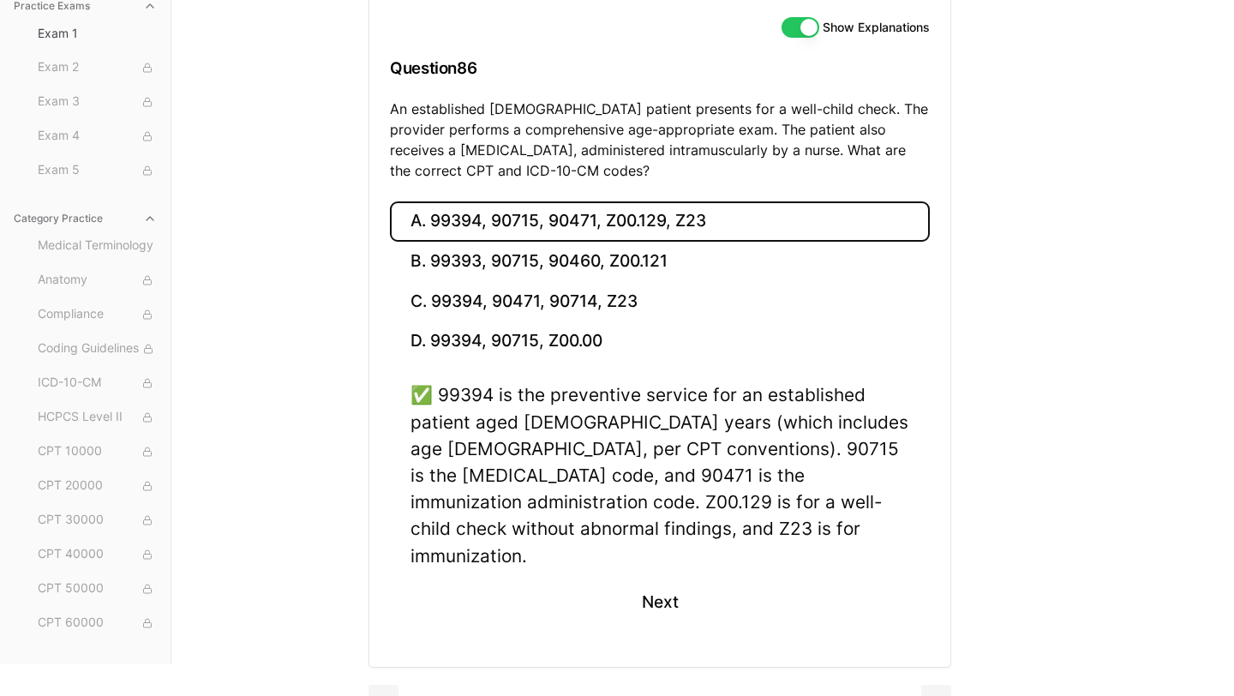
scroll to position [157, 0]
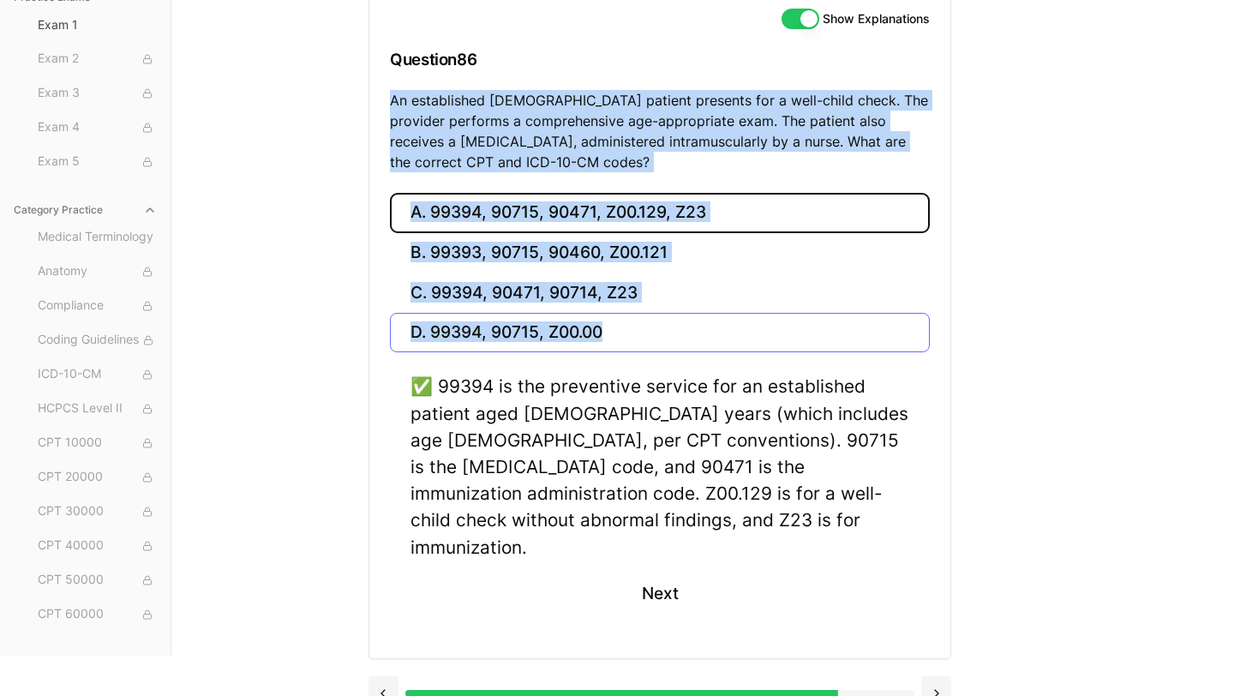
drag, startPoint x: 389, startPoint y: 94, endPoint x: 622, endPoint y: 328, distance: 330.2
click at [622, 328] on div "Show Explanations Question 86 An established 11-year-old patient presents for a…" at bounding box center [659, 323] width 583 height 672
copy div "An established 11-year-old patient presents for a well-child check. The provide…"
click at [313, 294] on div "Practice Exams Exam 1 Exam 2 Exam 3 Exam 4 Exam 5 Category Practice Medical Ter…" at bounding box center [617, 308] width 1234 height 696
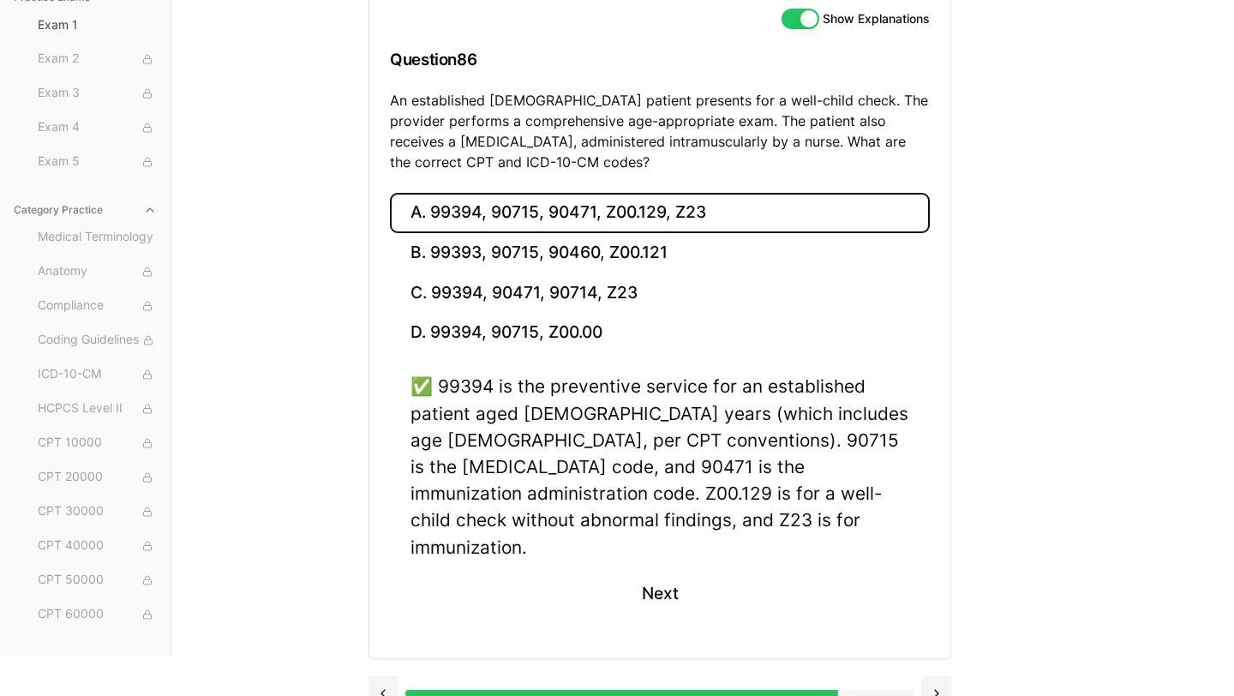
click at [328, 315] on div "Practice Exams Exam 1 Exam 2 Exam 3 Exam 4 Exam 5 Category Practice Medical Ter…" at bounding box center [617, 308] width 1234 height 696
click at [588, 203] on button "A. 99394, 90715, 90471, Z00.129, Z23" at bounding box center [660, 213] width 540 height 40
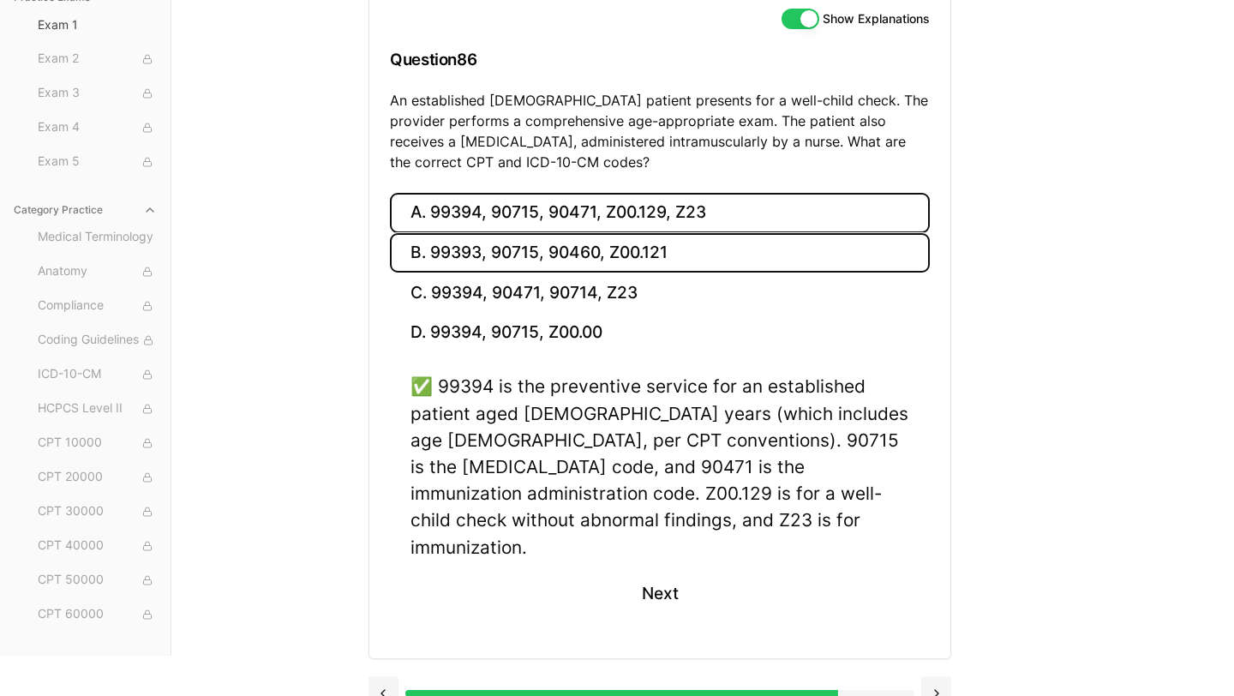
click at [579, 267] on button "B. 99393, 90715, 90460, Z00.121" at bounding box center [660, 253] width 540 height 40
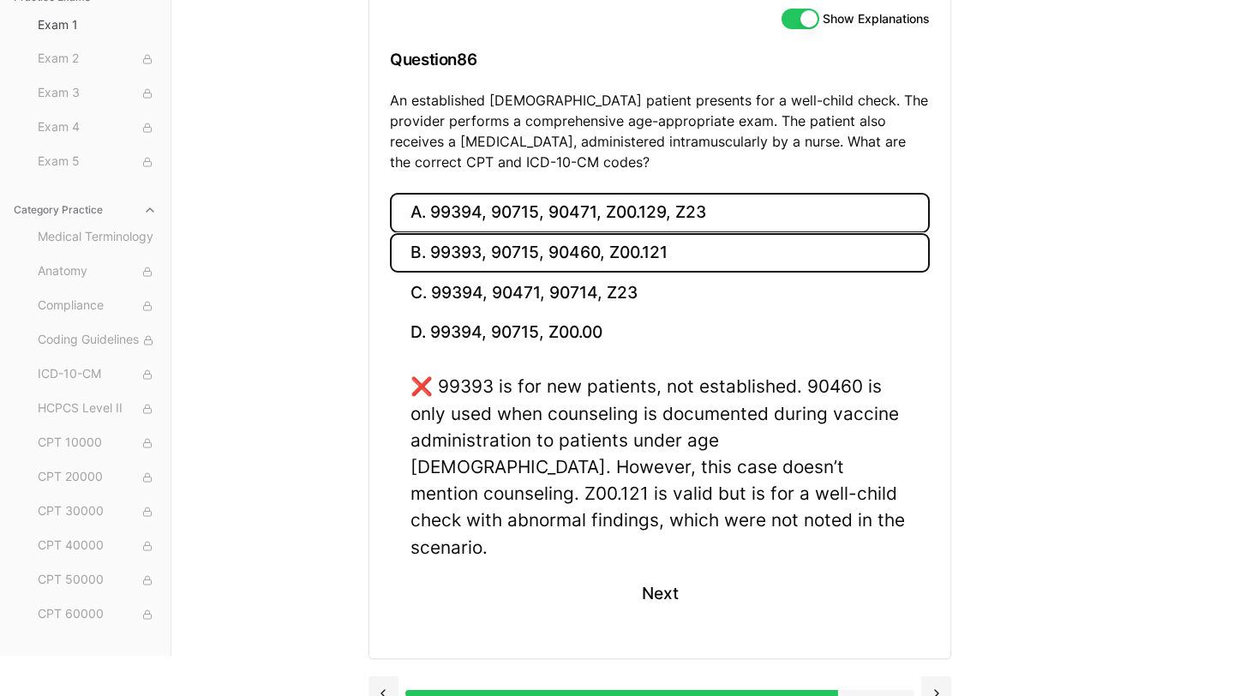
click at [677, 206] on button "A. 99394, 90715, 90471, Z00.129, Z23" at bounding box center [660, 213] width 540 height 40
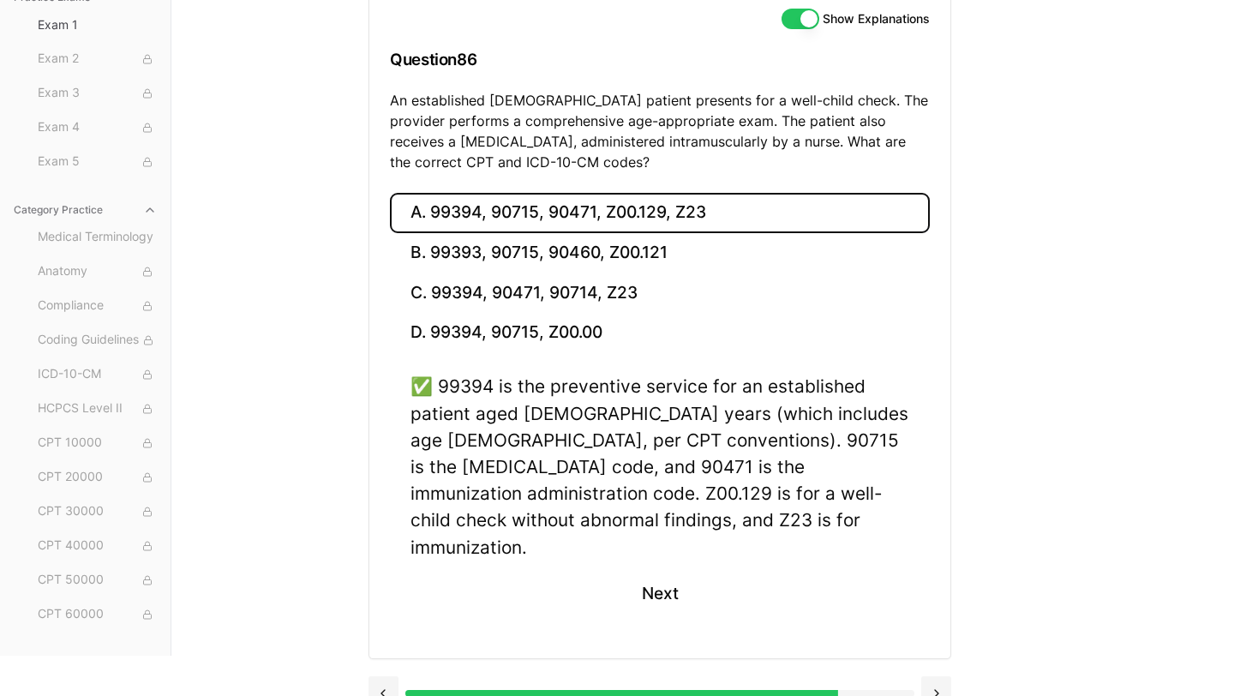
click at [672, 219] on button "A. 99394, 90715, 90471, Z00.129, Z23" at bounding box center [660, 213] width 540 height 40
click at [690, 571] on button "Next" at bounding box center [659, 594] width 78 height 46
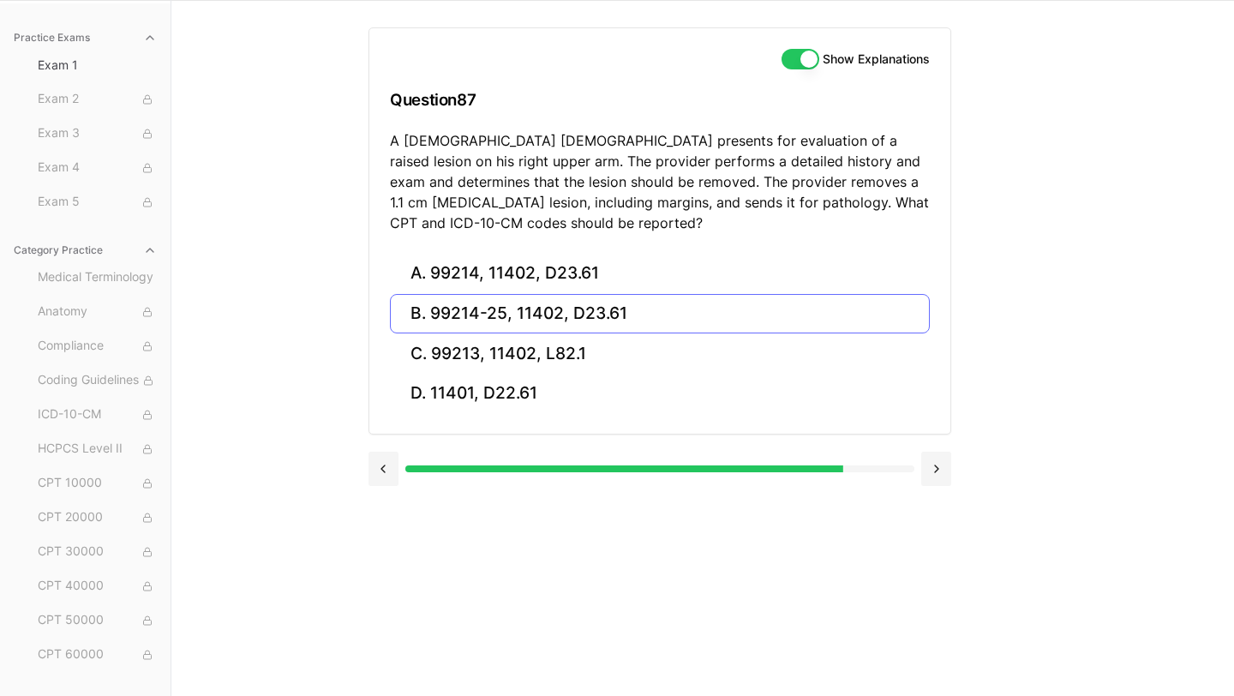
click at [524, 313] on button "B. 99214-25, 11402, D23.61" at bounding box center [660, 314] width 540 height 40
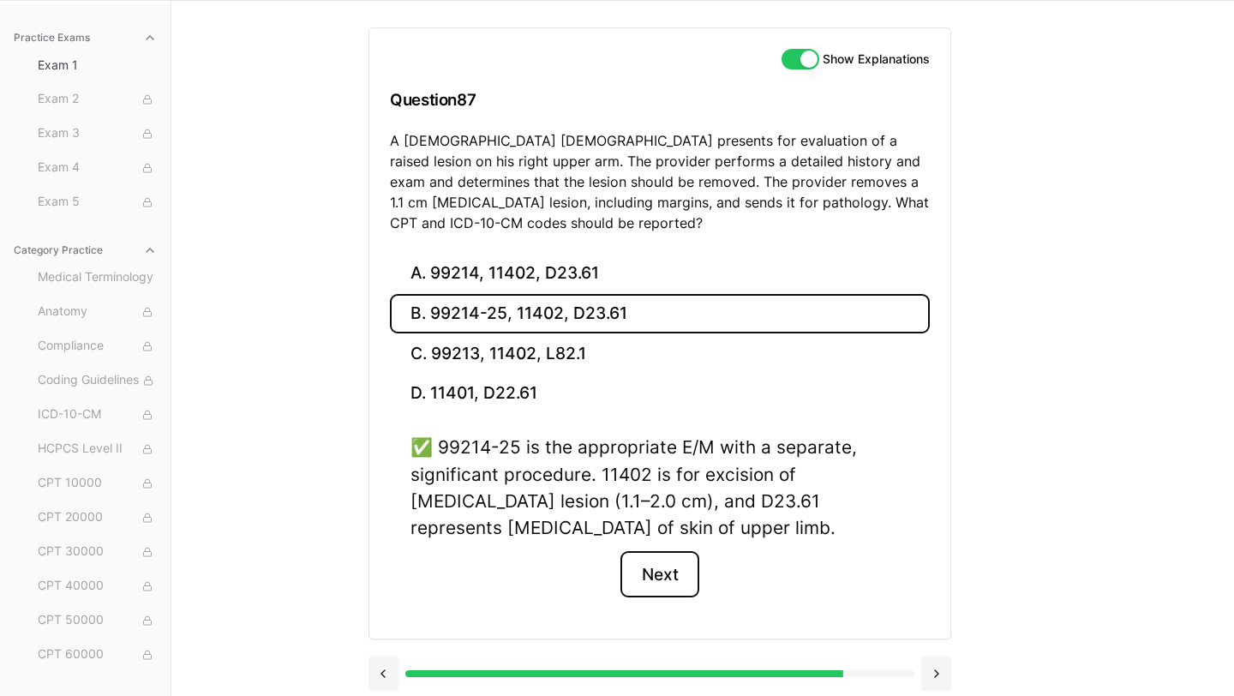
click at [663, 587] on button "Next" at bounding box center [659, 574] width 78 height 46
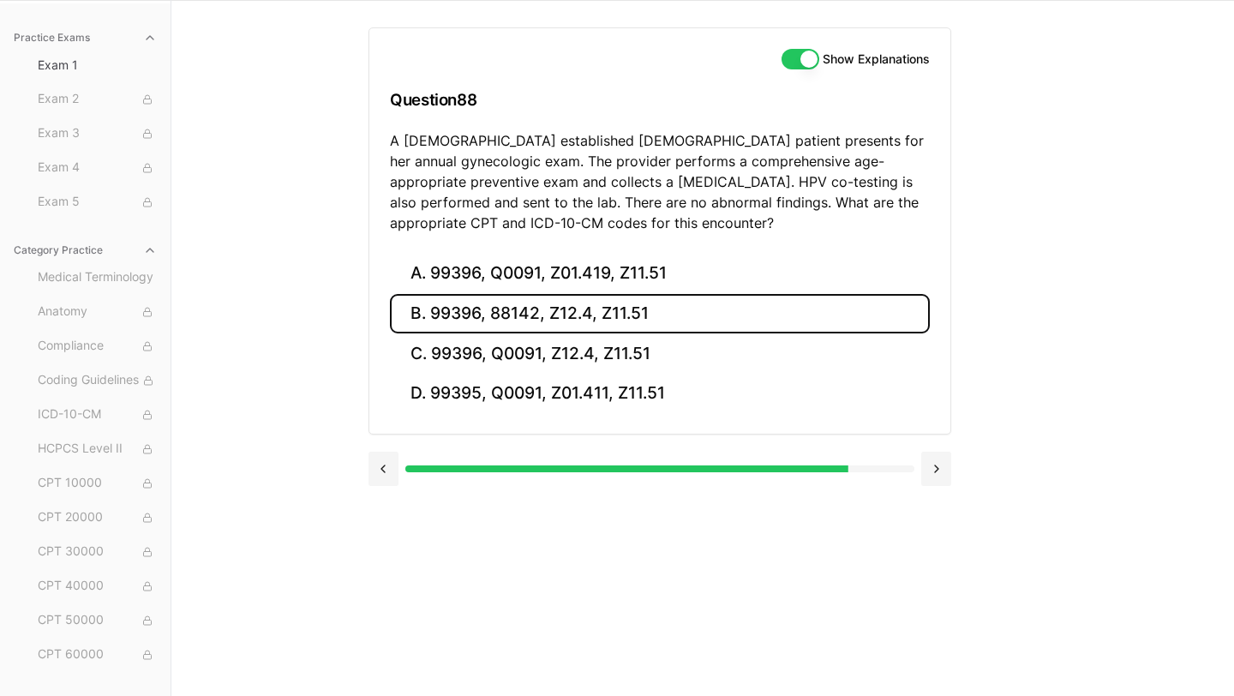
click at [567, 314] on button "B. 99396, 88142, Z12.4, Z11.51" at bounding box center [660, 314] width 540 height 40
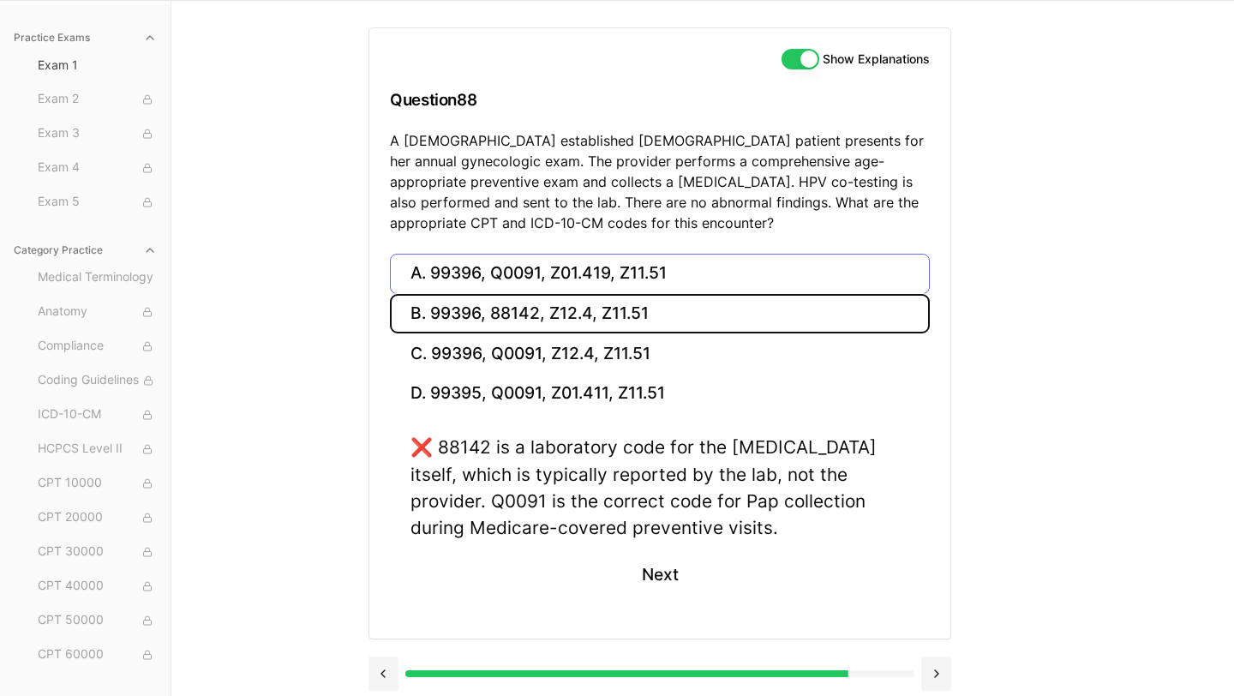
click at [549, 286] on button "A. 99396, Q0091, Z01.419, Z11.51" at bounding box center [660, 274] width 540 height 40
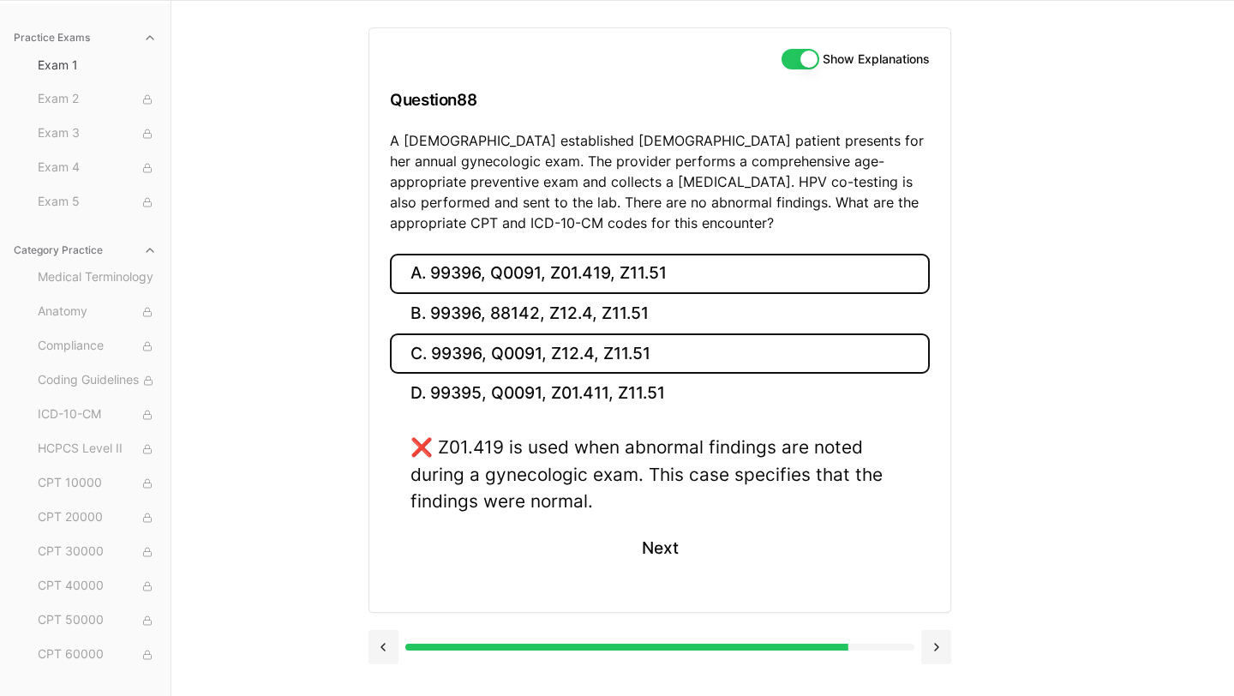
click at [569, 363] on button "C. 99396, Q0091, Z12.4, Z11.51" at bounding box center [660, 353] width 540 height 40
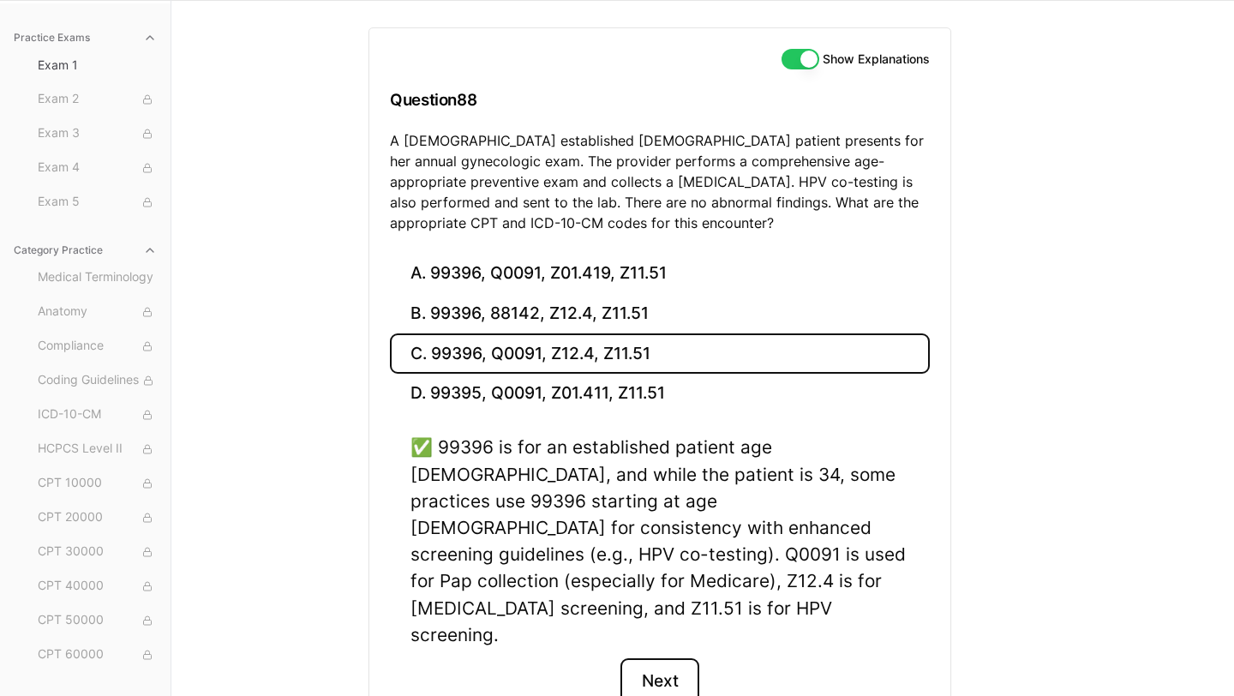
click at [665, 658] on button "Next" at bounding box center [659, 681] width 78 height 46
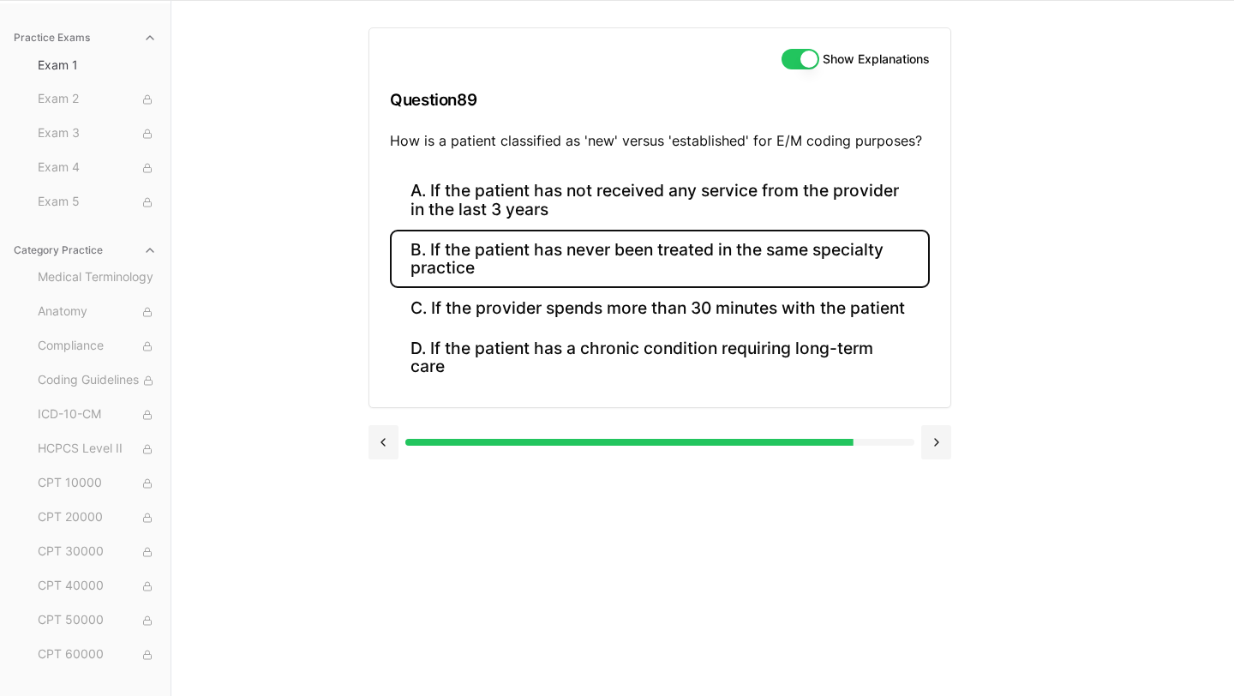
click at [560, 278] on button "B. If the patient has never been treated in the same specialty practice" at bounding box center [660, 259] width 540 height 58
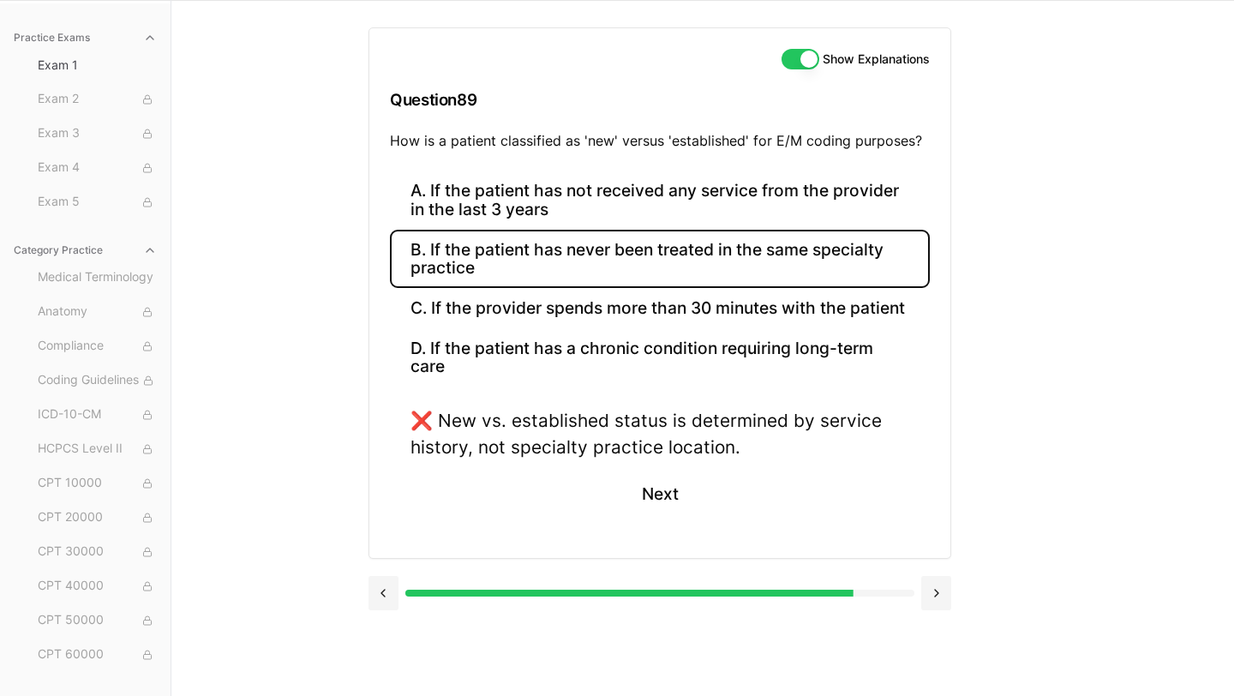
click at [325, 276] on div "Practice Exams Exam 1 Exam 2 Exam 3 Exam 4 Exam 5 Category Practice Medical Ter…" at bounding box center [617, 348] width 1234 height 696
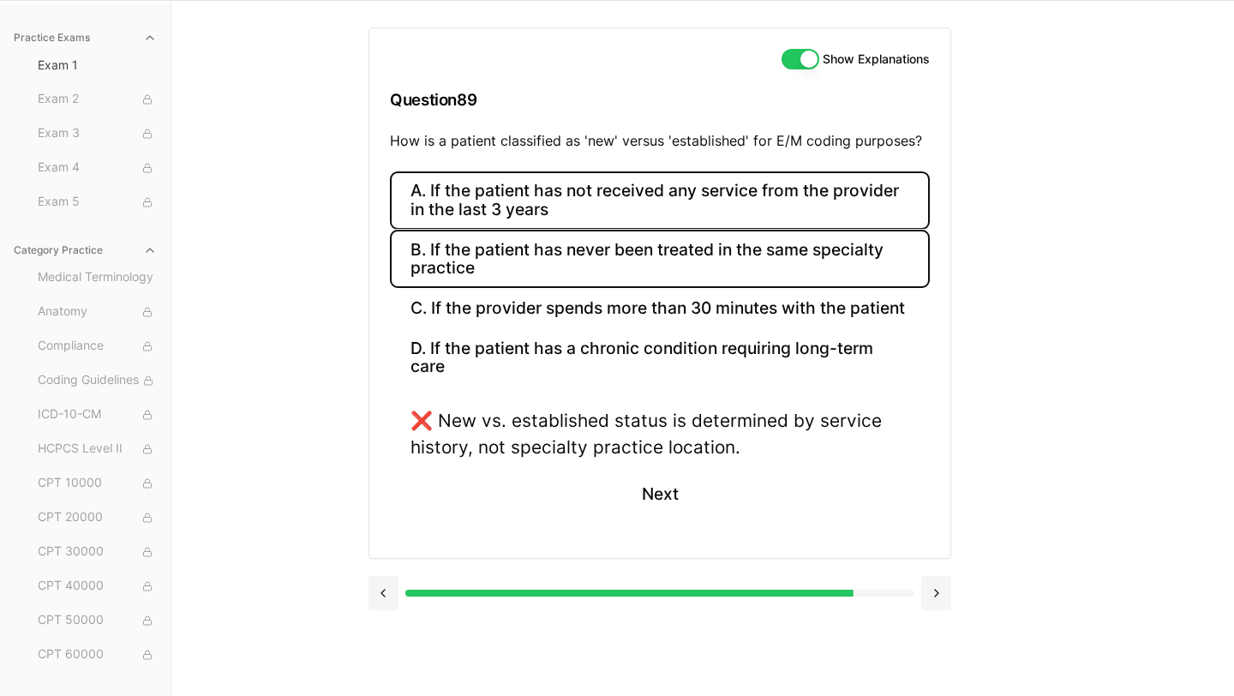
click at [612, 193] on button "A. If the patient has not received any service from the provider in the last 3 …" at bounding box center [660, 200] width 540 height 58
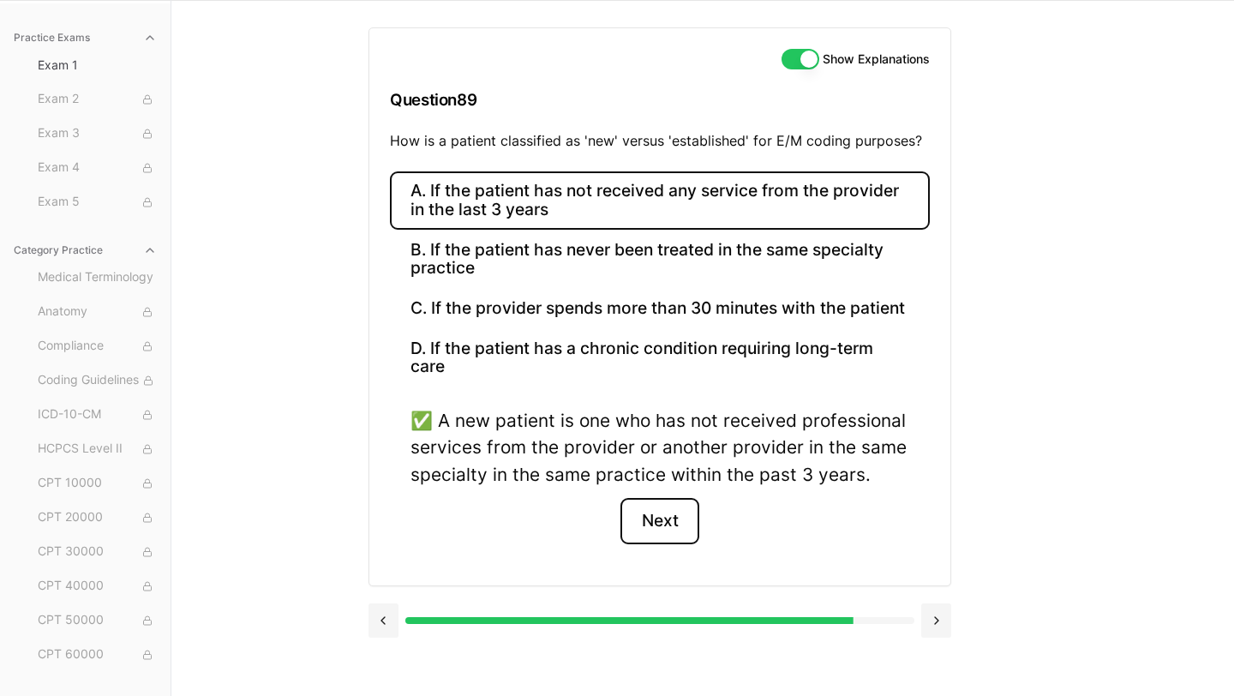
click at [669, 513] on button "Next" at bounding box center [659, 521] width 78 height 46
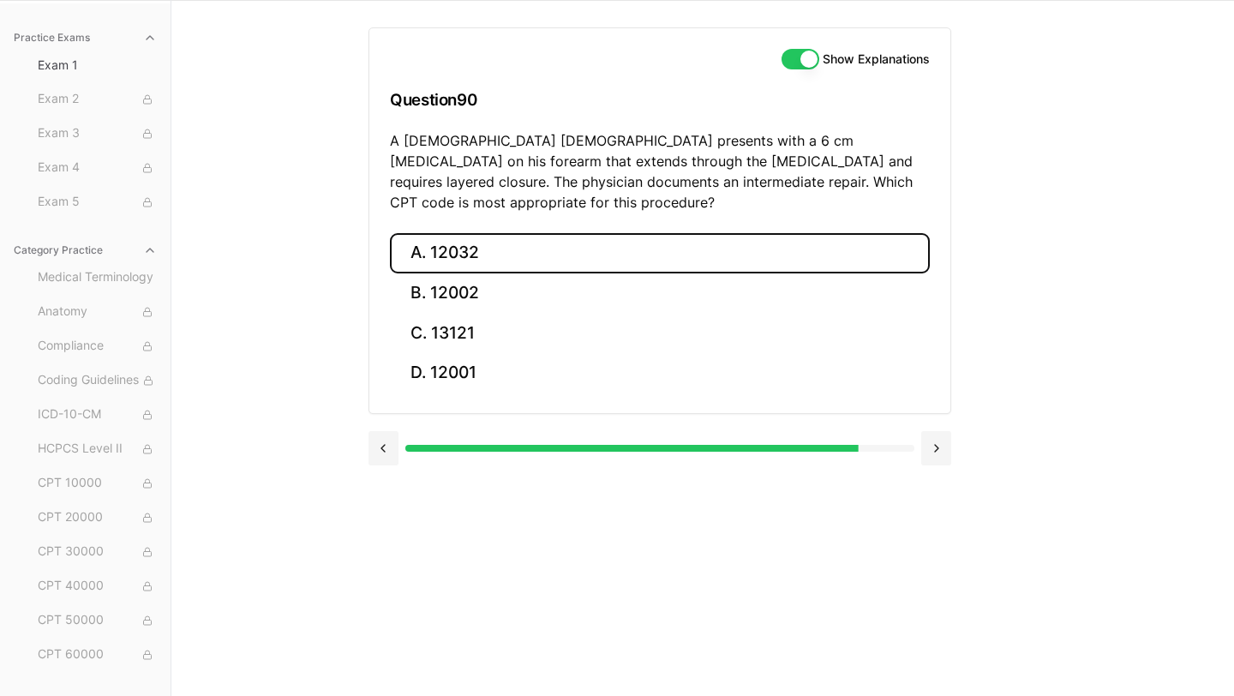
click at [496, 233] on button "A. 12032" at bounding box center [660, 253] width 540 height 40
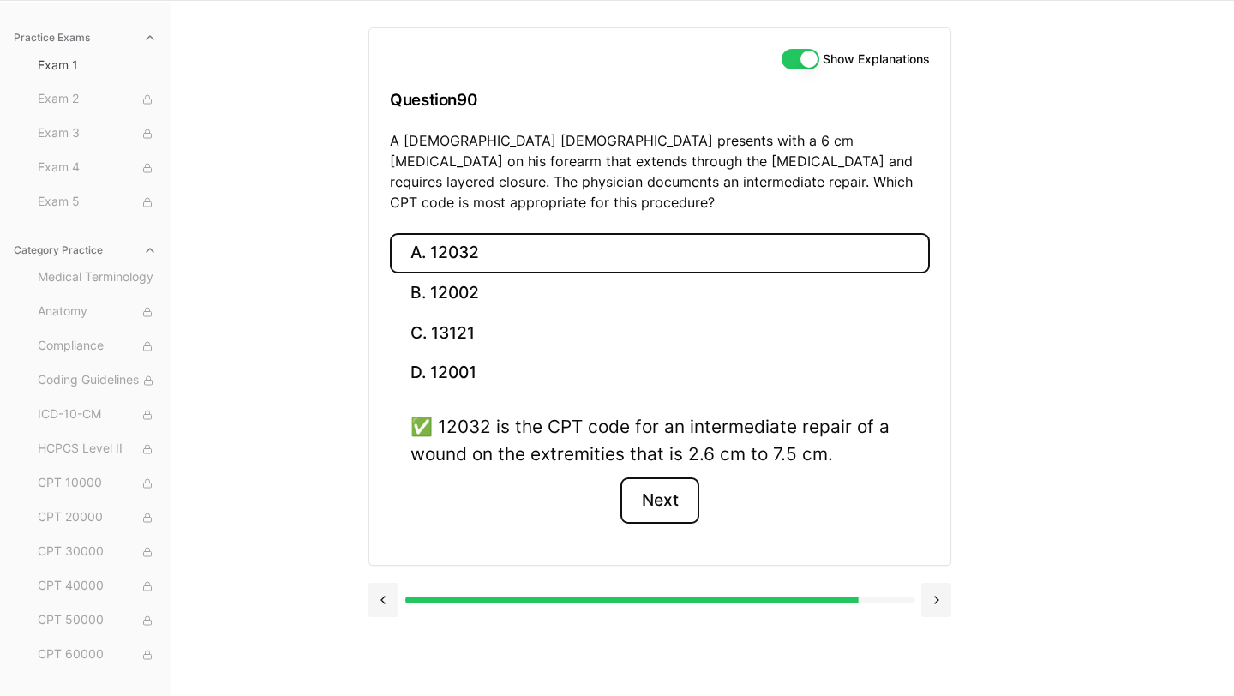
click at [664, 477] on button "Next" at bounding box center [659, 500] width 78 height 46
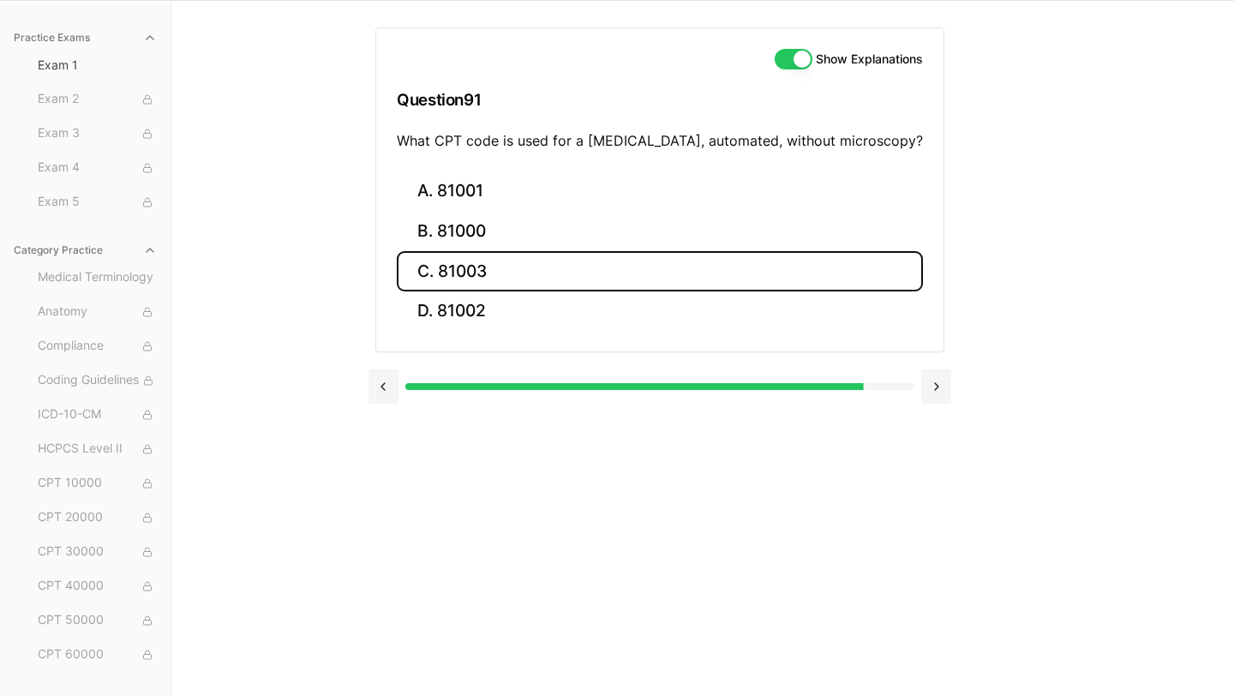
click at [530, 279] on button "C. 81003" at bounding box center [660, 271] width 526 height 40
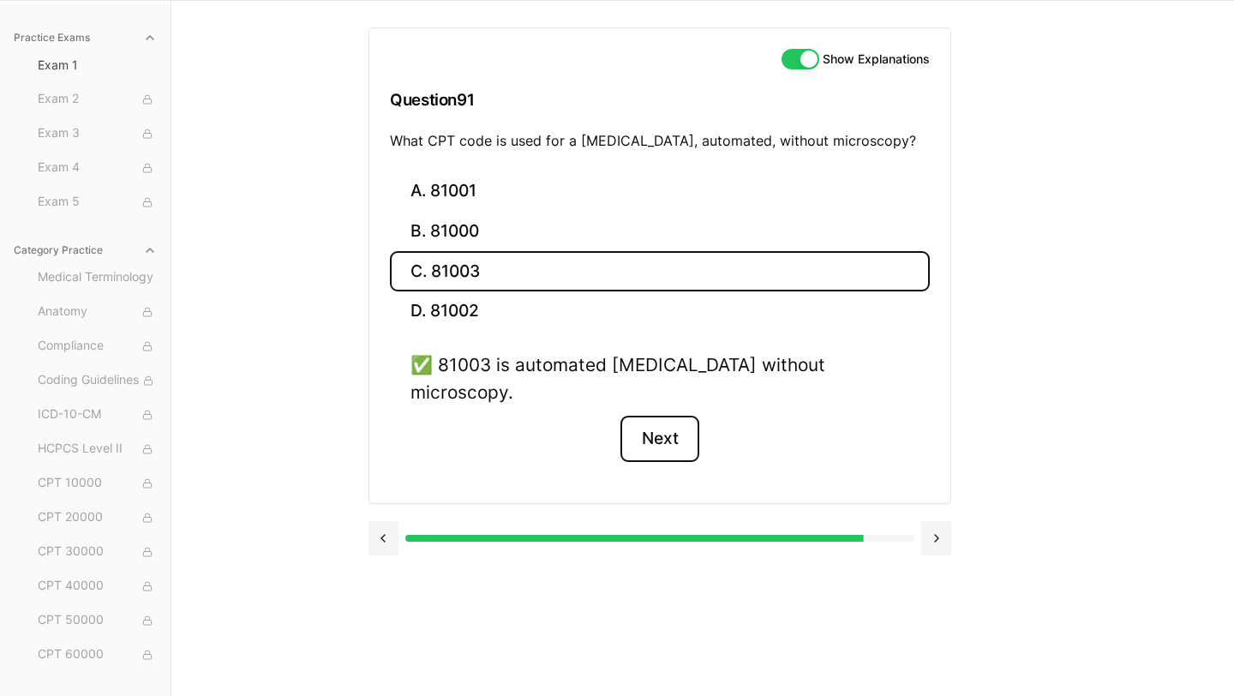
click at [673, 432] on button "Next" at bounding box center [659, 439] width 78 height 46
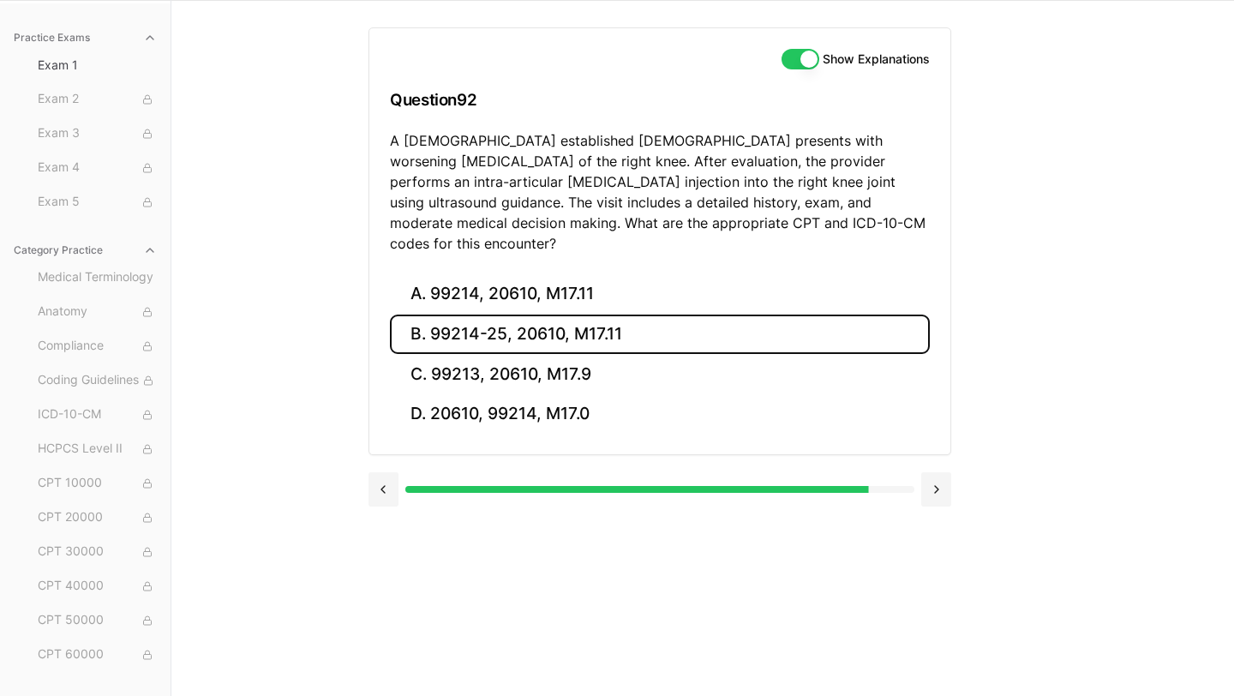
click at [594, 318] on button "B. 99214-25, 20610, M17.11" at bounding box center [660, 334] width 540 height 40
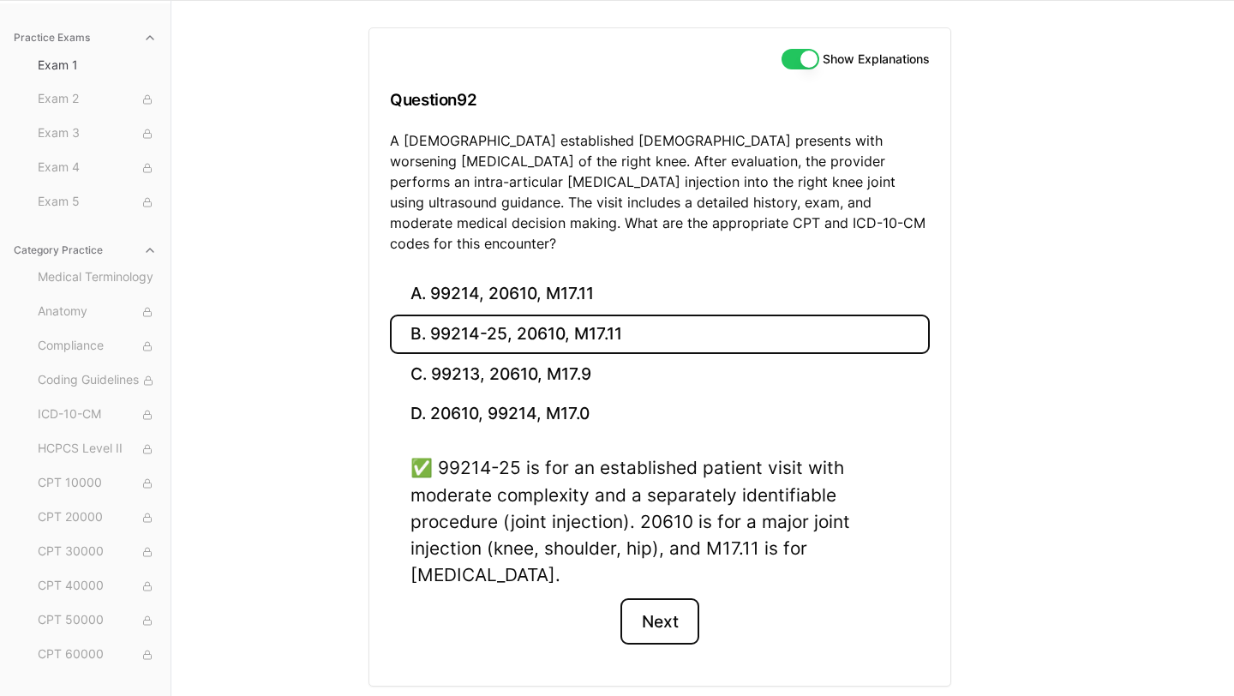
click at [660, 610] on button "Next" at bounding box center [659, 621] width 78 height 46
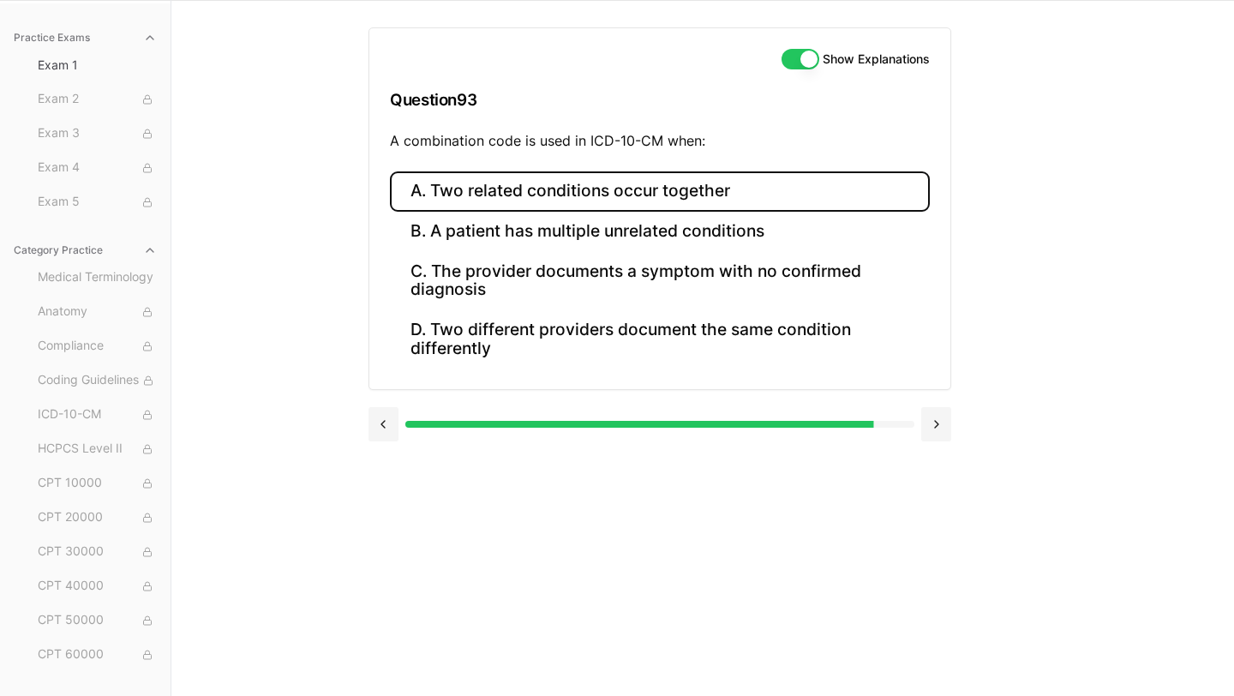
click at [476, 189] on button "A. Two related conditions occur together" at bounding box center [660, 191] width 540 height 40
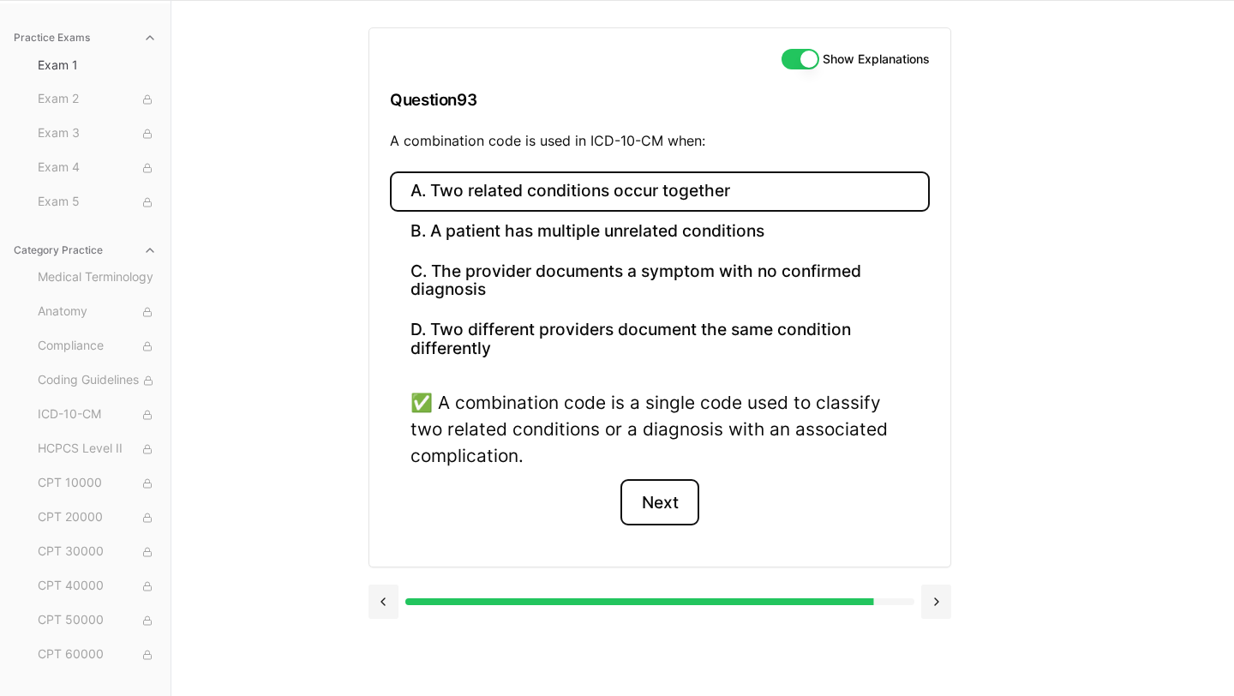
click at [673, 512] on button "Next" at bounding box center [659, 502] width 78 height 46
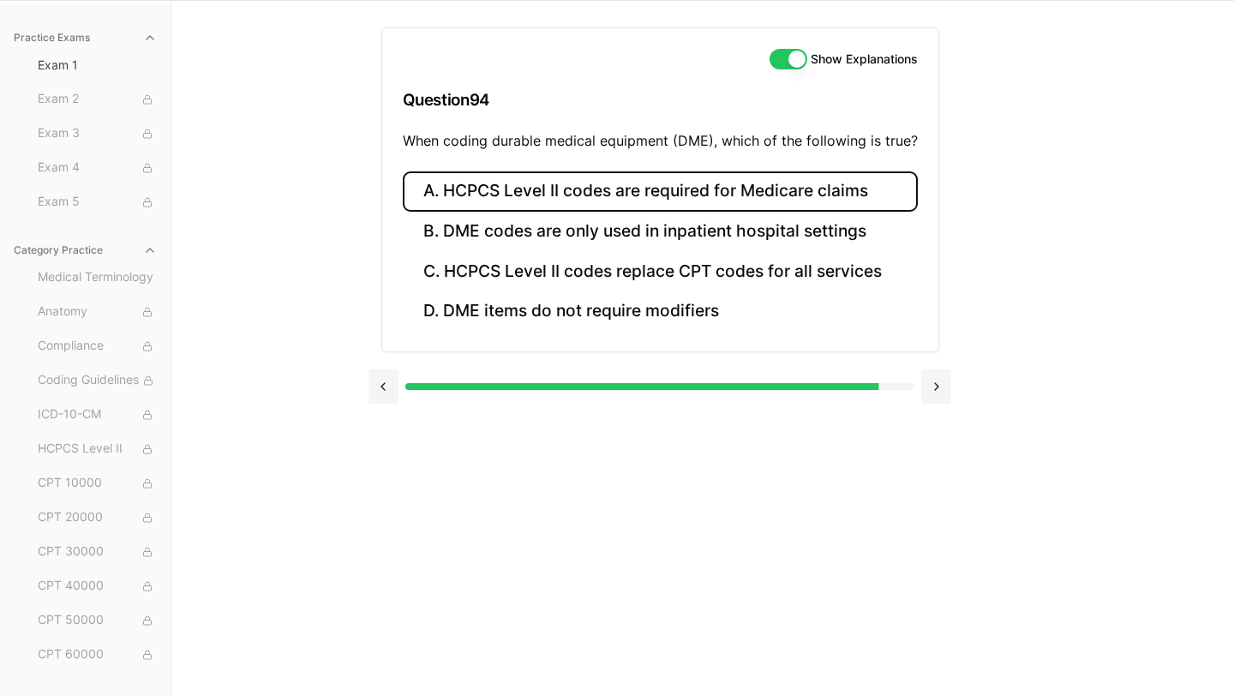
click at [646, 193] on button "A. HCPCS Level II codes are required for Medicare claims" at bounding box center [660, 191] width 515 height 40
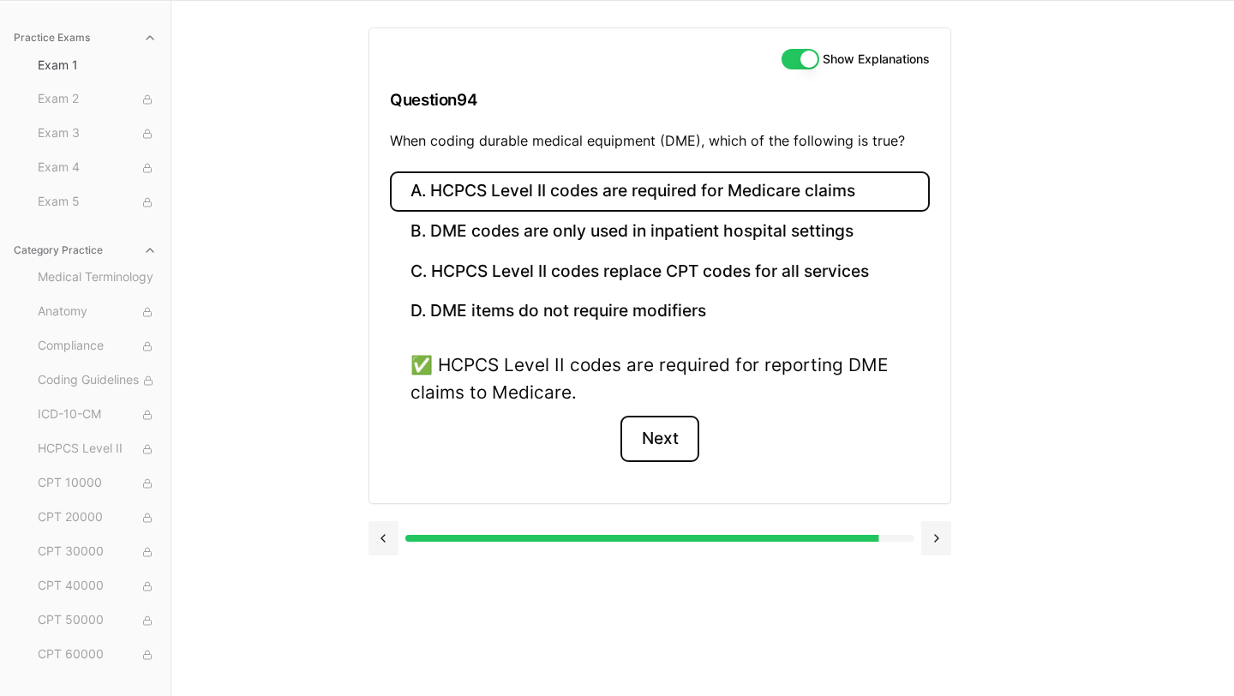
click at [666, 429] on button "Next" at bounding box center [659, 439] width 78 height 46
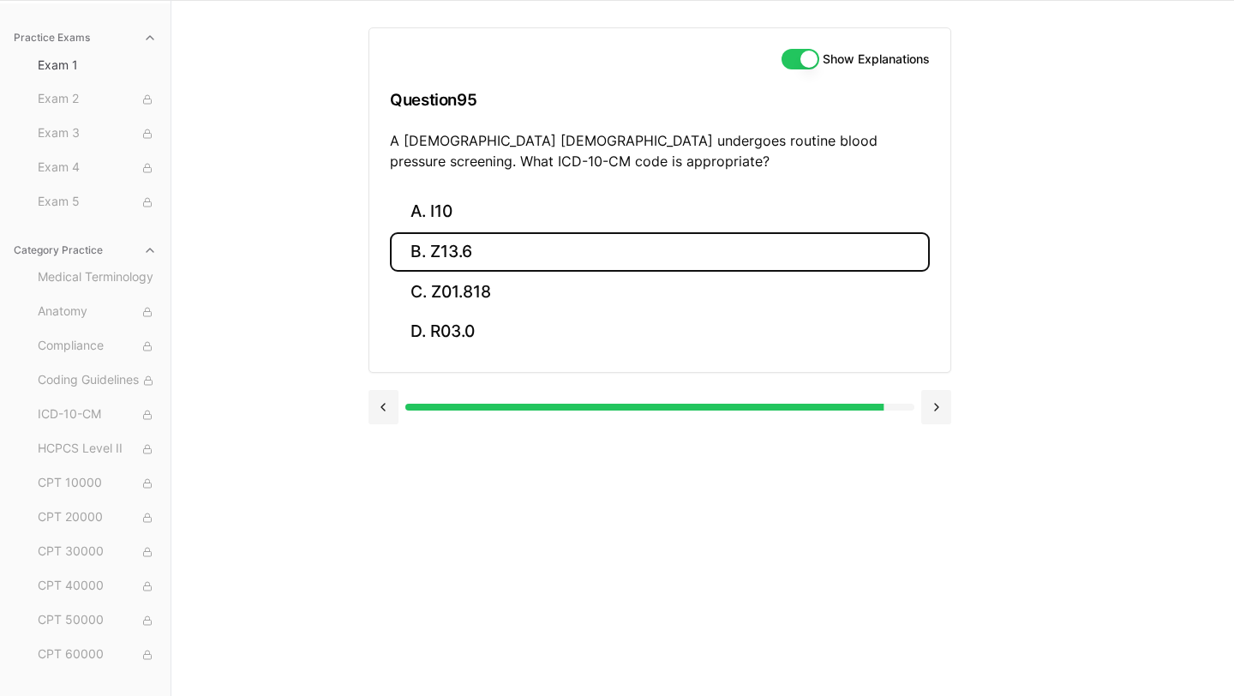
click at [491, 253] on button "B. Z13.6" at bounding box center [660, 252] width 540 height 40
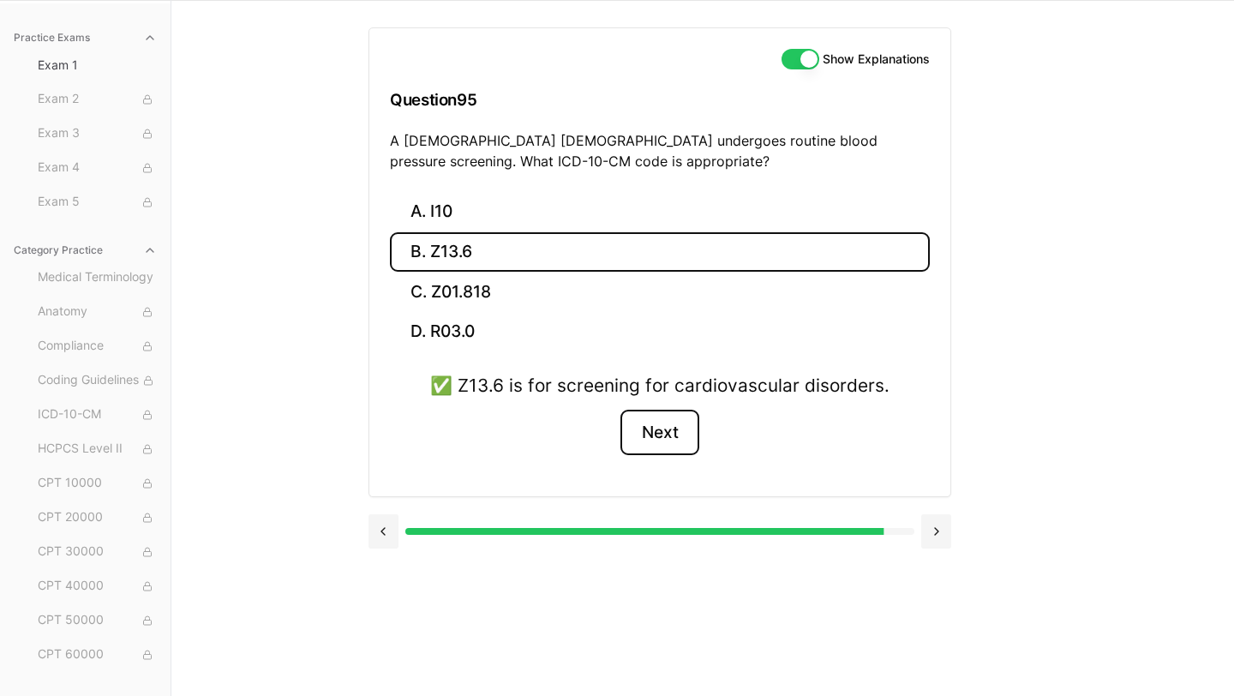
click at [653, 435] on button "Next" at bounding box center [659, 433] width 78 height 46
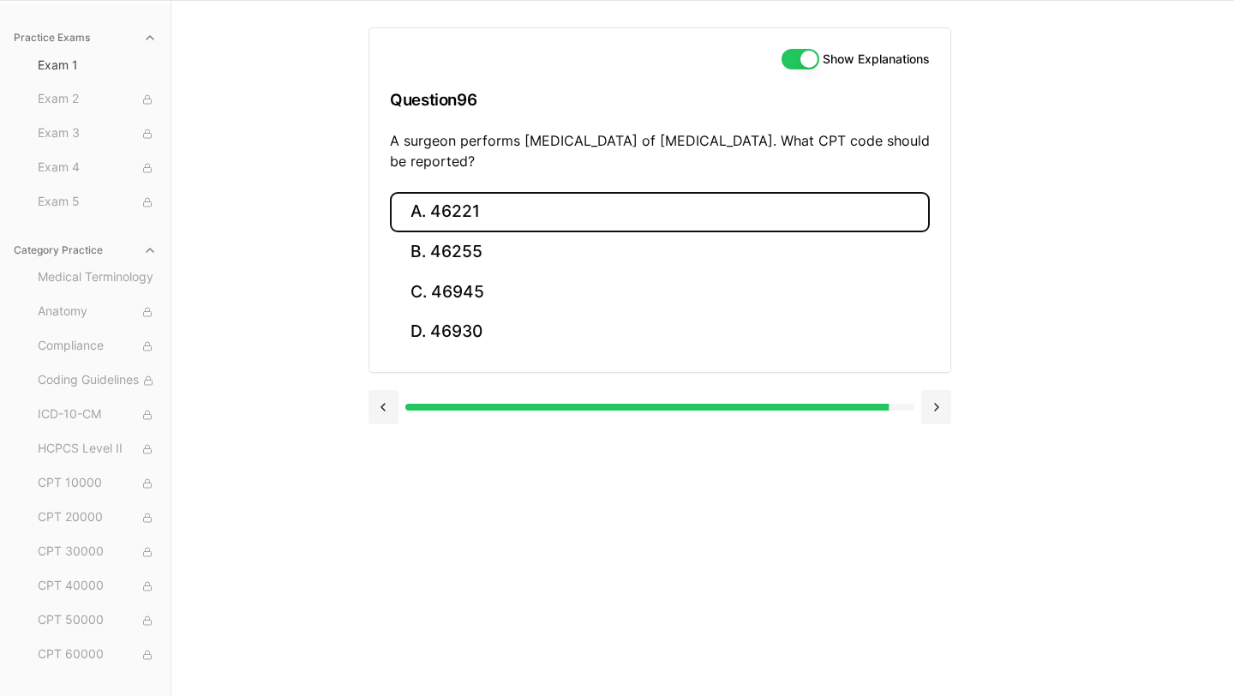
click at [527, 220] on button "A. 46221" at bounding box center [660, 212] width 540 height 40
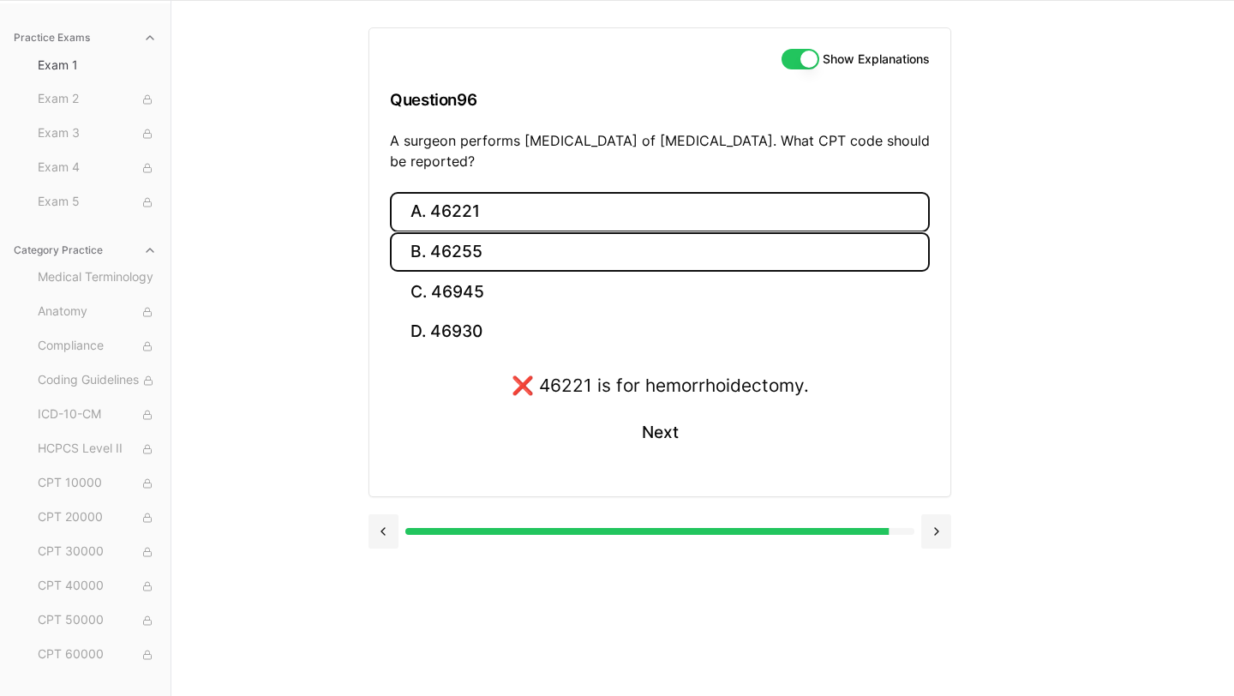
click at [489, 247] on button "B. 46255" at bounding box center [660, 252] width 540 height 40
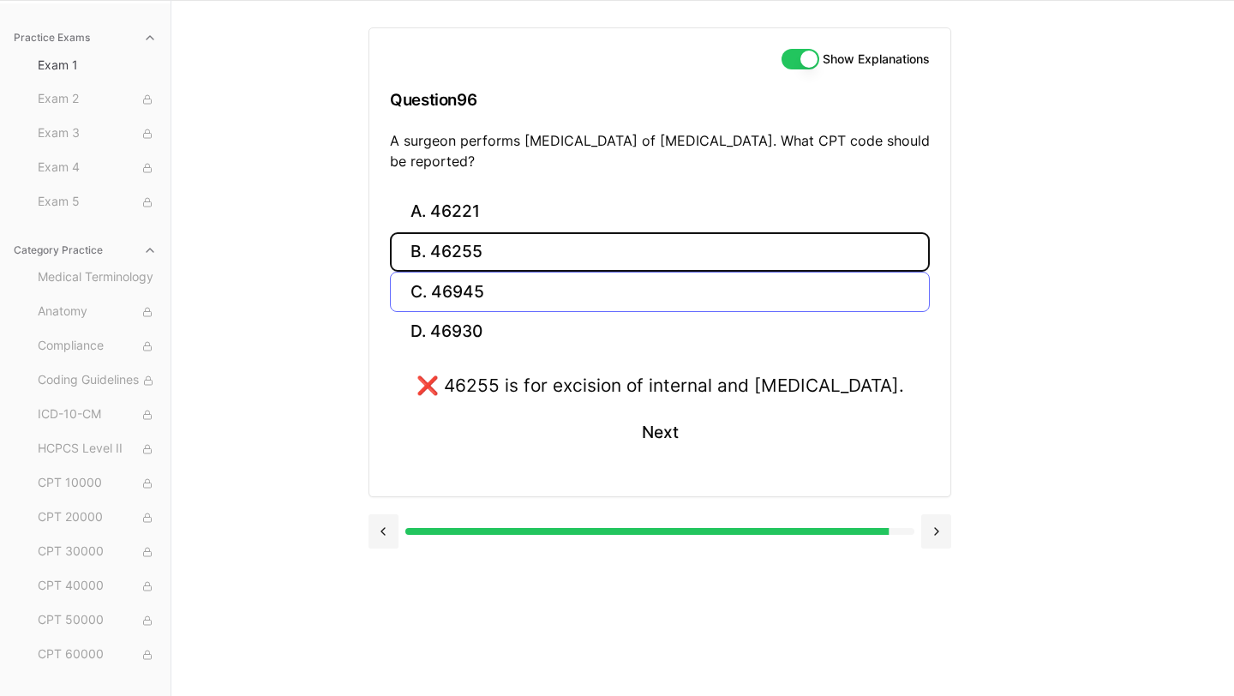
click at [502, 297] on button "C. 46945" at bounding box center [660, 292] width 540 height 40
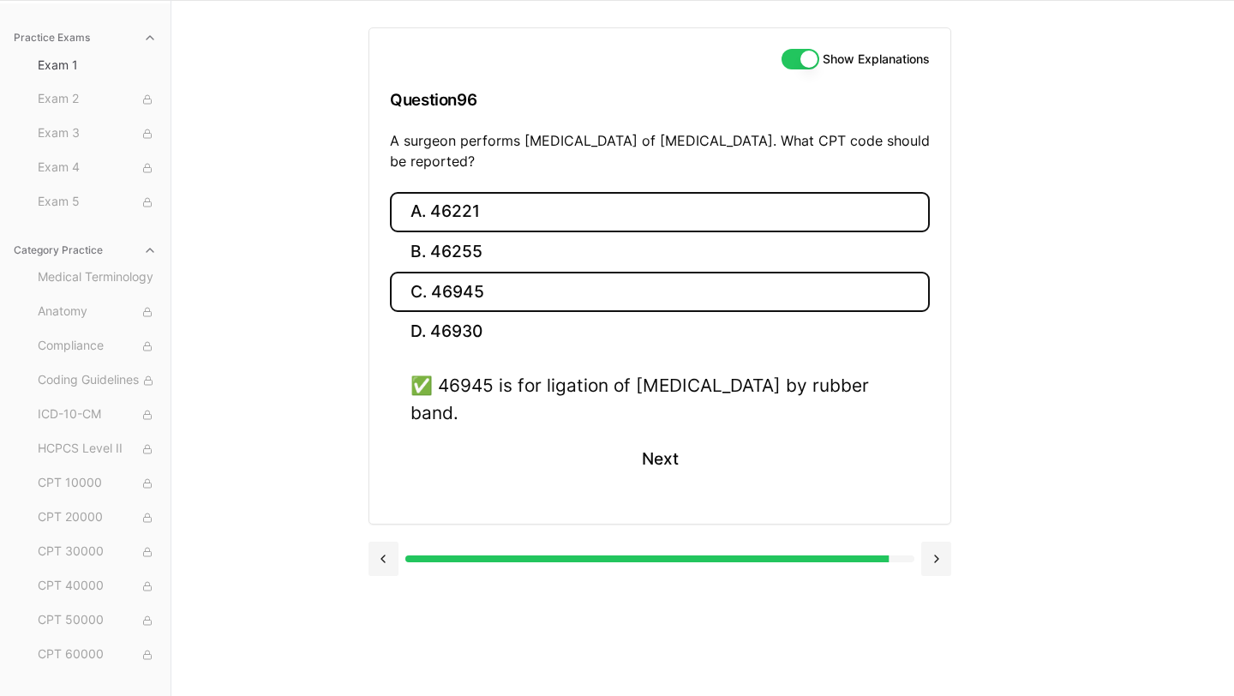
click at [443, 206] on button "A. 46221" at bounding box center [660, 212] width 540 height 40
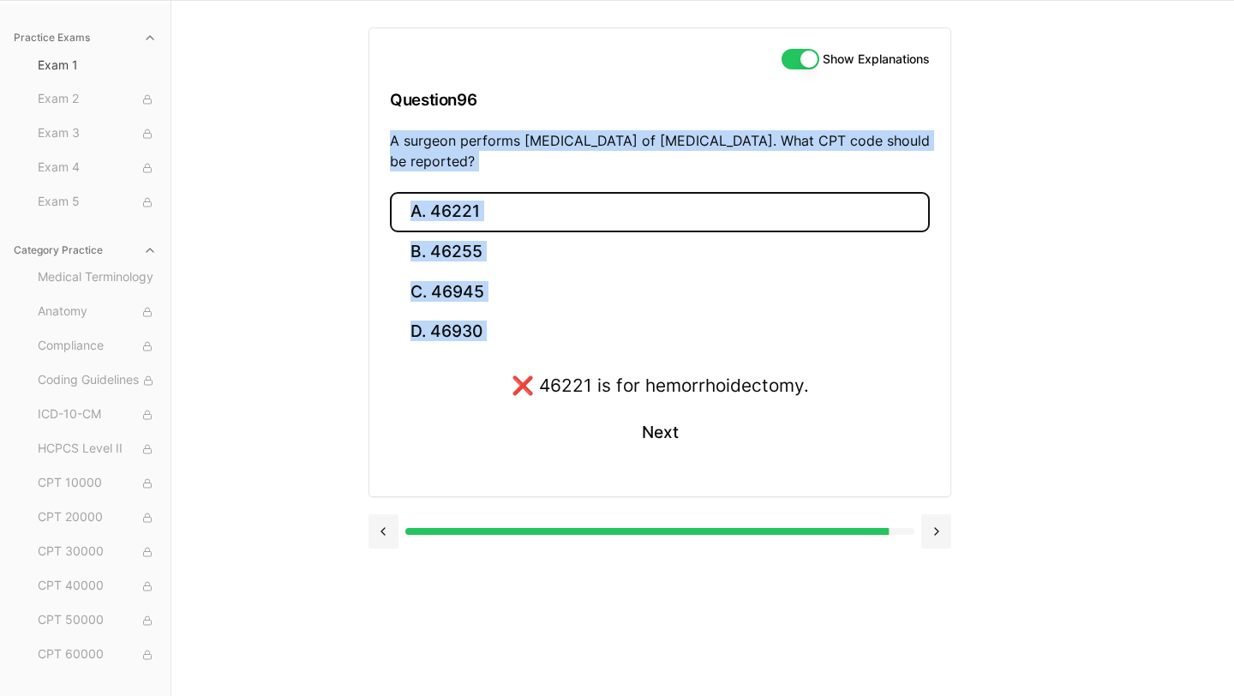
drag, startPoint x: 380, startPoint y: 133, endPoint x: 500, endPoint y: 356, distance: 253.4
click at [500, 356] on div "Show Explanations Question 96 A surgeon performs rubber band ligation of intern…" at bounding box center [659, 262] width 583 height 470
copy div "A surgeon performs rubber band ligation of internal hemorrhoids. What CPT code …"
click at [544, 214] on button "A. 46221" at bounding box center [660, 212] width 540 height 40
click at [333, 293] on div "Practice Exams Exam 1 Exam 2 Exam 3 Exam 4 Exam 5 Category Practice Medical Ter…" at bounding box center [617, 348] width 1234 height 696
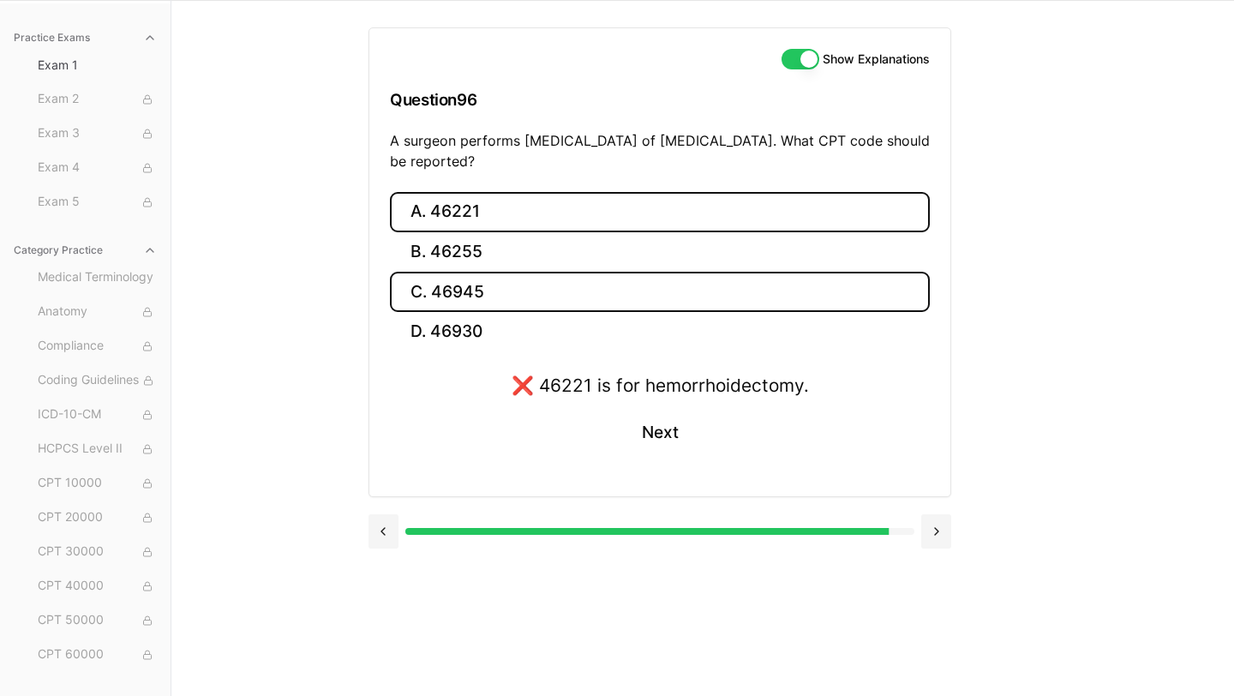
click at [525, 284] on button "C. 46945" at bounding box center [660, 292] width 540 height 40
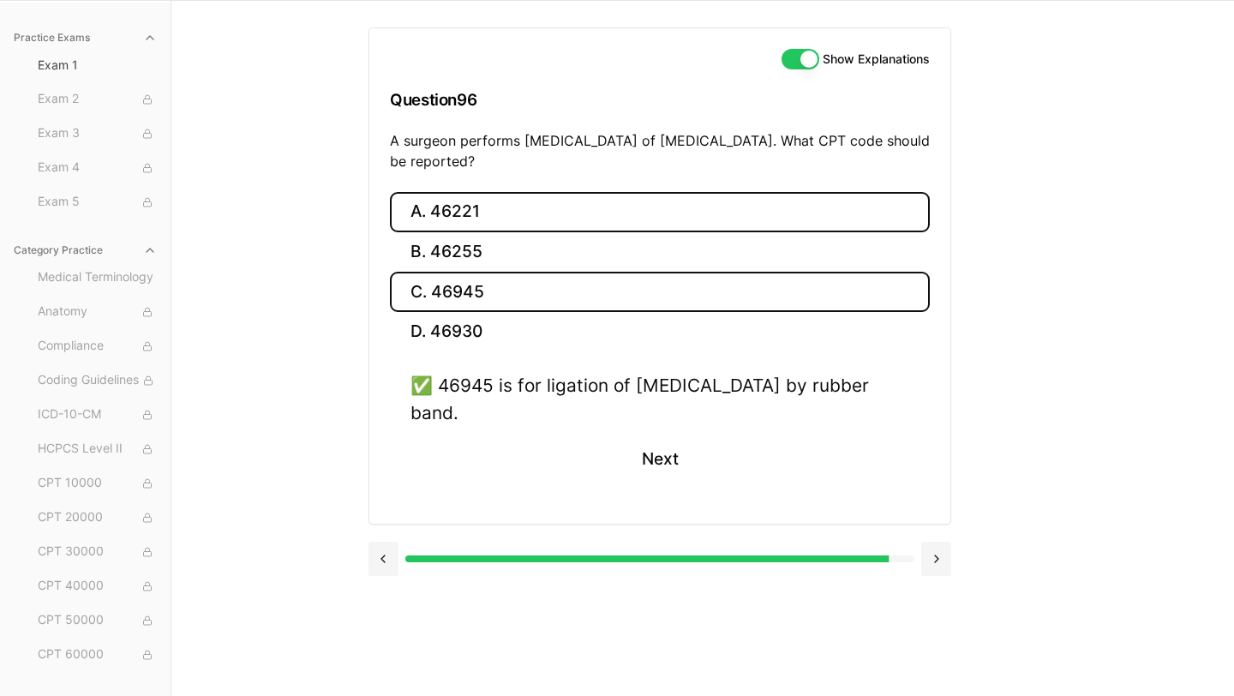
click at [539, 204] on button "A. 46221" at bounding box center [660, 212] width 540 height 40
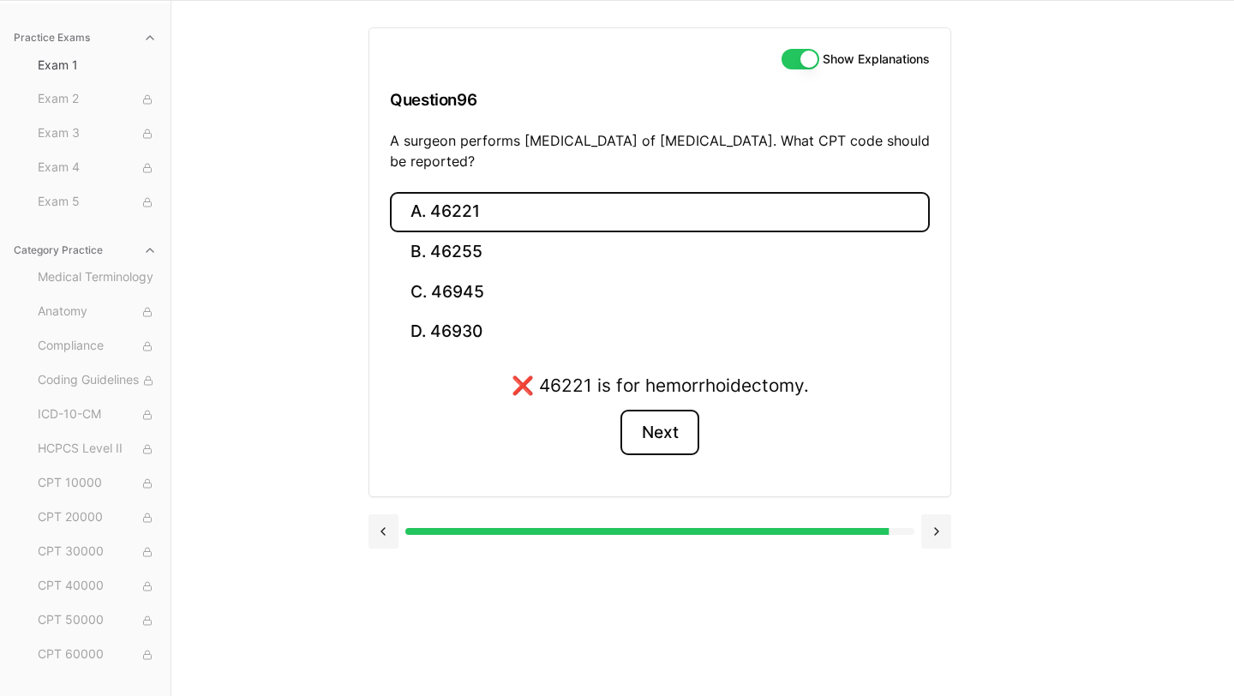
click at [654, 432] on button "Next" at bounding box center [659, 433] width 78 height 46
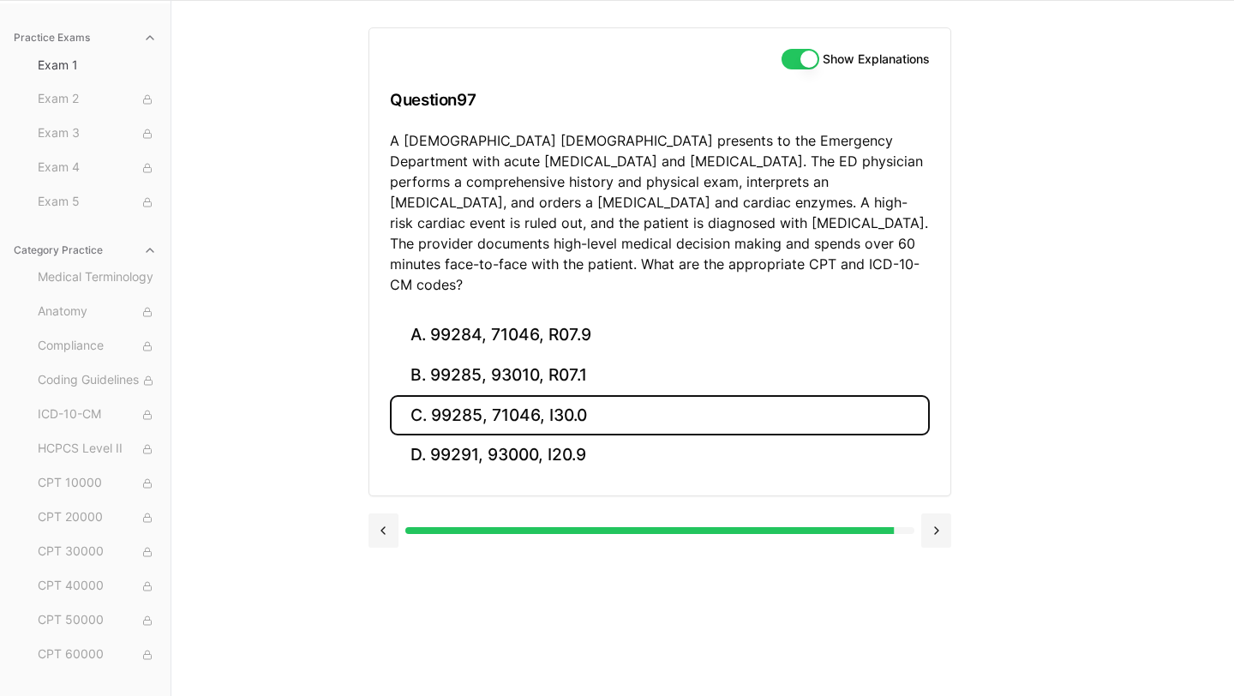
click at [622, 395] on button "C. 99285, 71046, I30.0" at bounding box center [660, 415] width 540 height 40
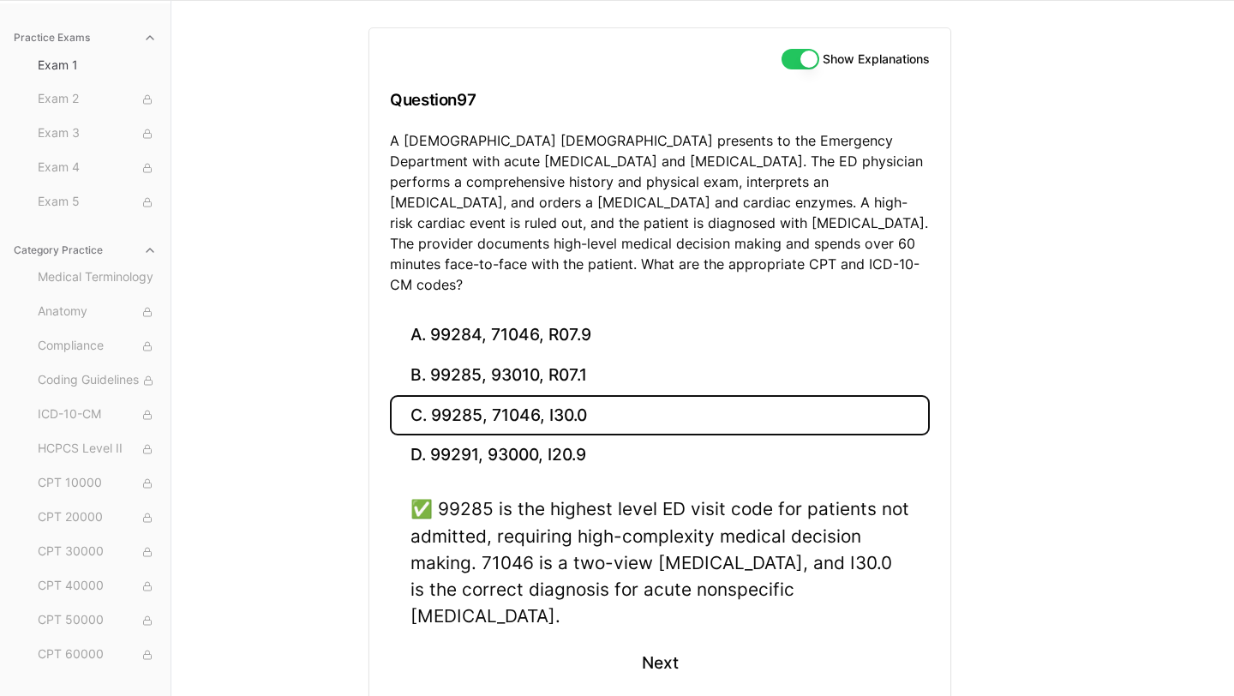
scroll to position [166, 0]
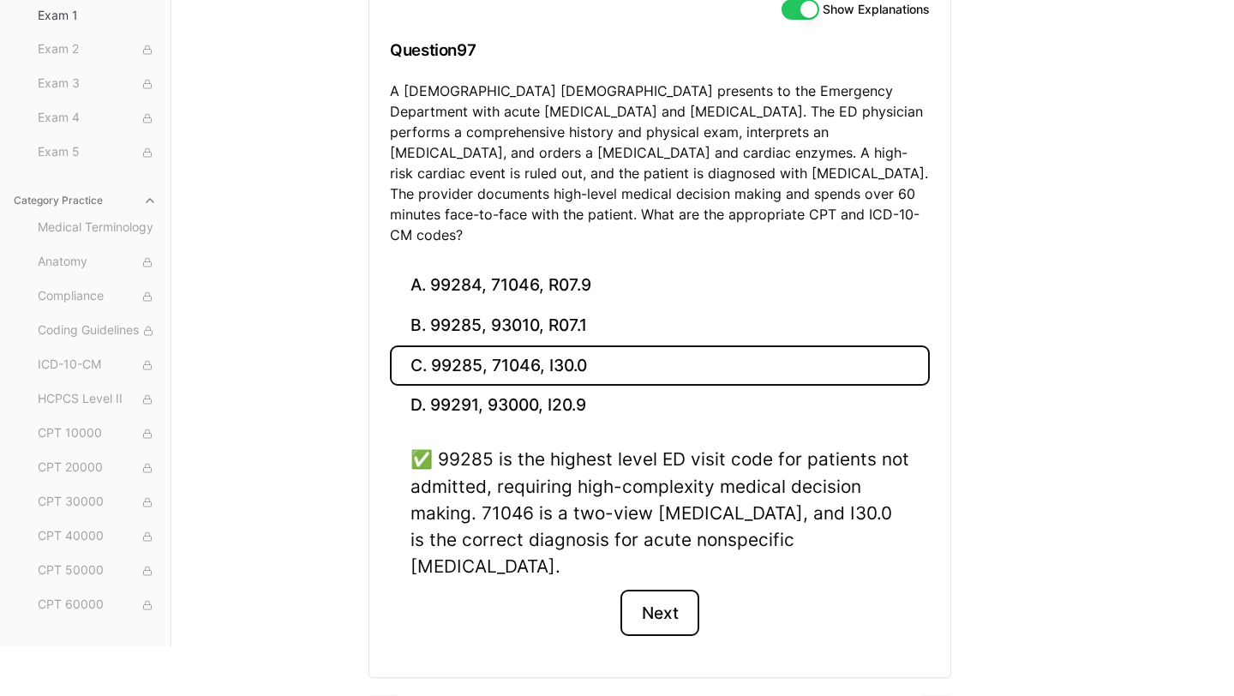
click at [667, 590] on button "Next" at bounding box center [659, 613] width 78 height 46
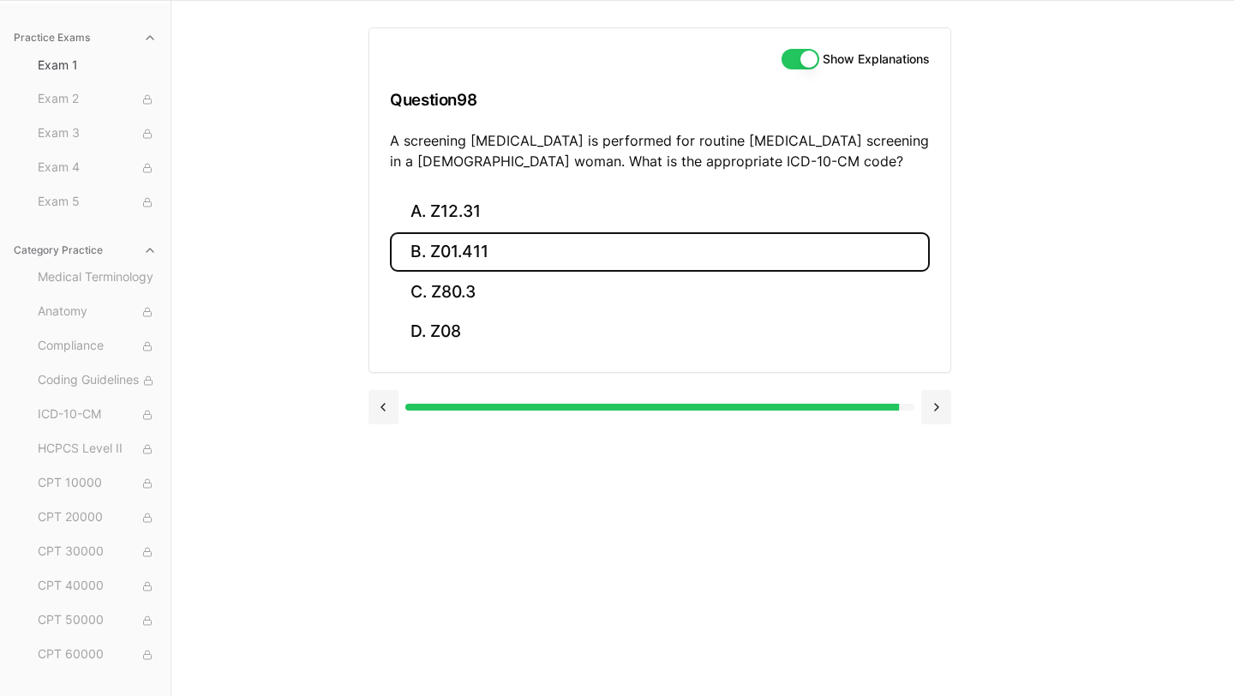
click at [522, 255] on button "B. Z01.411" at bounding box center [660, 252] width 540 height 40
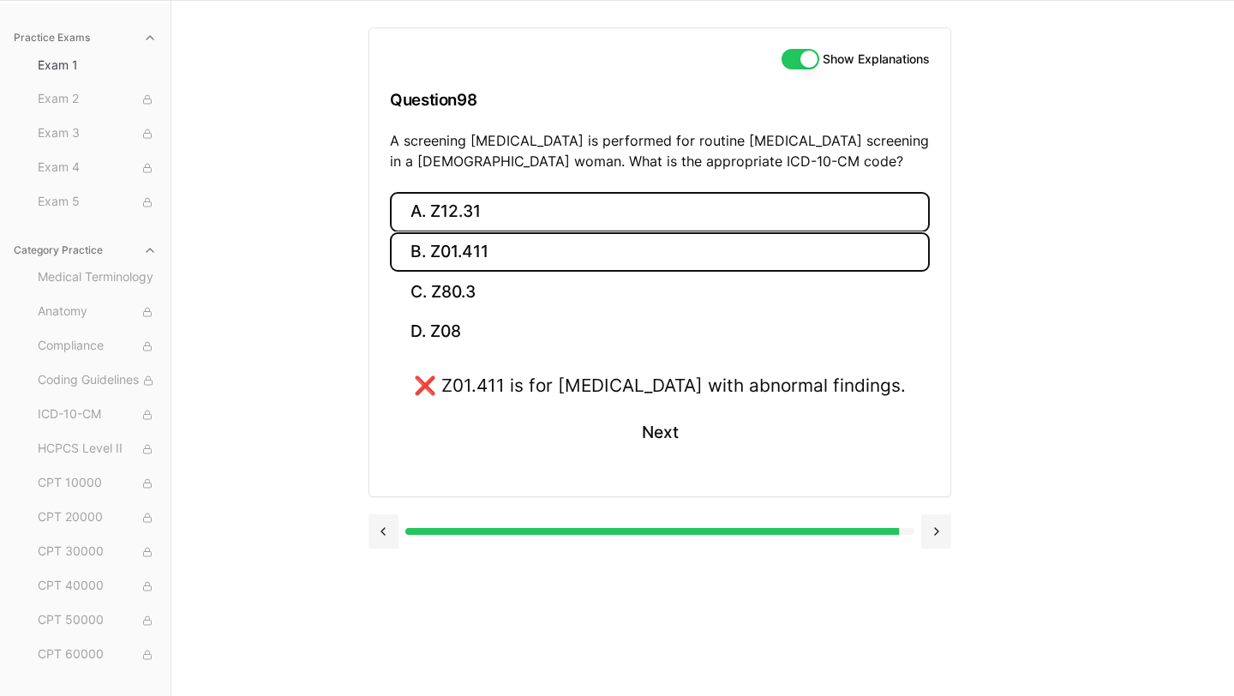
click at [510, 223] on button "A. Z12.31" at bounding box center [660, 212] width 540 height 40
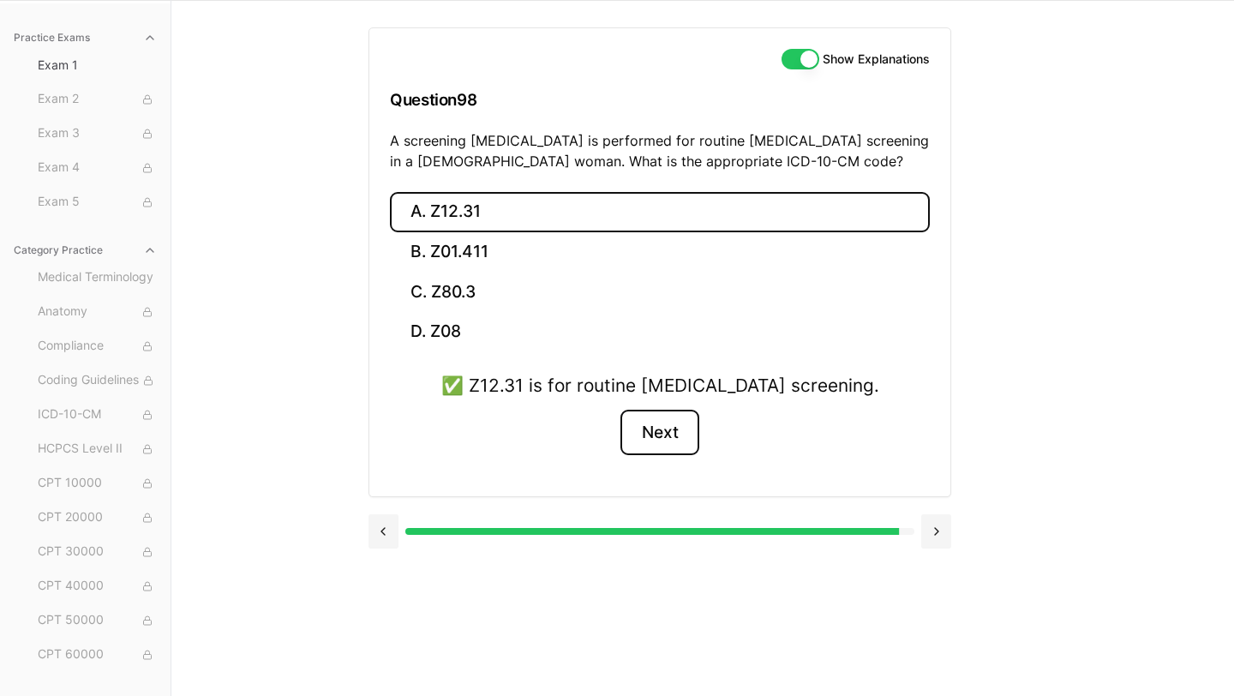
click at [654, 437] on button "Next" at bounding box center [659, 433] width 78 height 46
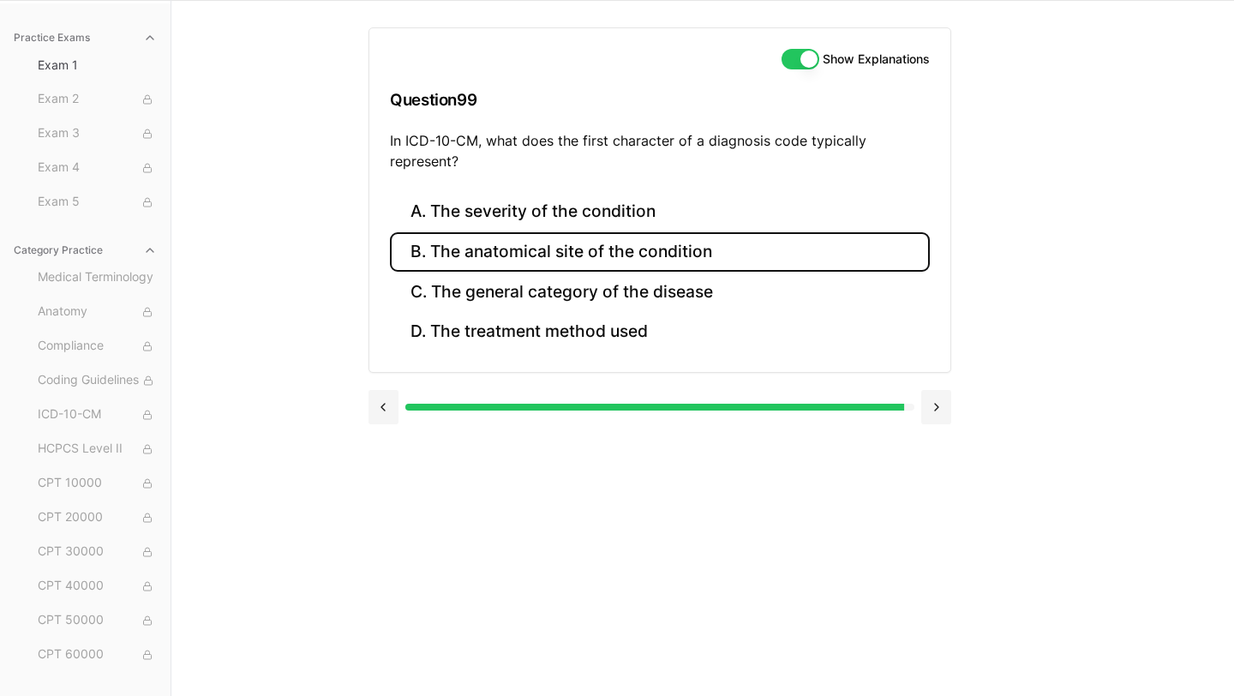
click at [588, 257] on button "B. The anatomical site of the condition" at bounding box center [660, 252] width 540 height 40
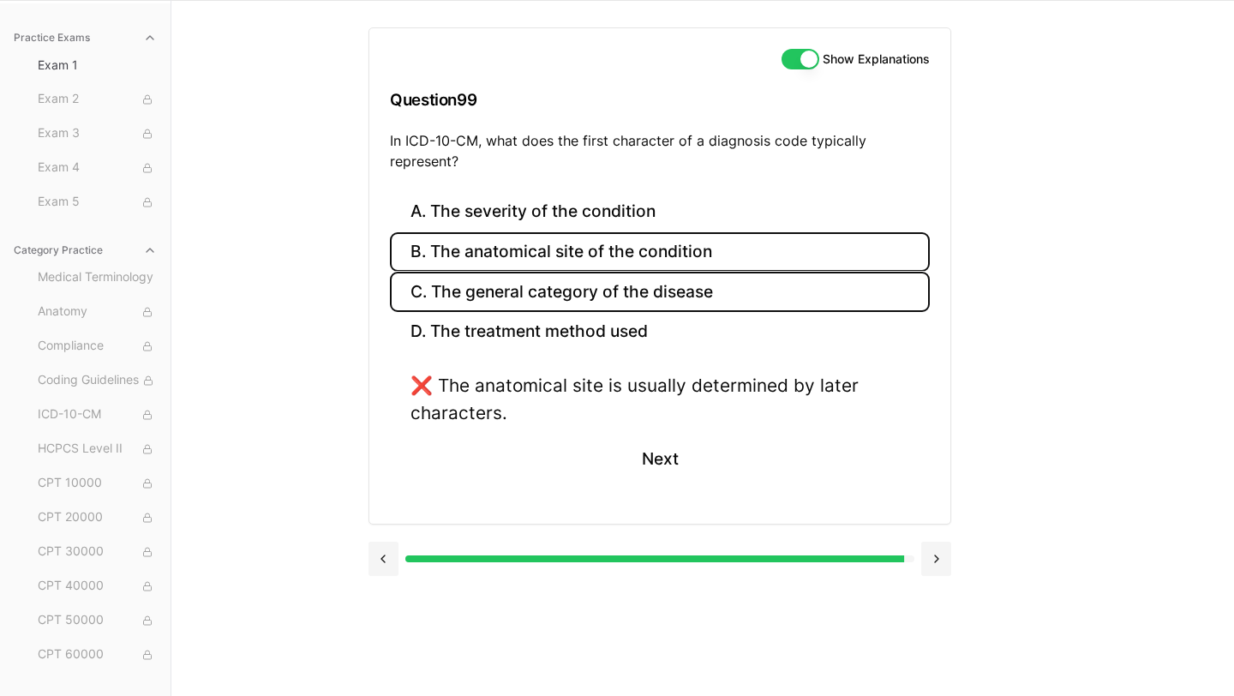
click at [588, 284] on button "C. The general category of the disease" at bounding box center [660, 292] width 540 height 40
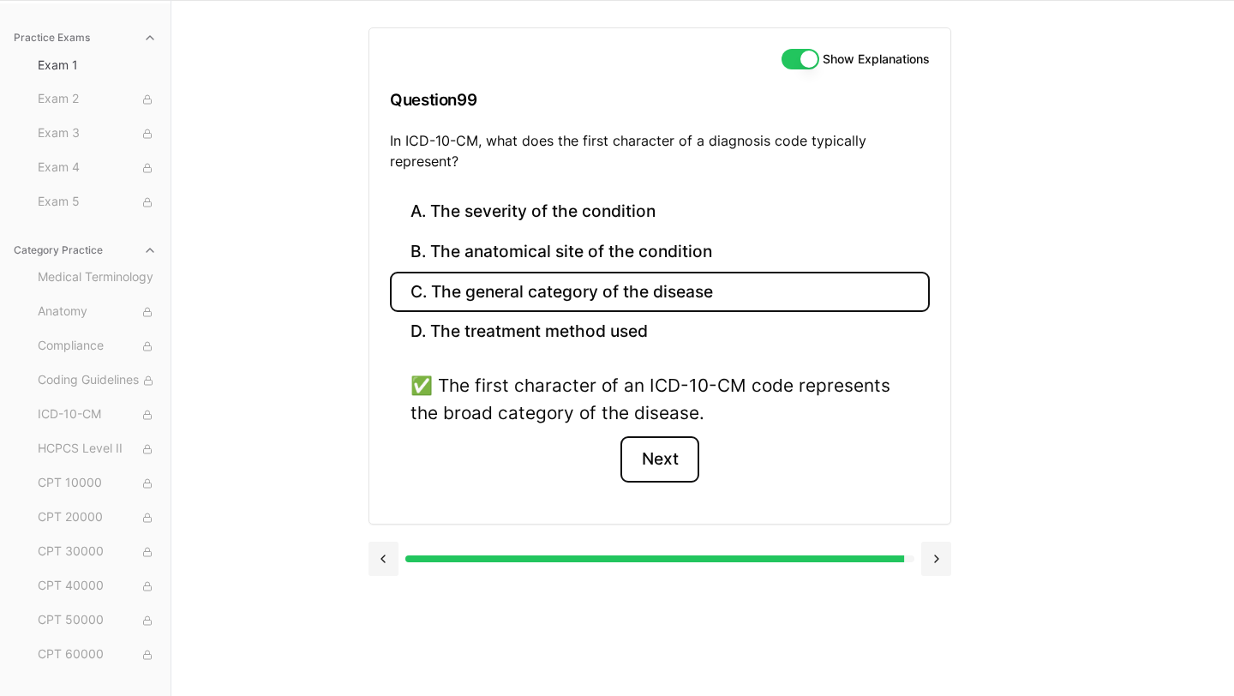
click at [672, 448] on button "Next" at bounding box center [659, 459] width 78 height 46
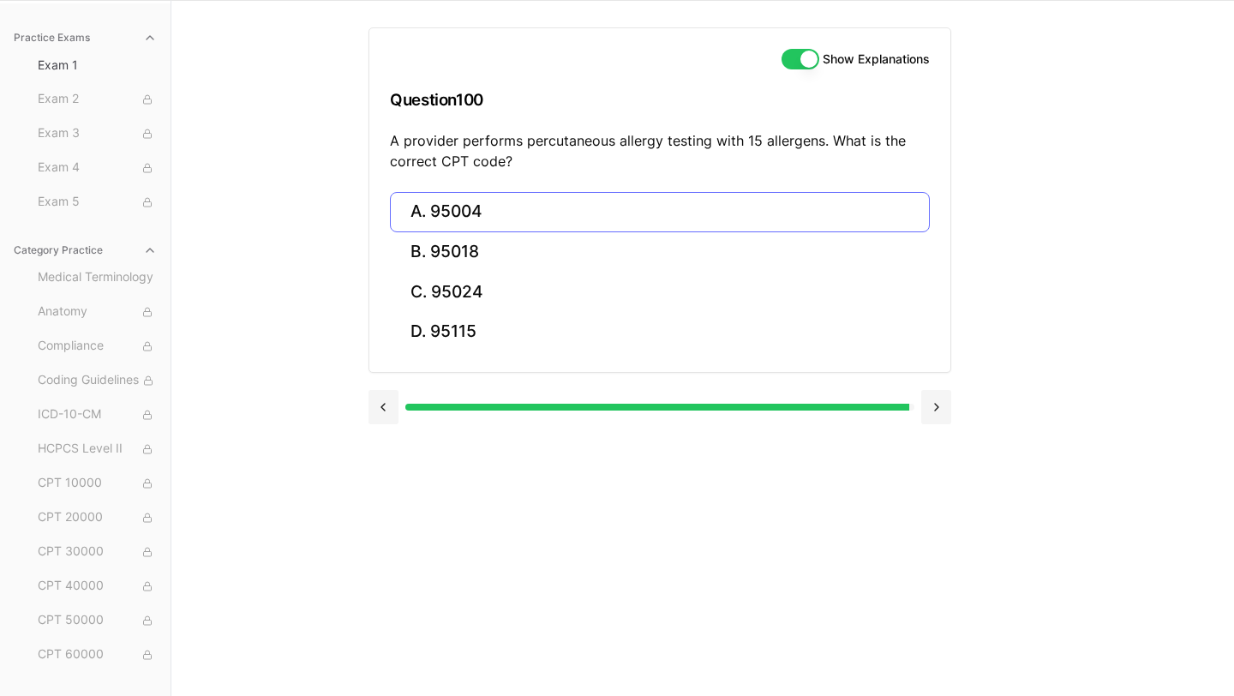
click at [528, 213] on button "A. 95004" at bounding box center [660, 212] width 540 height 40
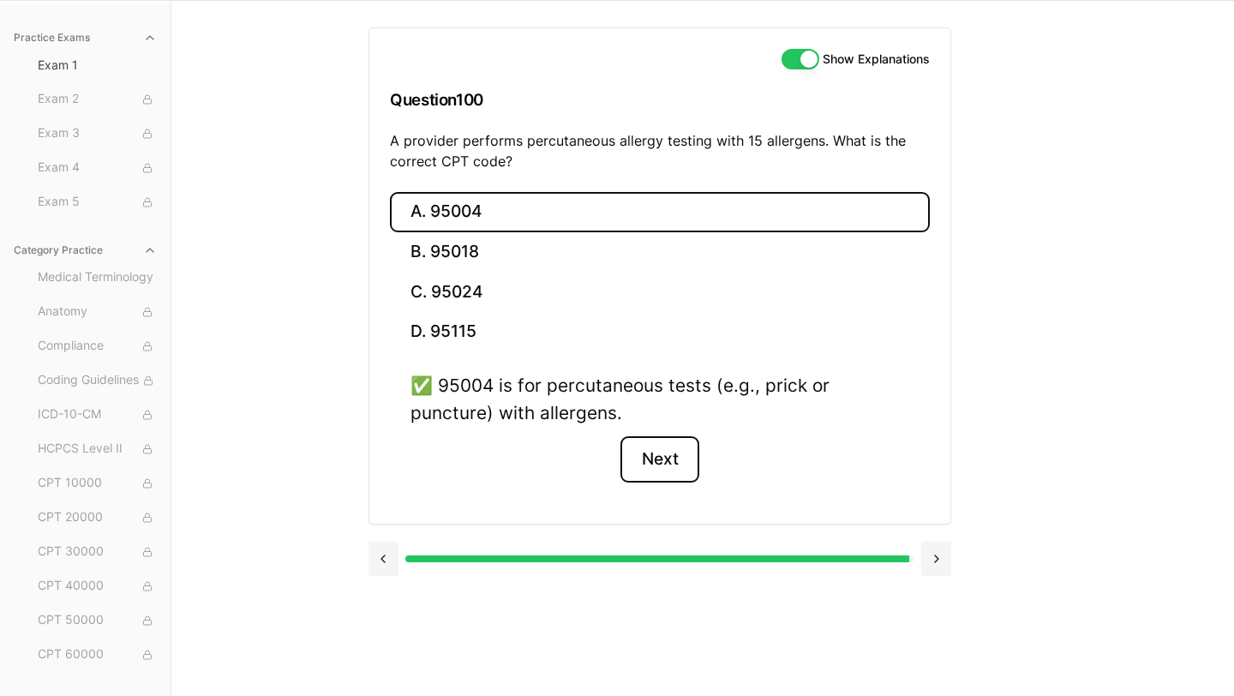
click at [657, 456] on button "Next" at bounding box center [659, 459] width 78 height 46
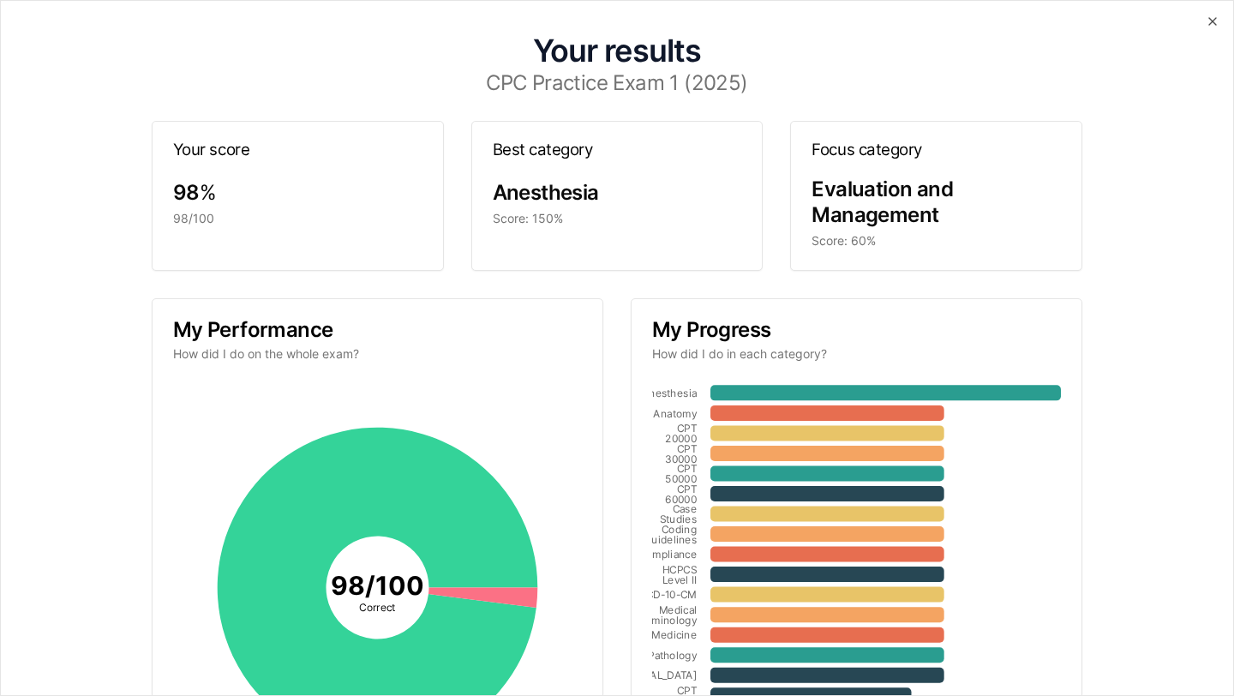
scroll to position [9, 0]
